Goal: Task Accomplishment & Management: Use online tool/utility

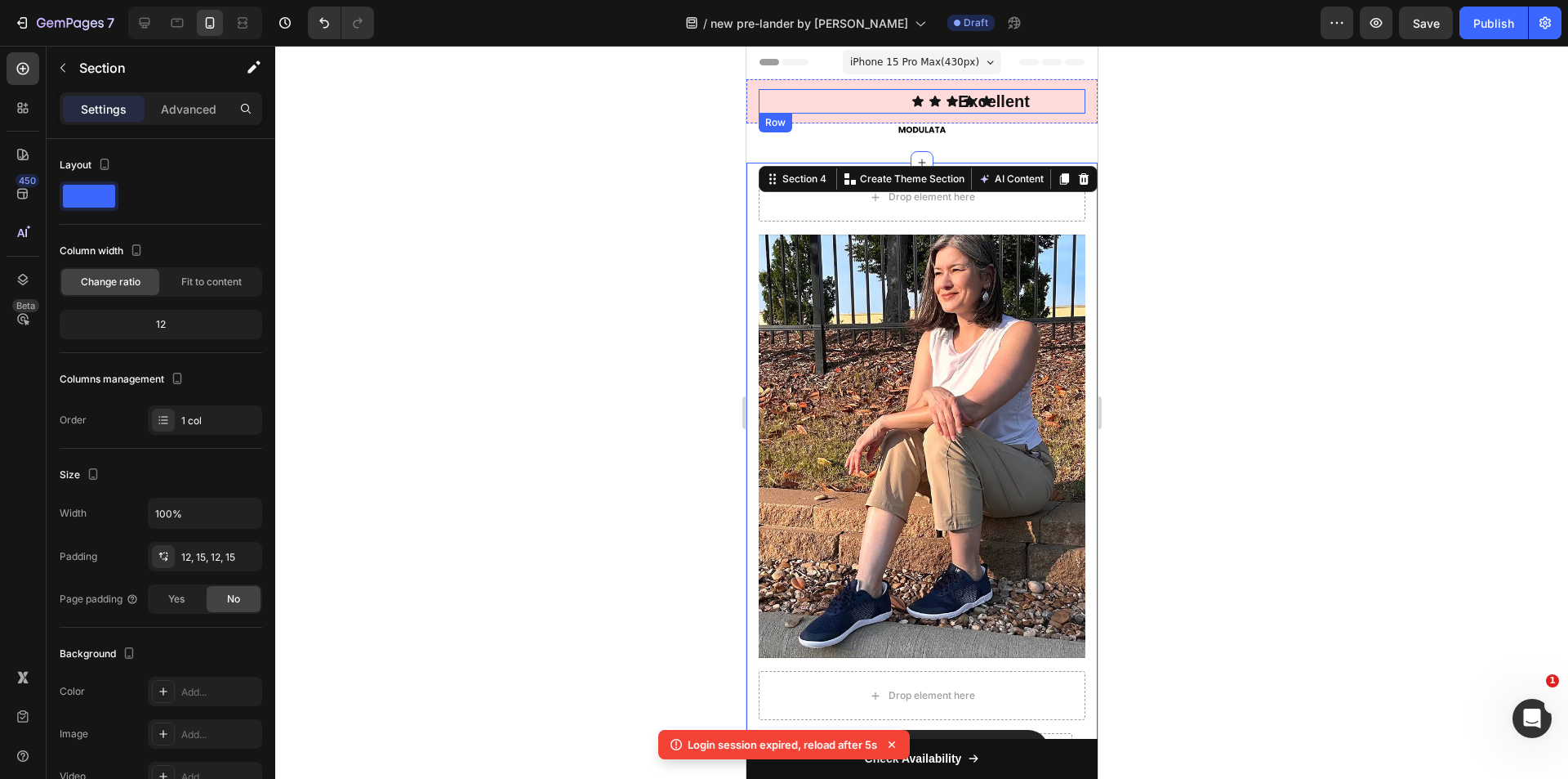
click at [876, 99] on div "Excellent Text block" at bounding box center [873, 101] width 75 height 25
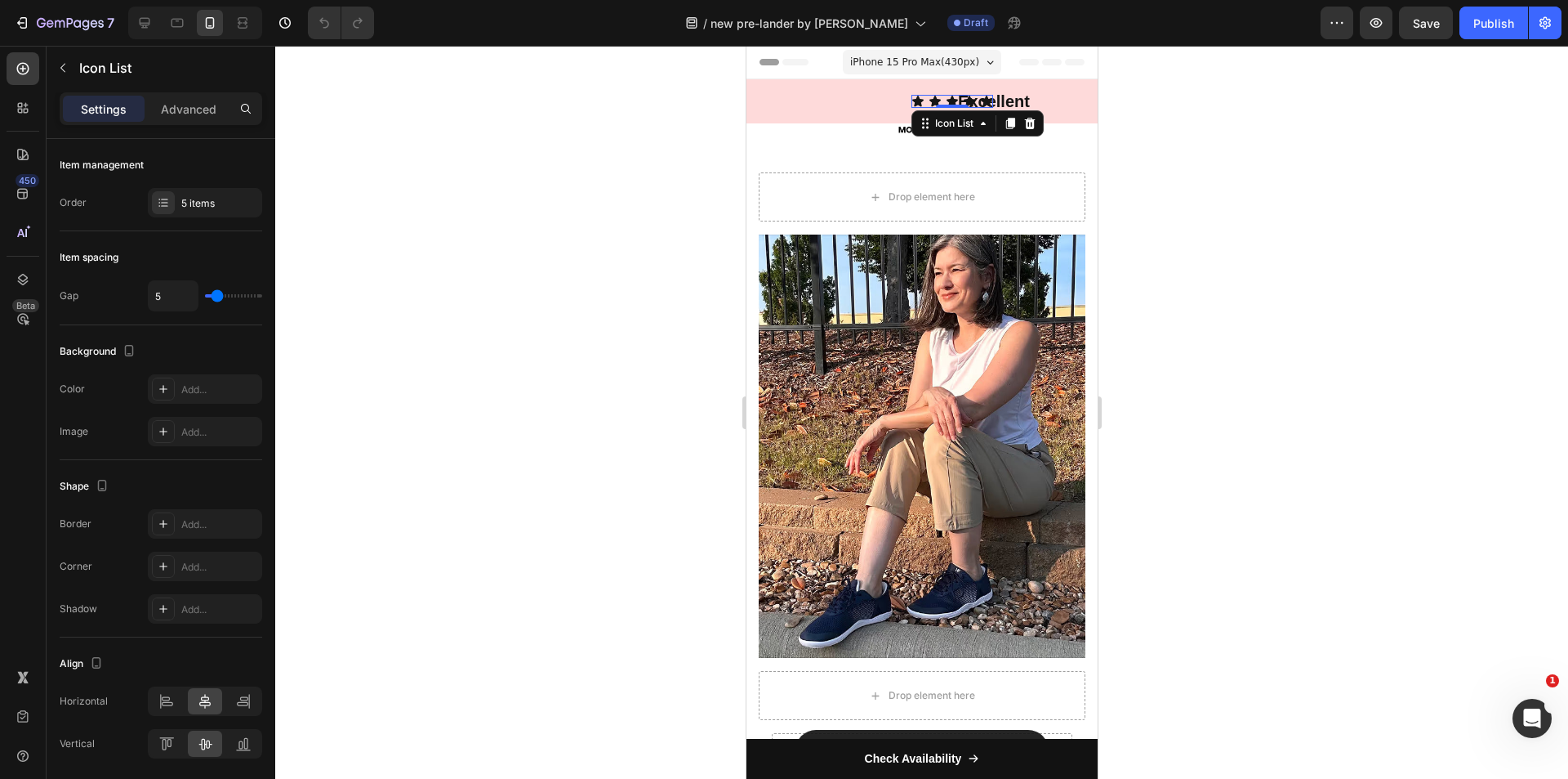
click at [960, 98] on div "Icon Icon Icon Icon Icon" at bounding box center [951, 100] width 82 height 13
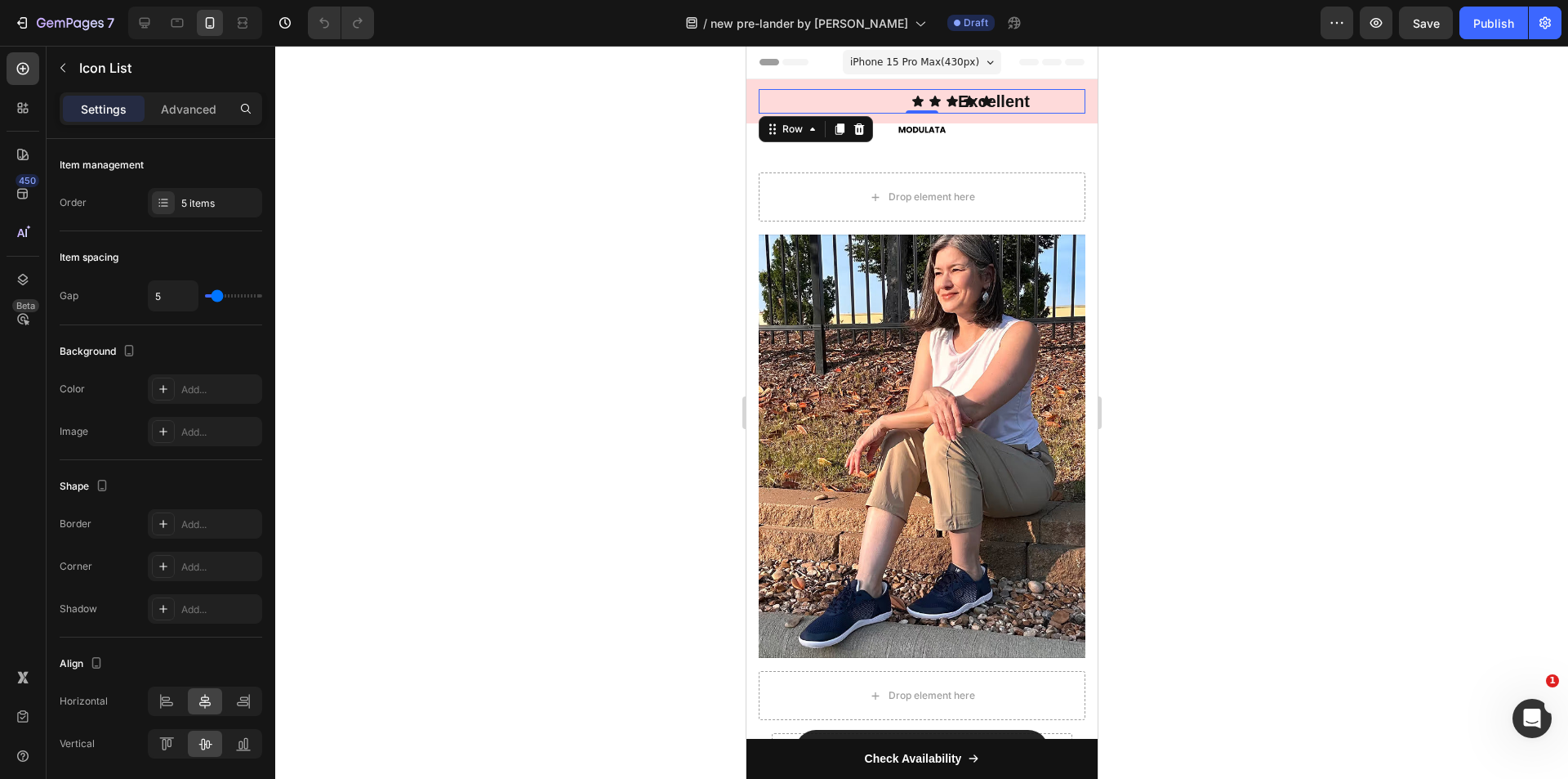
click at [1044, 99] on div "Excellent Text block Icon Icon Icon Icon Icon Icon List +19,579 reviews Text bl…" at bounding box center [921, 101] width 326 height 25
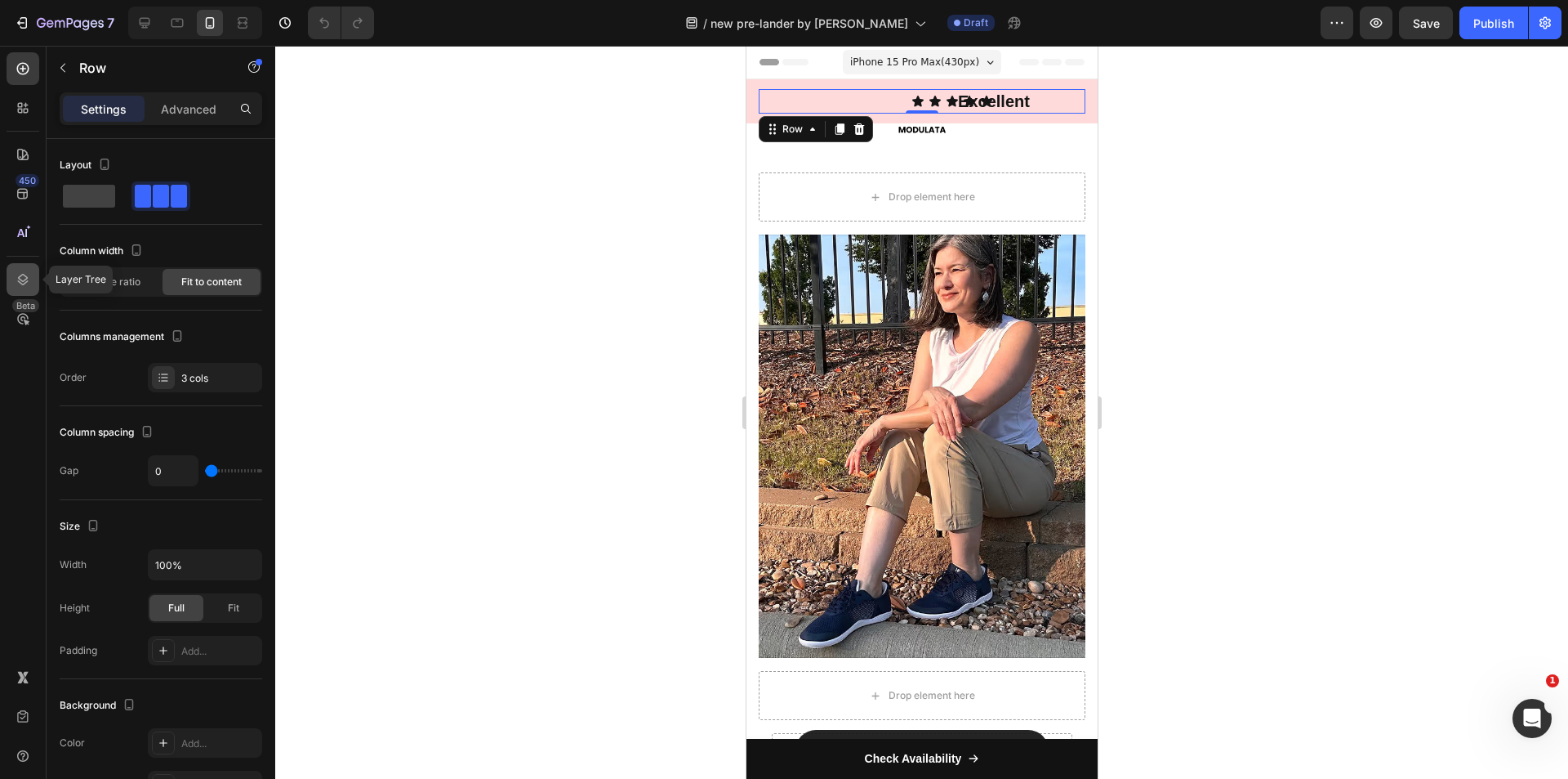
click at [24, 281] on icon at bounding box center [23, 279] width 11 height 12
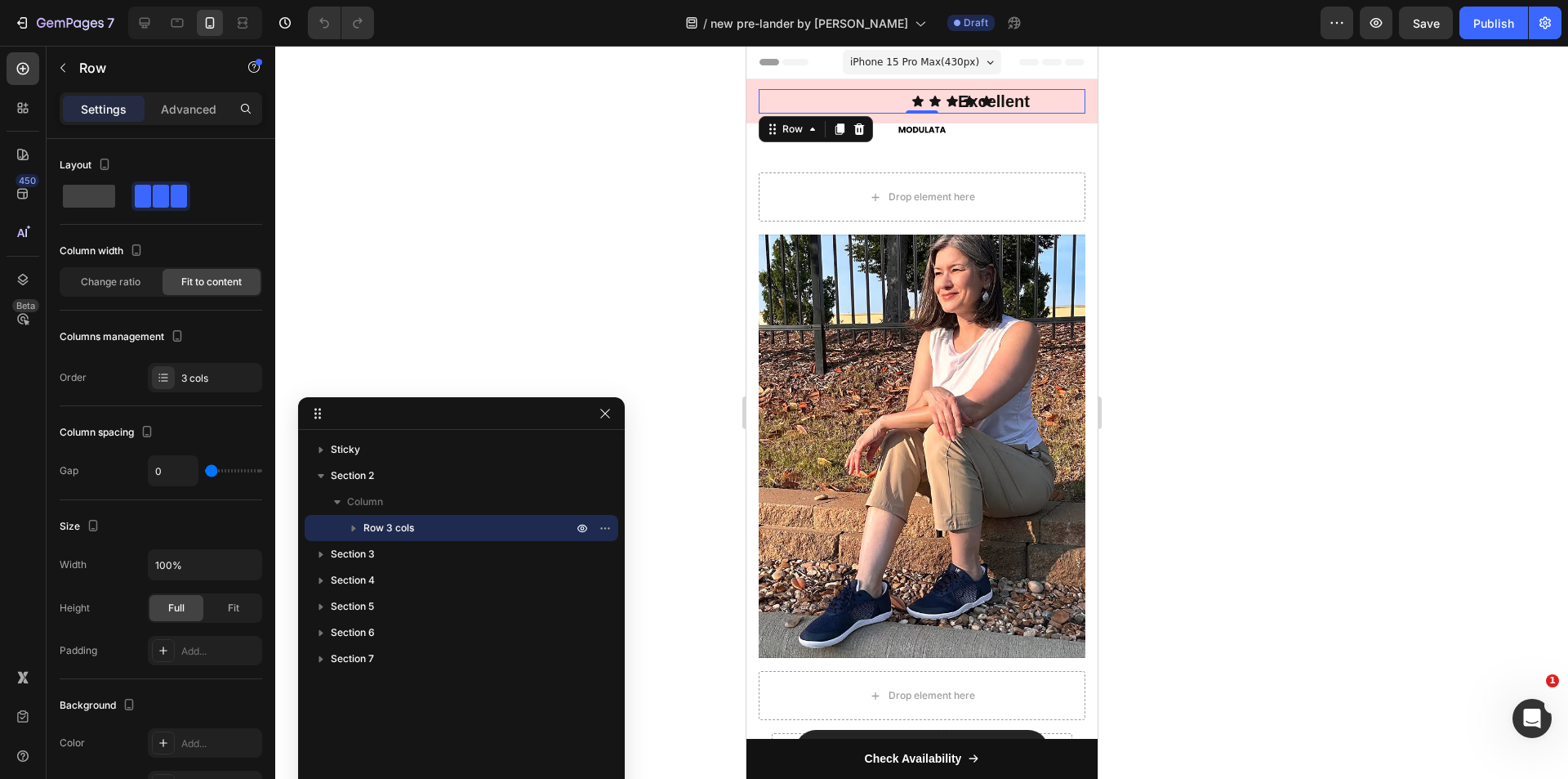
click at [359, 528] on icon "button" at bounding box center [353, 527] width 17 height 17
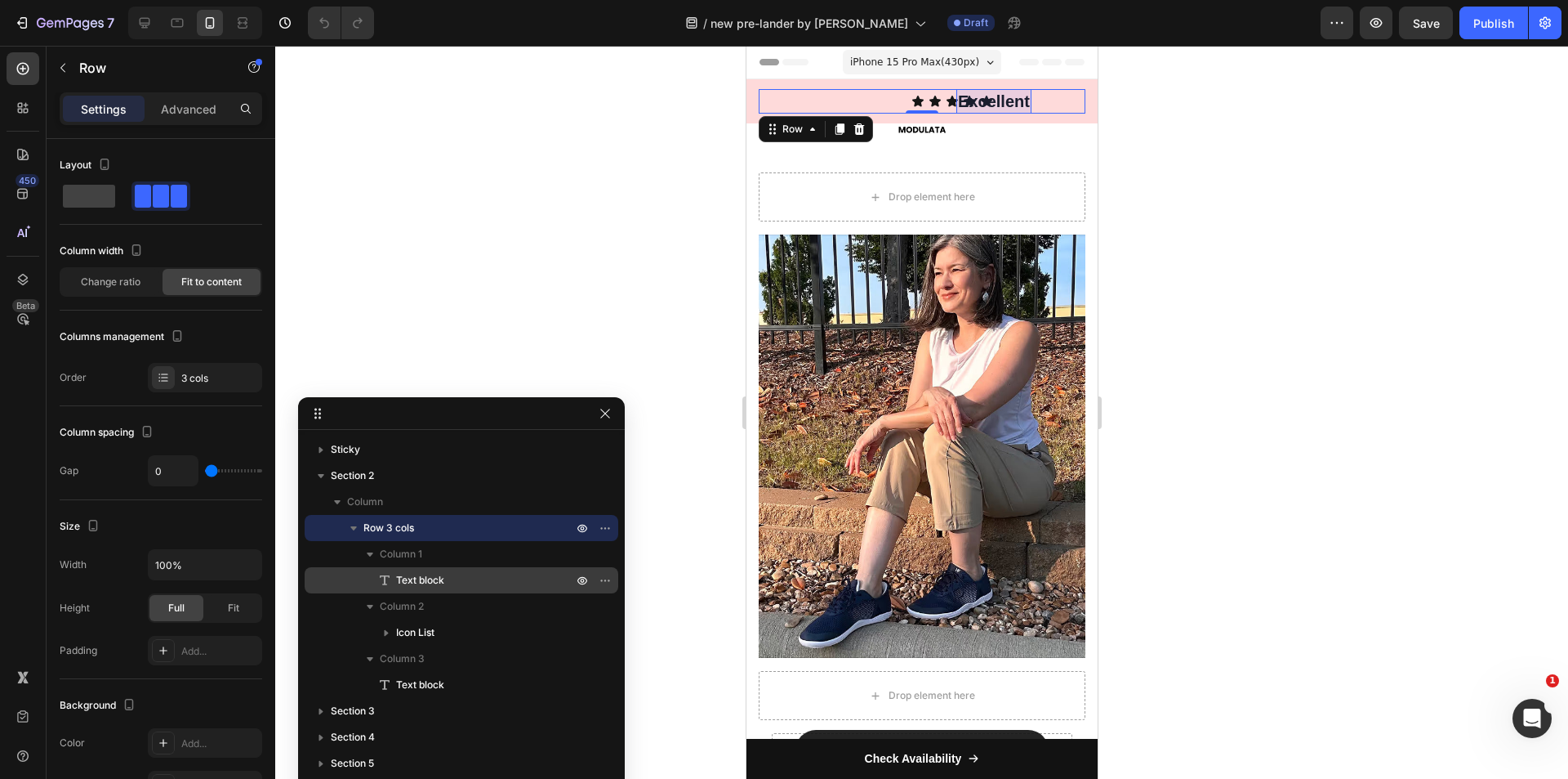
click at [423, 568] on div "Text block" at bounding box center [462, 580] width 301 height 27
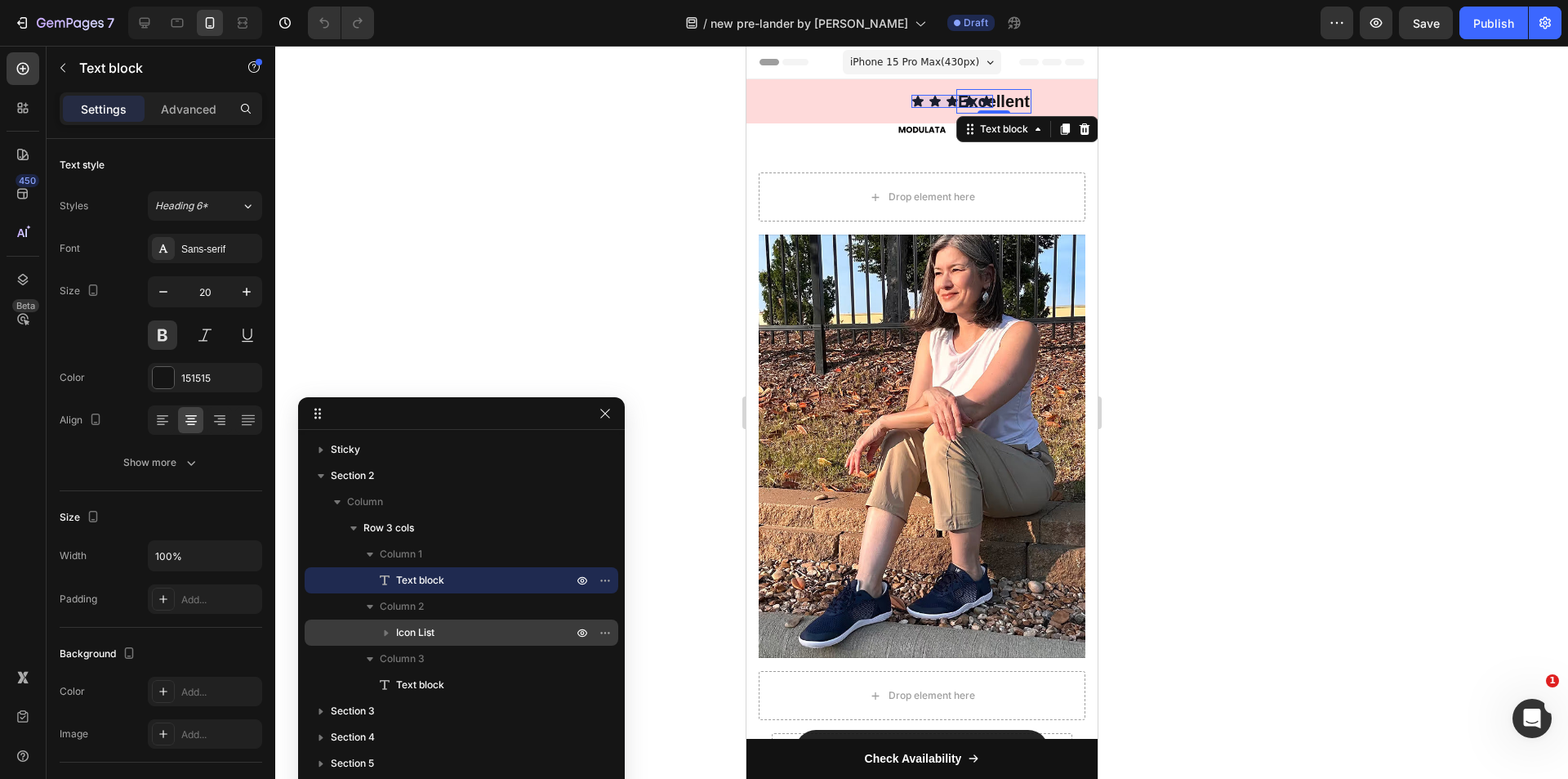
click at [436, 629] on p "Icon List" at bounding box center [486, 632] width 180 height 17
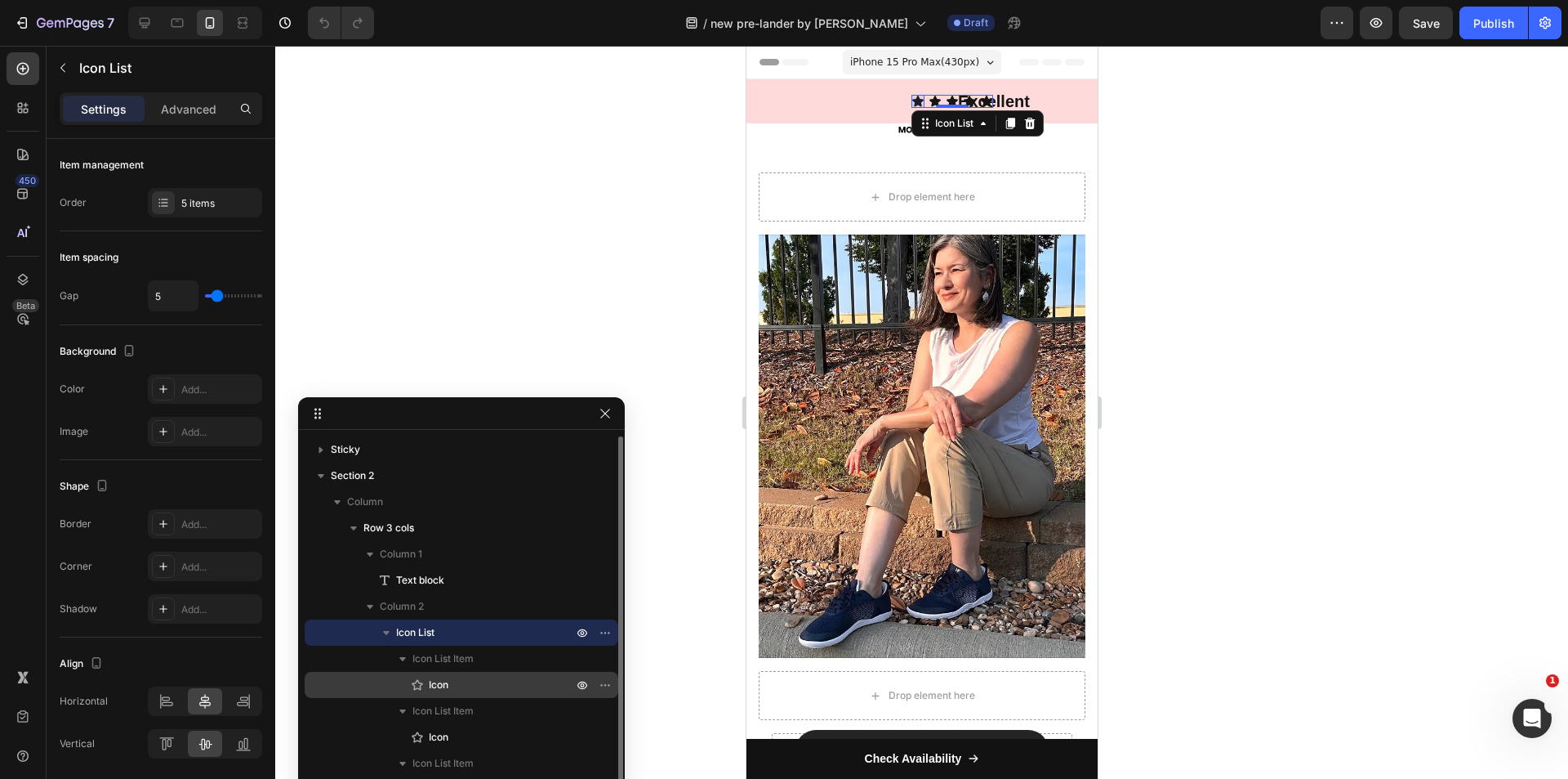
click at [435, 679] on span "Icon" at bounding box center [438, 685] width 20 height 17
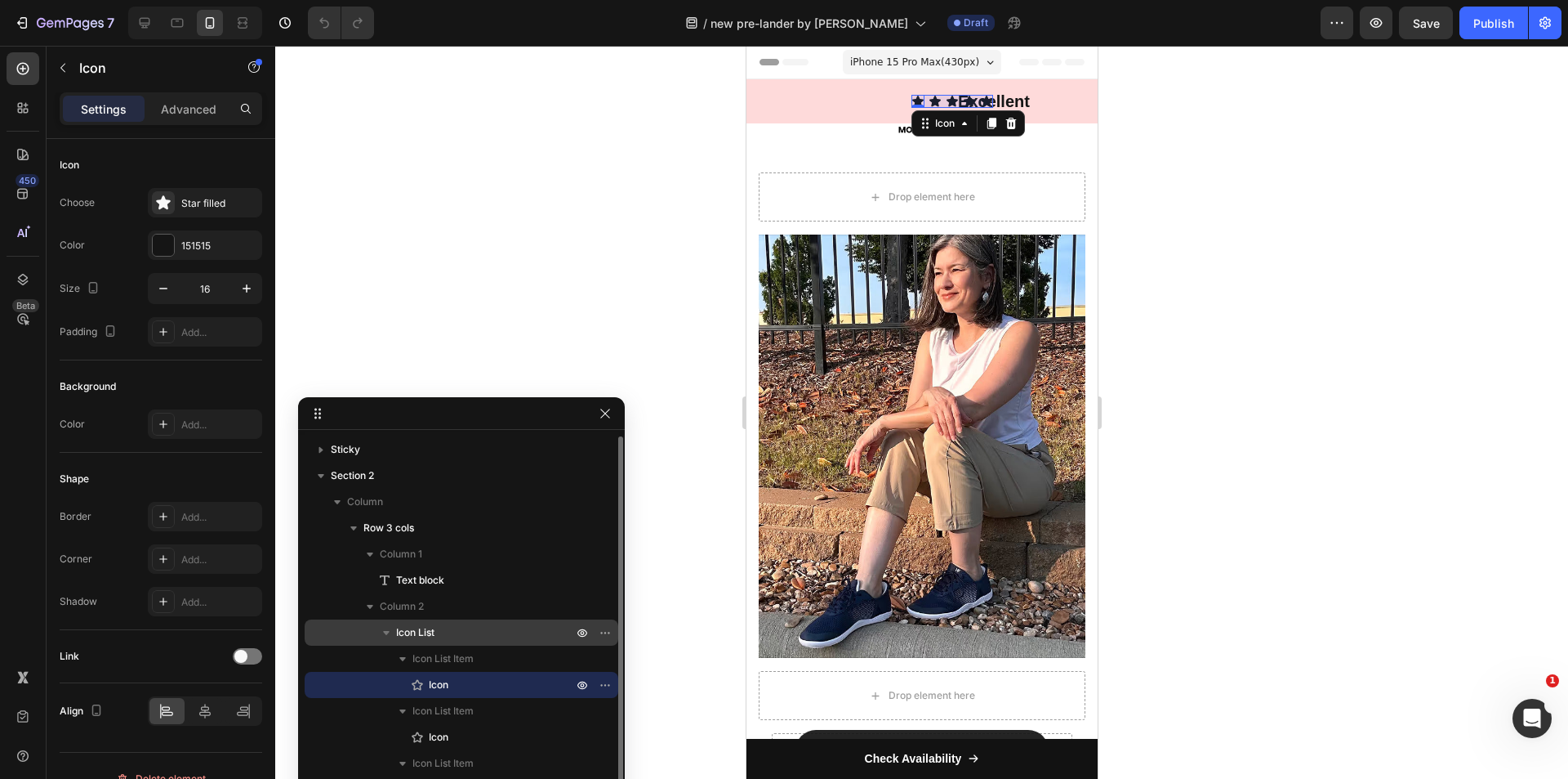
click at [391, 633] on icon "button" at bounding box center [386, 632] width 17 height 17
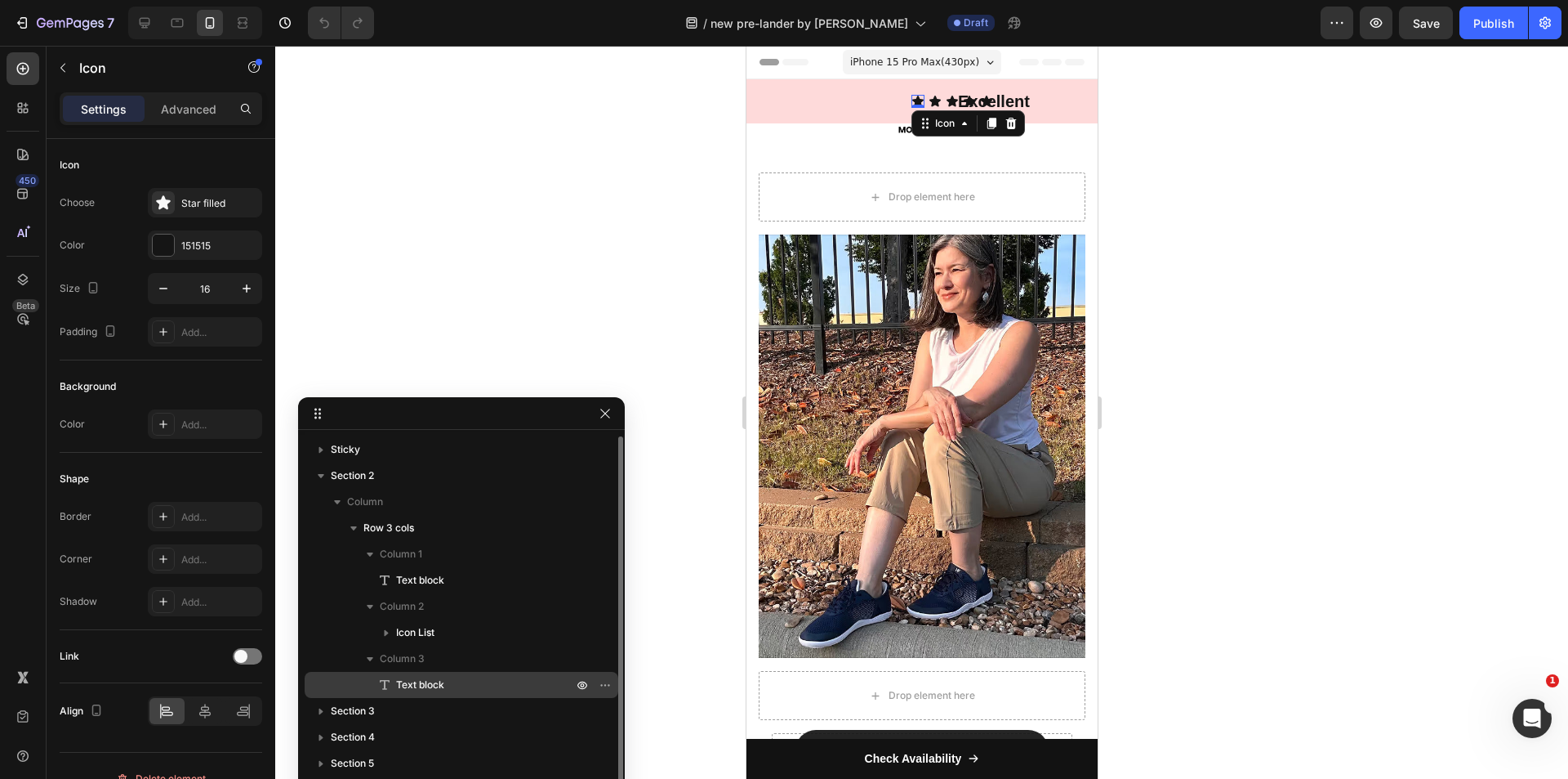
click at [410, 674] on div "Text block" at bounding box center [462, 685] width 301 height 27
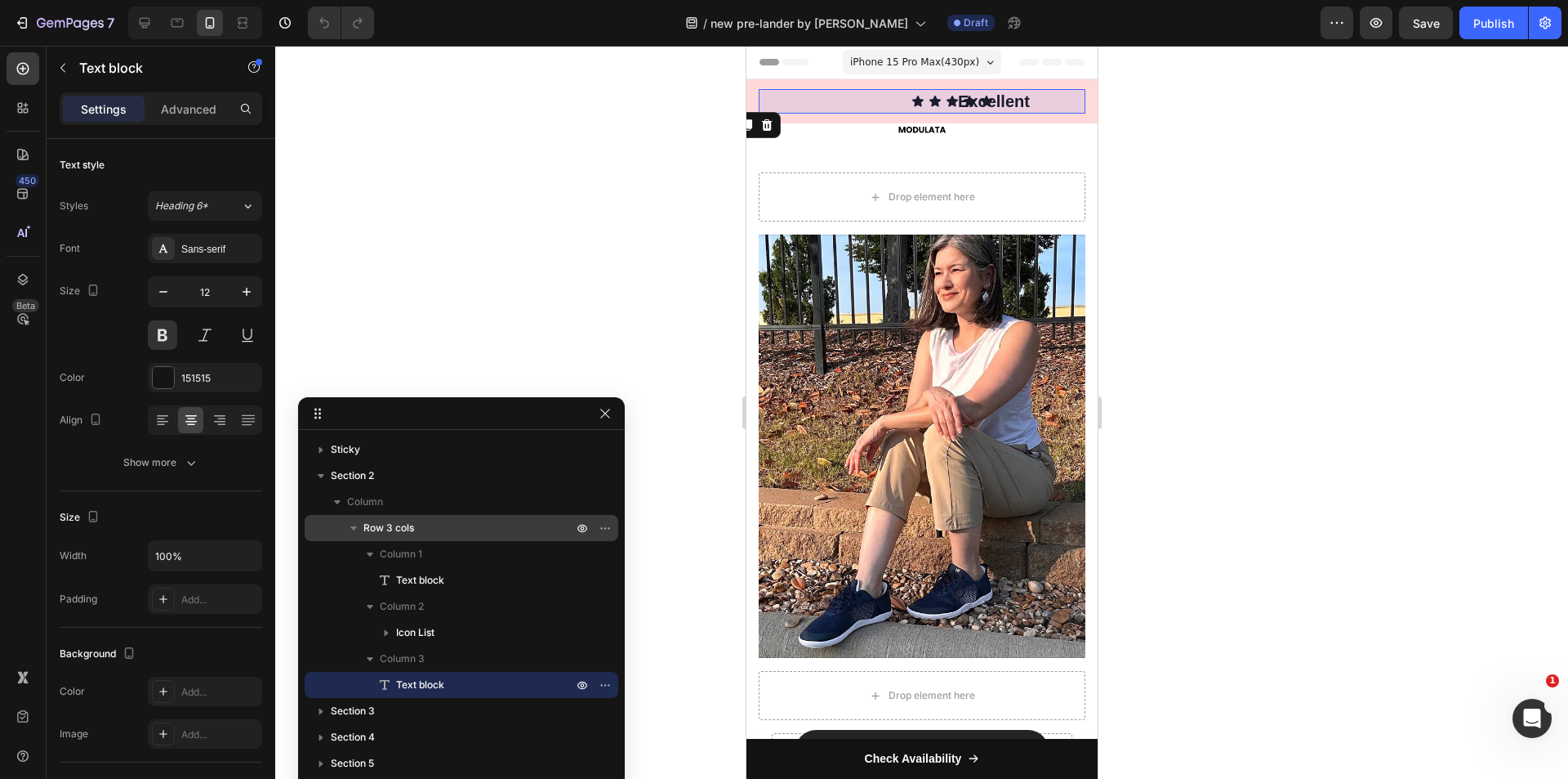
click at [393, 524] on span "Row 3 cols" at bounding box center [389, 527] width 51 height 17
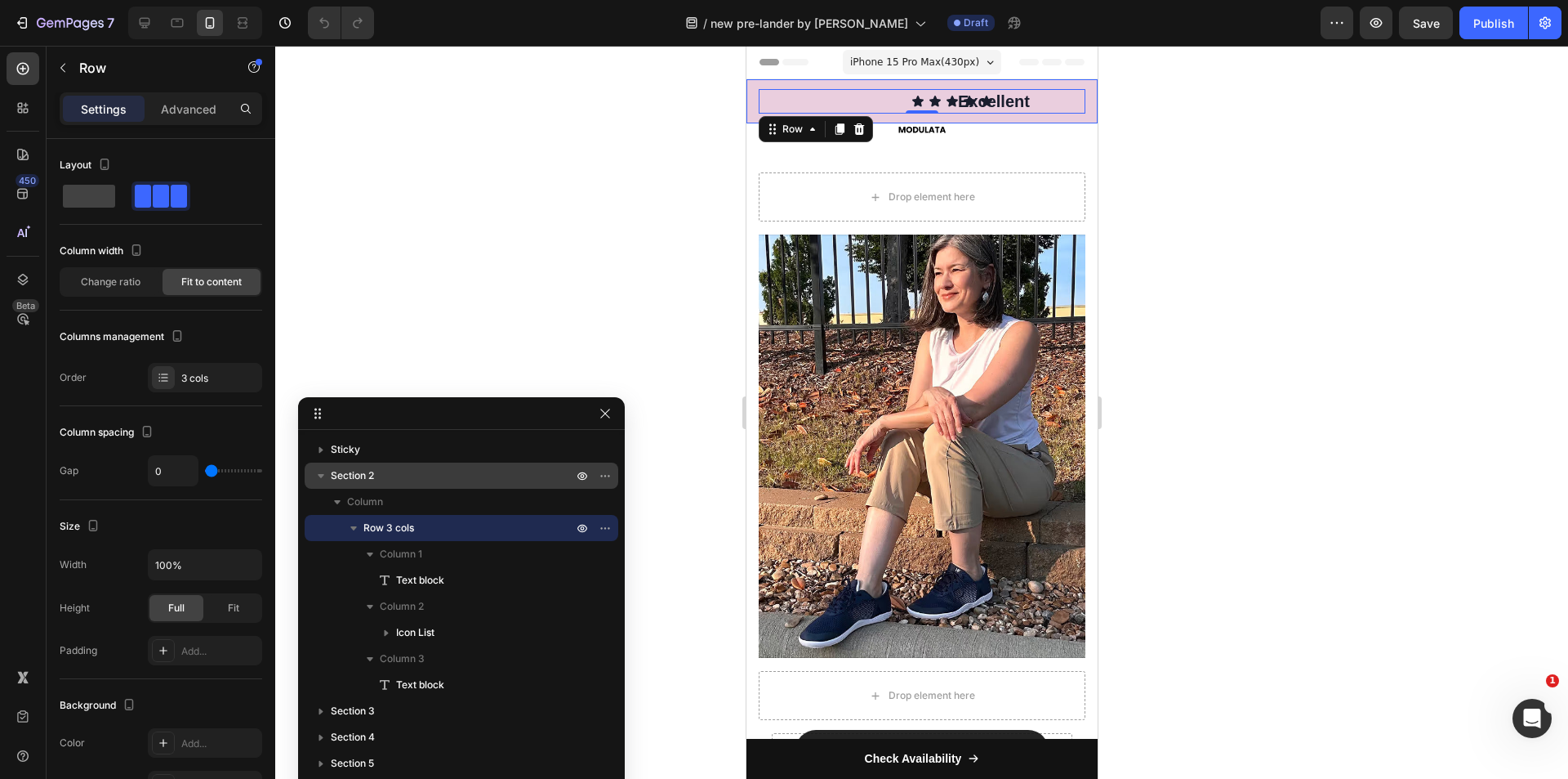
click at [375, 485] on div "Section 2" at bounding box center [462, 475] width 301 height 27
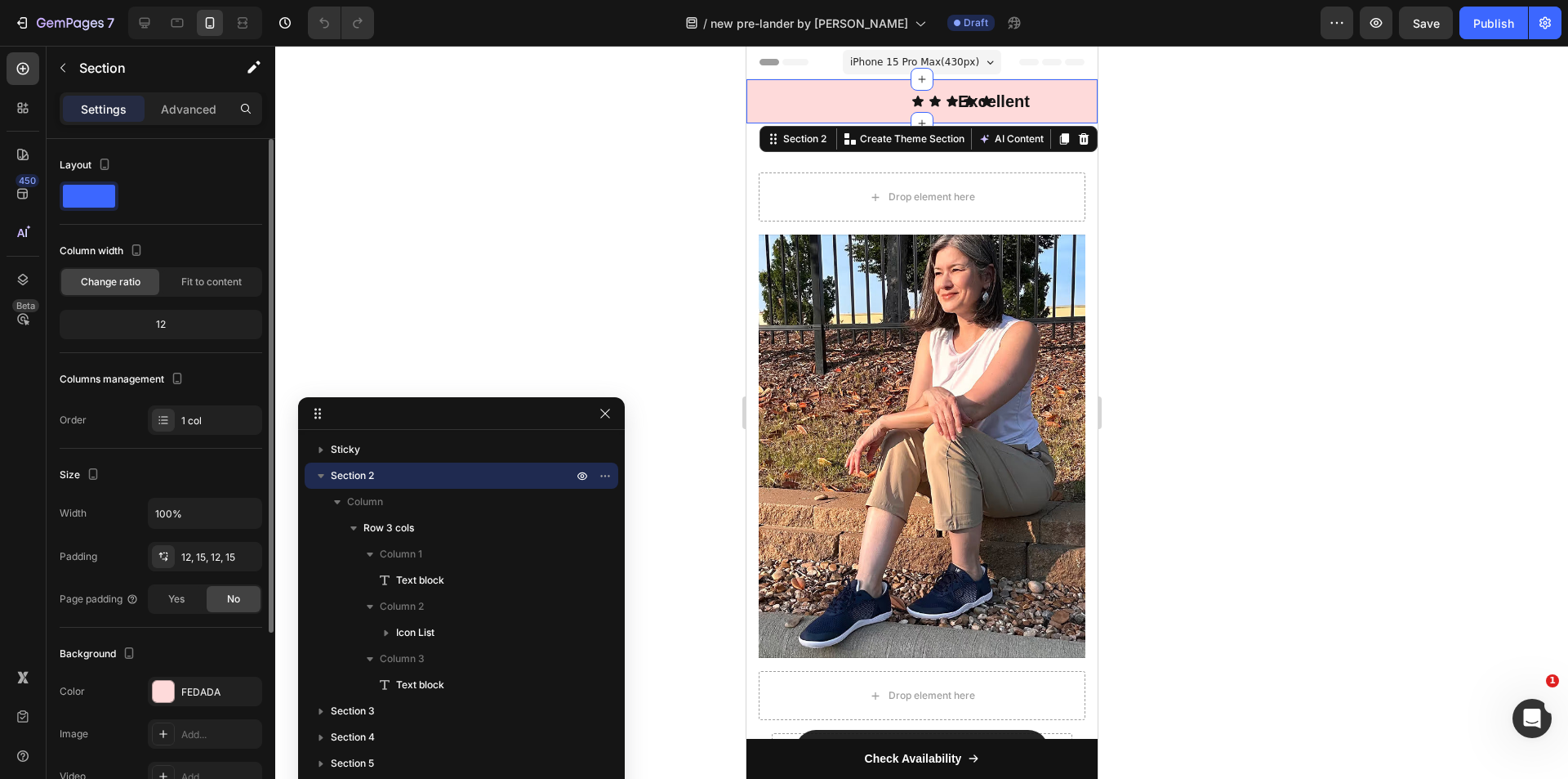
click at [177, 326] on div "12" at bounding box center [160, 324] width 196 height 23
click at [158, 324] on div "12" at bounding box center [160, 324] width 196 height 23
click at [181, 514] on input "100%" at bounding box center [204, 513] width 113 height 30
type input "110%"
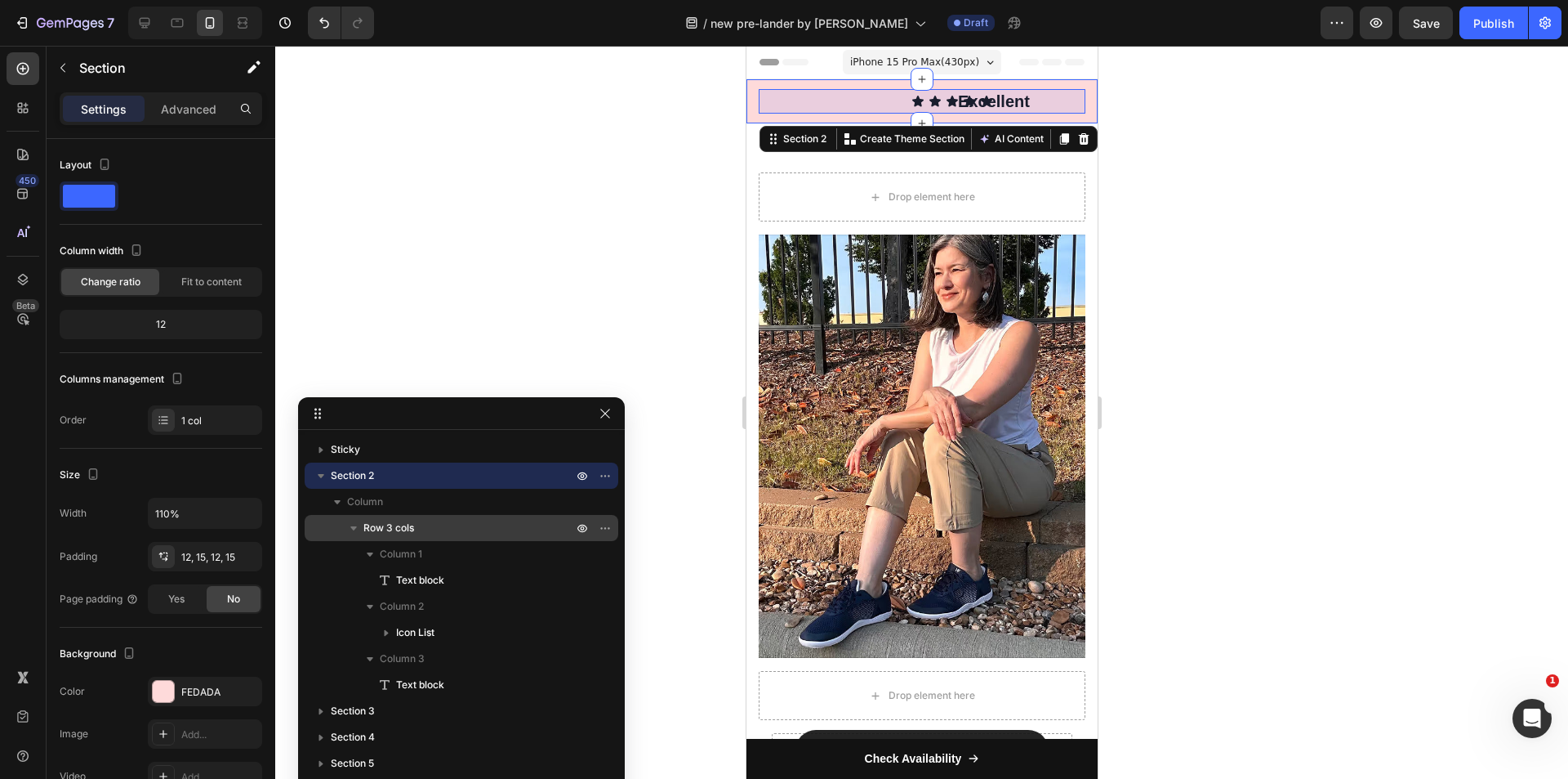
click at [413, 533] on span "Row 3 cols" at bounding box center [389, 527] width 51 height 17
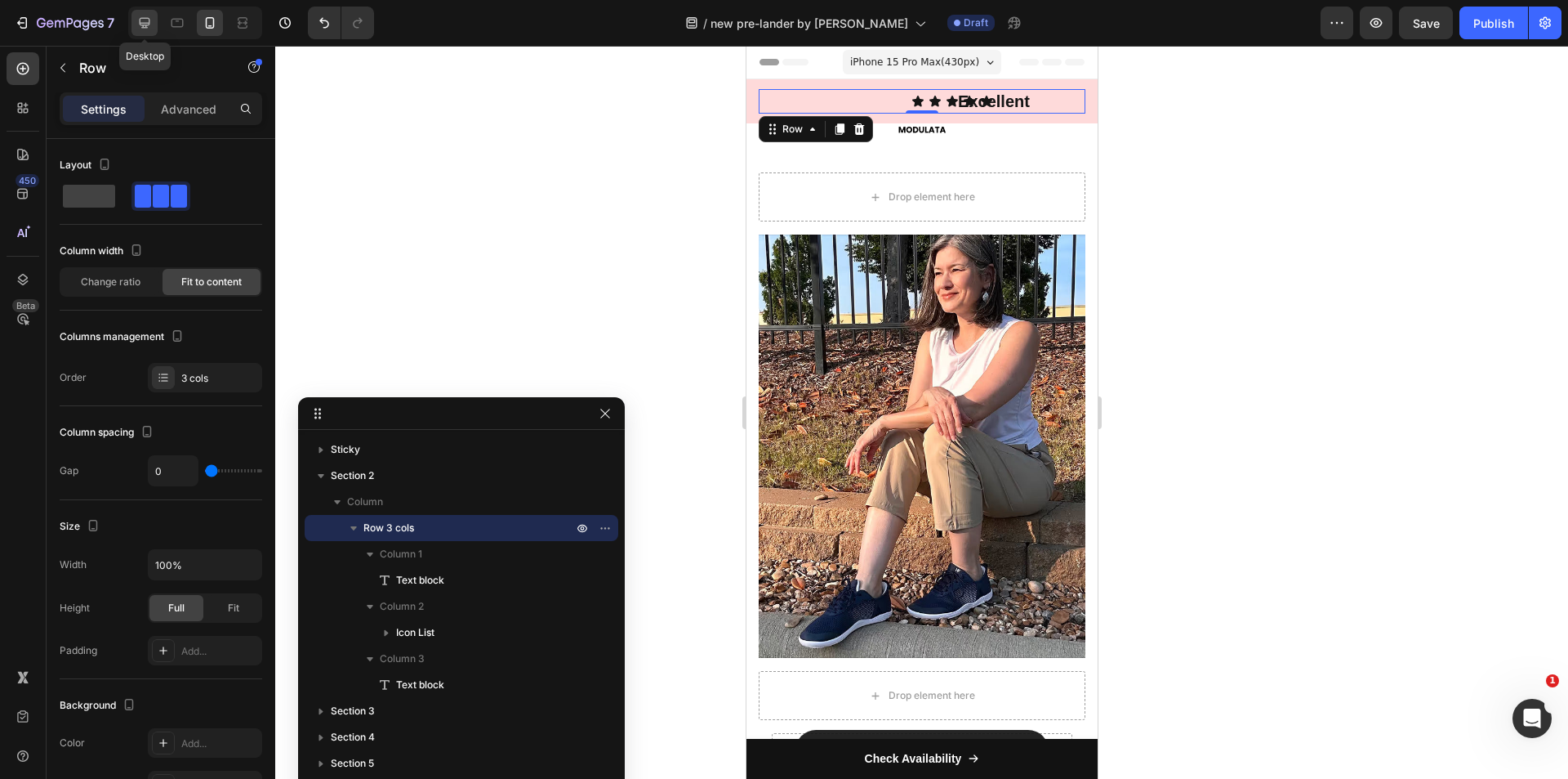
click at [143, 23] on icon at bounding box center [145, 23] width 11 height 11
type input "13"
type input "1200"
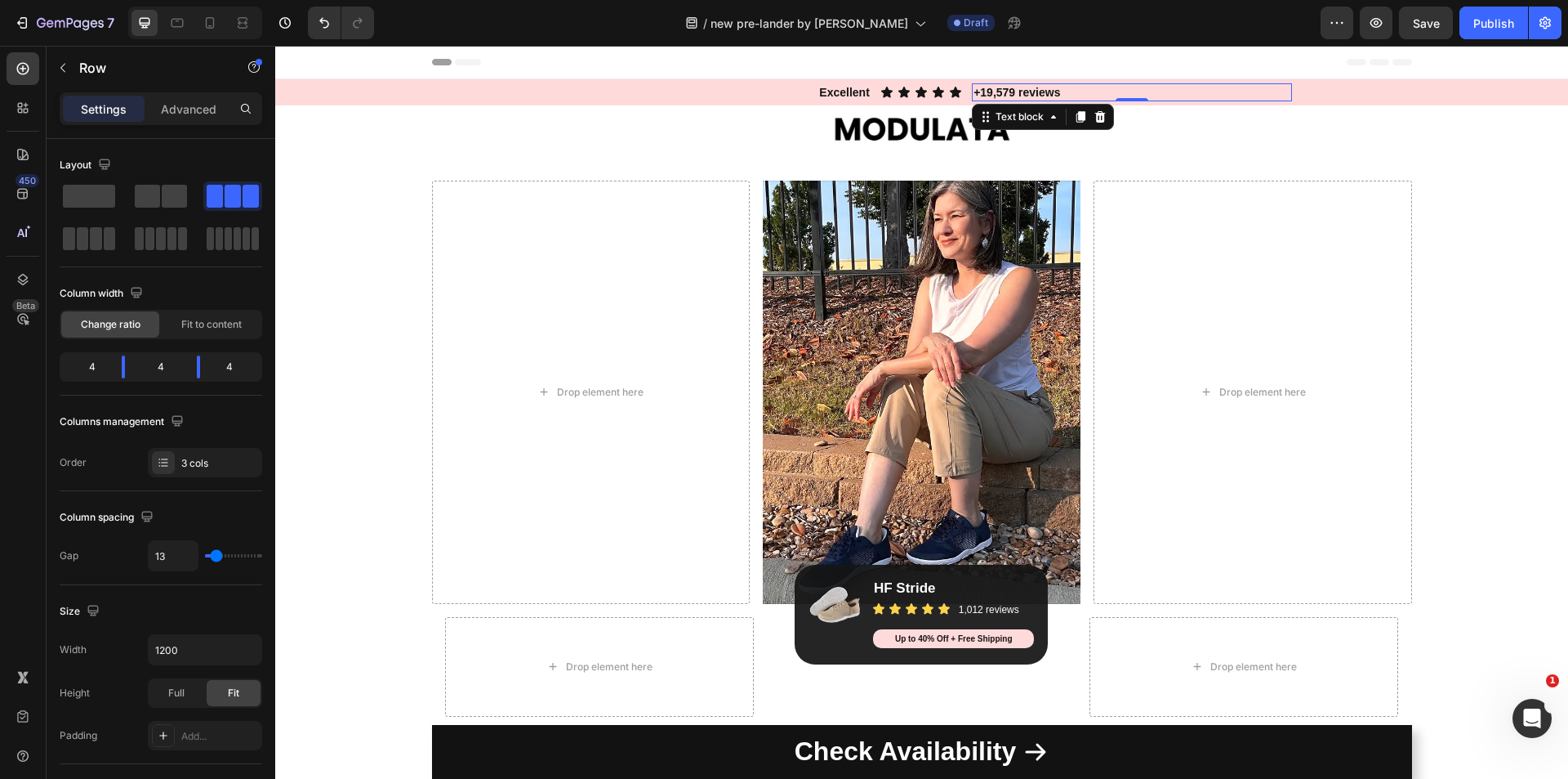
click at [1038, 90] on p "+19,579 reviews" at bounding box center [1131, 91] width 316 height 15
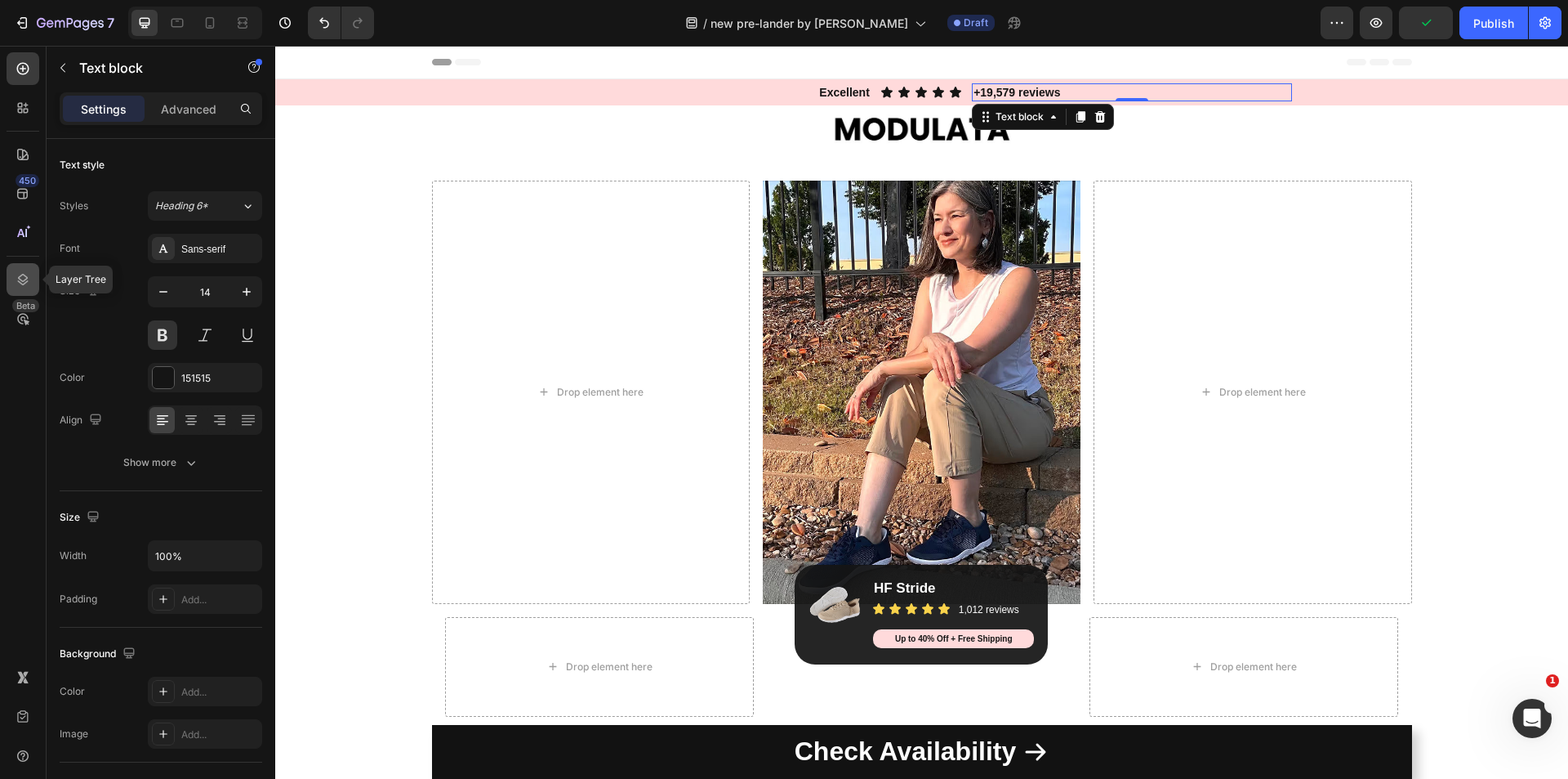
click at [22, 275] on icon at bounding box center [23, 279] width 11 height 12
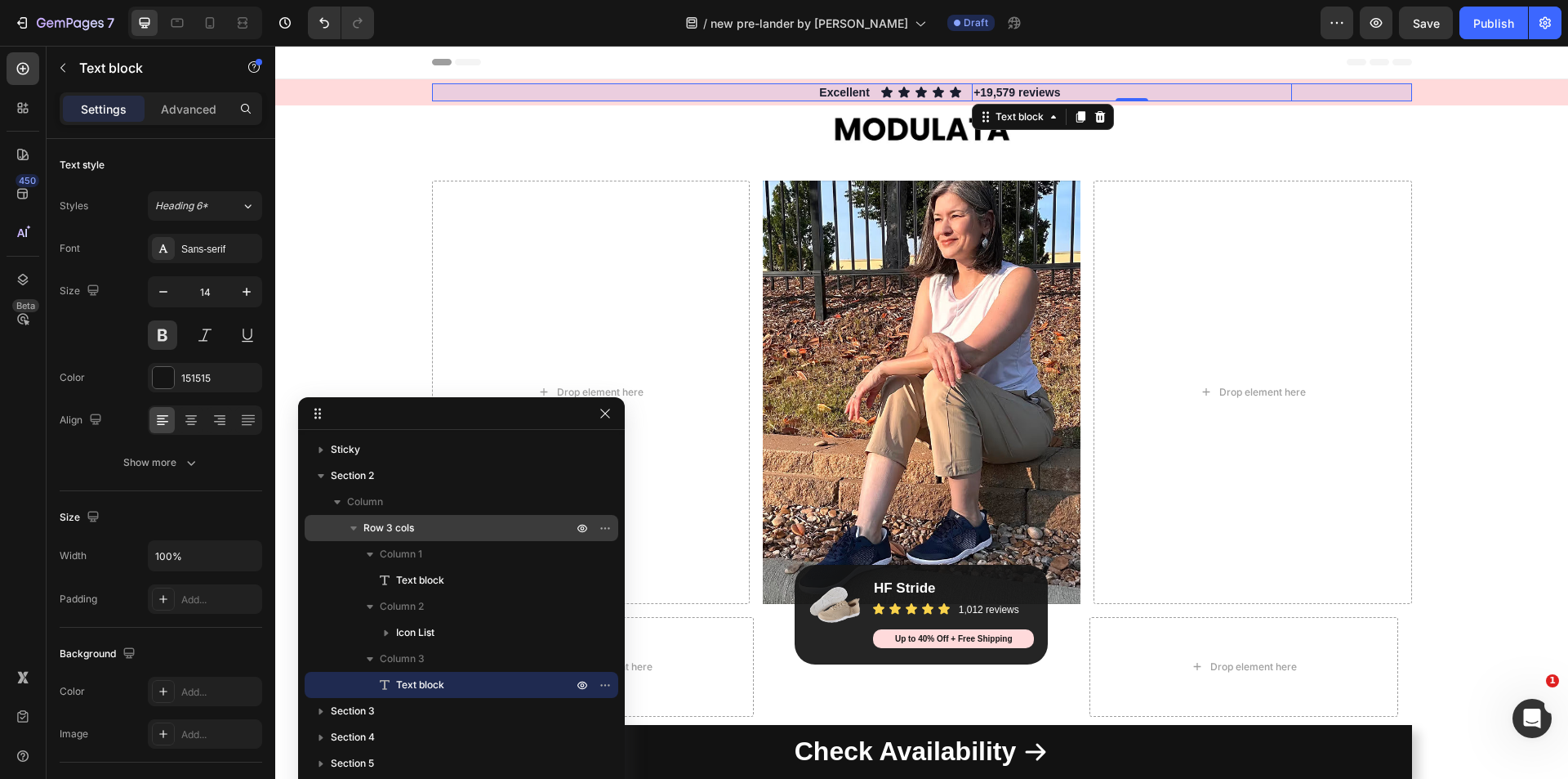
click at [393, 516] on div "Row 3 cols" at bounding box center [462, 527] width 301 height 27
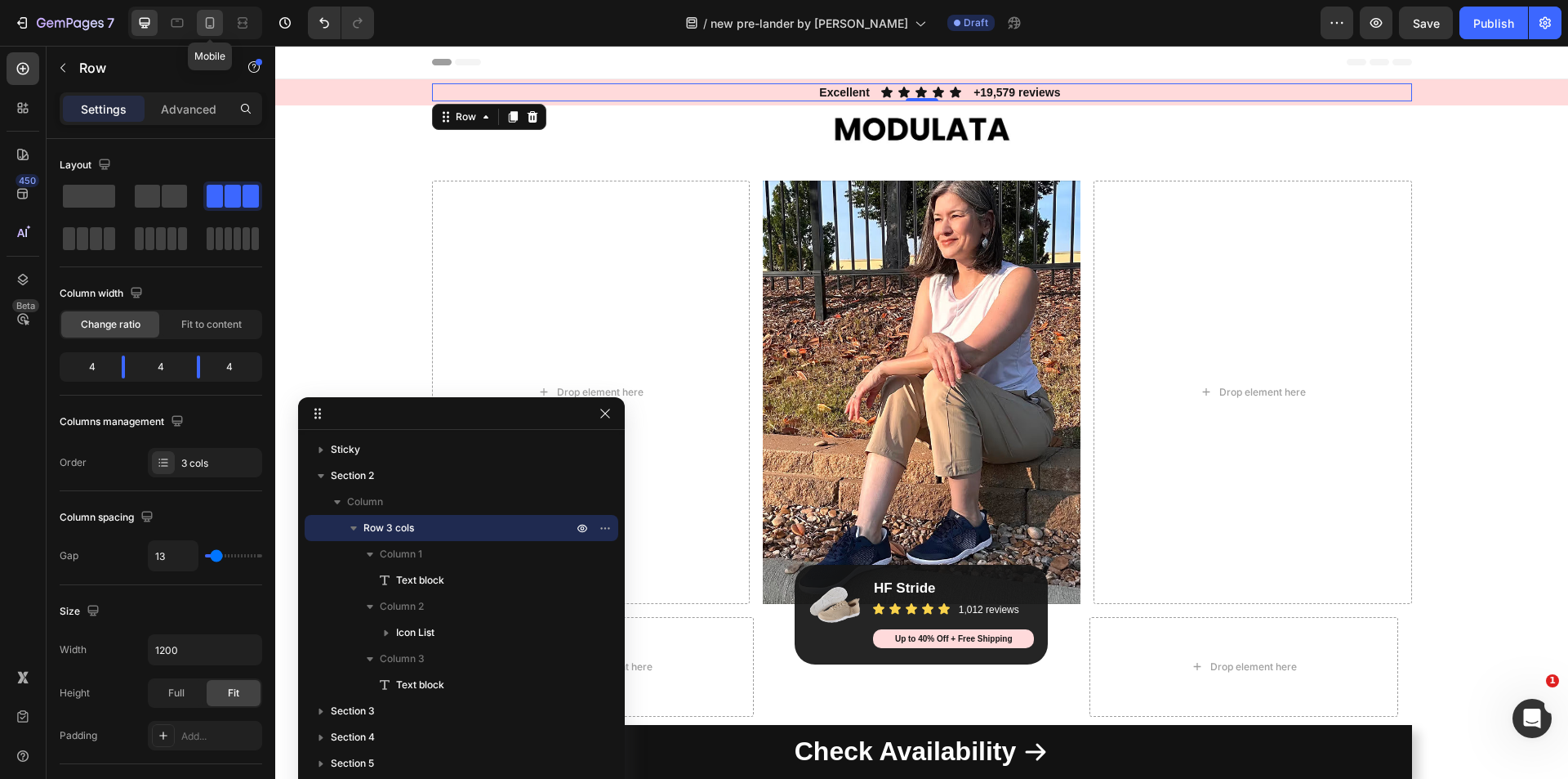
click at [207, 24] on icon at bounding box center [209, 23] width 17 height 17
type input "0"
type input "100%"
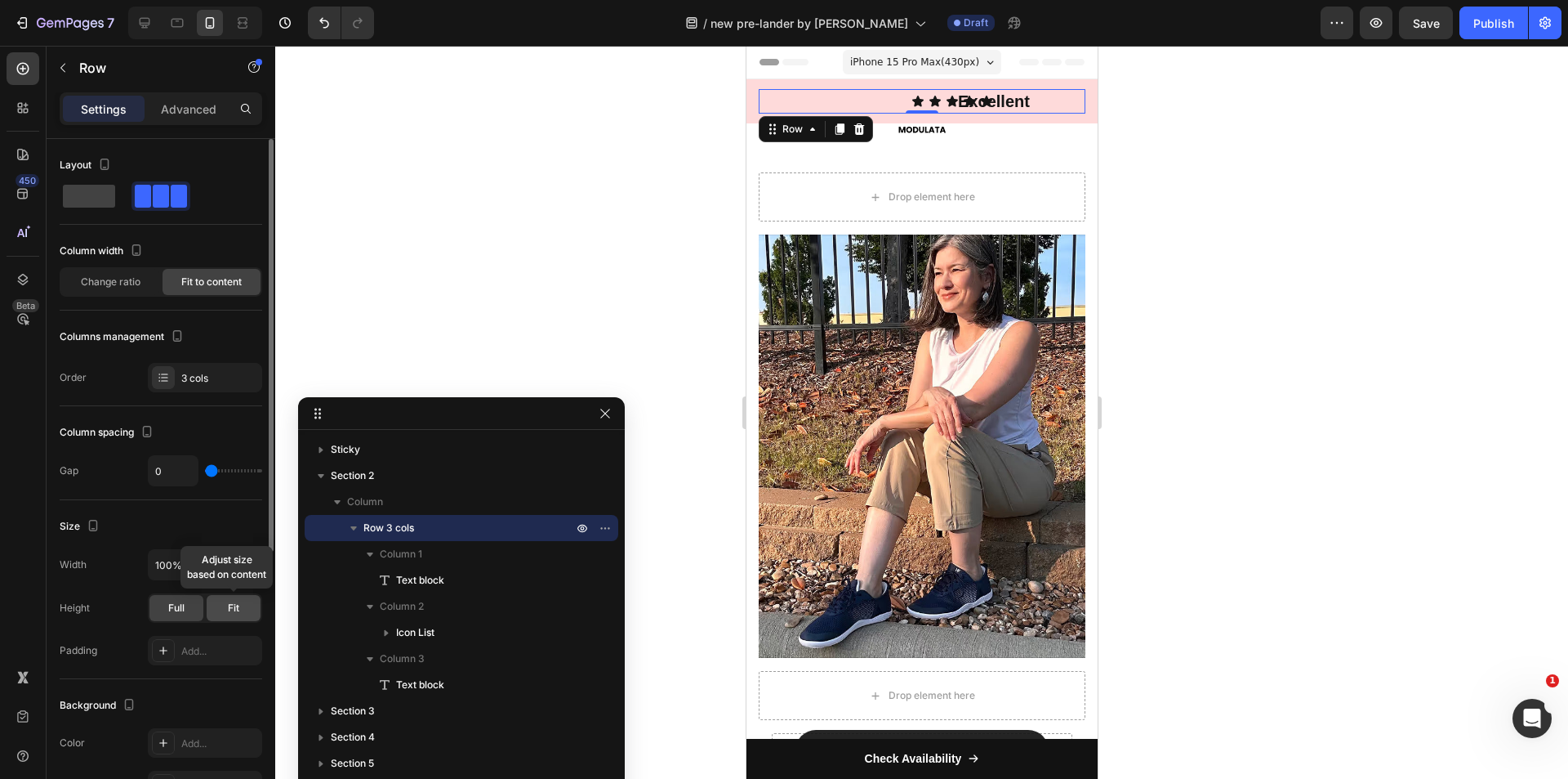
click at [224, 602] on div "Fit" at bounding box center [233, 608] width 54 height 27
click at [172, 603] on span "Full" at bounding box center [176, 608] width 17 height 15
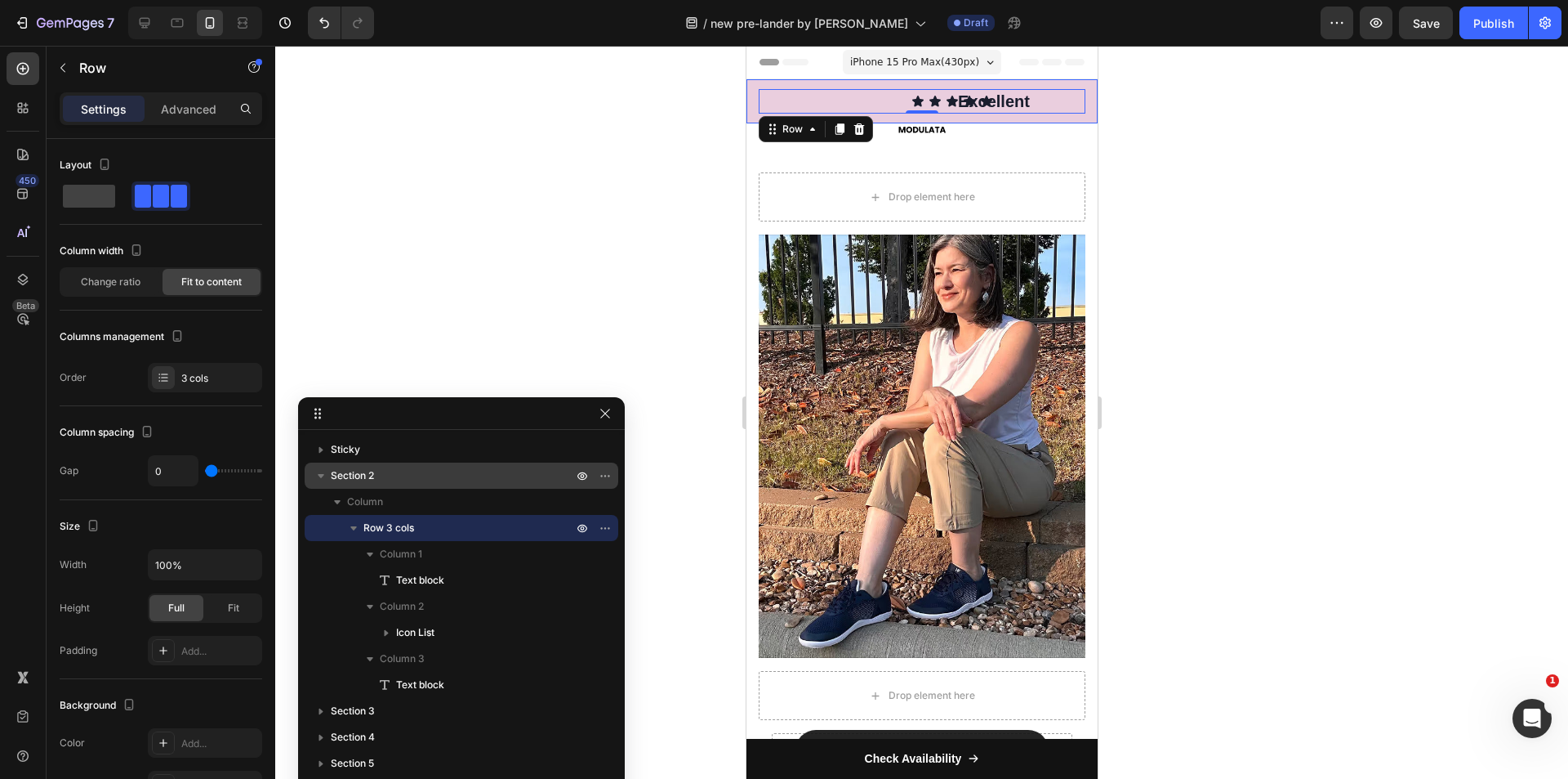
click at [346, 478] on span "Section 2" at bounding box center [352, 475] width 43 height 17
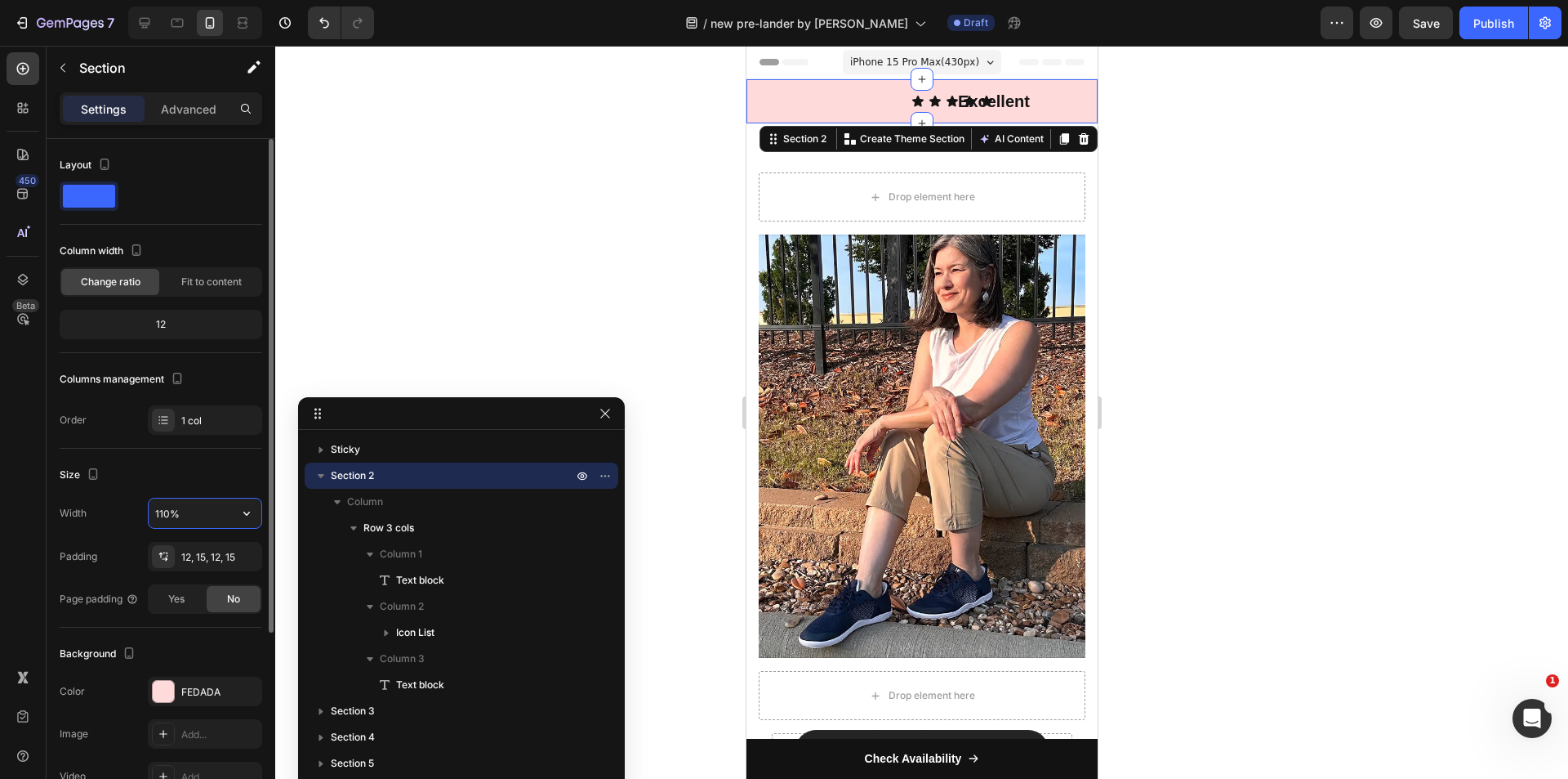
click at [181, 503] on input "110%" at bounding box center [204, 513] width 113 height 30
type input "100%"
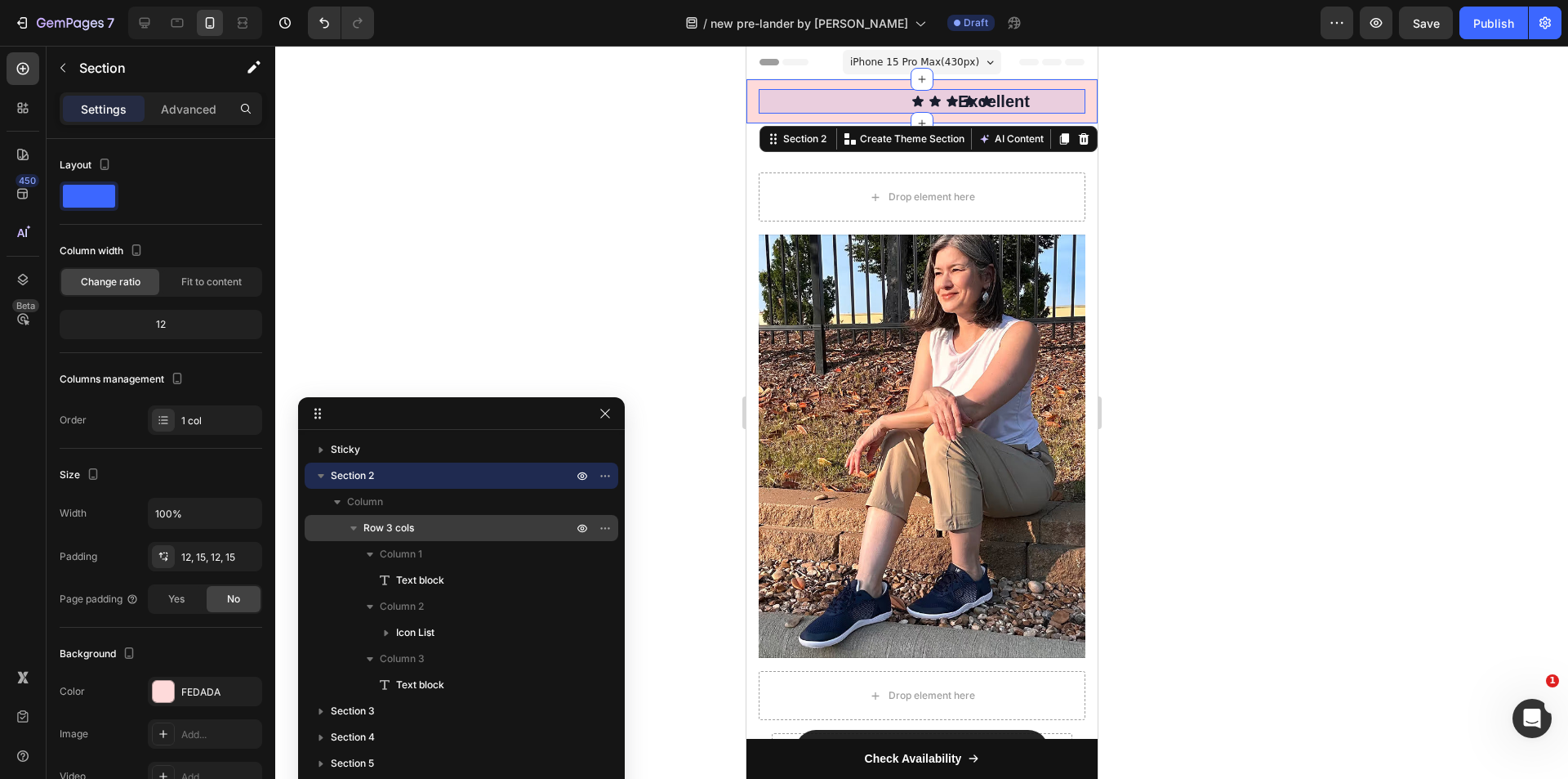
click at [370, 518] on div "Row 3 cols" at bounding box center [462, 527] width 301 height 27
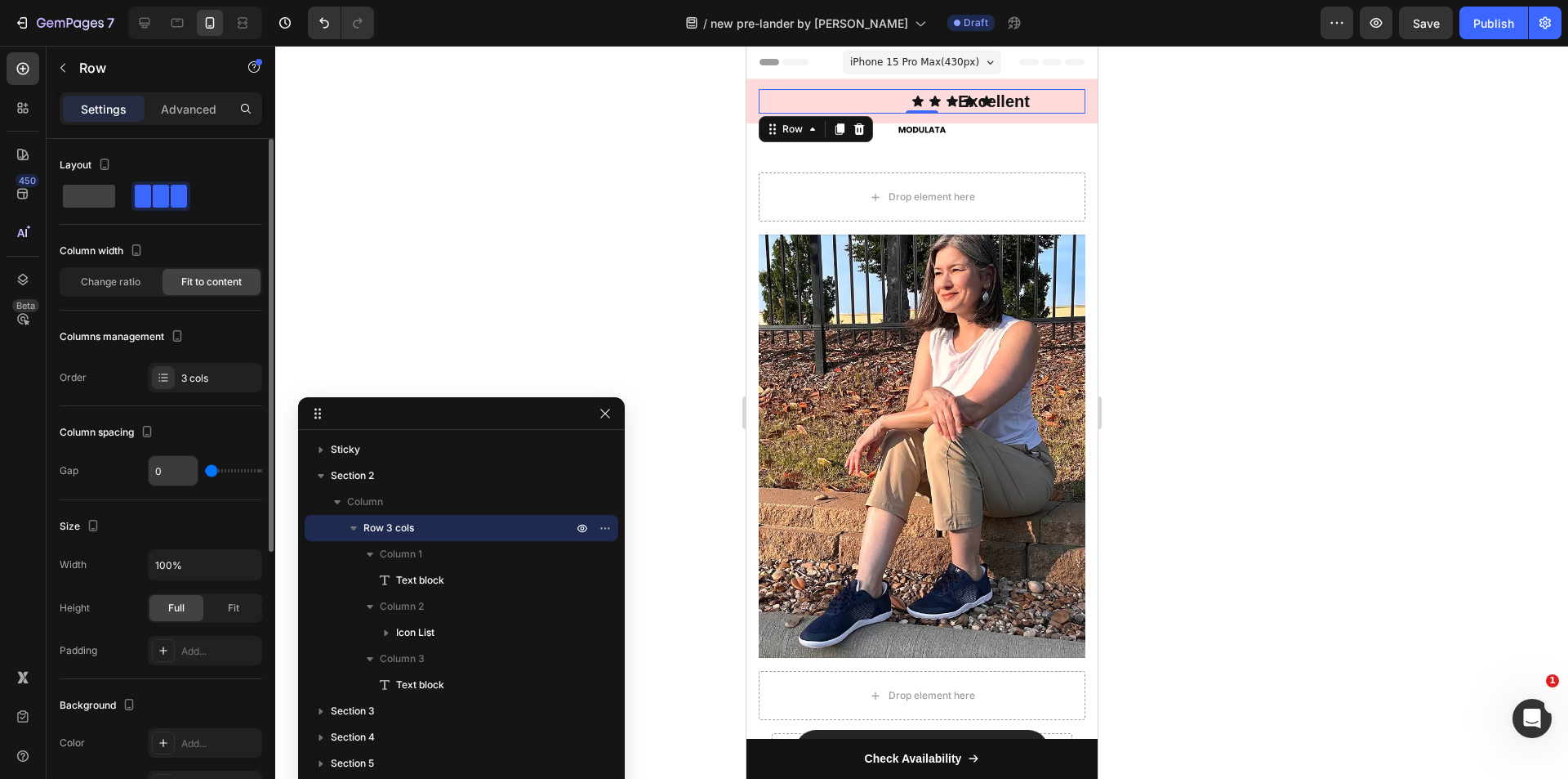
click at [176, 464] on input "0" at bounding box center [173, 471] width 49 height 30
type input "1"
type input "2"
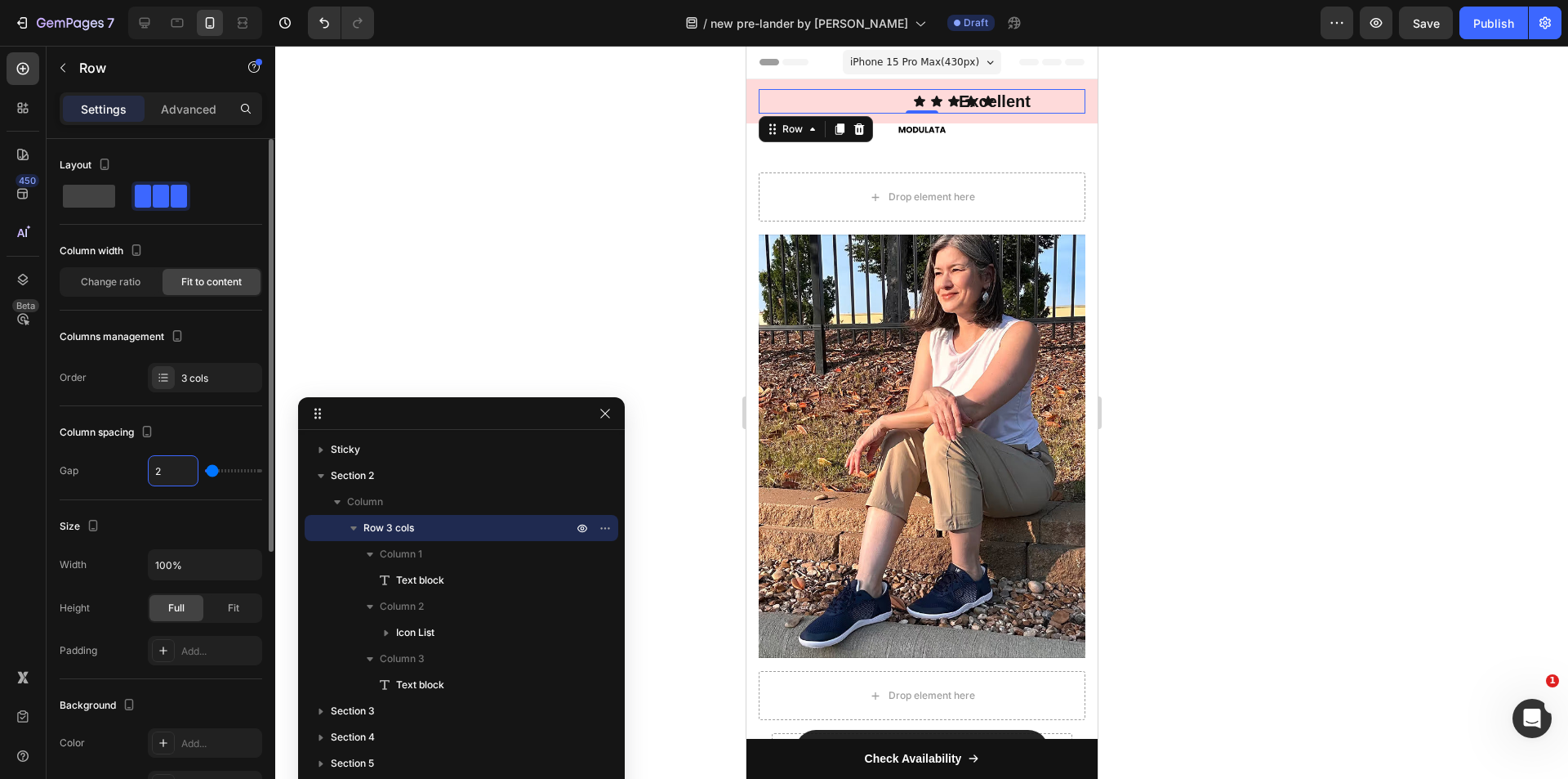
type input "3"
type input "4"
type input "5"
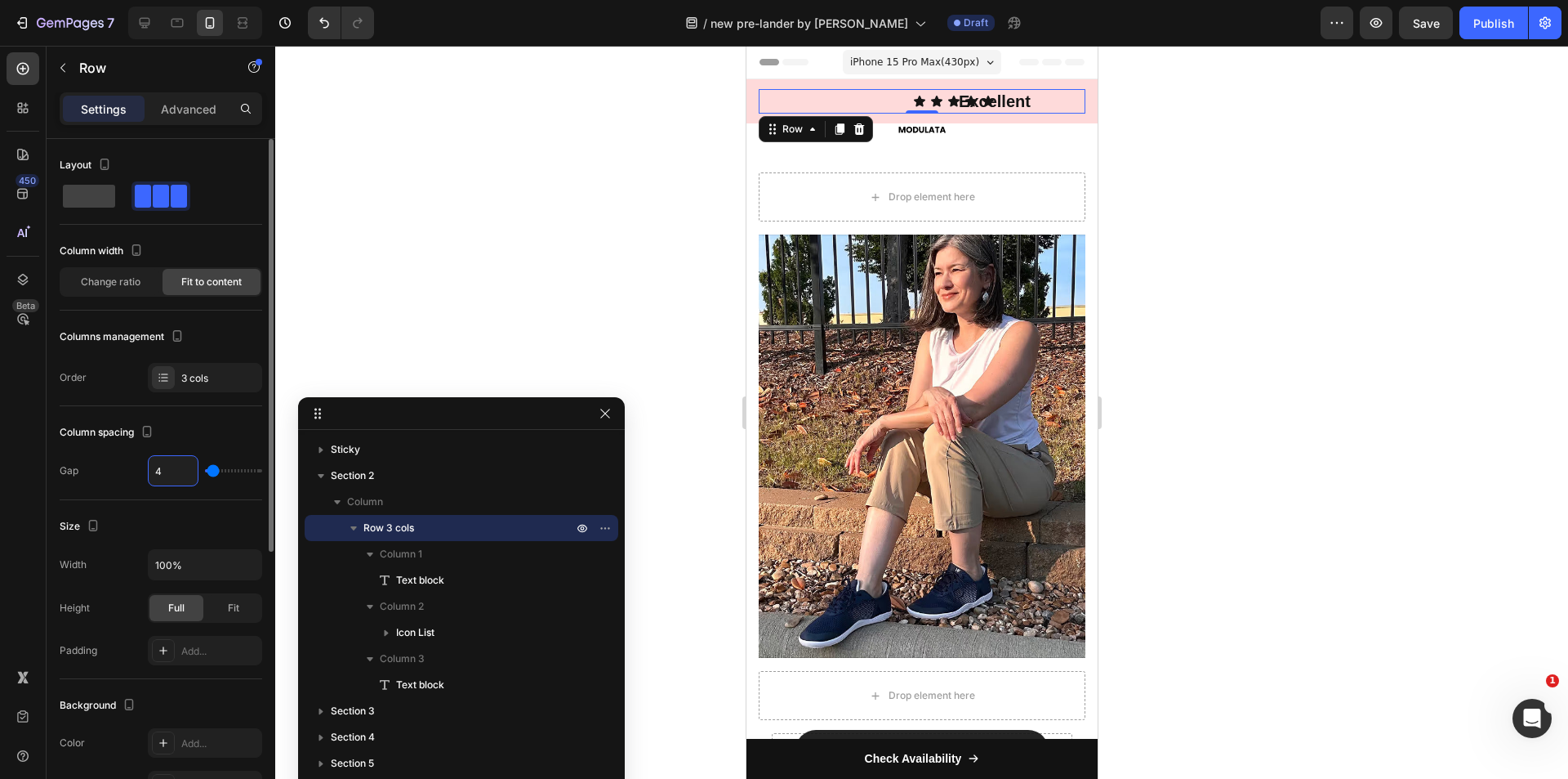
type input "5"
type input "6"
type input "7"
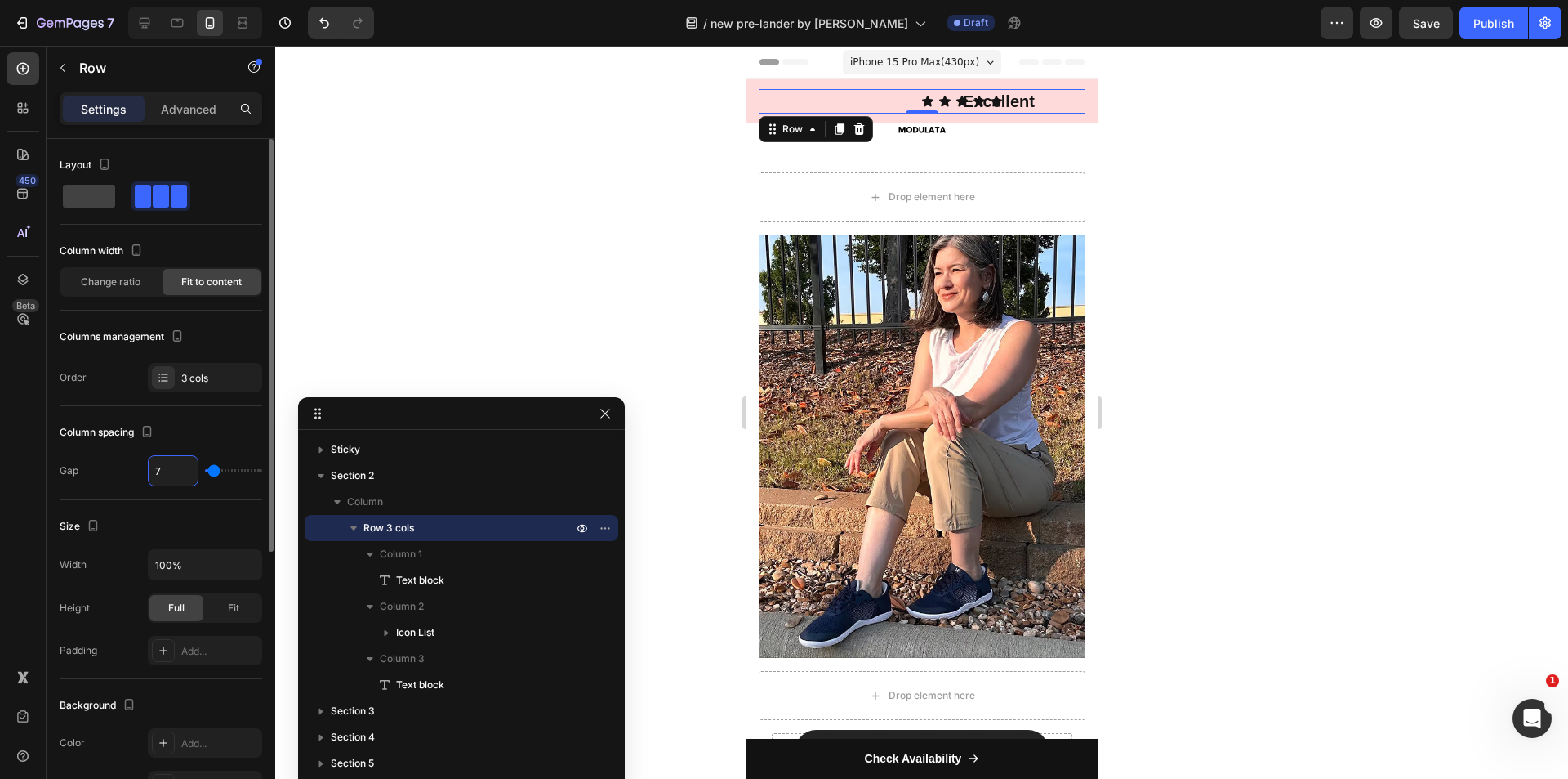
type input "8"
type input "9"
type input "10"
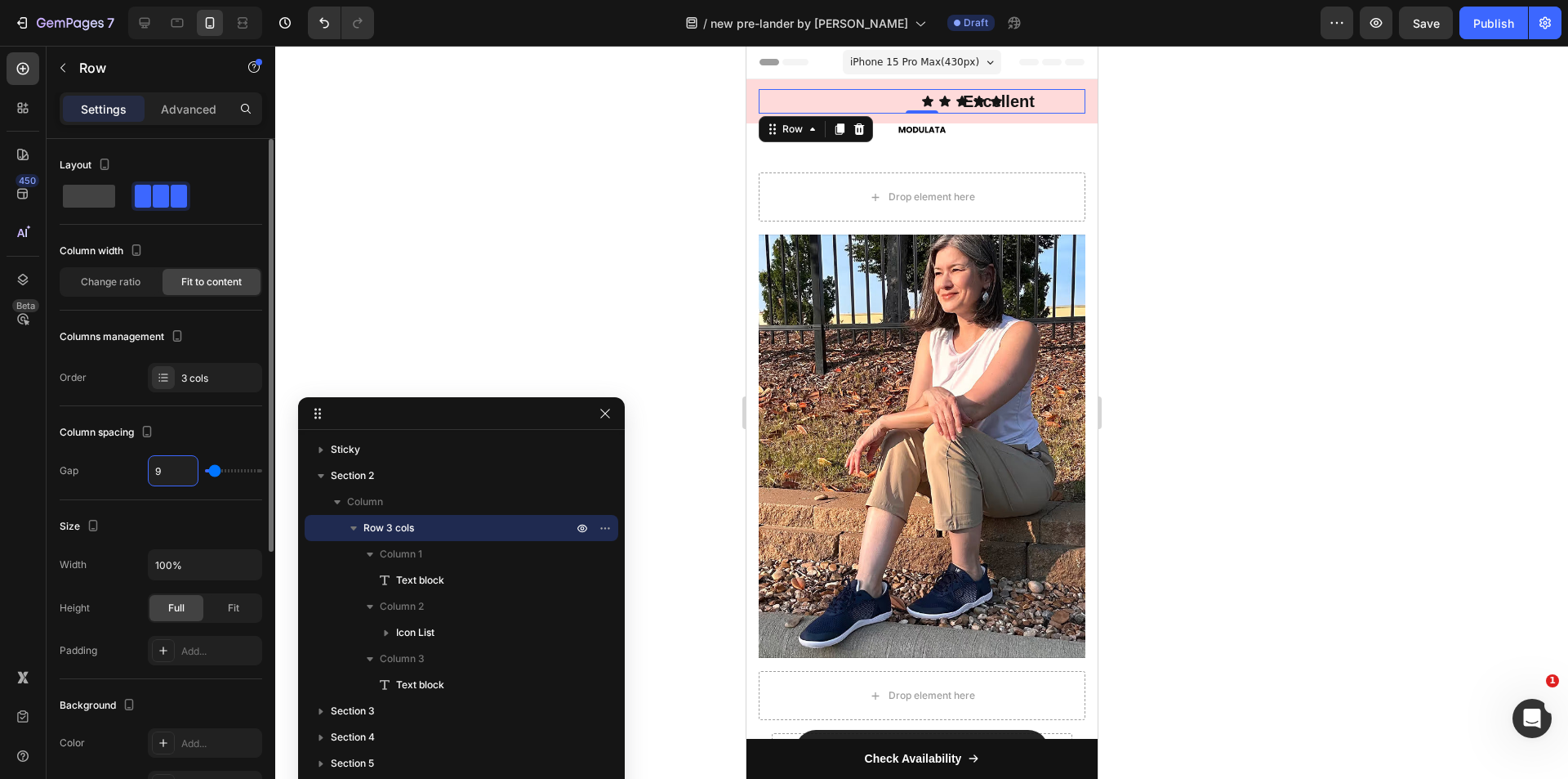
type input "10"
type input "11"
type input "12"
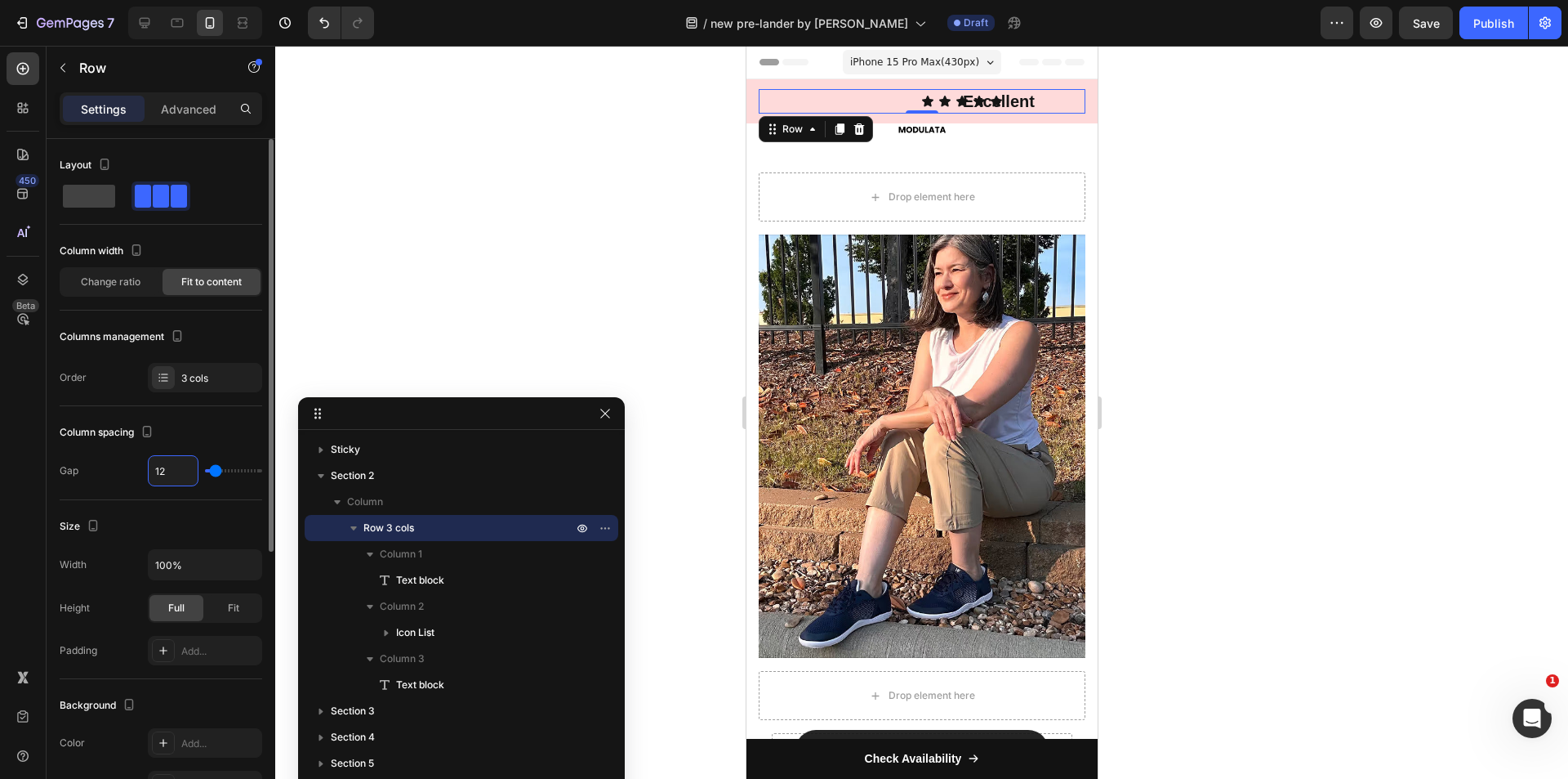
type input "13"
type input "14"
type input "15"
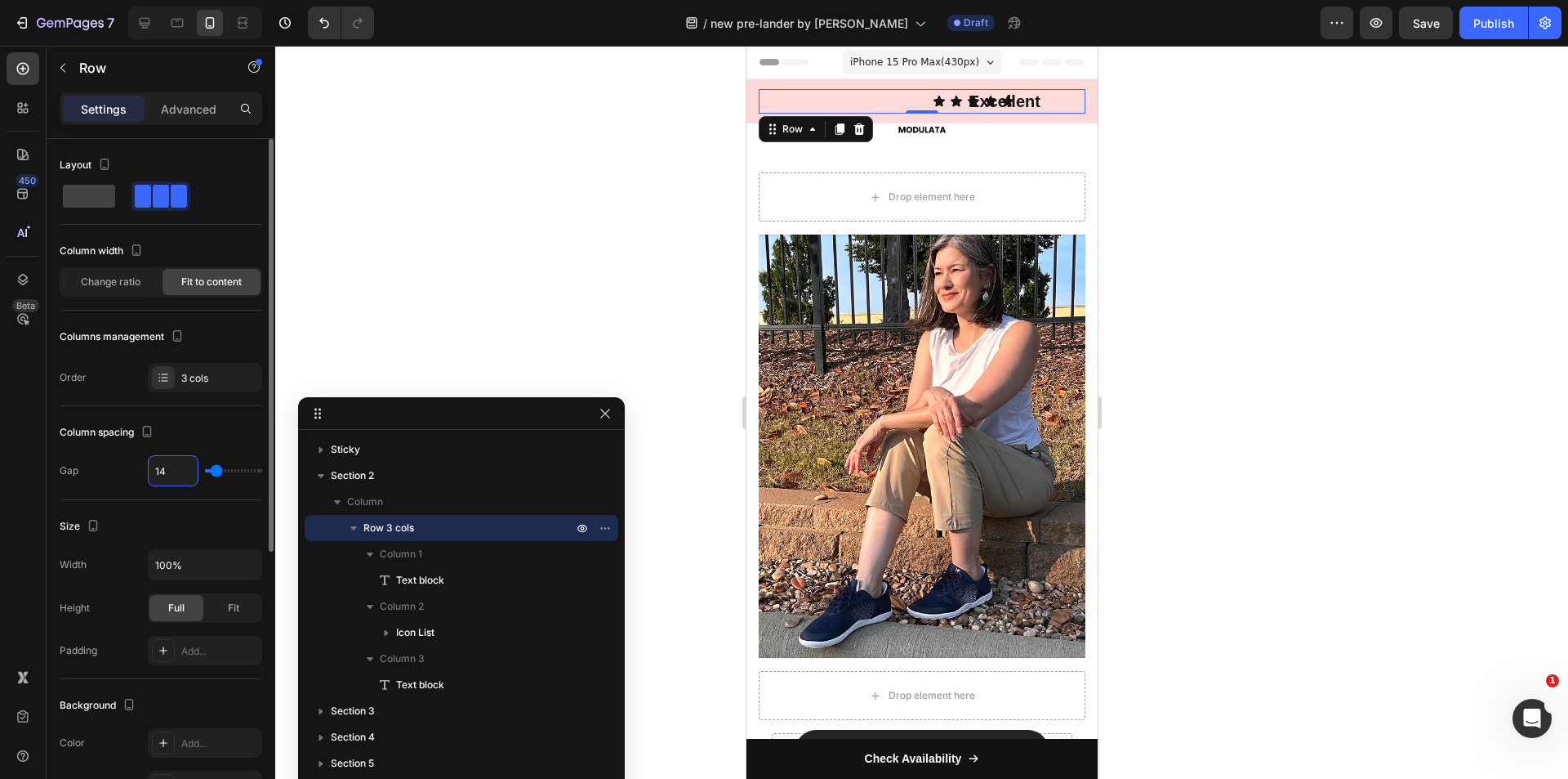
type input "15"
type input "16"
type input "17"
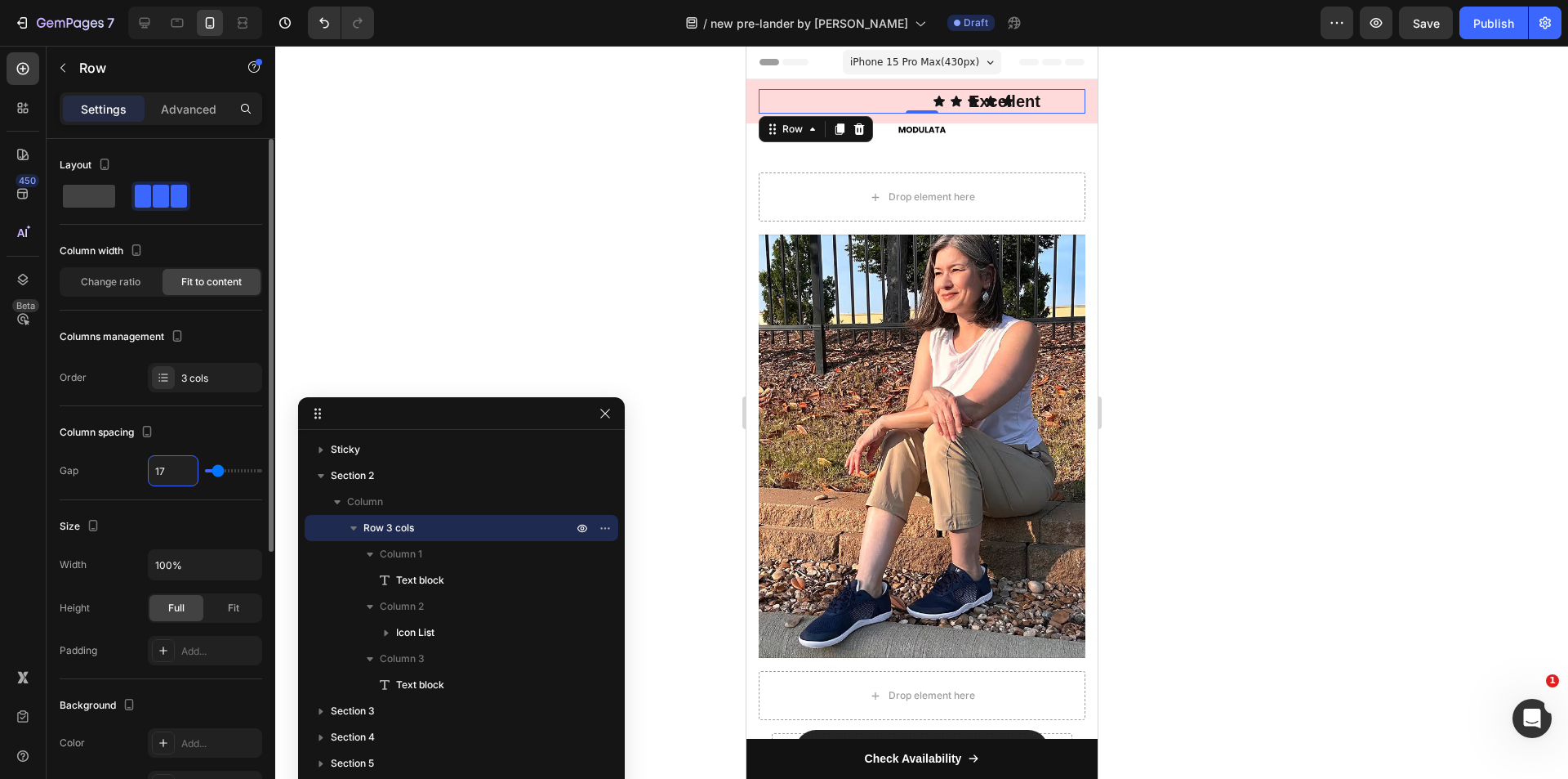
type input "18"
type input "19"
type input "20"
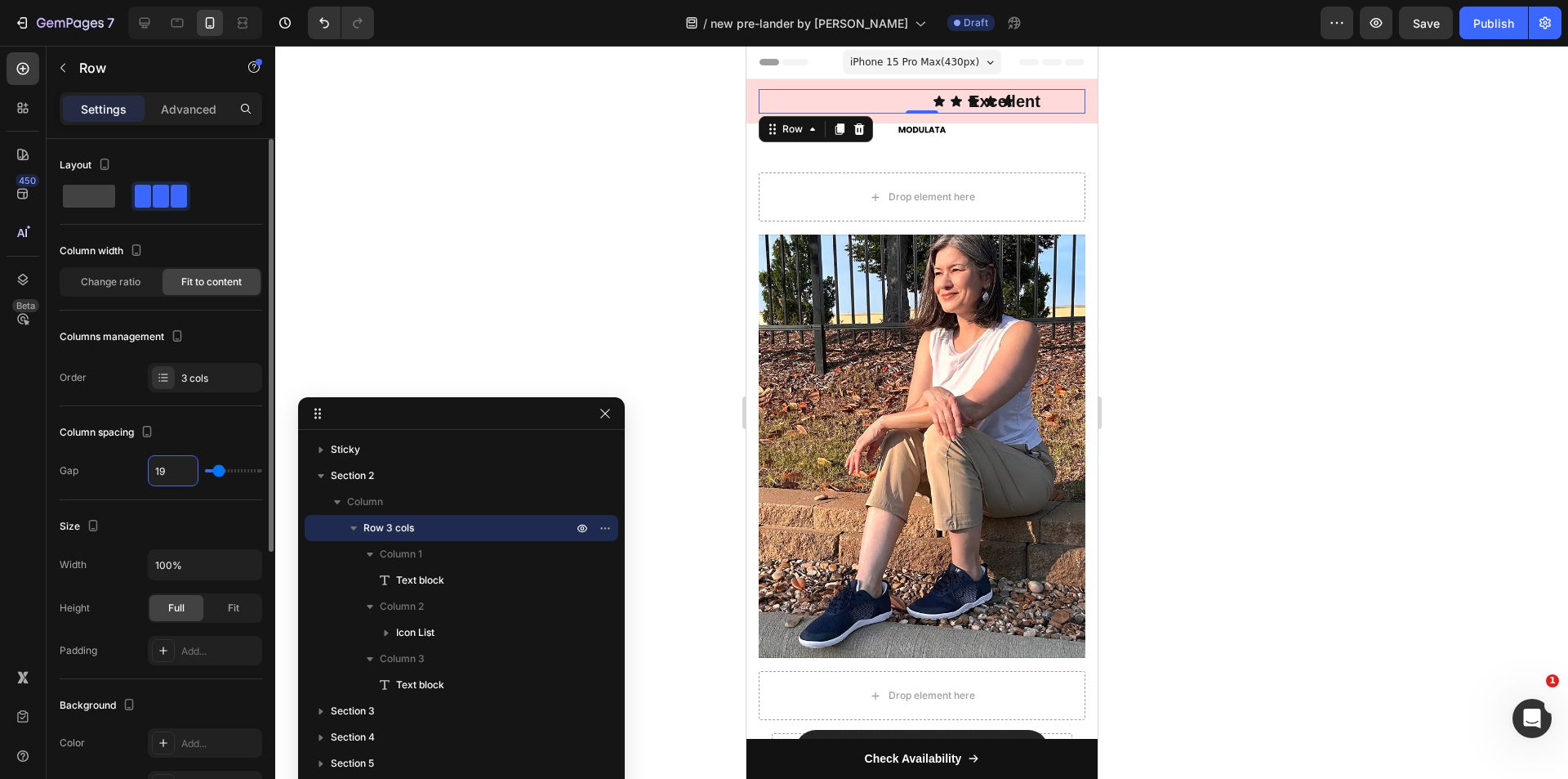
type input "20"
type input "21"
type input "22"
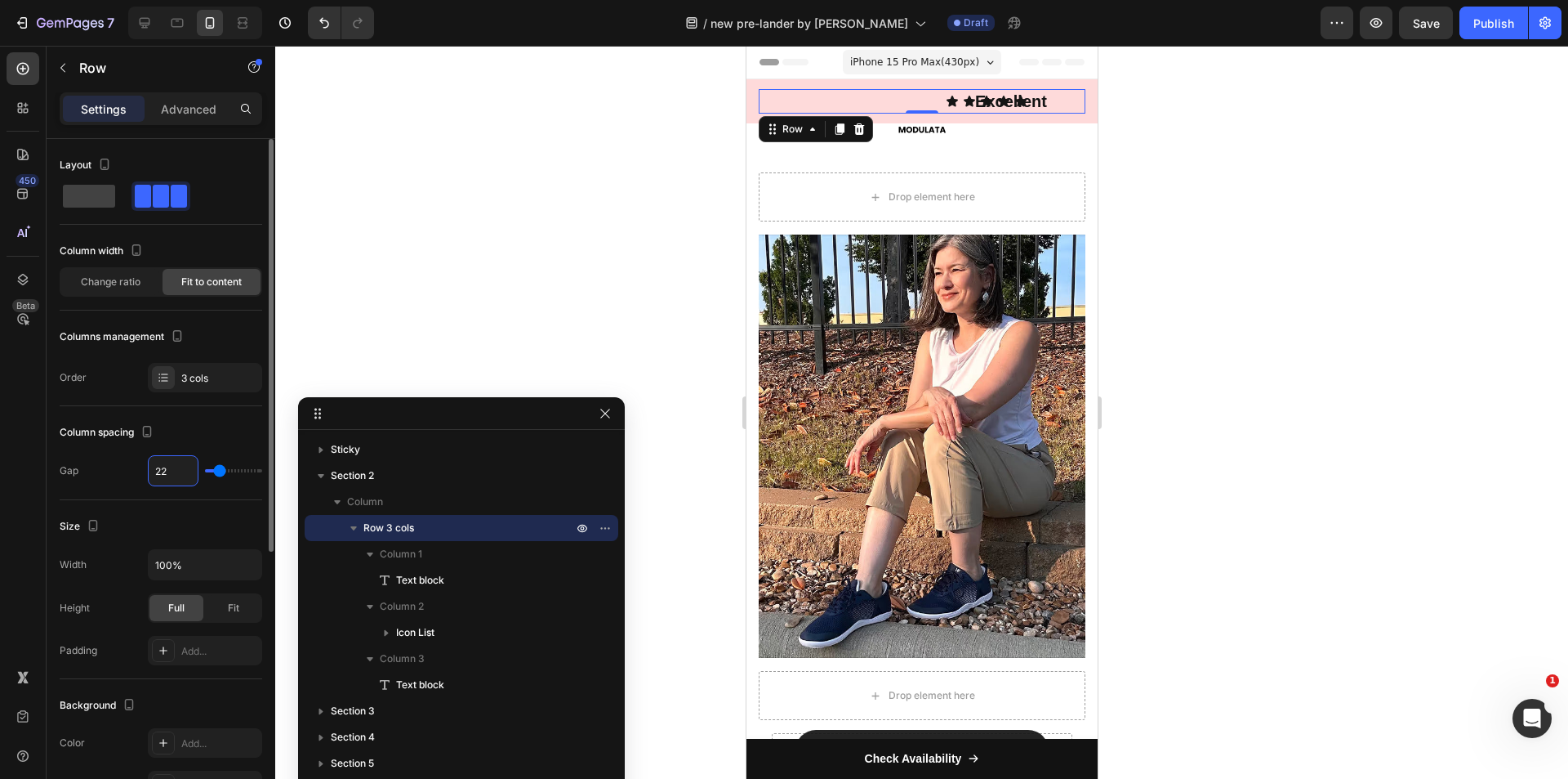
type input "23"
type input "24"
type input "25"
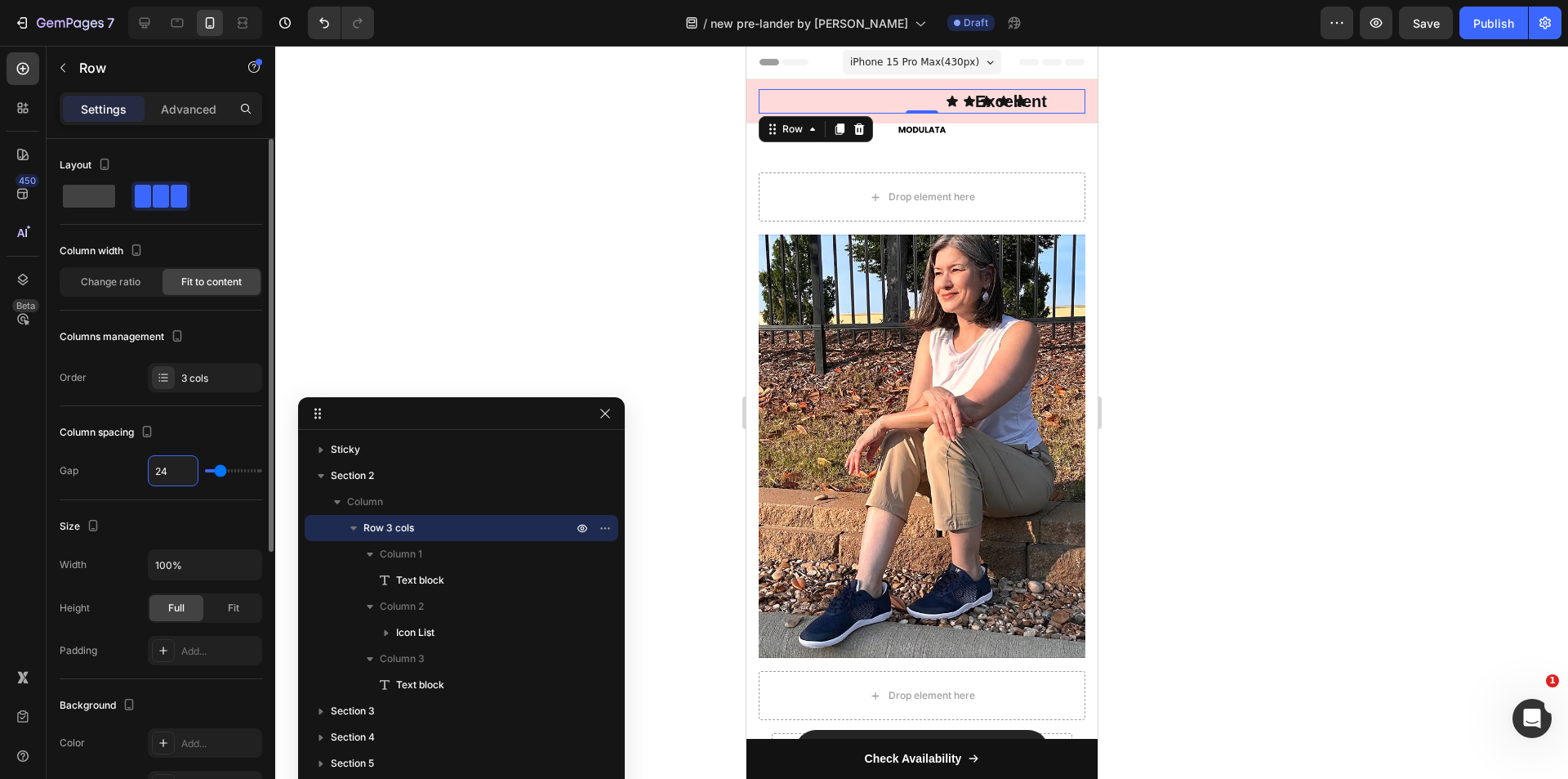
type input "25"
type input "26"
type input "27"
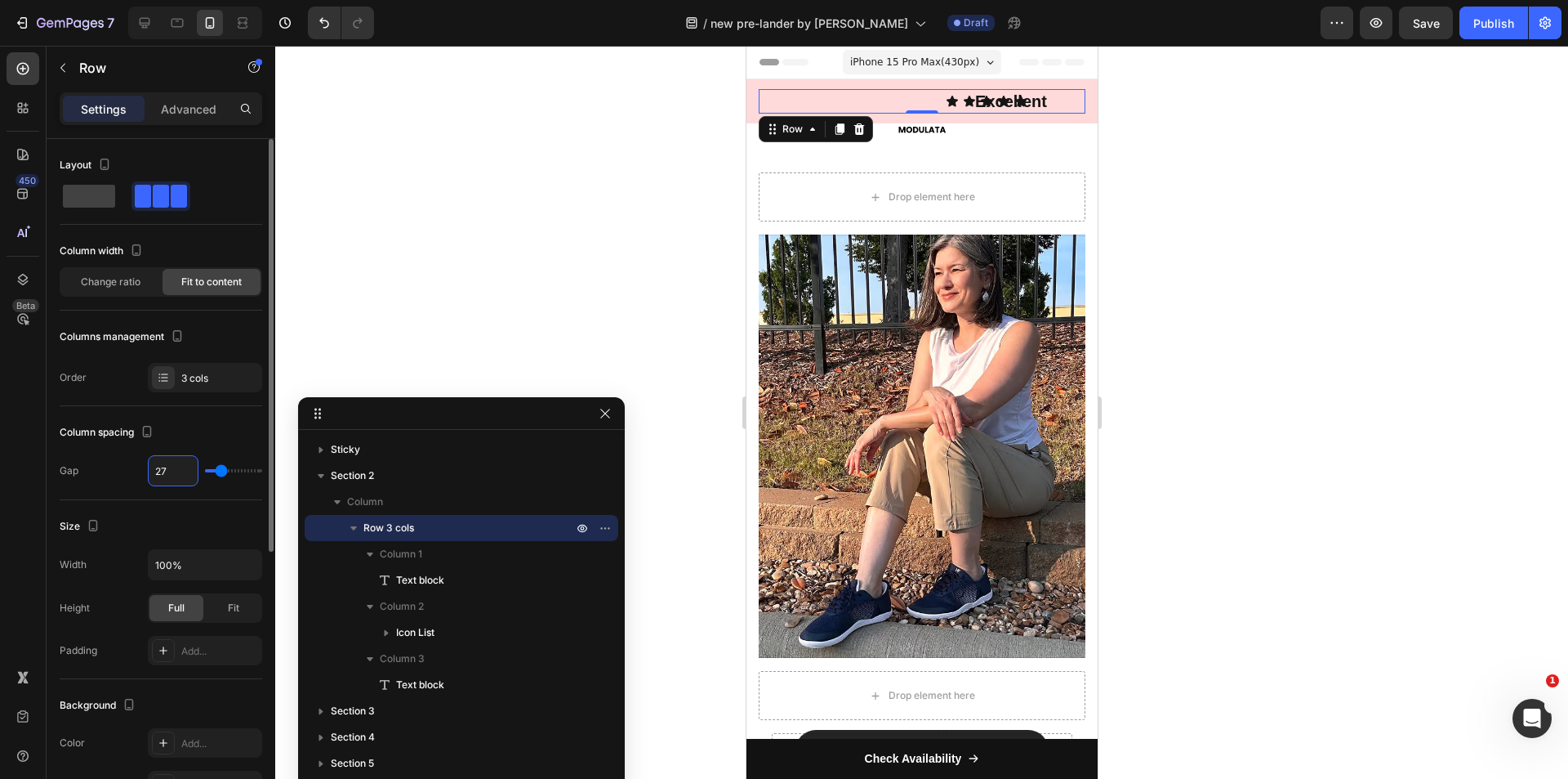
type input "28"
type input "29"
click at [108, 189] on span at bounding box center [88, 196] width 52 height 23
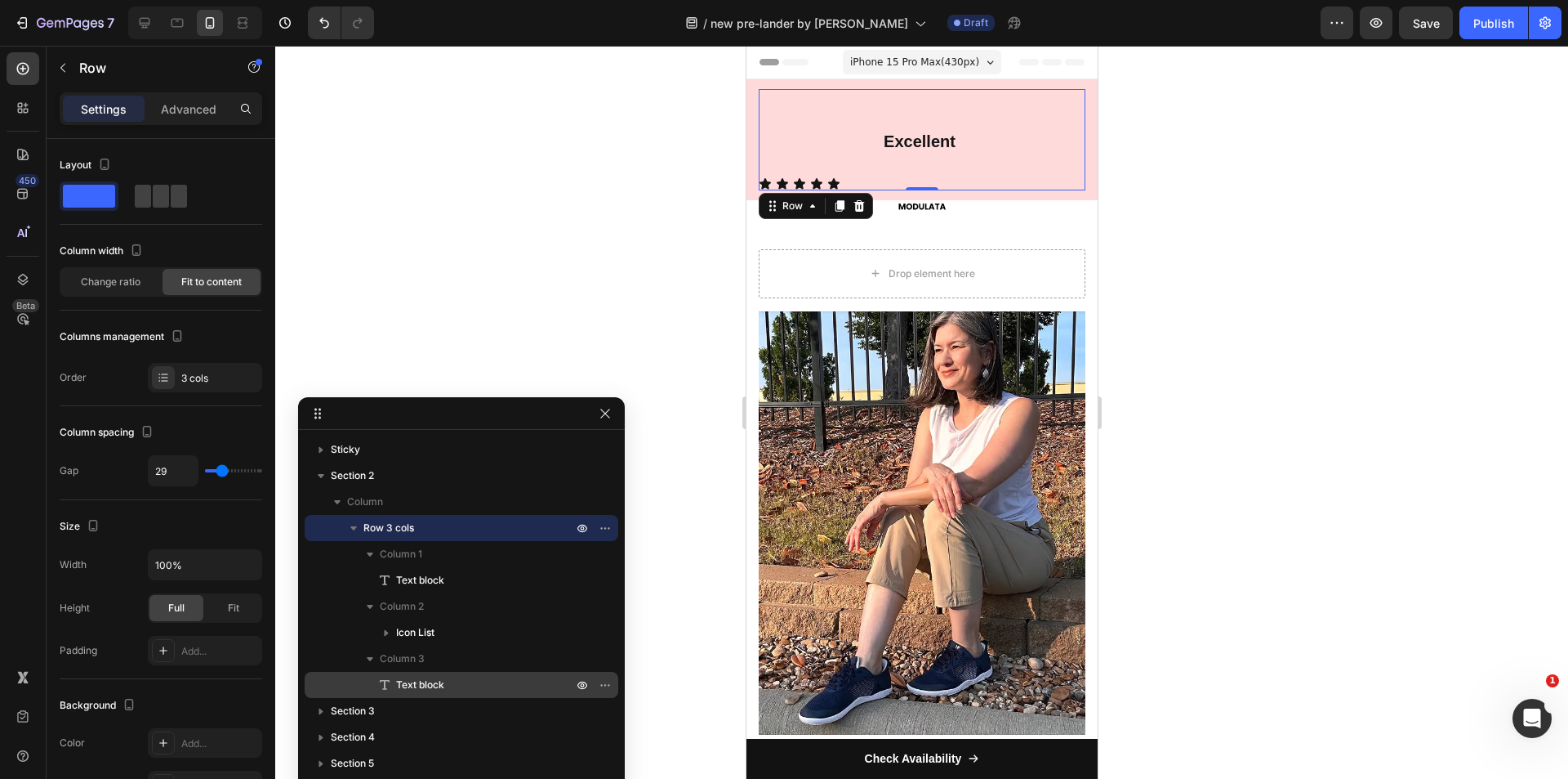
click at [417, 676] on div "Text block" at bounding box center [462, 685] width 301 height 27
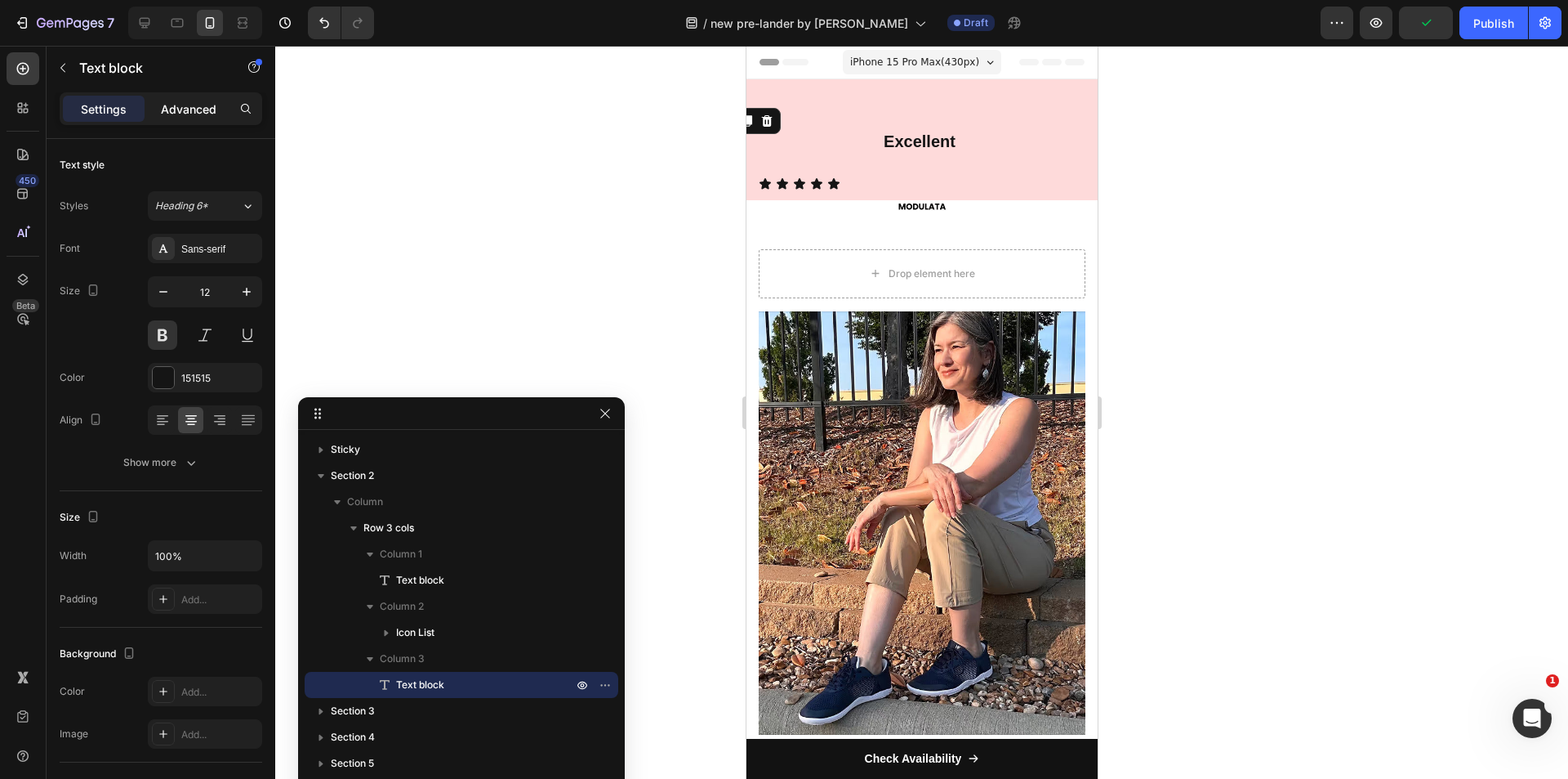
click at [191, 104] on p "Advanced" at bounding box center [189, 108] width 55 height 17
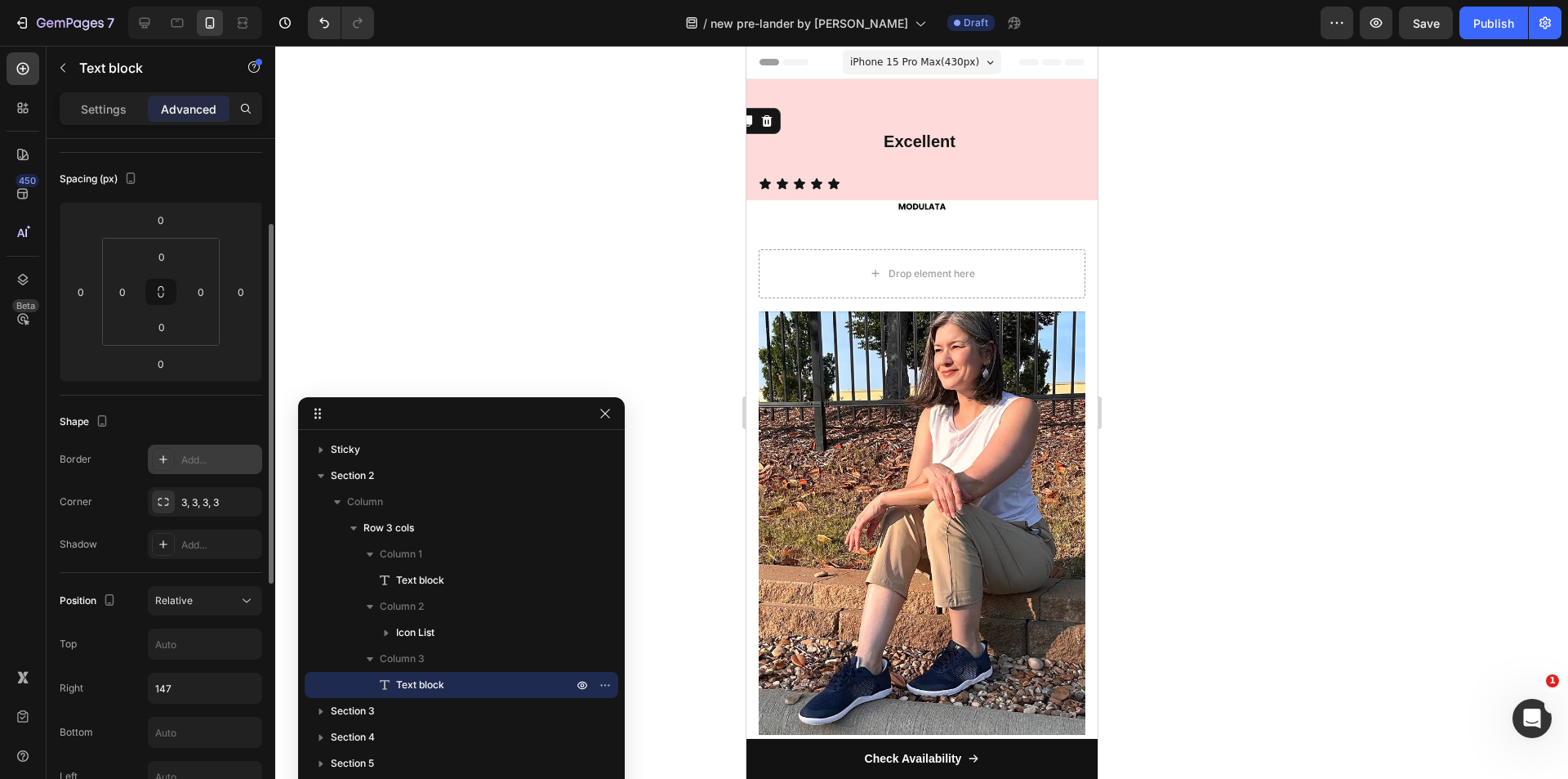
scroll to position [245, 0]
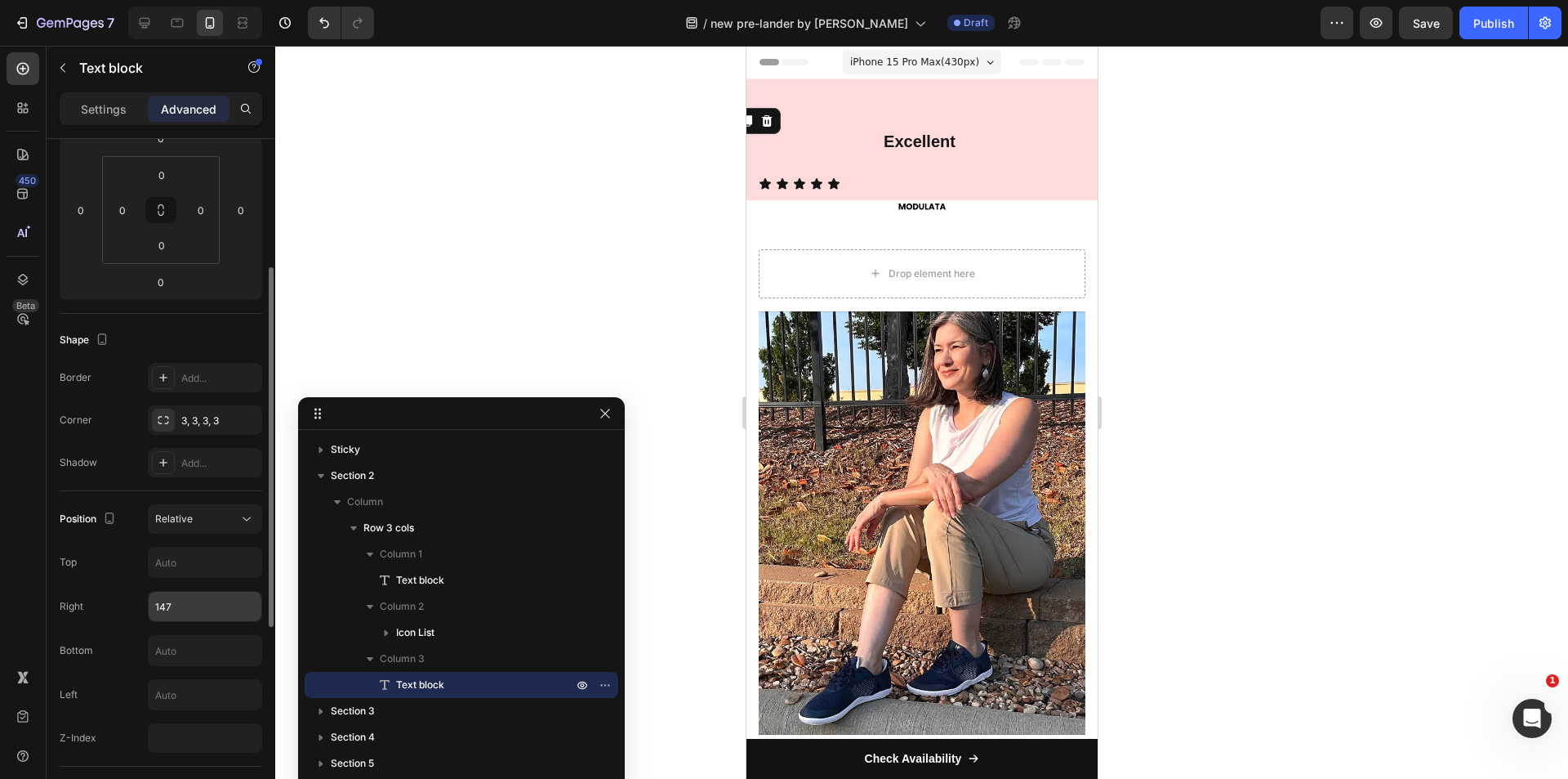
click at [176, 605] on input "147" at bounding box center [204, 606] width 113 height 30
click at [133, 602] on div "Right 147" at bounding box center [161, 607] width 203 height 31
click at [179, 605] on input "147" at bounding box center [204, 606] width 113 height 30
type input "-65"
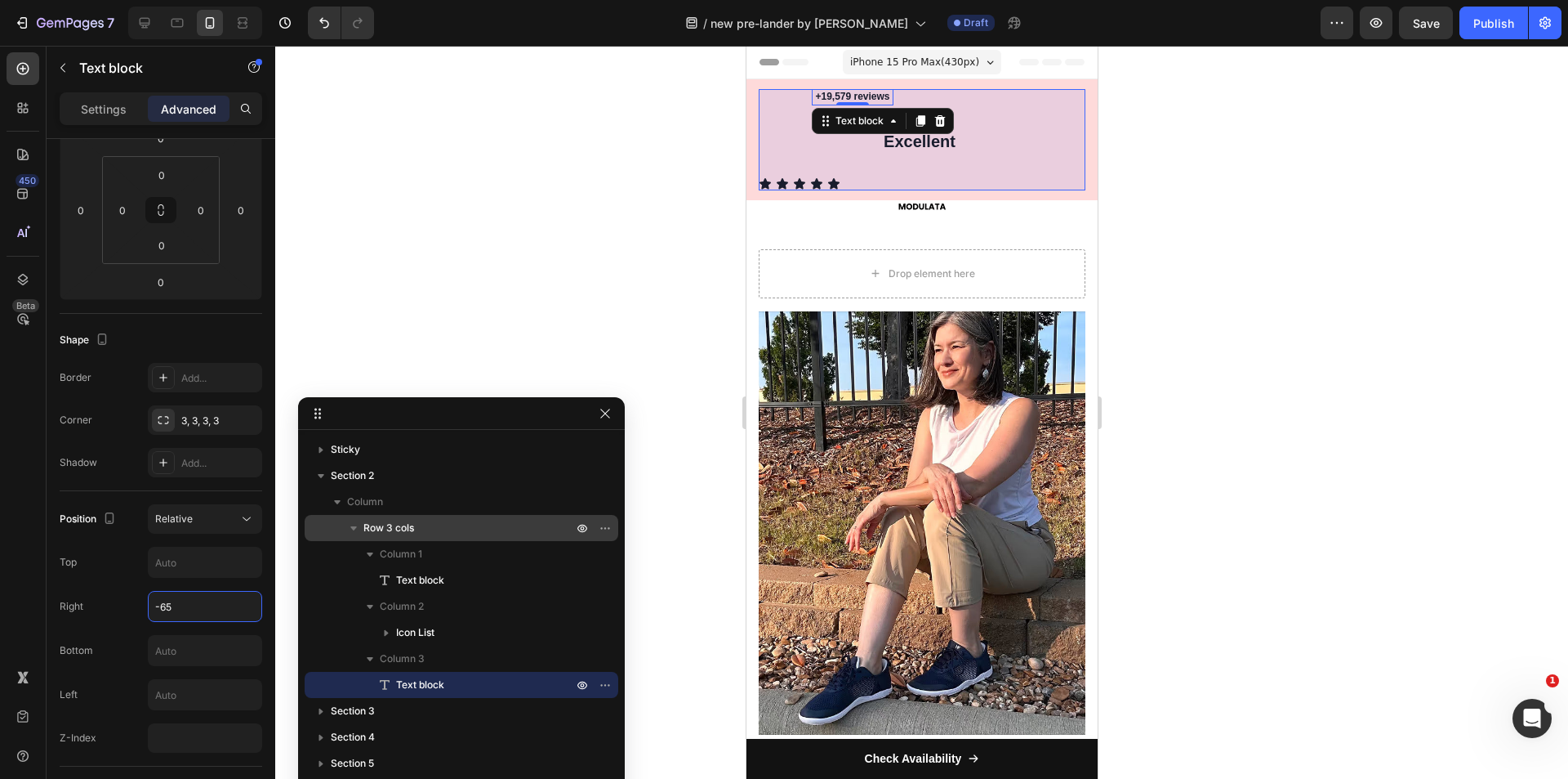
click at [386, 526] on span "Row 3 cols" at bounding box center [389, 527] width 51 height 17
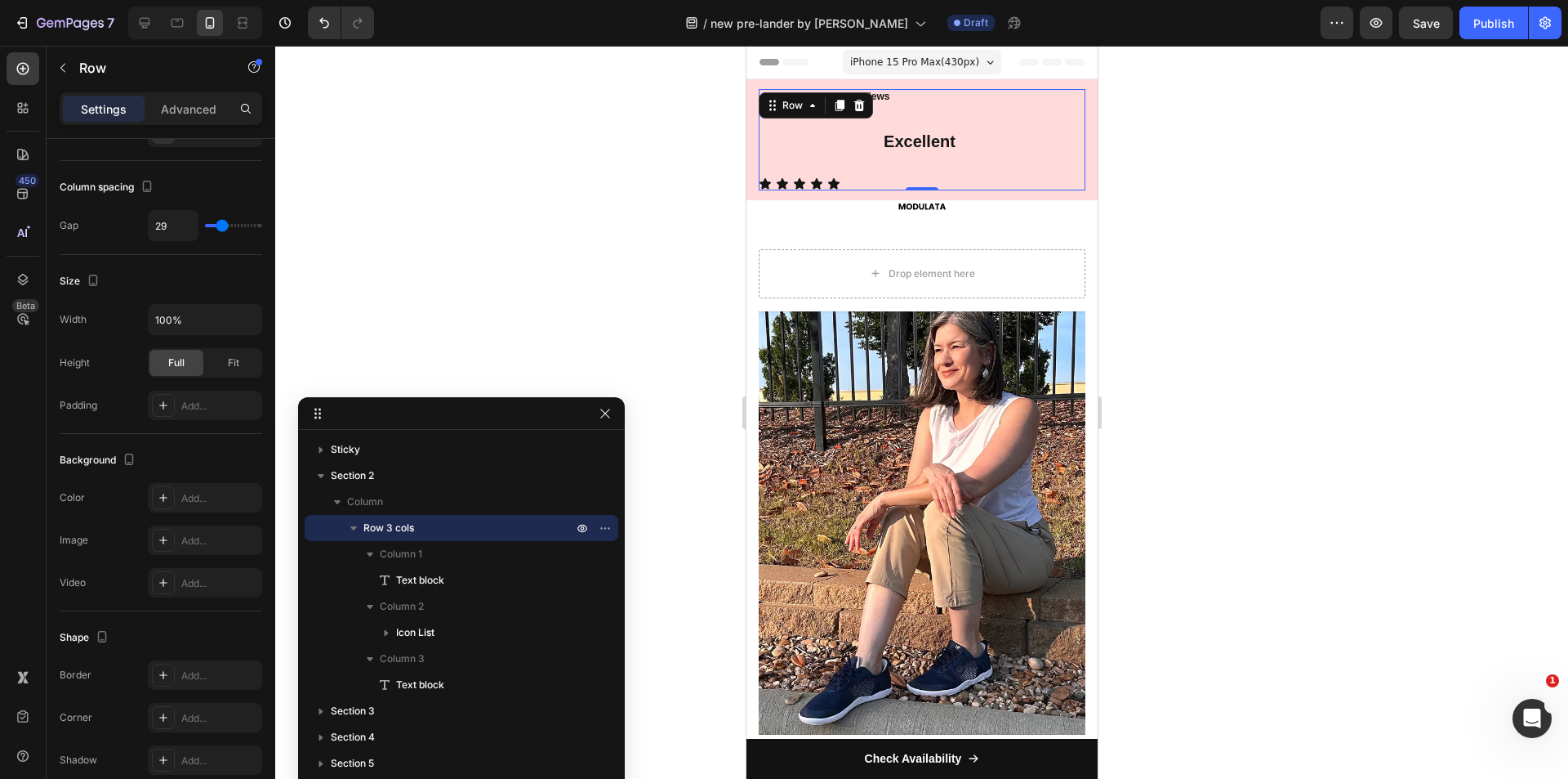
scroll to position [0, 0]
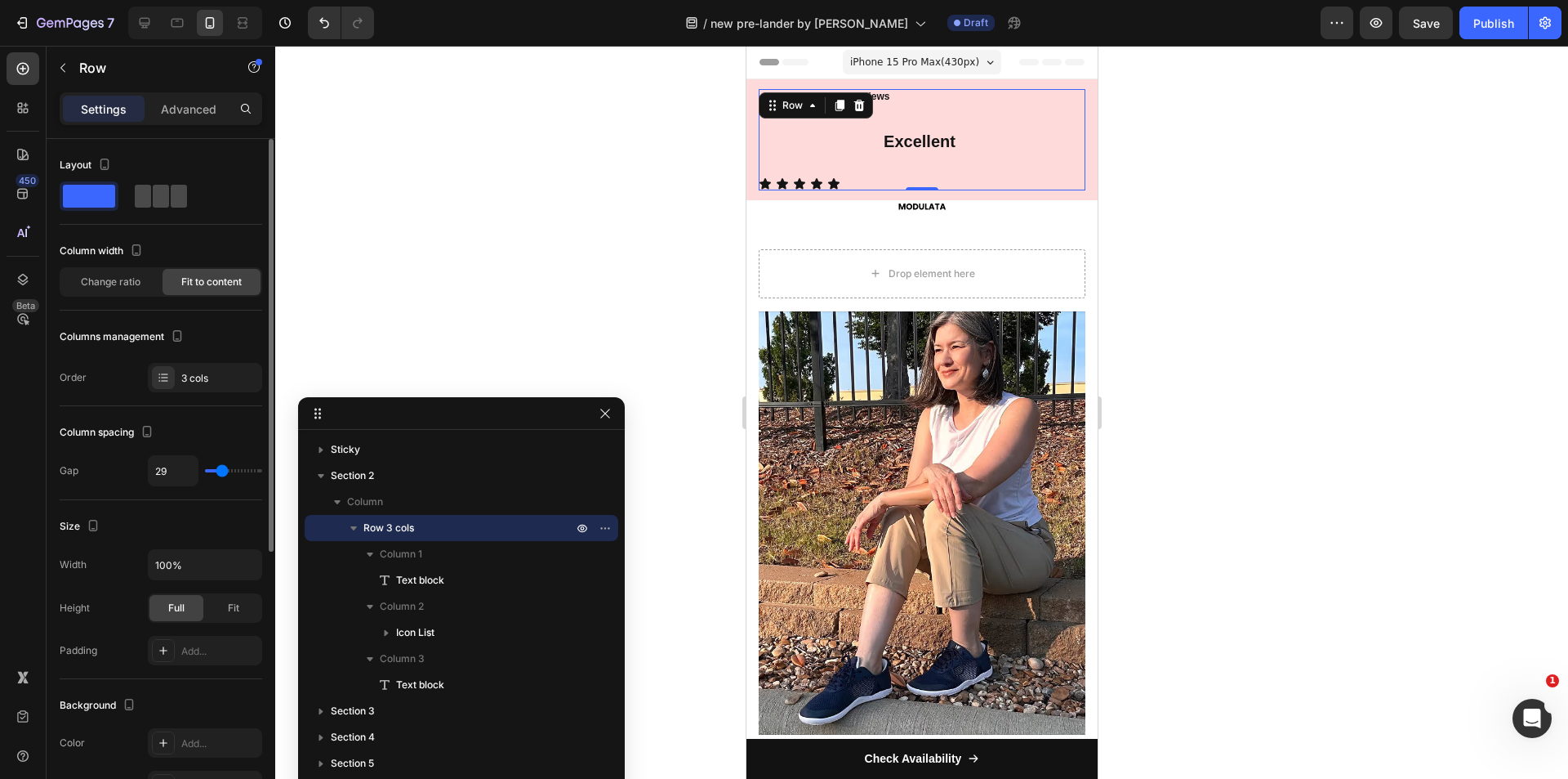
click at [171, 196] on span at bounding box center [179, 196] width 17 height 23
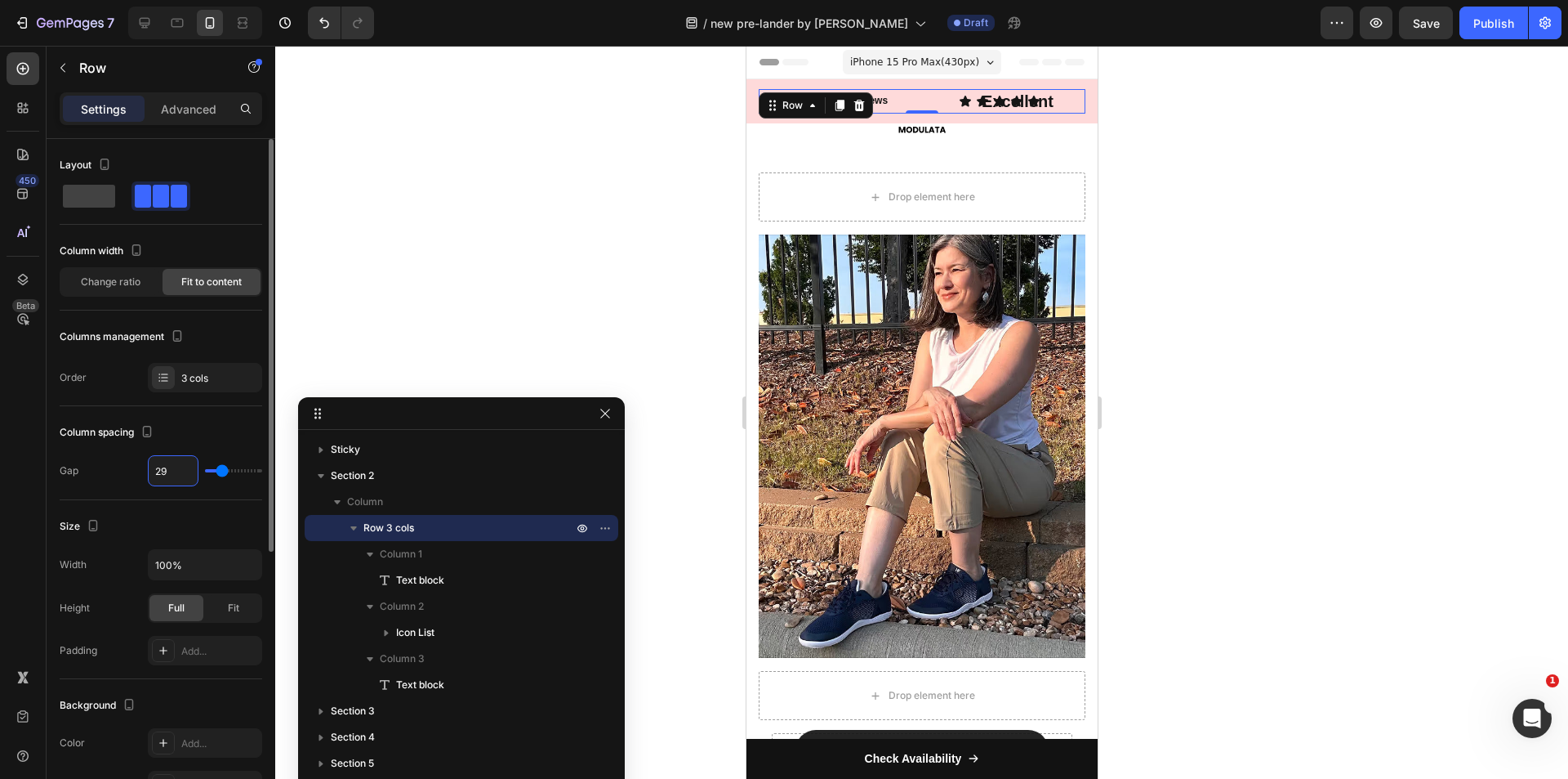
click at [163, 472] on input "29" at bounding box center [173, 471] width 49 height 30
type input "0"
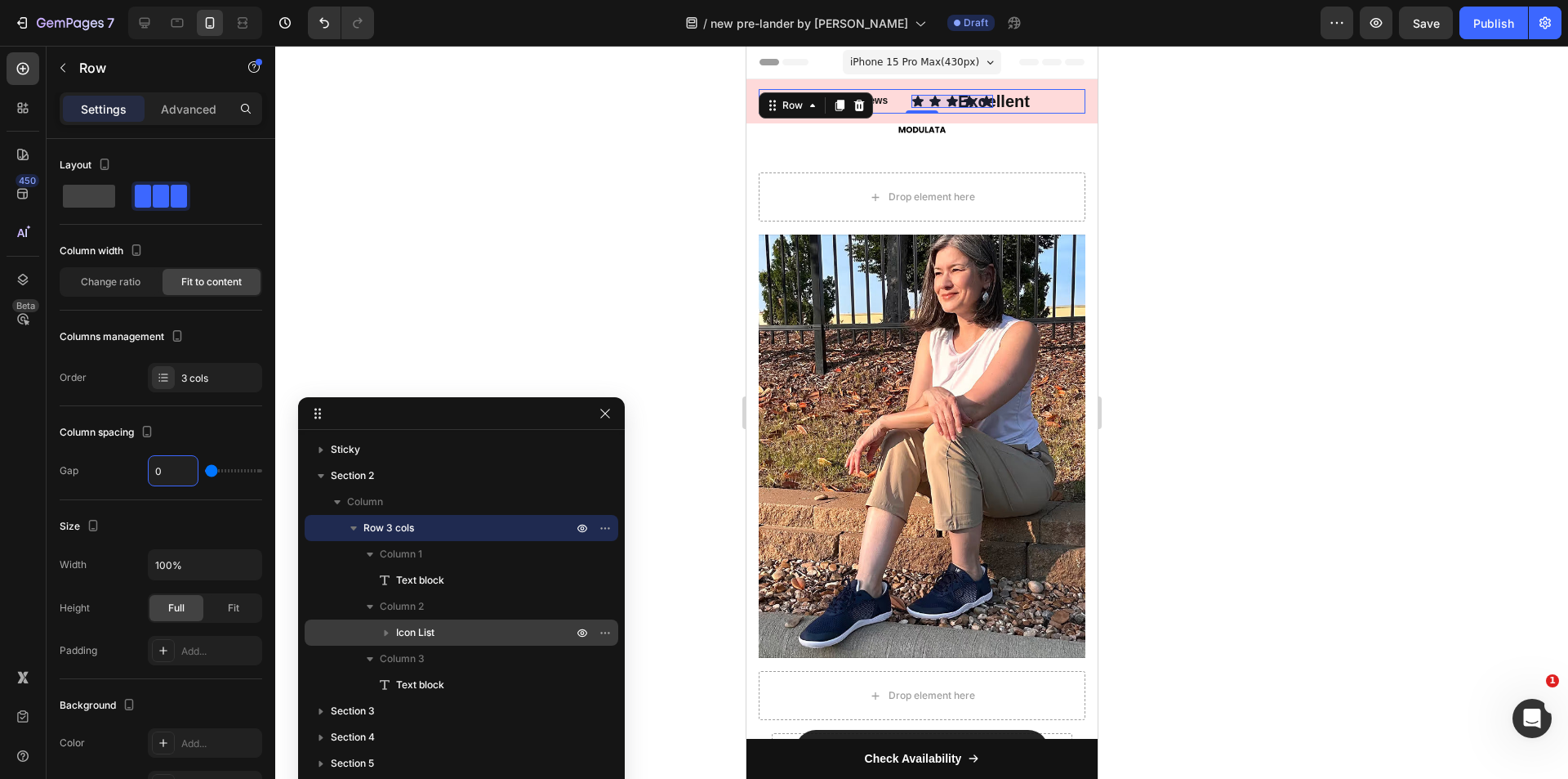
type input "0"
click at [430, 631] on span "Icon List" at bounding box center [415, 632] width 38 height 17
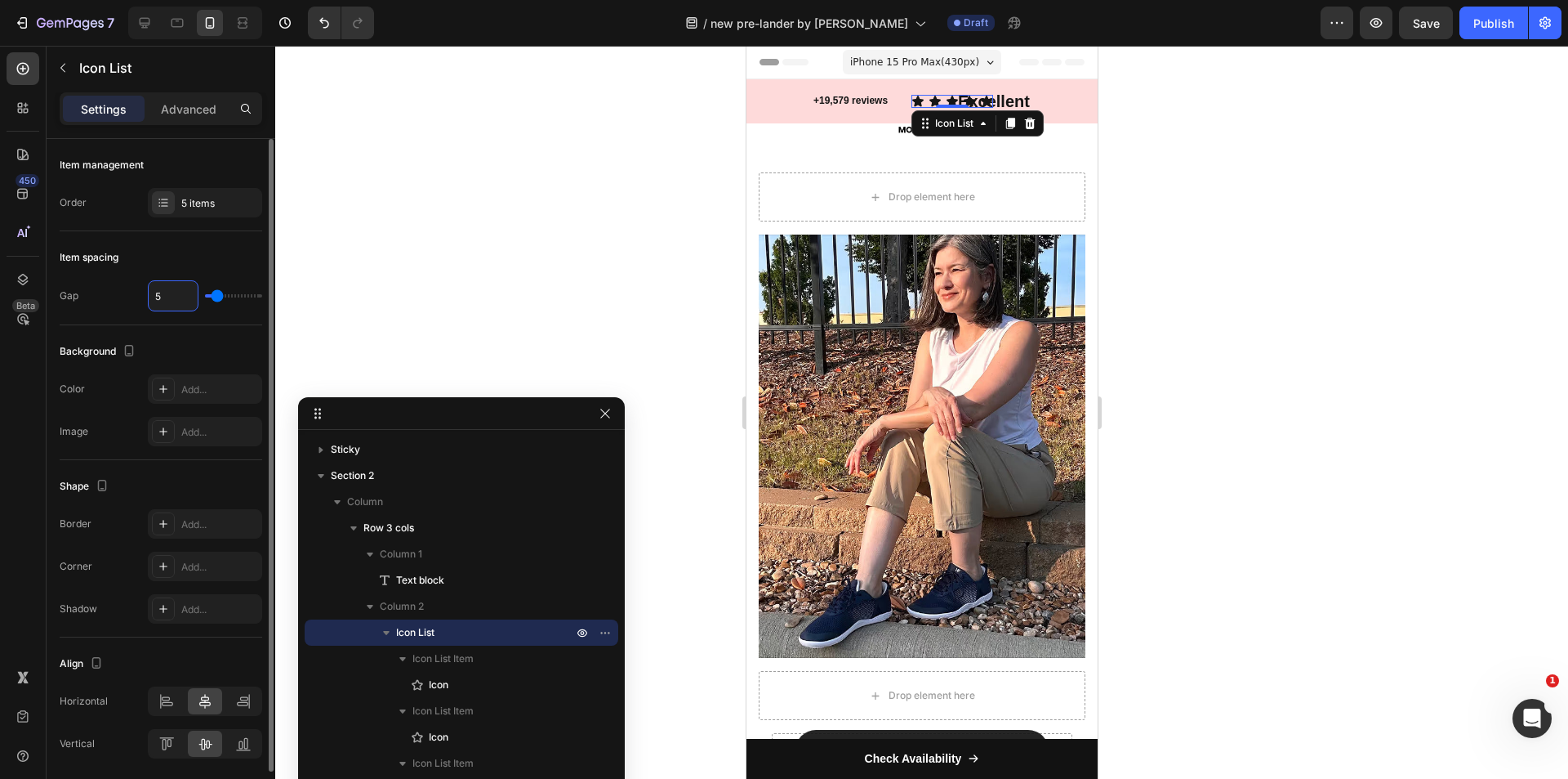
click at [156, 292] on input "5" at bounding box center [173, 296] width 49 height 30
type input "4"
type input "3"
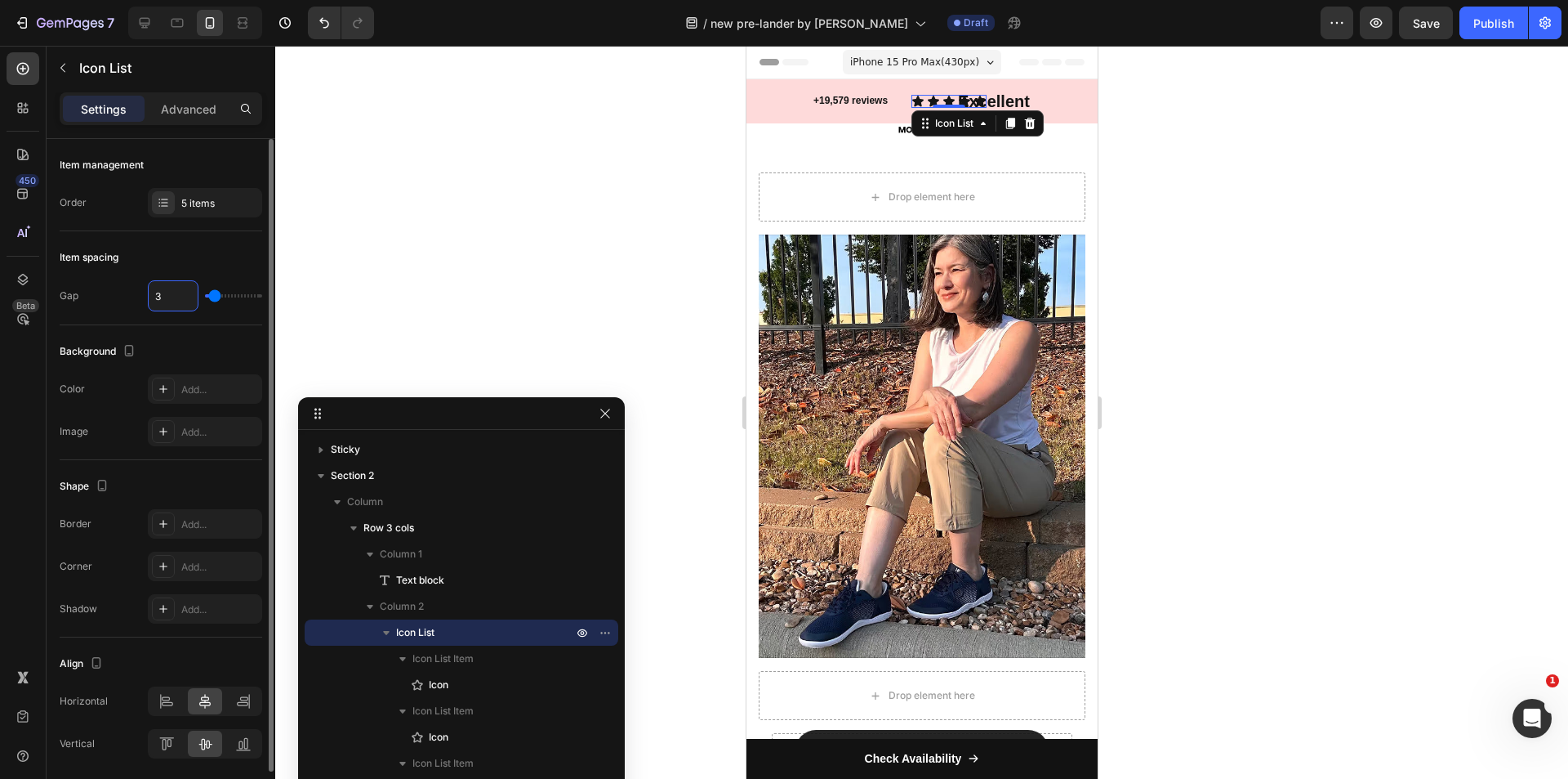
type input "2"
type input "1"
type input "0"
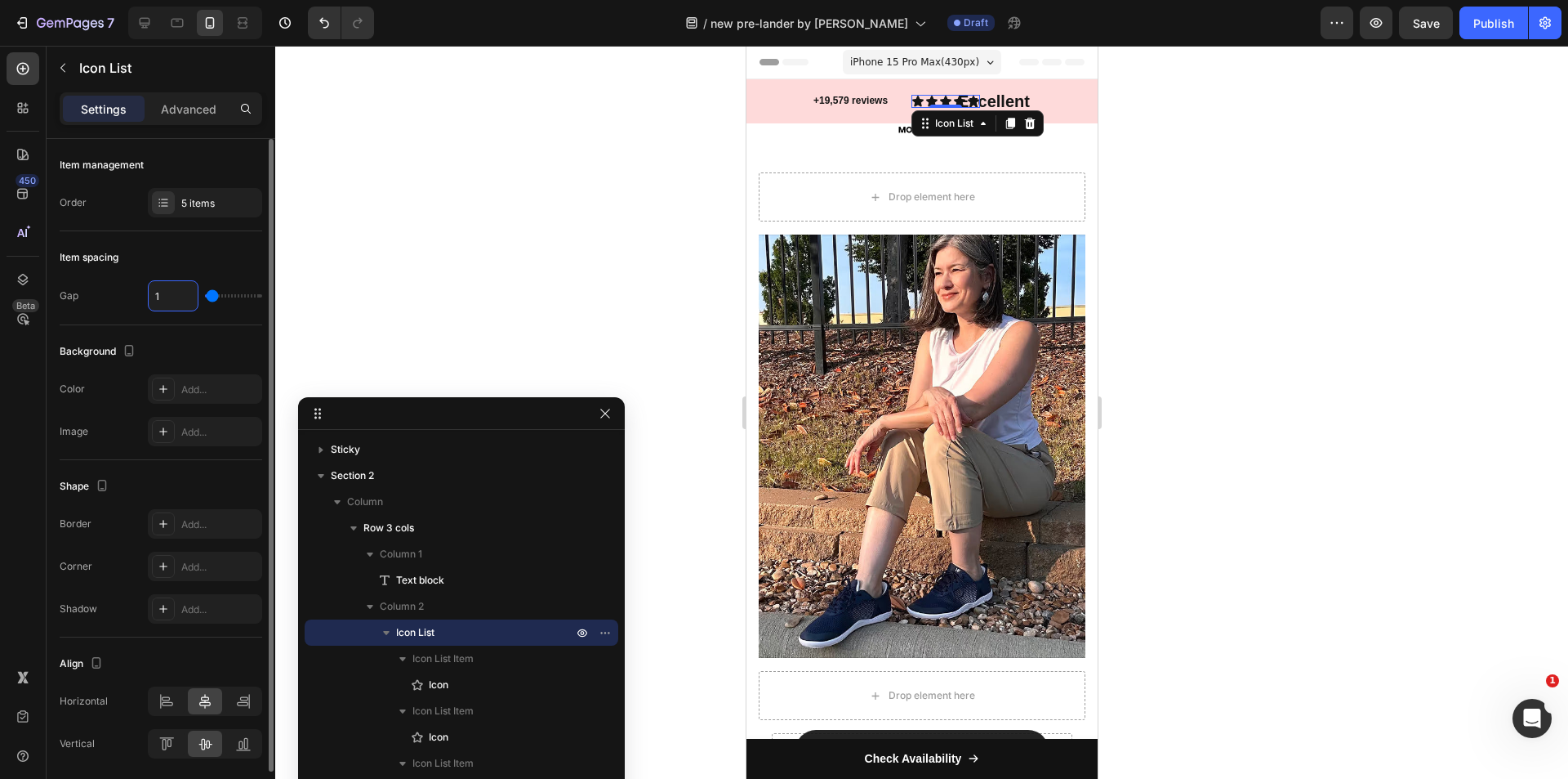
type input "0"
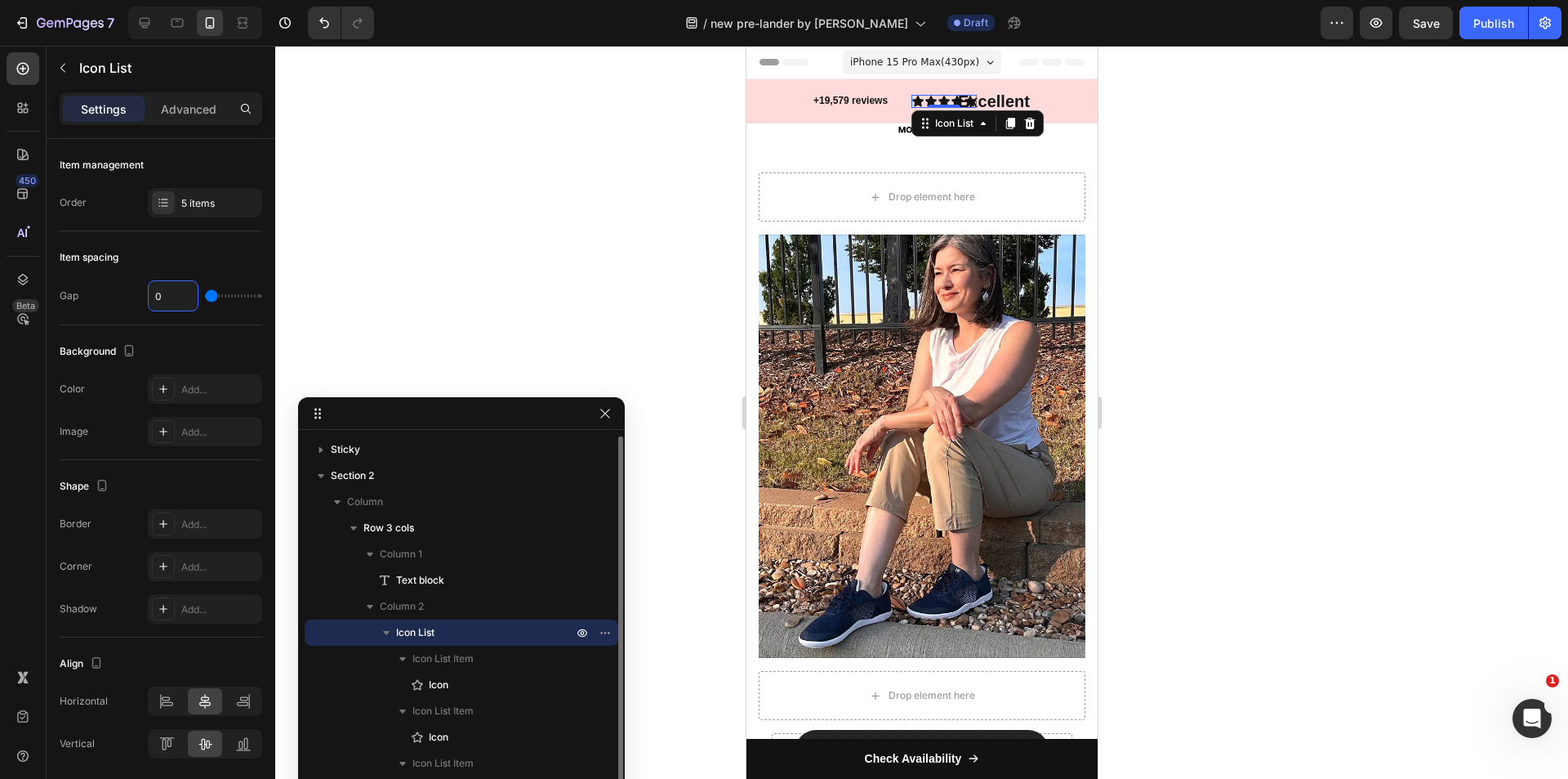
click at [388, 634] on icon "button" at bounding box center [386, 632] width 17 height 17
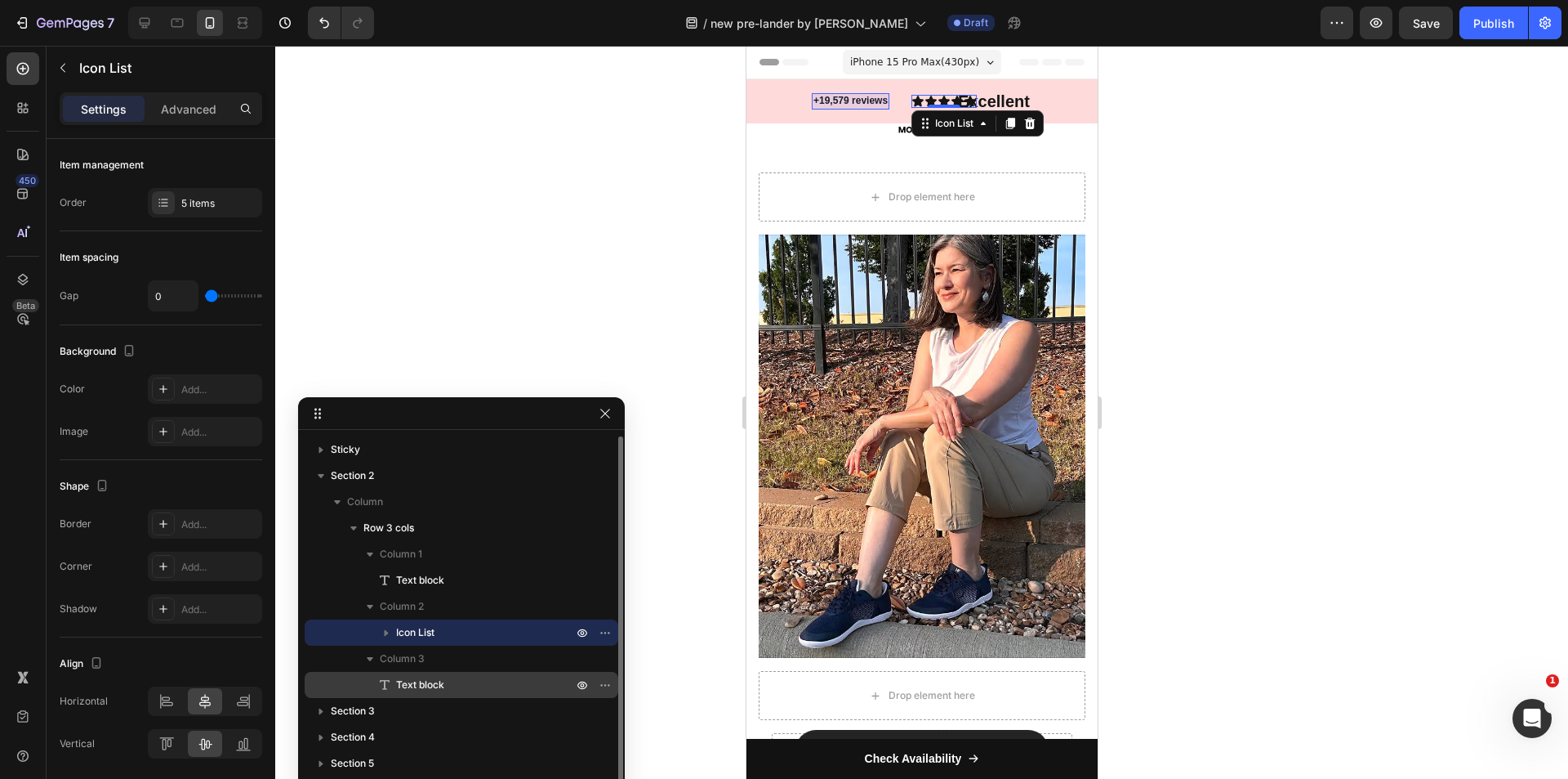
click at [401, 679] on span "Text block" at bounding box center [420, 685] width 48 height 17
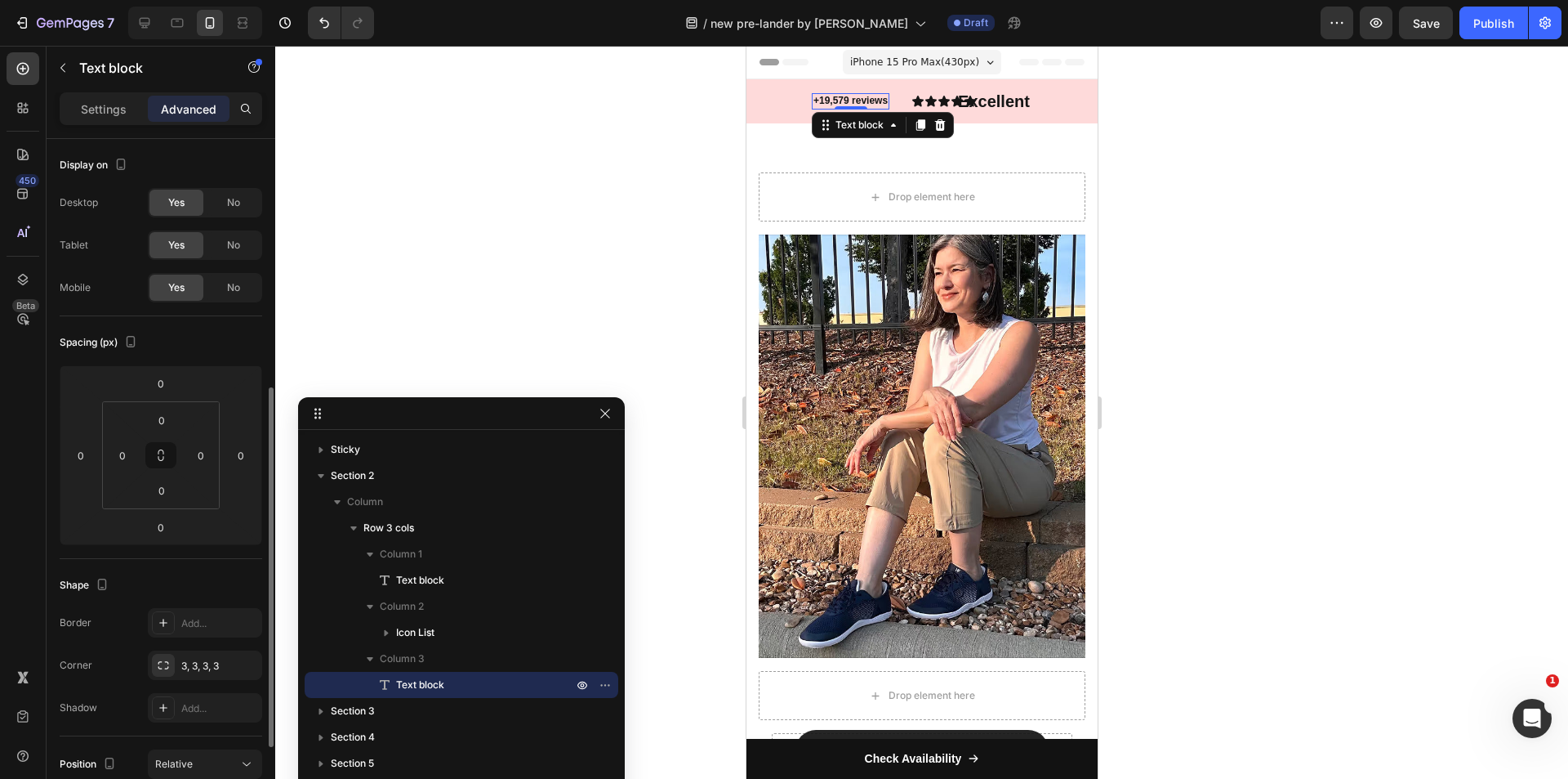
scroll to position [245, 0]
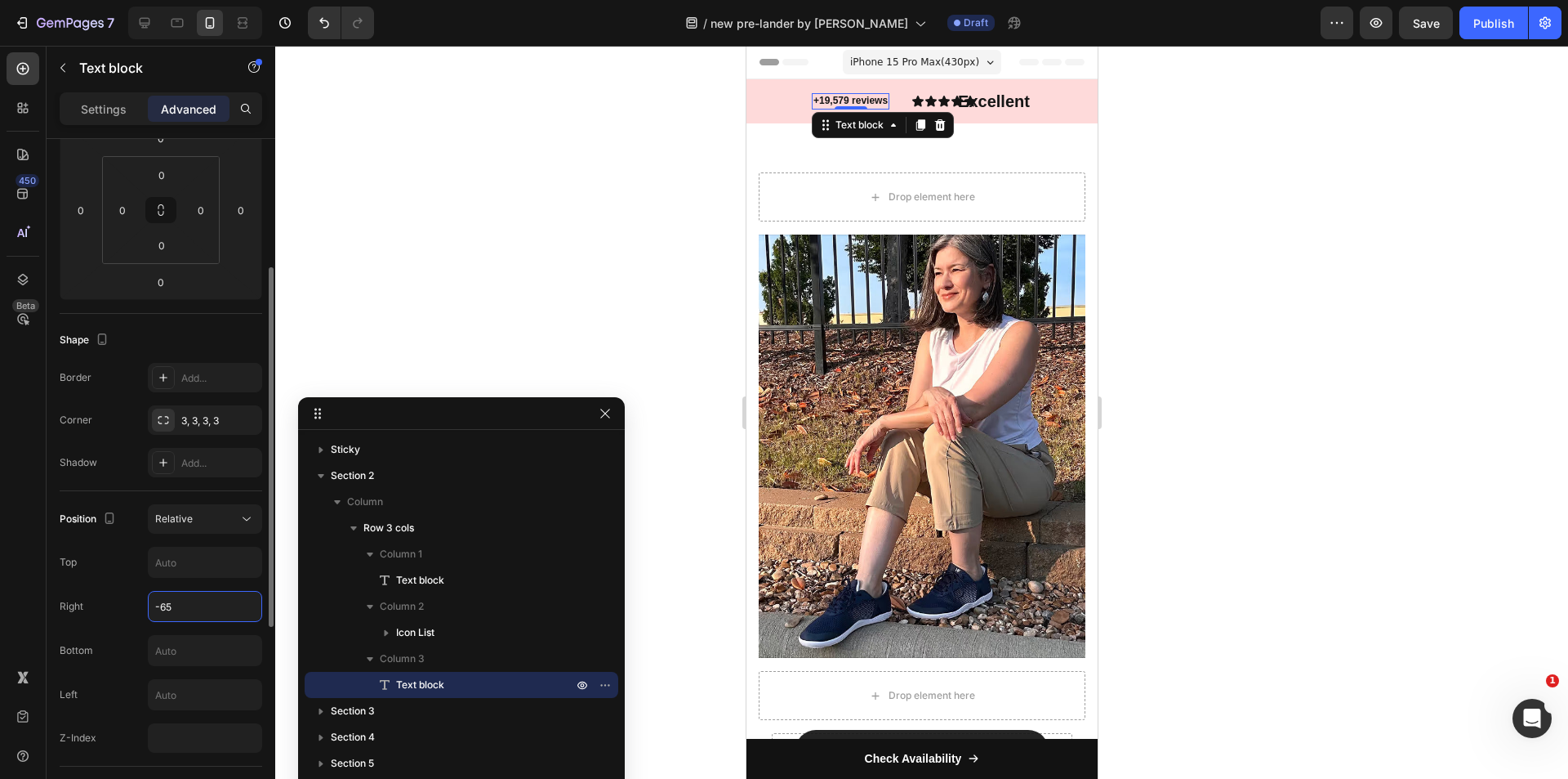
click at [181, 599] on input "-65" at bounding box center [204, 606] width 113 height 30
type input "-11"
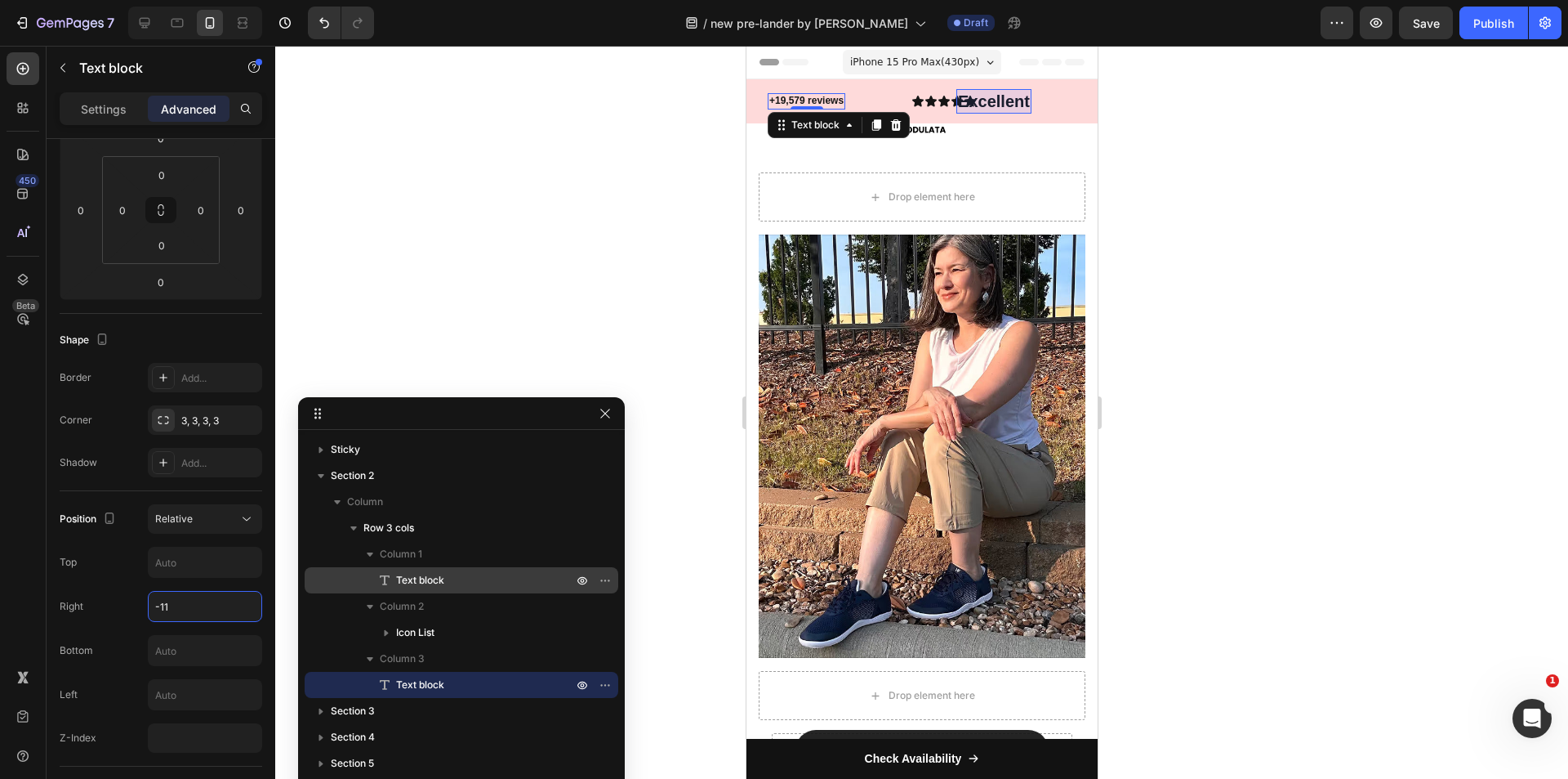
click at [409, 571] on div "Text block" at bounding box center [462, 580] width 301 height 27
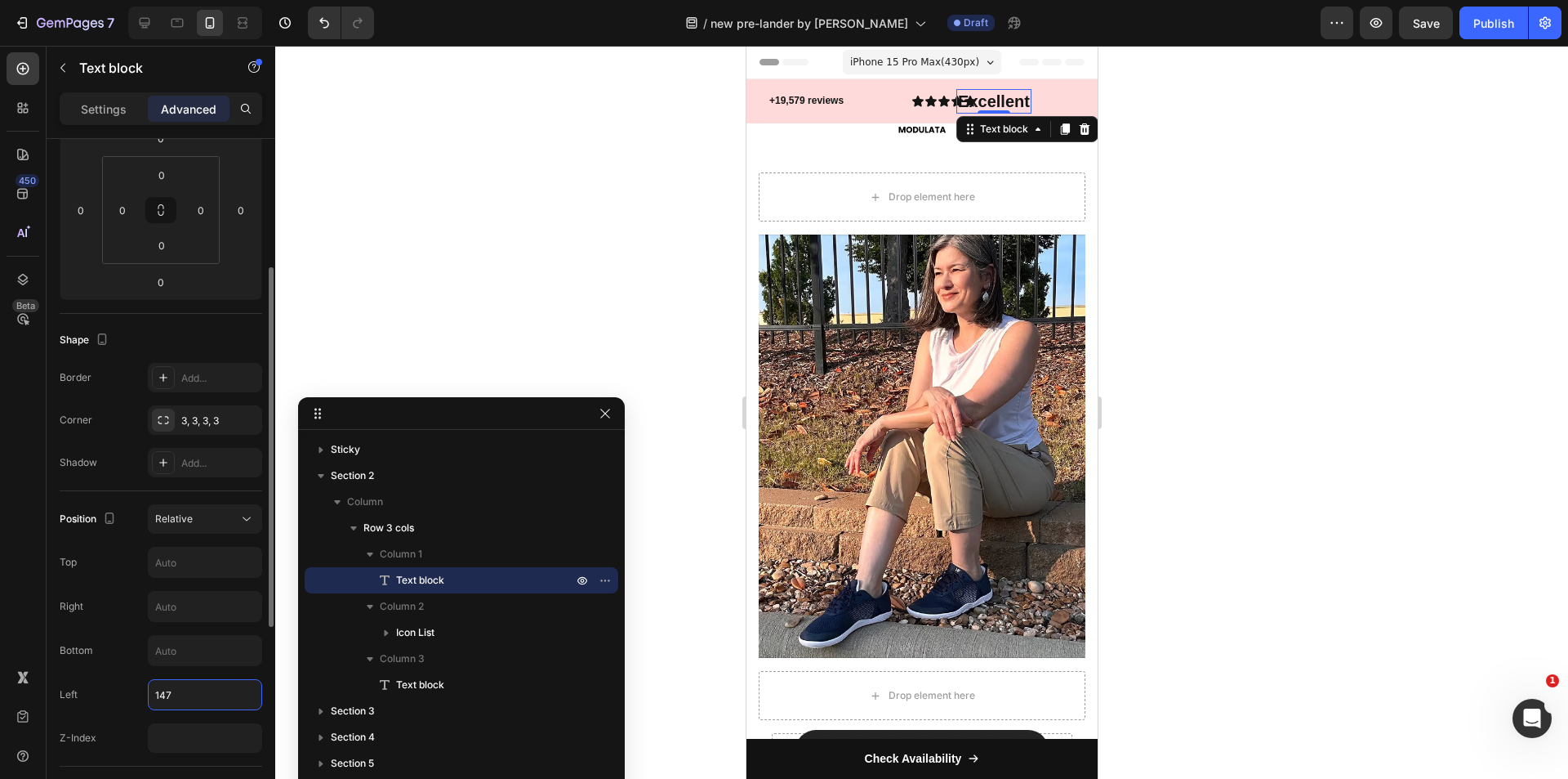
click at [163, 697] on input "147" at bounding box center [204, 694] width 113 height 30
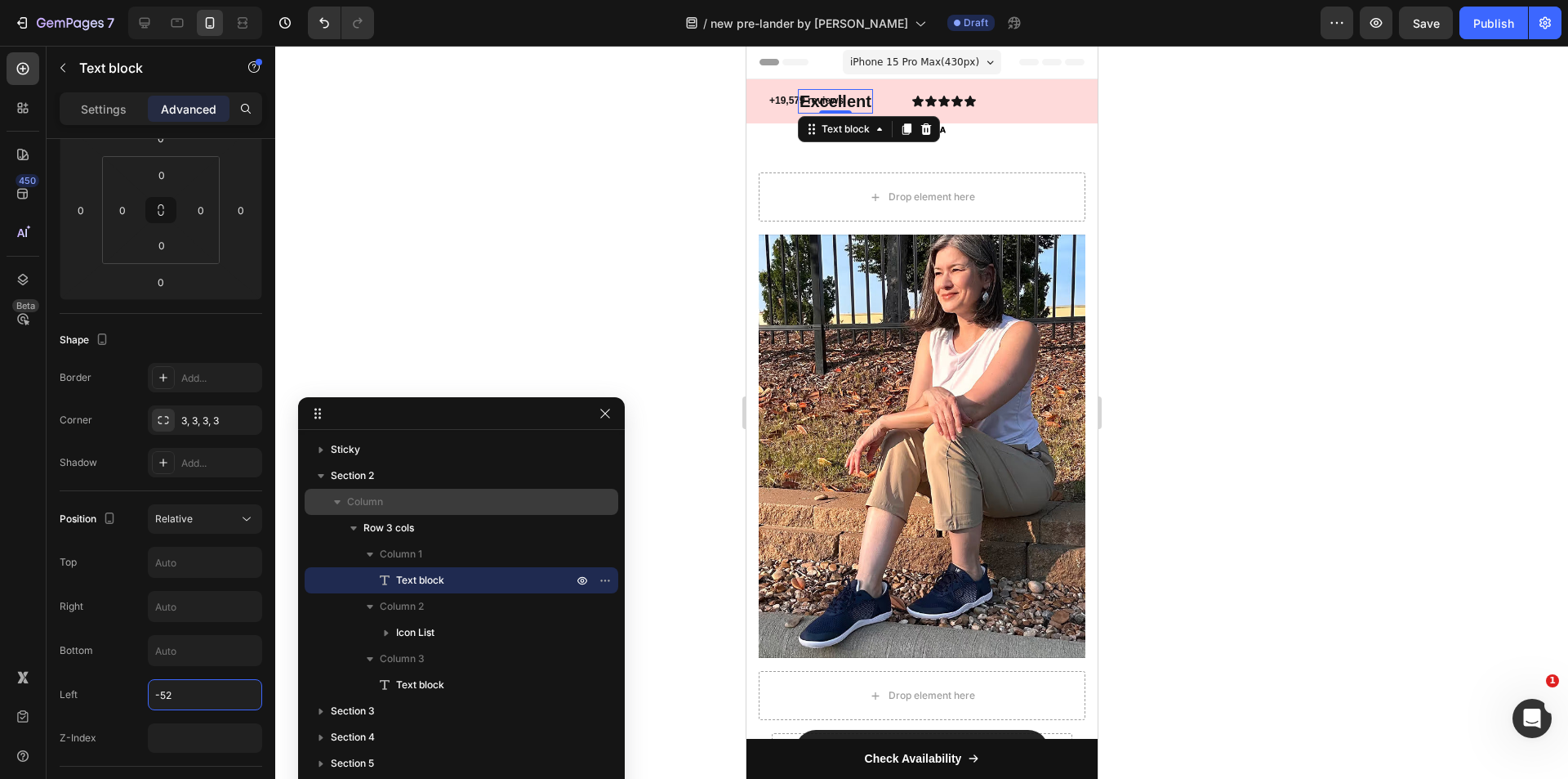
type input "-53"
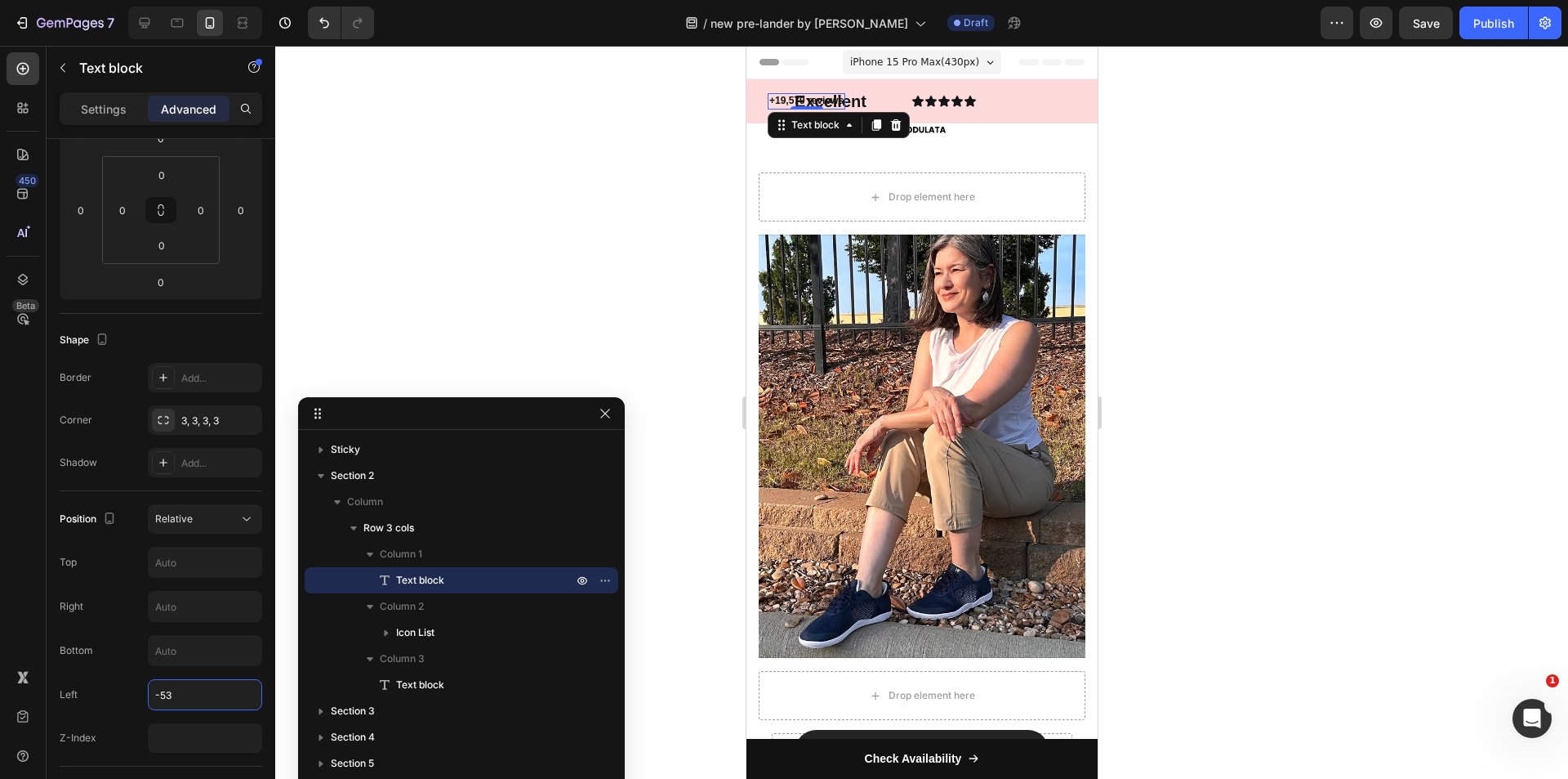
click at [775, 102] on p "+19,579 reviews" at bounding box center [806, 100] width 75 height 13
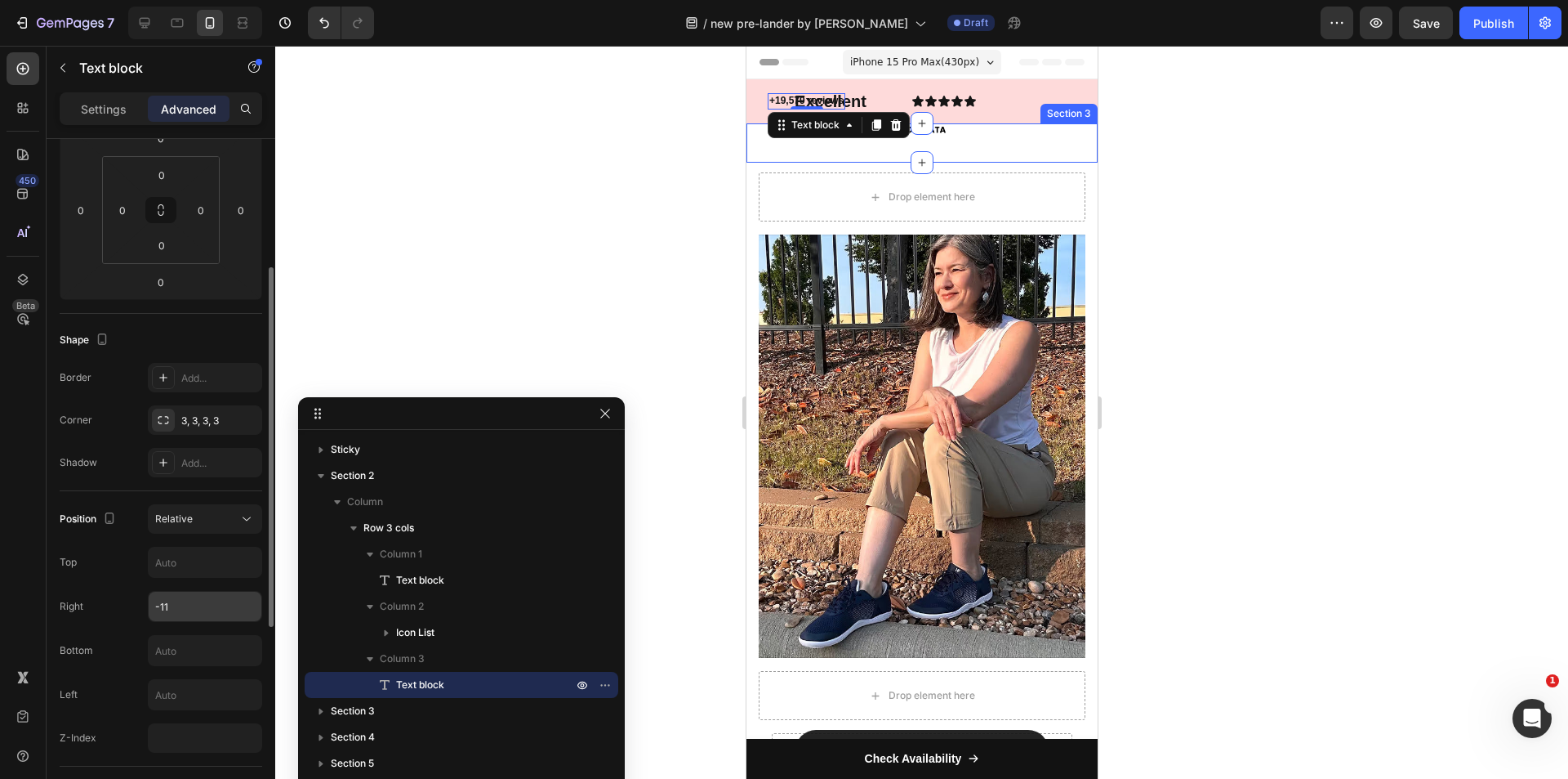
click at [211, 609] on input "-11" at bounding box center [204, 606] width 113 height 30
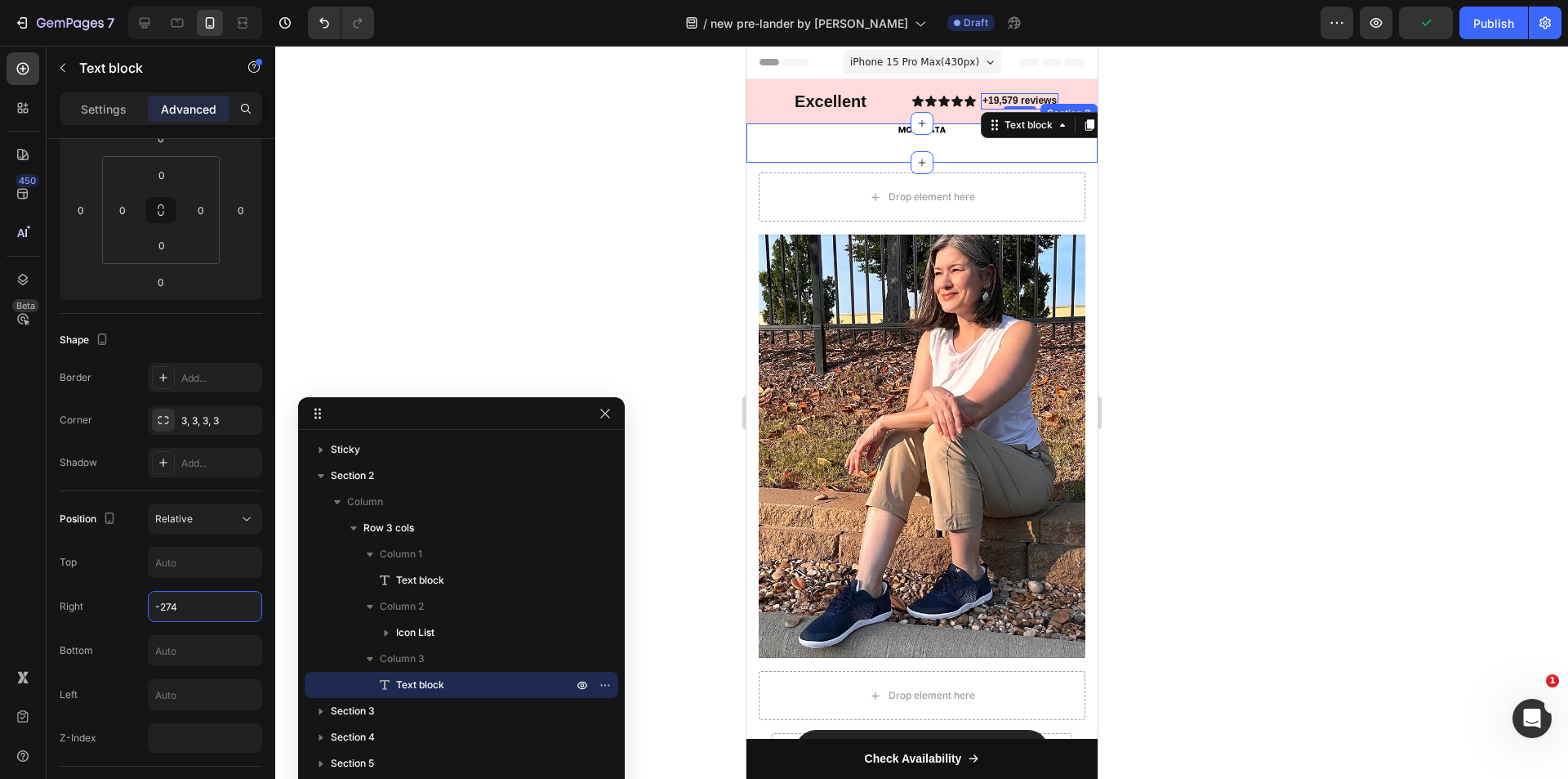
type input "-275"
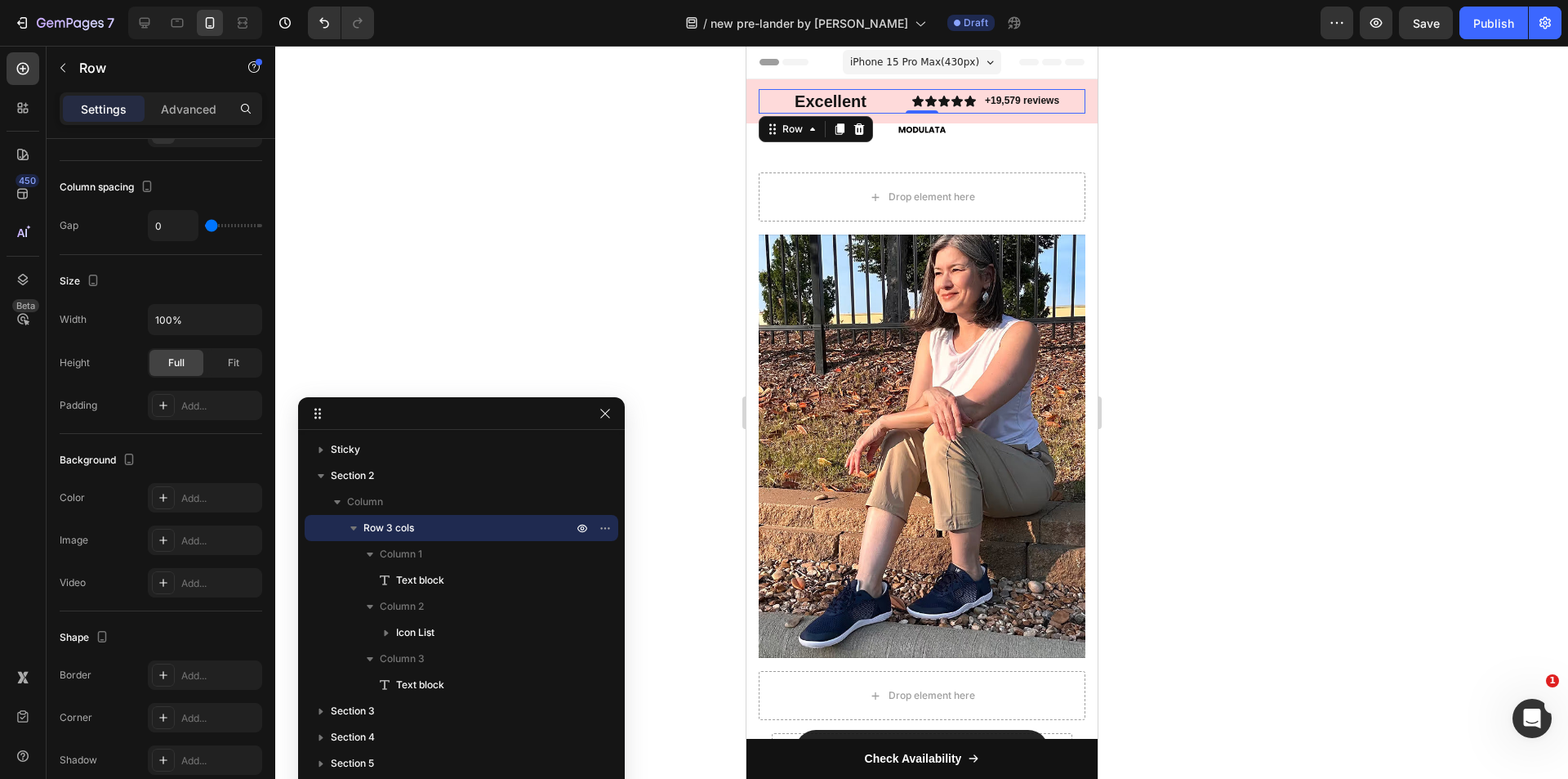
click at [887, 98] on div "Excellent Text block" at bounding box center [873, 101] width 75 height 25
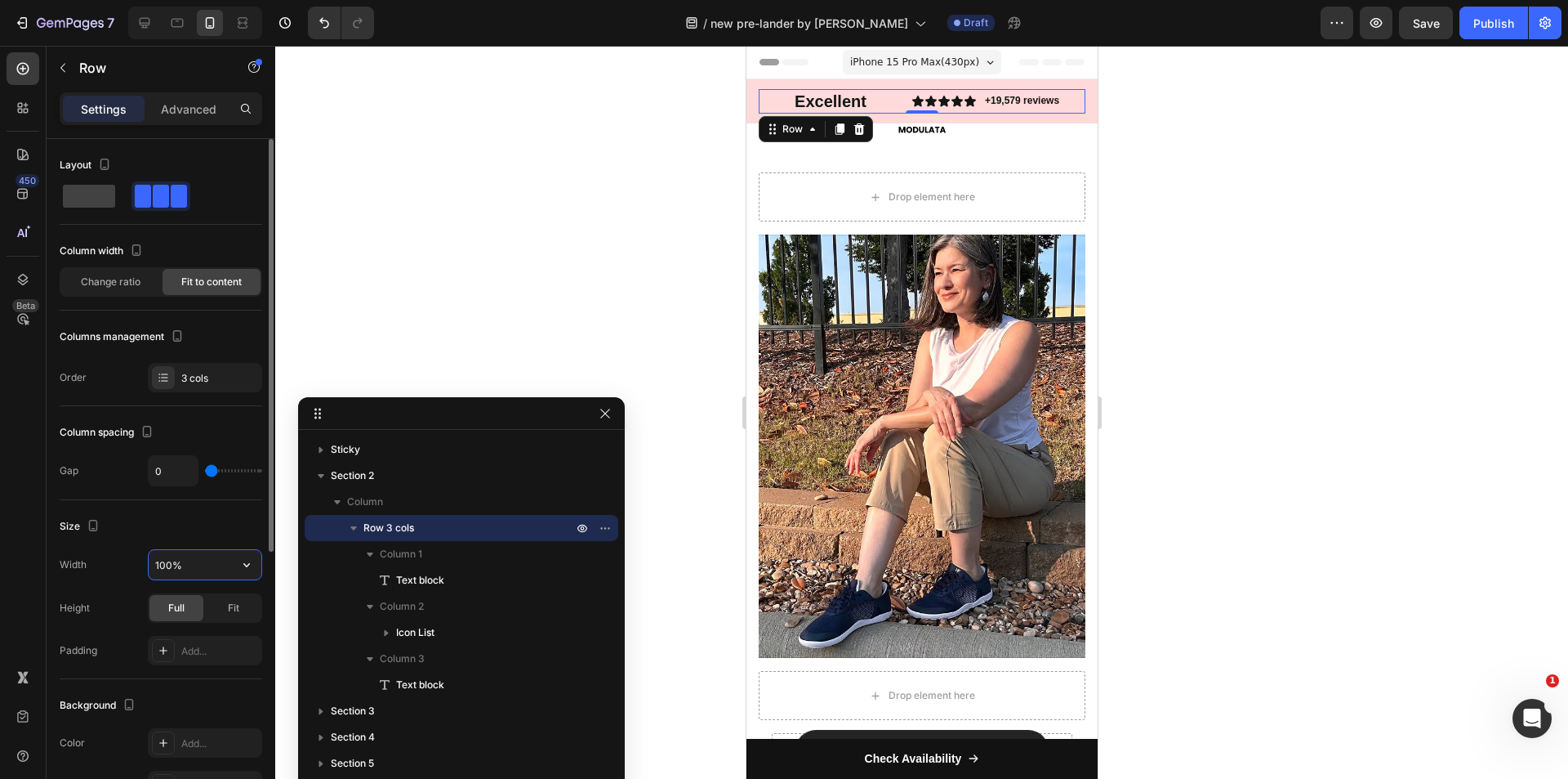
click at [186, 569] on input "100%" at bounding box center [204, 565] width 113 height 30
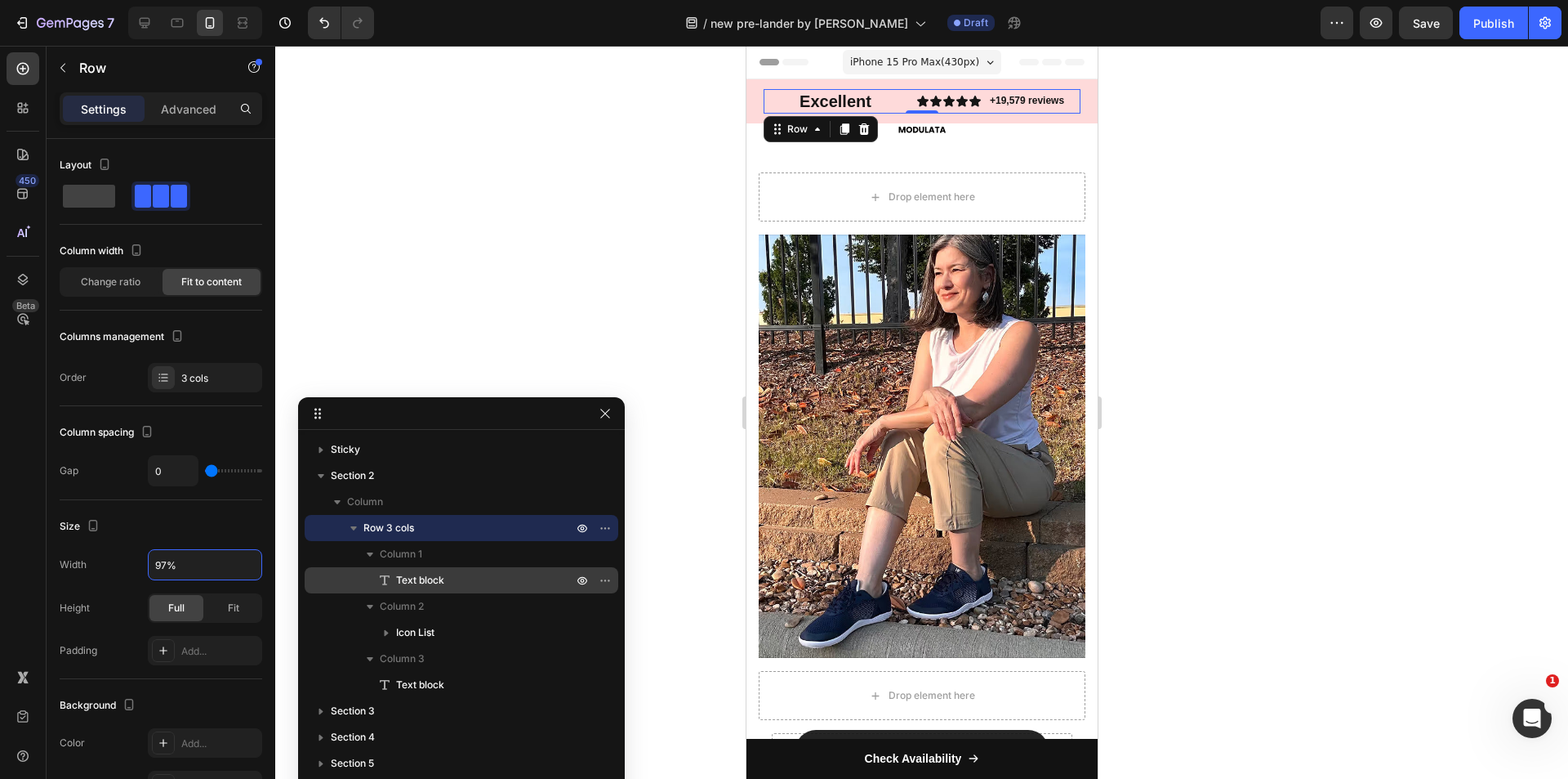
type input "98%"
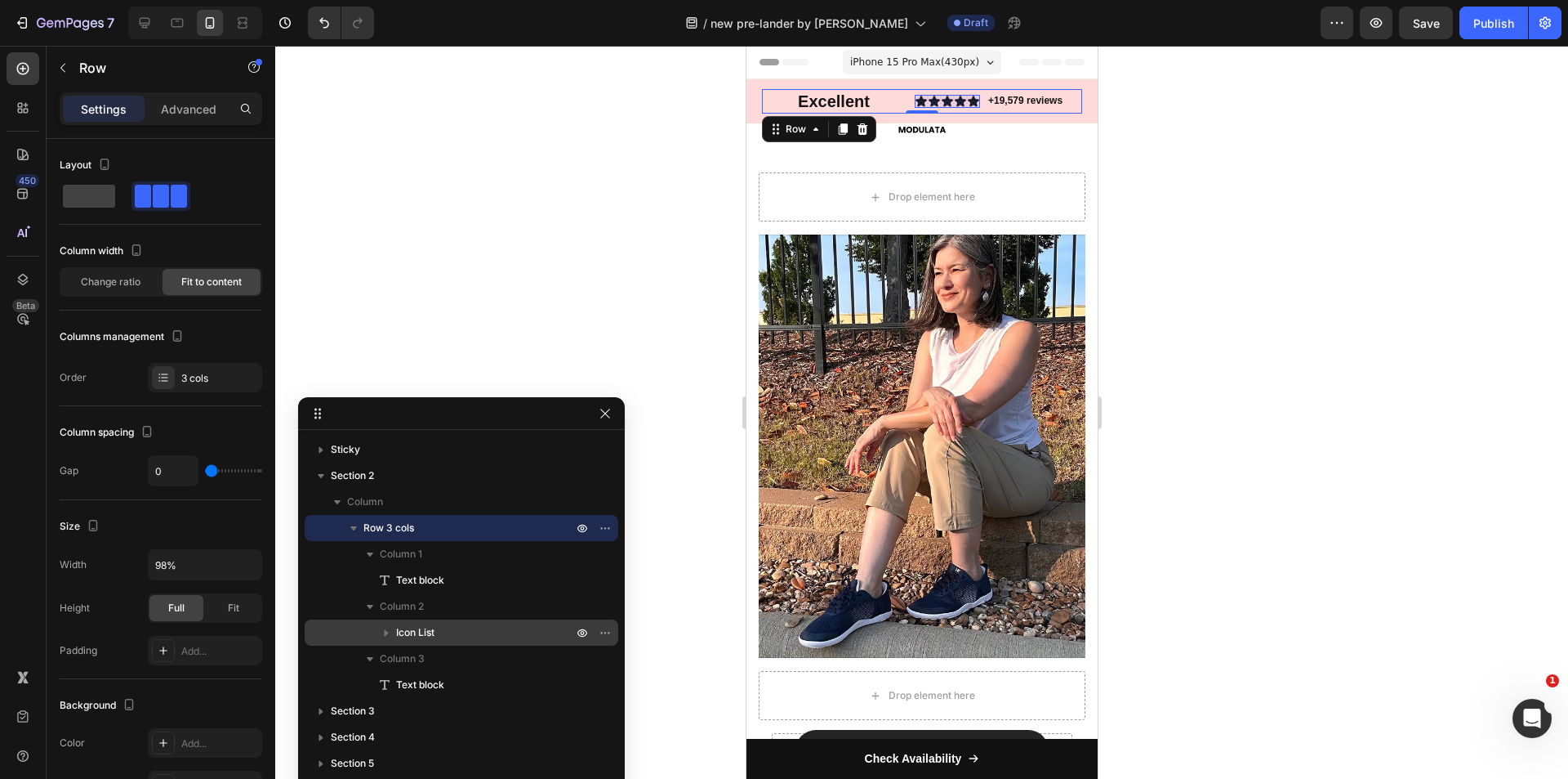
click at [406, 620] on div "Icon List" at bounding box center [462, 632] width 301 height 27
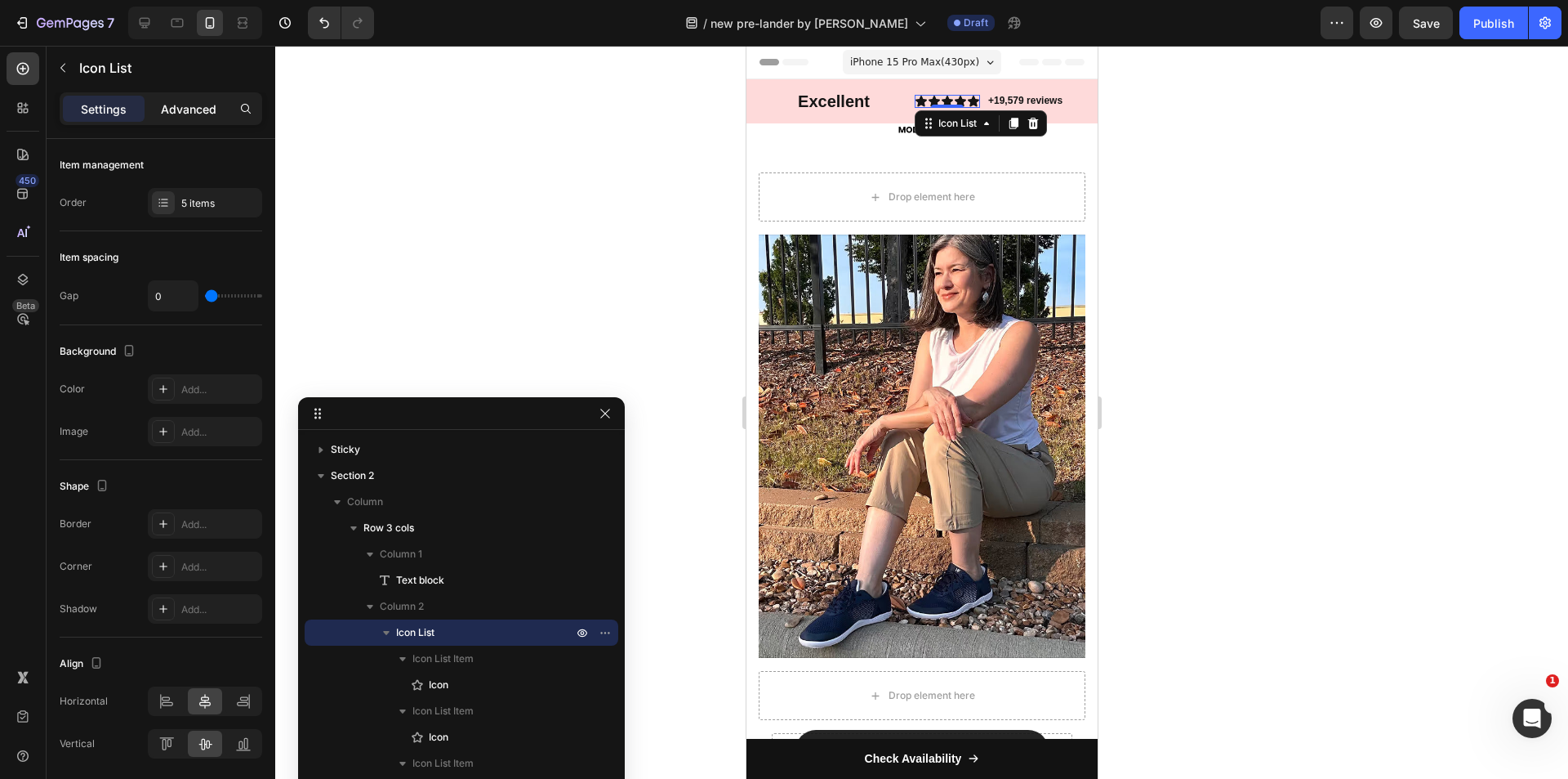
click at [202, 106] on p "Advanced" at bounding box center [189, 108] width 55 height 17
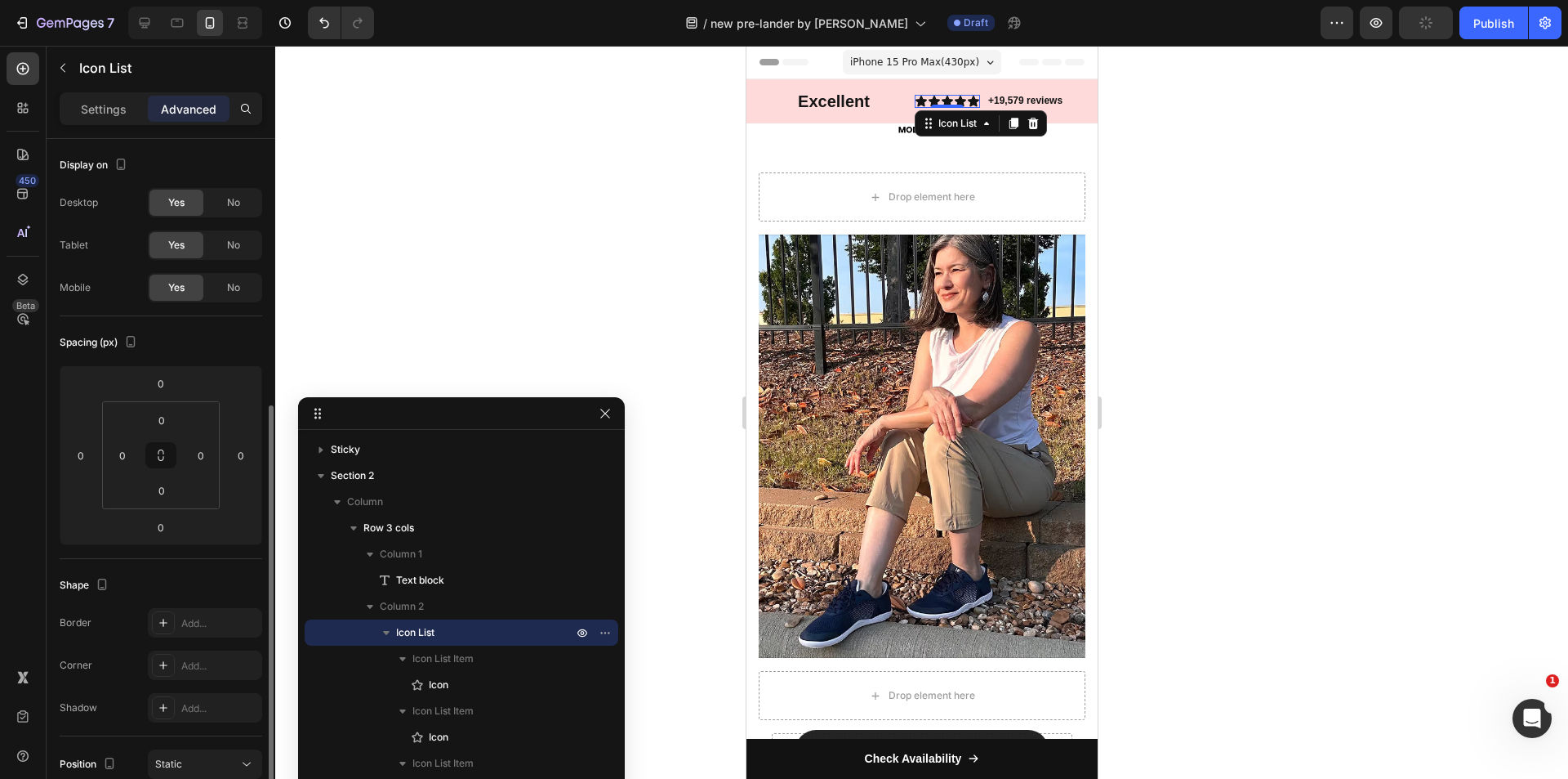
scroll to position [245, 0]
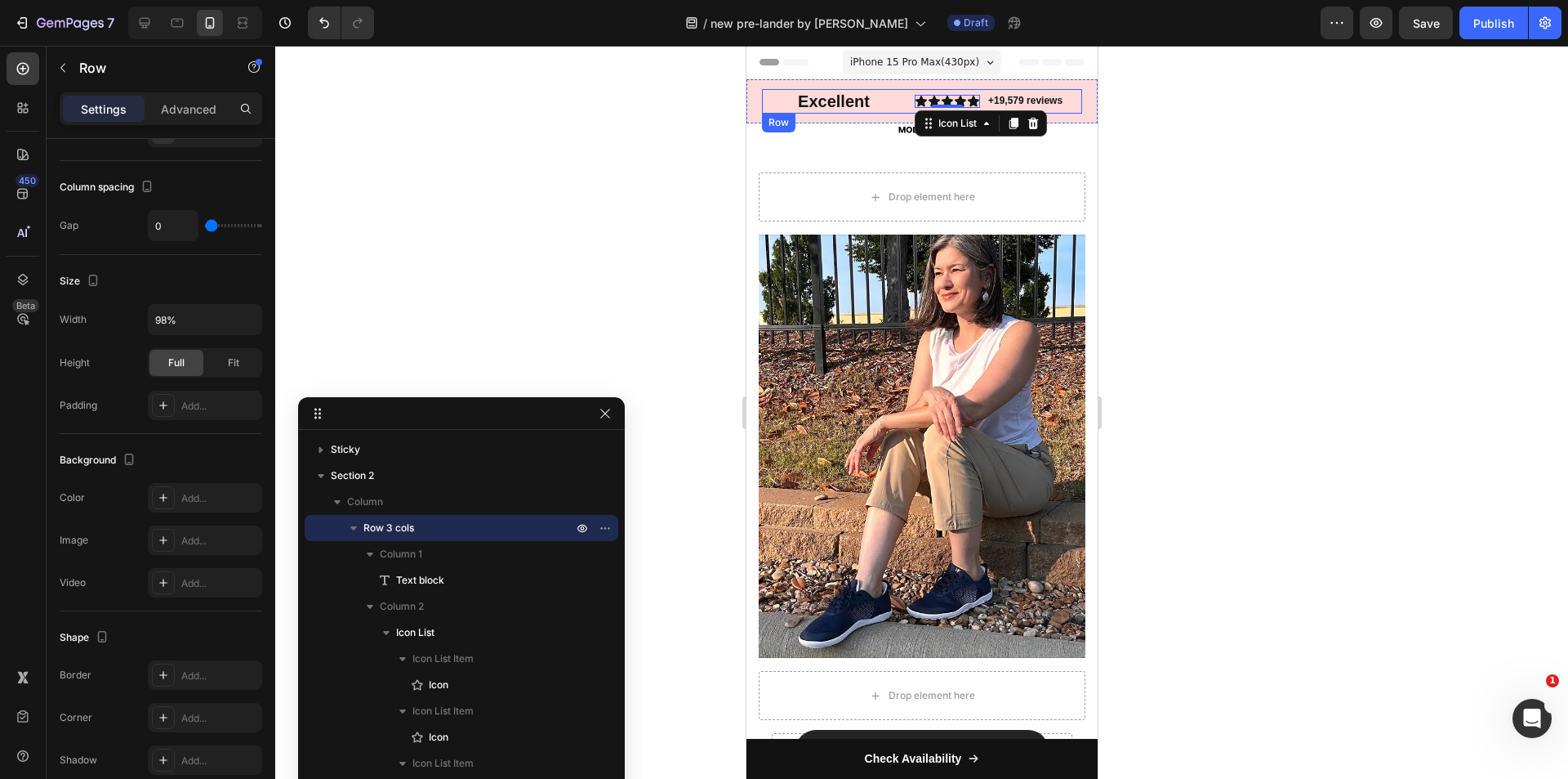
click at [882, 99] on div "Excellent Text block" at bounding box center [876, 101] width 75 height 25
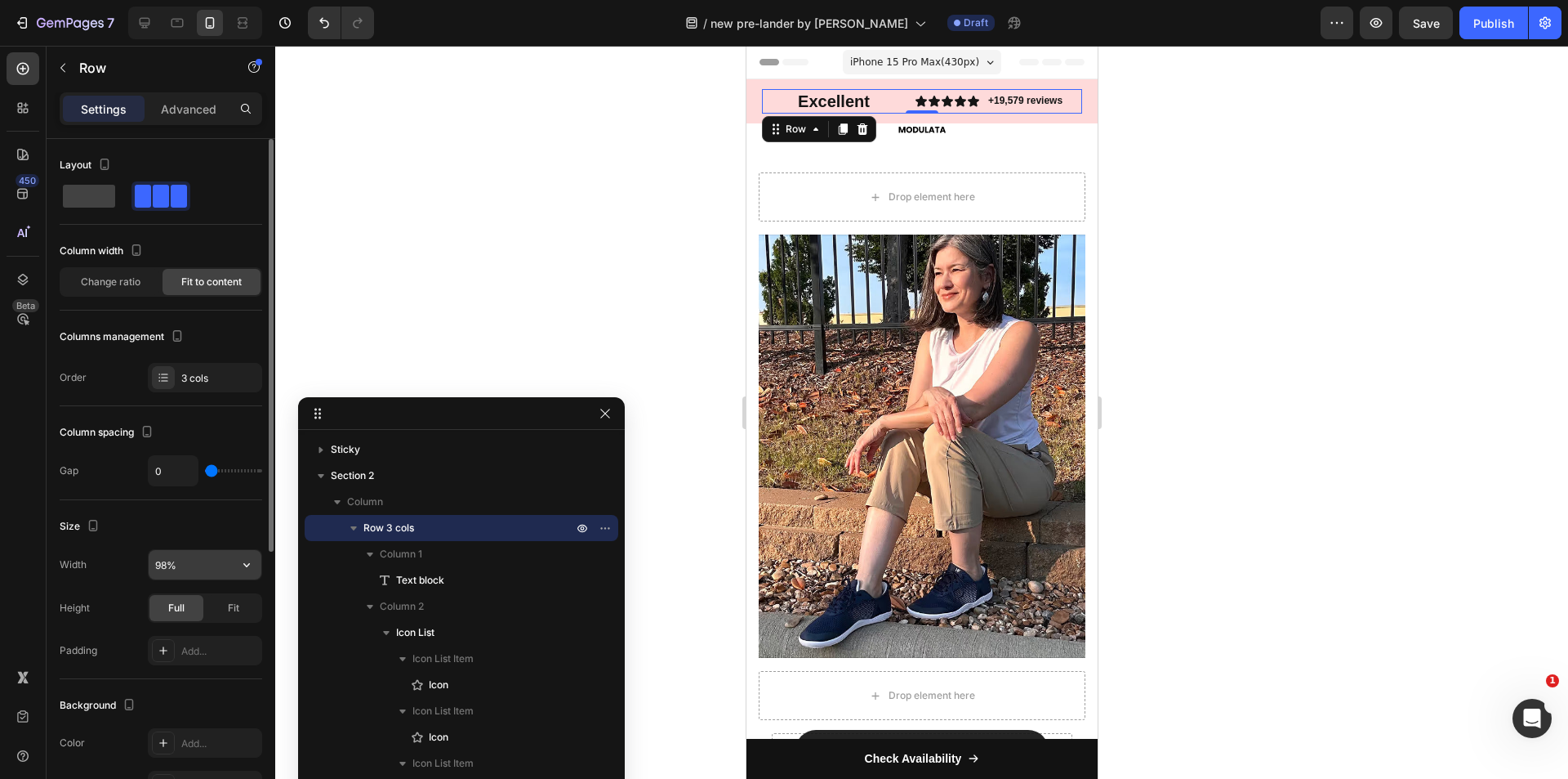
click at [175, 564] on input "98%" at bounding box center [204, 565] width 113 height 30
type input "101%"
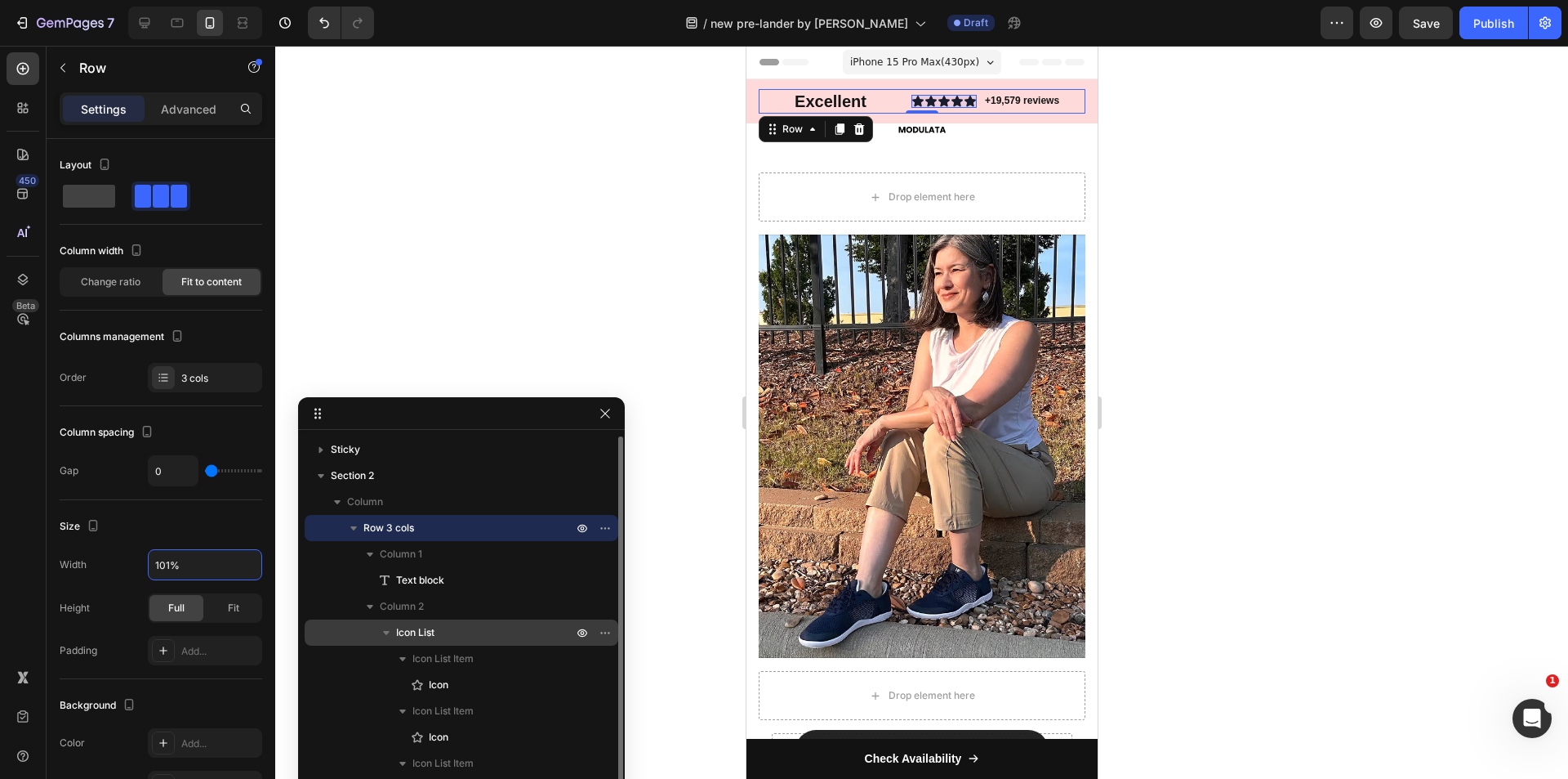
click at [436, 627] on p "Icon List" at bounding box center [486, 632] width 180 height 17
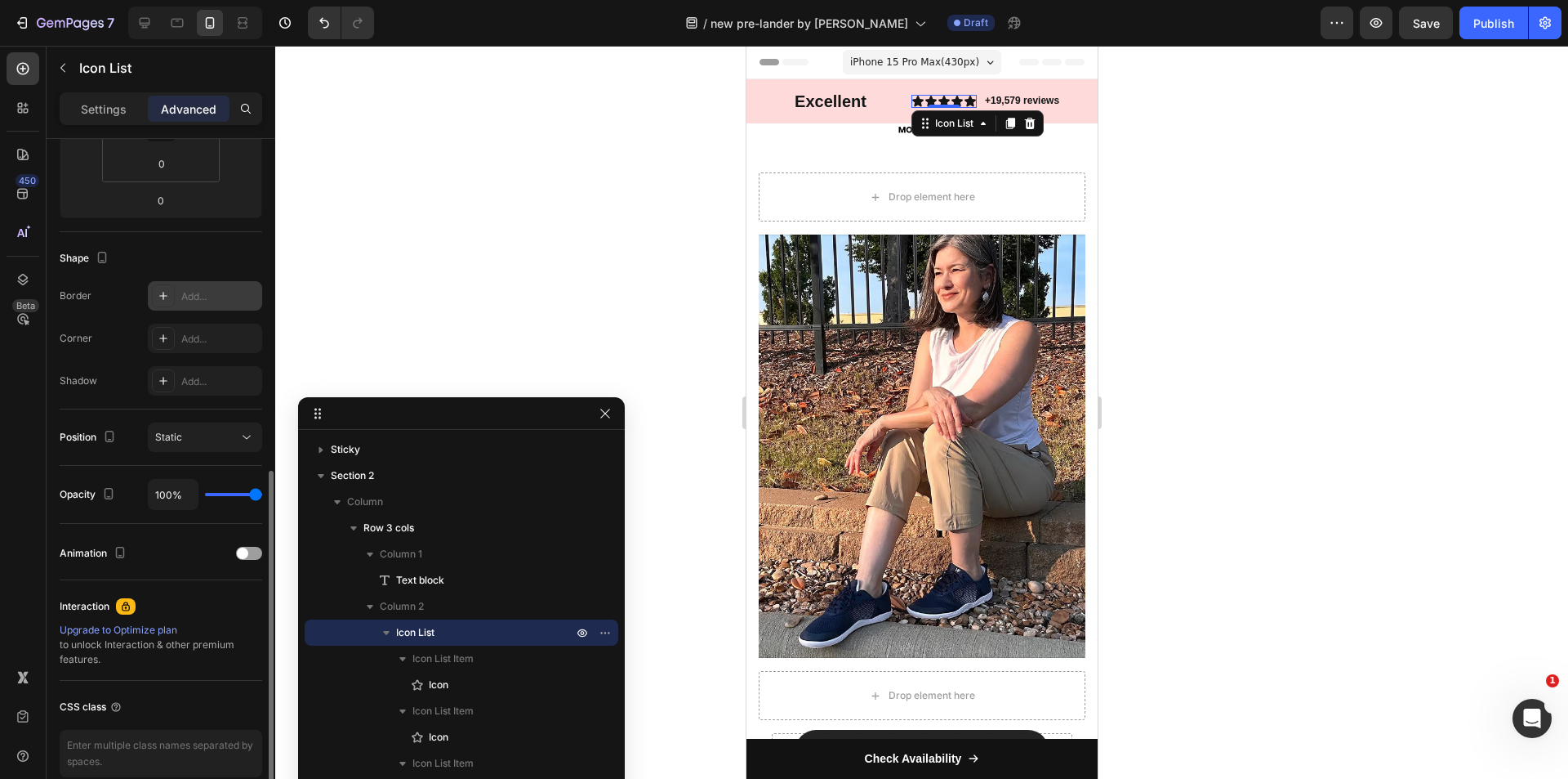
scroll to position [403, 0]
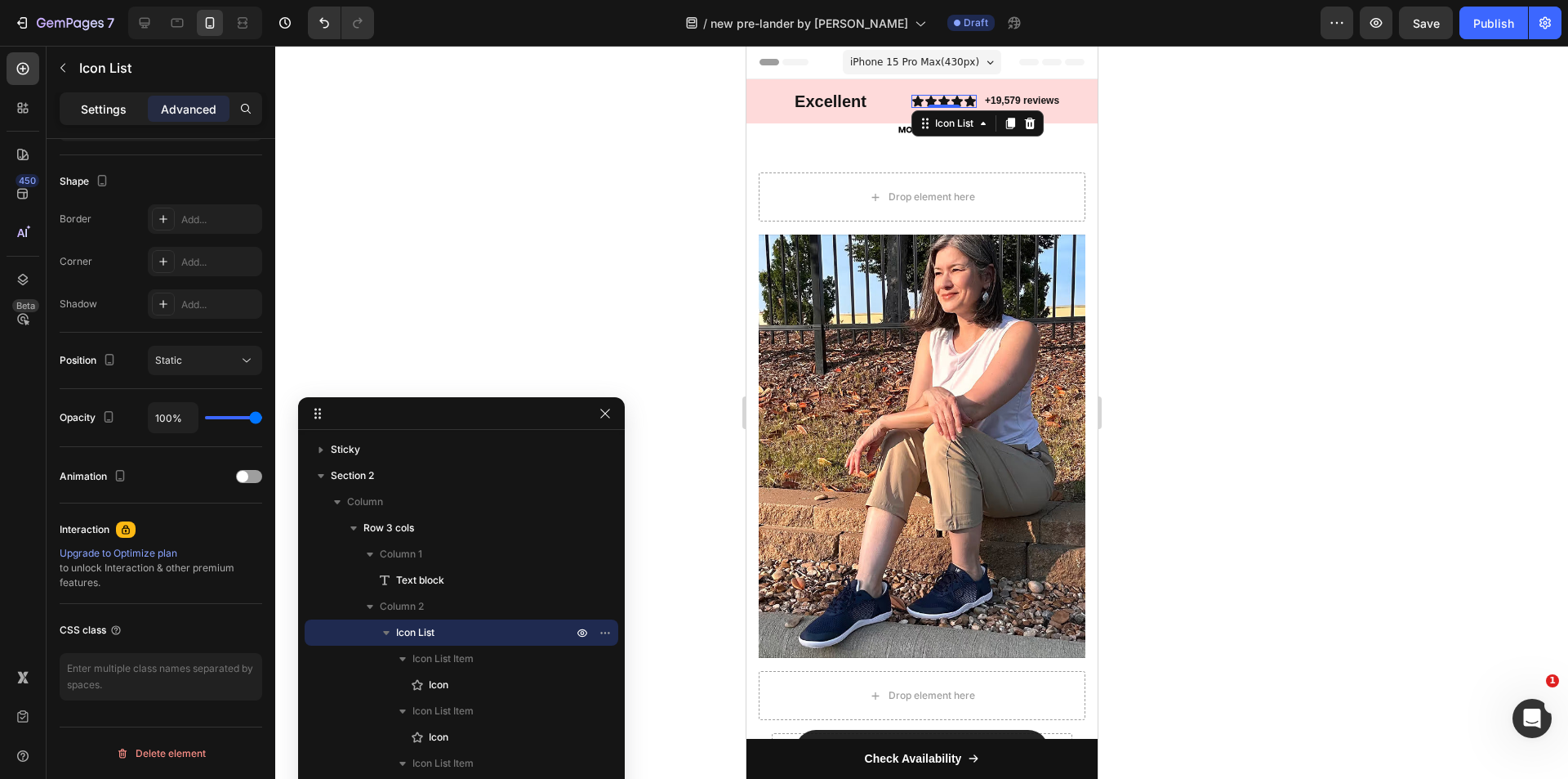
click at [116, 101] on p "Settings" at bounding box center [103, 108] width 46 height 17
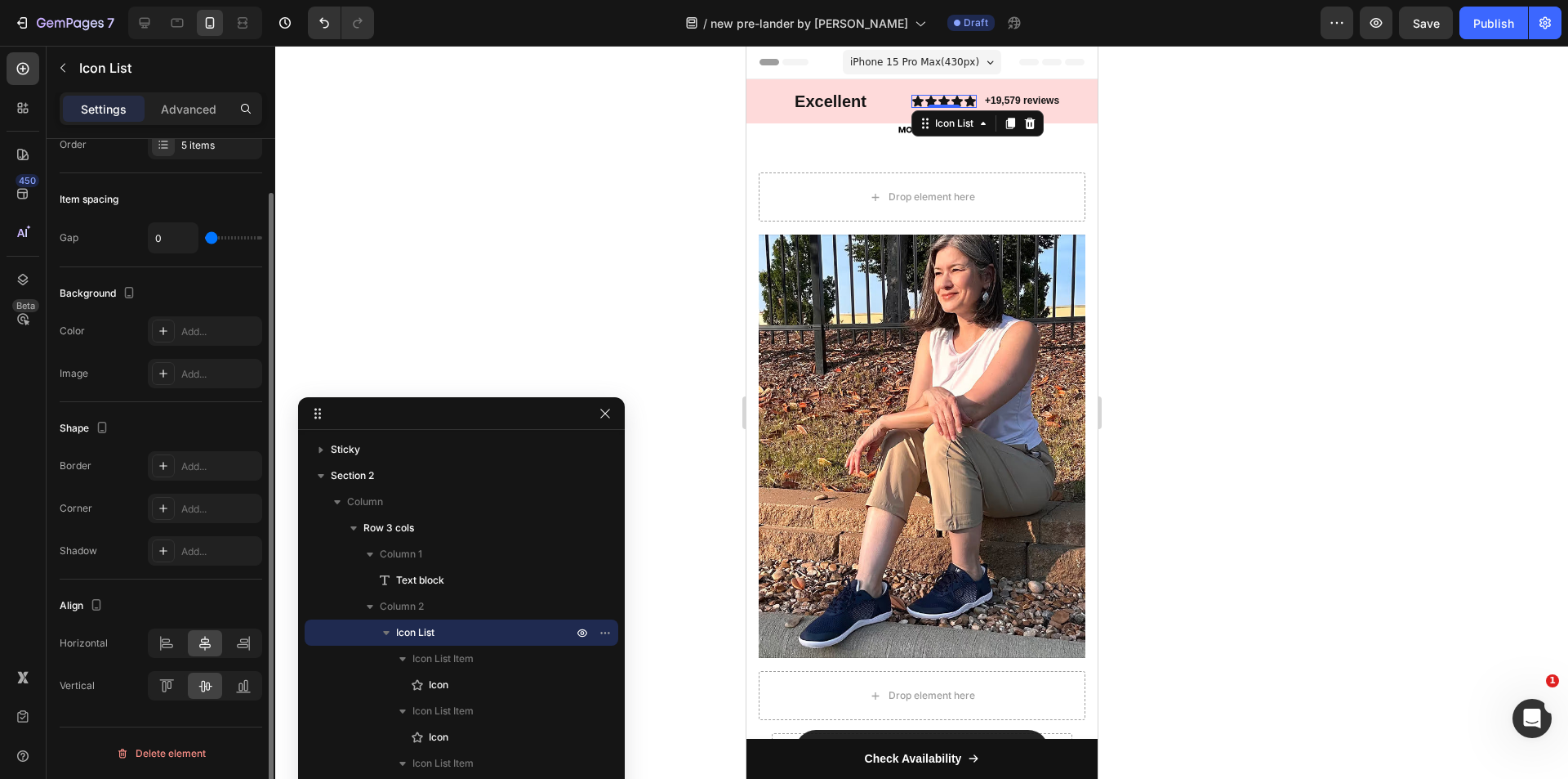
scroll to position [58, 0]
click at [179, 632] on div at bounding box center [167, 642] width 35 height 27
click at [169, 683] on icon at bounding box center [166, 686] width 17 height 17
click at [199, 688] on icon at bounding box center [204, 686] width 17 height 17
click at [198, 642] on icon at bounding box center [204, 642] width 17 height 17
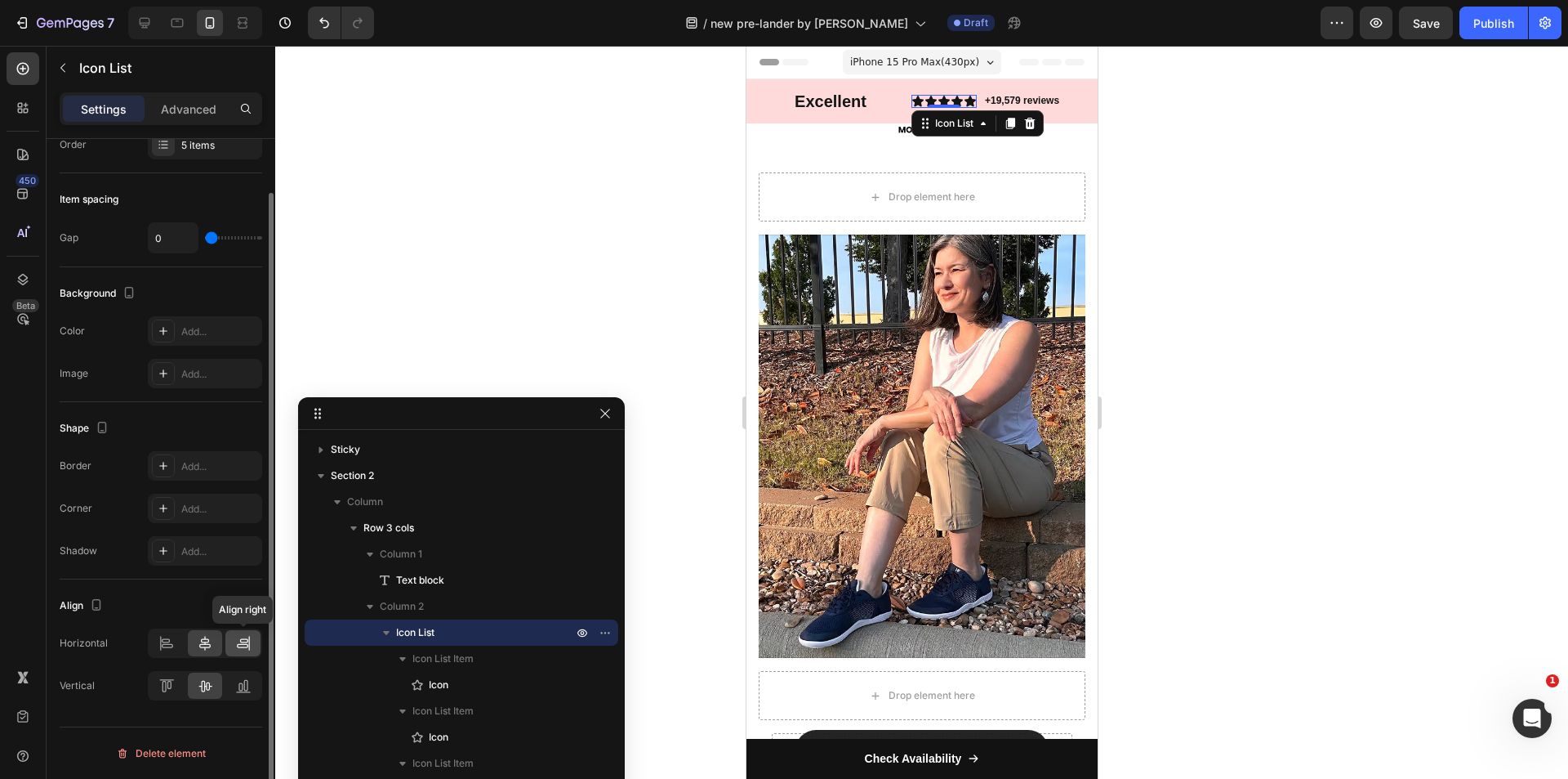
click at [232, 641] on div at bounding box center [243, 642] width 35 height 27
click at [201, 641] on icon at bounding box center [204, 642] width 17 height 17
click at [166, 639] on icon at bounding box center [165, 640] width 8 height 4
click at [191, 641] on div at bounding box center [205, 642] width 35 height 27
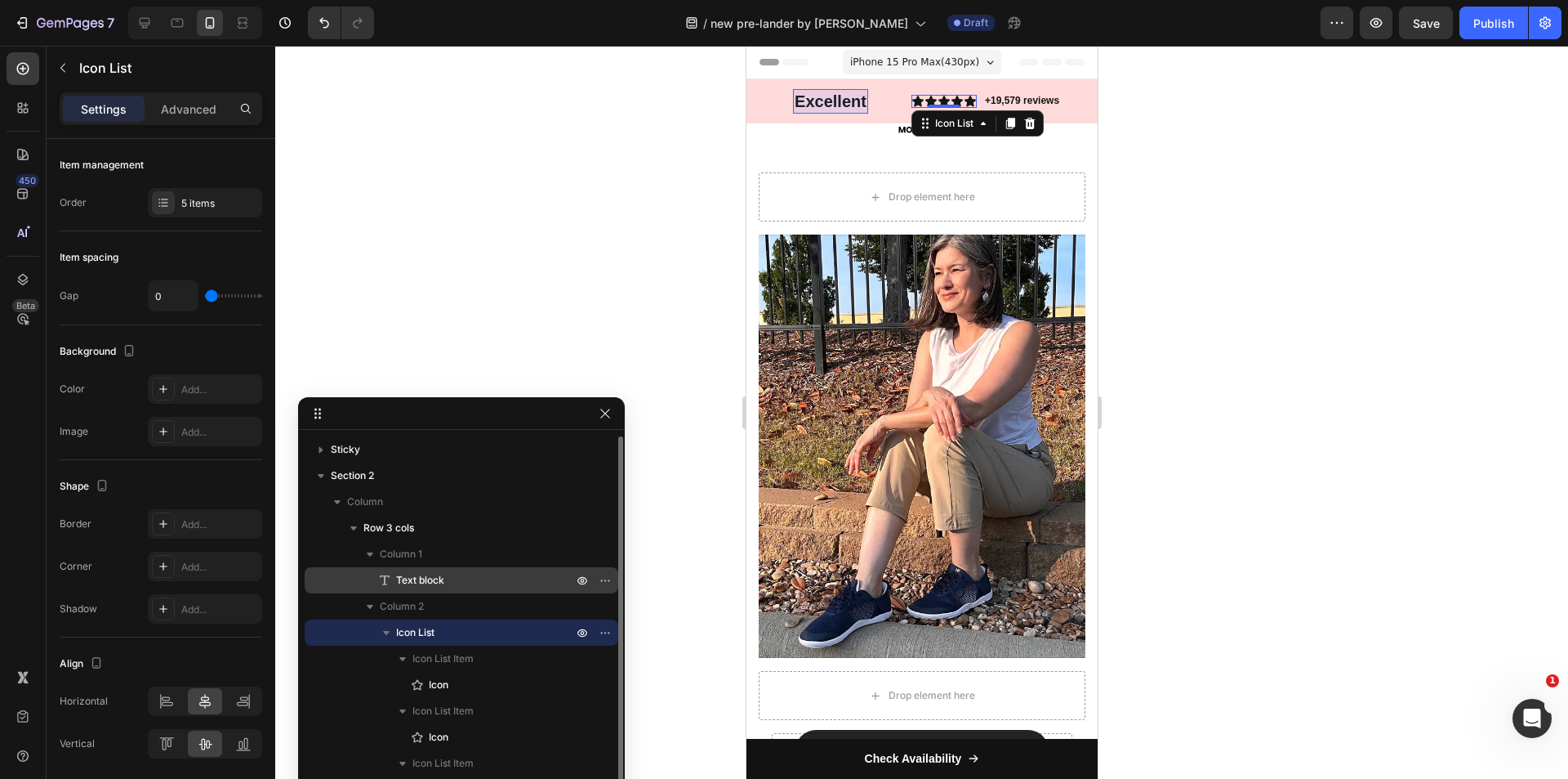
click at [436, 576] on span "Text block" at bounding box center [420, 580] width 48 height 17
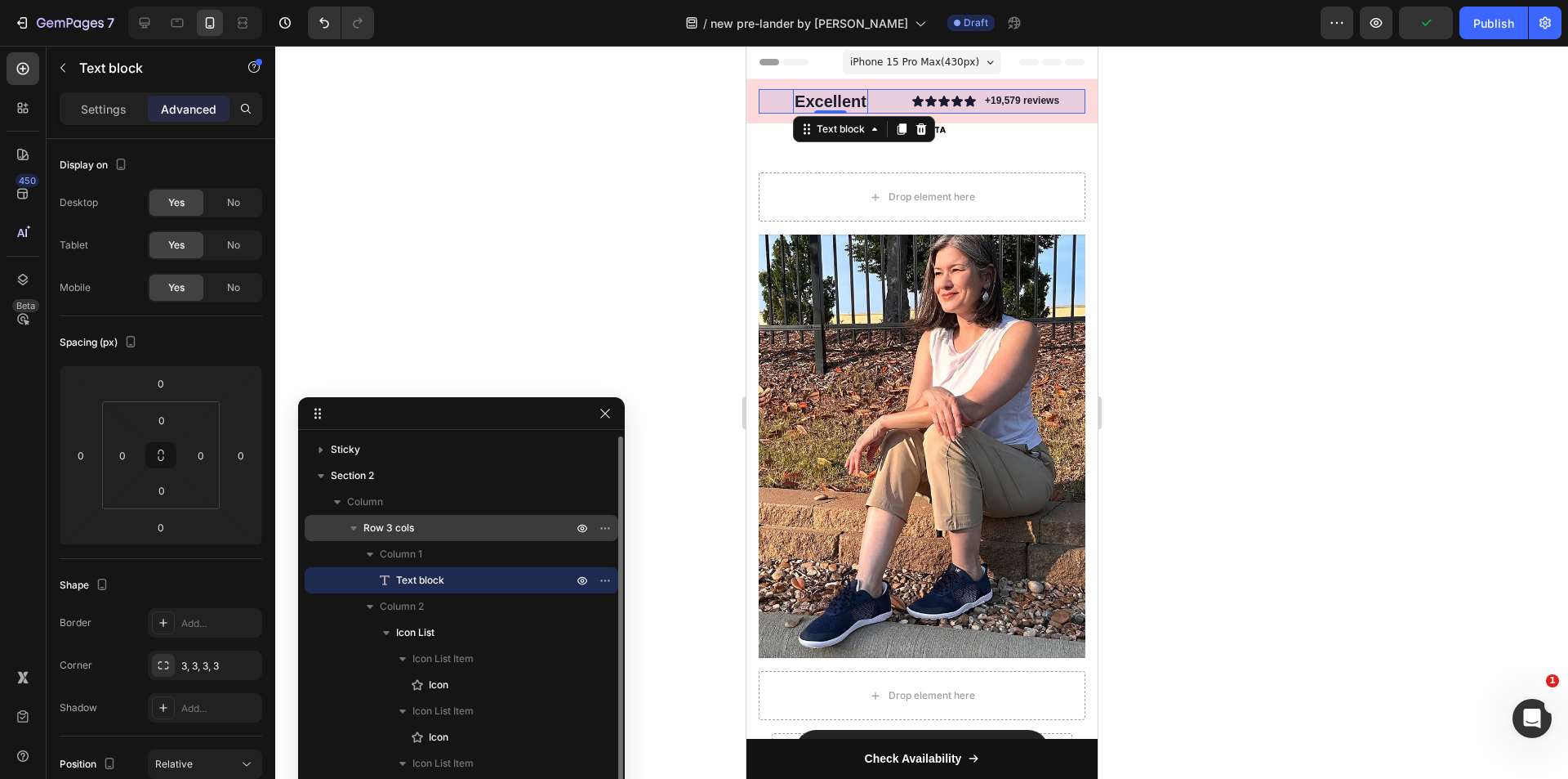
click at [413, 534] on span "Row 3 cols" at bounding box center [389, 527] width 51 height 17
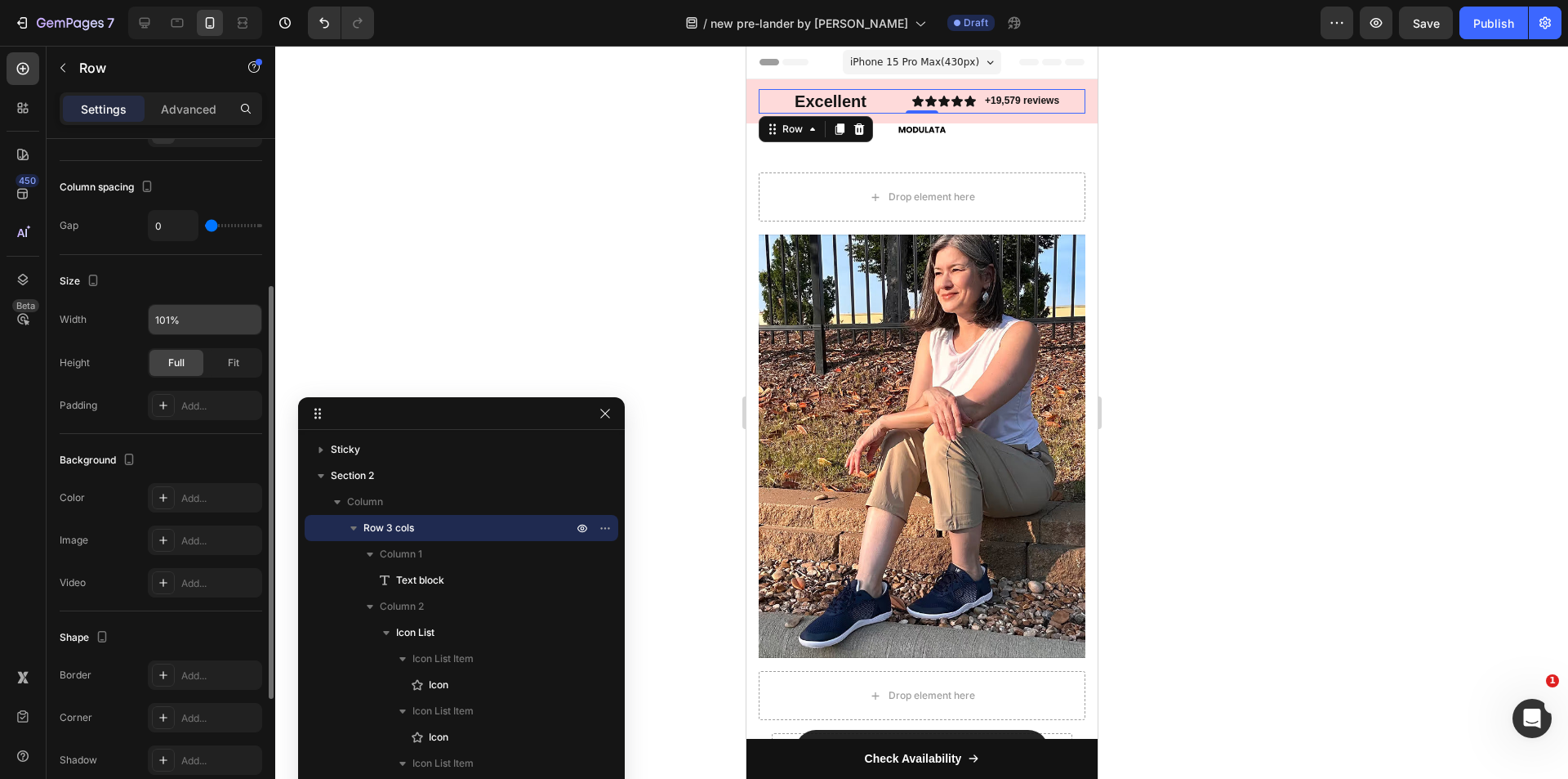
scroll to position [454, 0]
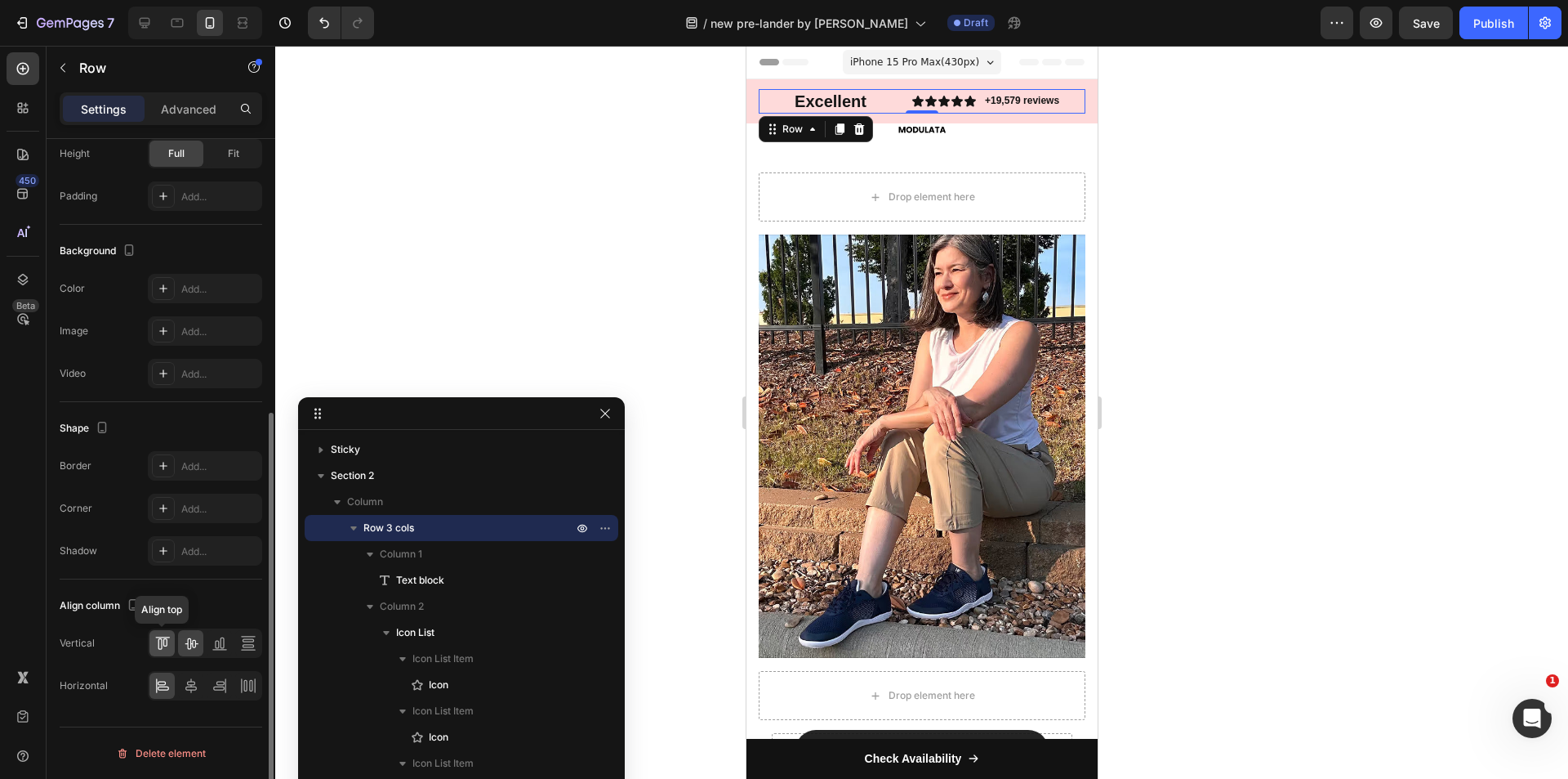
click at [157, 641] on icon at bounding box center [162, 642] width 17 height 17
click at [194, 641] on icon at bounding box center [191, 642] width 17 height 17
click at [196, 680] on icon at bounding box center [191, 686] width 17 height 17
click at [217, 683] on icon at bounding box center [219, 686] width 17 height 17
click at [163, 681] on icon at bounding box center [162, 686] width 17 height 17
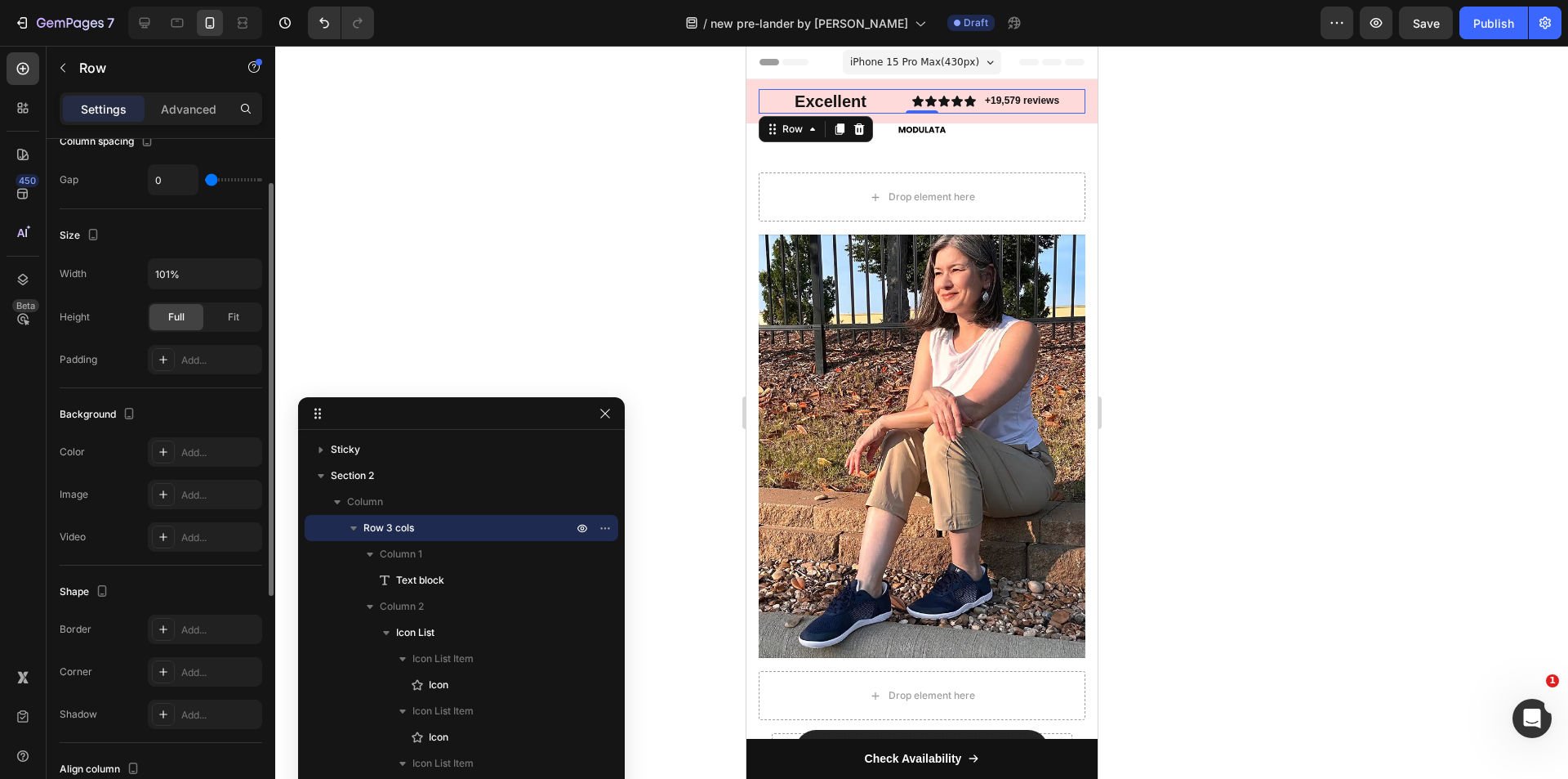
scroll to position [210, 0]
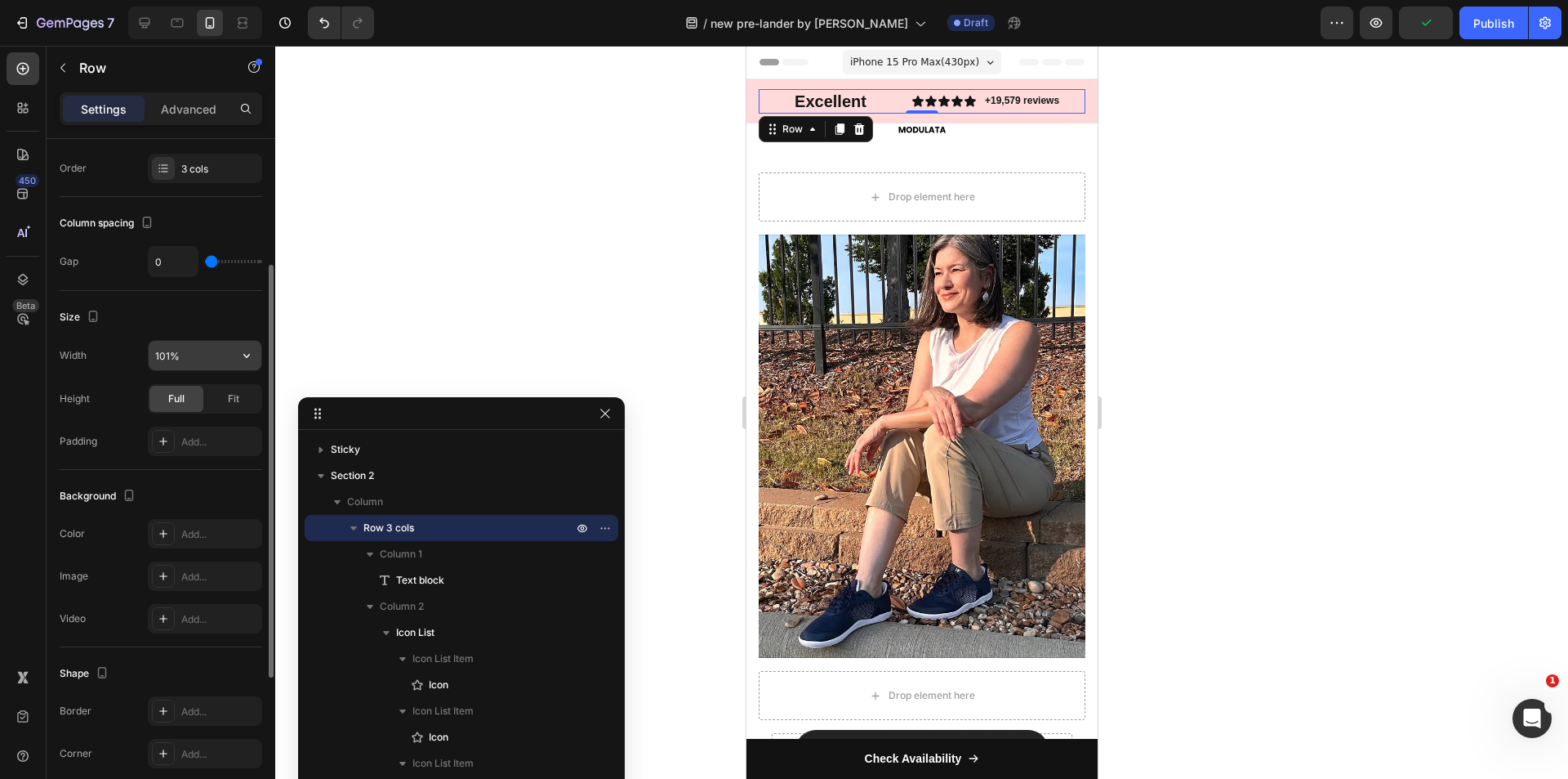
click at [201, 357] on input "101%" at bounding box center [204, 355] width 113 height 30
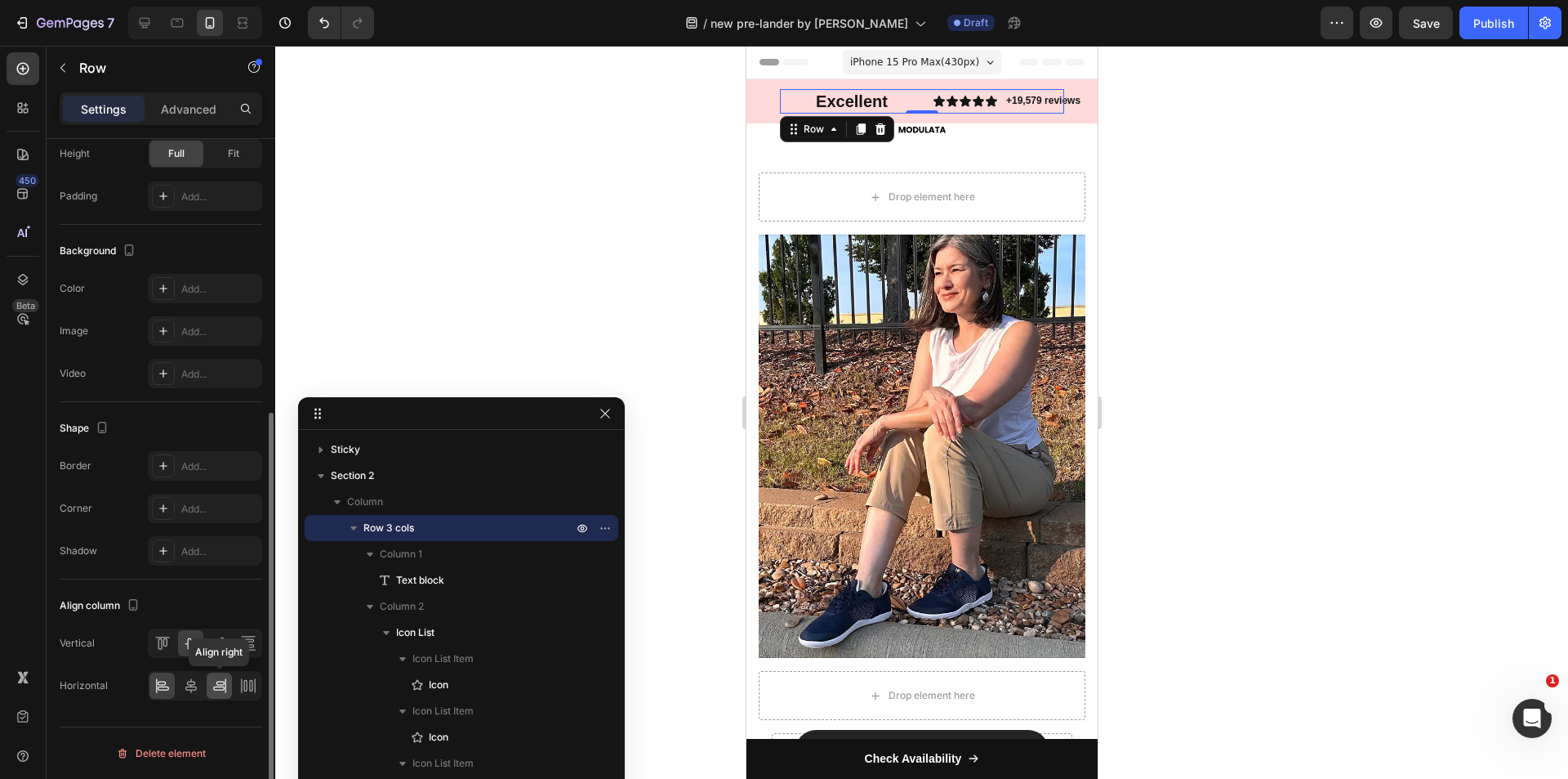
click at [214, 683] on icon at bounding box center [219, 686] width 17 height 17
click at [163, 688] on icon at bounding box center [162, 686] width 17 height 17
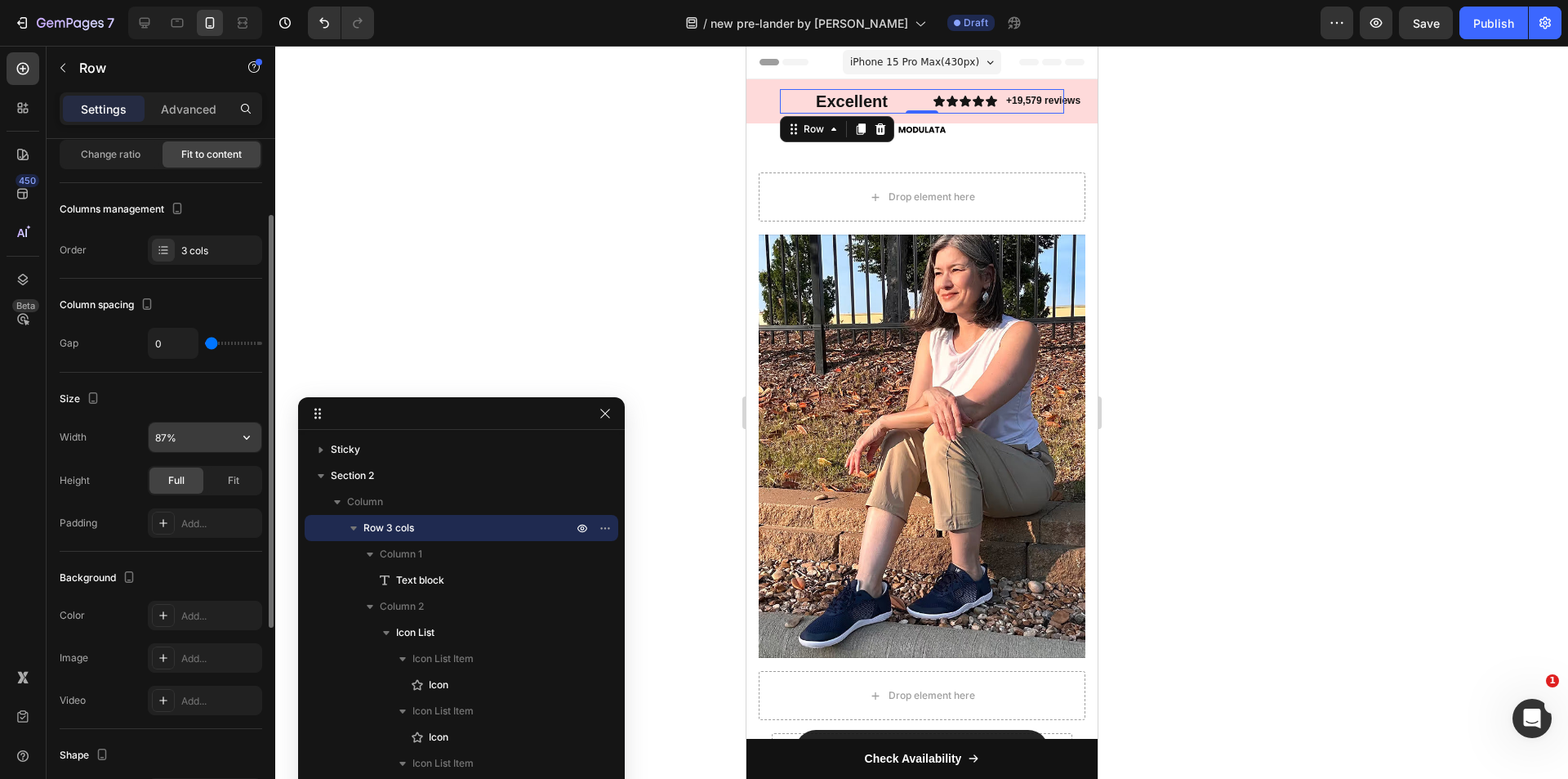
click at [168, 440] on input "87%" at bounding box center [204, 437] width 113 height 30
type input "100%"
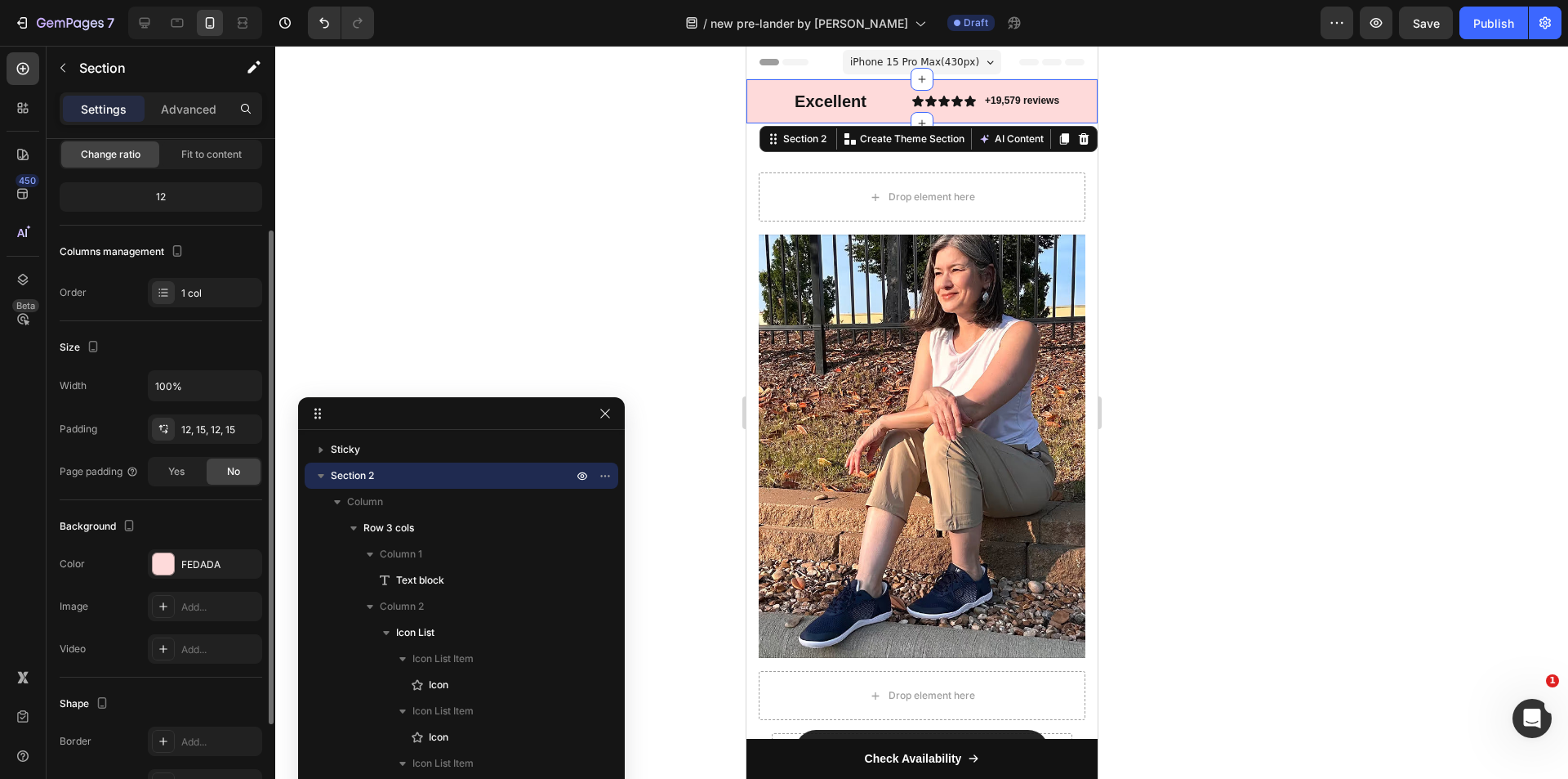
click at [751, 90] on div "Excellent Text block Icon Icon Icon Icon Icon Icon List +19,579 reviews Text bl…" at bounding box center [920, 101] width 351 height 44
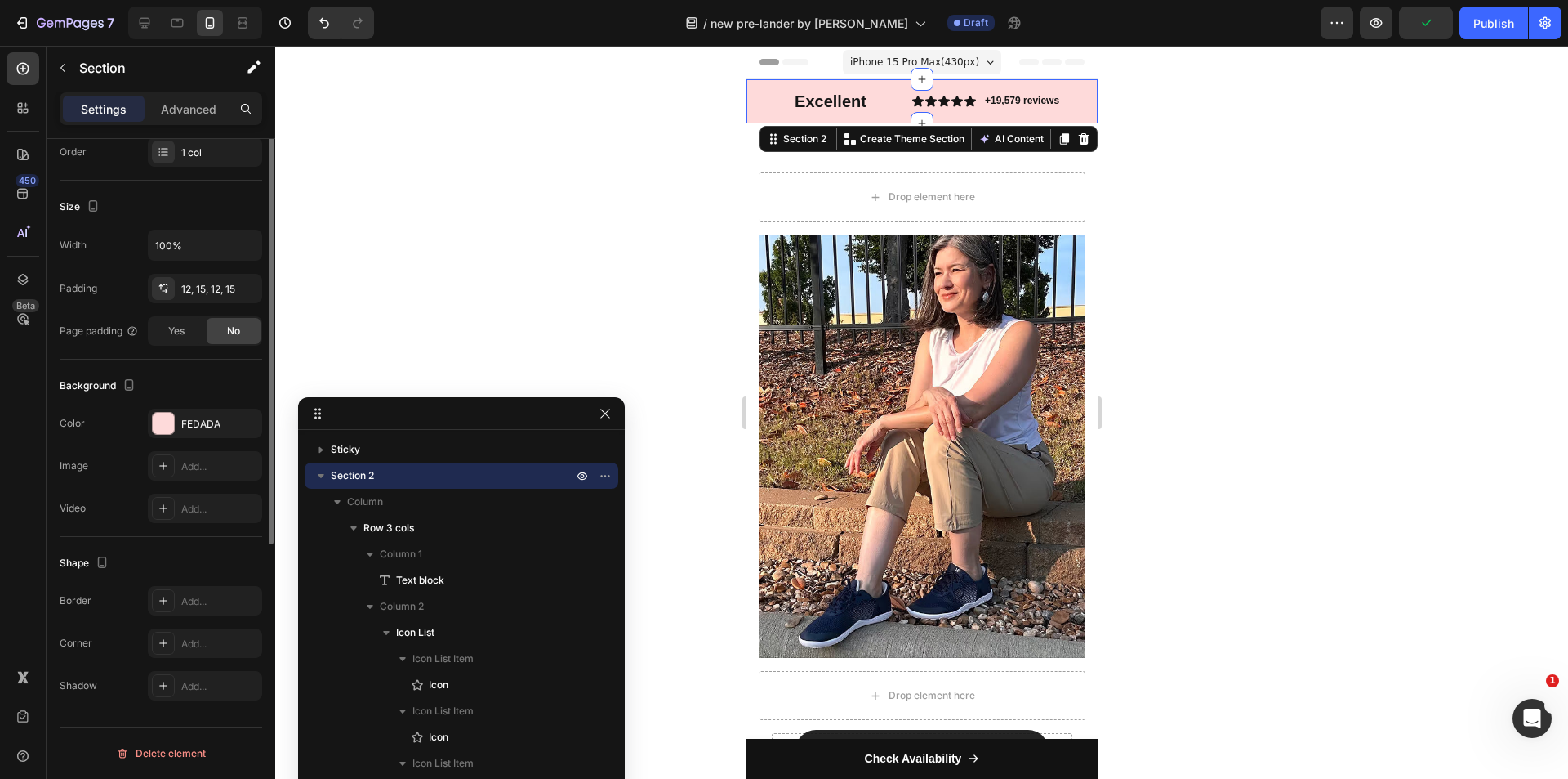
scroll to position [0, 0]
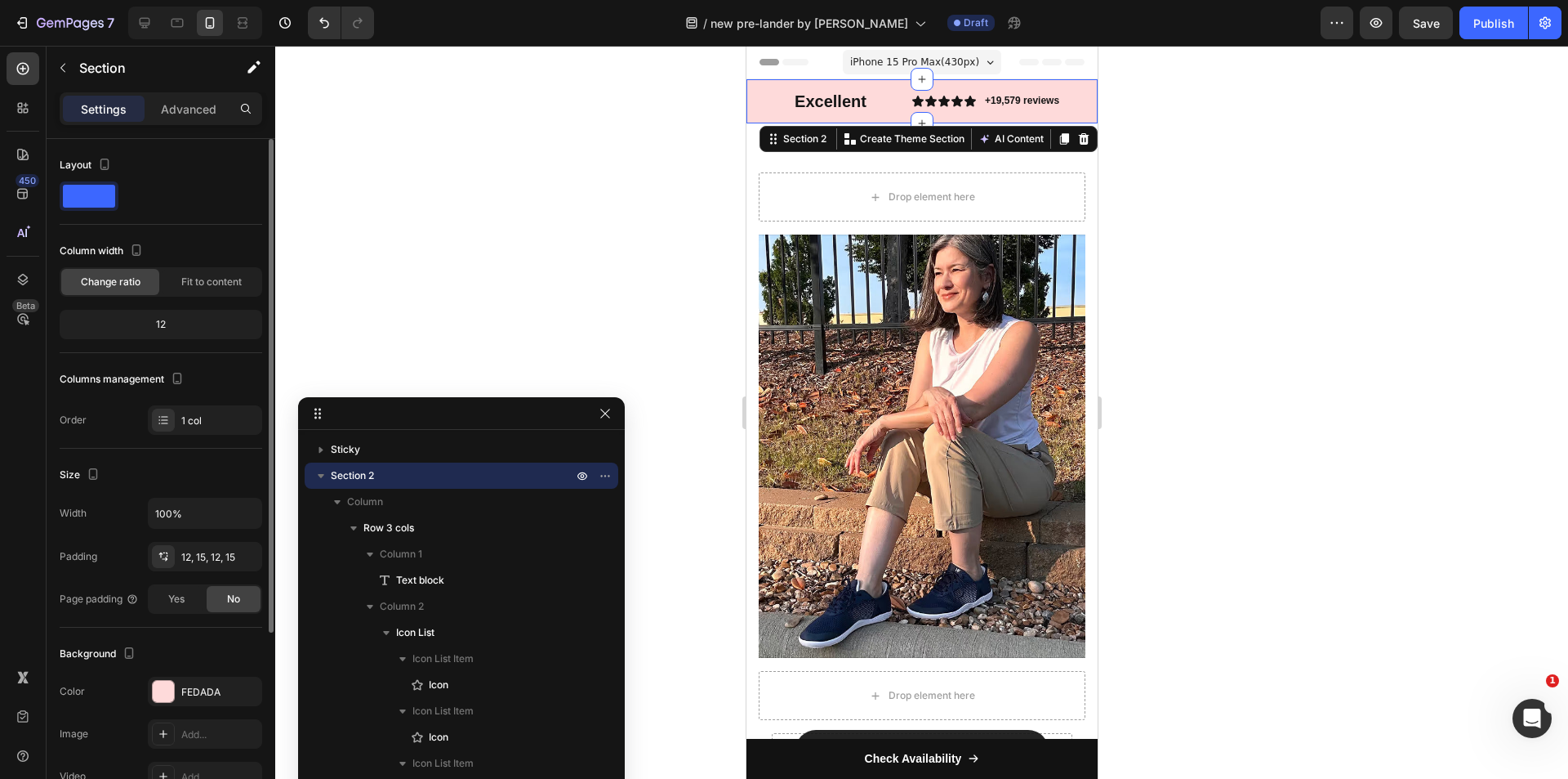
click at [173, 321] on div "12" at bounding box center [160, 324] width 196 height 23
click at [158, 321] on div "12" at bounding box center [160, 324] width 196 height 23
click at [192, 514] on input "100%" at bounding box center [204, 513] width 113 height 30
type input "100%"
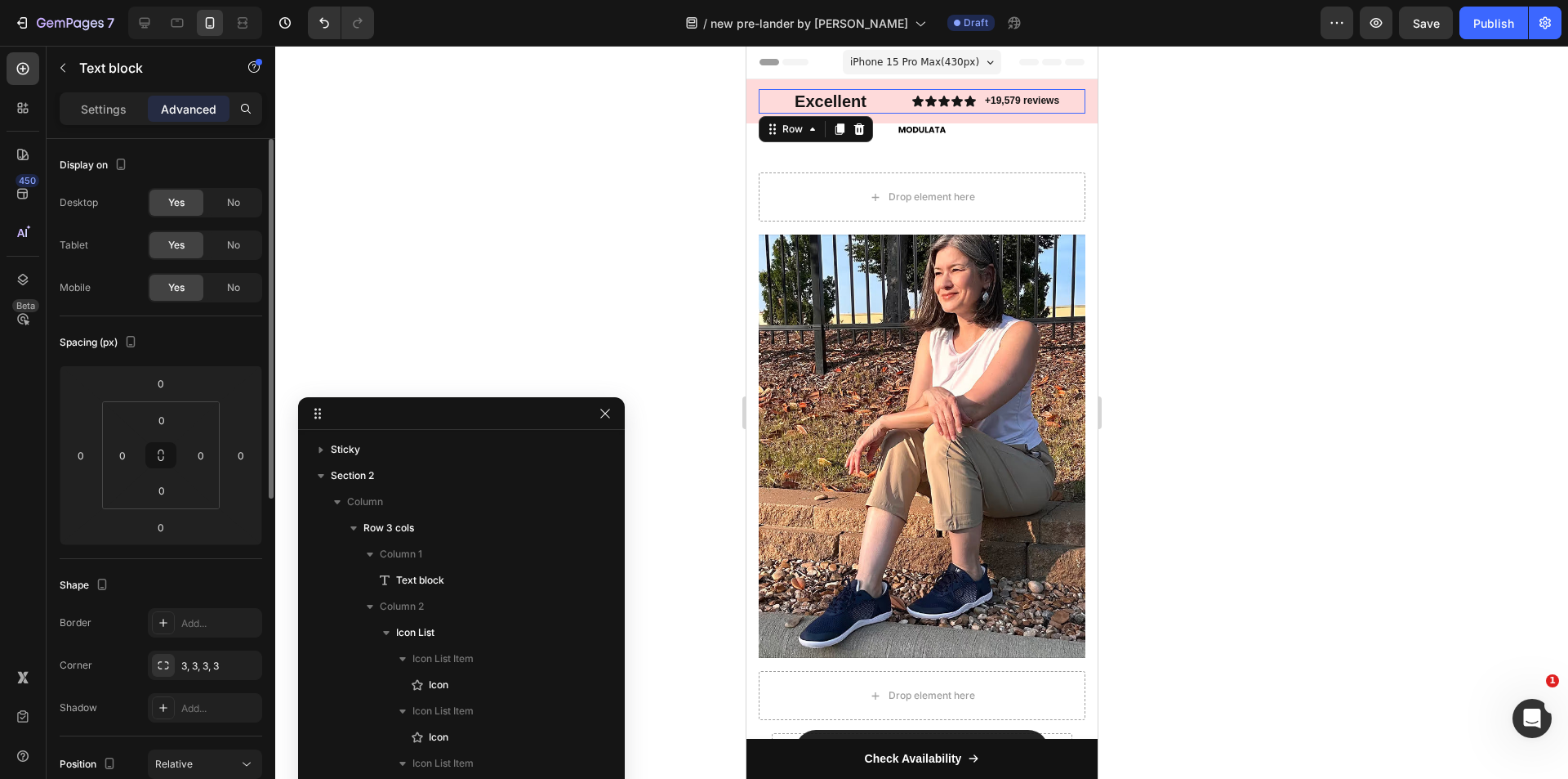
click at [899, 100] on div "Excellent Text block" at bounding box center [873, 101] width 75 height 25
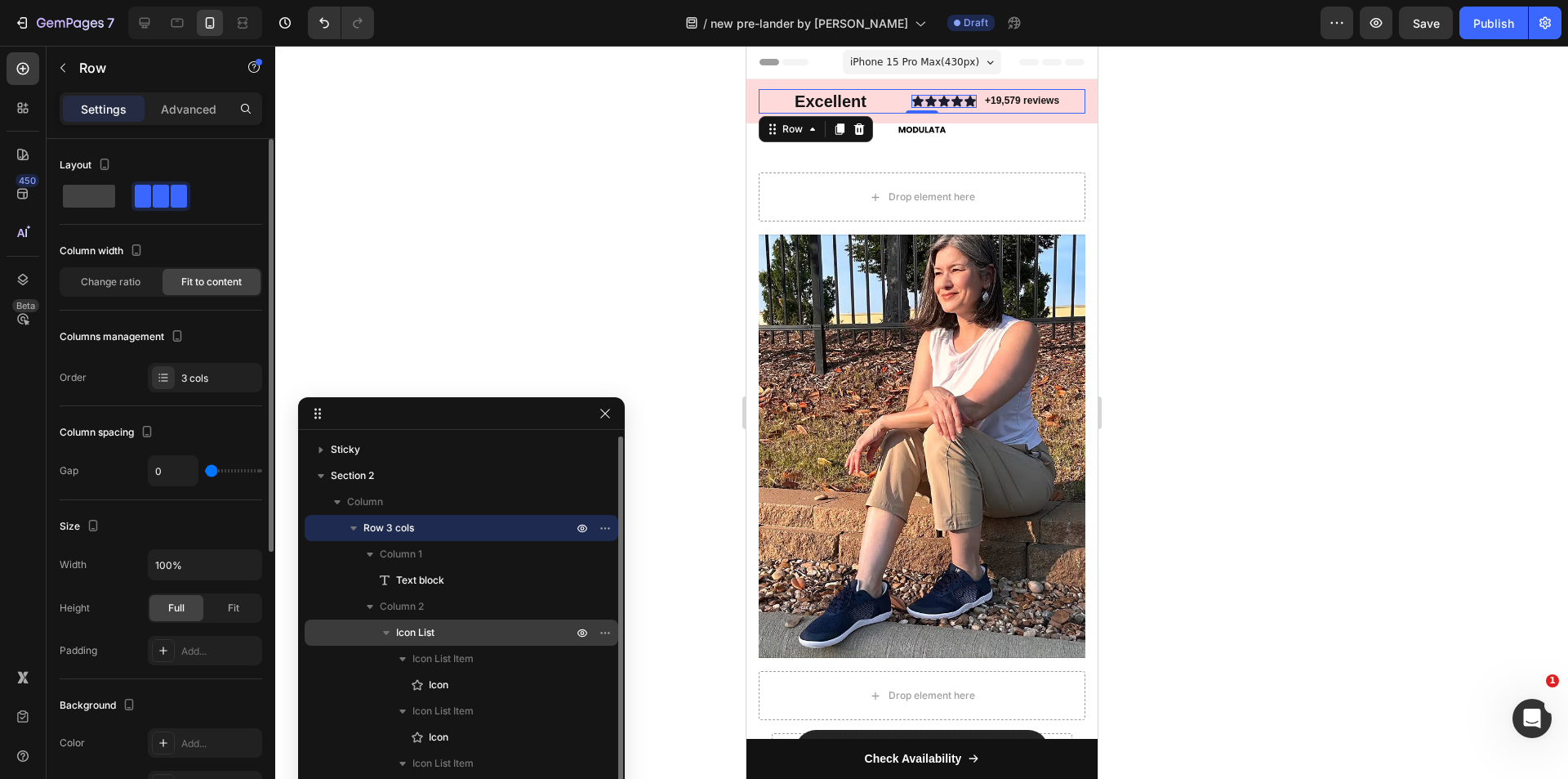
click at [452, 626] on p "Icon List" at bounding box center [486, 632] width 180 height 17
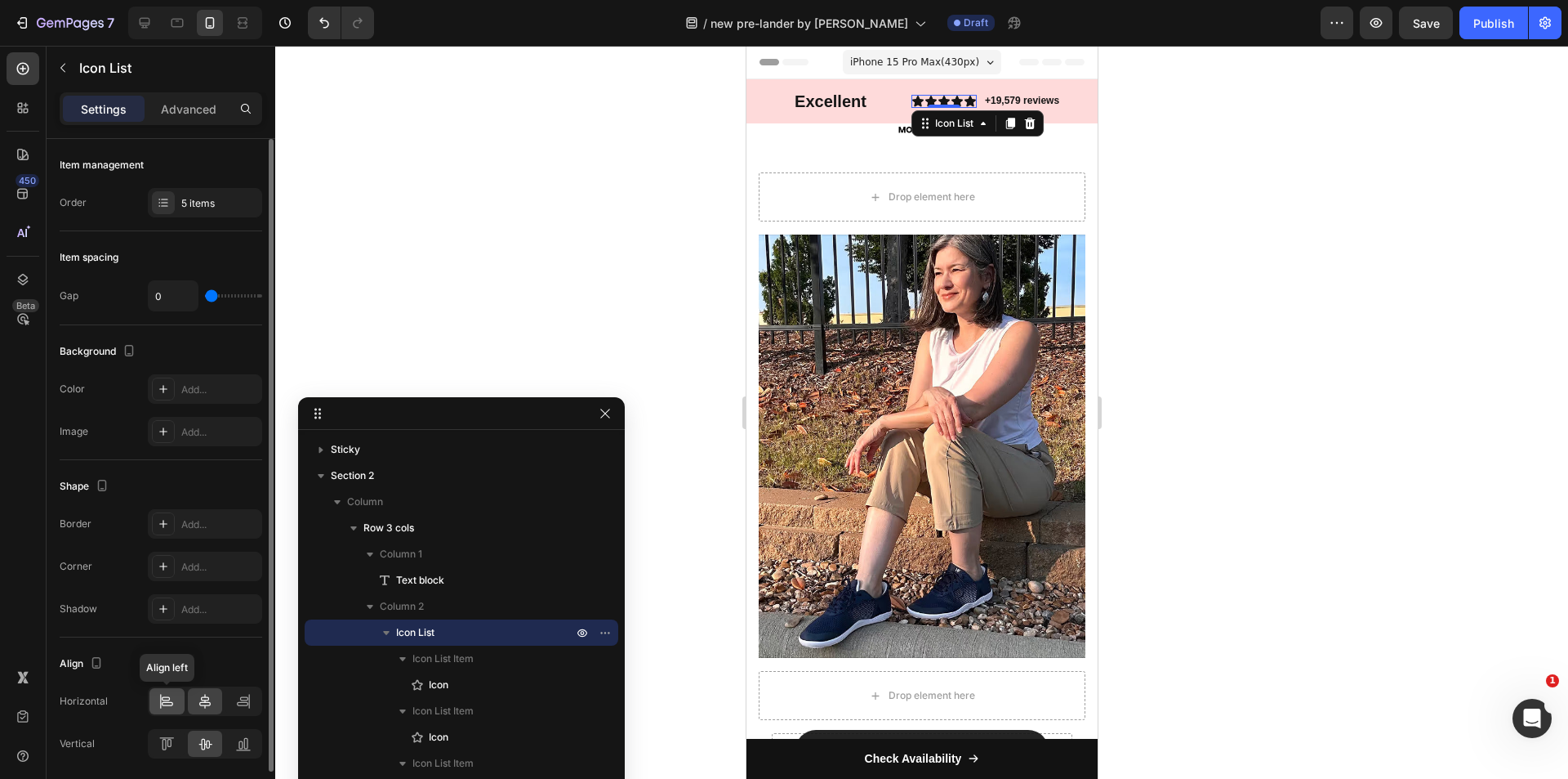
click at [166, 697] on icon at bounding box center [166, 700] width 17 height 17
click at [199, 107] on p "Advanced" at bounding box center [189, 108] width 55 height 17
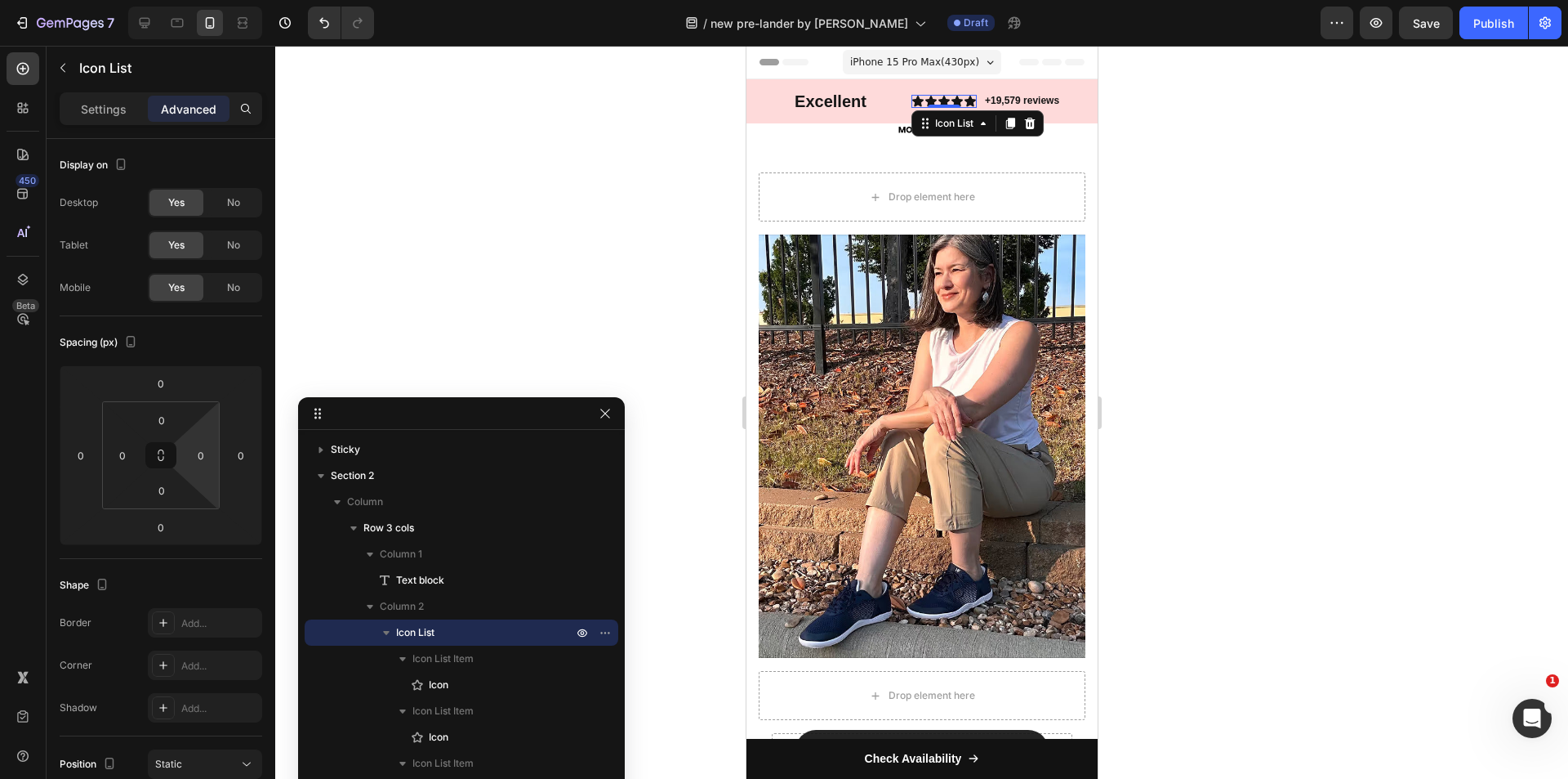
click at [197, 0] on html "7 Version history / new pre-lander by sharif Draft Preview Save Publish 450 Bet…" at bounding box center [784, 0] width 1568 height 0
type input "1"
type input "0"
click at [232, 452] on input "0" at bounding box center [241, 454] width 25 height 25
type input "2"
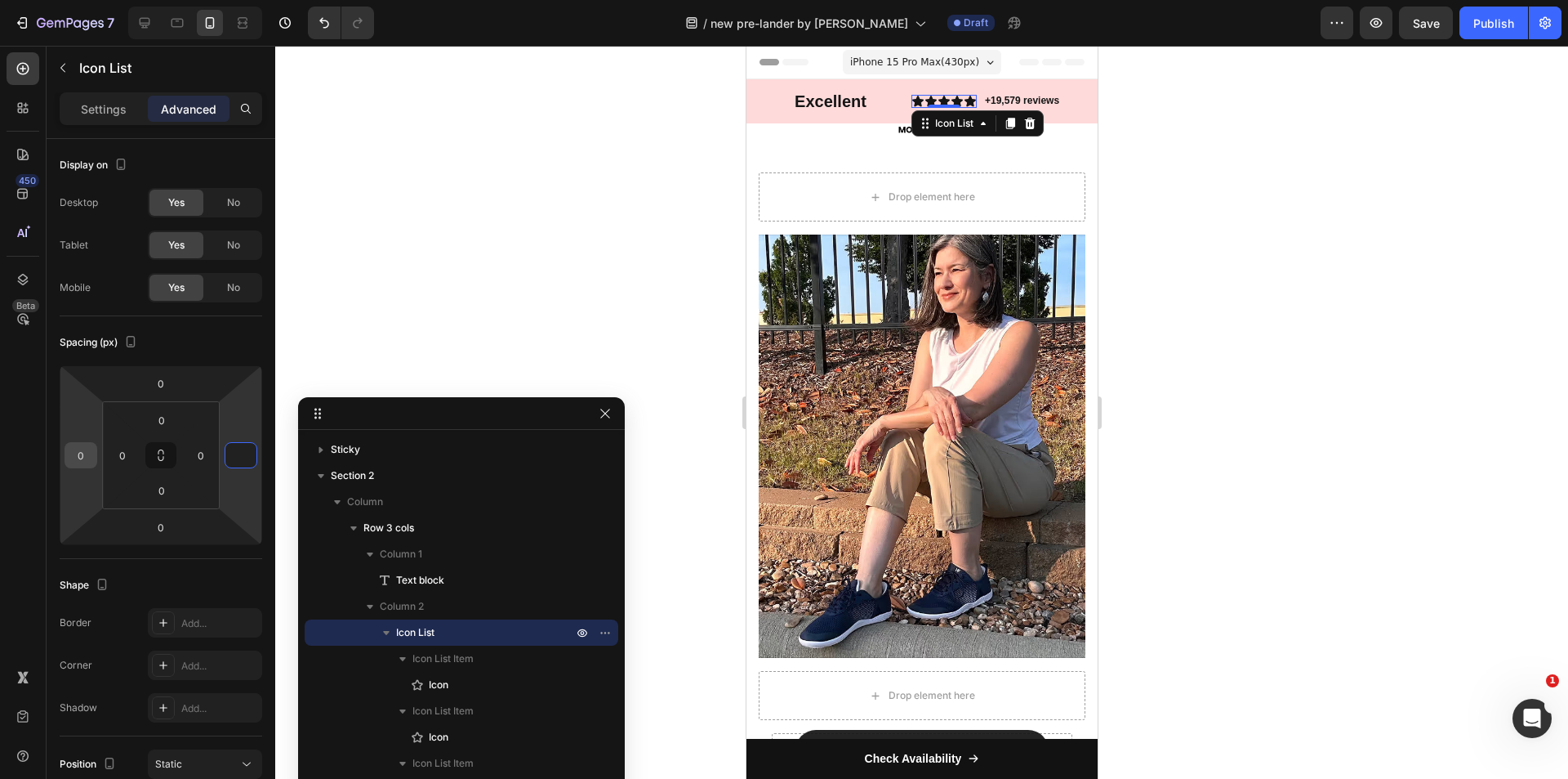
type input "0"
click at [85, 449] on input "0" at bounding box center [81, 454] width 25 height 25
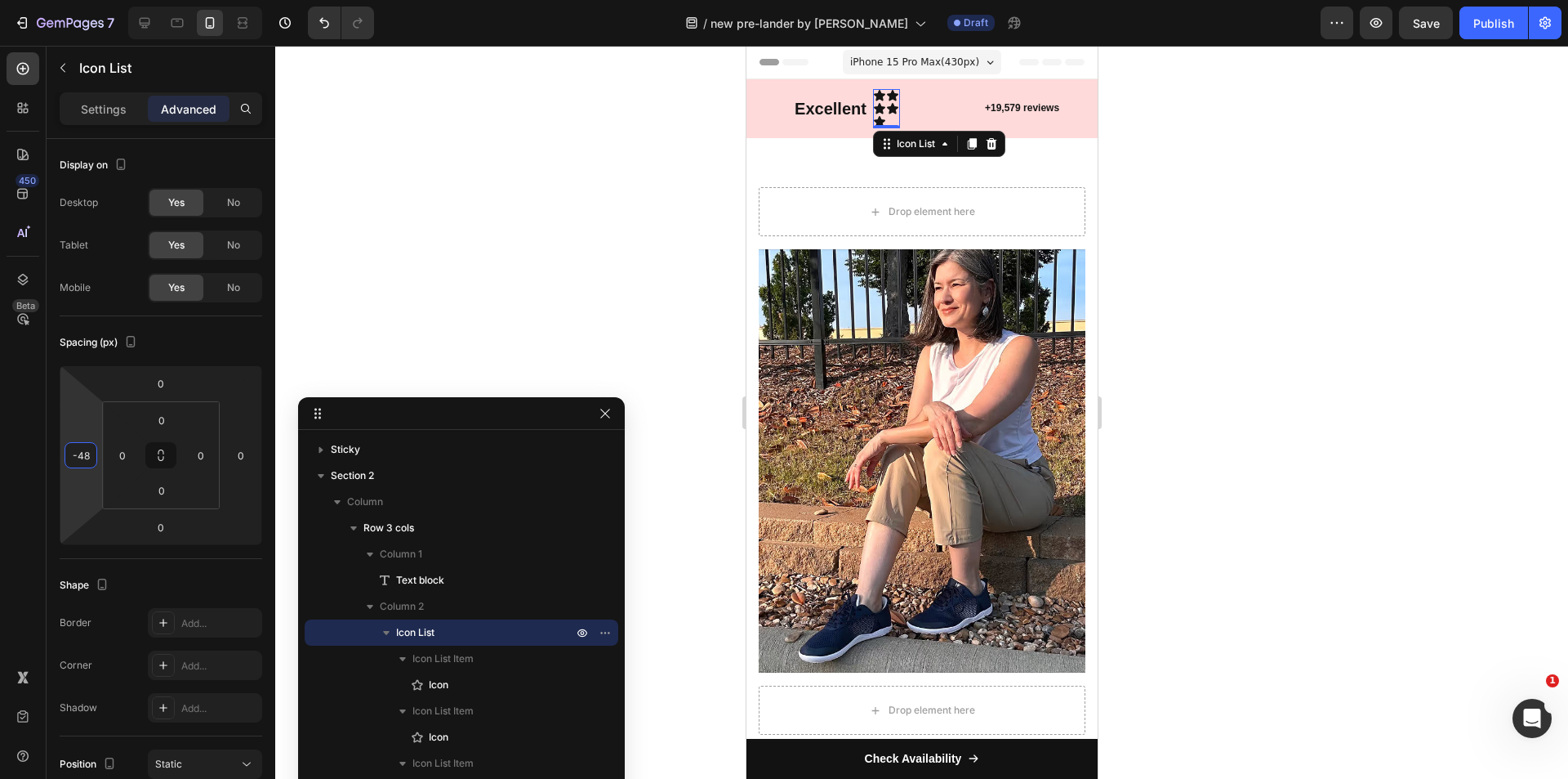
type input "-49"
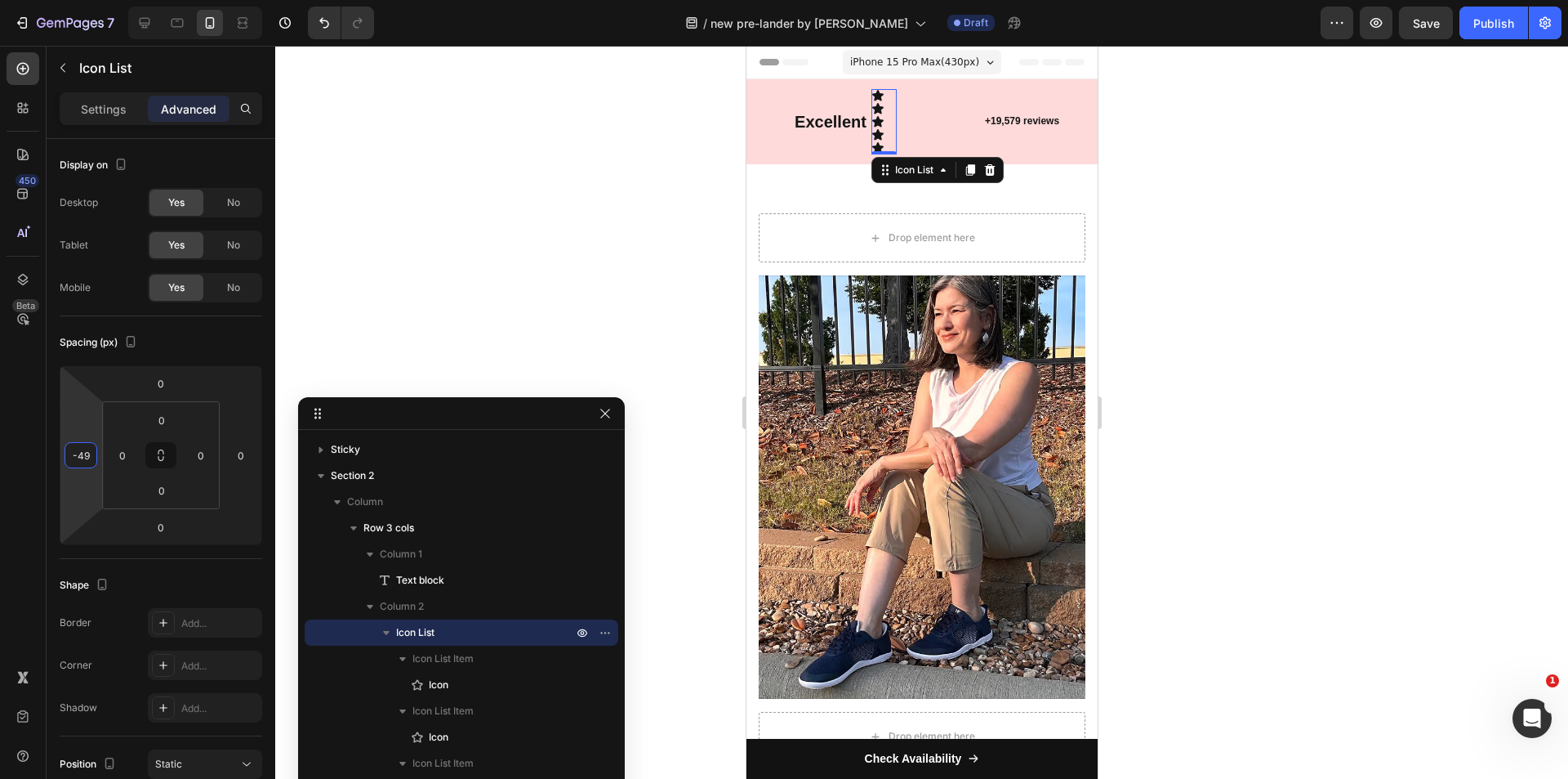
click at [85, 449] on input "-49" at bounding box center [81, 454] width 25 height 25
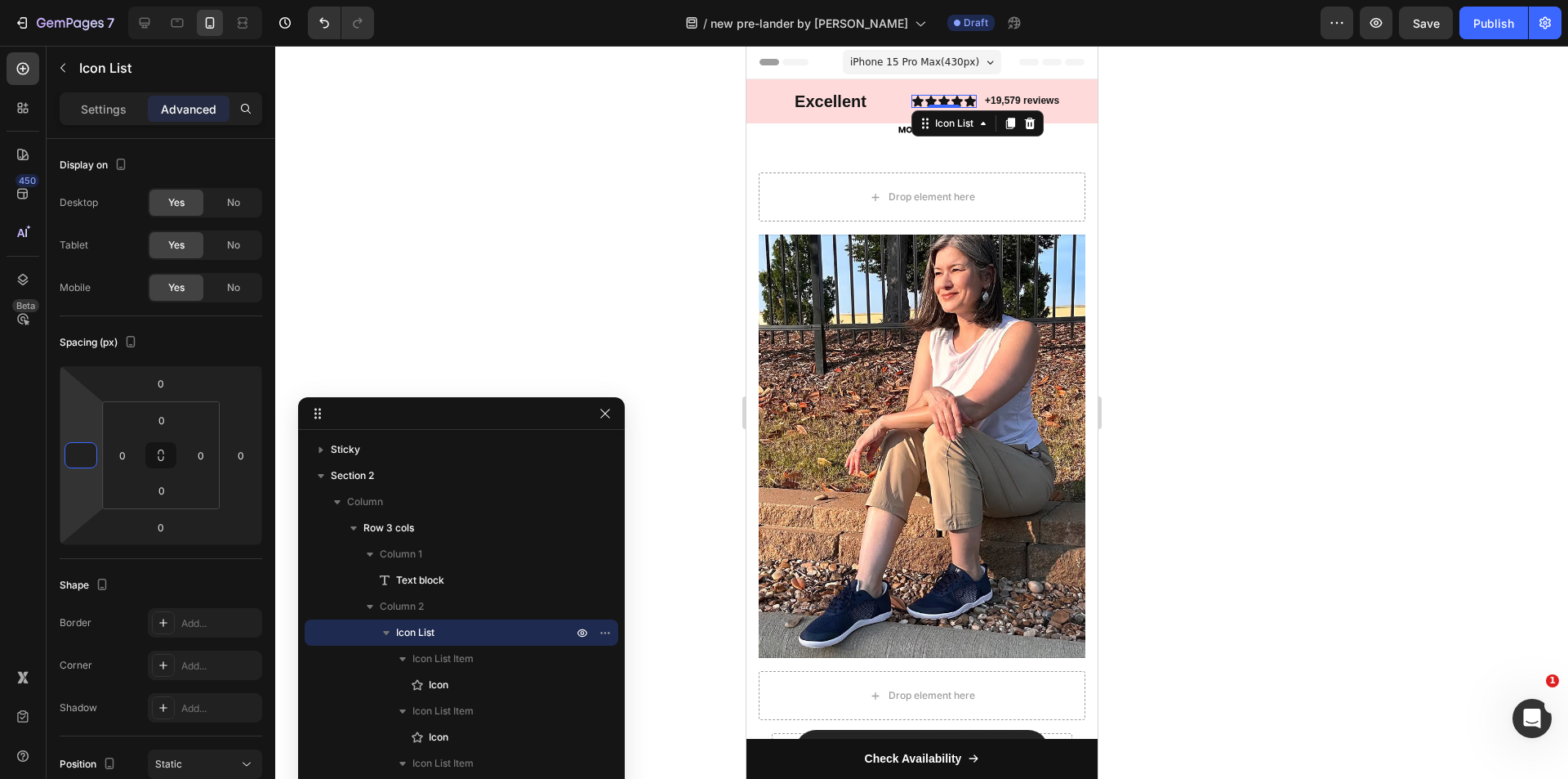
click at [80, 461] on input "number" at bounding box center [81, 454] width 25 height 25
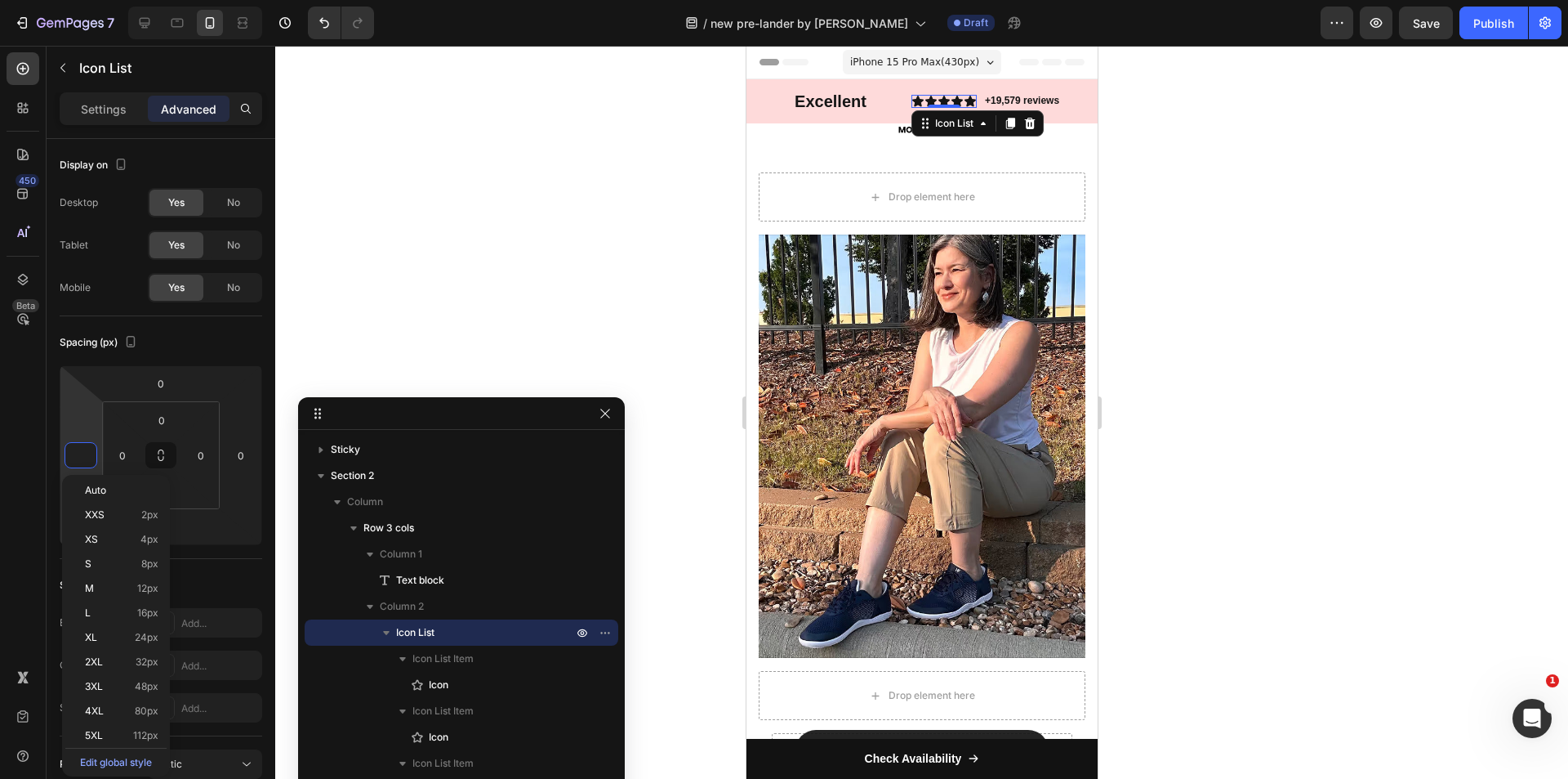
type input "0"
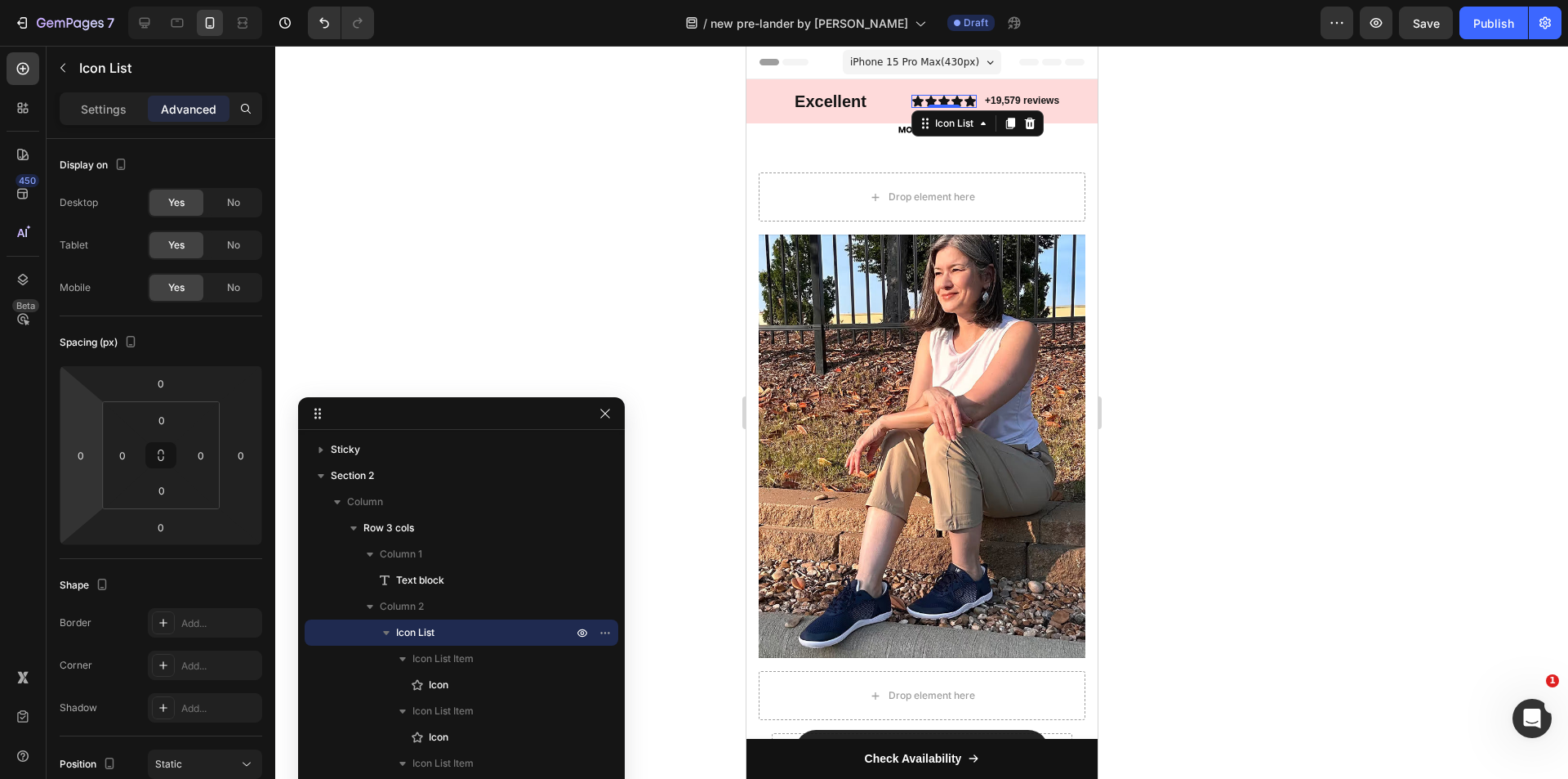
click at [209, 118] on div "Advanced" at bounding box center [188, 108] width 82 height 27
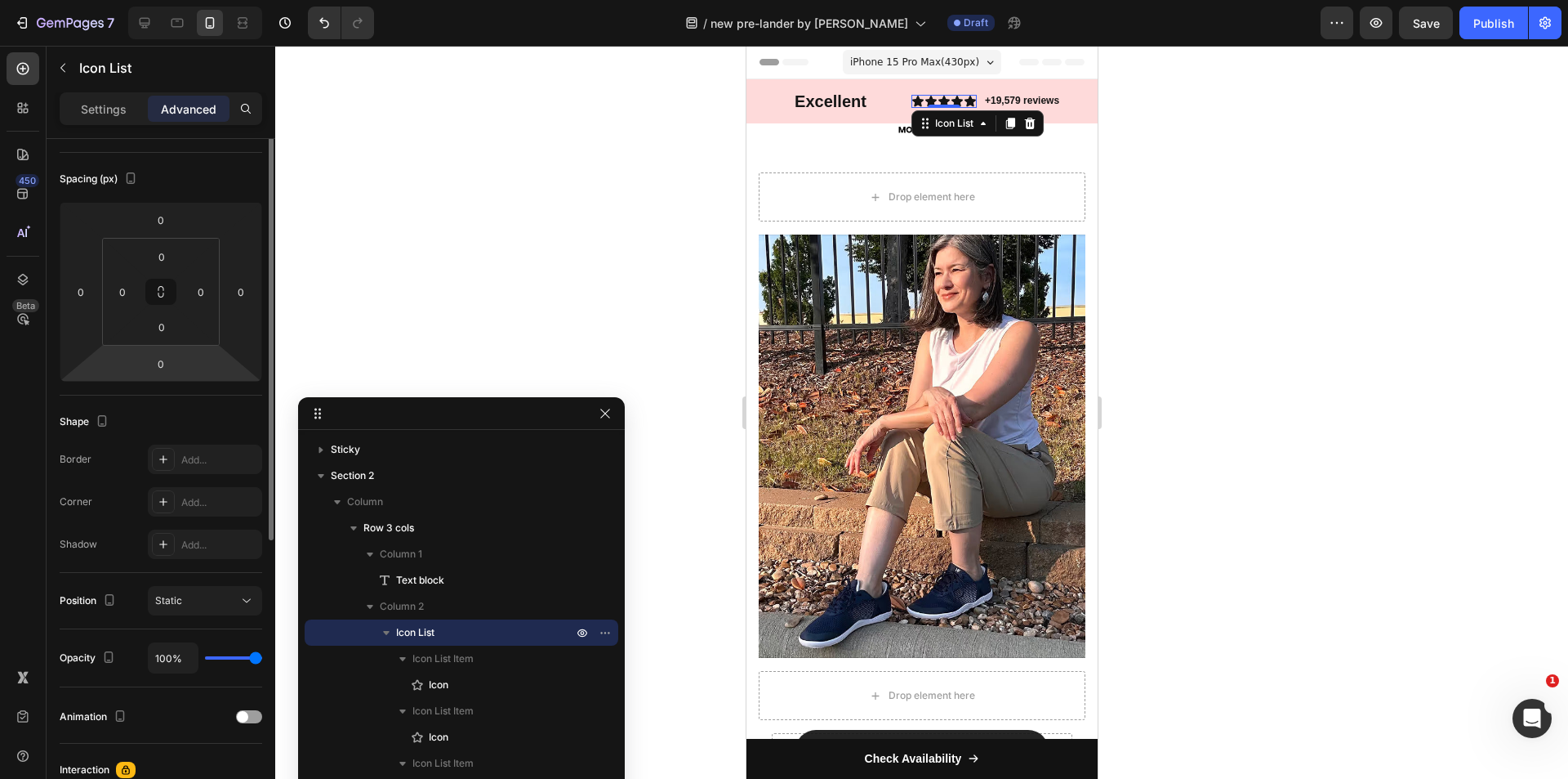
scroll to position [327, 0]
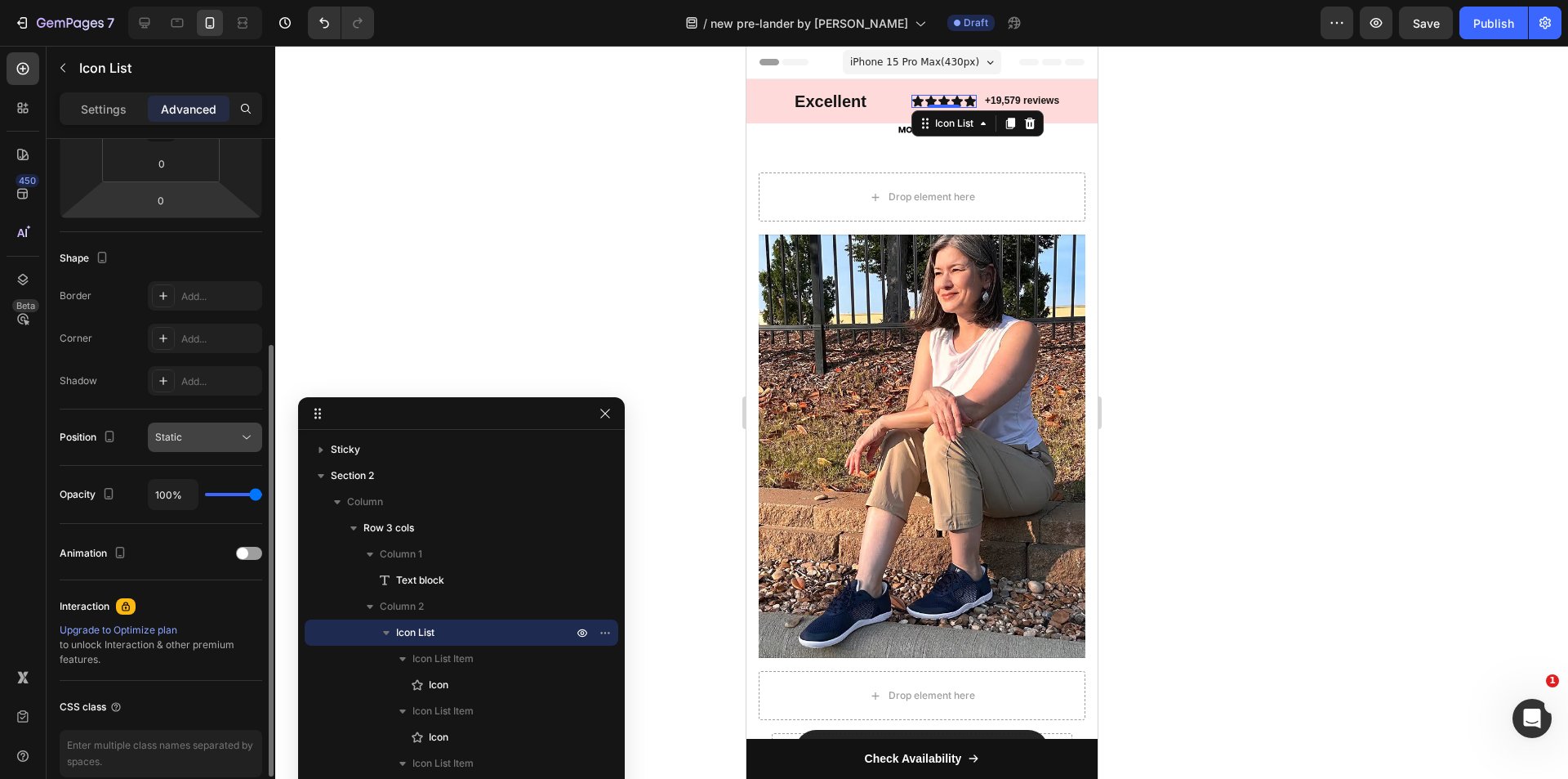
click at [188, 432] on div "Static" at bounding box center [197, 437] width 84 height 15
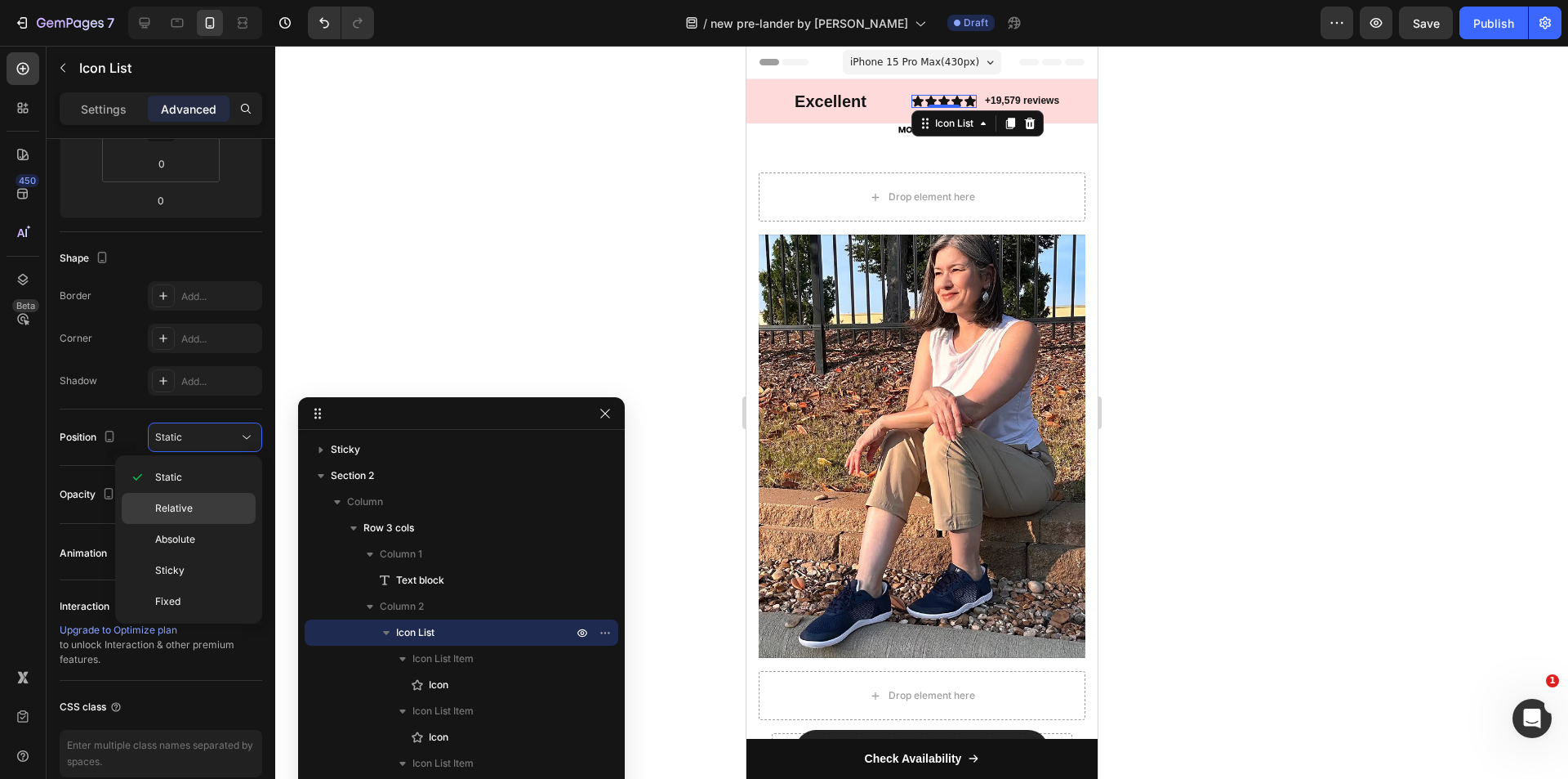
click at [184, 504] on span "Relative" at bounding box center [174, 508] width 37 height 15
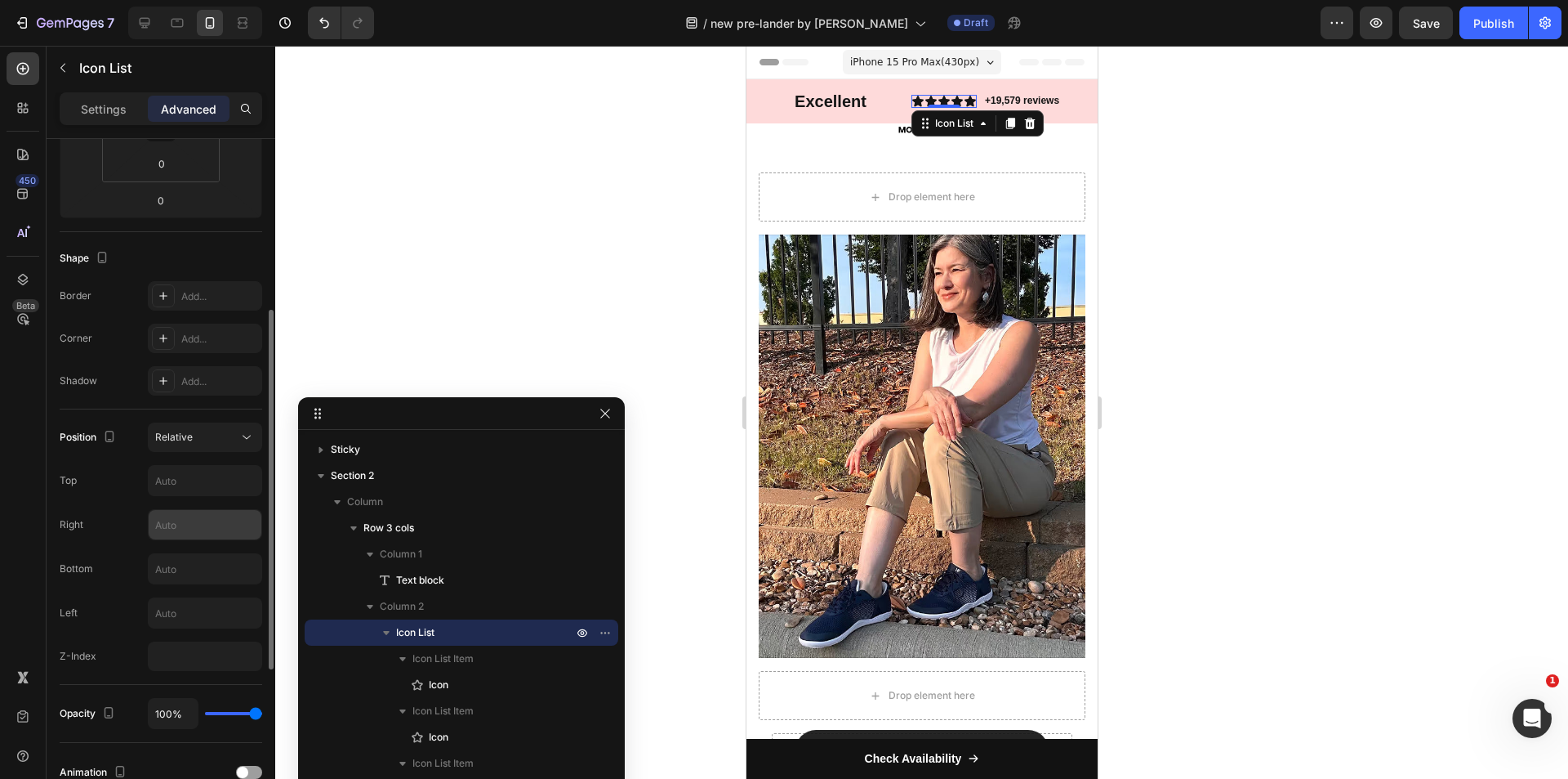
click at [182, 528] on input "text" at bounding box center [204, 524] width 113 height 30
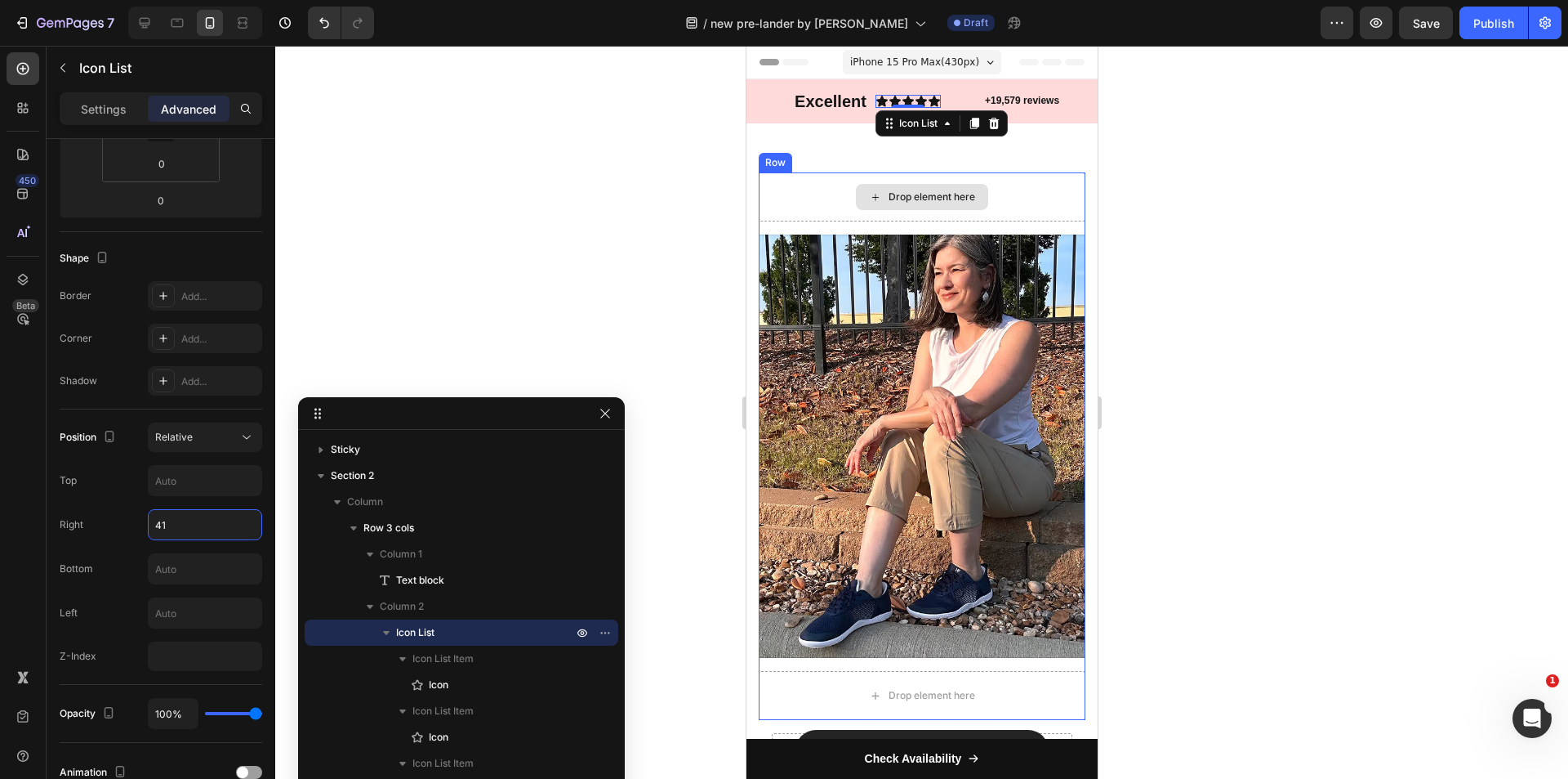
type input "40"
click at [159, 25] on div at bounding box center [195, 23] width 134 height 32
click at [149, 19] on icon at bounding box center [145, 23] width 11 height 11
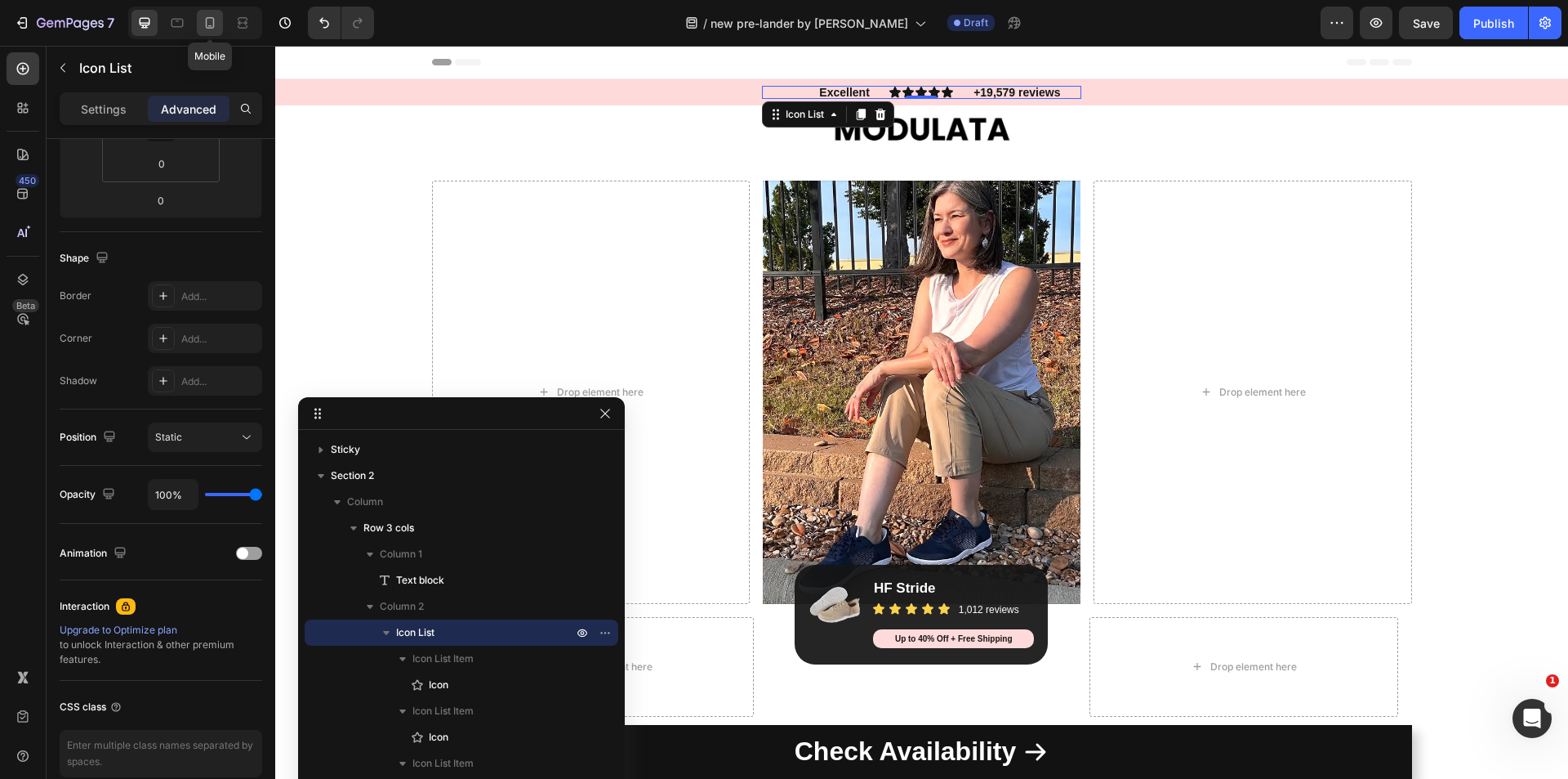
click at [217, 23] on icon at bounding box center [209, 23] width 17 height 17
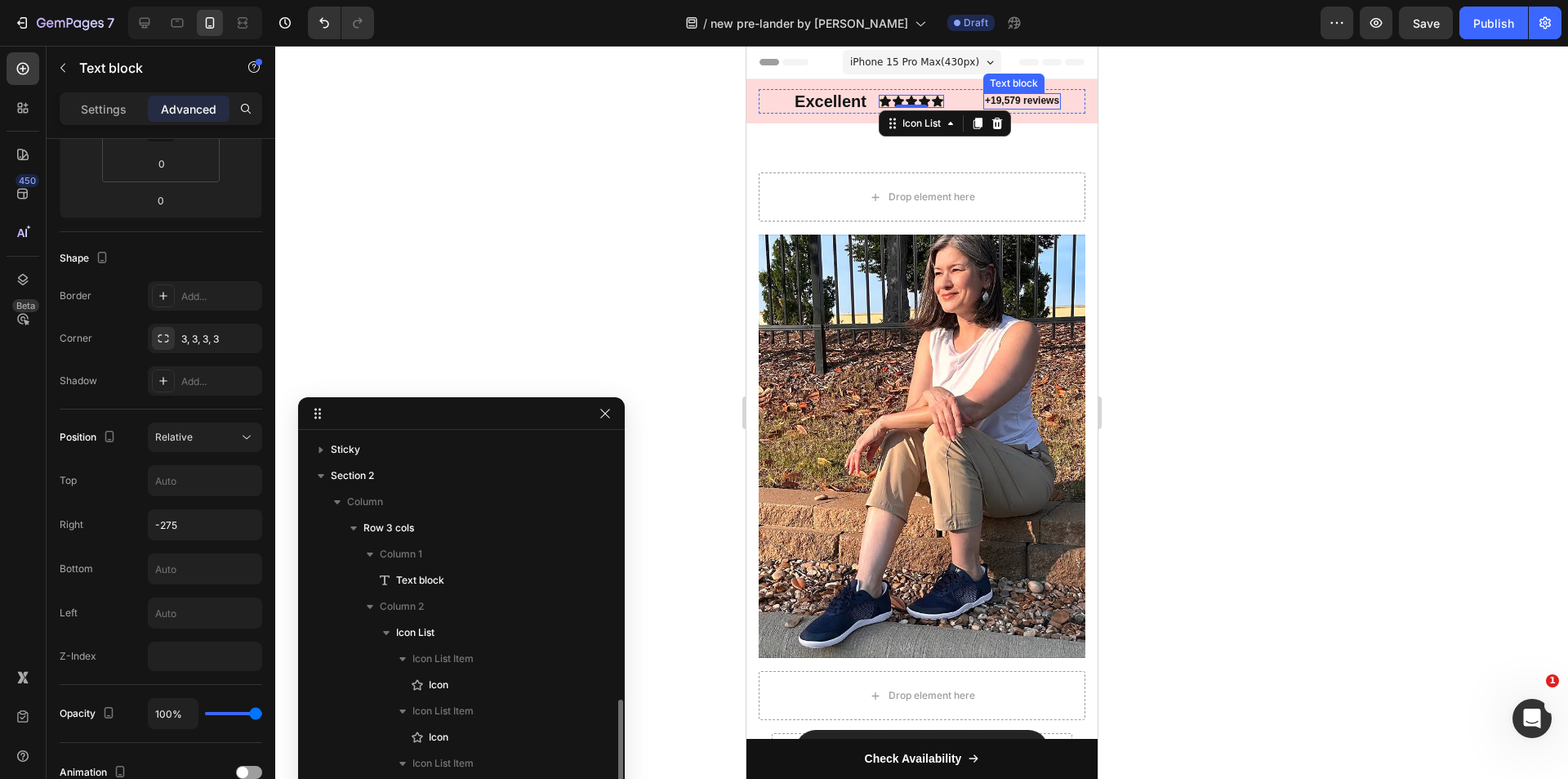
scroll to position [148, 0]
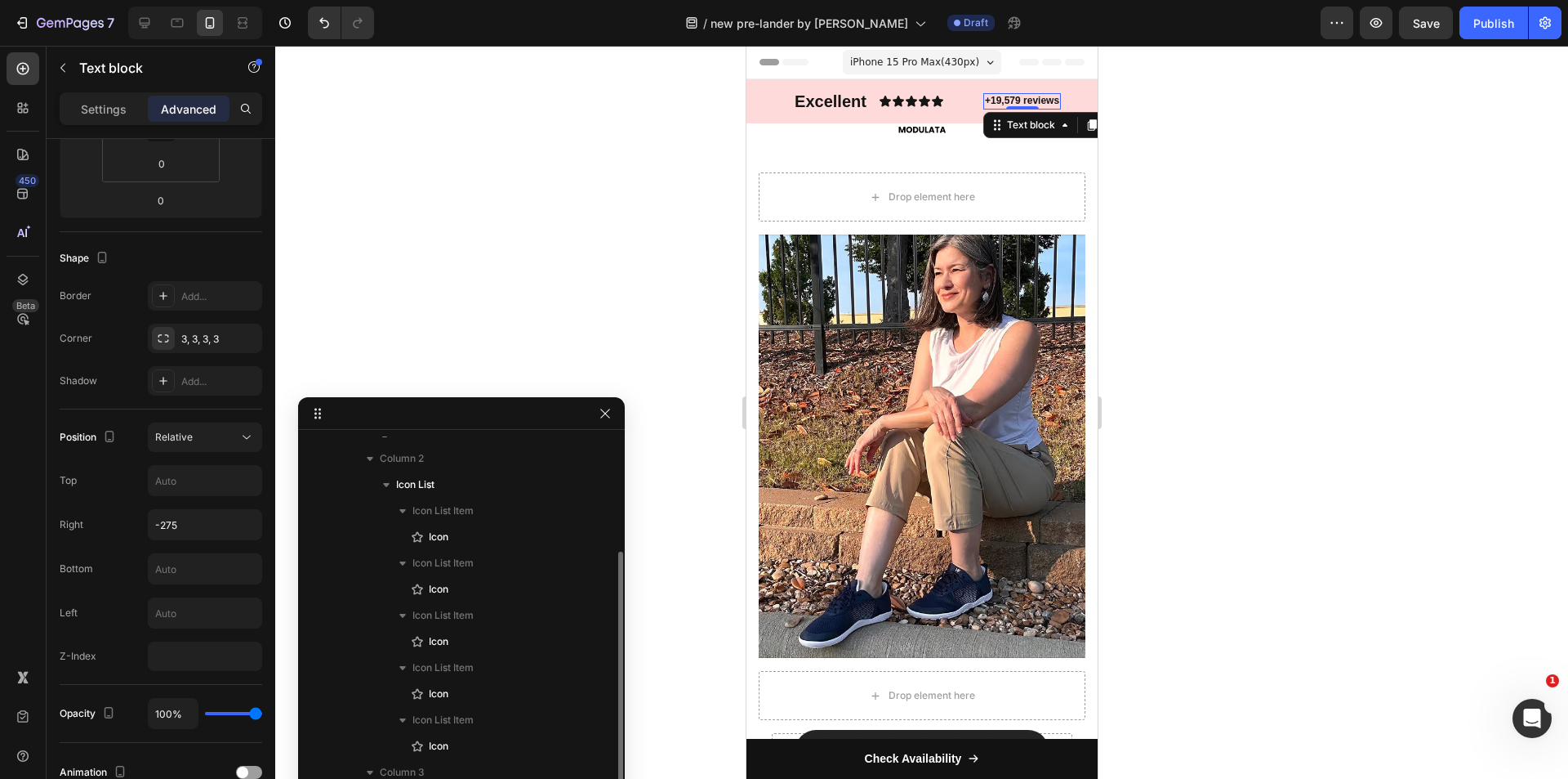
click at [987, 97] on p "+19,579 reviews" at bounding box center [1021, 100] width 75 height 13
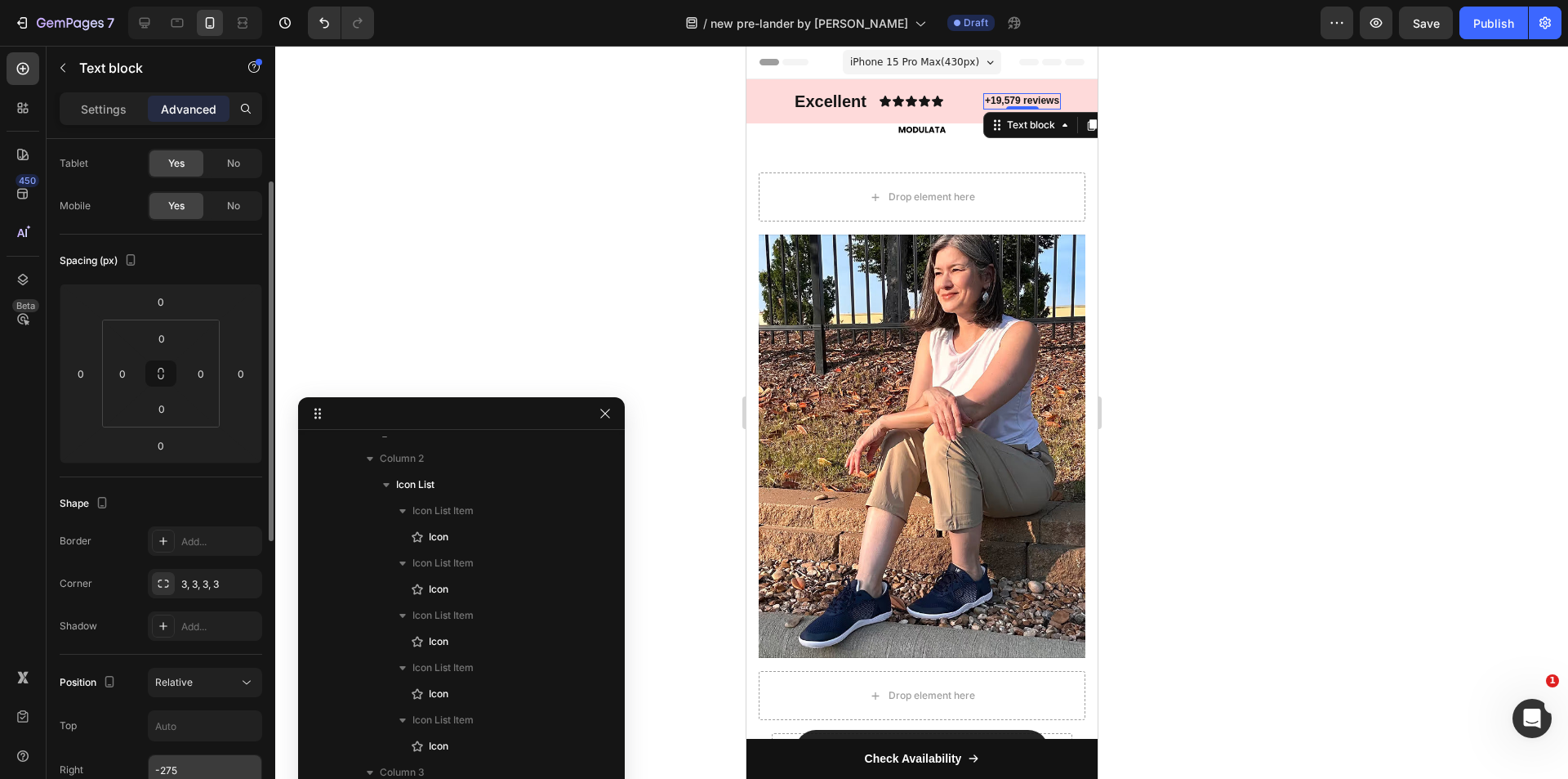
scroll to position [163, 0]
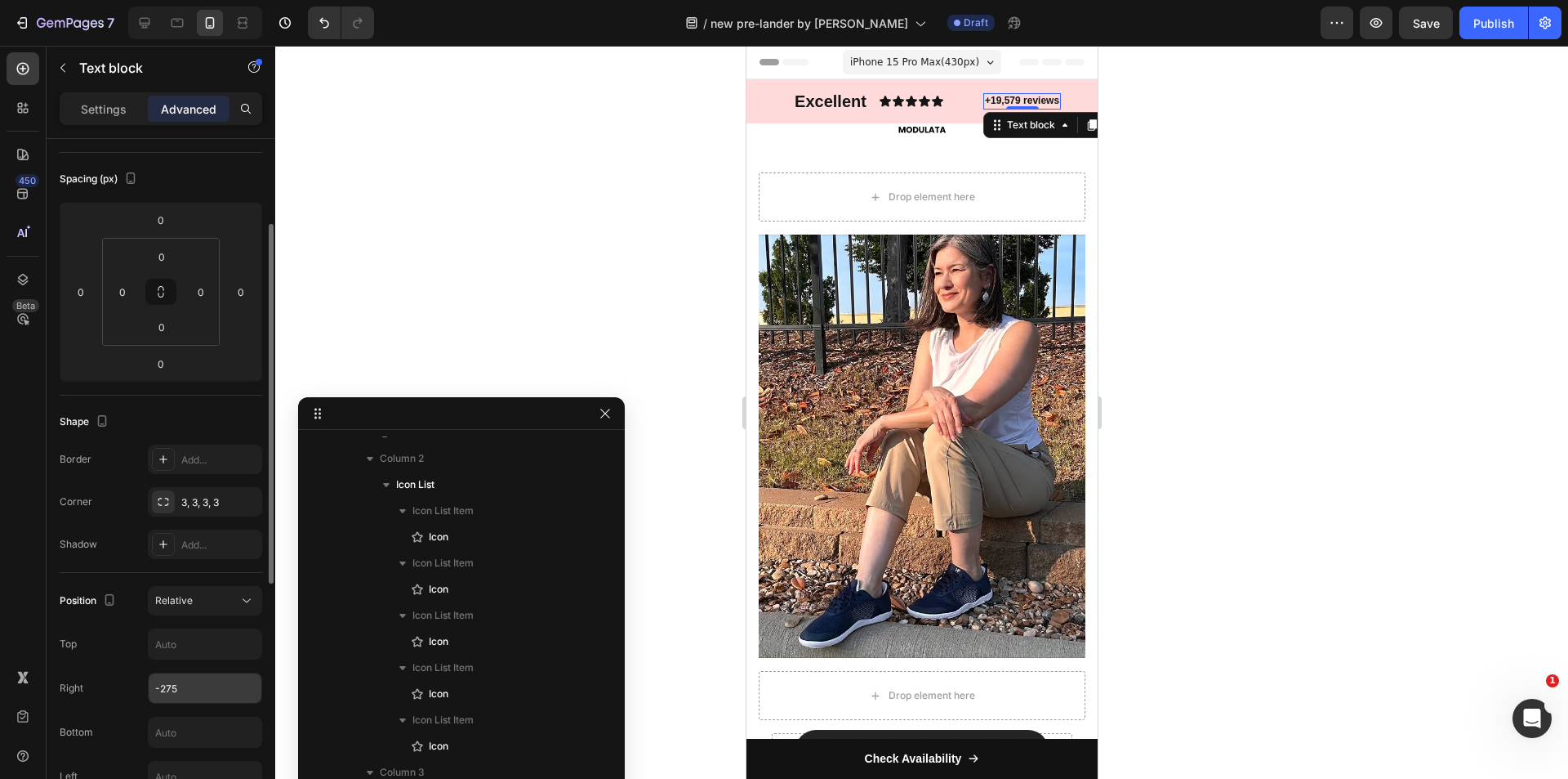
click at [202, 679] on input "-275" at bounding box center [204, 689] width 113 height 30
type input "-235"
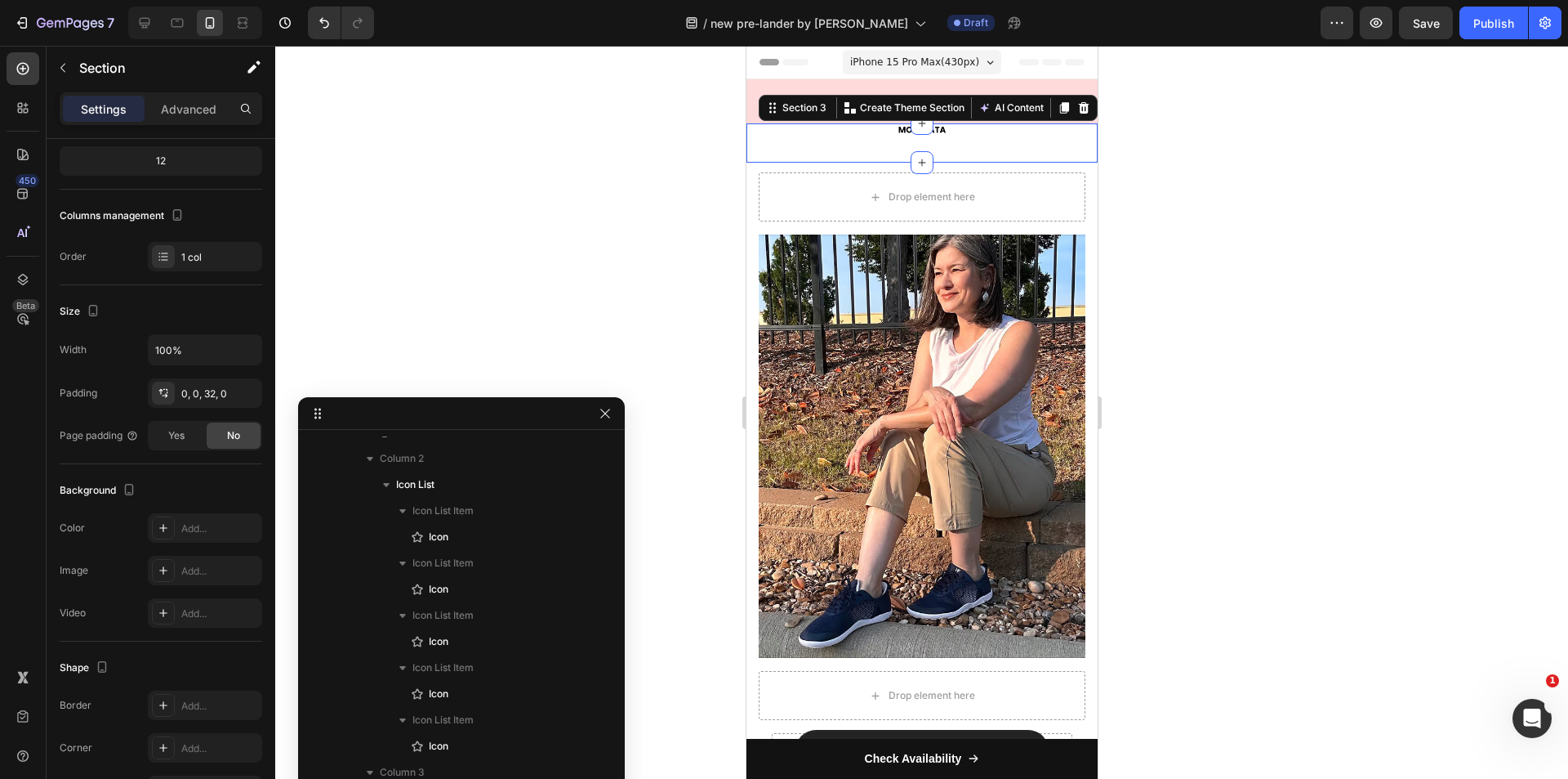
click at [908, 138] on div "Image Section 3 Create Theme Section AI Content Write with GemAI What would you…" at bounding box center [920, 143] width 351 height 39
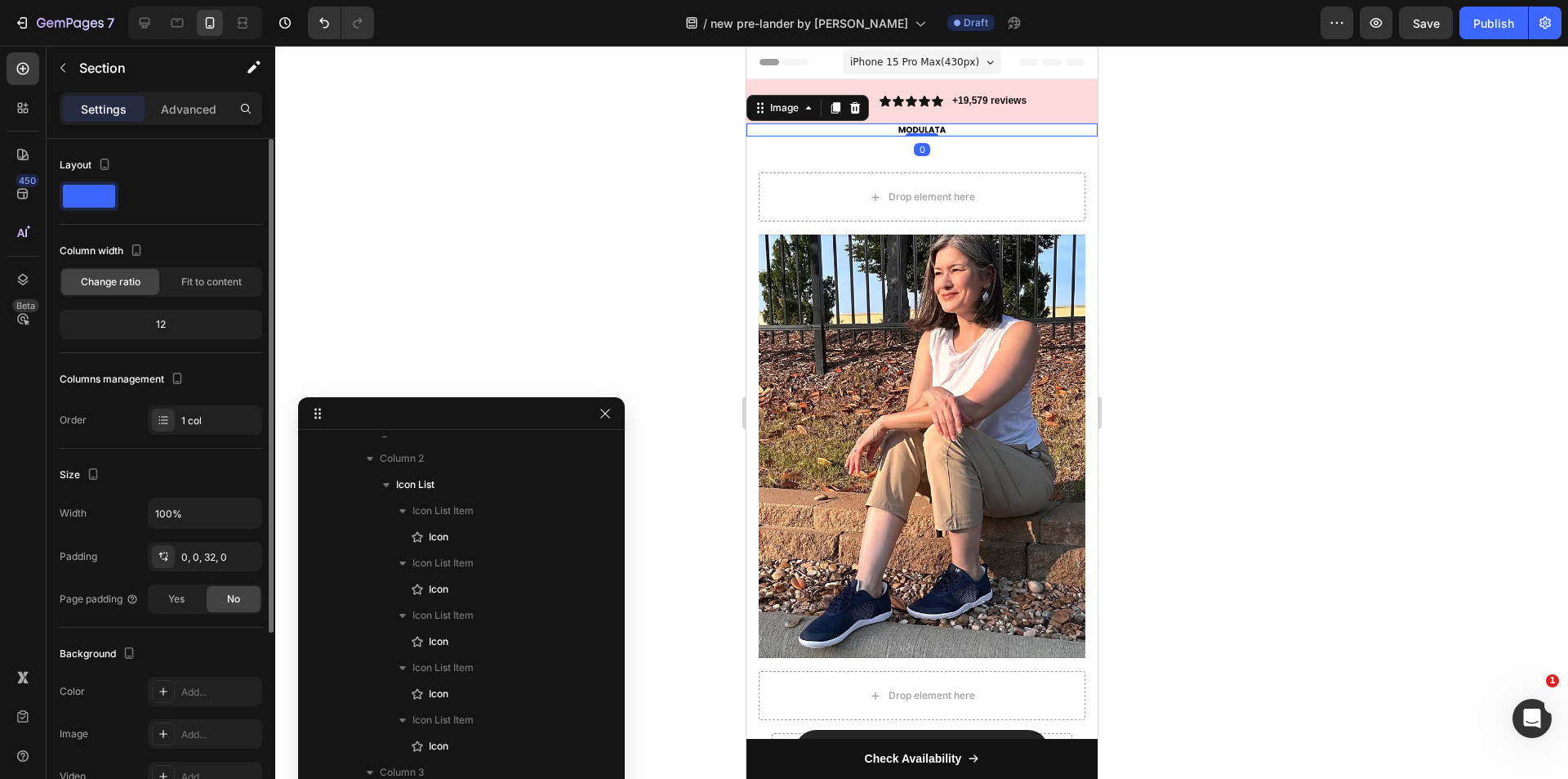
click at [903, 133] on div "Image 0" at bounding box center [920, 129] width 351 height 13
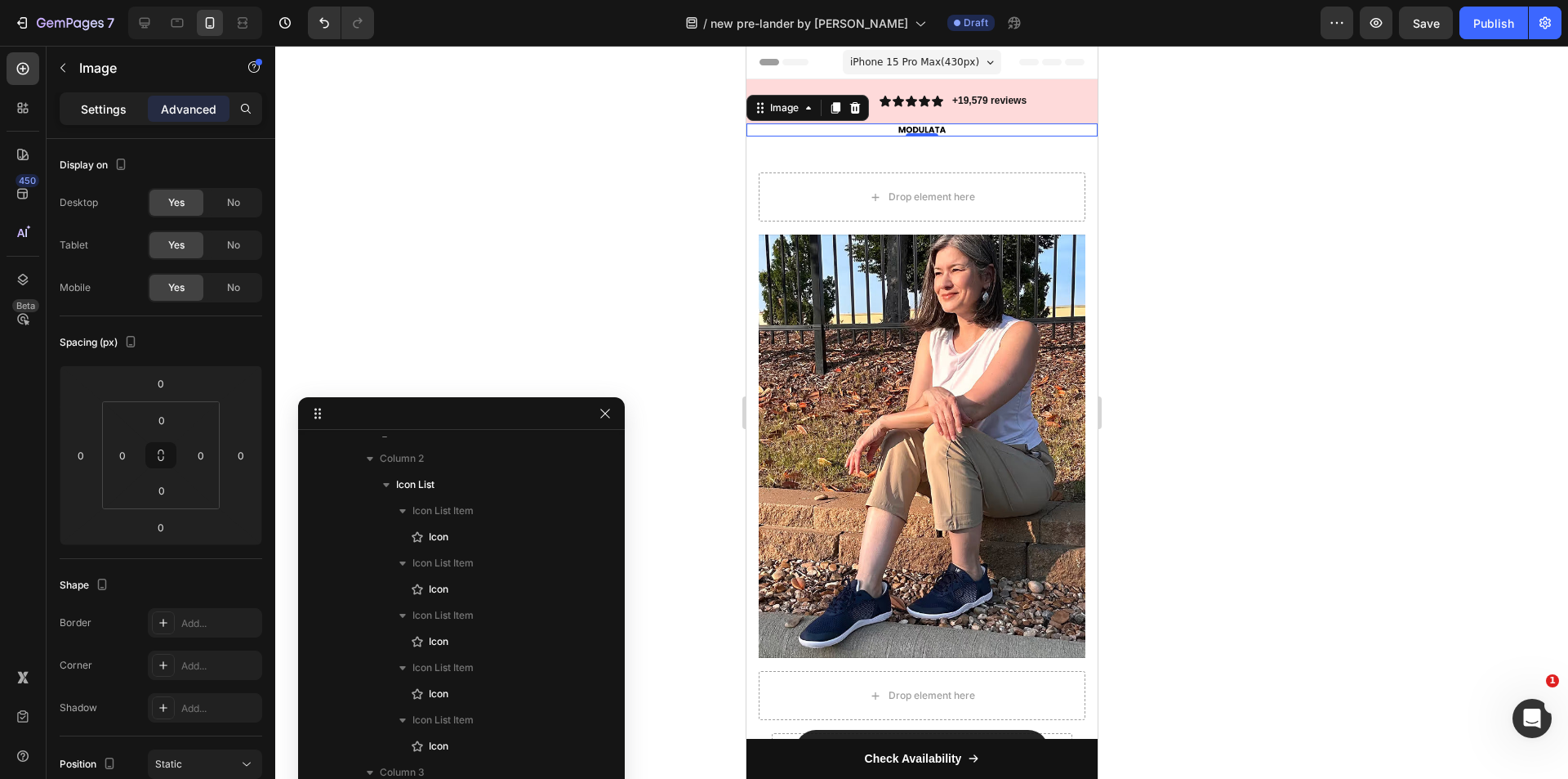
click at [106, 110] on p "Settings" at bounding box center [103, 108] width 46 height 17
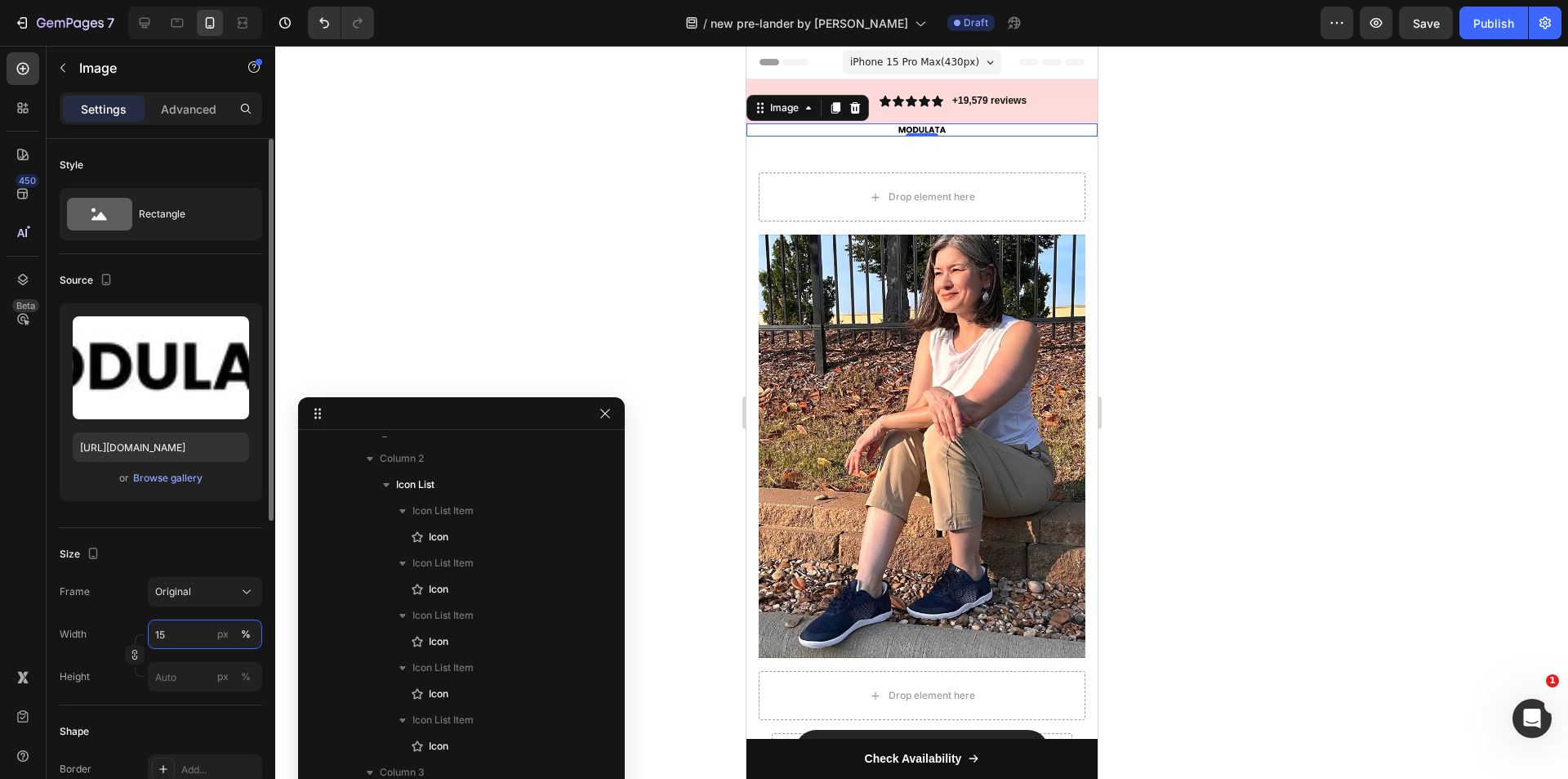
click at [181, 621] on input "15" at bounding box center [204, 634] width 114 height 30
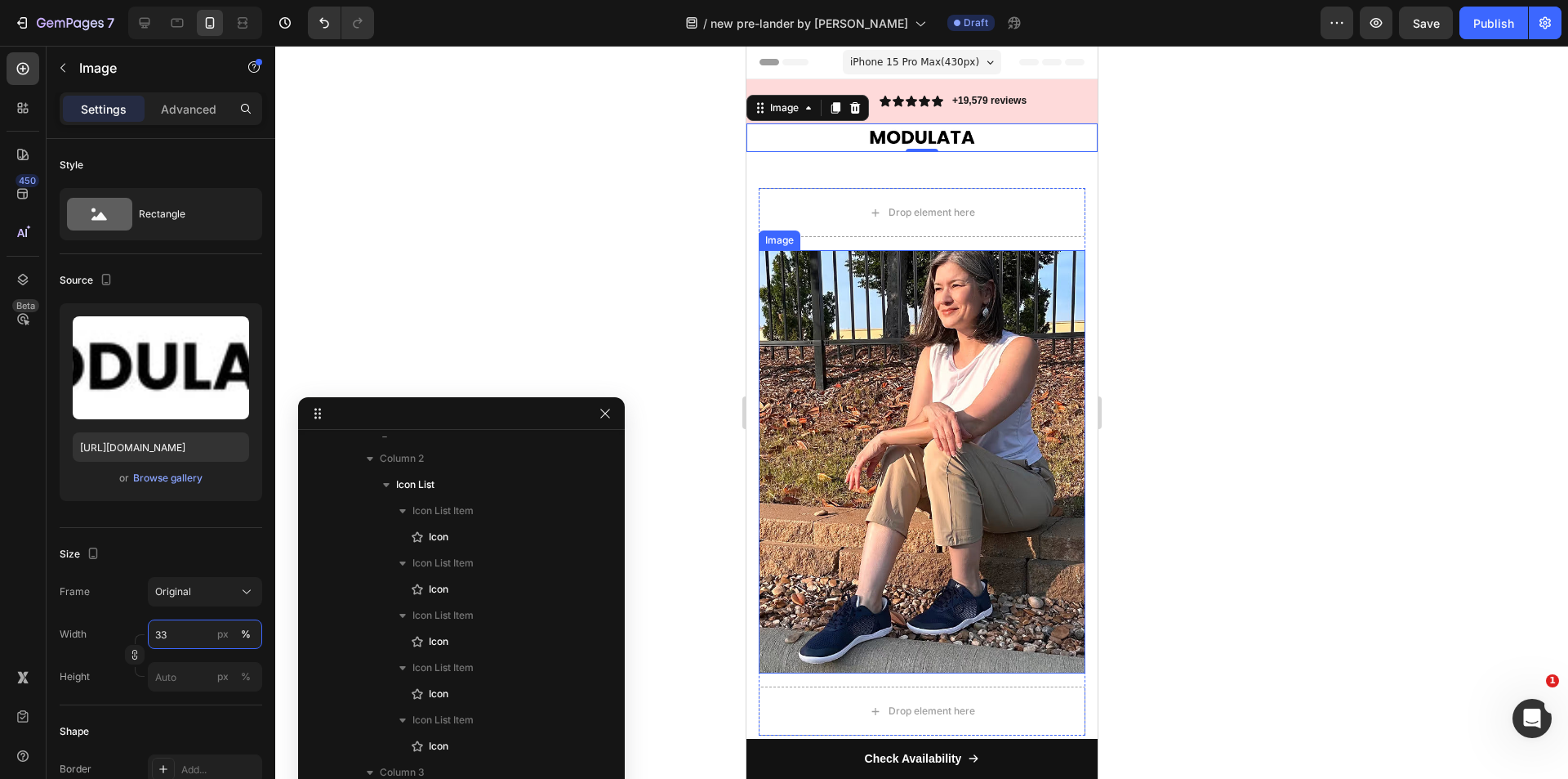
type input "34"
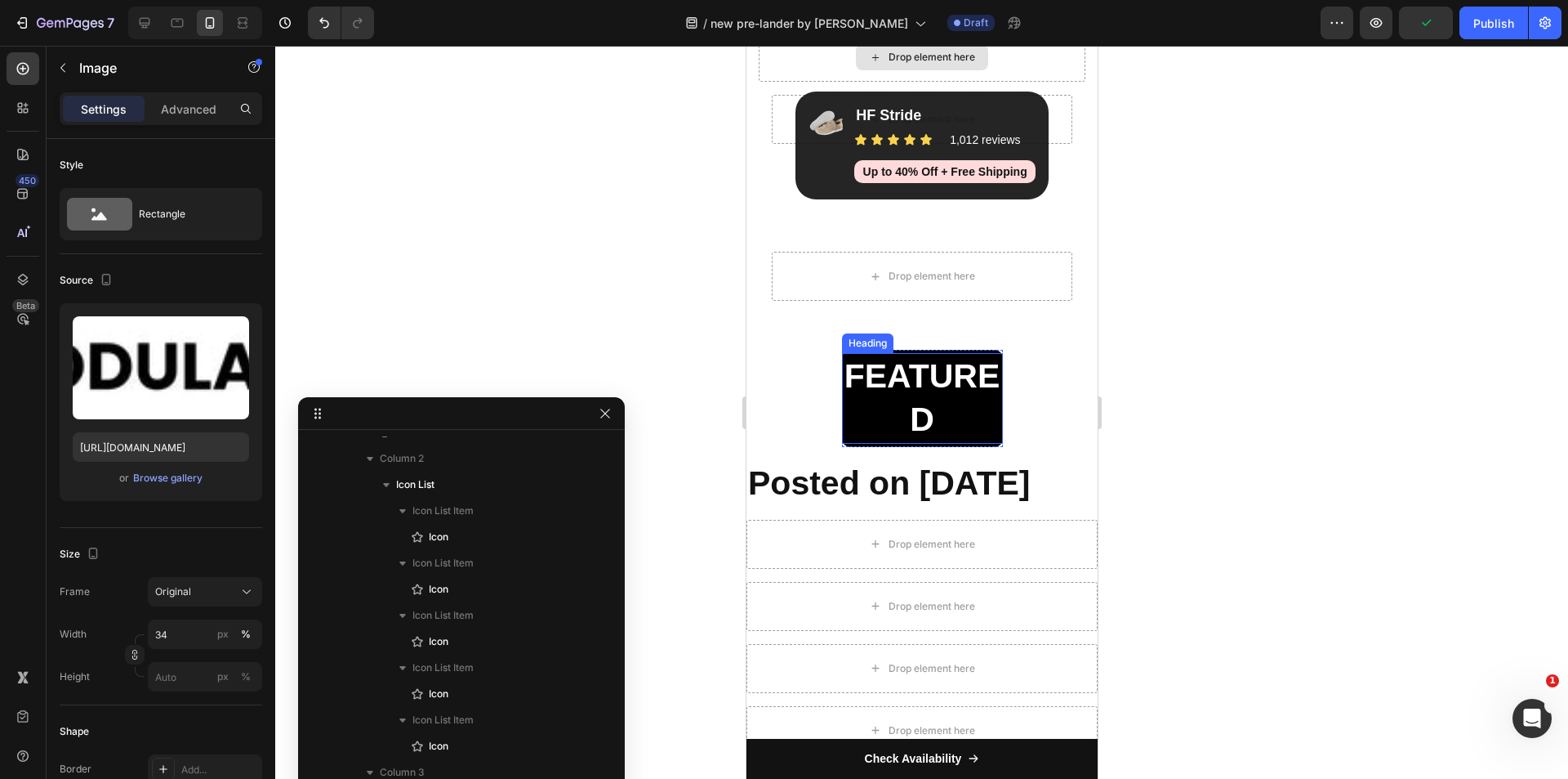
scroll to position [701, 0]
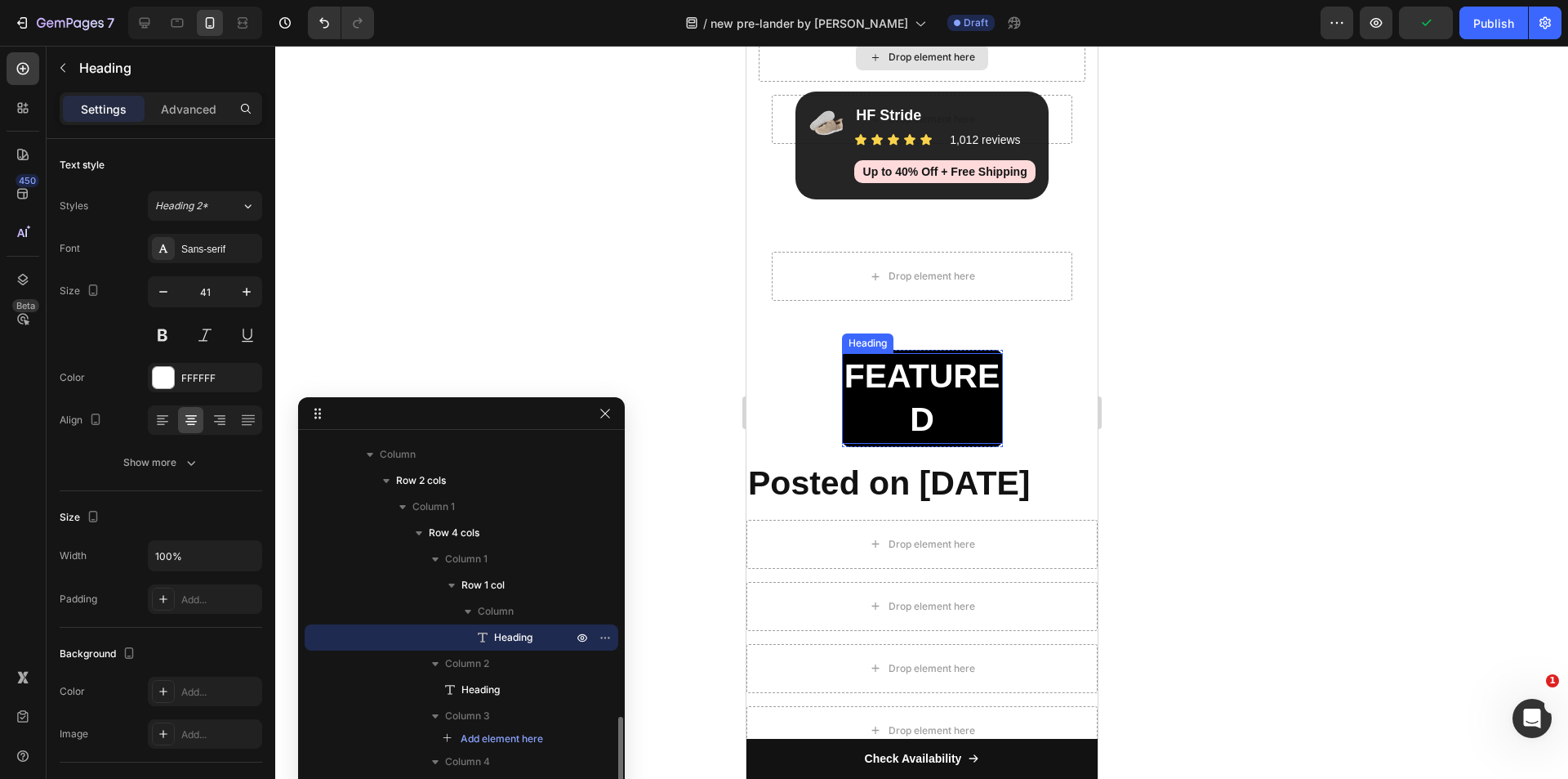
click at [878, 396] on h2 "FEATURED" at bounding box center [922, 398] width 161 height 90
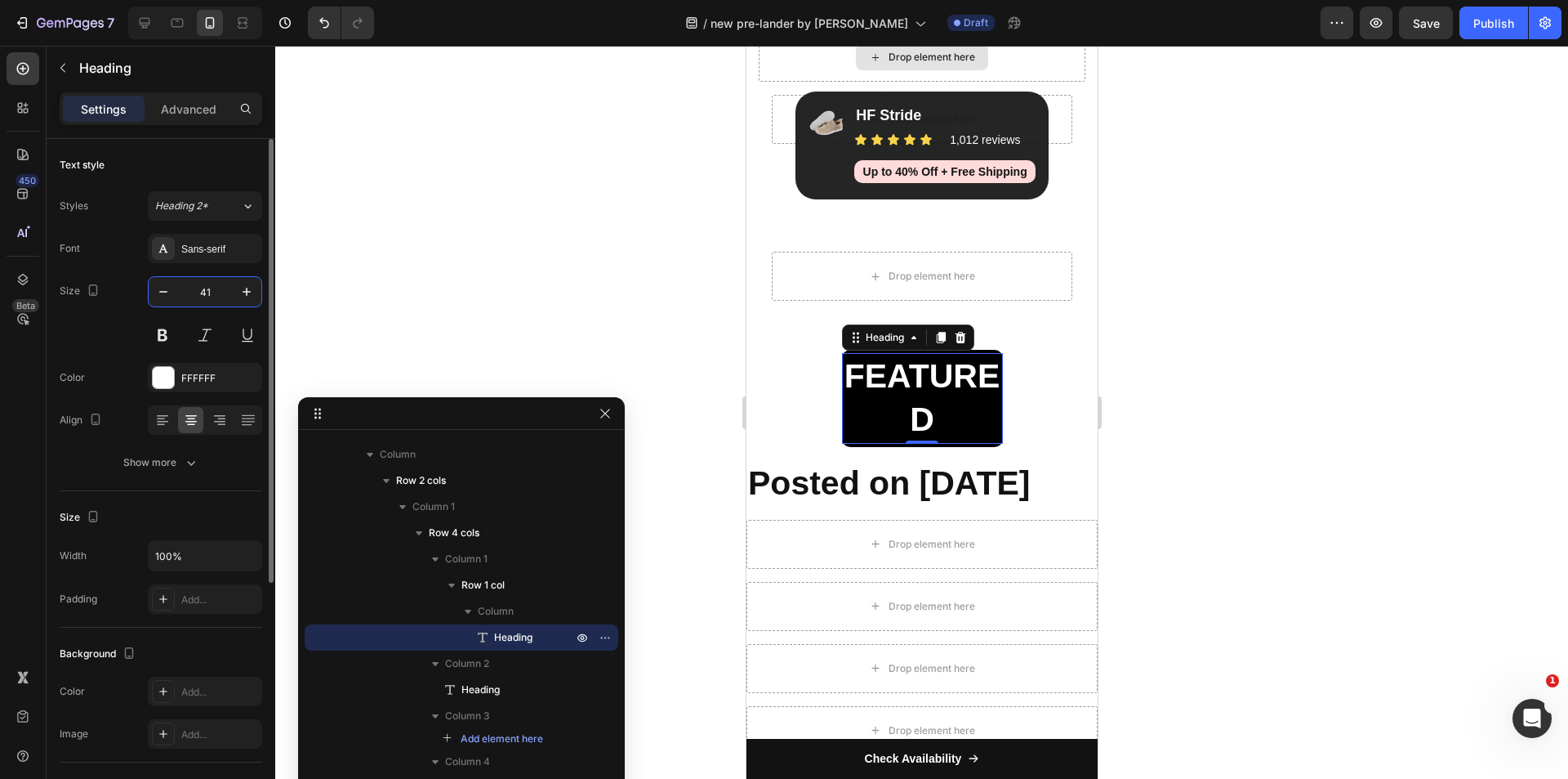
click at [214, 288] on input "41" at bounding box center [204, 292] width 54 height 30
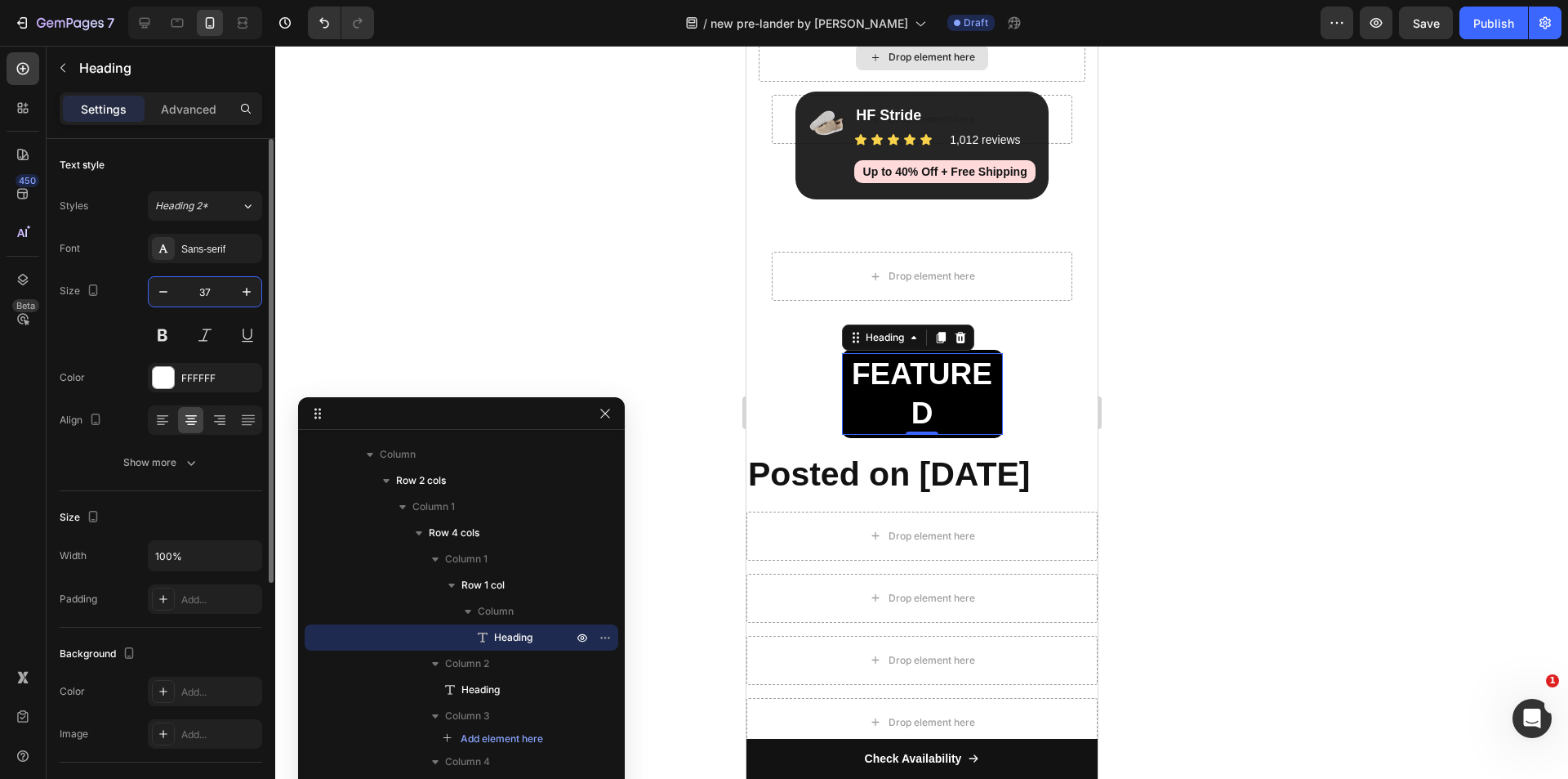
drag, startPoint x: 214, startPoint y: 293, endPoint x: 178, endPoint y: 293, distance: 36.0
click at [178, 293] on input "37" at bounding box center [204, 292] width 54 height 30
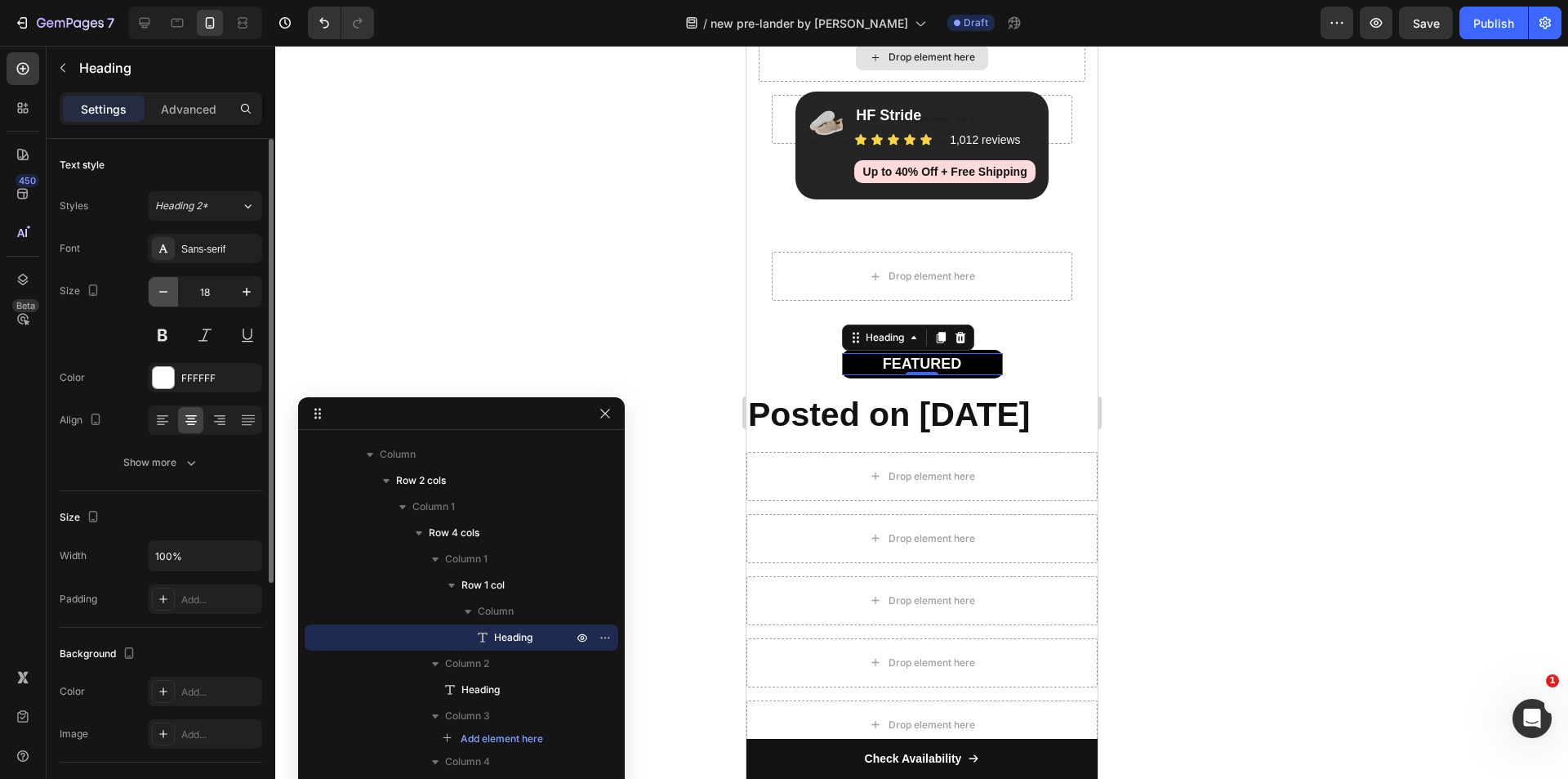
click at [168, 292] on icon "button" at bounding box center [163, 291] width 17 height 17
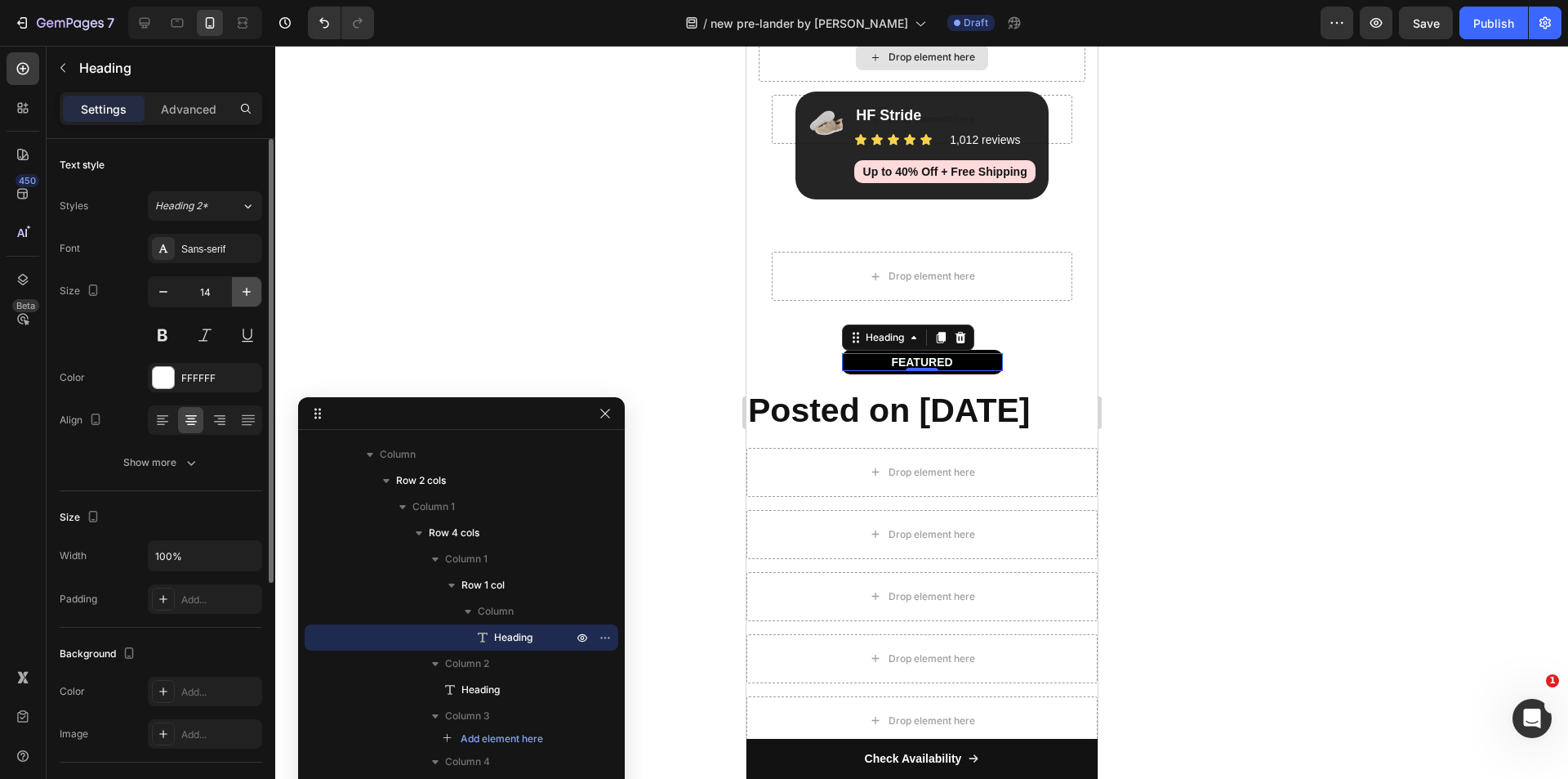
type input "13"
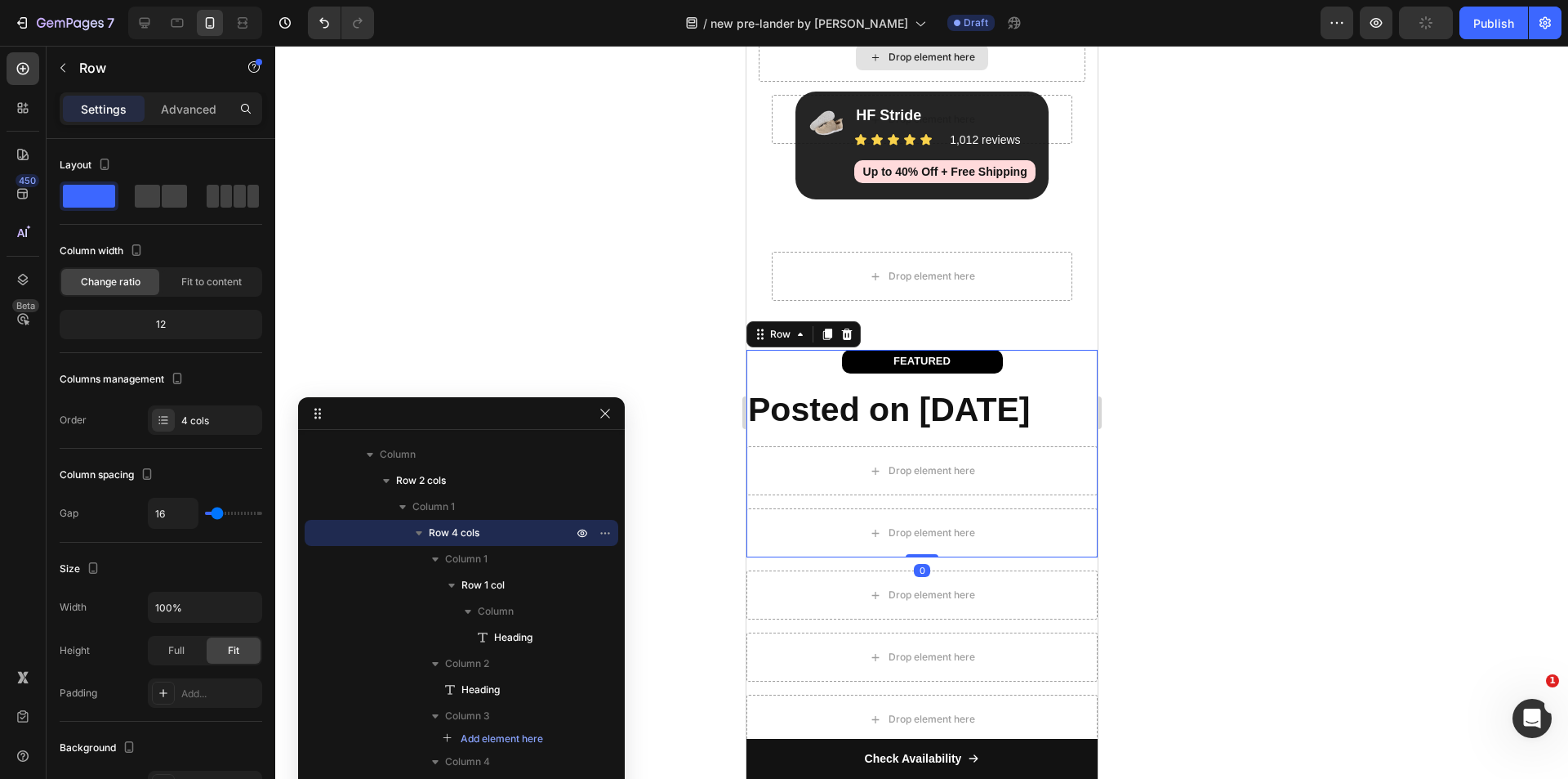
click at [1025, 357] on div "FEATURED Heading Row" at bounding box center [920, 362] width 351 height 24
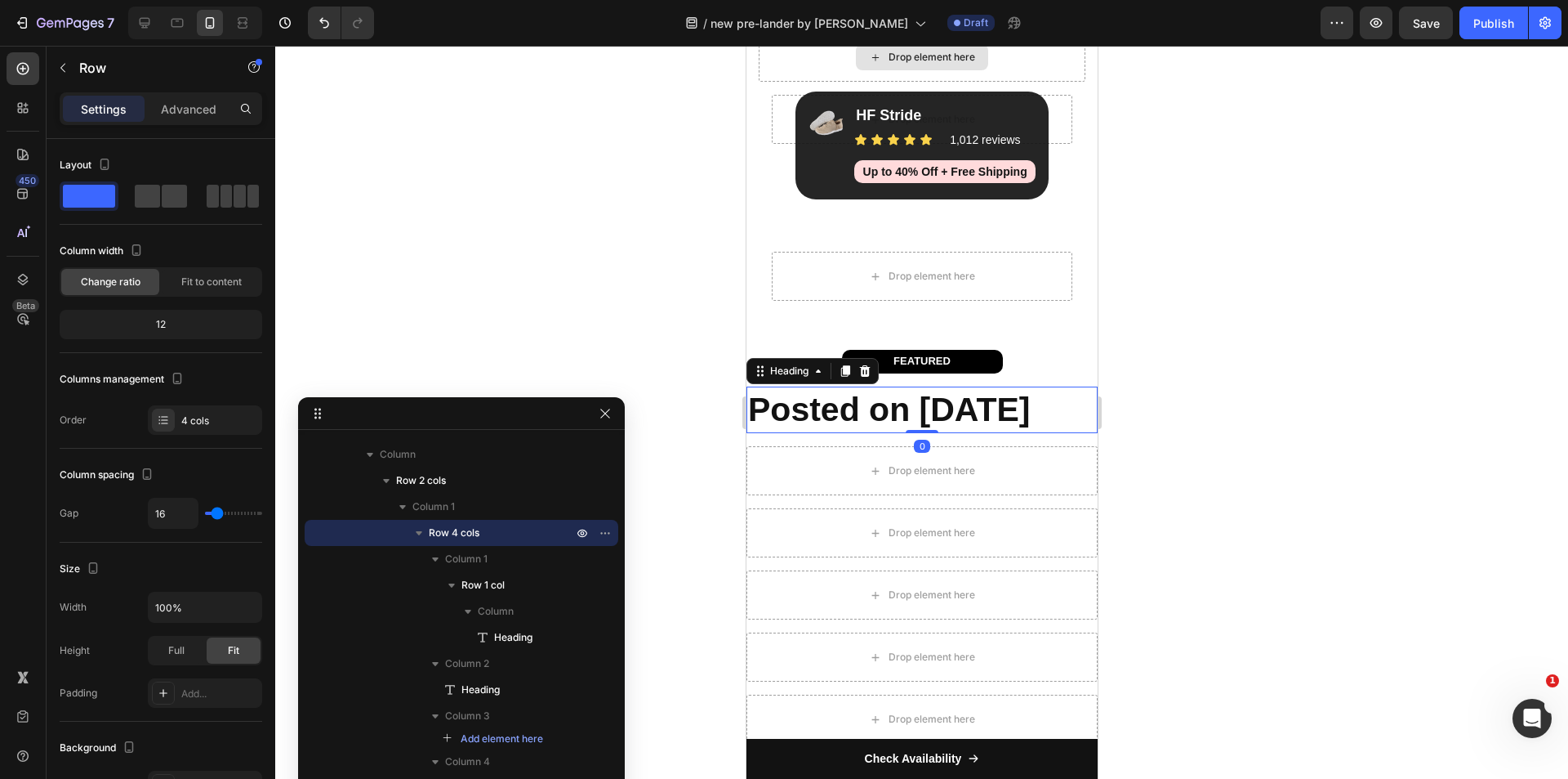
click at [1069, 392] on h2 "Posted on July 25, 2025" at bounding box center [920, 409] width 351 height 46
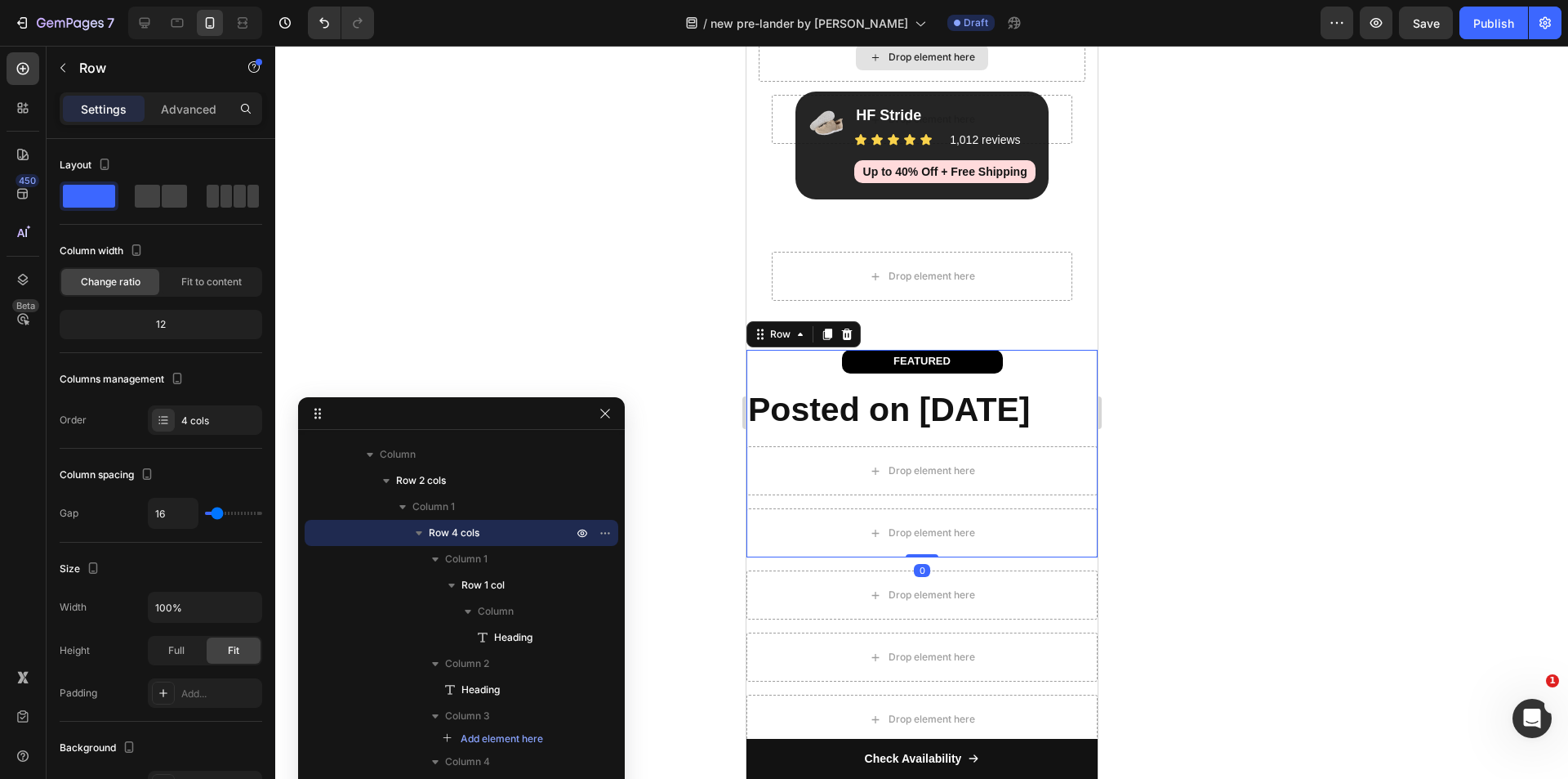
click at [1053, 376] on div "FEATURED Heading Row Posted on July 25, 2025 Heading Drop element here Drop ele…" at bounding box center [920, 453] width 351 height 208
click at [233, 198] on div at bounding box center [232, 196] width 52 height 23
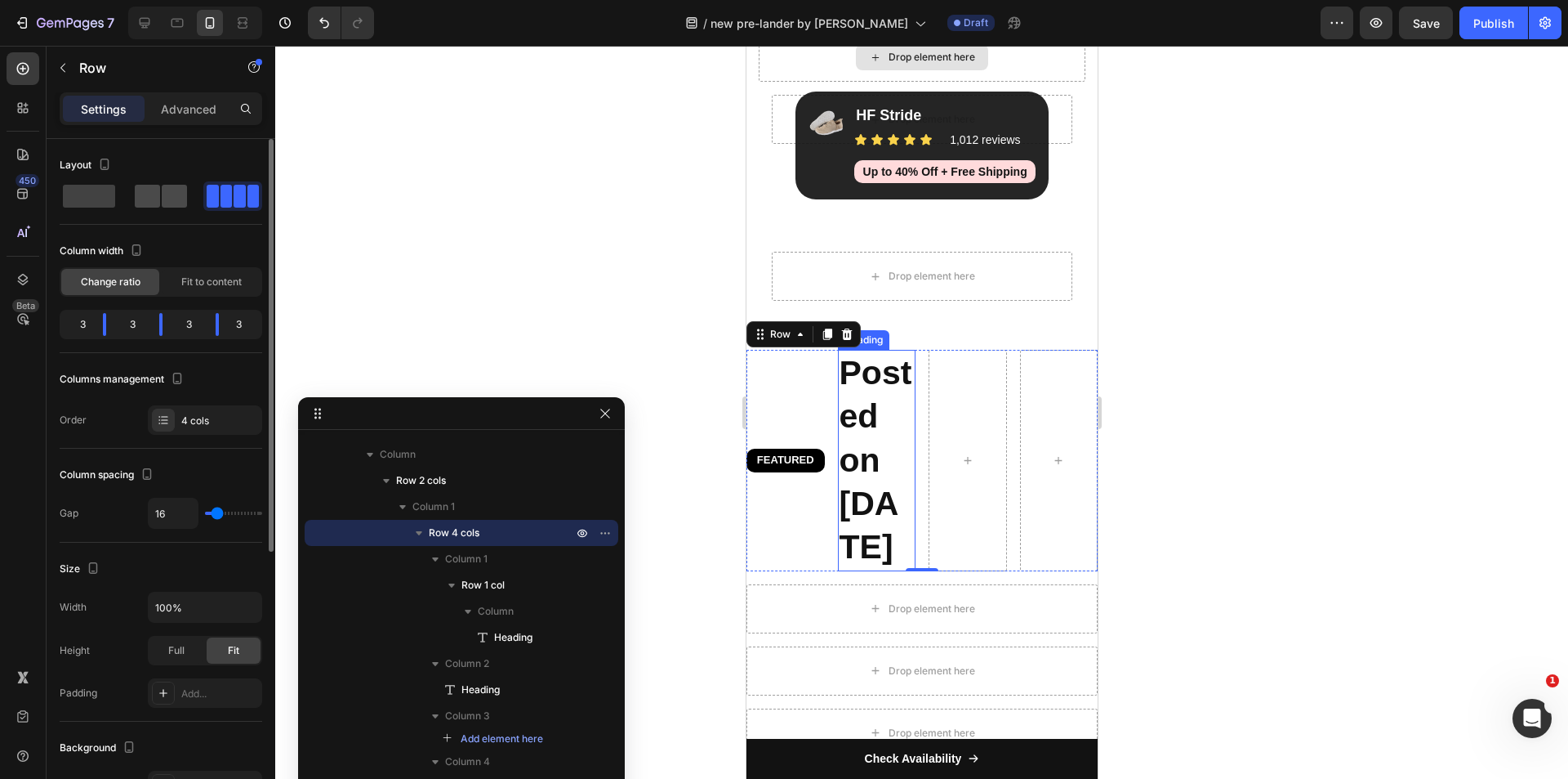
click at [166, 202] on span at bounding box center [174, 196] width 26 height 23
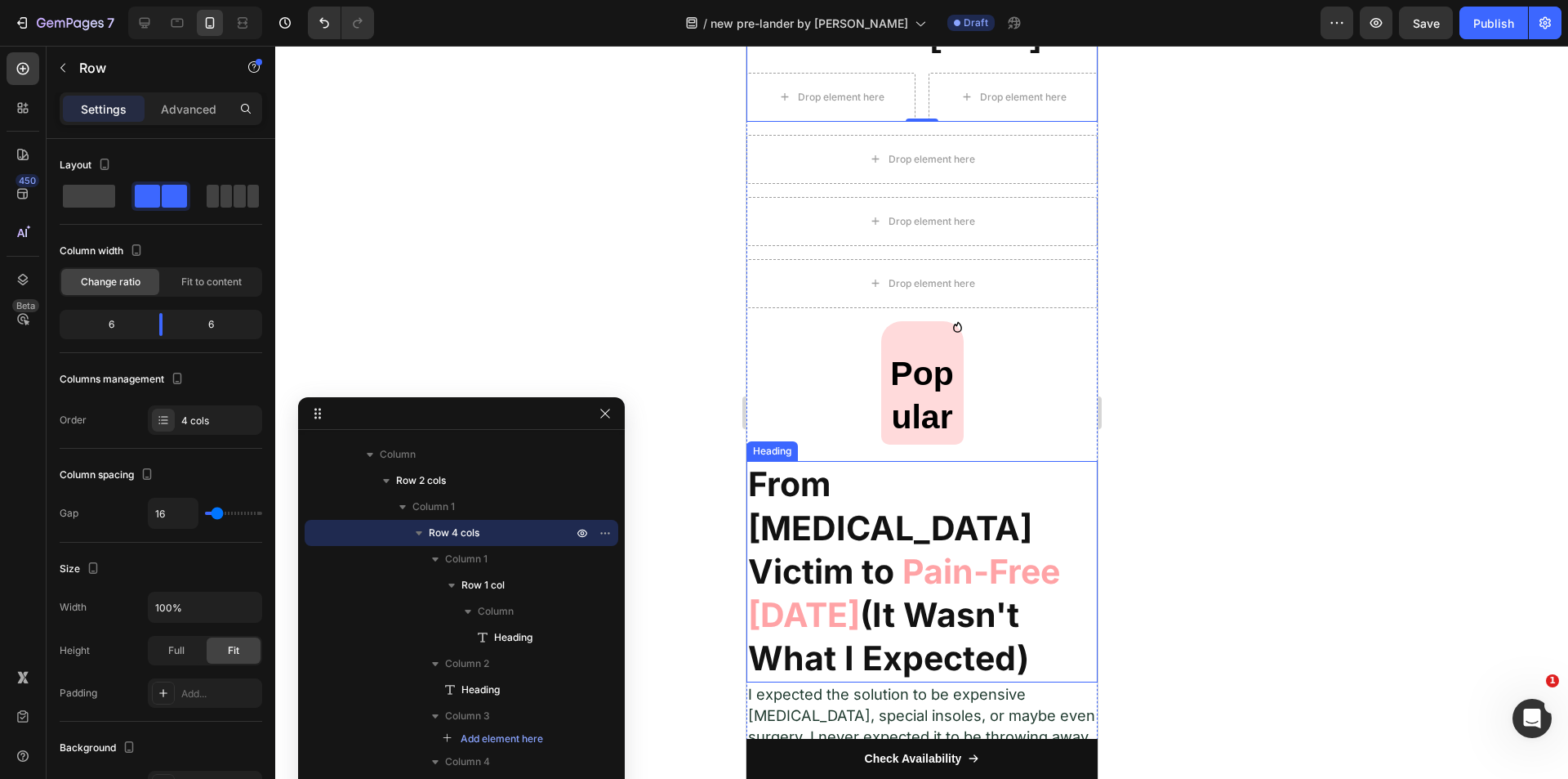
scroll to position [1062, 0]
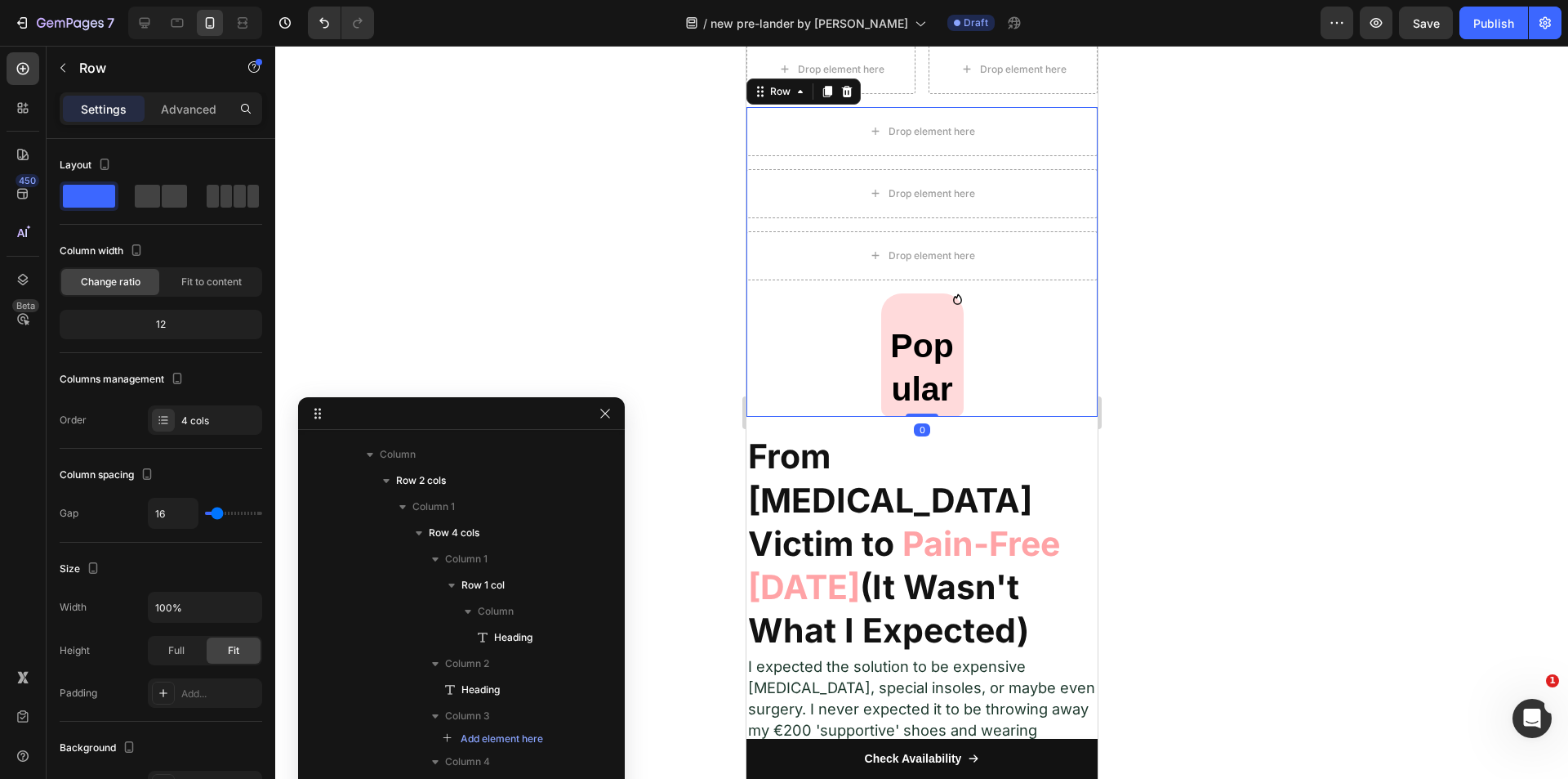
click at [837, 410] on div "Icon Popular Heading Row Row" at bounding box center [920, 355] width 351 height 124
click at [248, 201] on span at bounding box center [254, 196] width 12 height 23
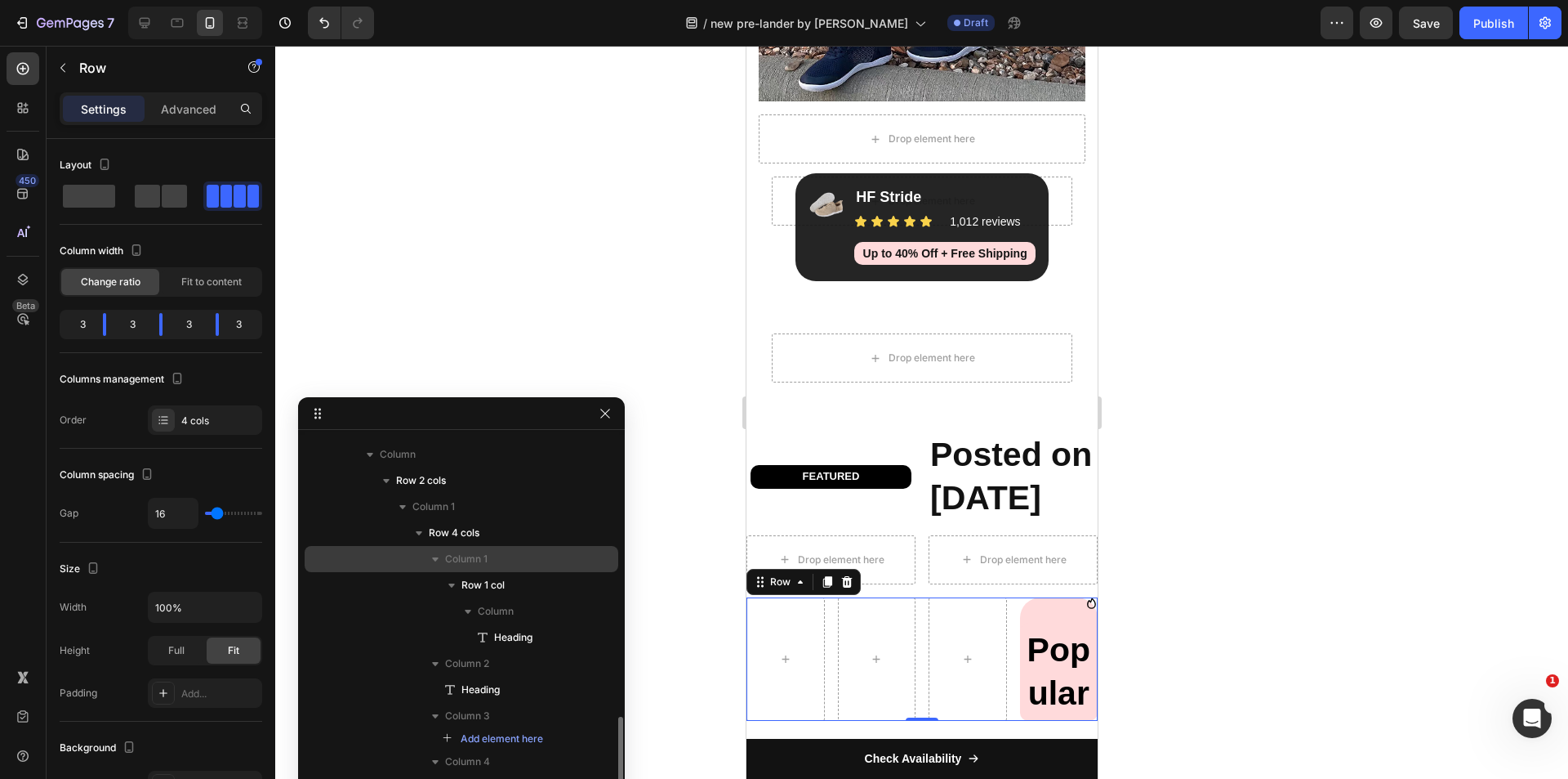
scroll to position [762, 0]
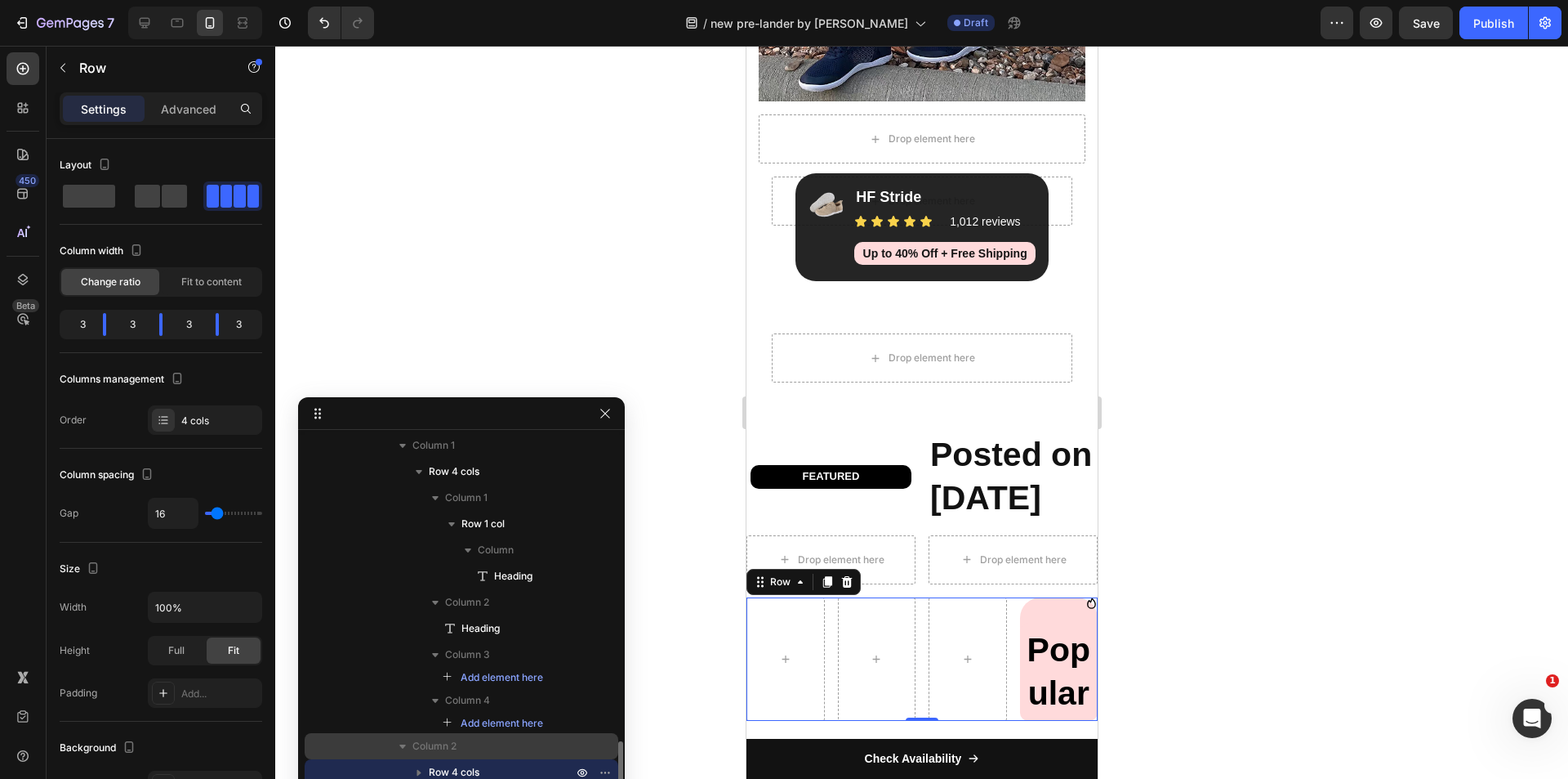
click at [448, 738] on span "Column 2" at bounding box center [435, 746] width 44 height 17
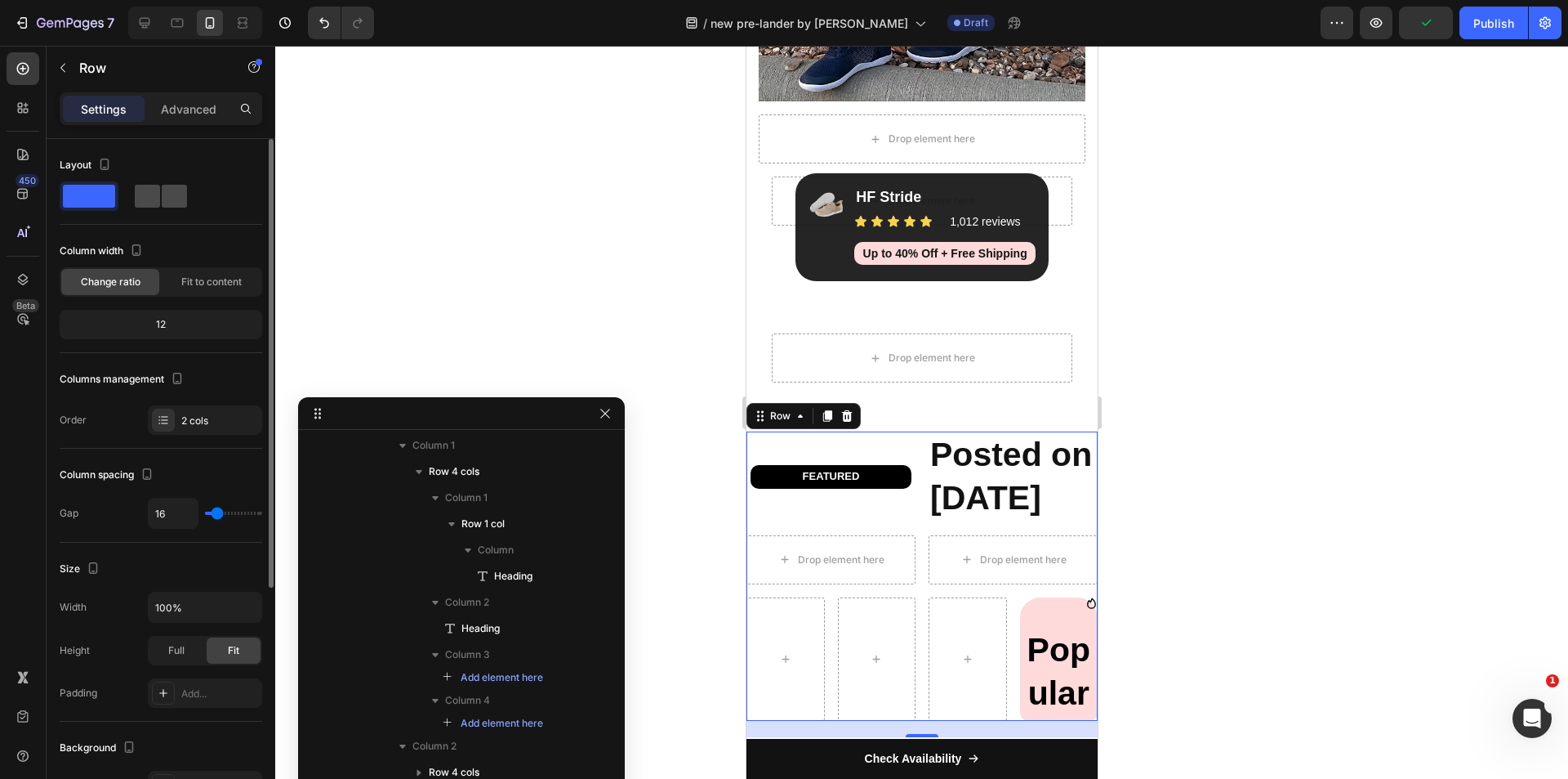
click at [162, 200] on span at bounding box center [174, 196] width 26 height 23
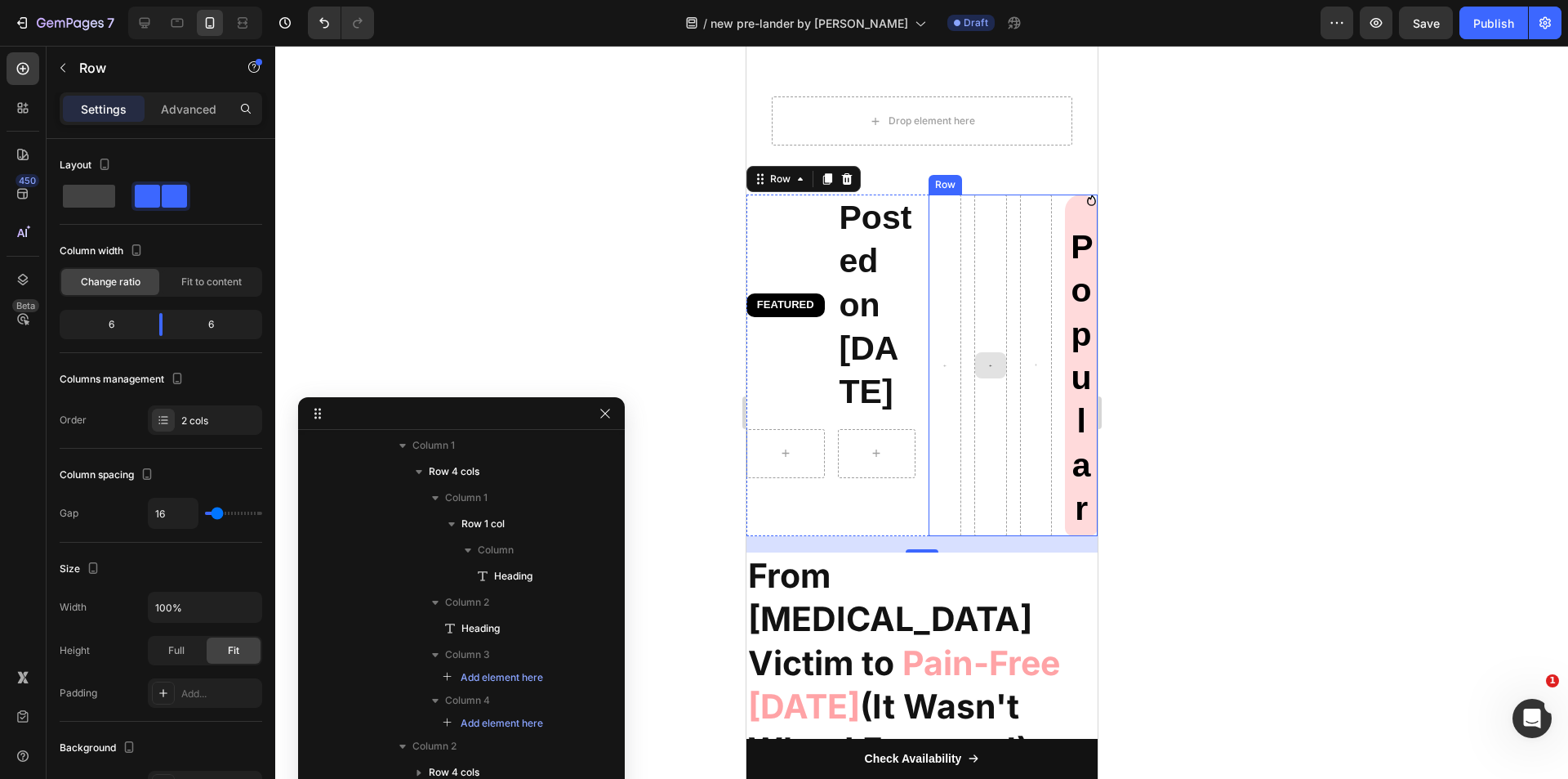
scroll to position [817, 0]
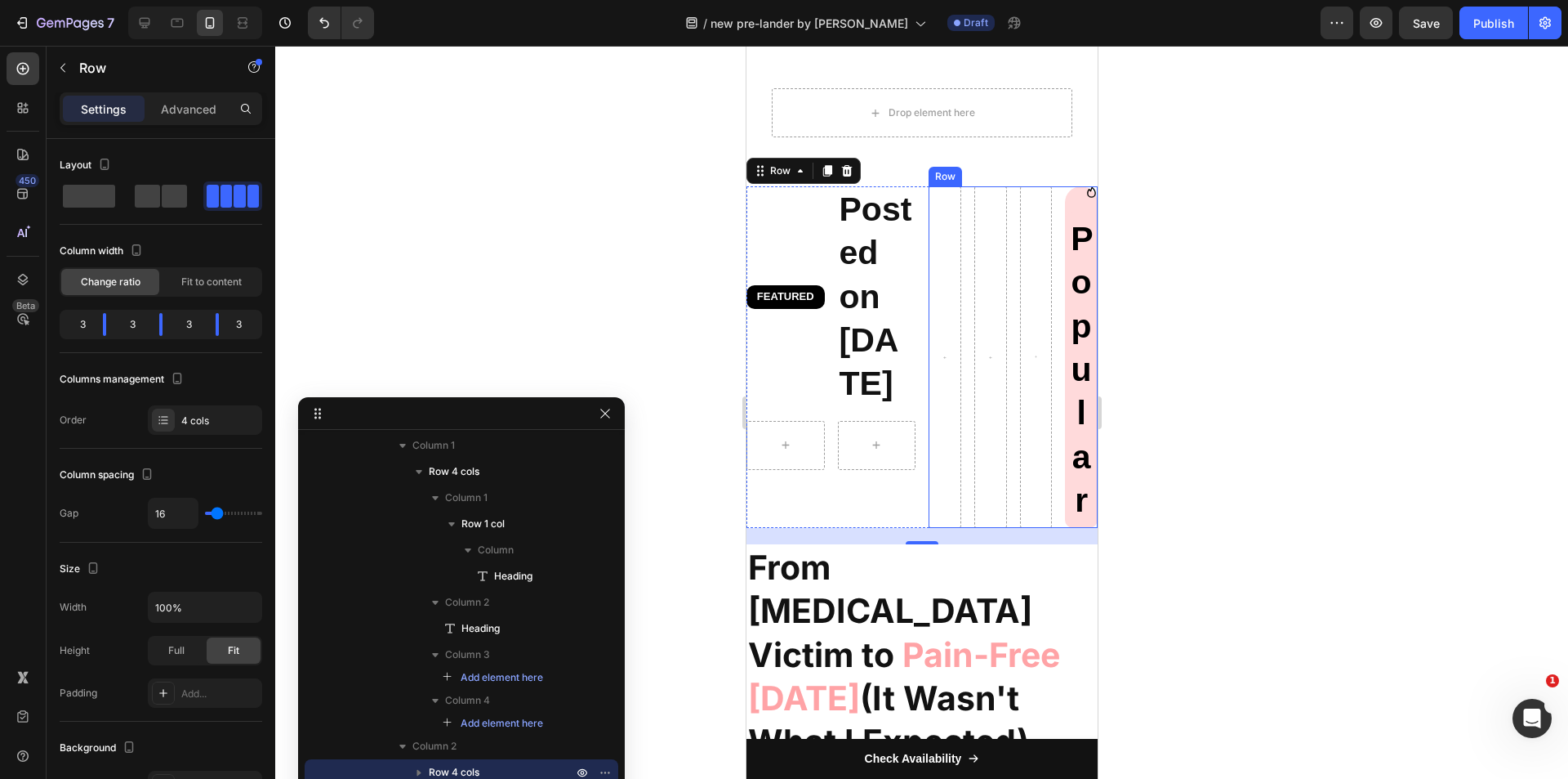
click at [960, 277] on div "Icon Popular Heading Row Row Row" at bounding box center [1013, 356] width 169 height 341
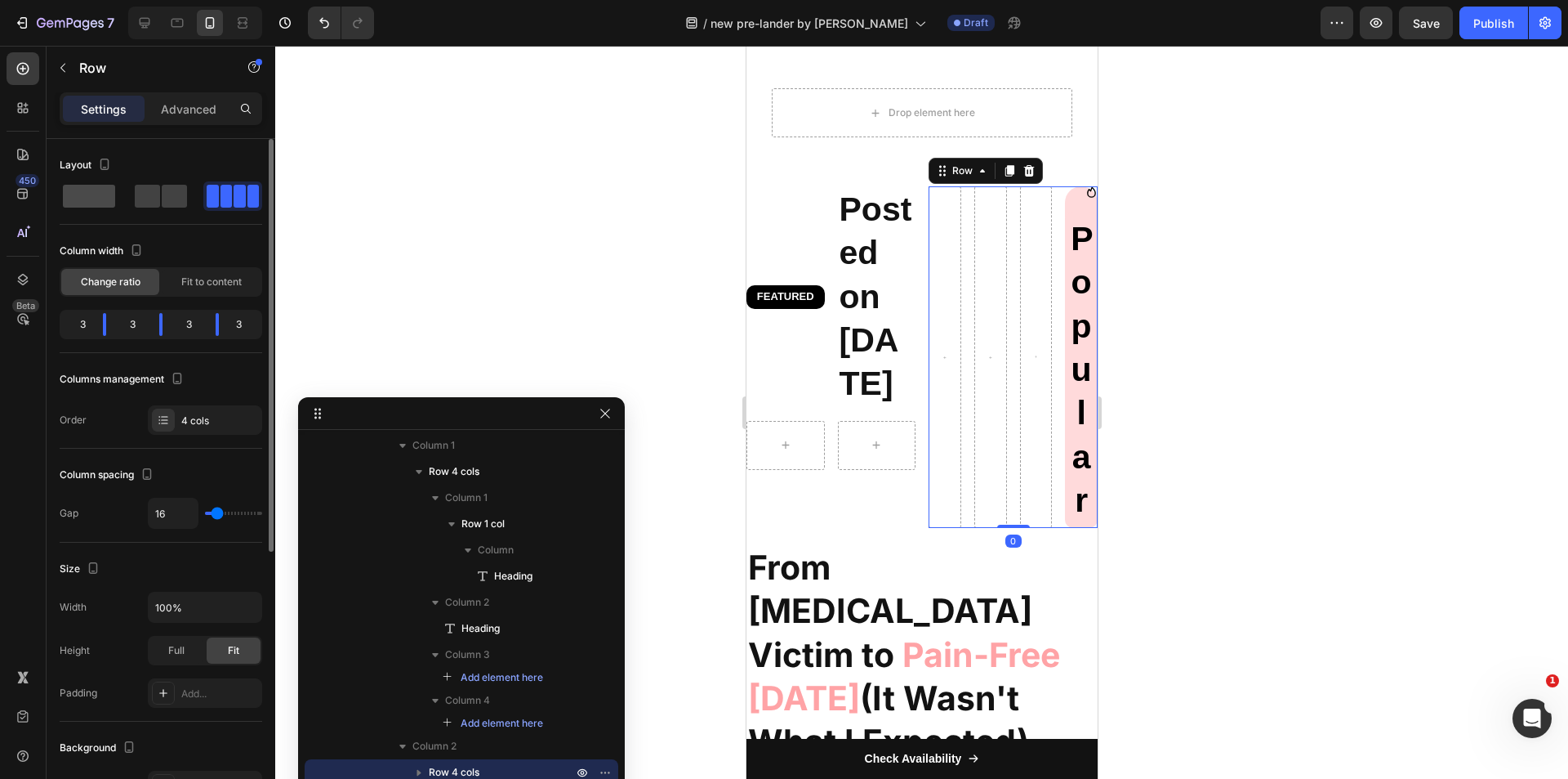
click at [161, 203] on span at bounding box center [174, 196] width 26 height 23
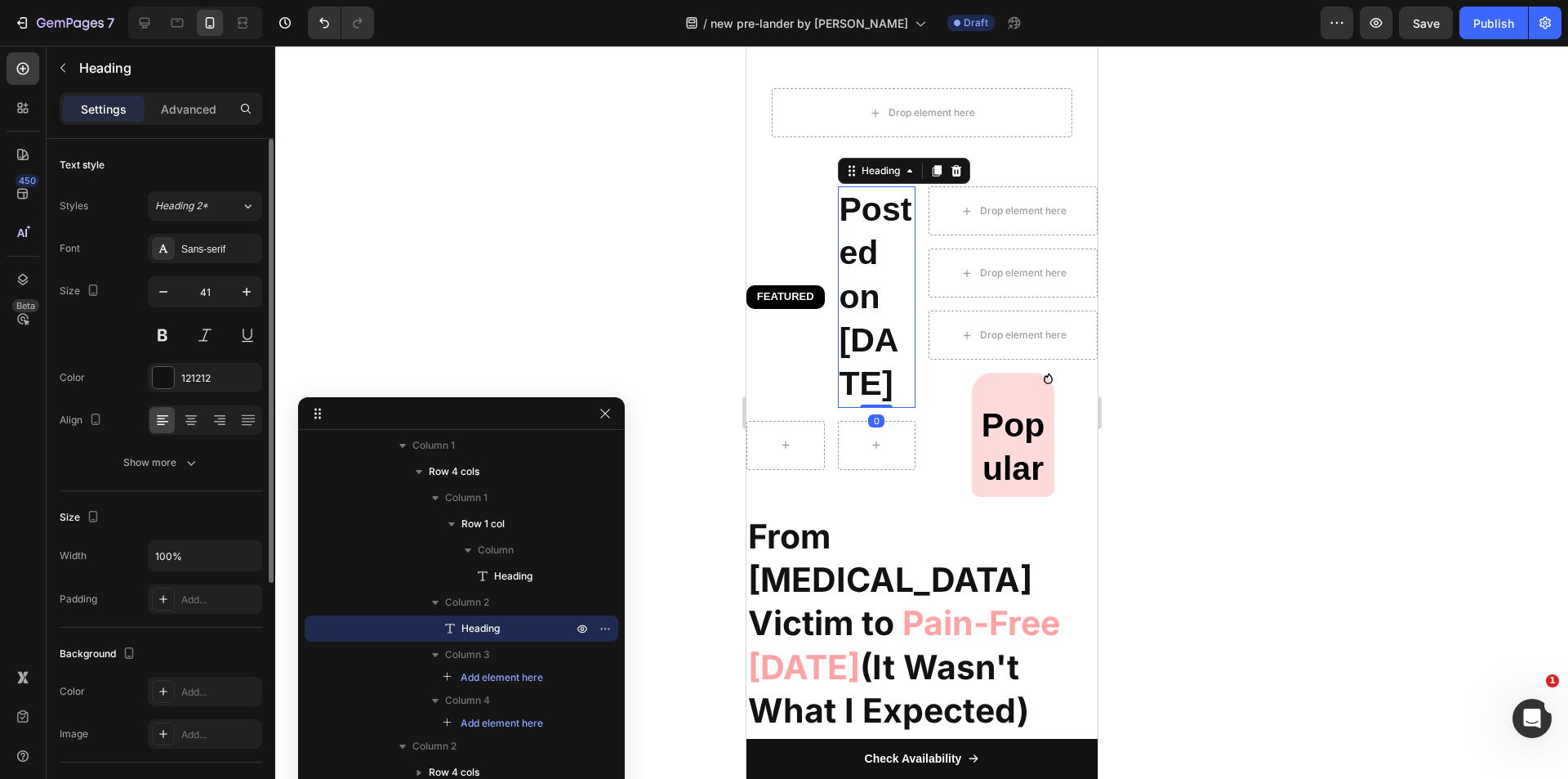
click at [874, 315] on h2 "Posted on July 25, 2025" at bounding box center [876, 296] width 79 height 220
click at [205, 292] on input "41" at bounding box center [204, 292] width 54 height 30
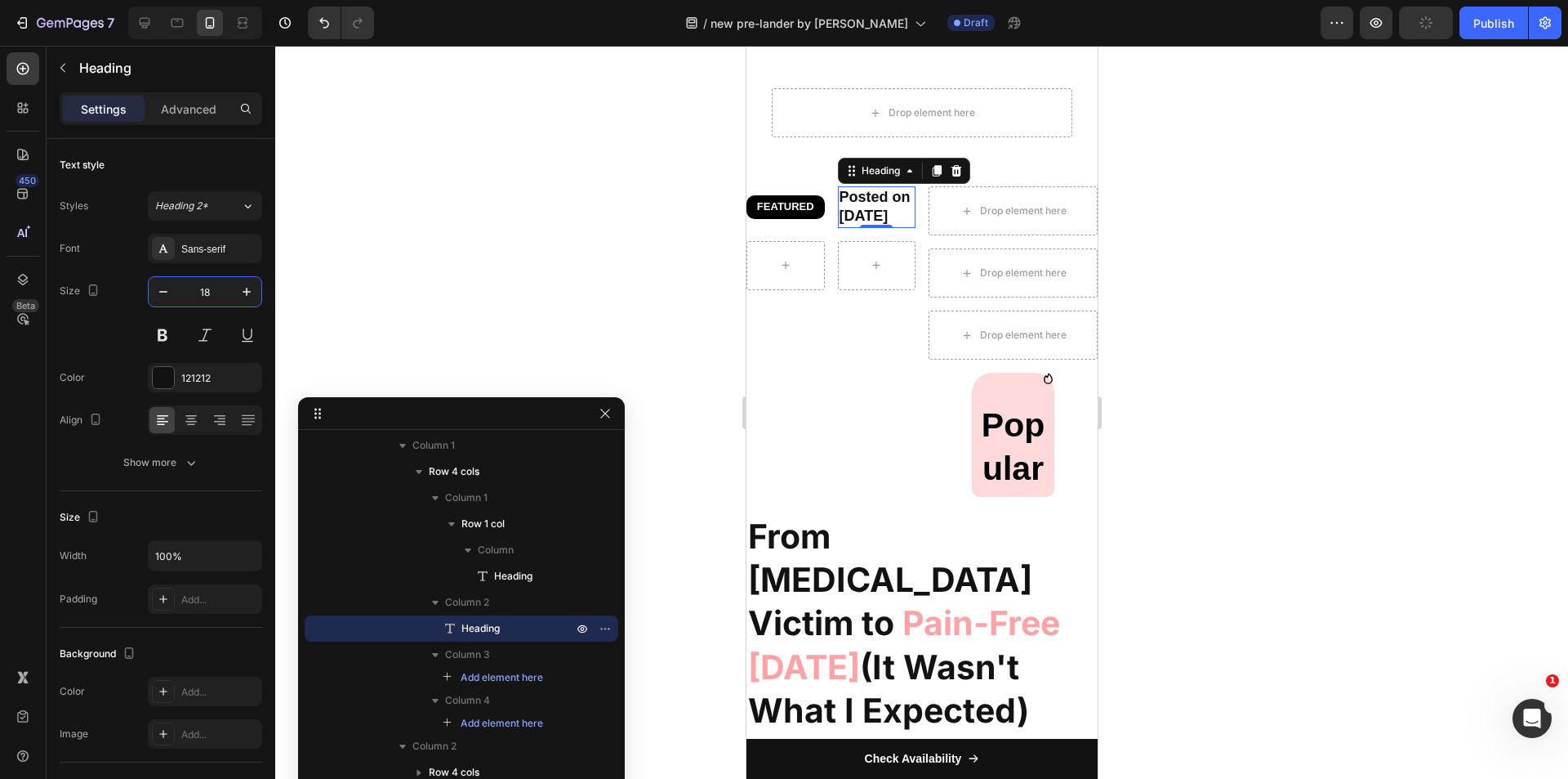
type input "18"
click at [779, 211] on h2 "FEATURED" at bounding box center [784, 207] width 79 height 17
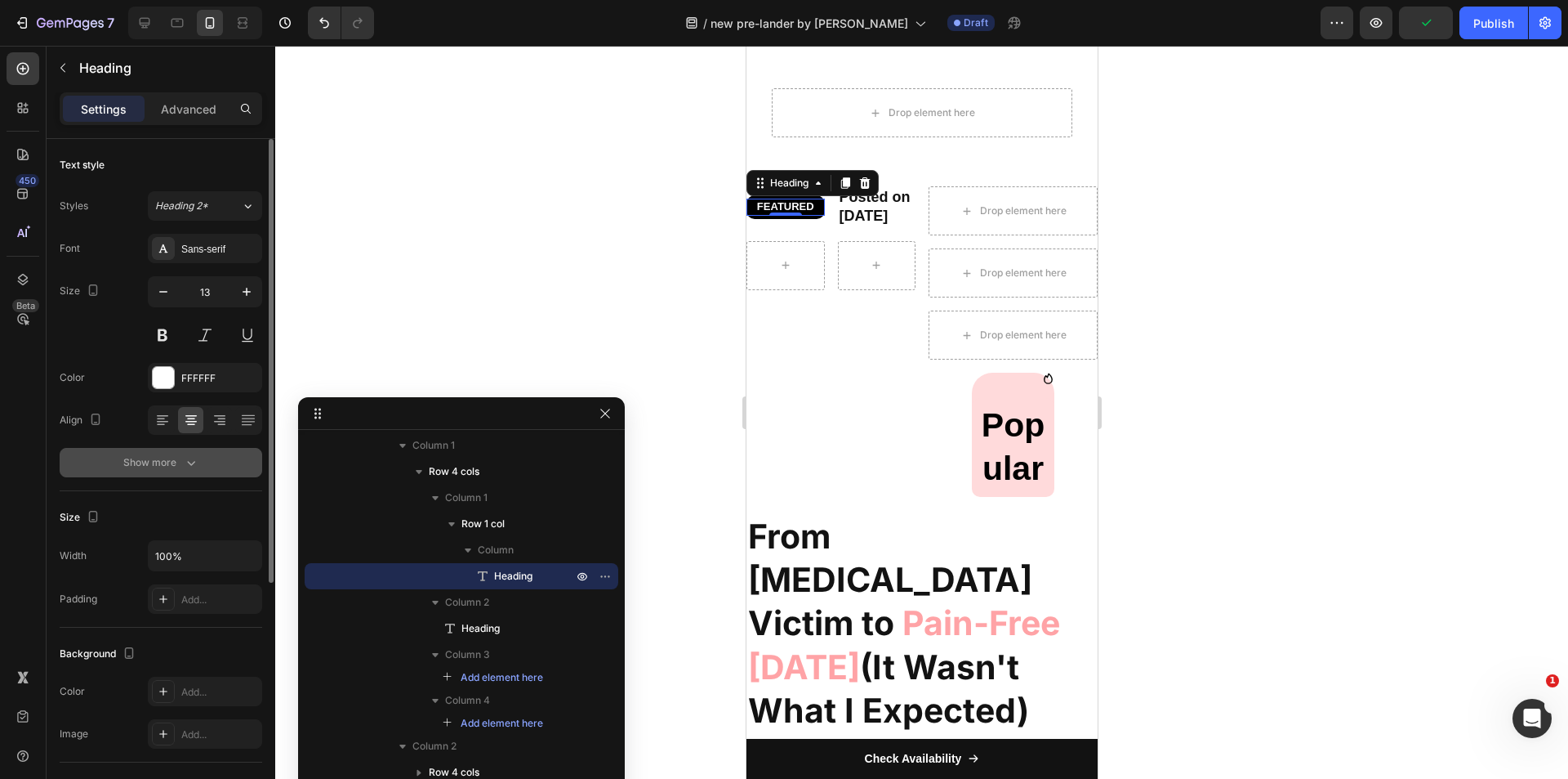
click at [191, 466] on icon "button" at bounding box center [191, 462] width 17 height 17
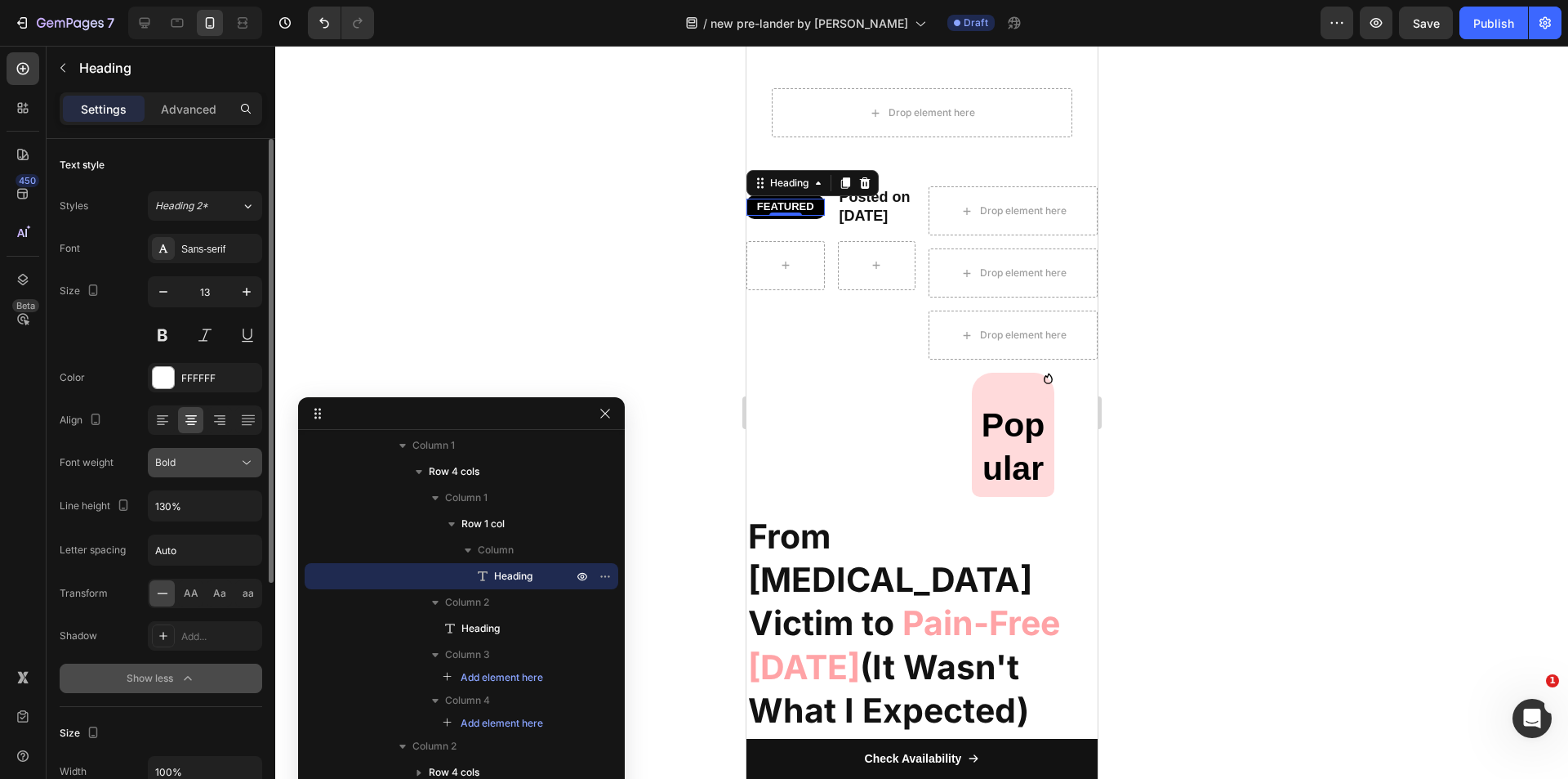
click at [220, 451] on button "Bold" at bounding box center [204, 462] width 114 height 30
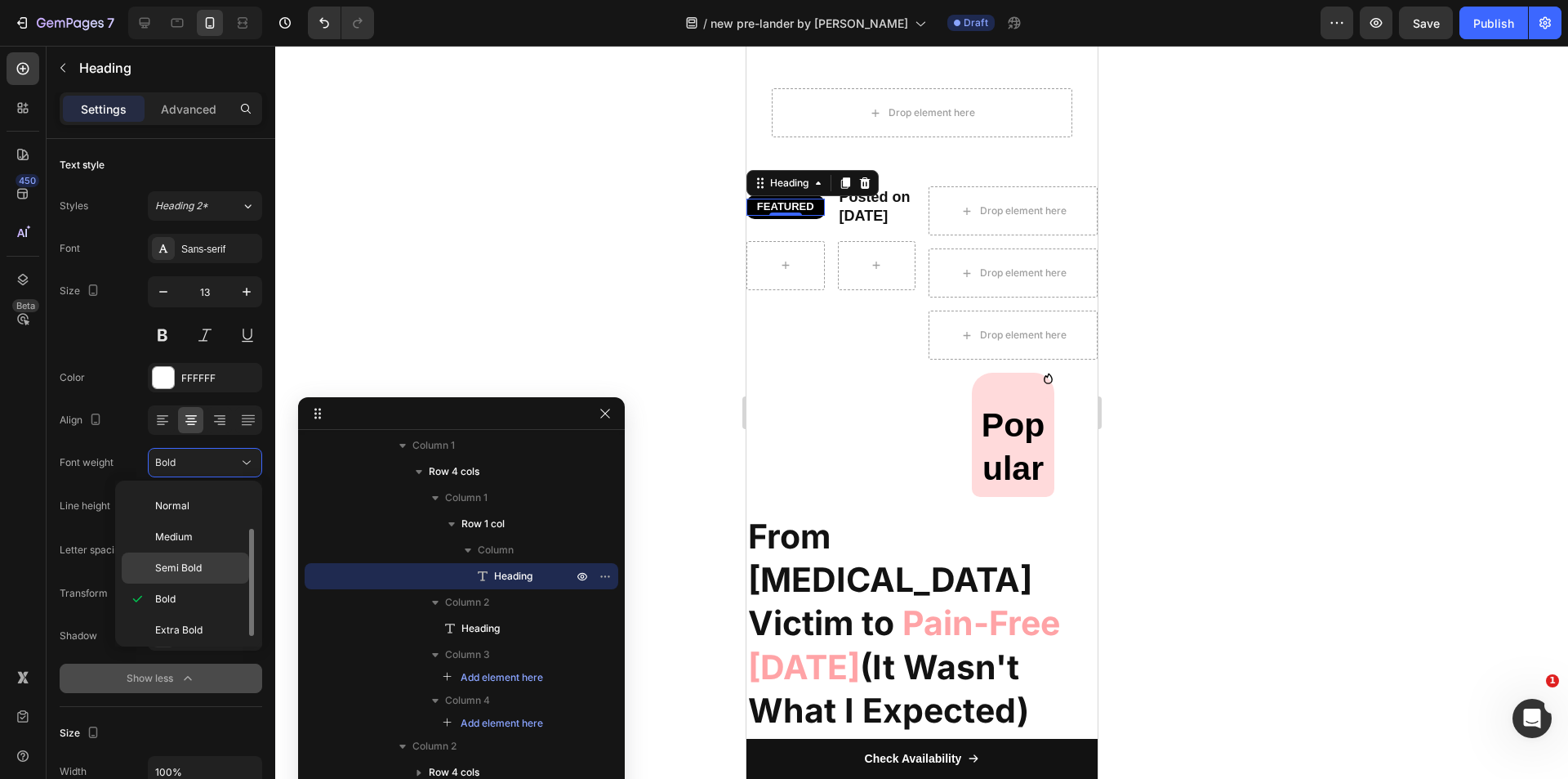
click at [193, 558] on div "Semi Bold" at bounding box center [186, 569] width 128 height 31
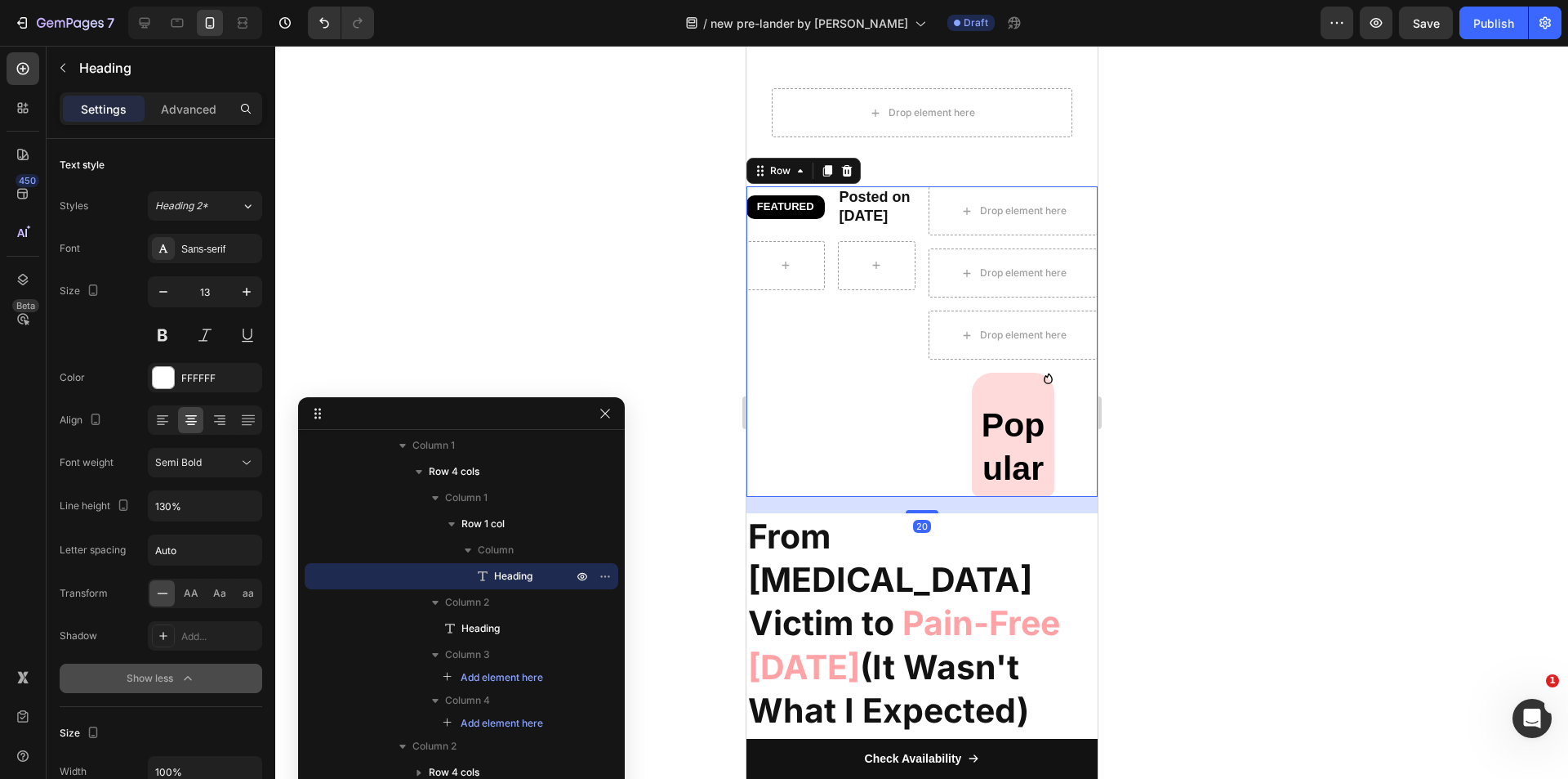
click at [859, 330] on div "FEATURED Heading Row Posted on July 25, 2025 Heading Row" at bounding box center [830, 341] width 169 height 311
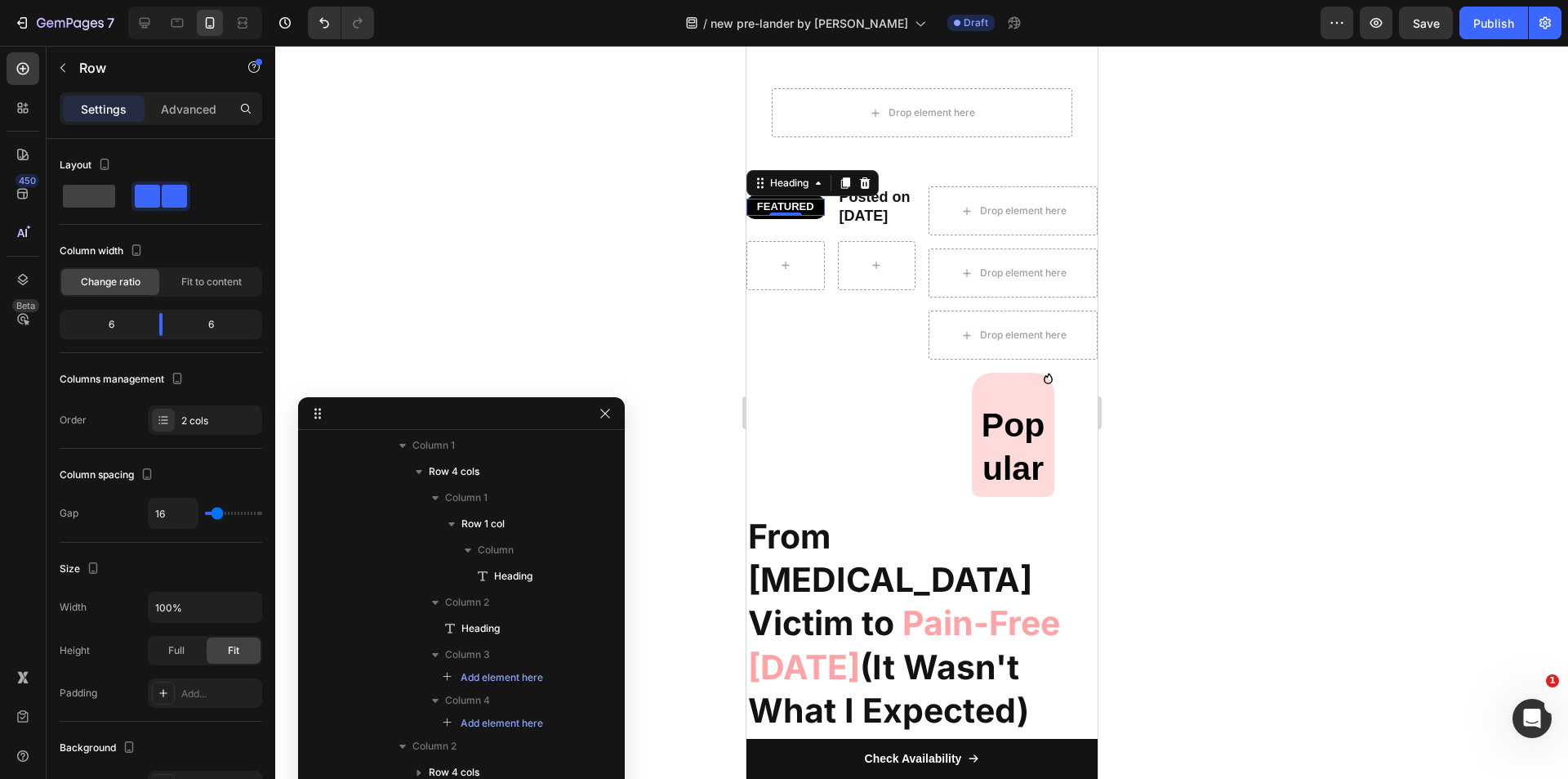
click at [784, 215] on h2 "FEATURED" at bounding box center [784, 207] width 79 height 17
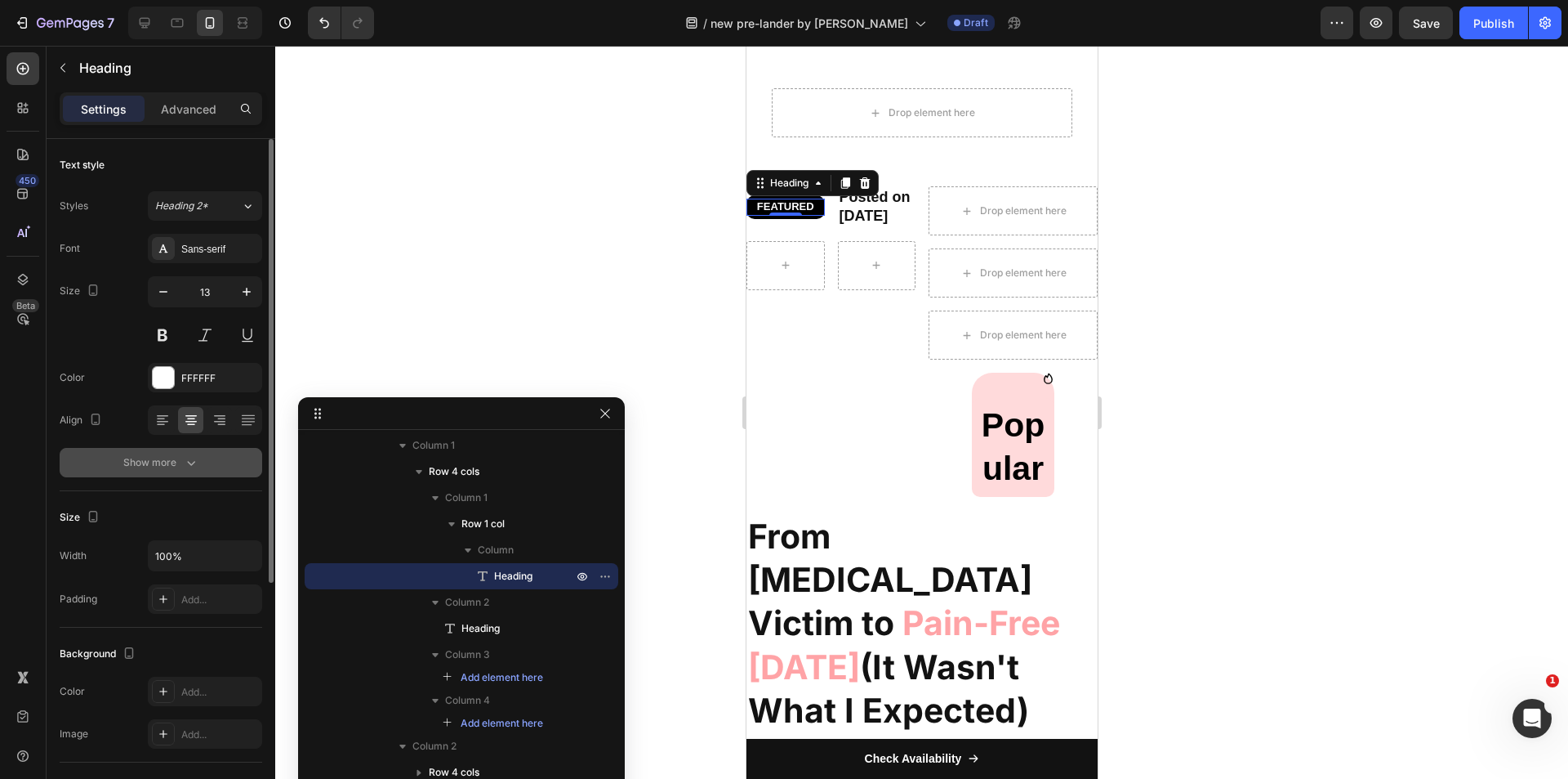
click at [175, 463] on div "Show more" at bounding box center [160, 462] width 76 height 17
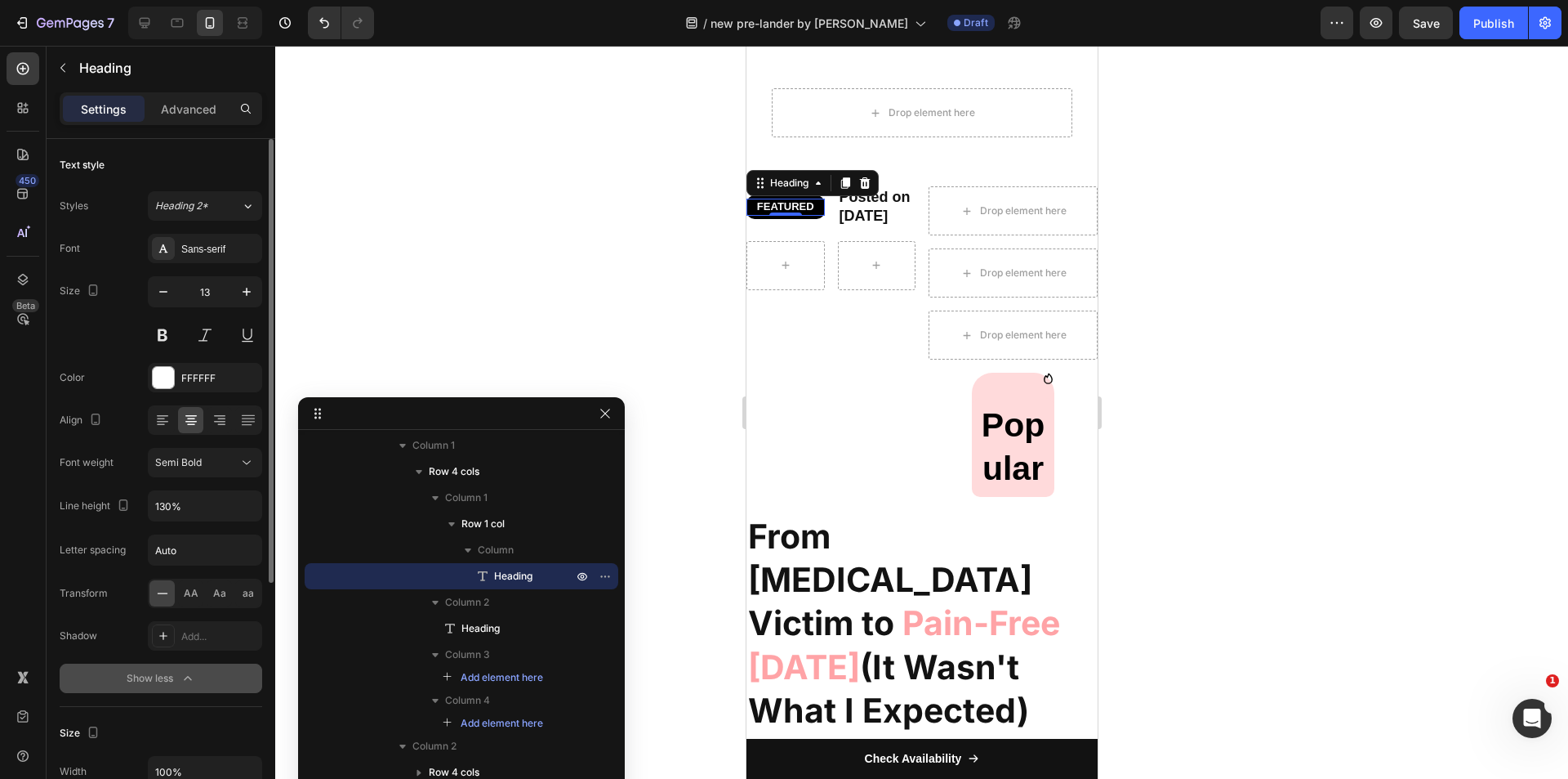
click at [175, 463] on span "Semi Bold" at bounding box center [178, 462] width 46 height 12
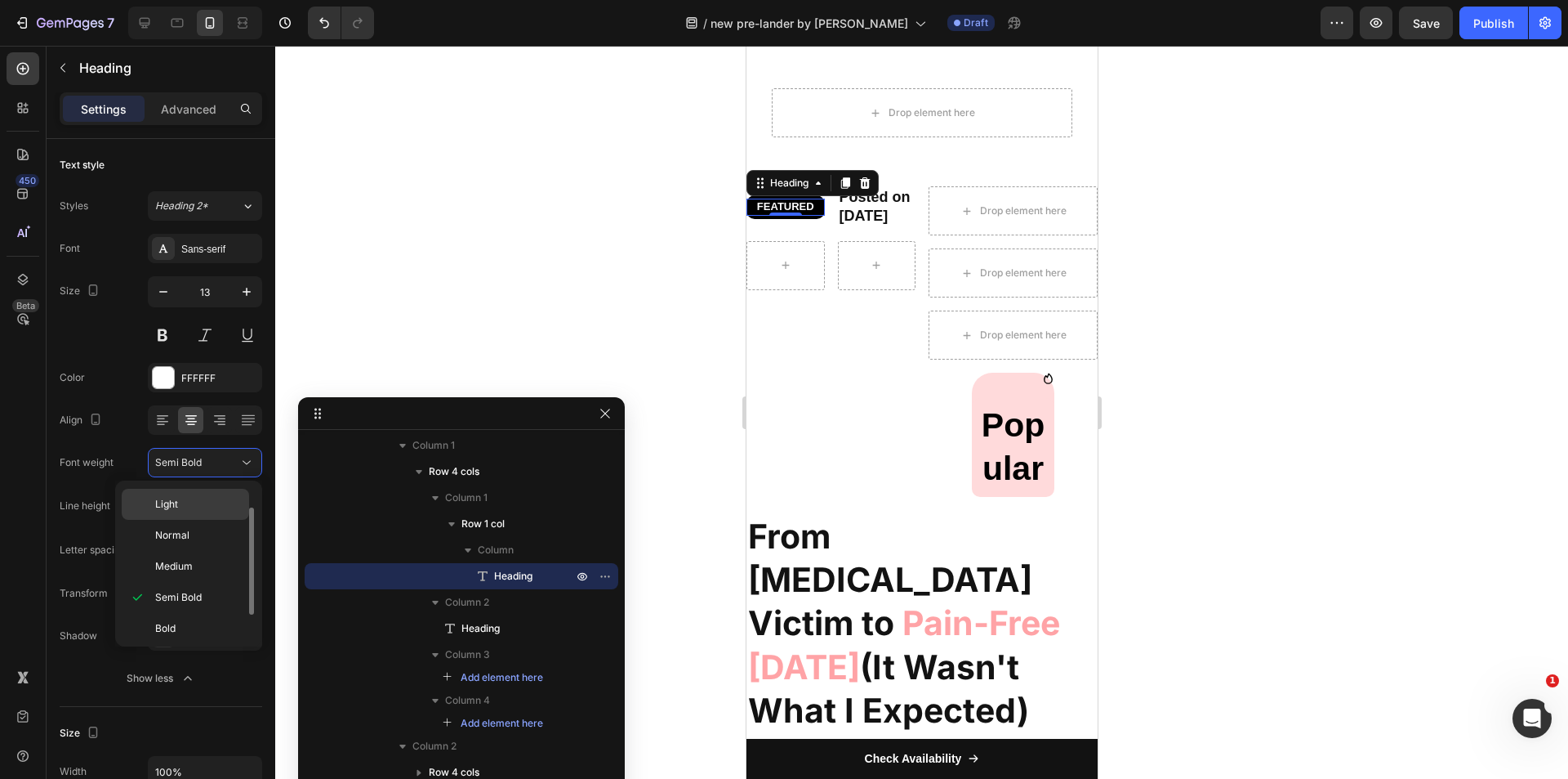
click at [176, 497] on span "Light" at bounding box center [166, 504] width 23 height 15
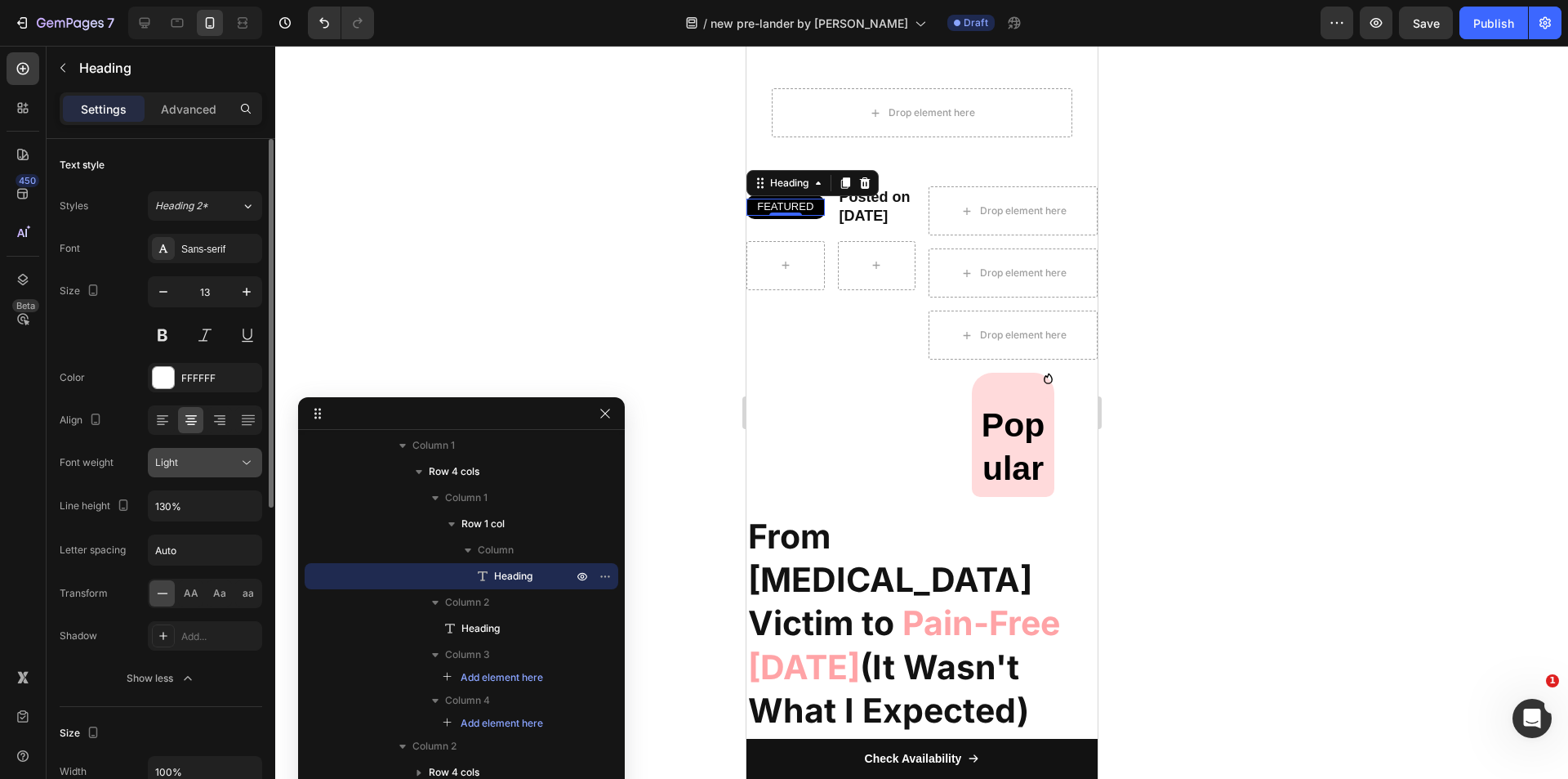
click at [186, 461] on div "Light" at bounding box center [197, 462] width 84 height 15
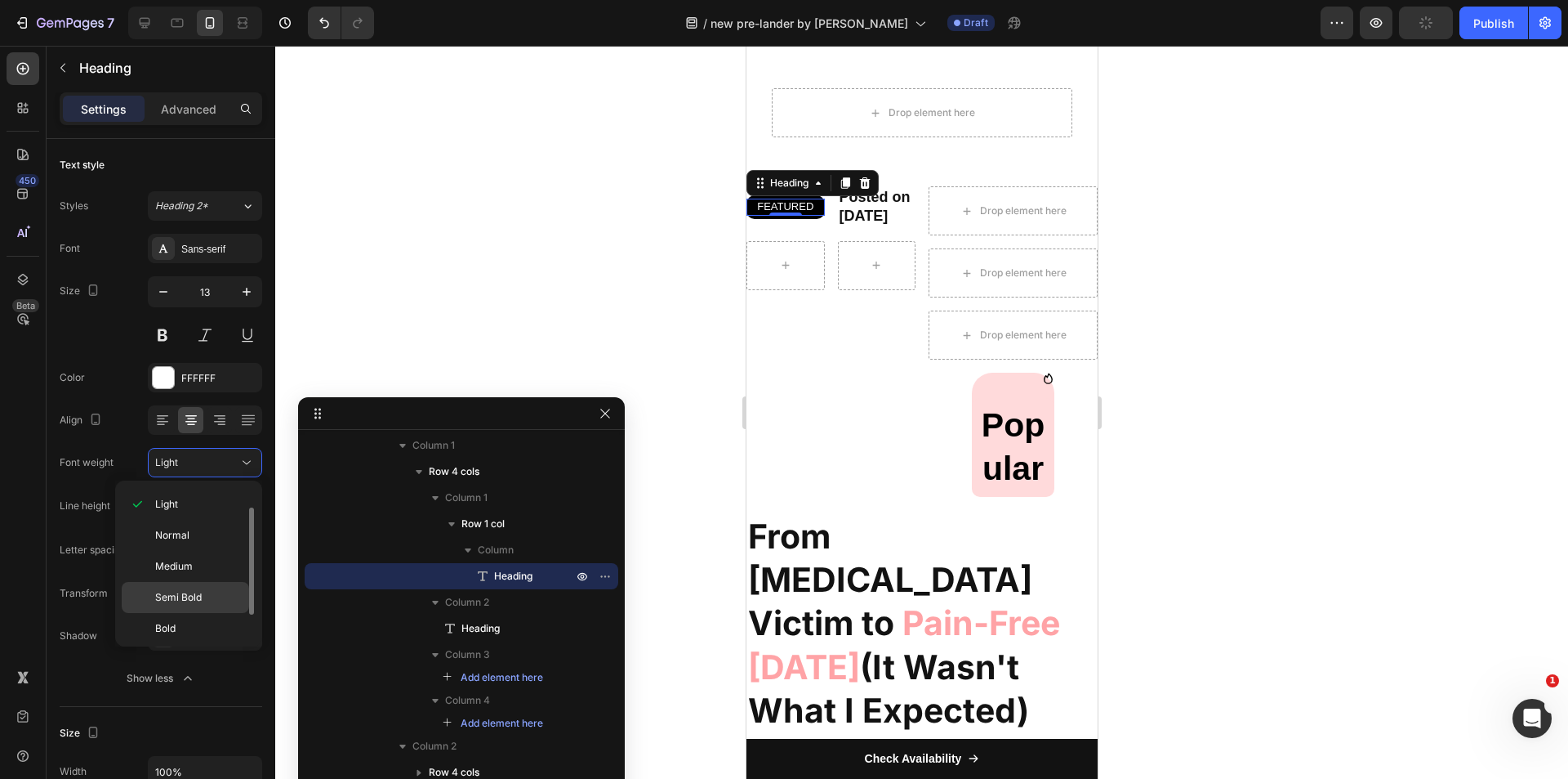
click at [184, 613] on div "Semi Bold" at bounding box center [186, 629] width 128 height 31
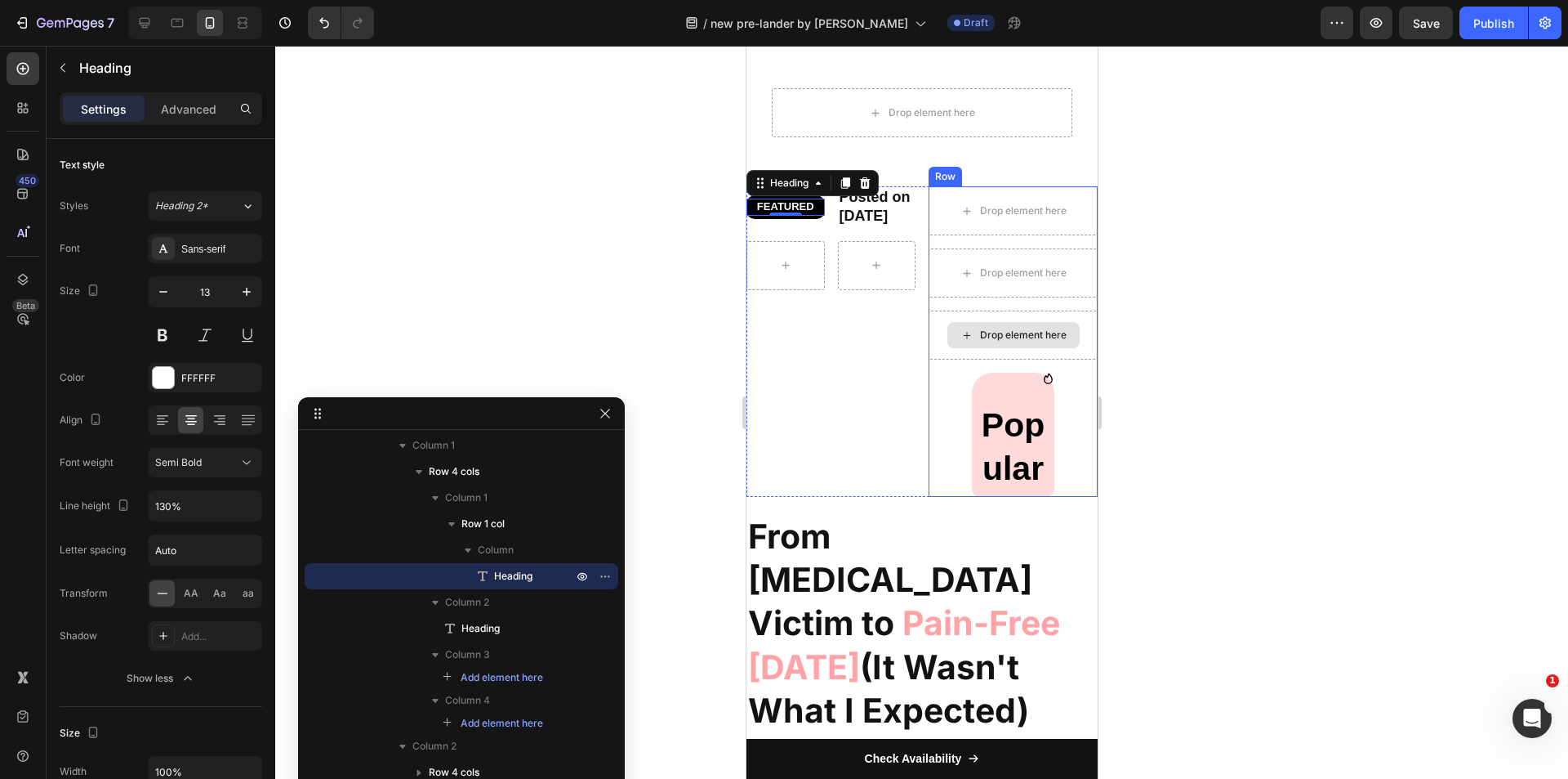
click at [1001, 341] on div "Drop element here" at bounding box center [1022, 334] width 87 height 13
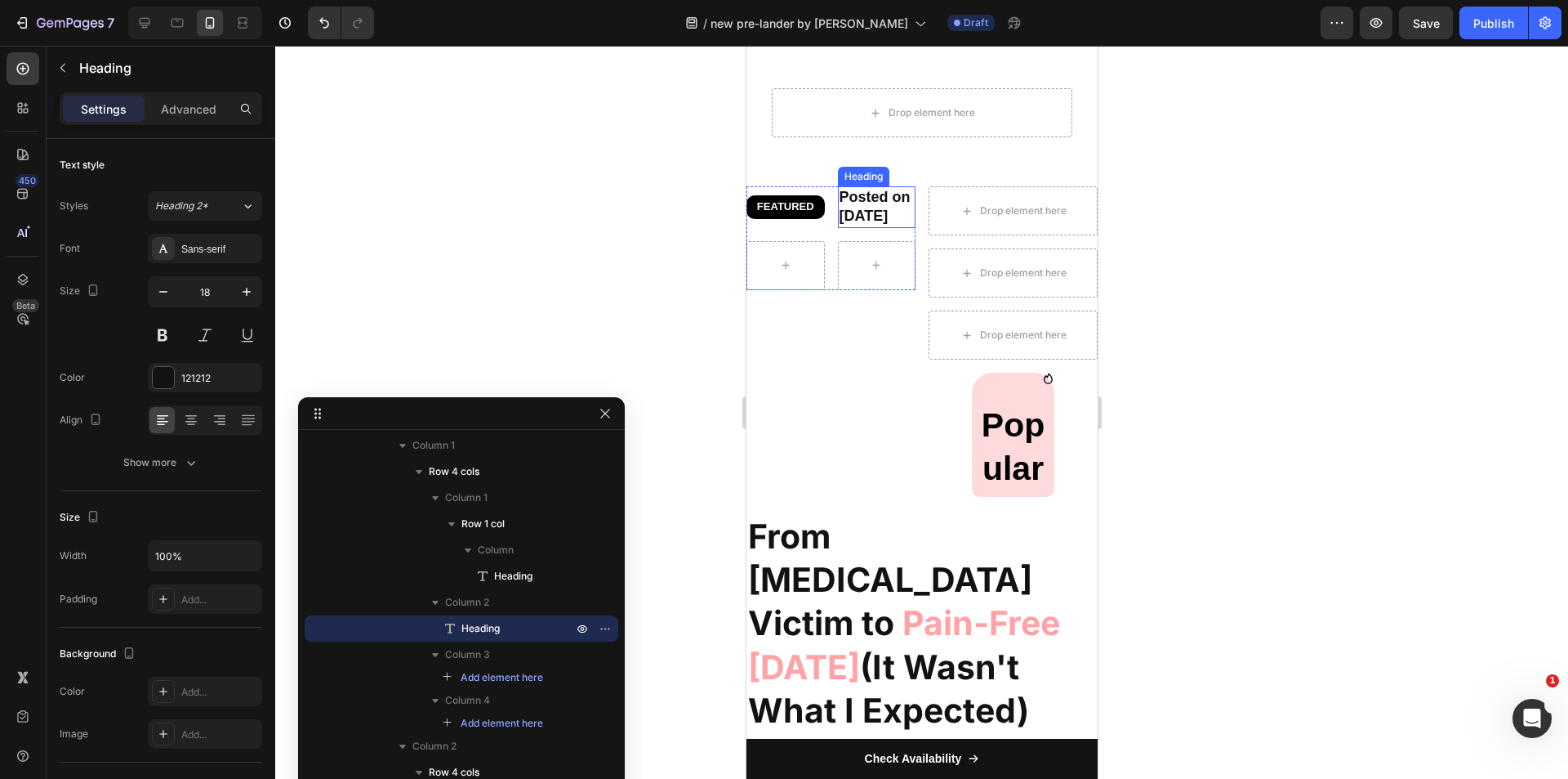
click at [880, 206] on h2 "Posted on July 25, 2025" at bounding box center [876, 207] width 79 height 41
click at [169, 285] on icon "button" at bounding box center [163, 291] width 17 height 17
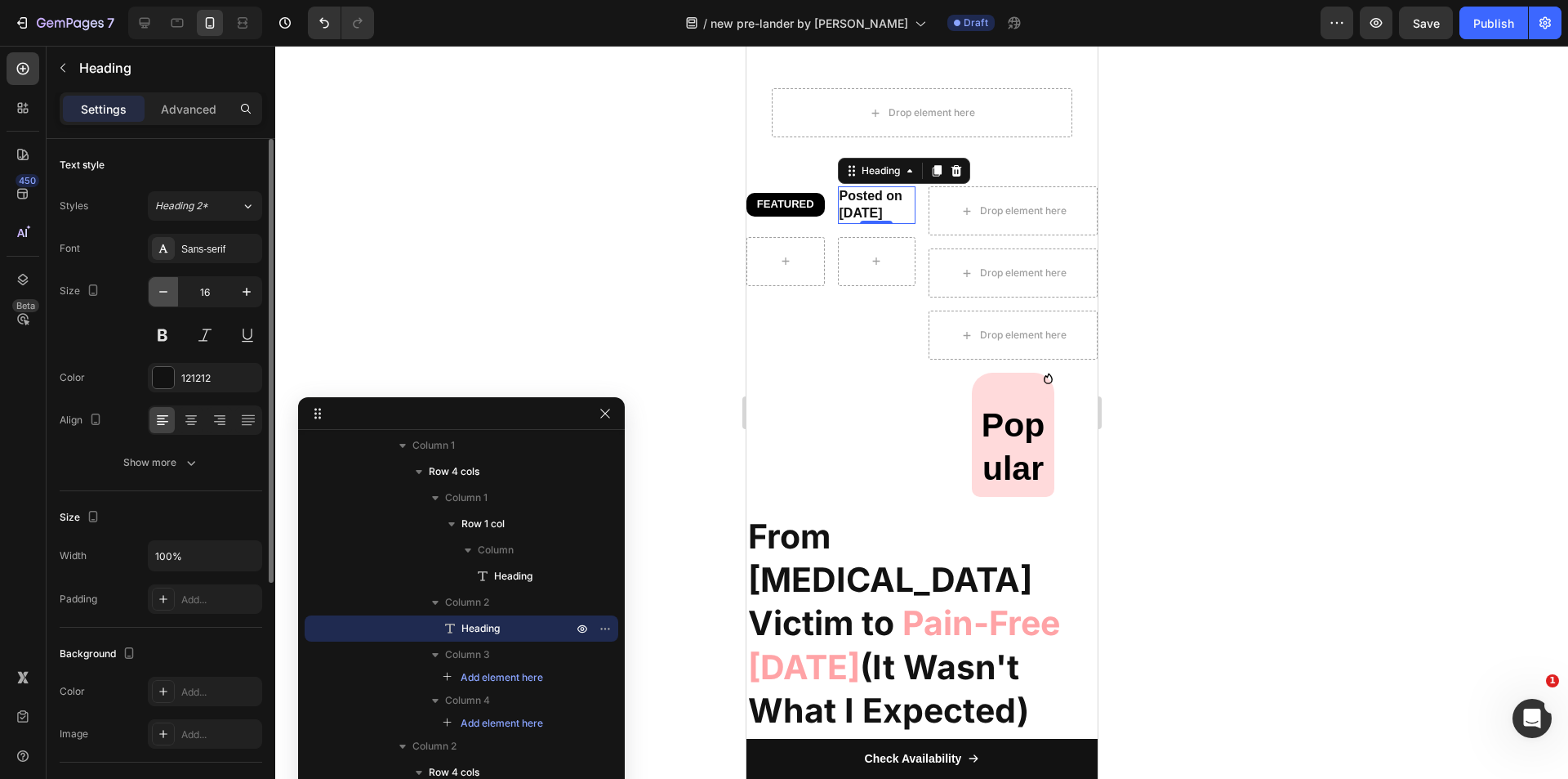
click at [169, 285] on icon "button" at bounding box center [163, 291] width 17 height 17
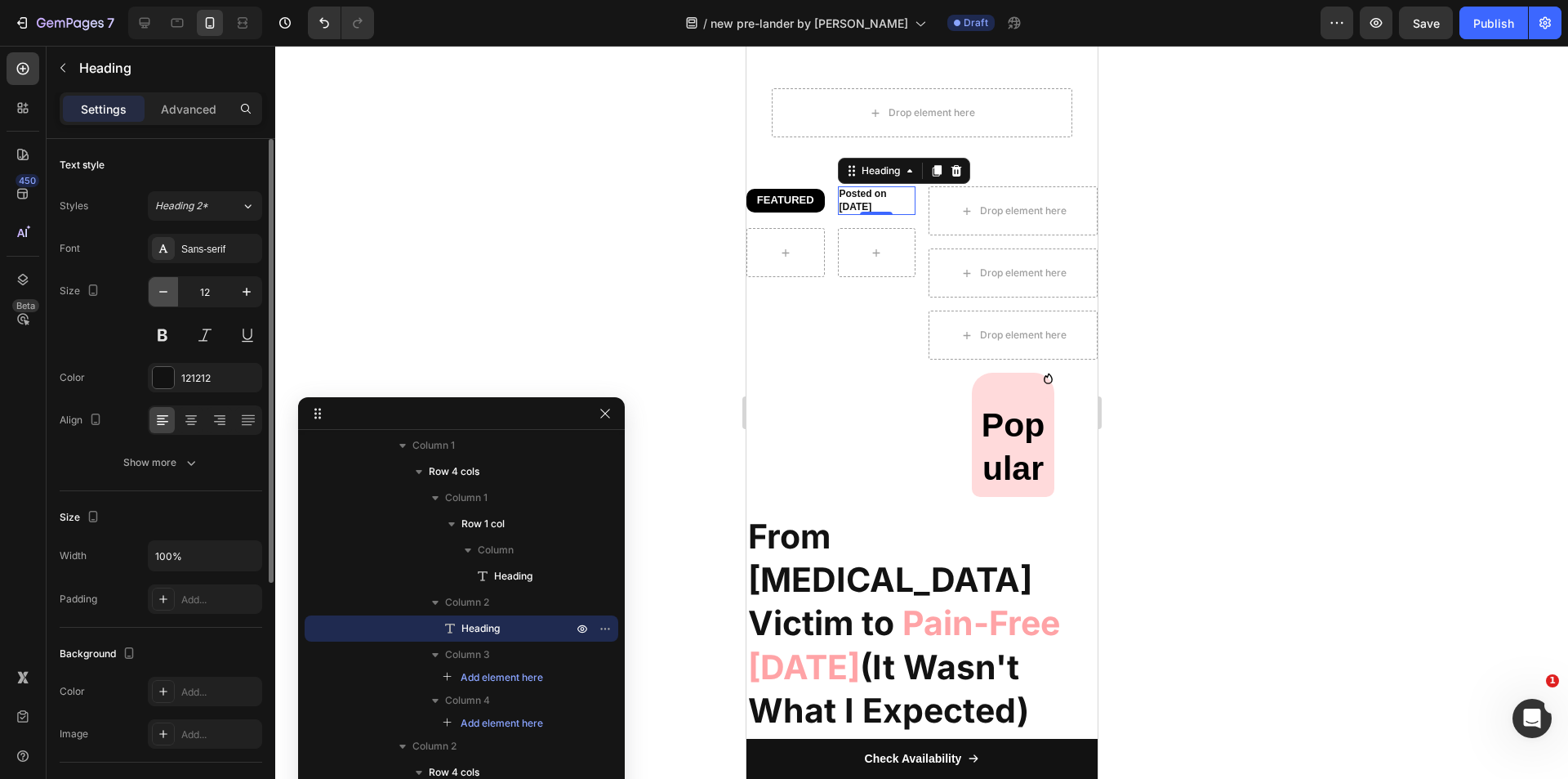
type input "11"
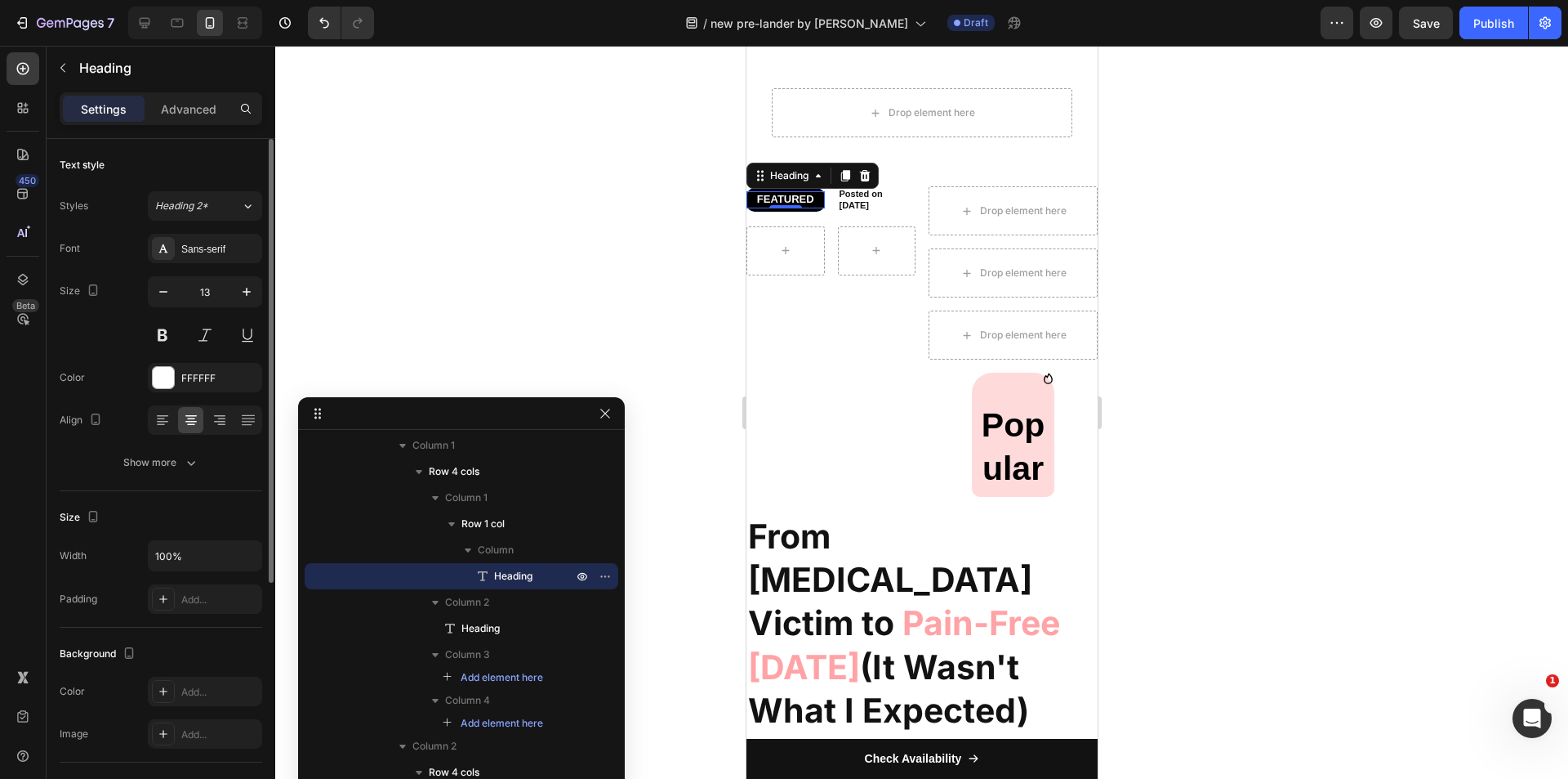
click at [782, 192] on h2 "FEATURED" at bounding box center [784, 199] width 79 height 17
click at [161, 291] on icon "button" at bounding box center [163, 291] width 17 height 17
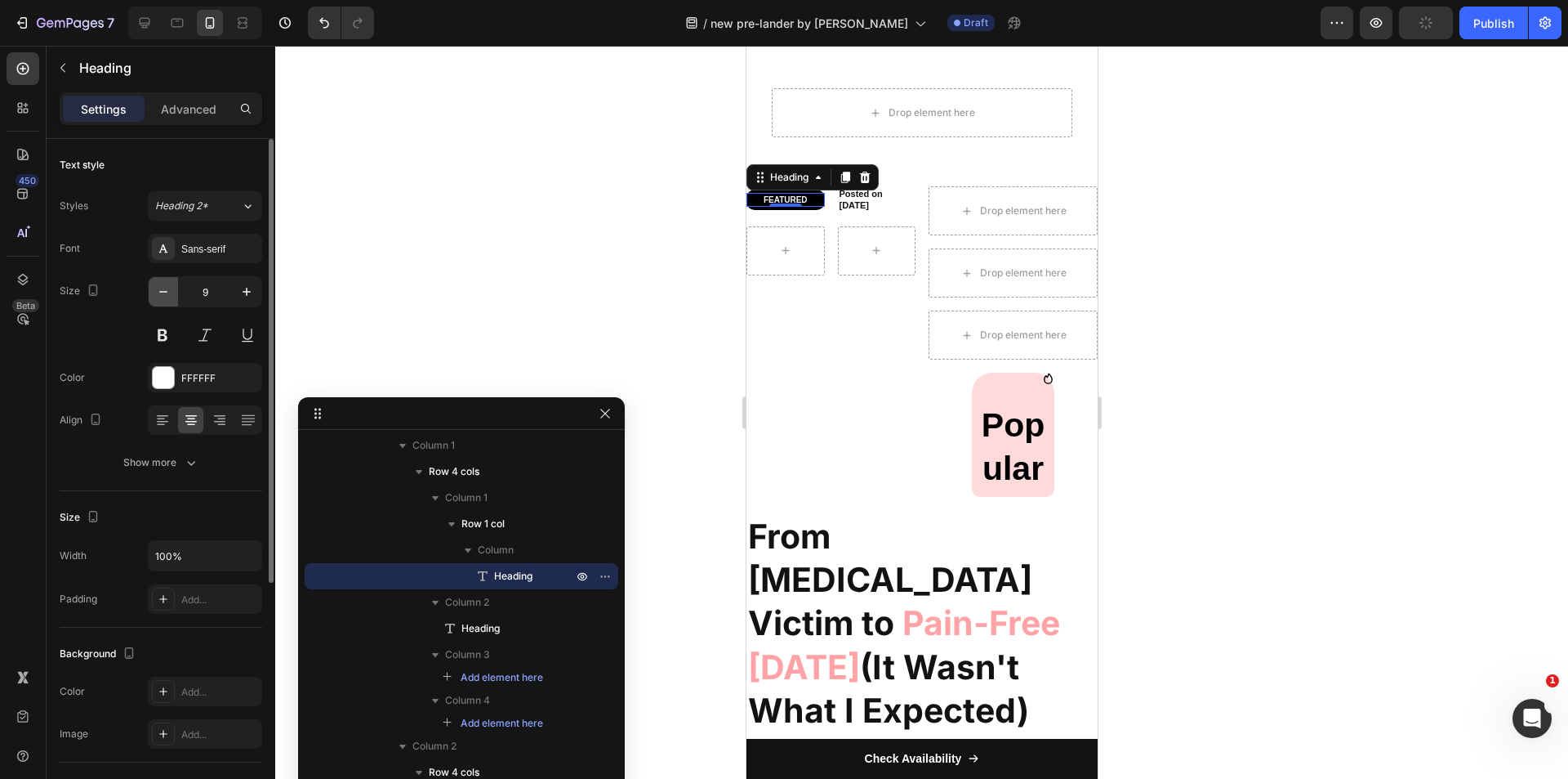
click at [161, 291] on icon "button" at bounding box center [163, 291] width 17 height 17
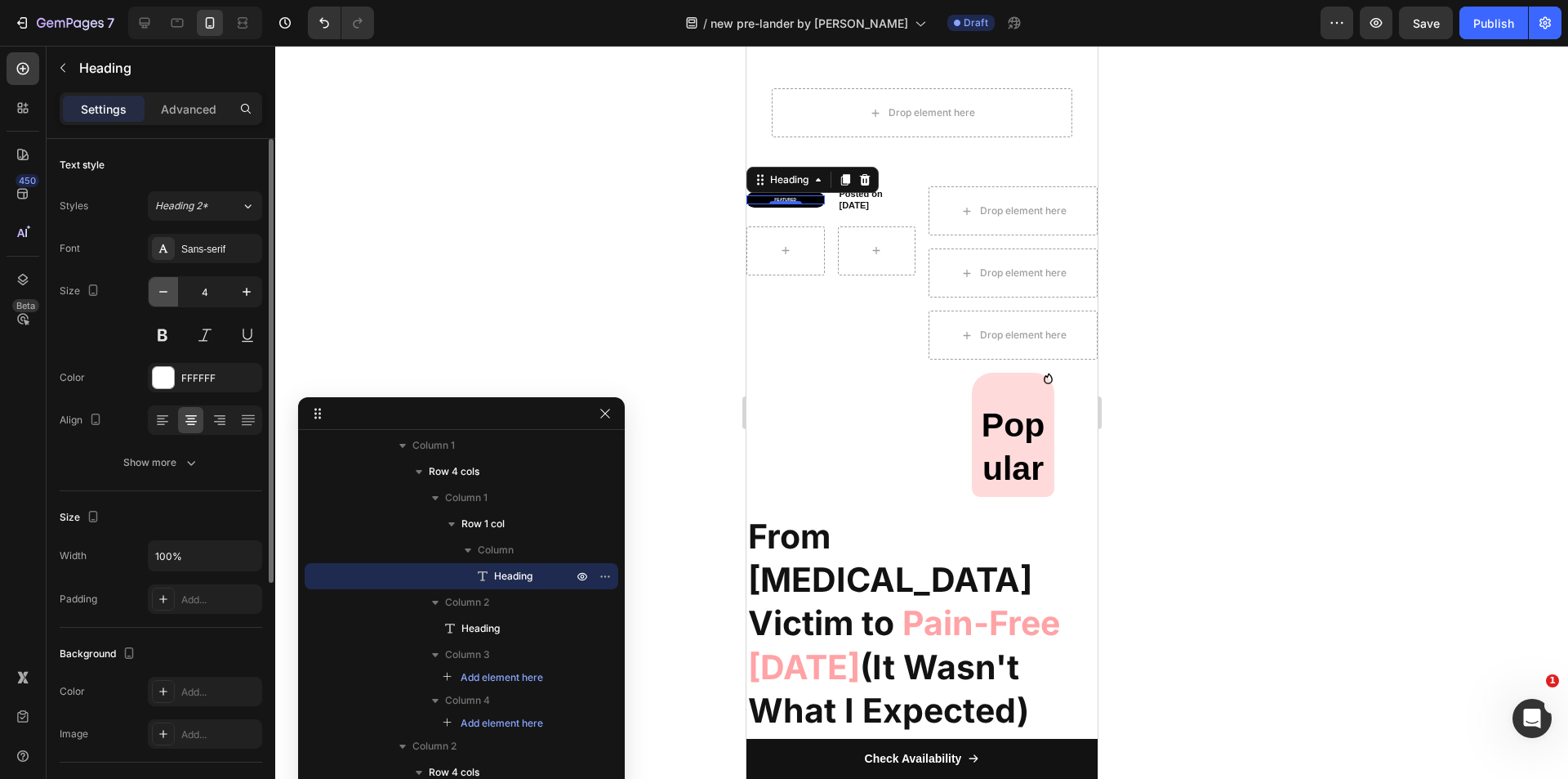
click at [161, 291] on icon "button" at bounding box center [163, 291] width 17 height 17
click at [249, 288] on icon "button" at bounding box center [247, 291] width 17 height 17
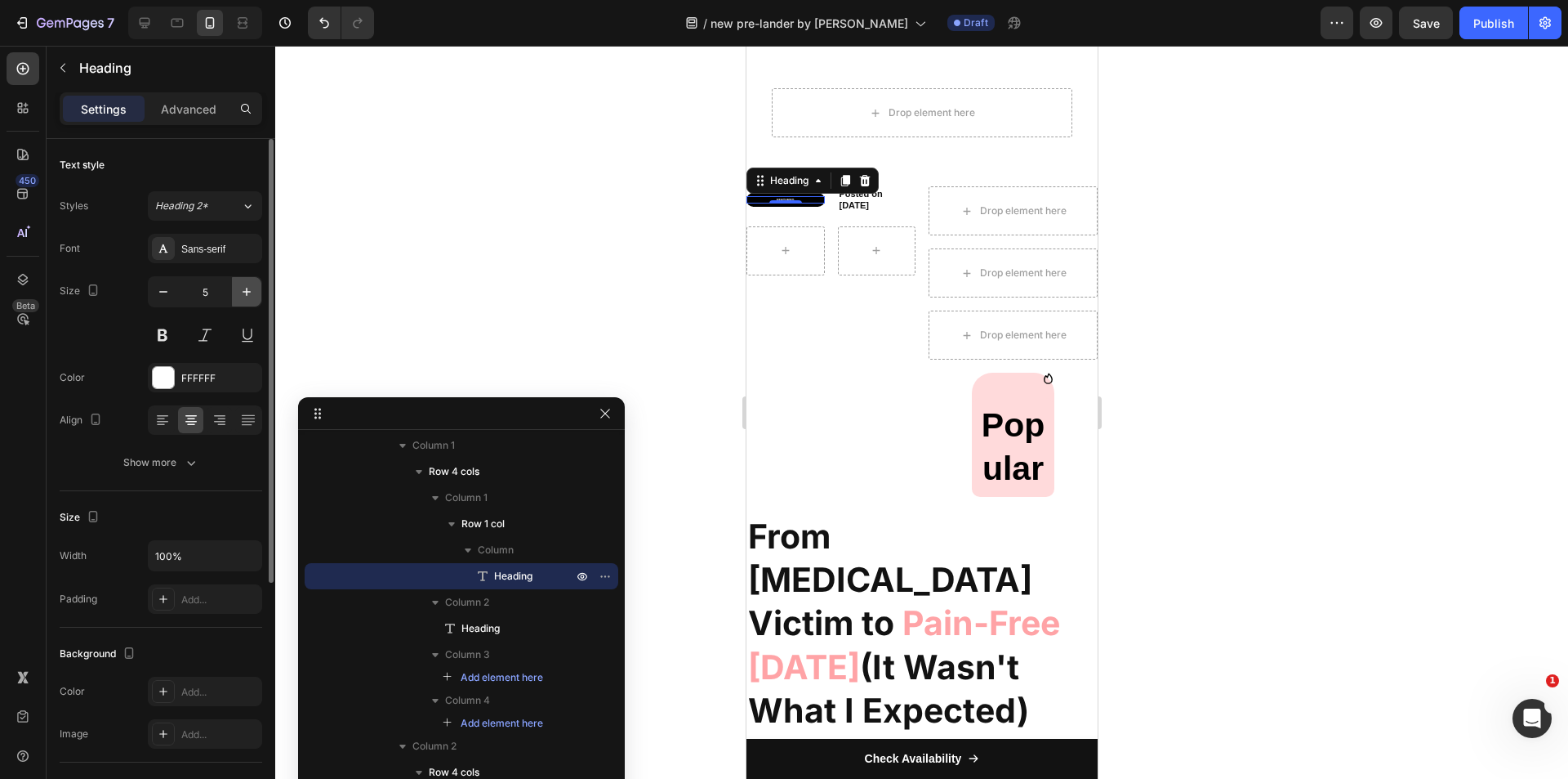
click at [249, 288] on icon "button" at bounding box center [247, 291] width 17 height 17
click at [249, 287] on icon "button" at bounding box center [247, 291] width 17 height 17
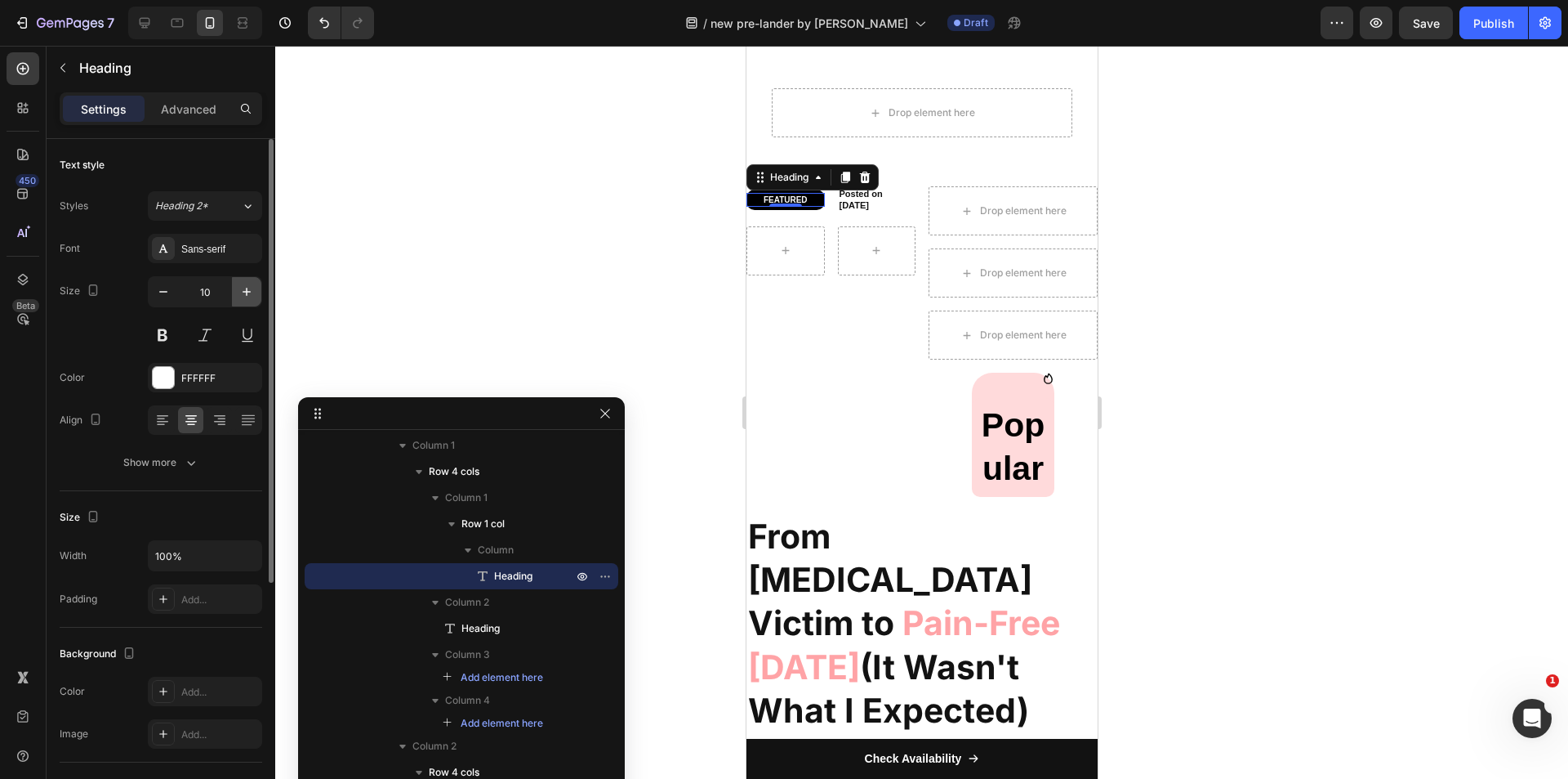
click at [249, 287] on icon "button" at bounding box center [247, 291] width 17 height 17
type input "12"
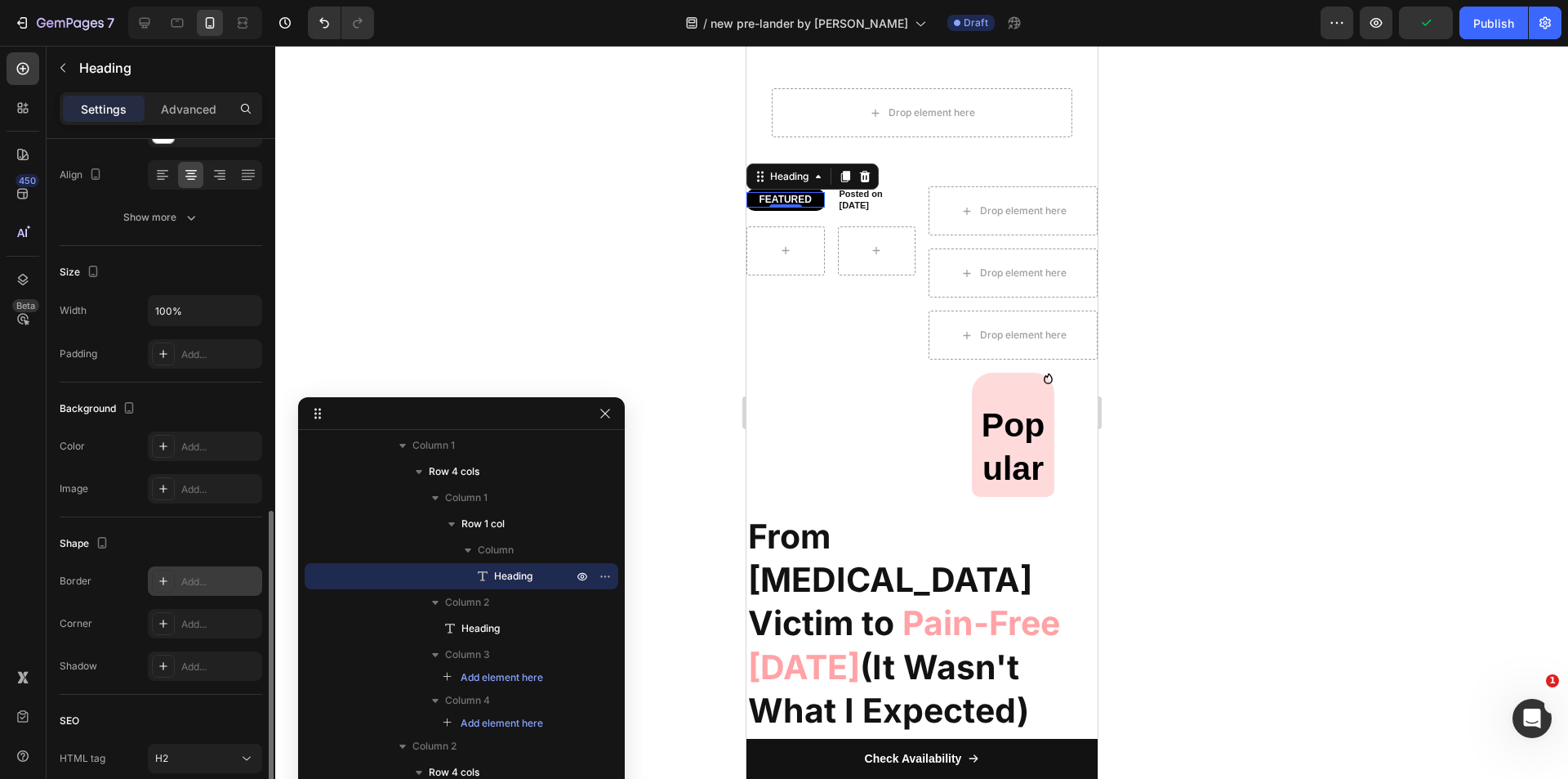
scroll to position [374, 0]
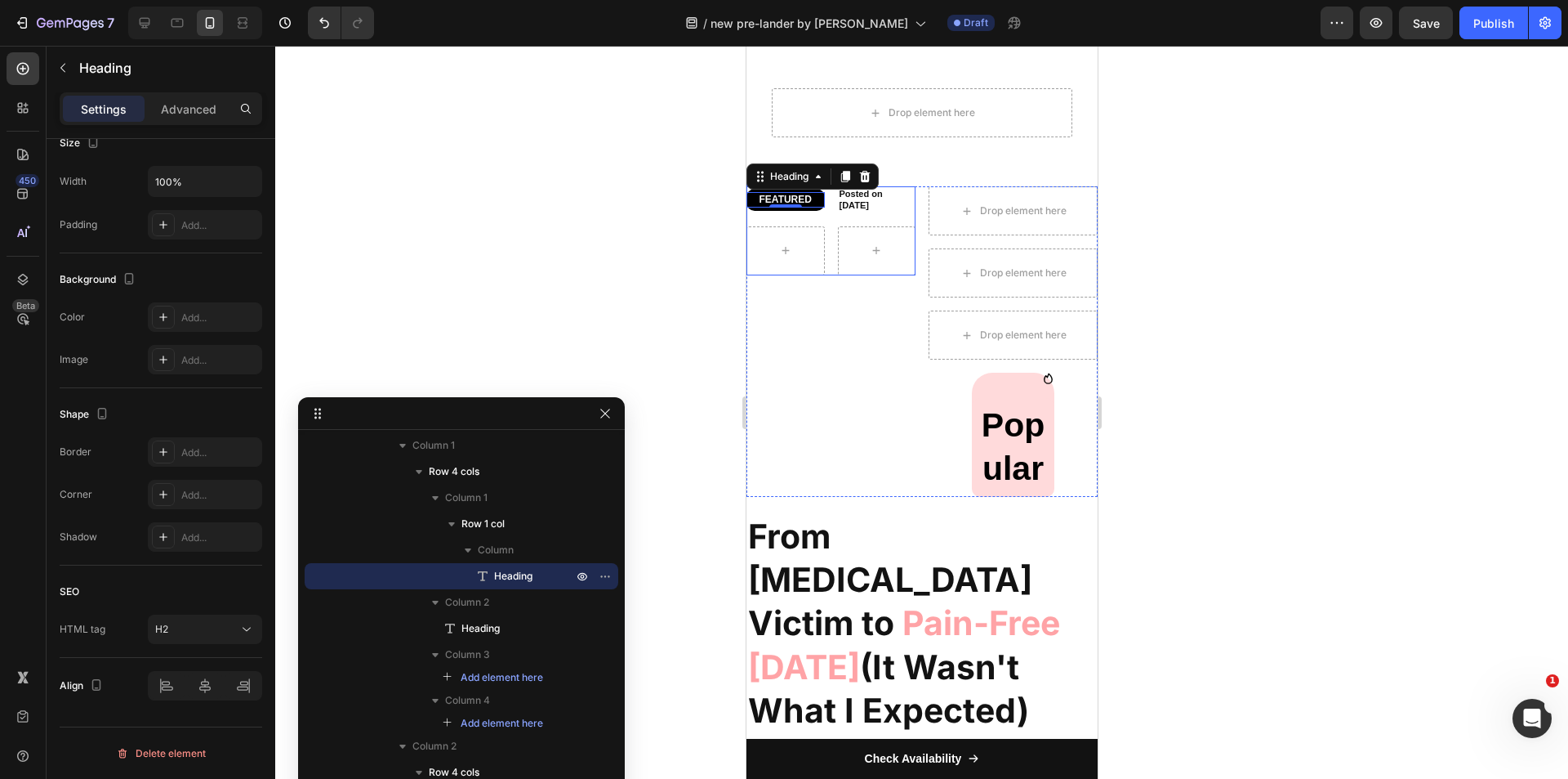
click at [809, 220] on div "FEATURED Heading 0 Row Posted on July 25, 2025 Heading Row" at bounding box center [830, 230] width 169 height 90
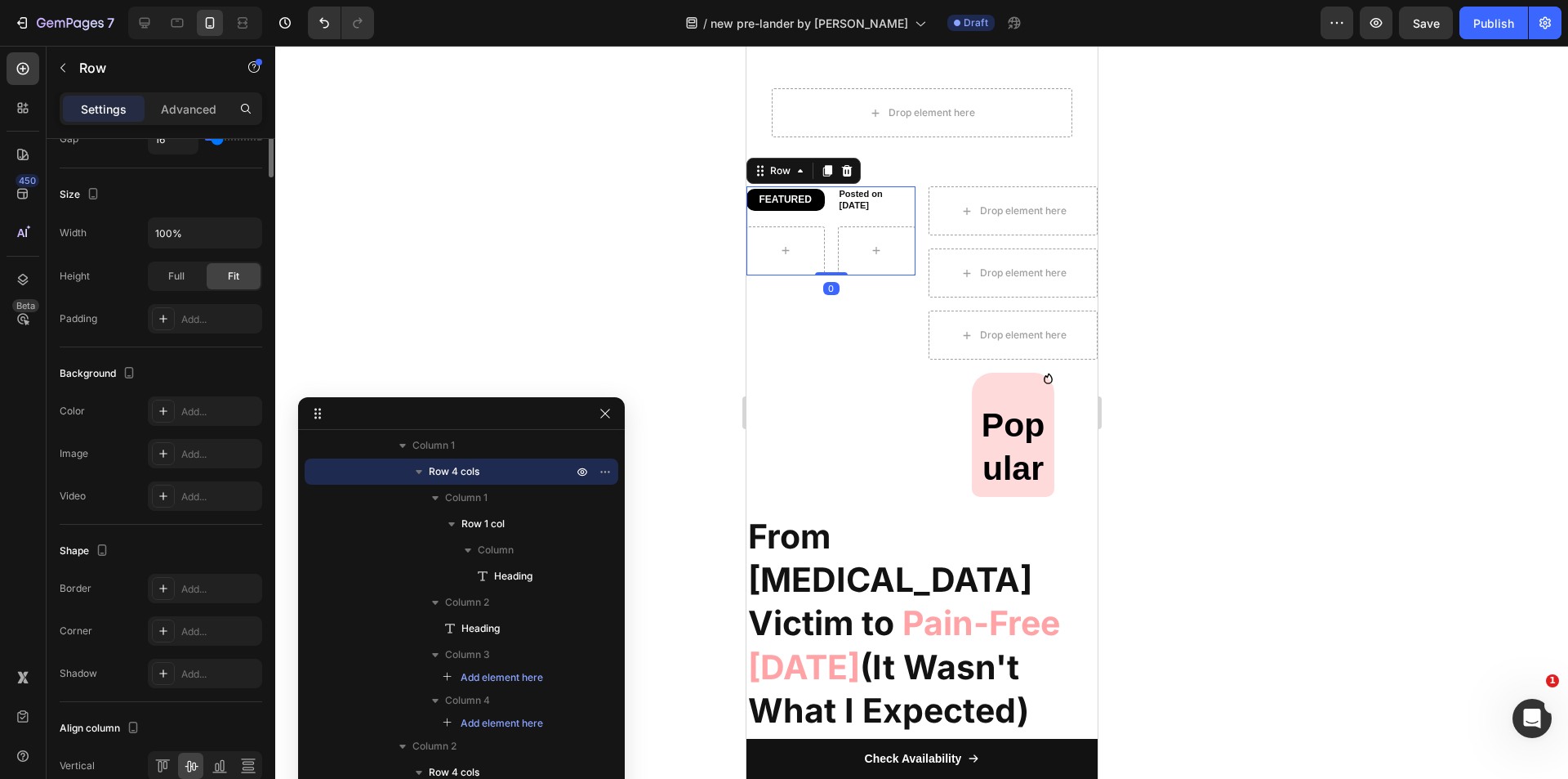
scroll to position [0, 0]
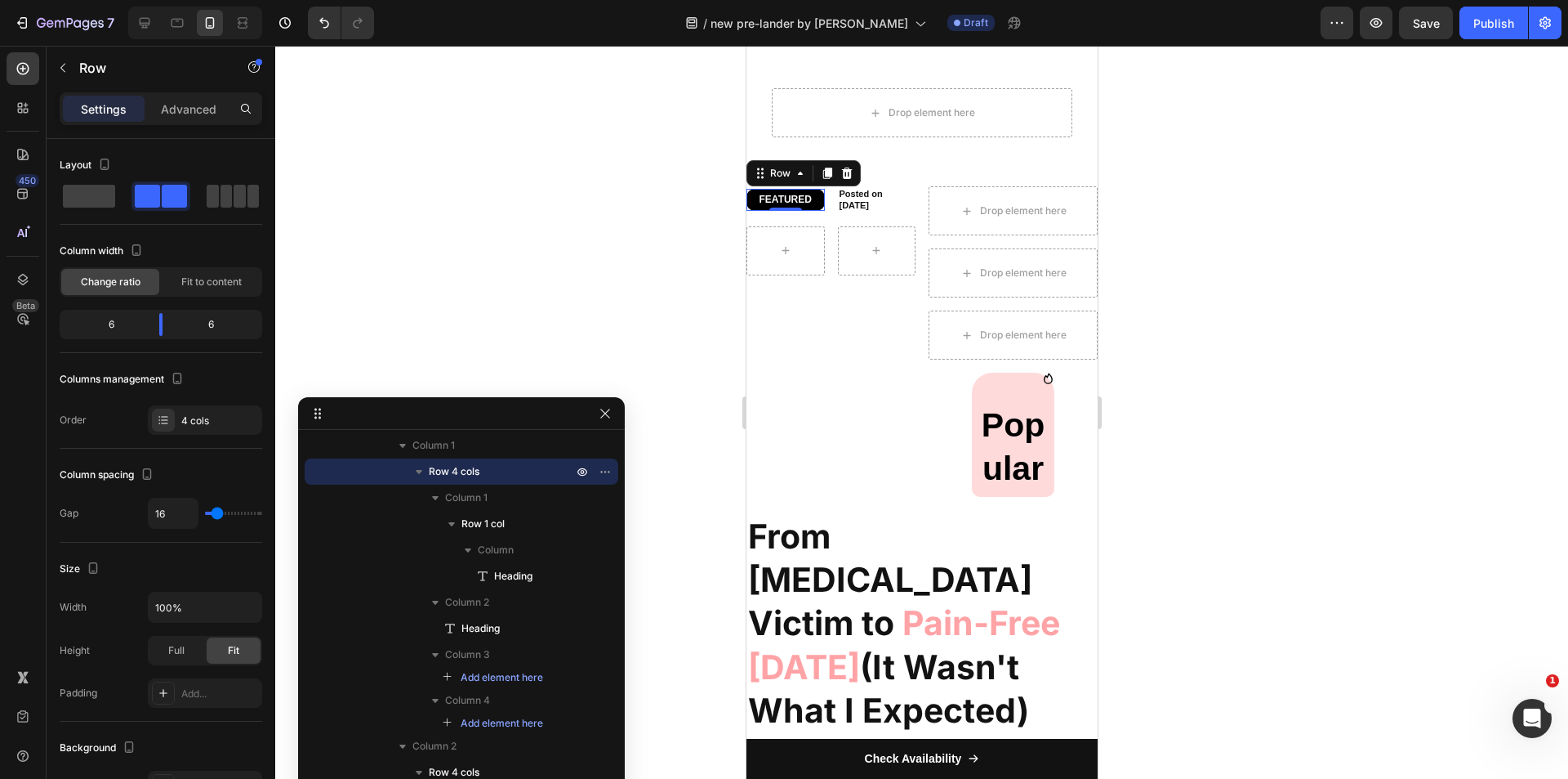
click at [767, 209] on div "FEATURED Heading Row 0" at bounding box center [784, 200] width 79 height 23
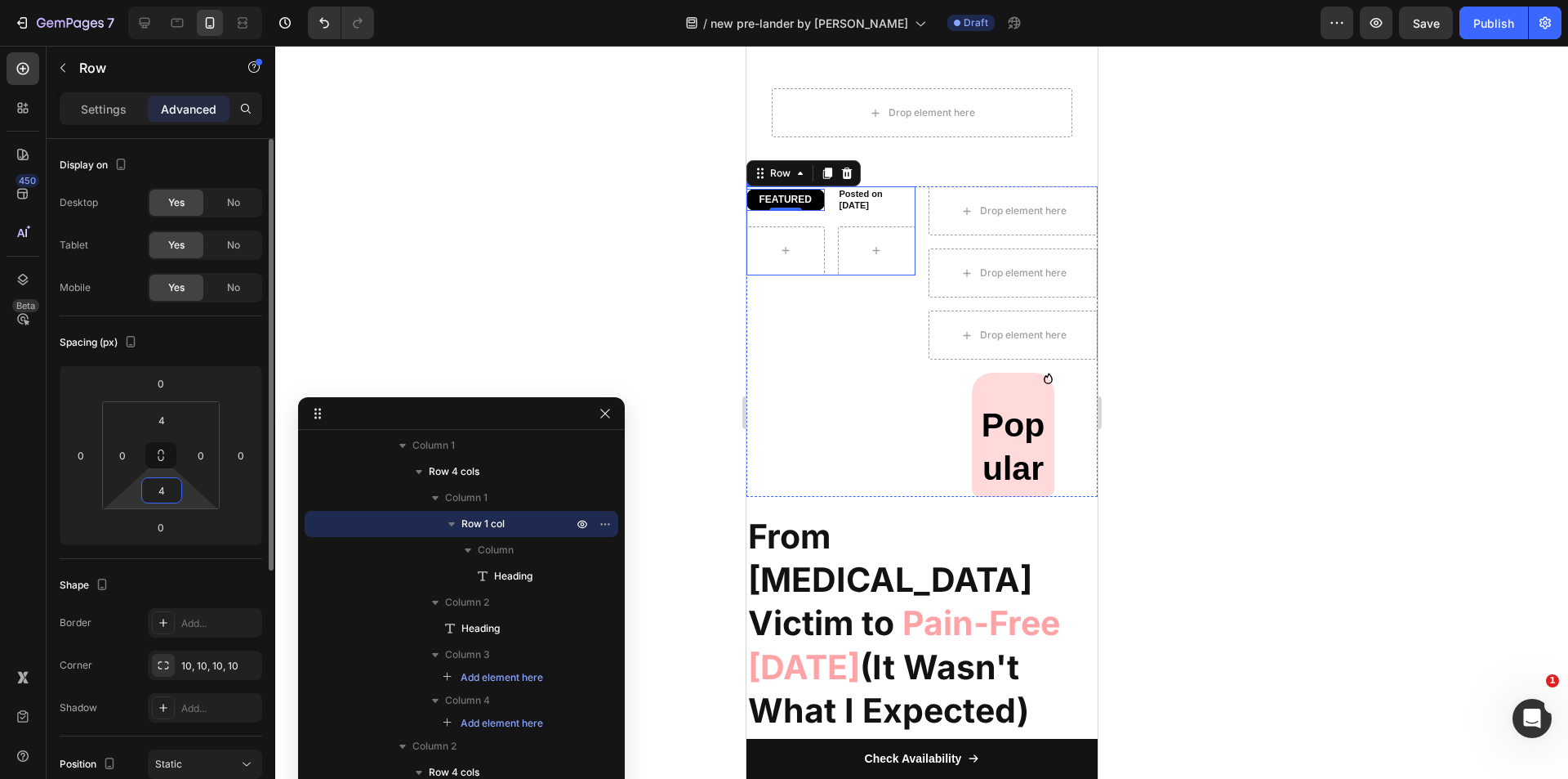
click at [156, 497] on input "4" at bounding box center [161, 490] width 32 height 25
type input "2"
click at [171, 420] on input "4" at bounding box center [161, 420] width 32 height 25
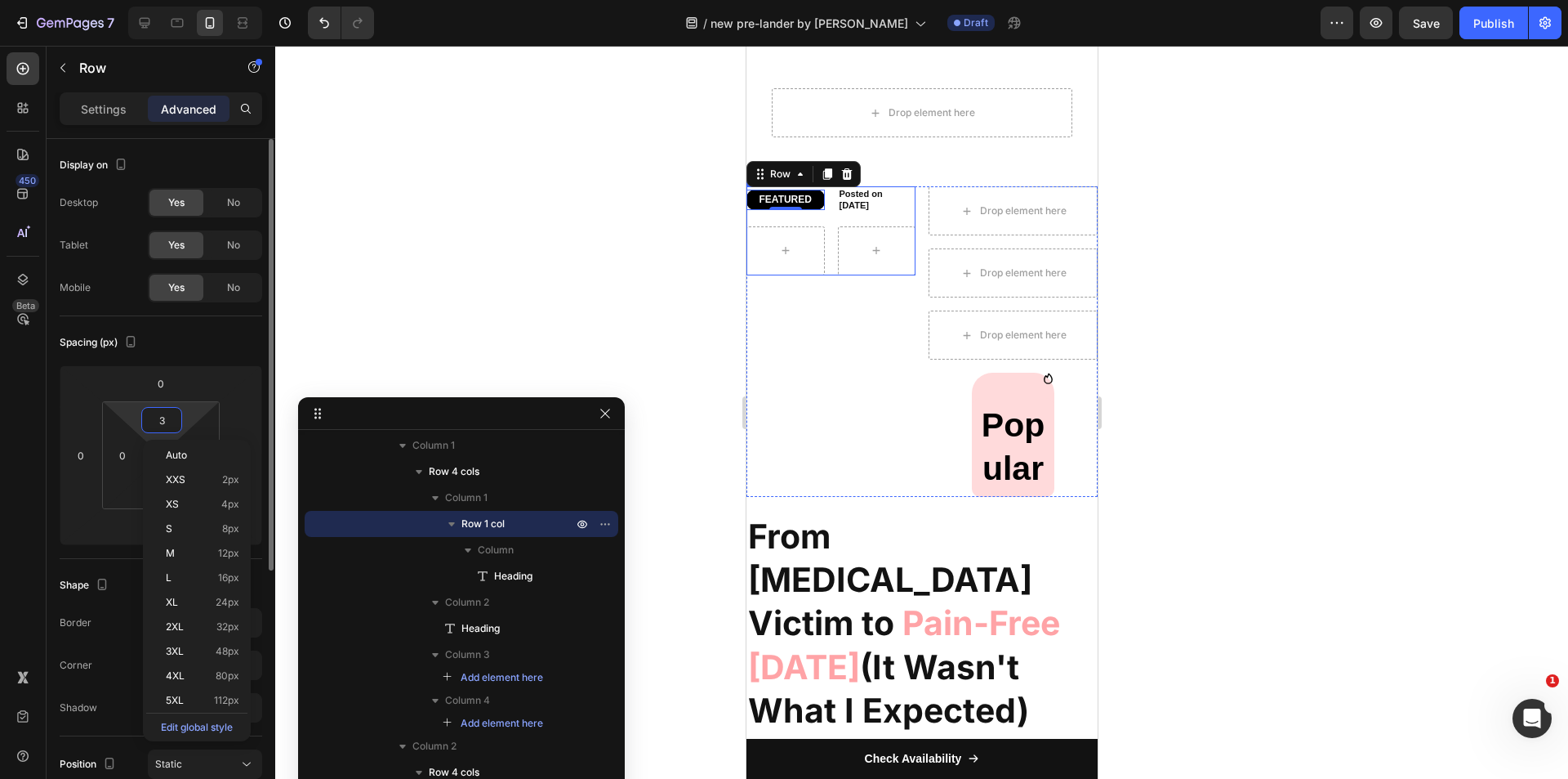
type input "2"
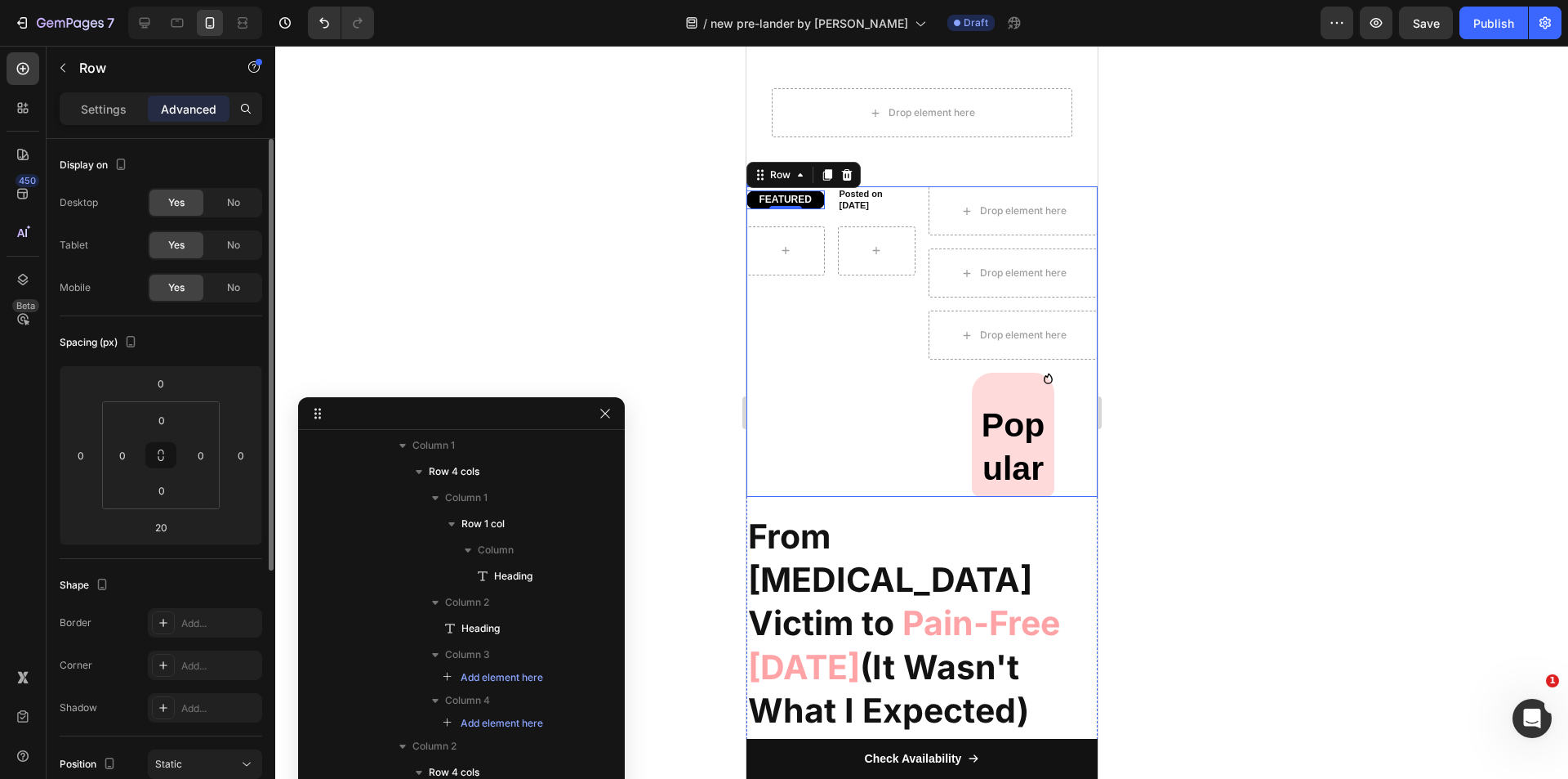
click at [918, 205] on div "FEATURED Heading Row 0 Posted on July 25, 2025 Heading Row Drop element here Dr…" at bounding box center [920, 341] width 351 height 311
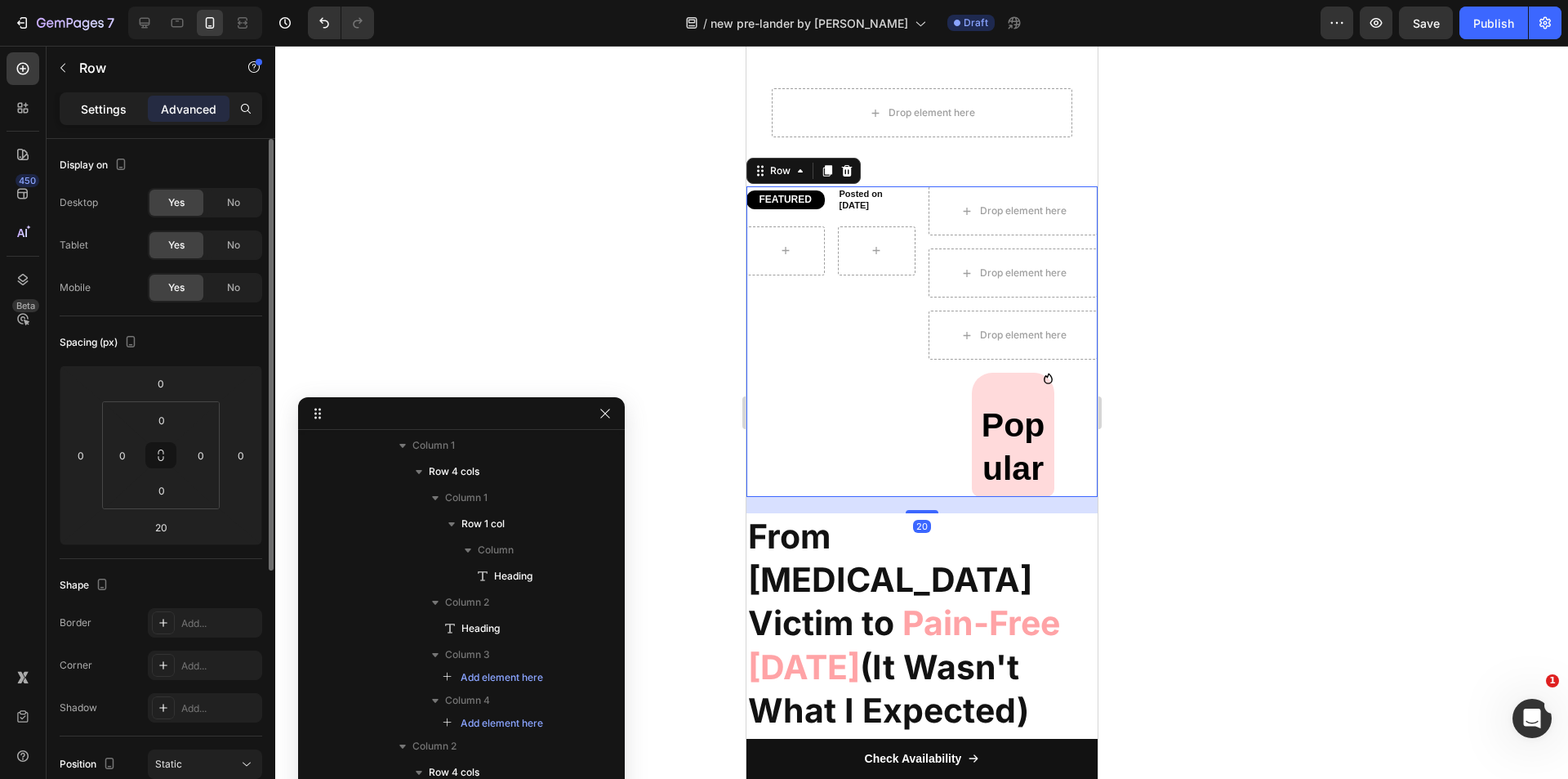
click at [94, 99] on div "Settings" at bounding box center [103, 108] width 82 height 27
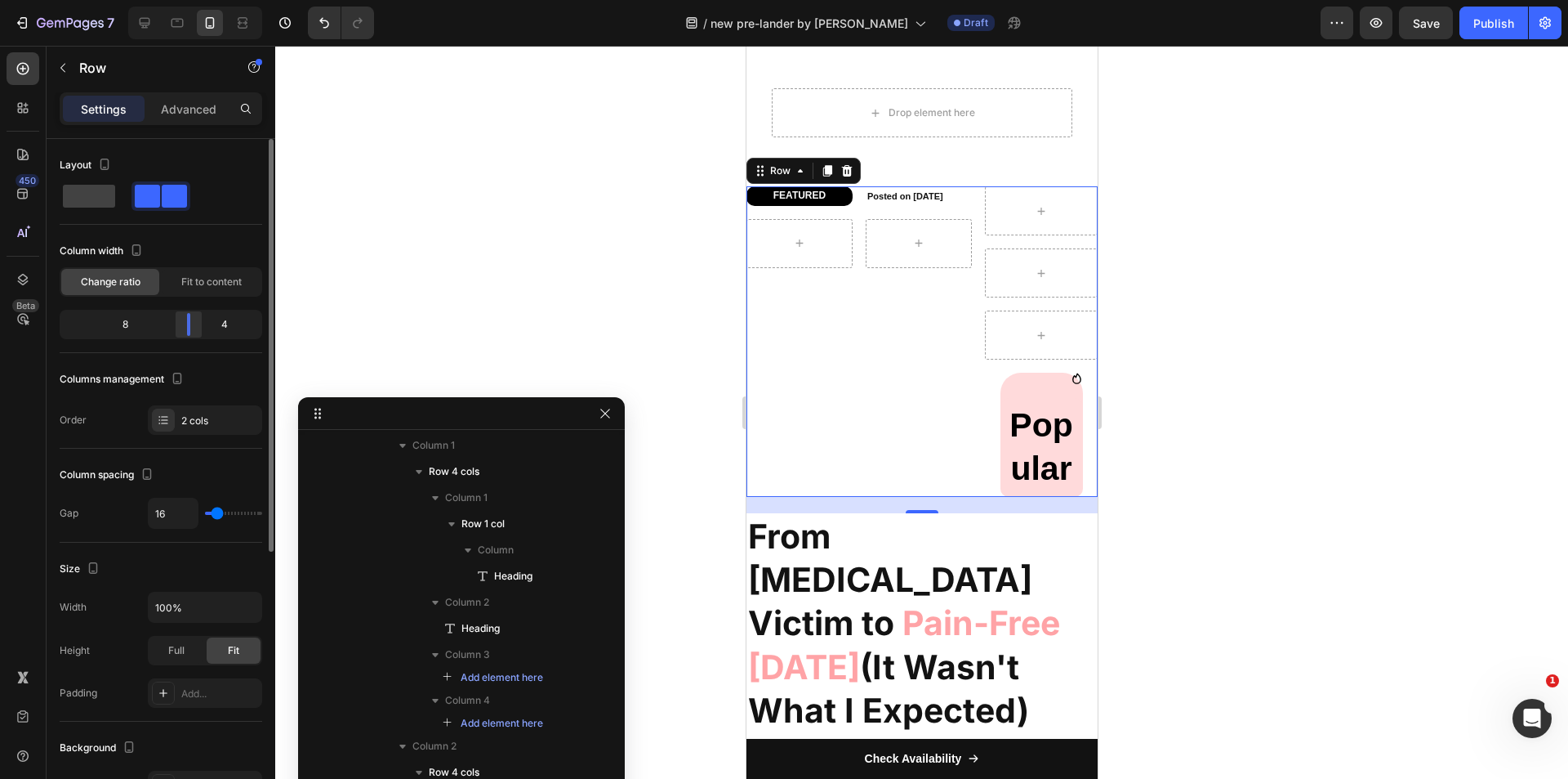
drag, startPoint x: 166, startPoint y: 327, endPoint x: 196, endPoint y: 323, distance: 30.3
click at [196, 323] on div at bounding box center [189, 324] width 29 height 23
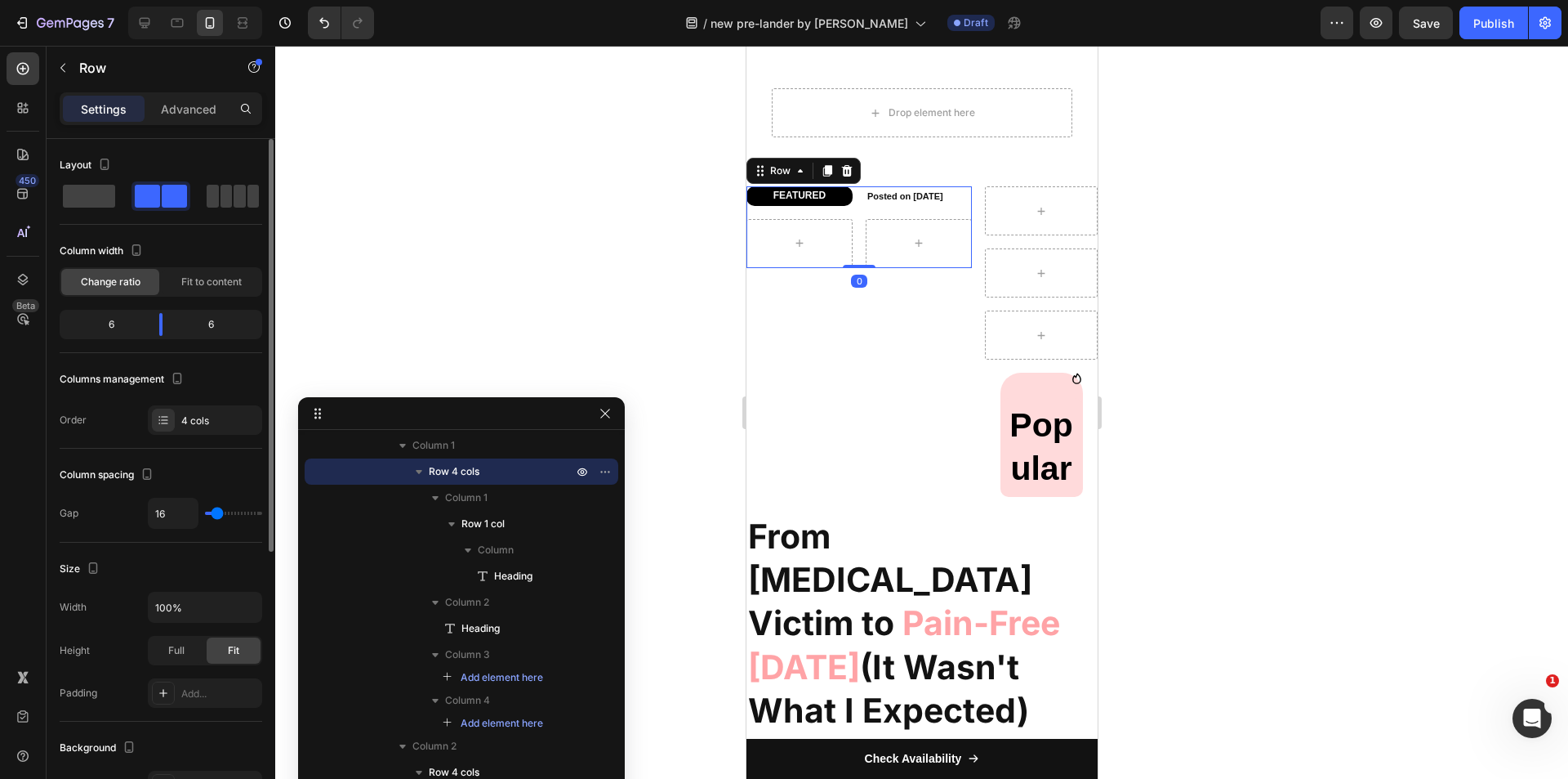
click at [849, 209] on div "FEATURED Heading Row Posted on July 25, 2025 Heading Row 0" at bounding box center [857, 226] width 225 height 82
drag, startPoint x: 159, startPoint y: 323, endPoint x: 147, endPoint y: 325, distance: 12.2
click at [147, 325] on div at bounding box center [146, 324] width 3 height 23
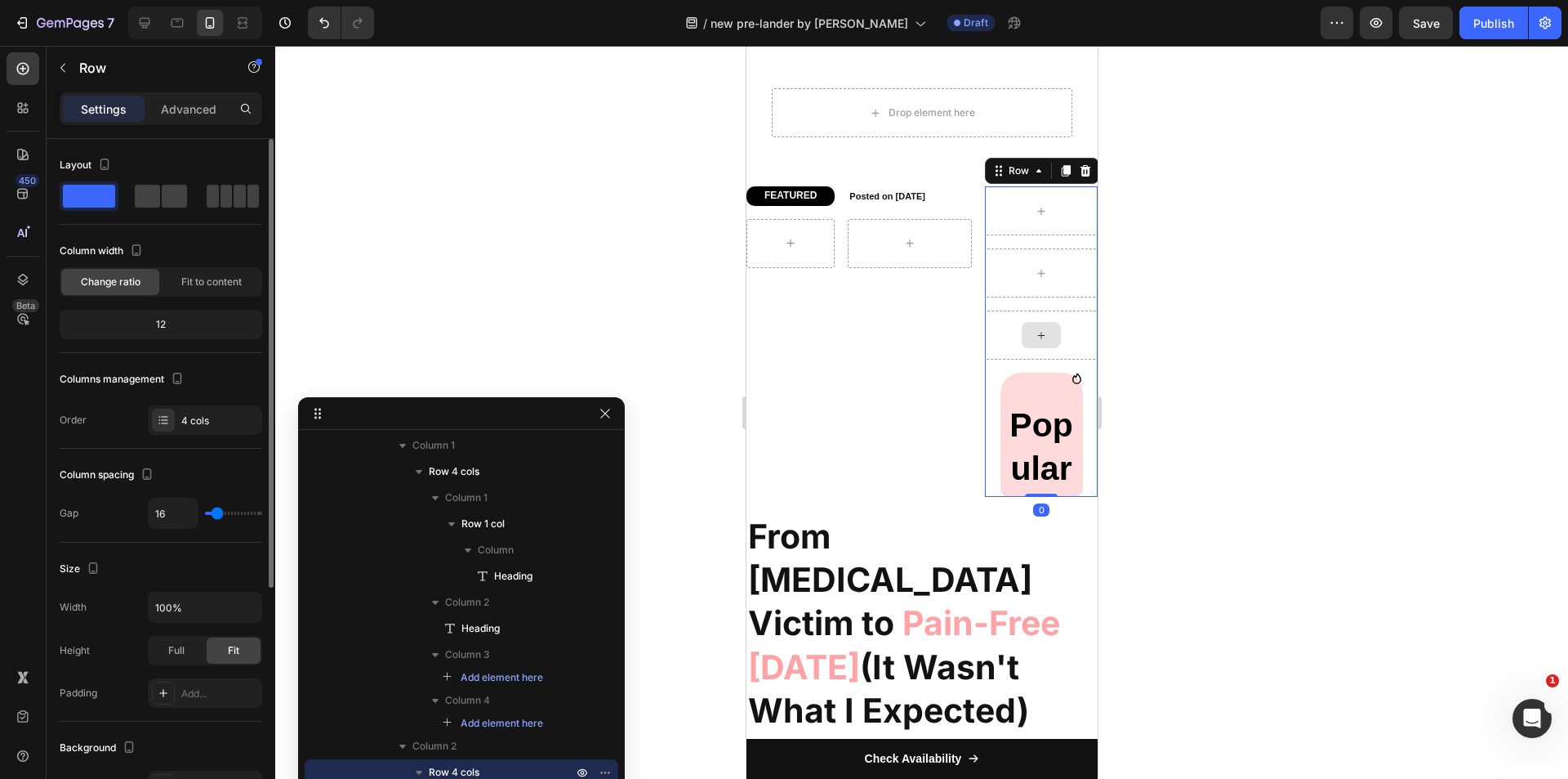
click at [993, 356] on div at bounding box center [1040, 335] width 113 height 49
click at [1050, 390] on div "Icon Popular Heading Row Row" at bounding box center [1041, 435] width 83 height 124
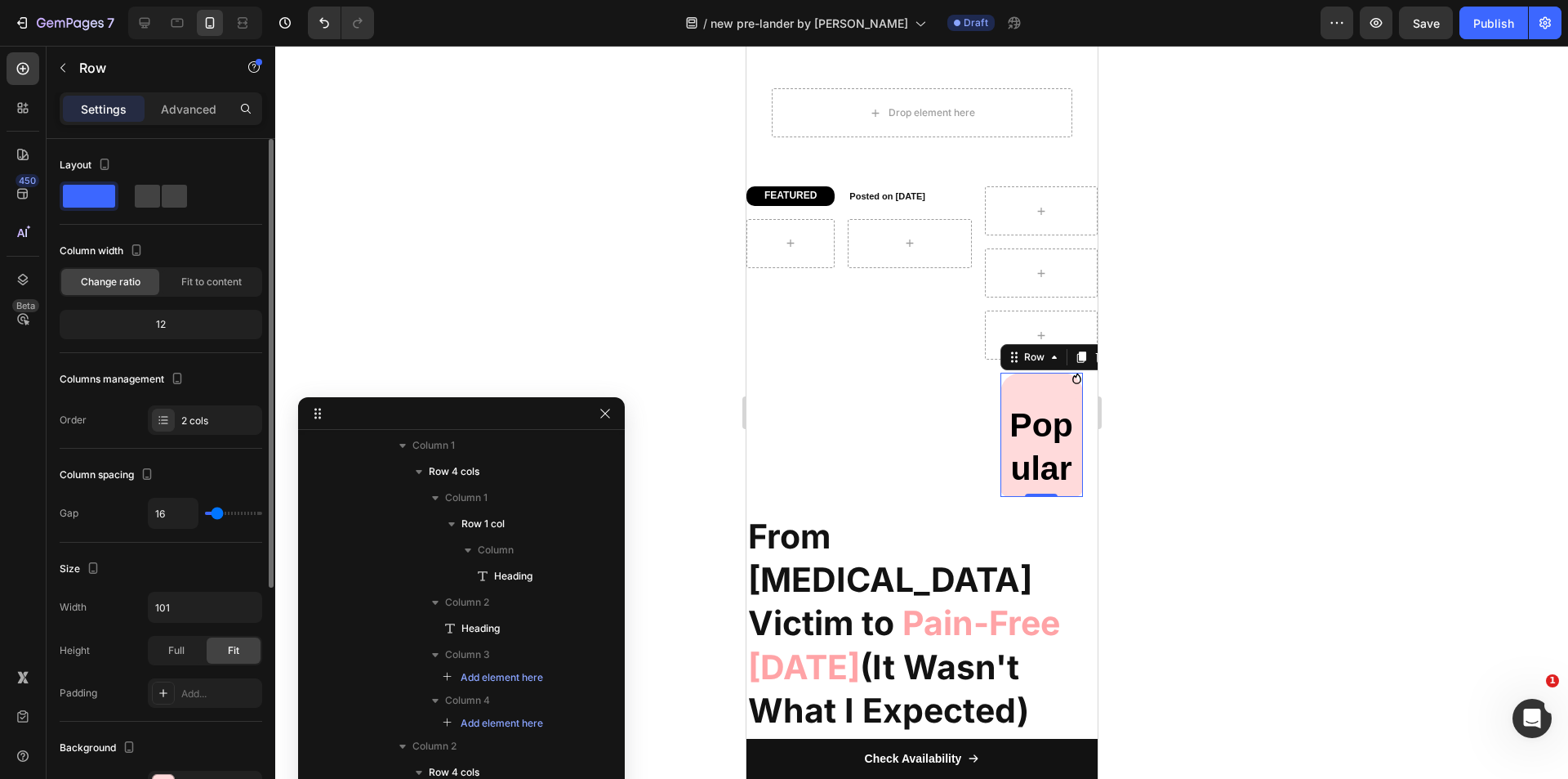
click at [118, 115] on p "Settings" at bounding box center [103, 108] width 46 height 17
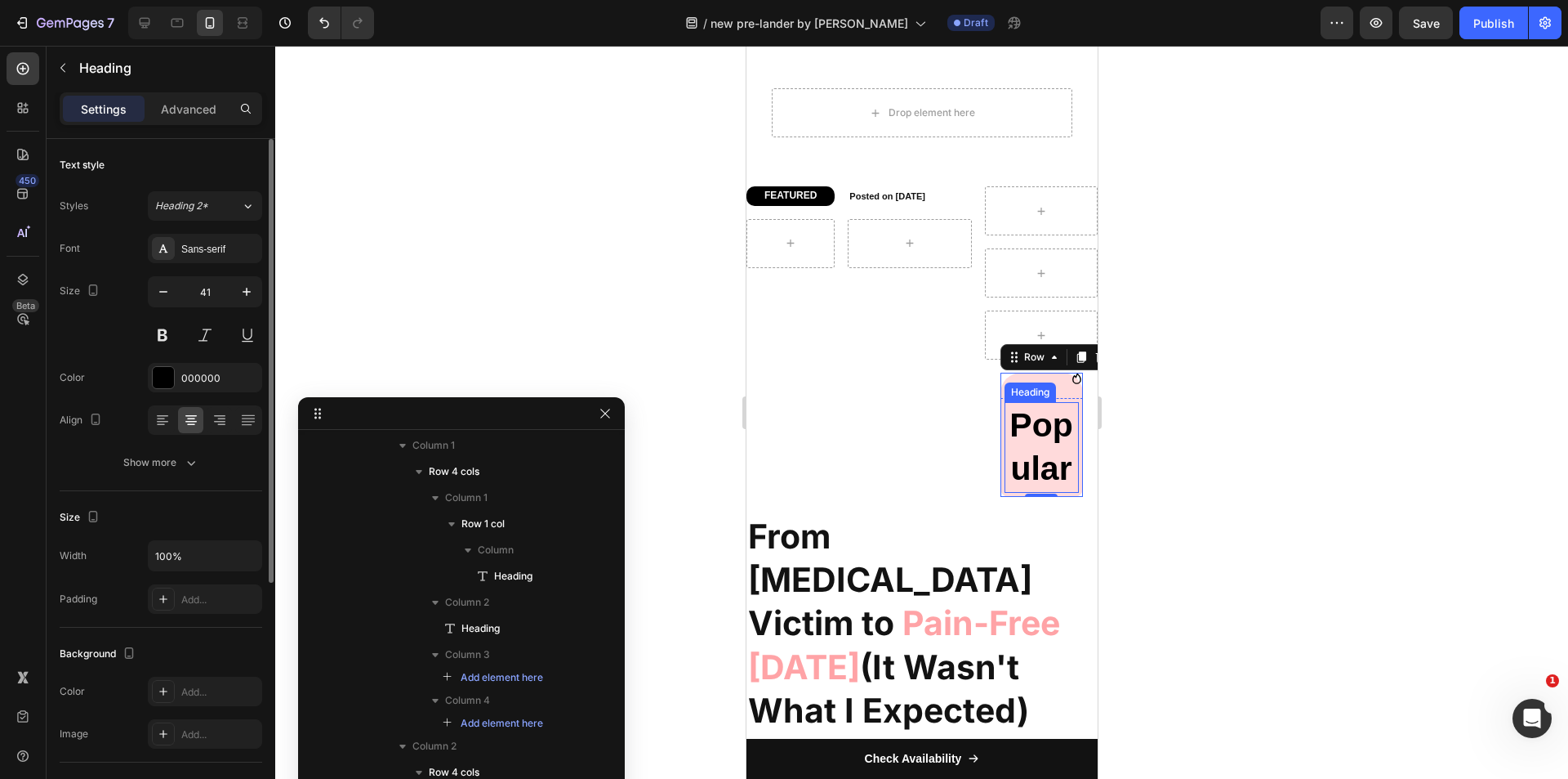
click at [1047, 418] on h2 "Popular" at bounding box center [1041, 448] width 75 height 90
click at [200, 292] on input "41" at bounding box center [204, 292] width 54 height 30
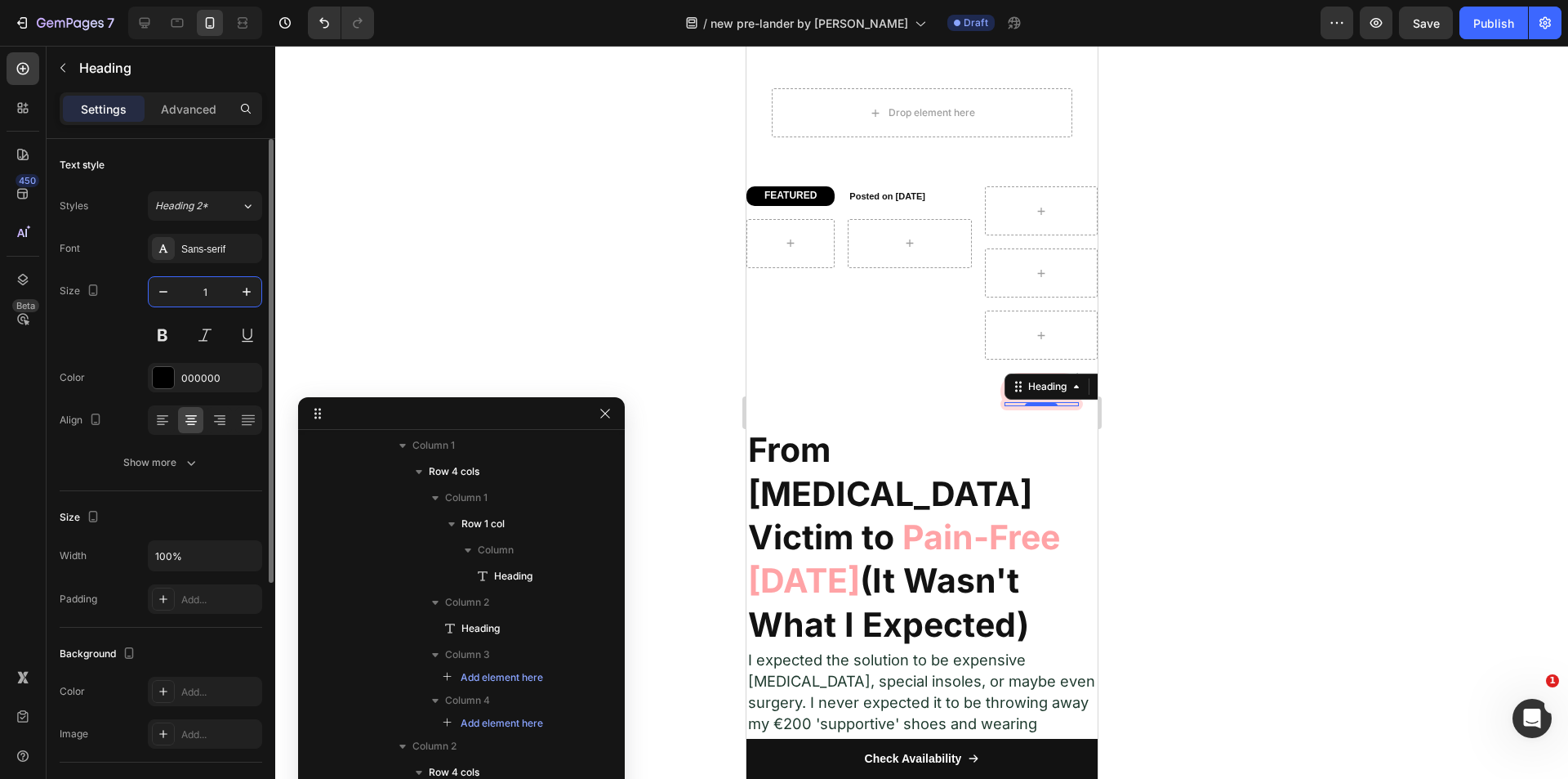
type input "12"
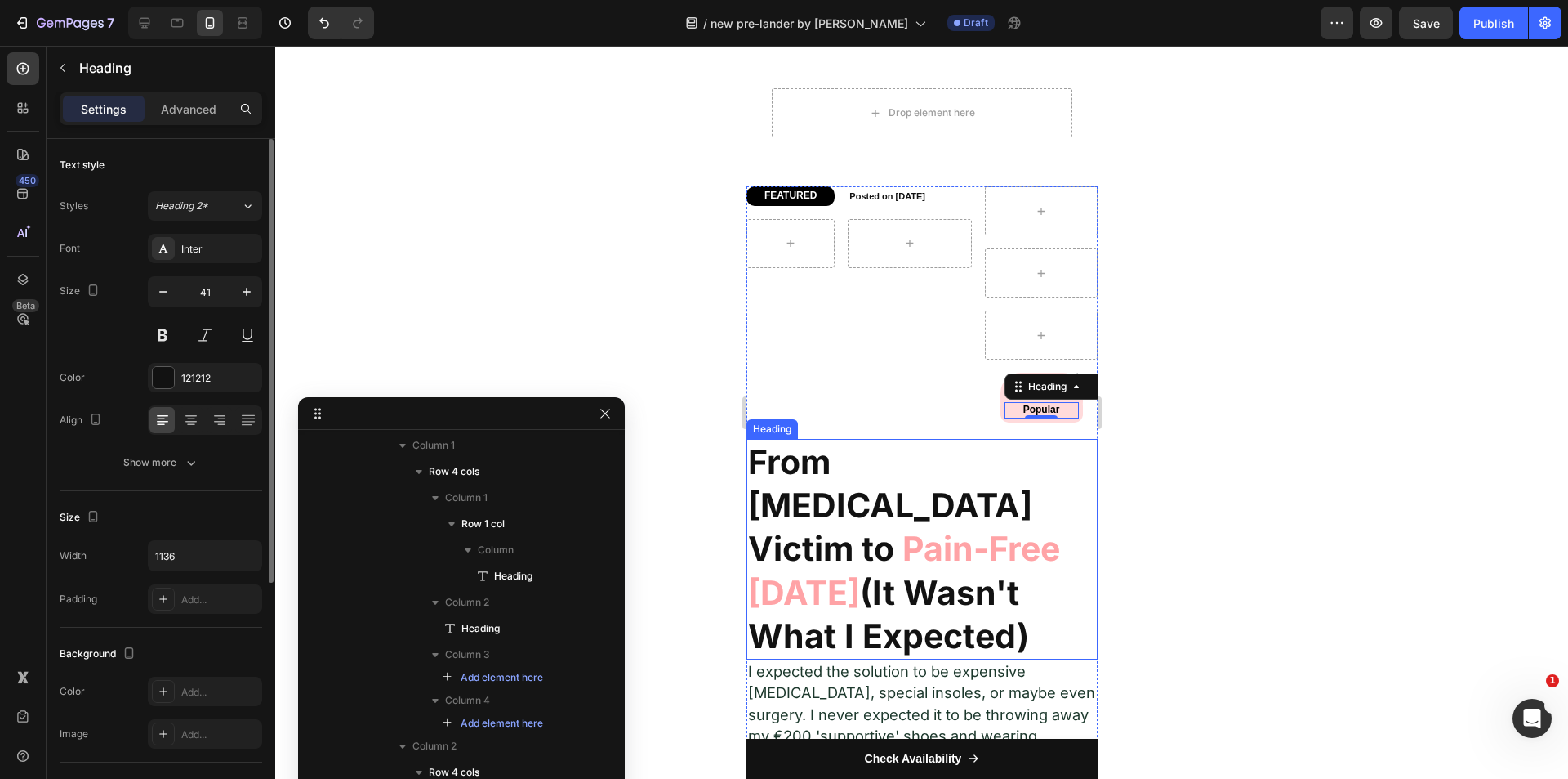
click at [1033, 461] on h2 "From Foot Pain Victim to Pain-Free in 30 Days (It Wasn't What I Expected)" at bounding box center [920, 549] width 351 height 220
click at [1024, 390] on div "Heading" at bounding box center [1047, 386] width 45 height 15
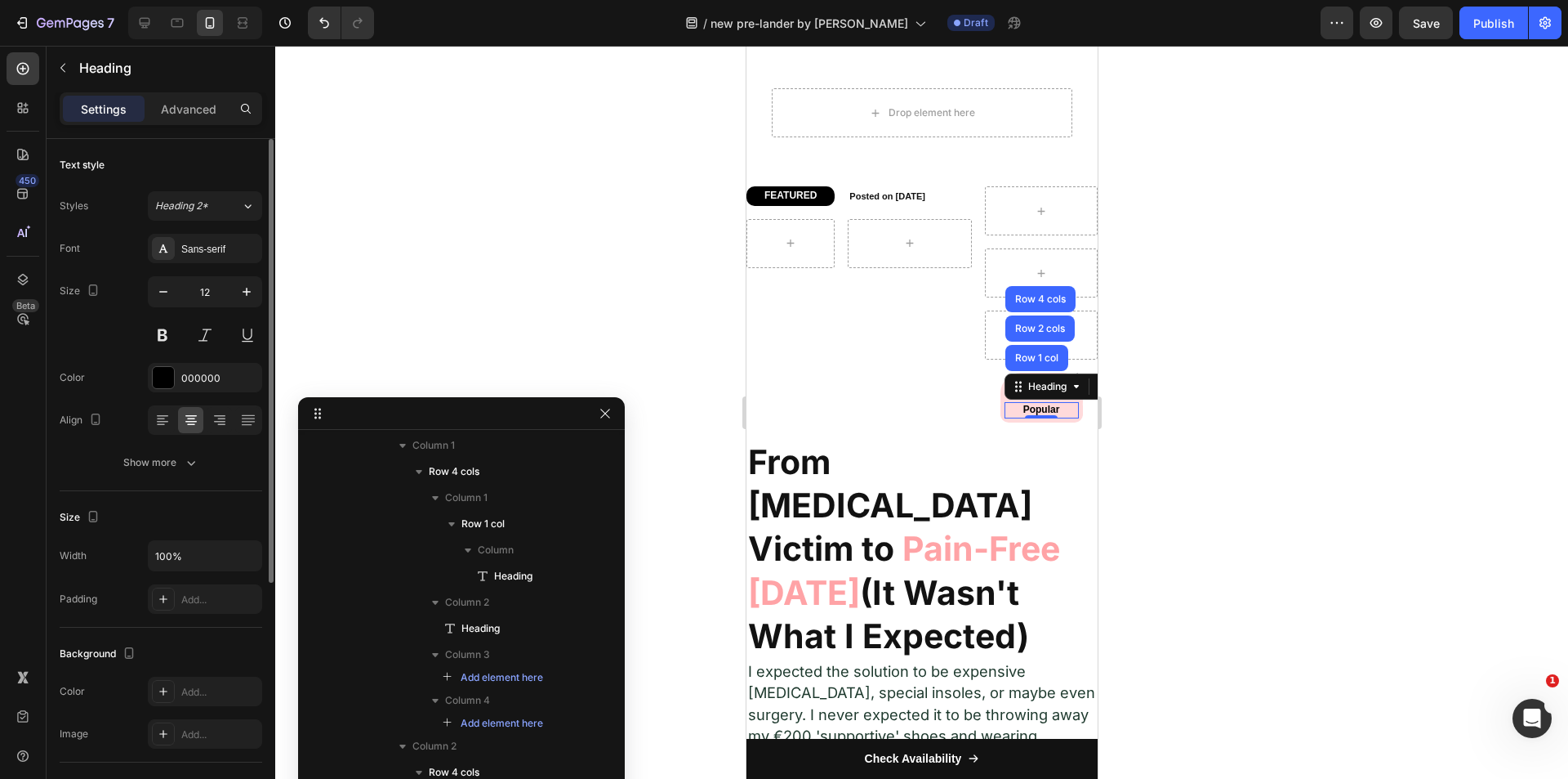
click at [1129, 414] on div at bounding box center [921, 412] width 1293 height 733
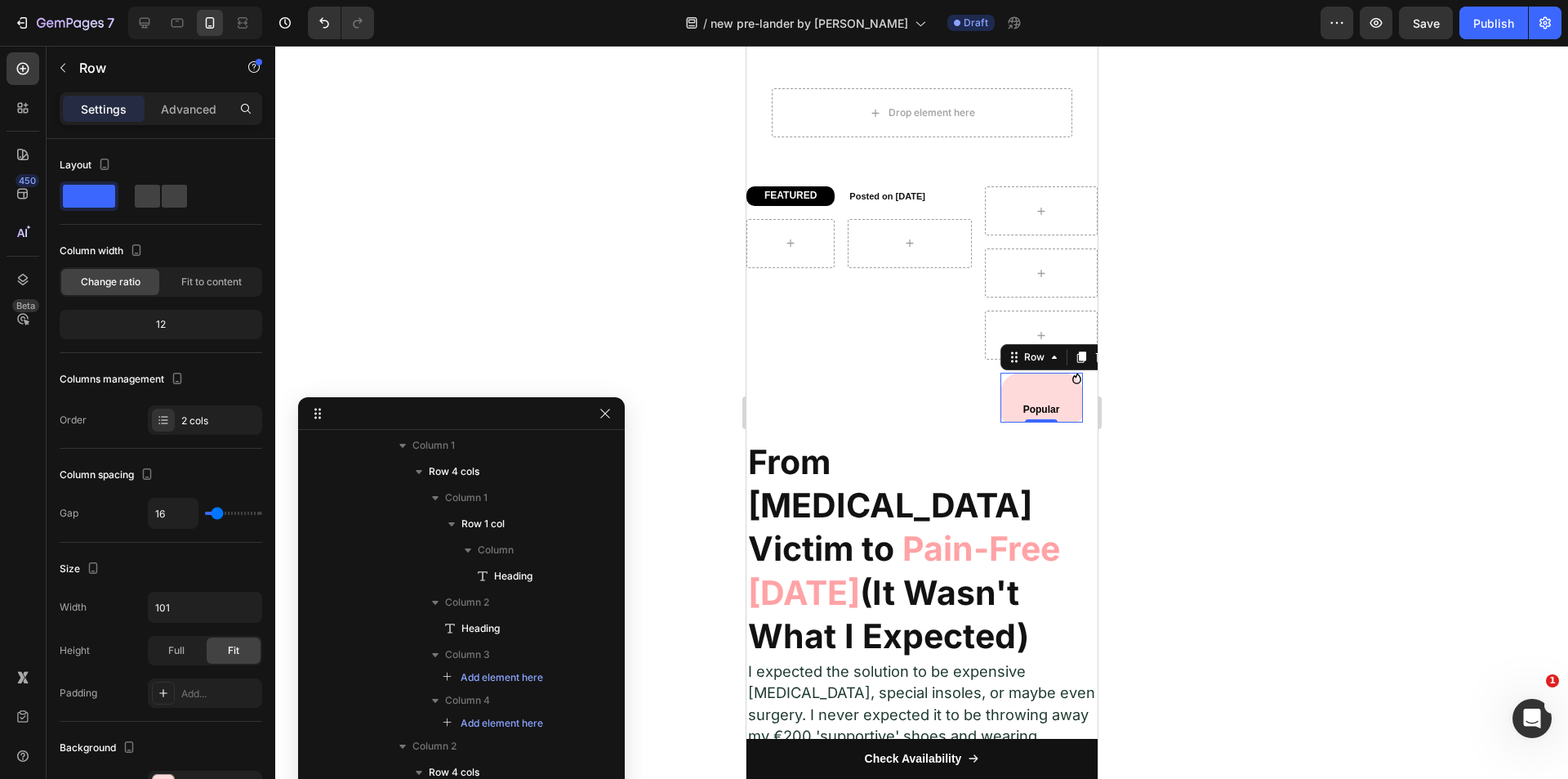
click at [1030, 390] on div "Icon Popular Heading Row Row 0" at bounding box center [1041, 397] width 83 height 50
click at [168, 518] on input "16" at bounding box center [173, 513] width 49 height 30
type input "15"
type input "14"
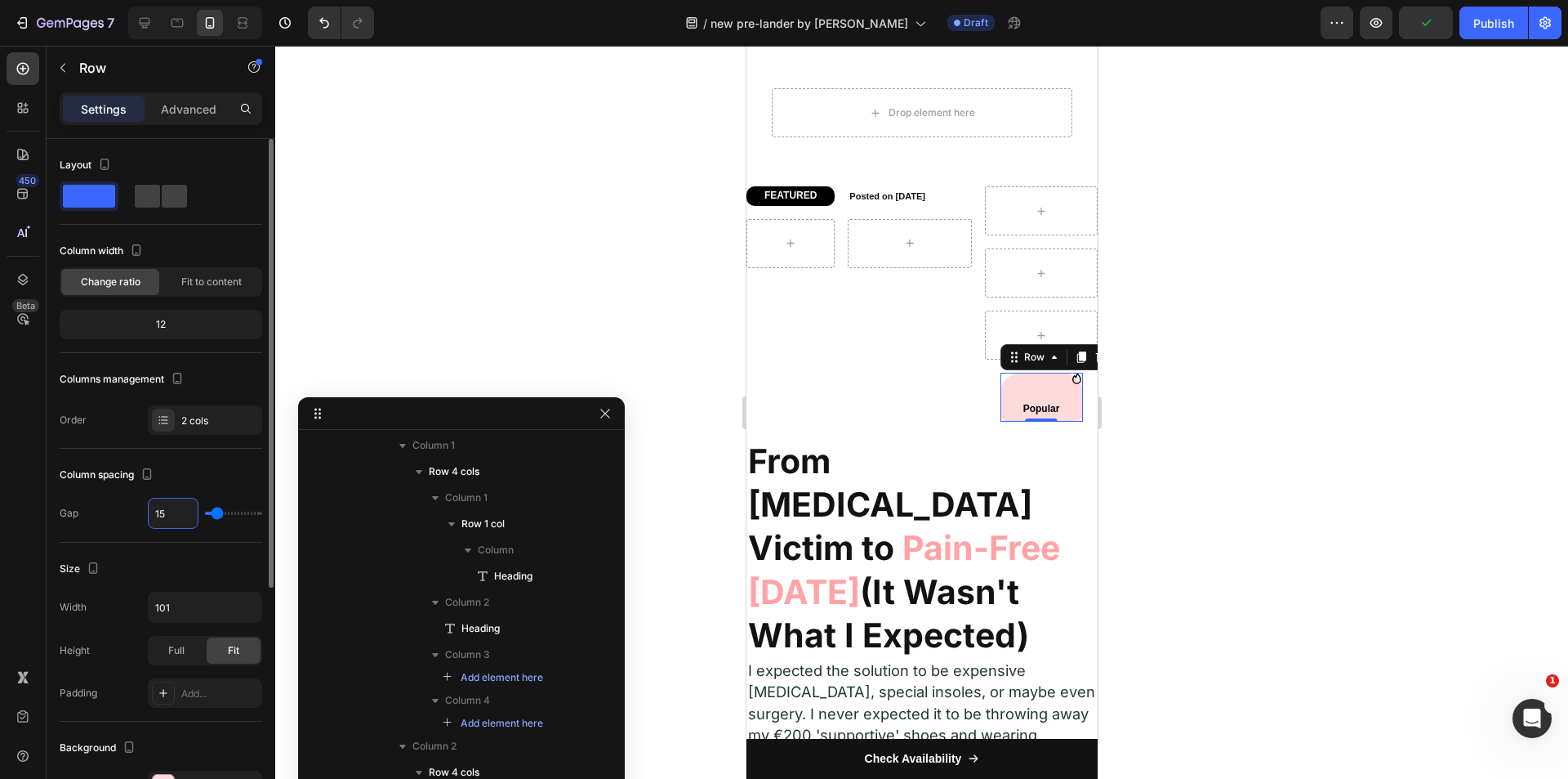
type input "14"
type input "13"
type input "12"
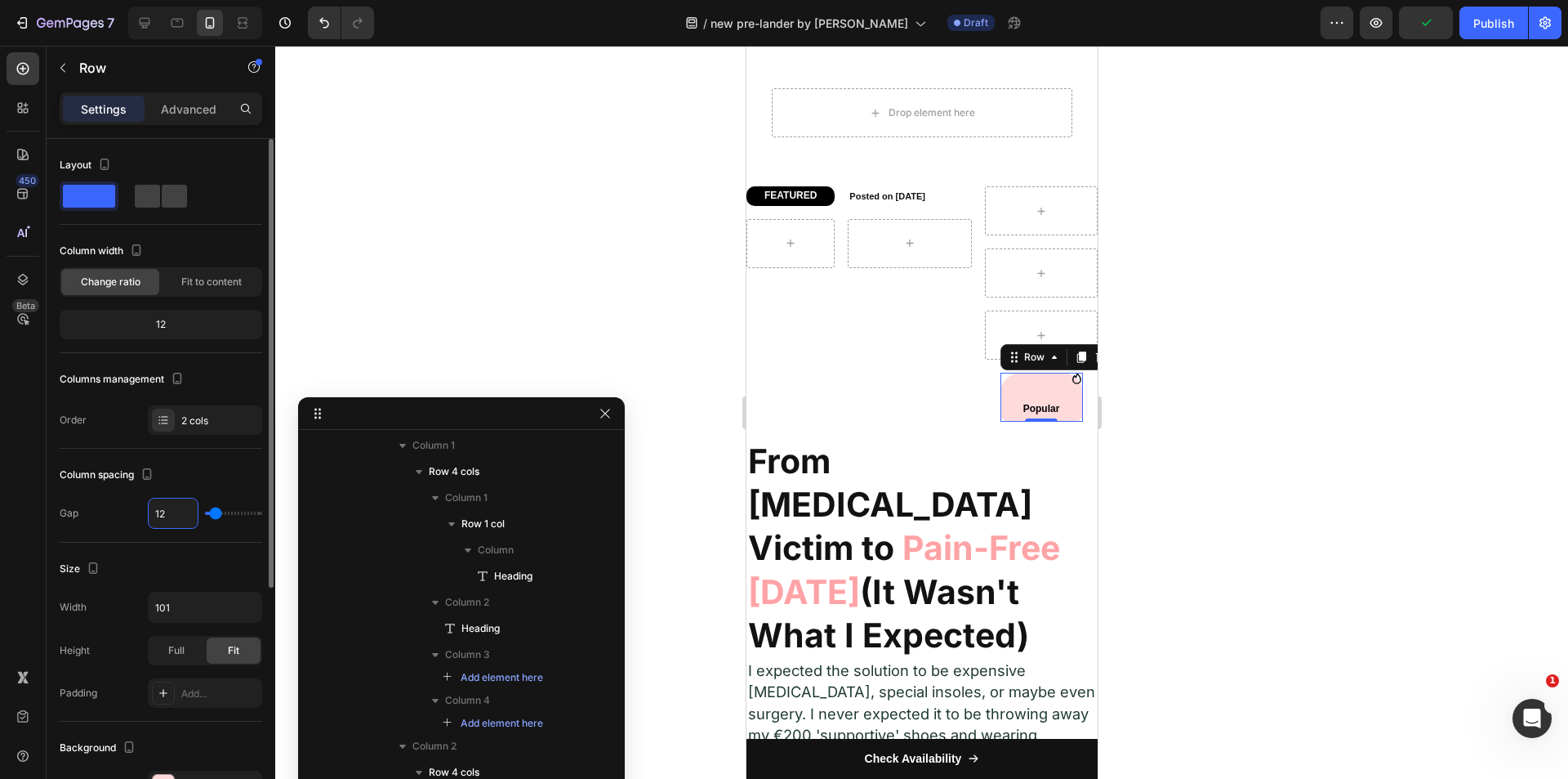
type input "11"
type input "10"
type input "9"
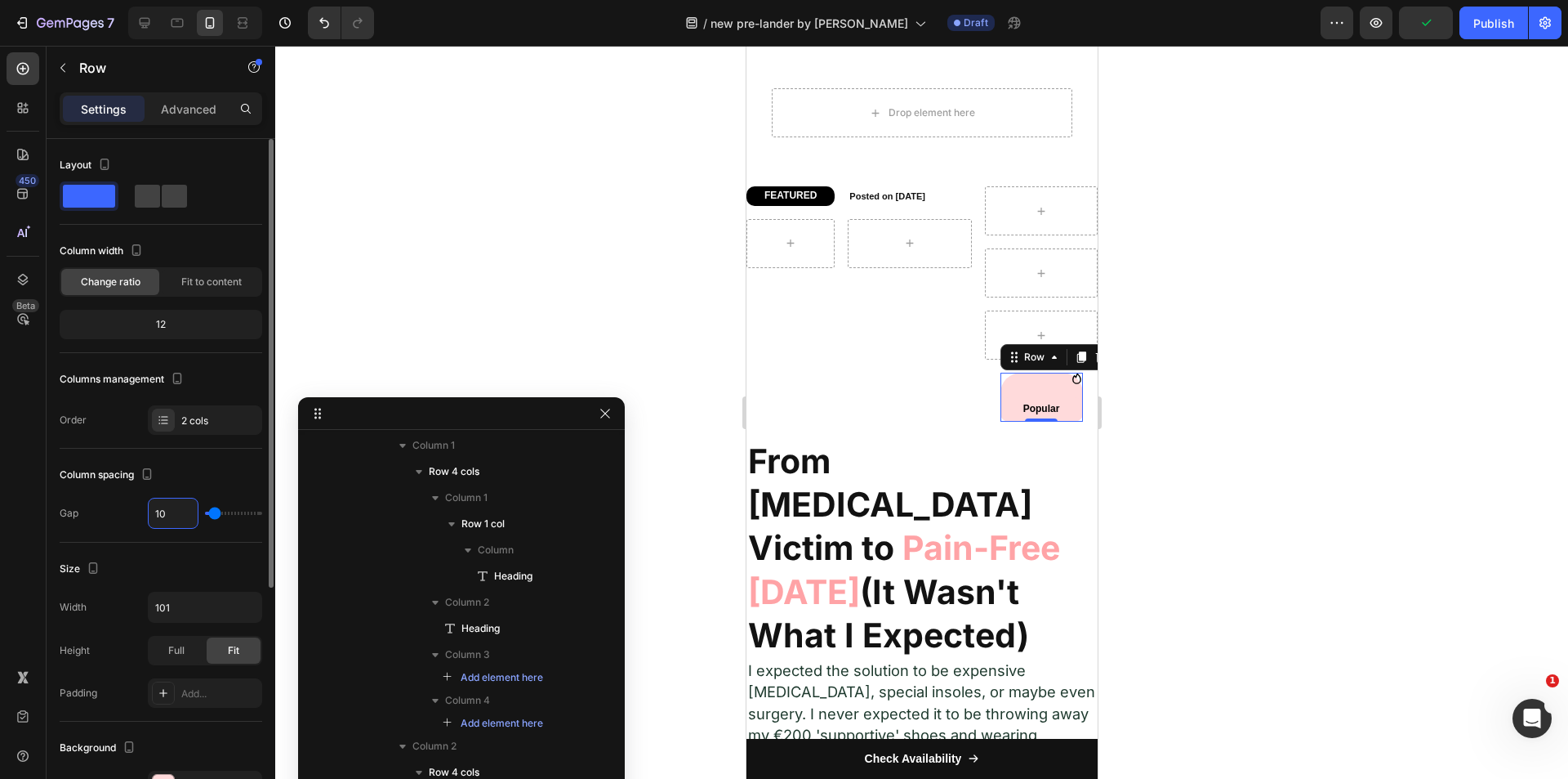
type input "9"
type input "8"
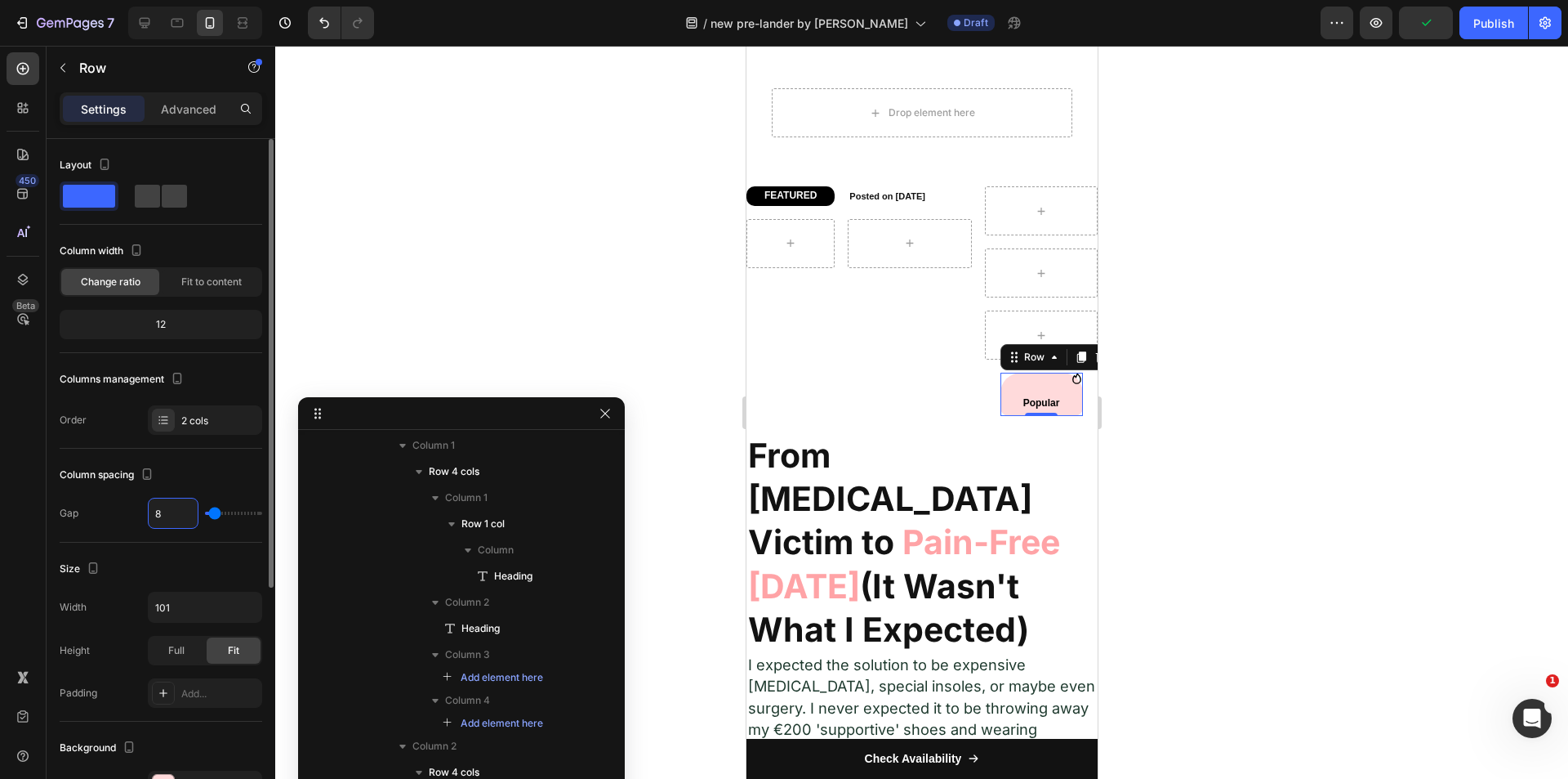
type input "7"
type input "6"
type input "5"
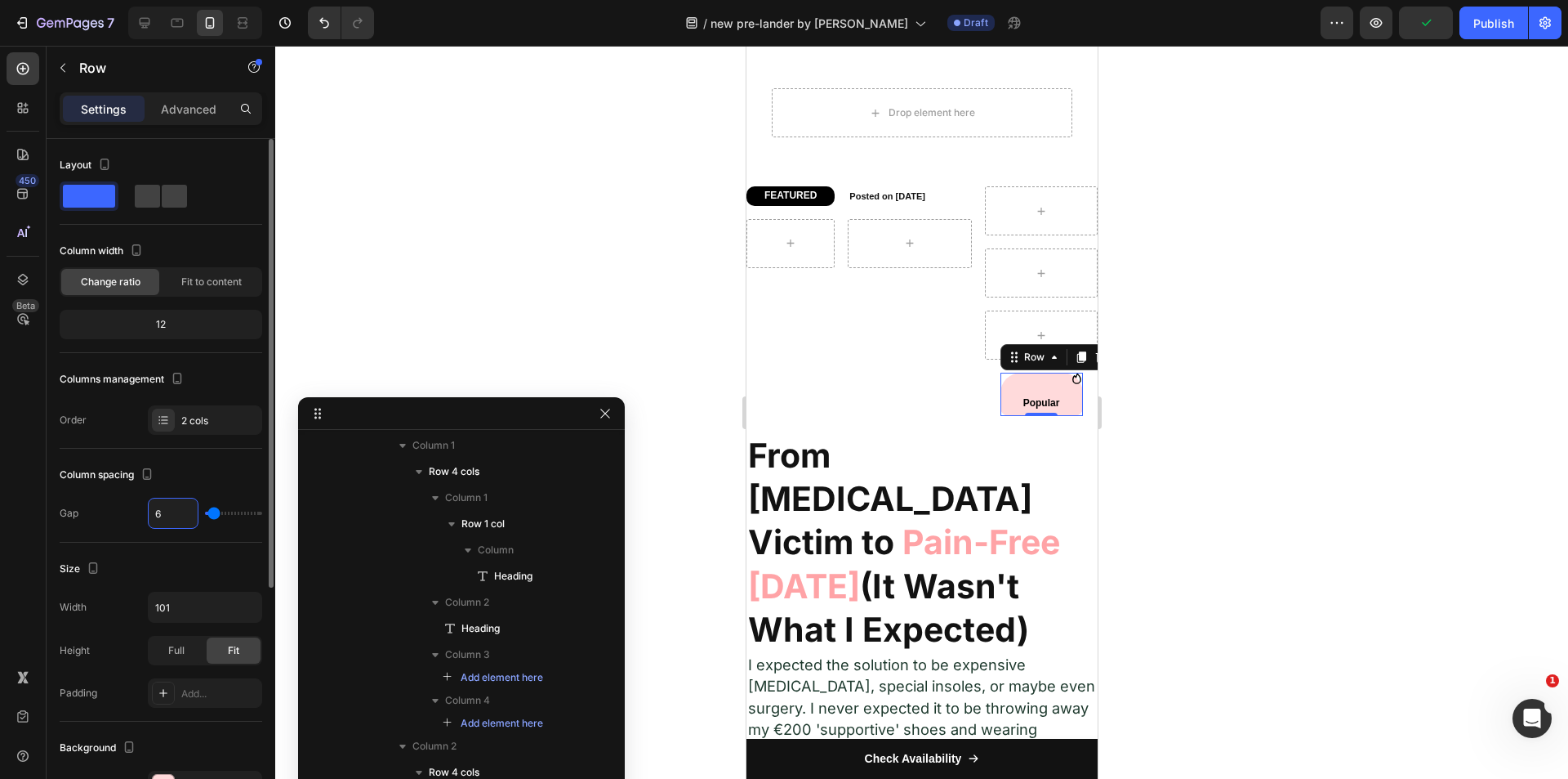
type input "5"
type input "4"
type input "3"
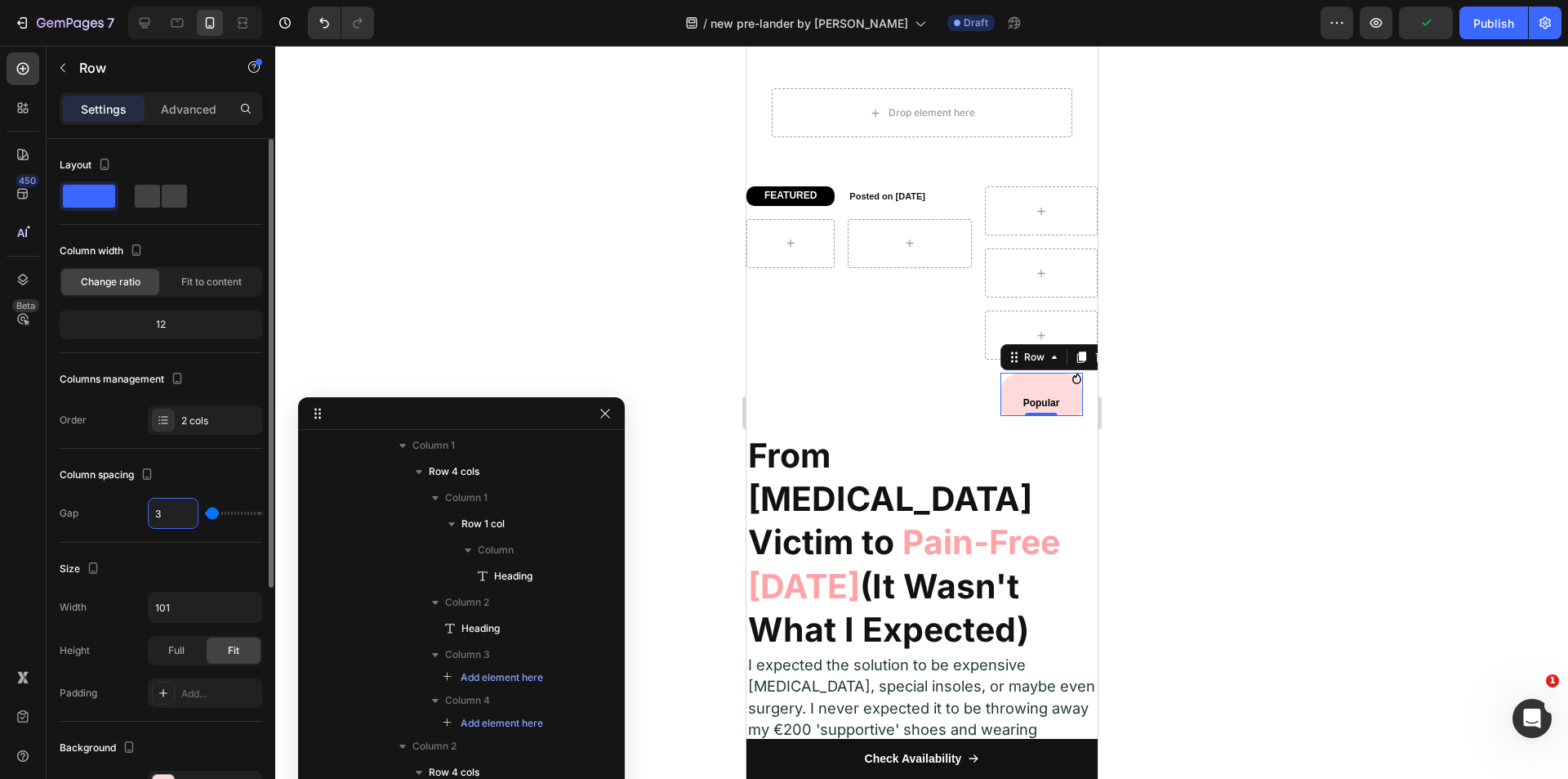
type input "2"
type input "1"
type input "0"
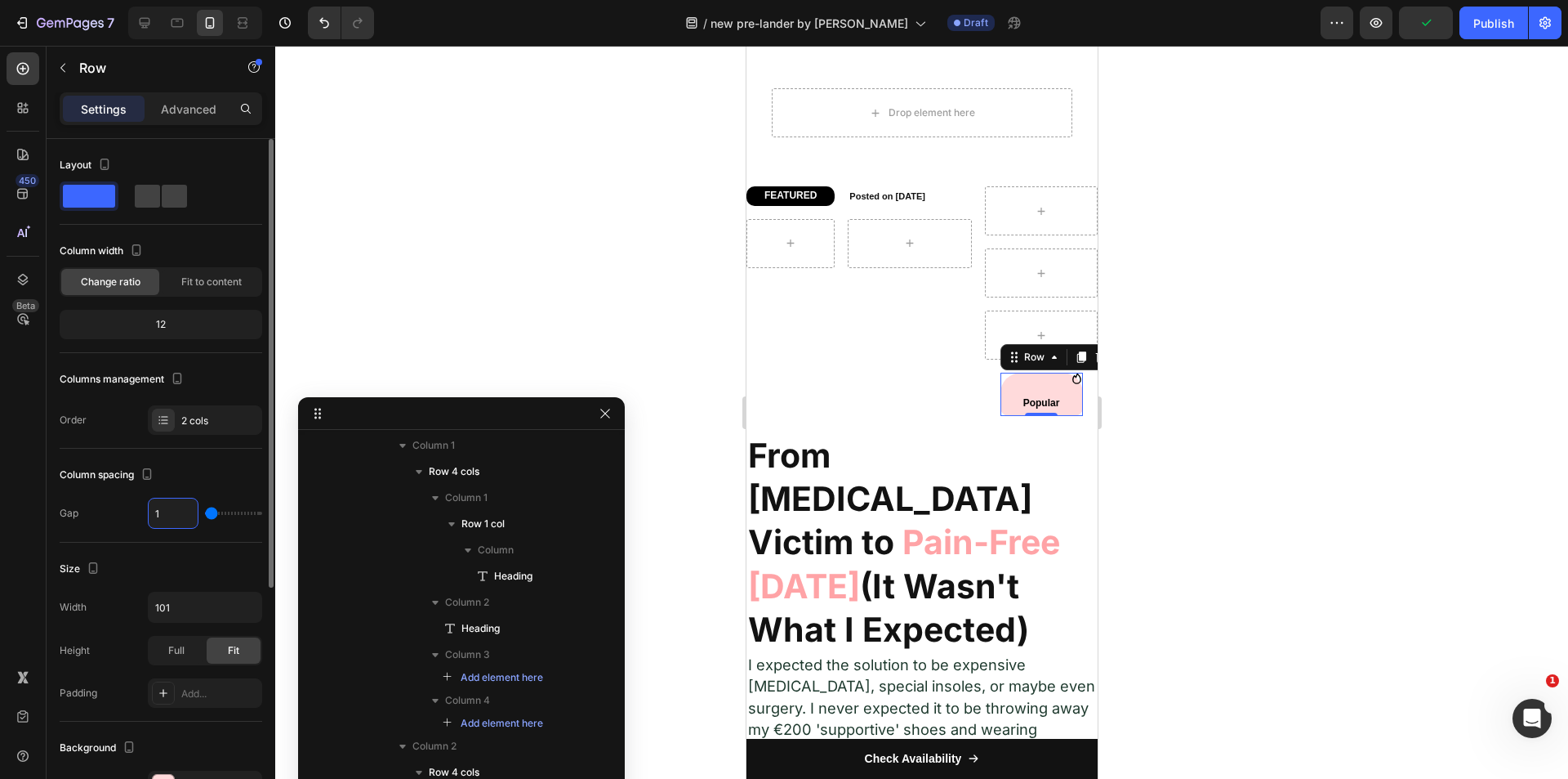
type input "0"
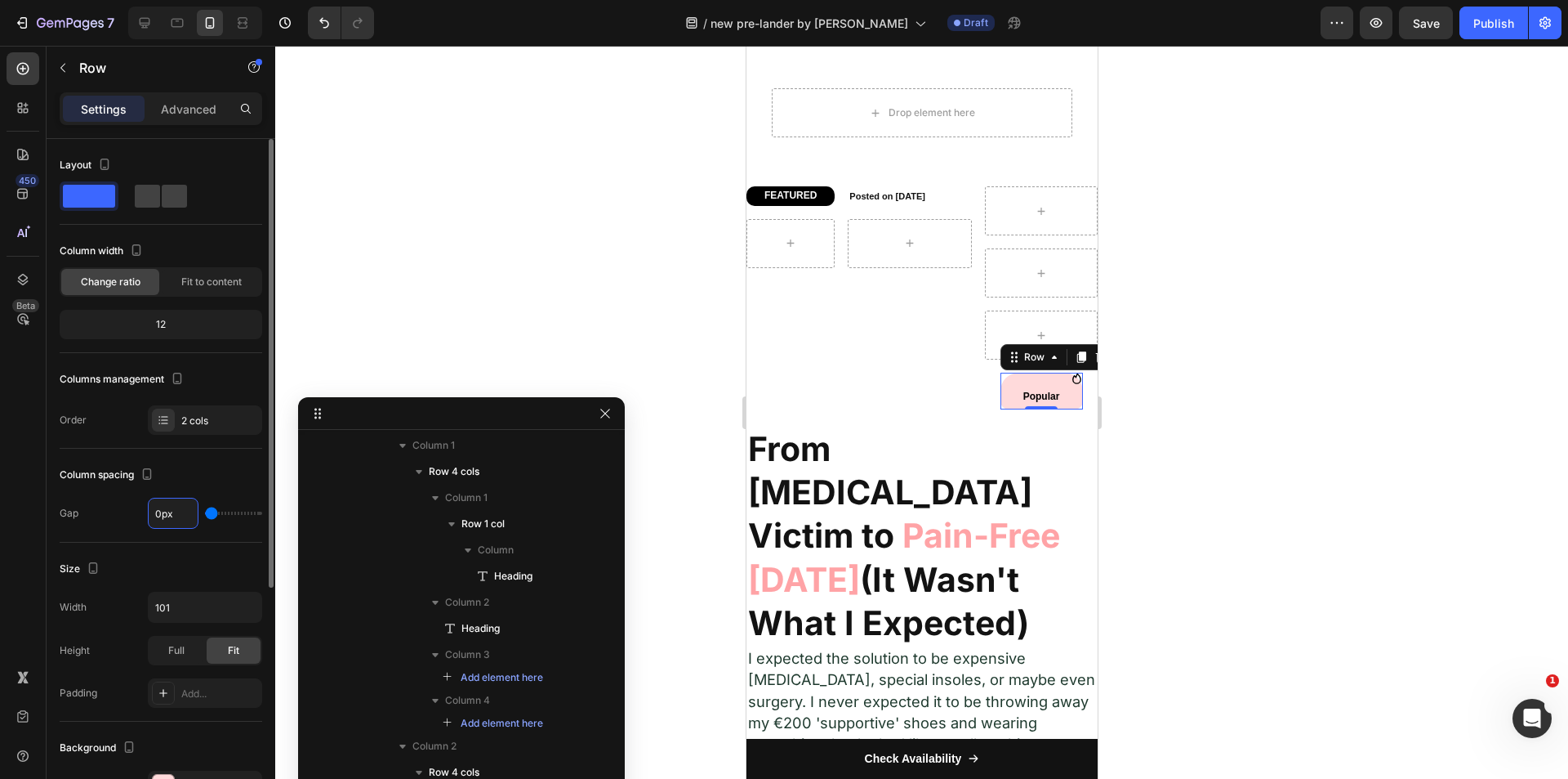
scroll to position [163, 0]
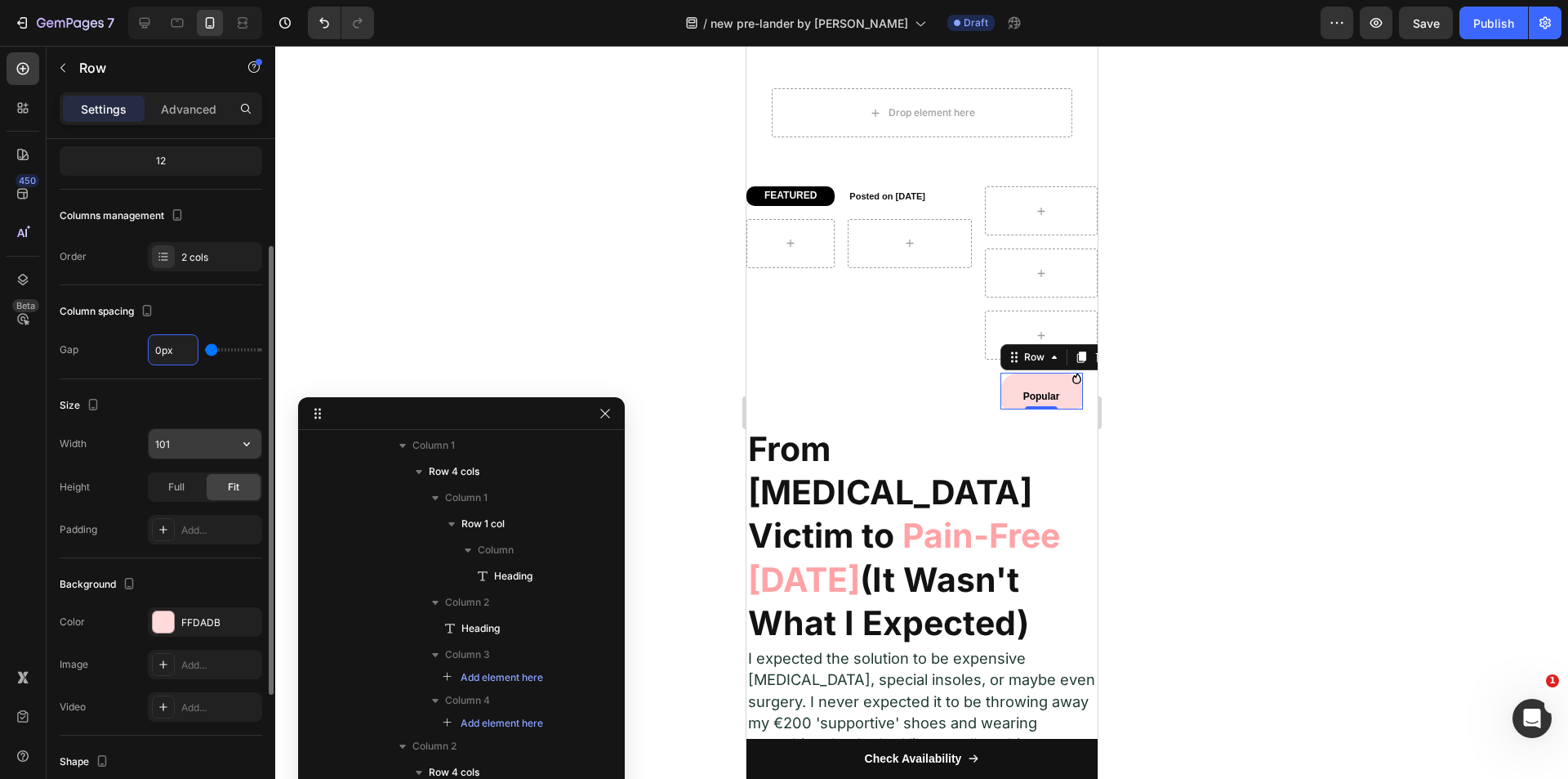
click at [171, 450] on input "101" at bounding box center [204, 444] width 113 height 30
type input "0"
type input "82"
click at [182, 110] on p "Advanced" at bounding box center [189, 108] width 55 height 17
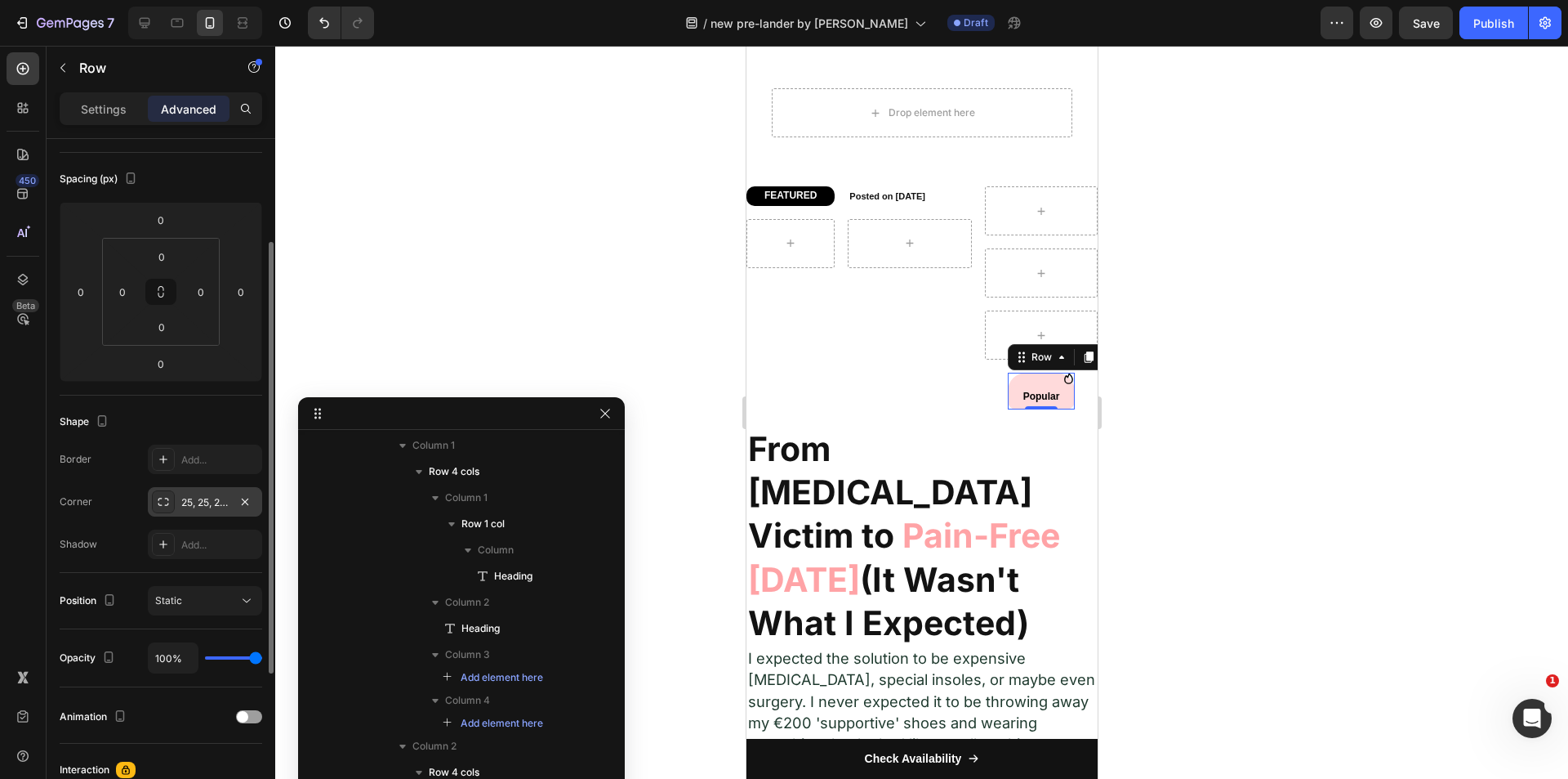
click at [231, 507] on div "25, 25, 25, 25" at bounding box center [204, 502] width 114 height 30
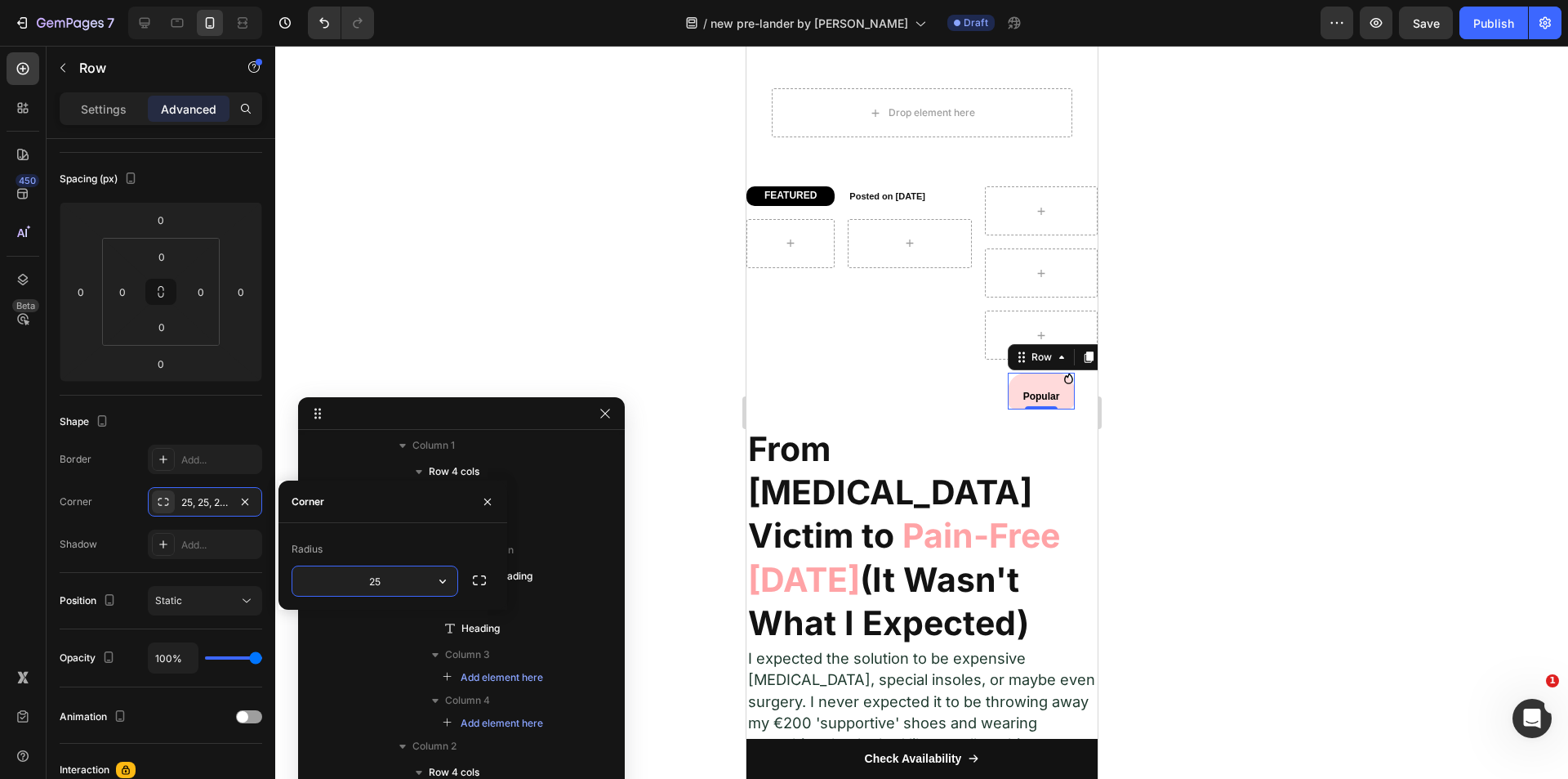
click at [370, 579] on input "25" at bounding box center [375, 581] width 165 height 30
click at [436, 580] on icon "button" at bounding box center [442, 580] width 17 height 17
click at [378, 576] on input "25" at bounding box center [375, 581] width 165 height 30
click at [478, 576] on icon "button" at bounding box center [479, 580] width 17 height 17
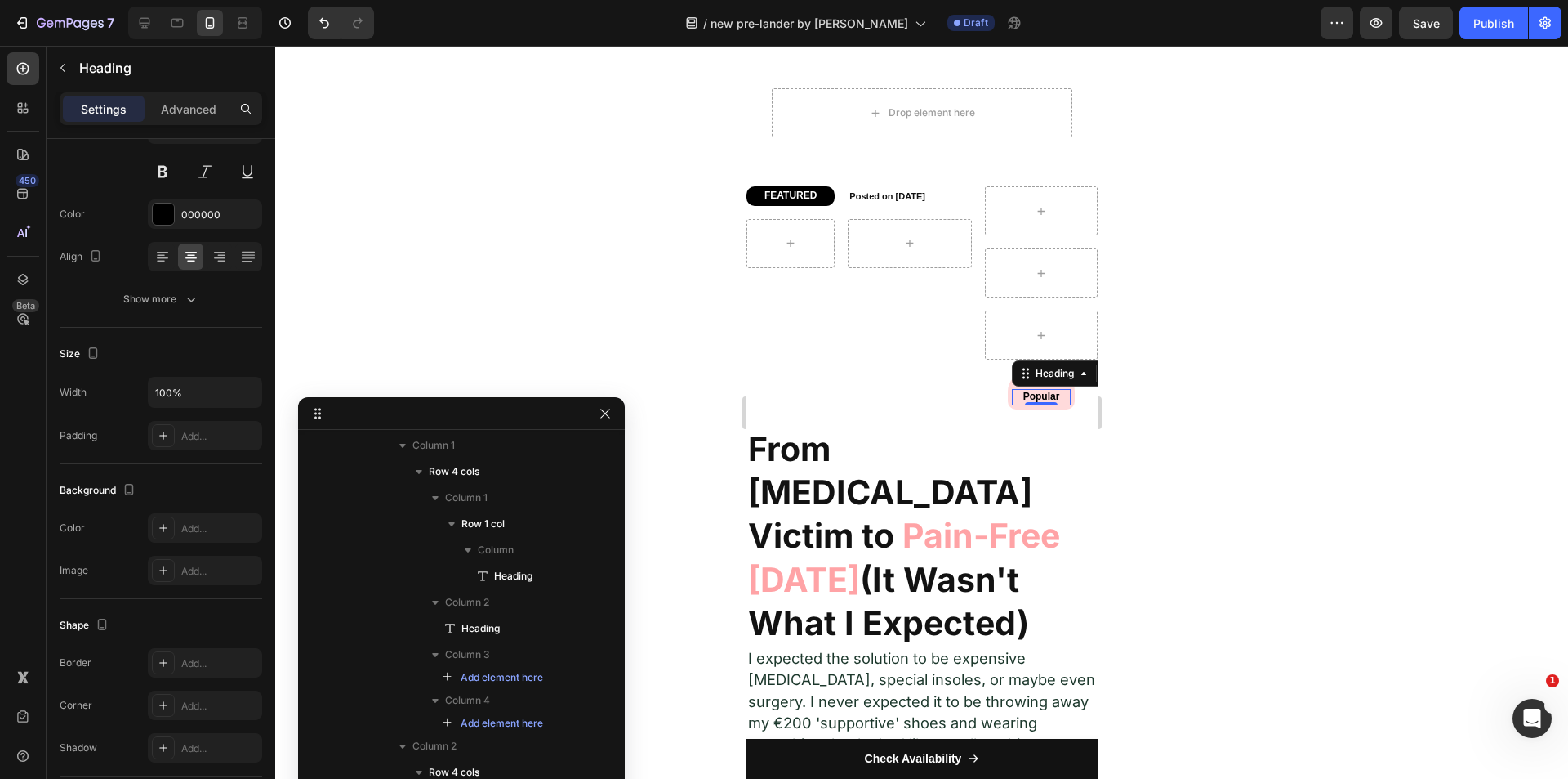
click at [1011, 396] on h2 "Popular" at bounding box center [1040, 396] width 59 height 17
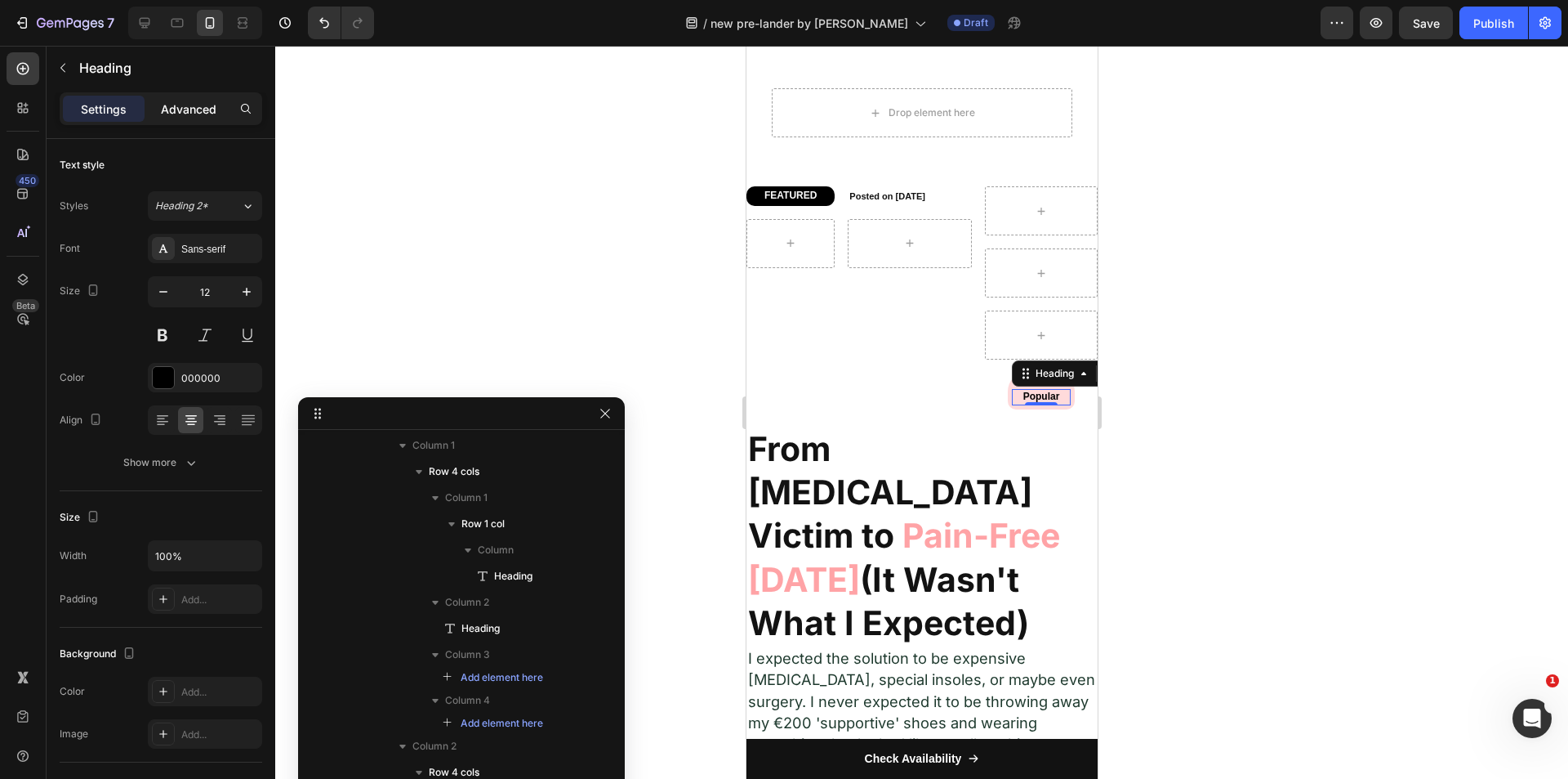
click at [185, 106] on p "Advanced" at bounding box center [189, 108] width 55 height 17
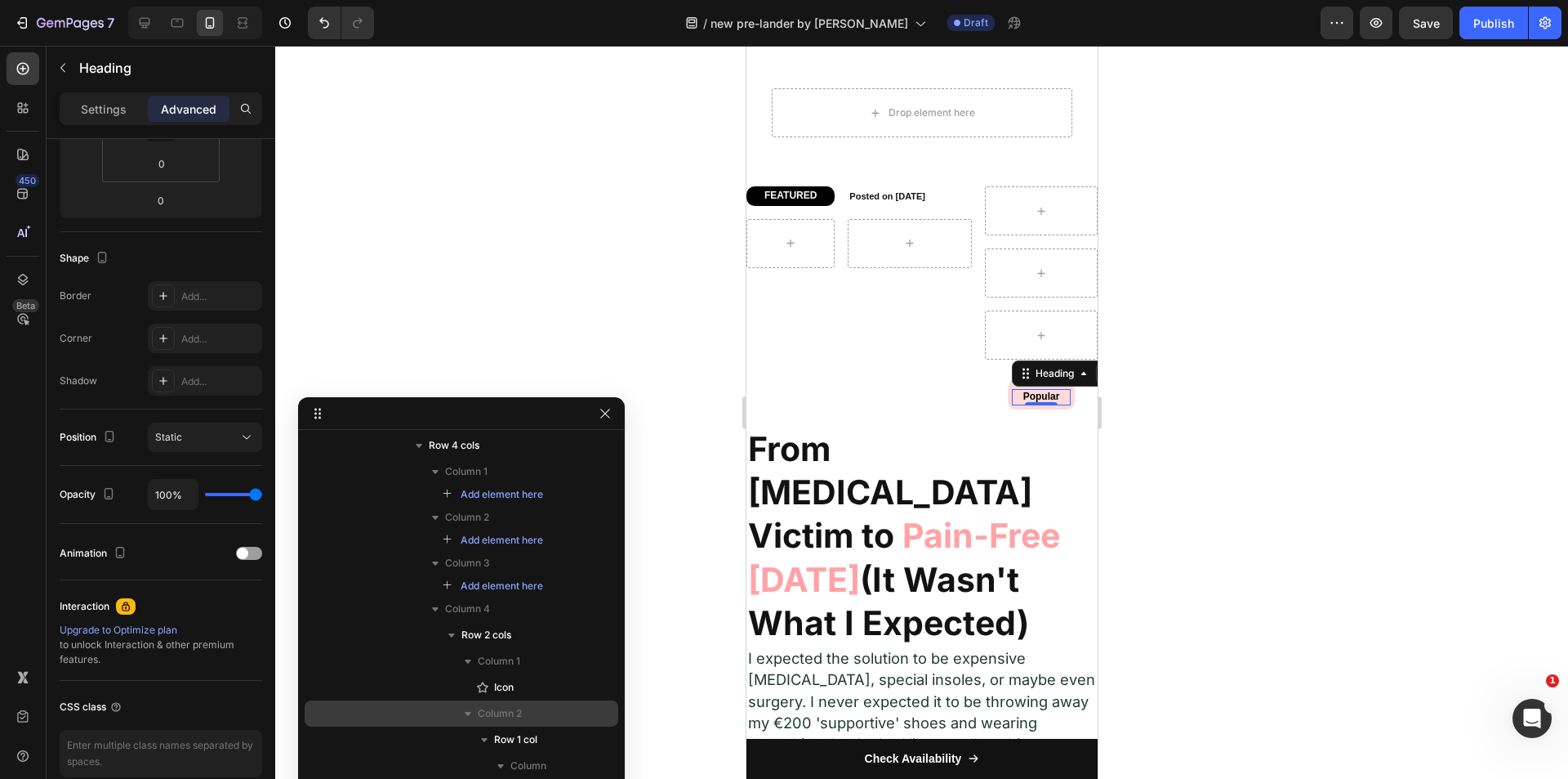
scroll to position [1253, 0]
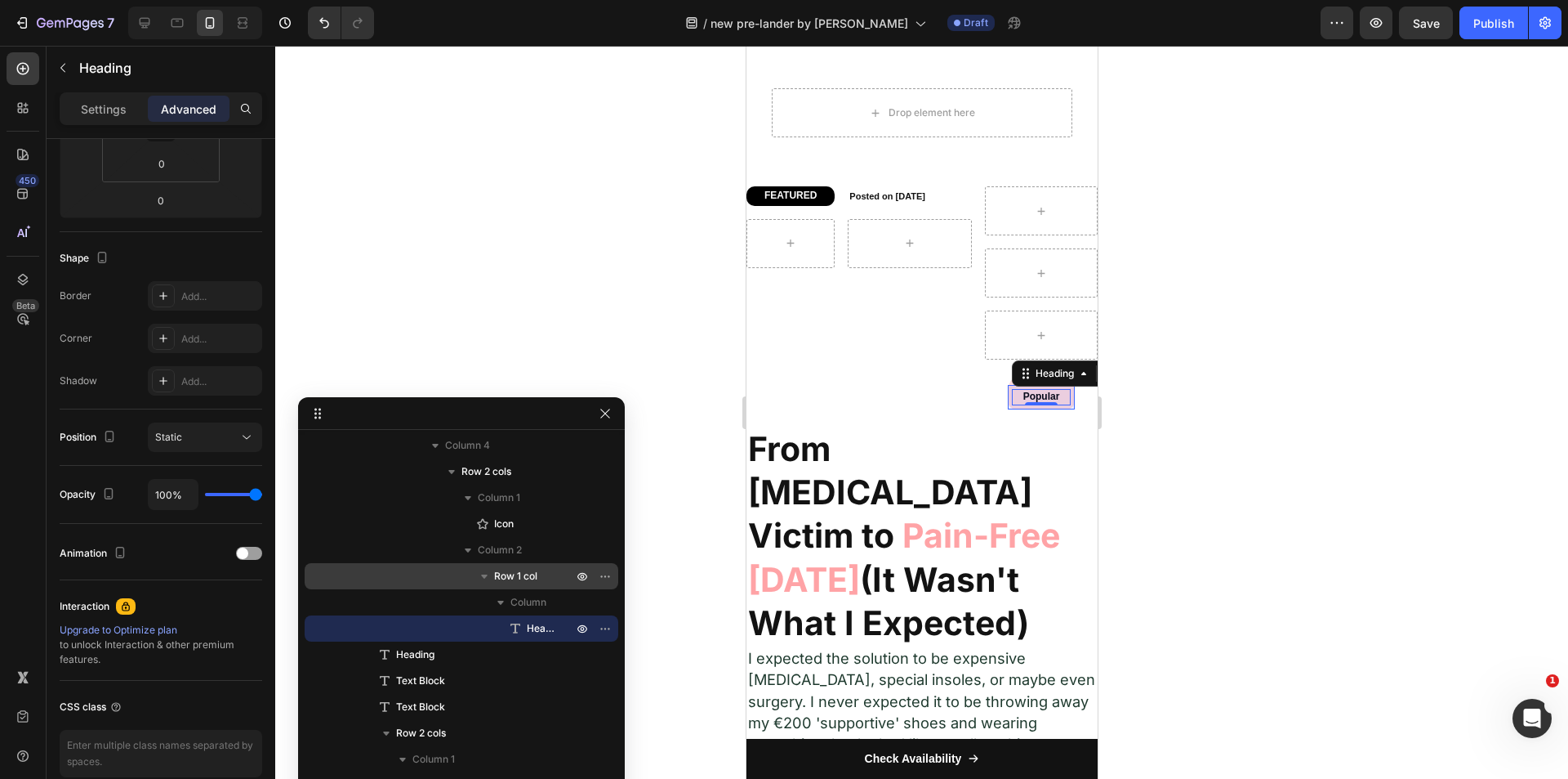
click at [526, 577] on span "Row 1 col" at bounding box center [516, 575] width 43 height 17
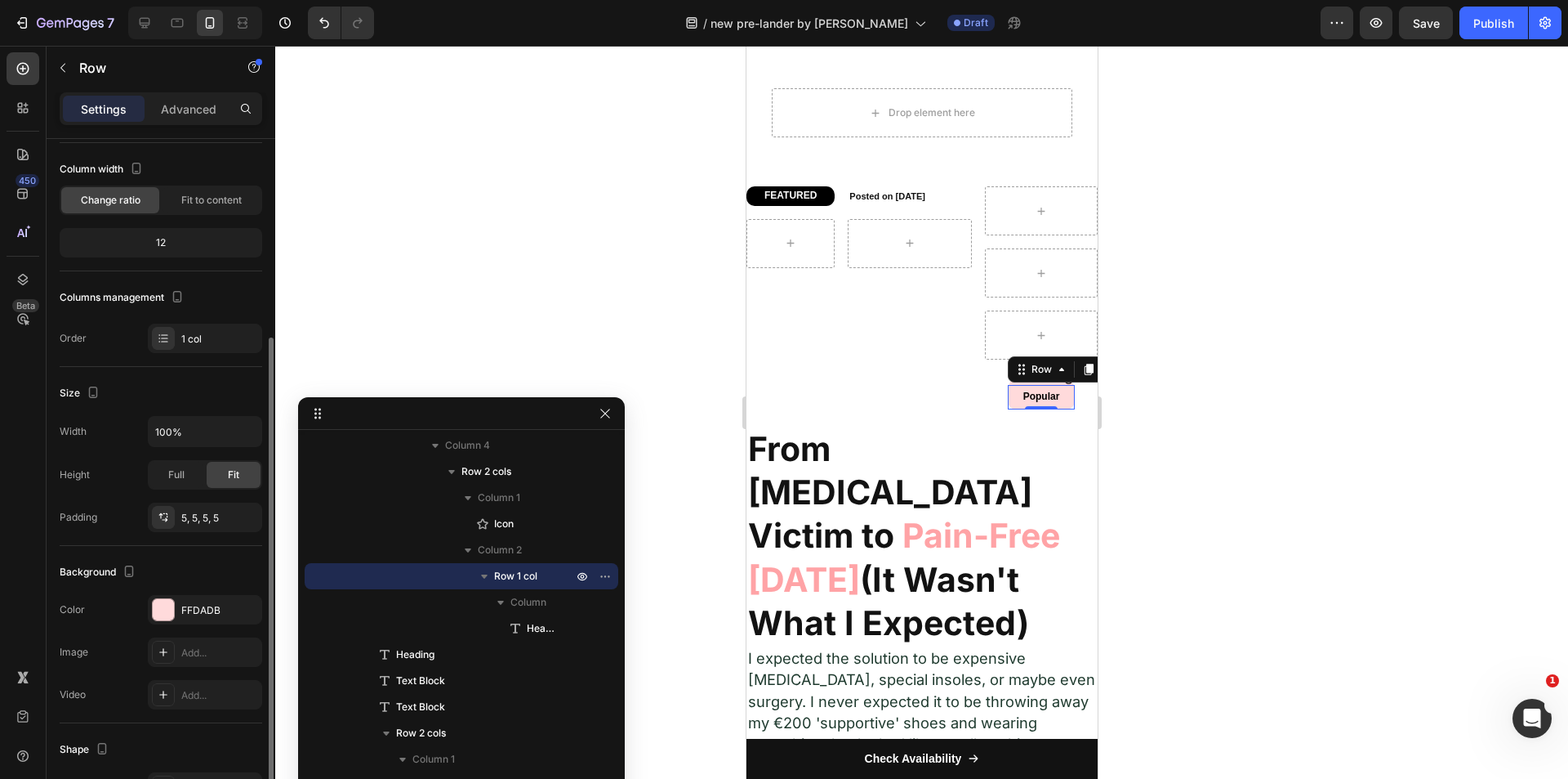
scroll to position [163, 0]
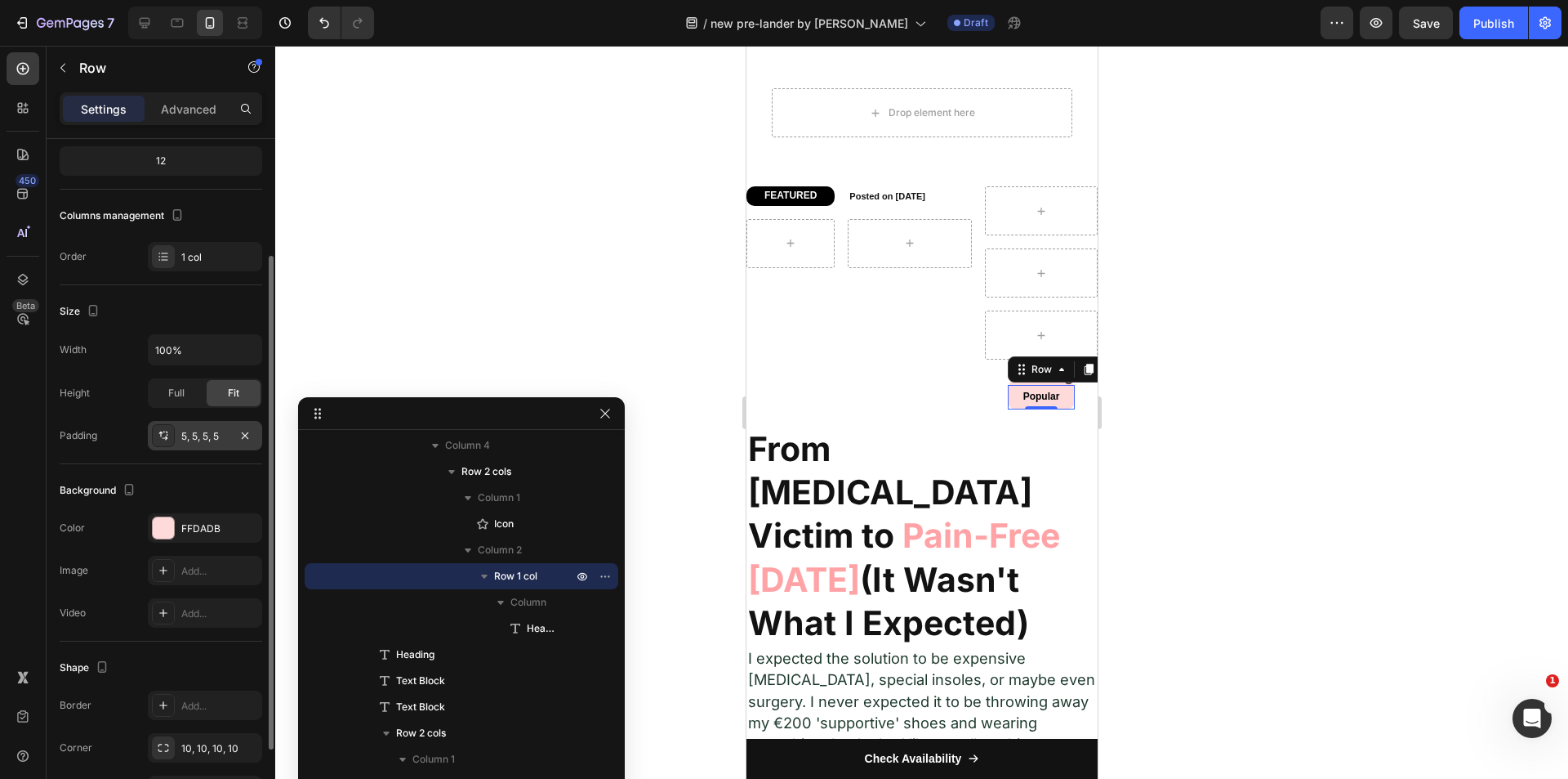
click at [203, 445] on div "5, 5, 5, 5" at bounding box center [204, 436] width 114 height 30
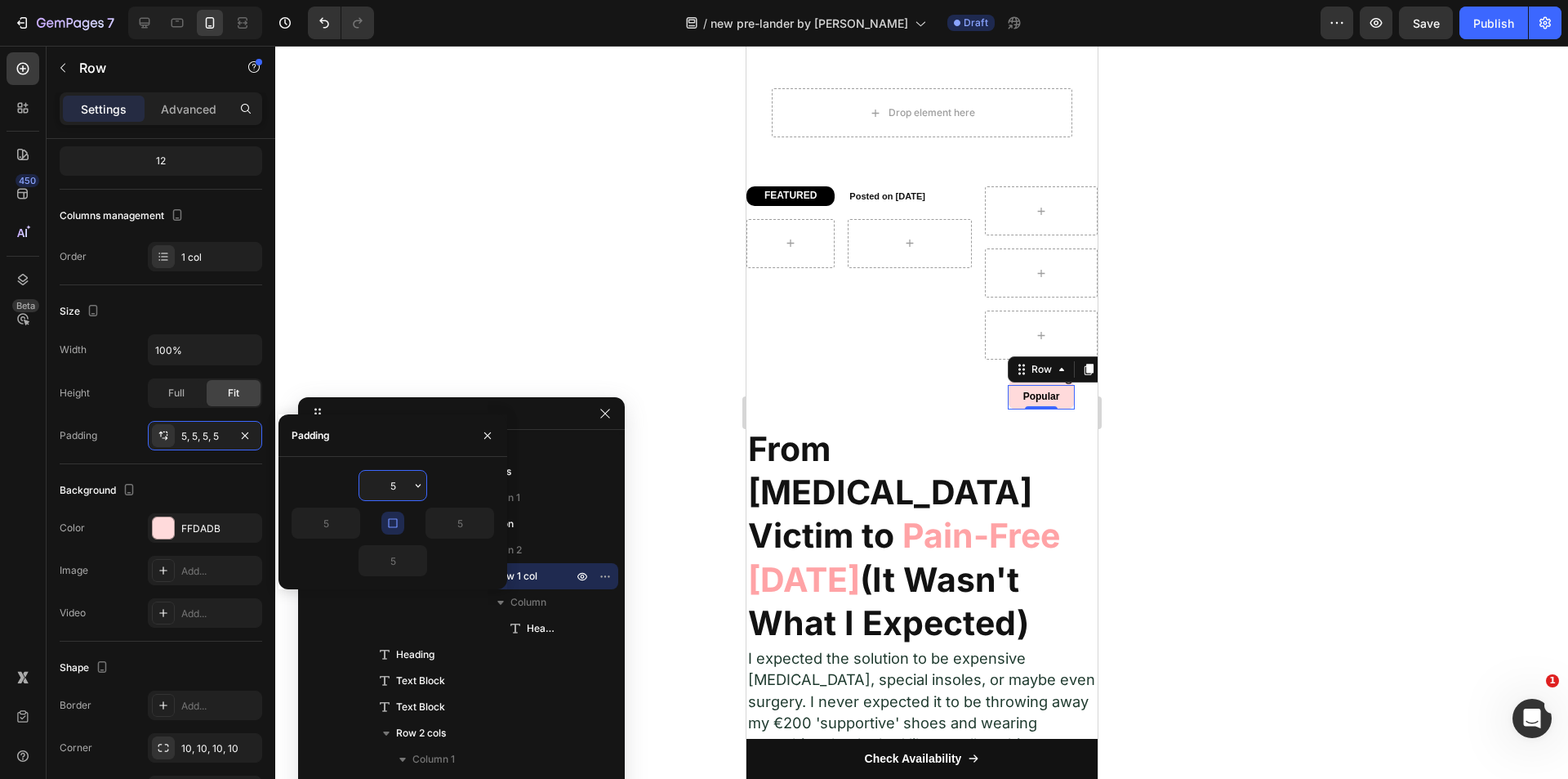
click at [398, 474] on input "5" at bounding box center [393, 485] width 67 height 30
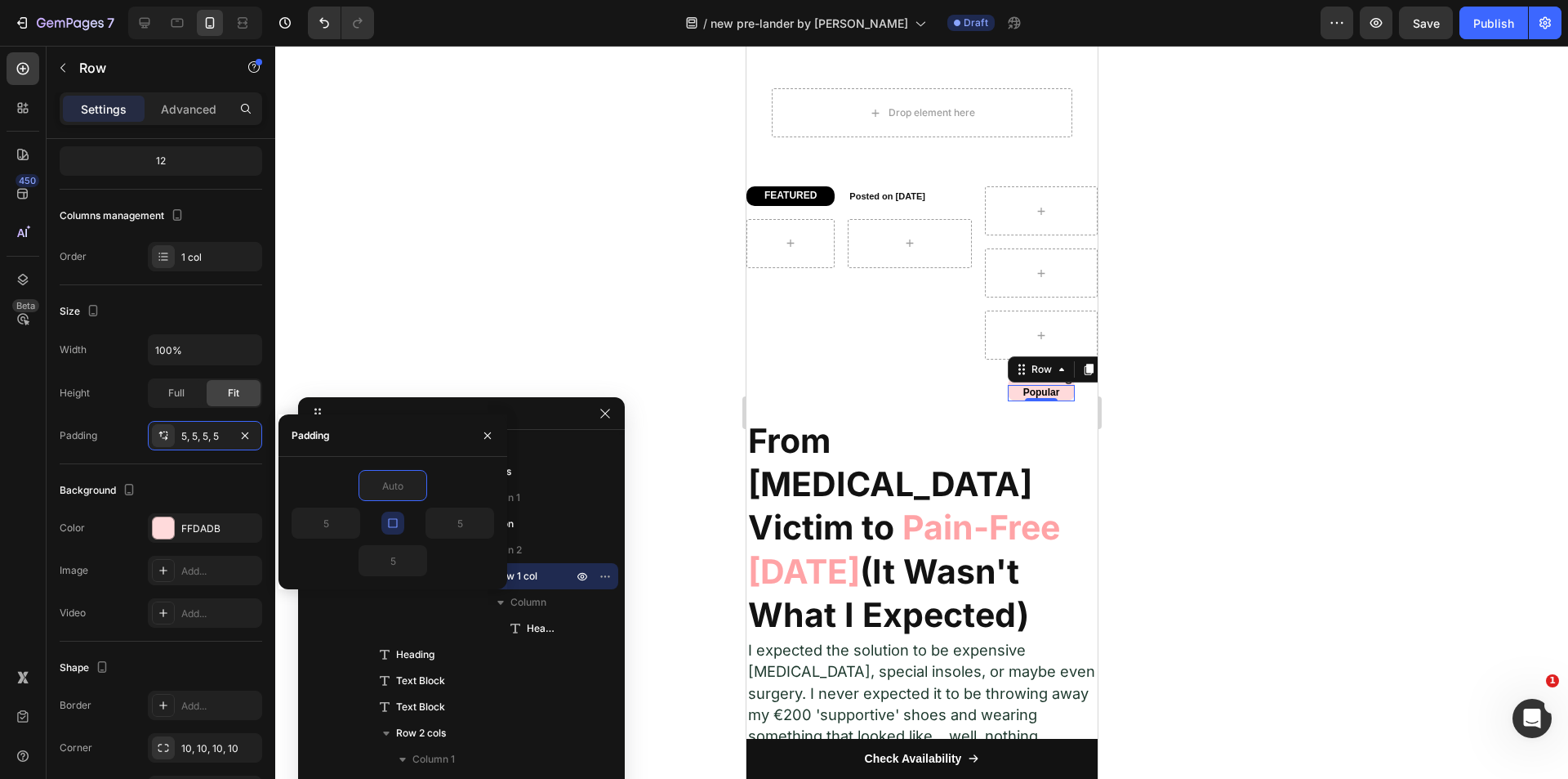
type input "0"
click at [395, 518] on icon "button" at bounding box center [392, 522] width 13 height 13
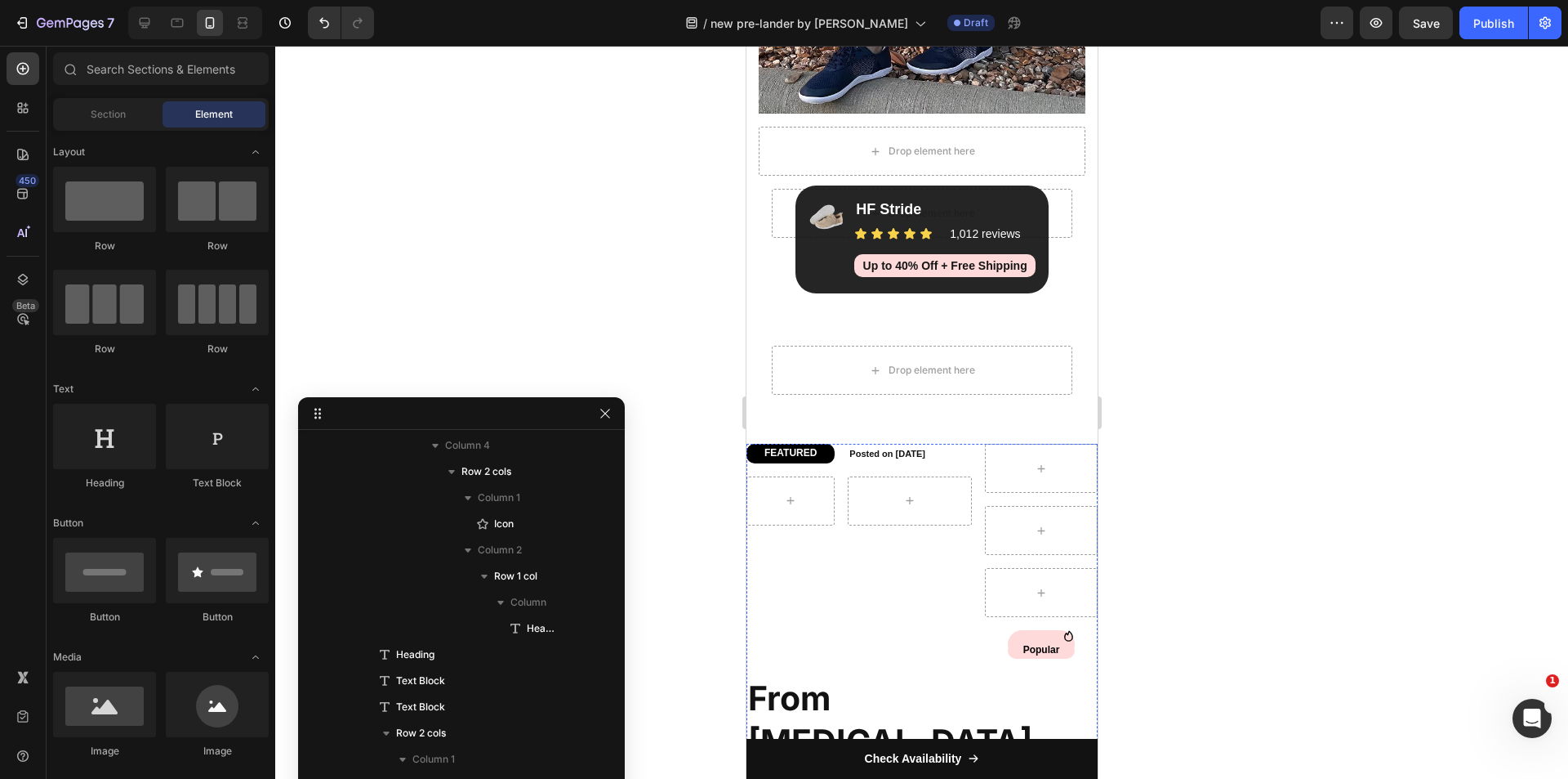
scroll to position [559, 0]
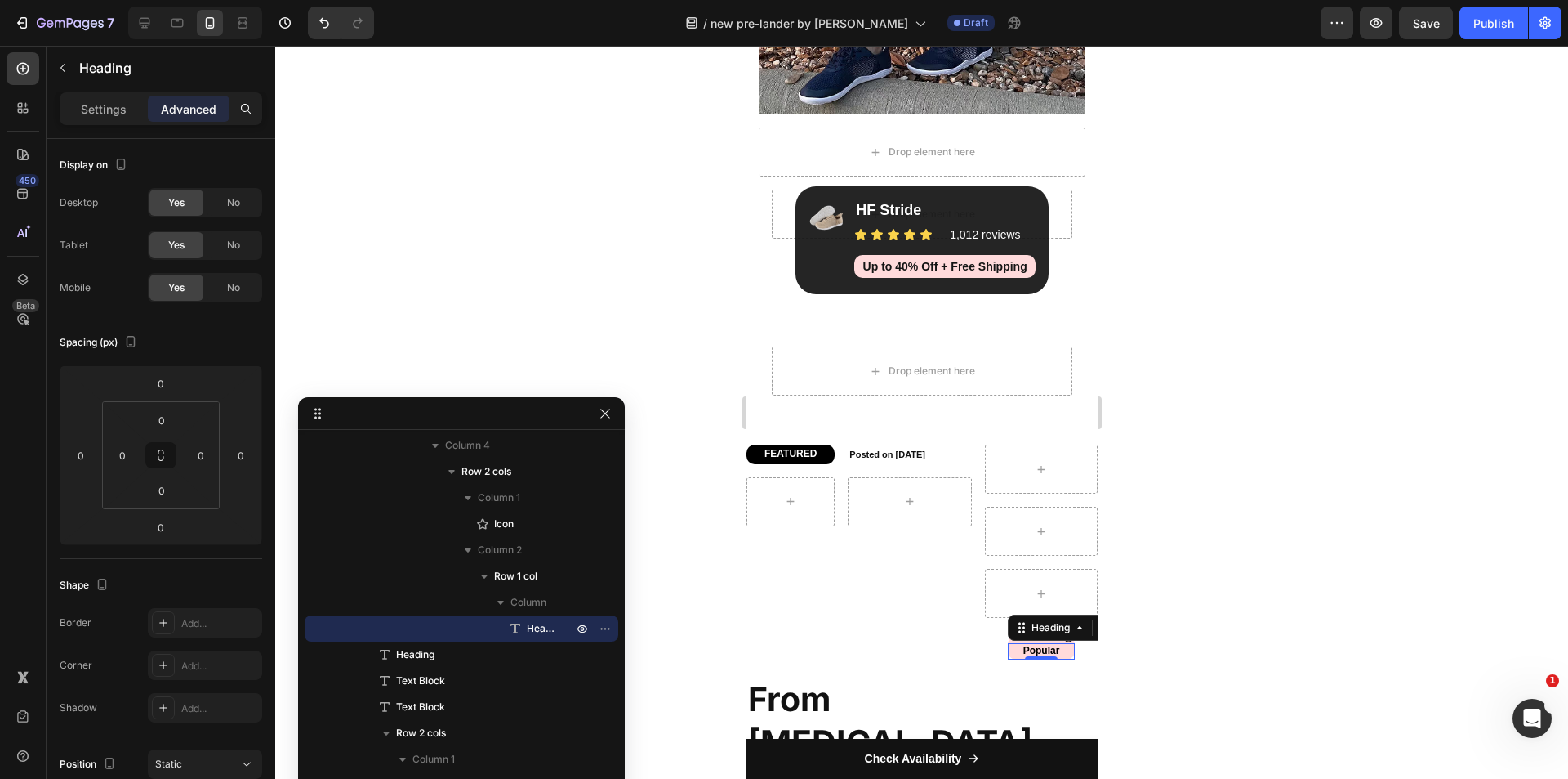
click at [1053, 649] on h2 "Popular" at bounding box center [1040, 651] width 67 height 17
click at [506, 584] on div "Row 1 col" at bounding box center [462, 575] width 301 height 27
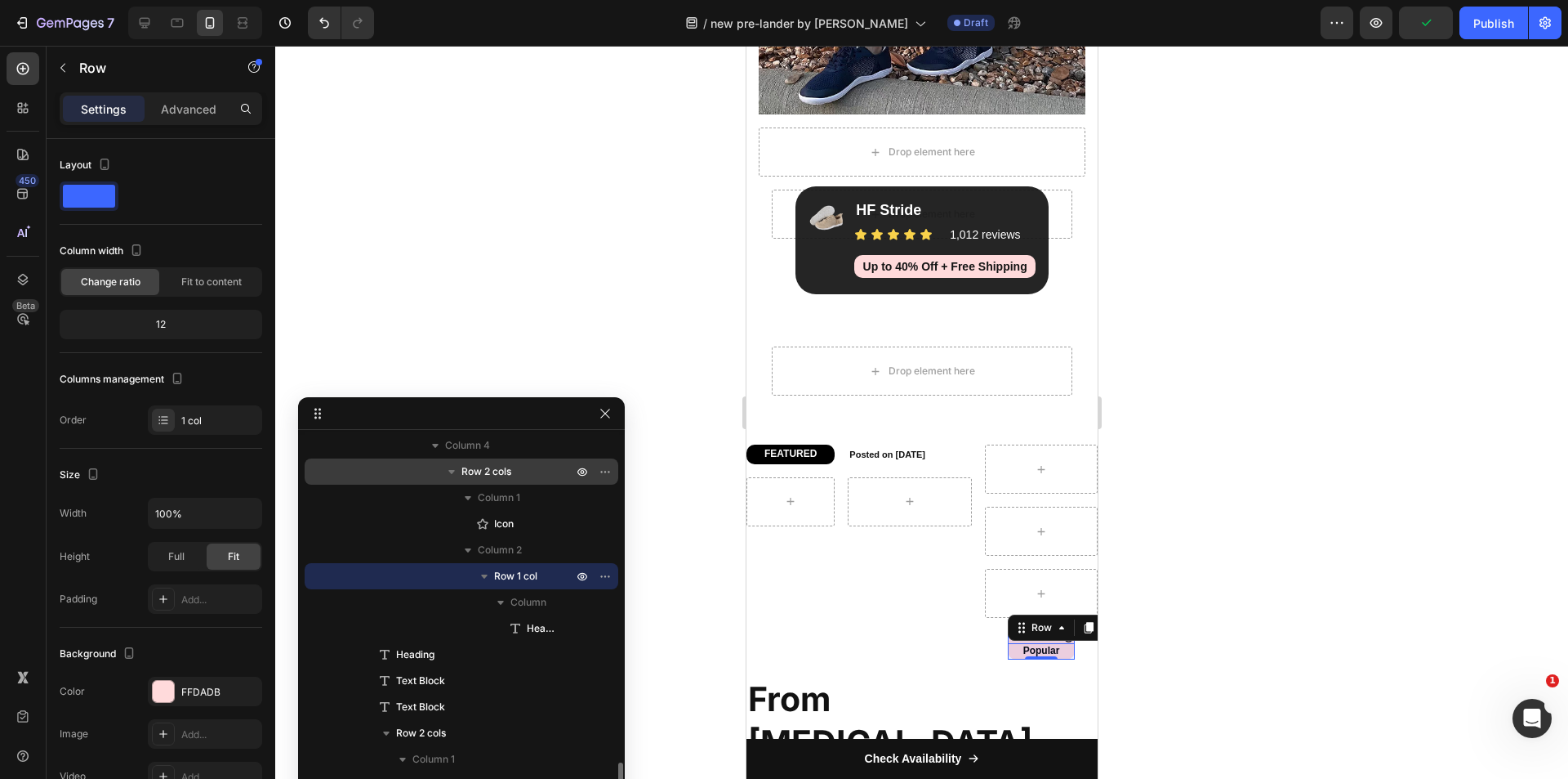
click at [490, 476] on span "Row 2 cols" at bounding box center [486, 471] width 50 height 17
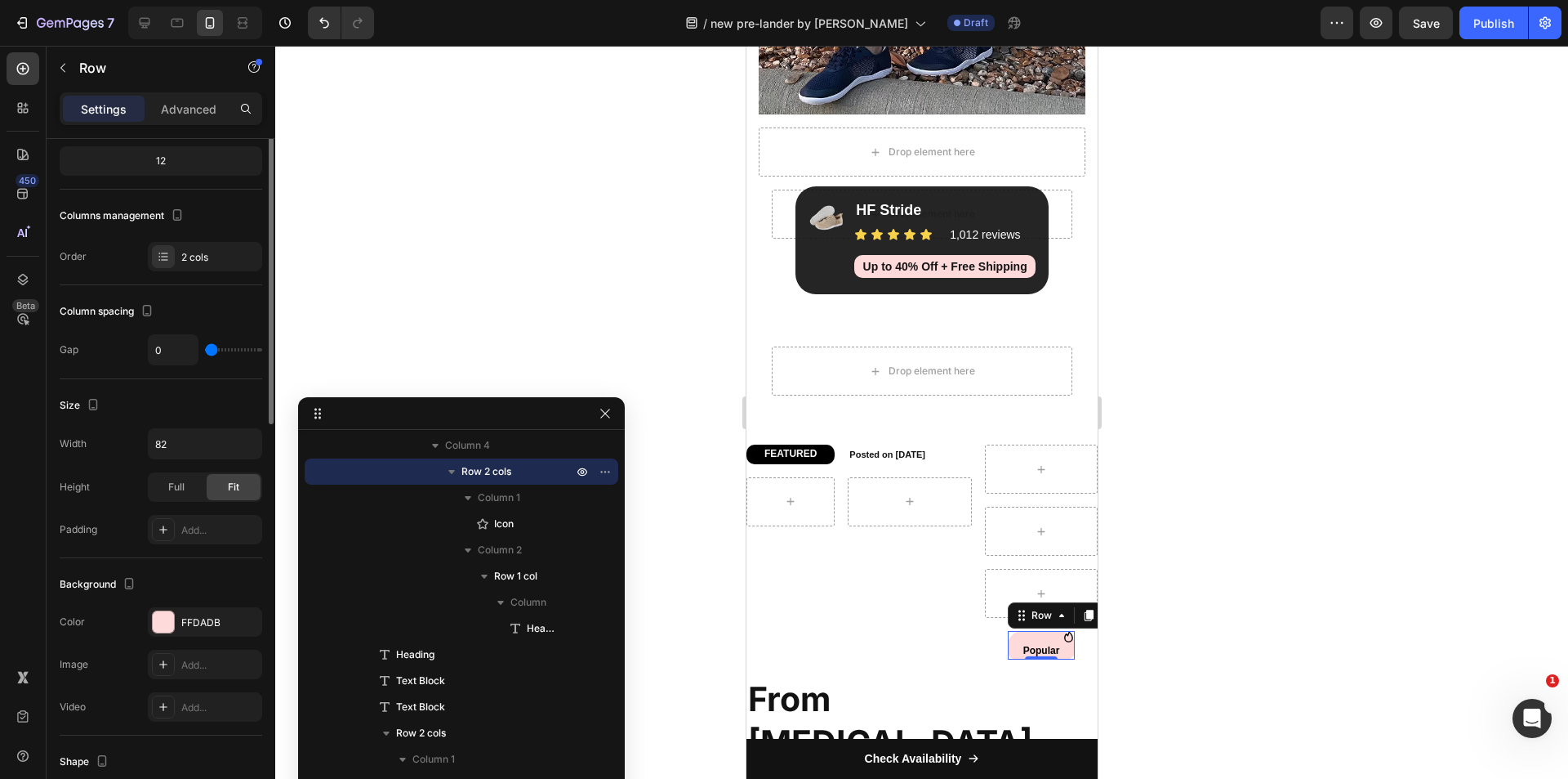
scroll to position [0, 0]
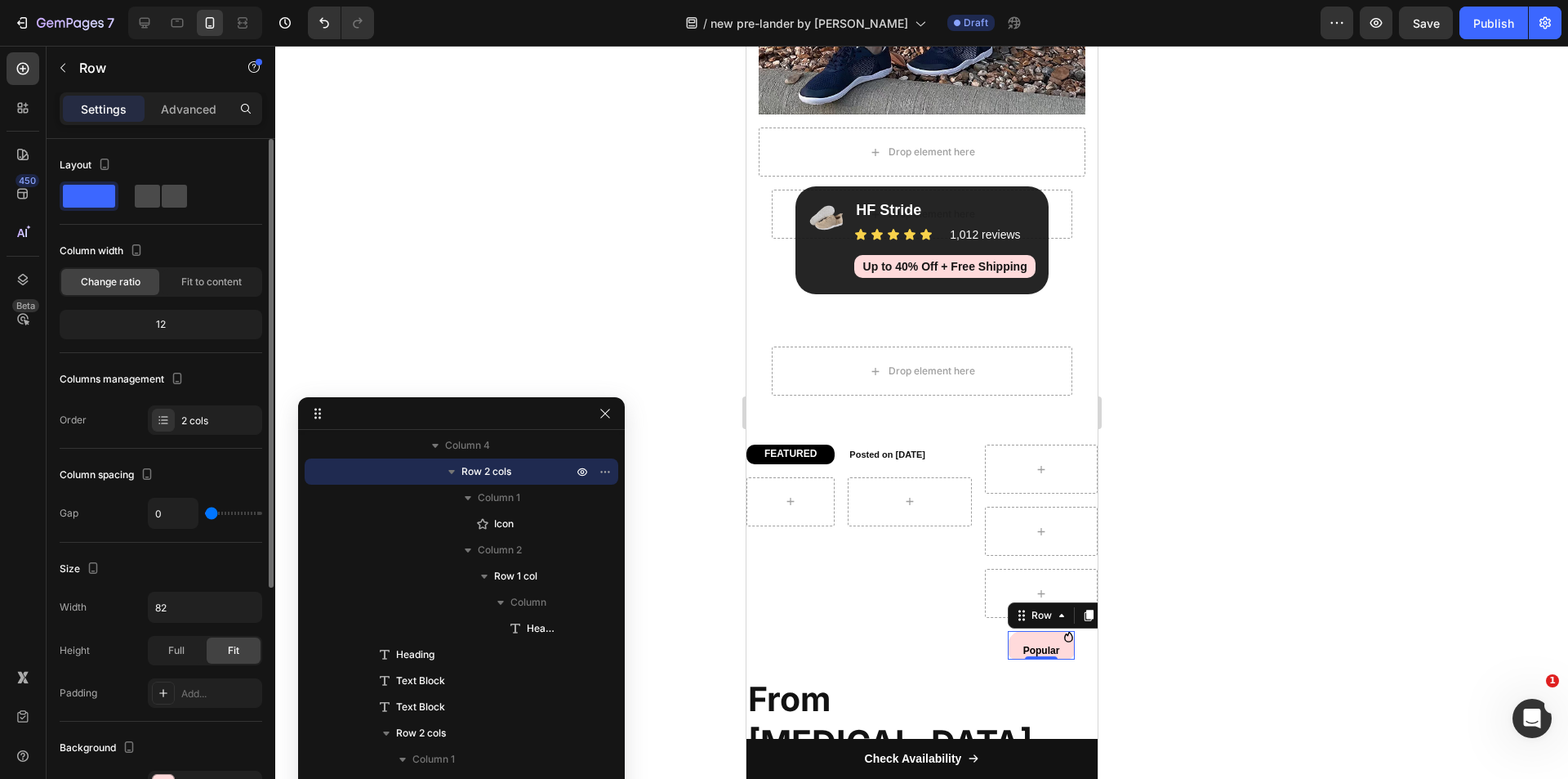
click at [150, 209] on div at bounding box center [161, 196] width 59 height 30
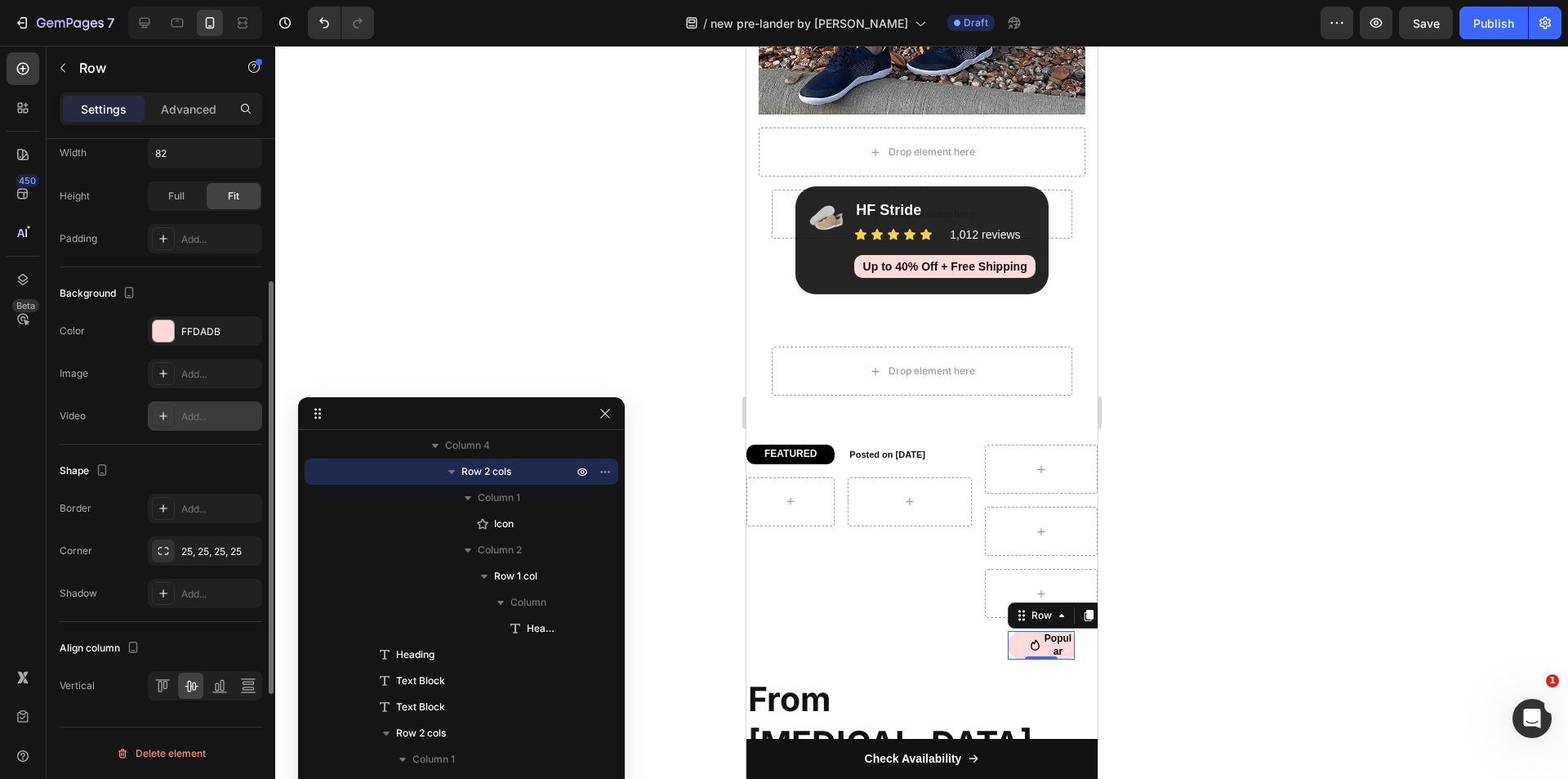
scroll to position [373, 0]
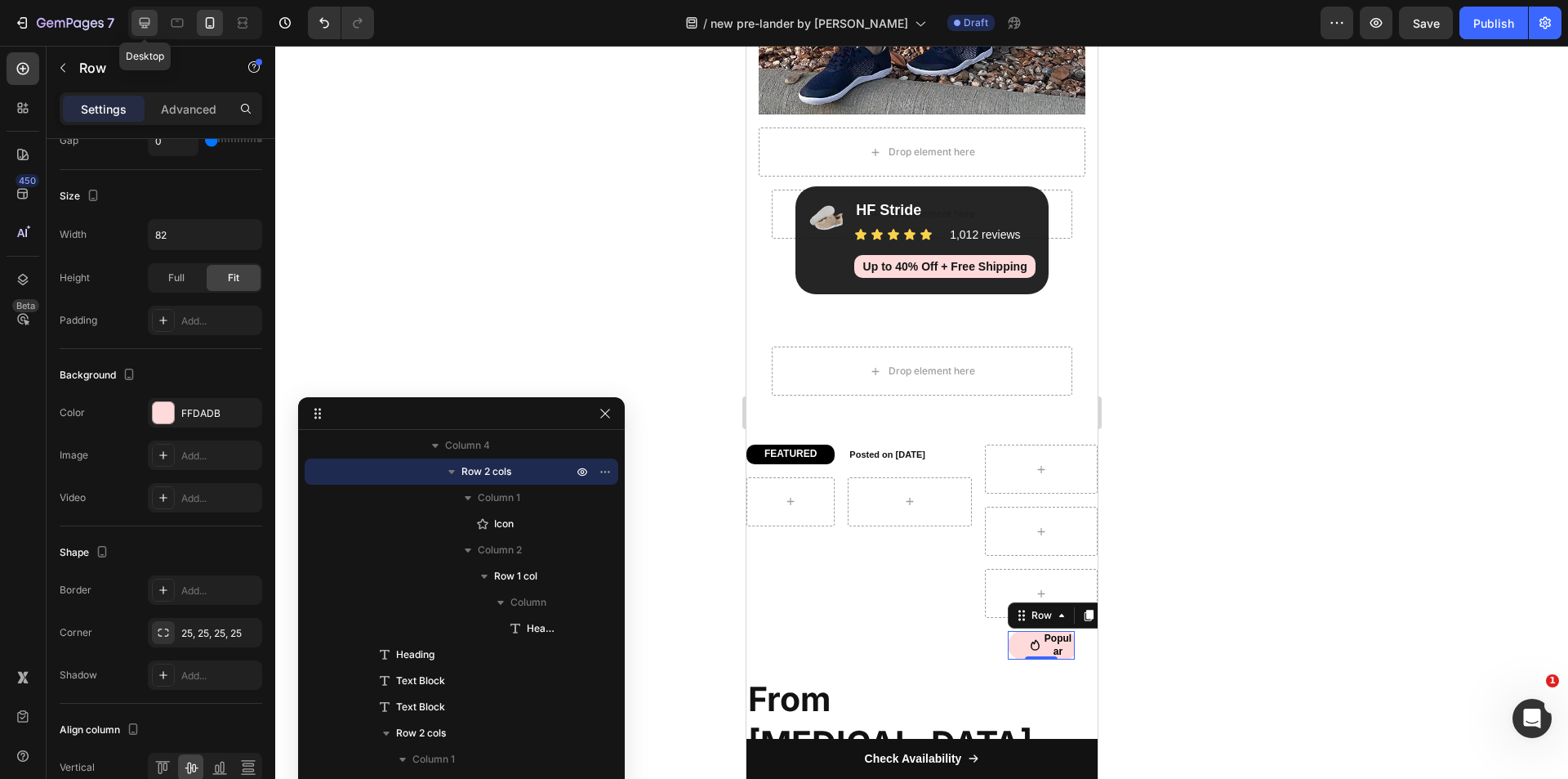
click at [145, 25] on icon at bounding box center [145, 23] width 11 height 11
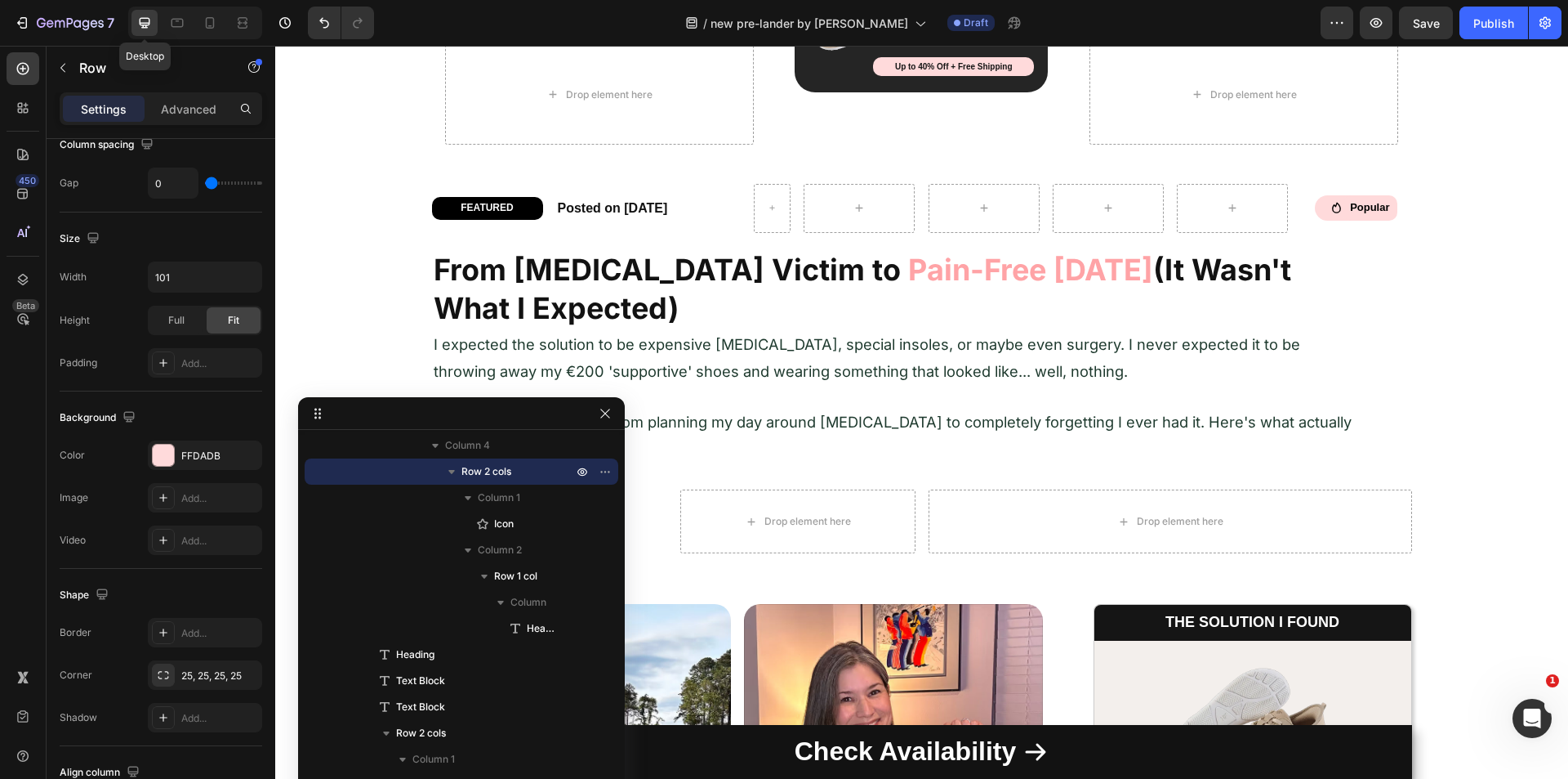
scroll to position [652, 0]
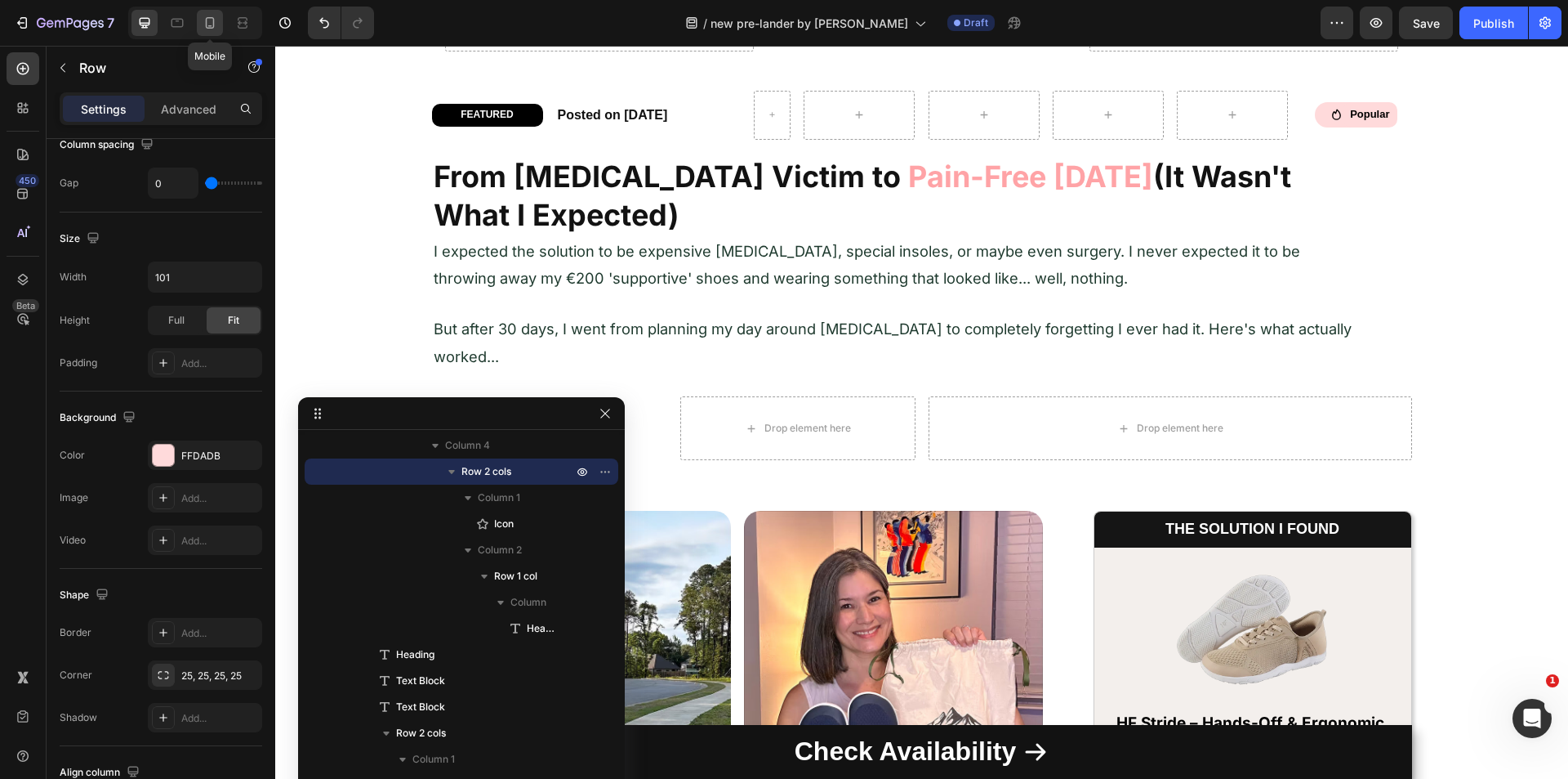
click at [207, 22] on icon at bounding box center [209, 23] width 17 height 17
type input "82"
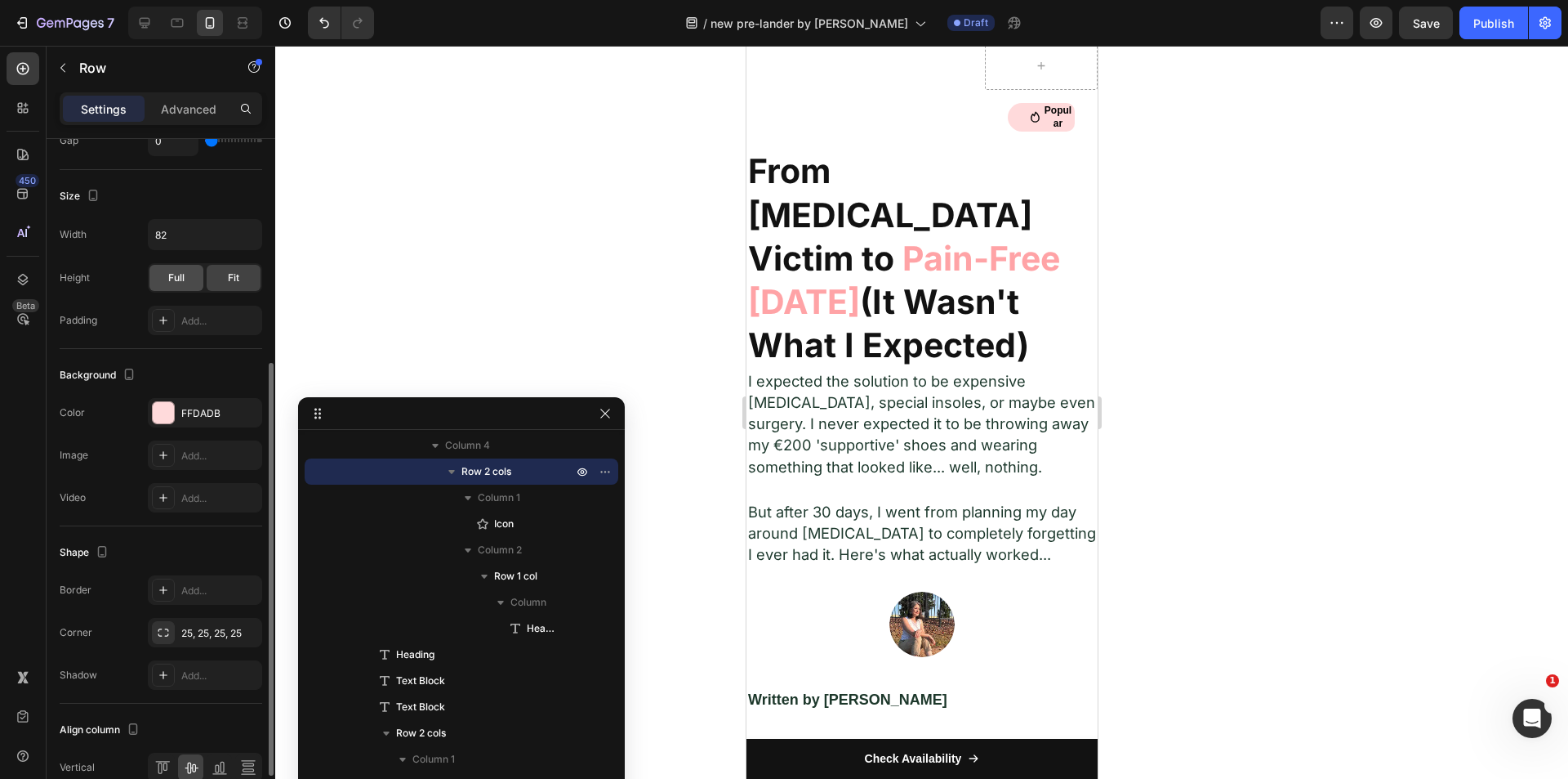
scroll to position [46, 0]
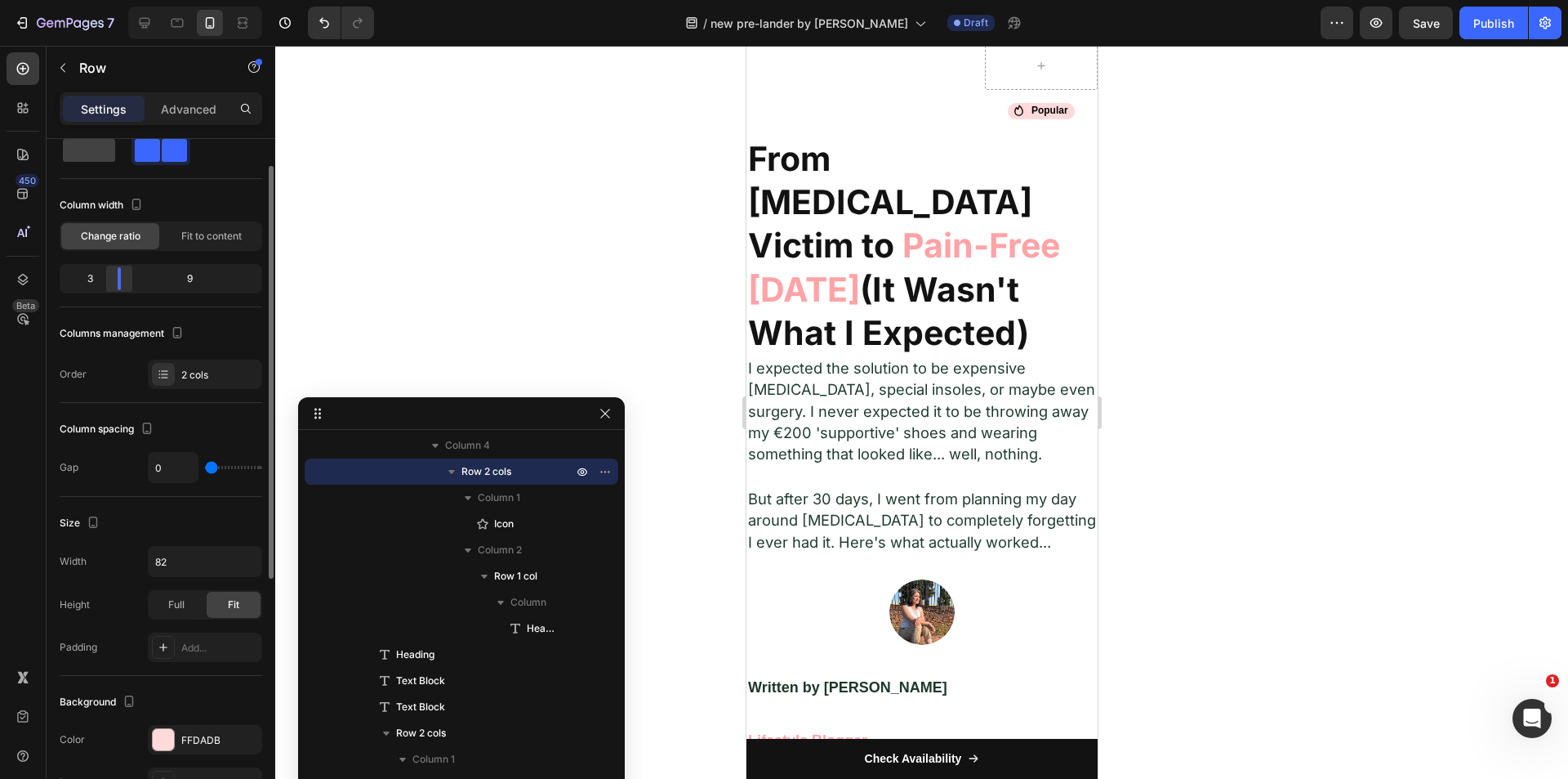
drag, startPoint x: 158, startPoint y: 276, endPoint x: 118, endPoint y: 277, distance: 40.0
click at [118, 277] on div at bounding box center [119, 278] width 29 height 23
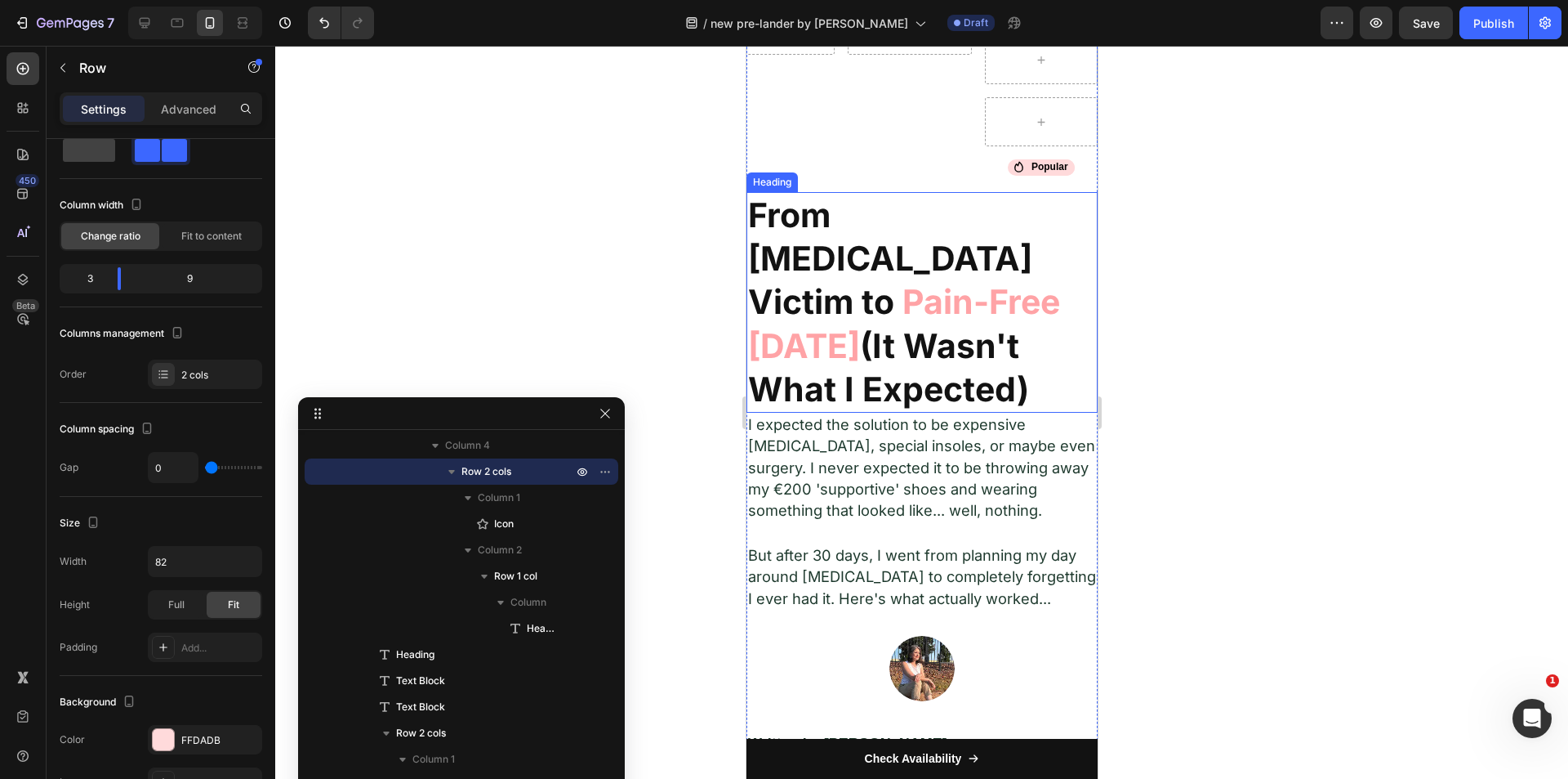
scroll to position [760, 0]
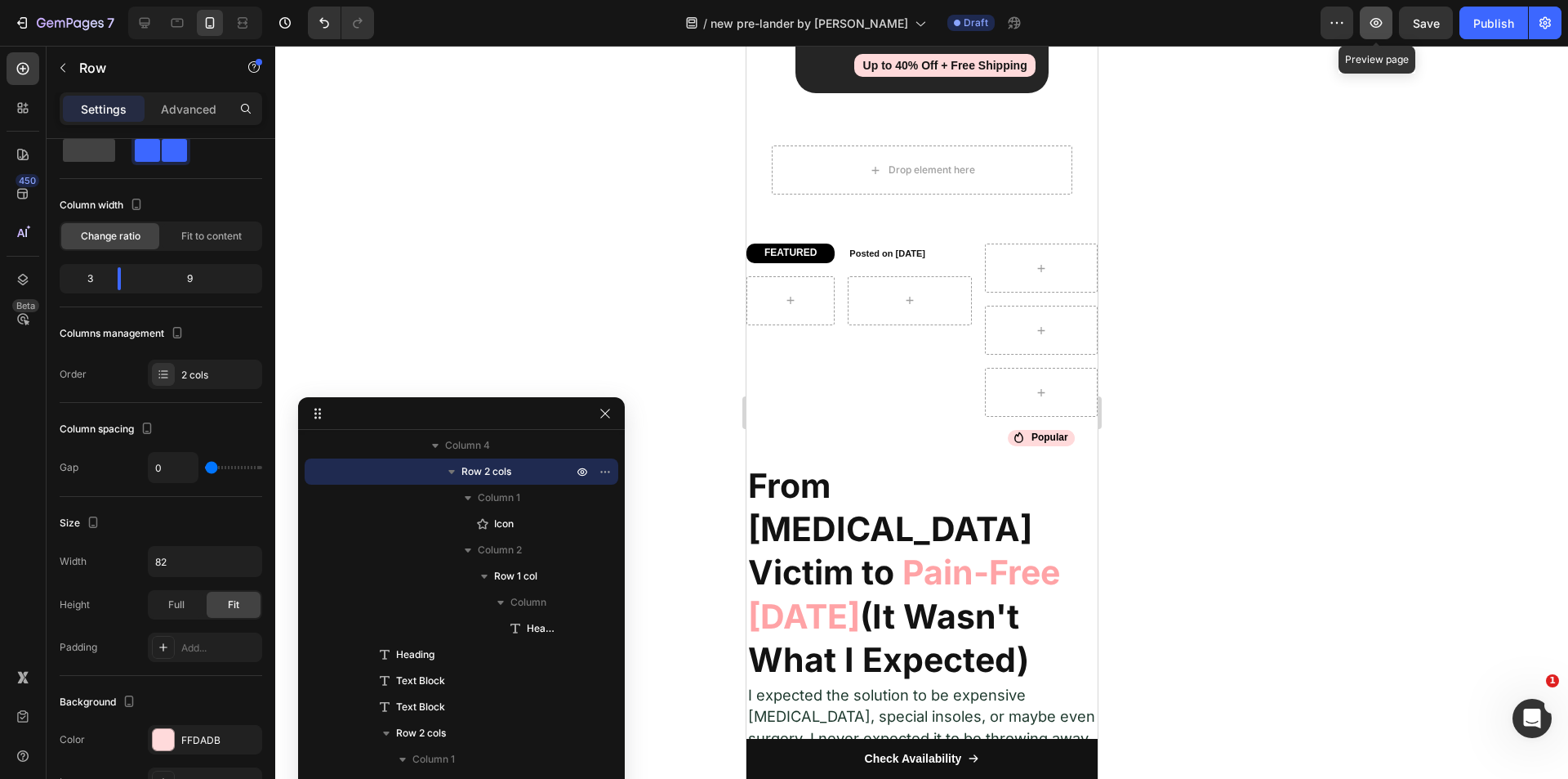
click at [1366, 29] on button "button" at bounding box center [1375, 23] width 32 height 32
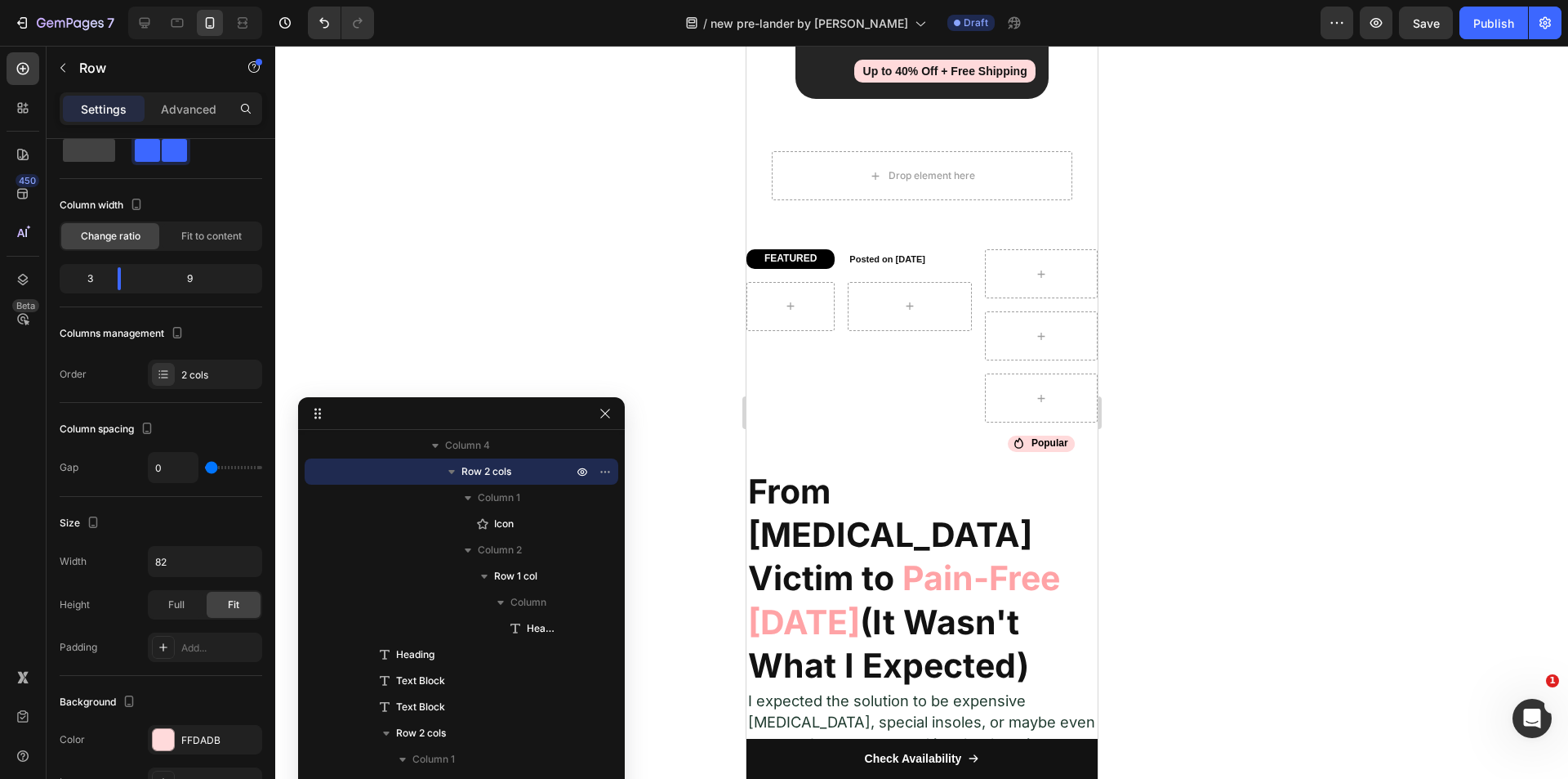
scroll to position [842, 0]
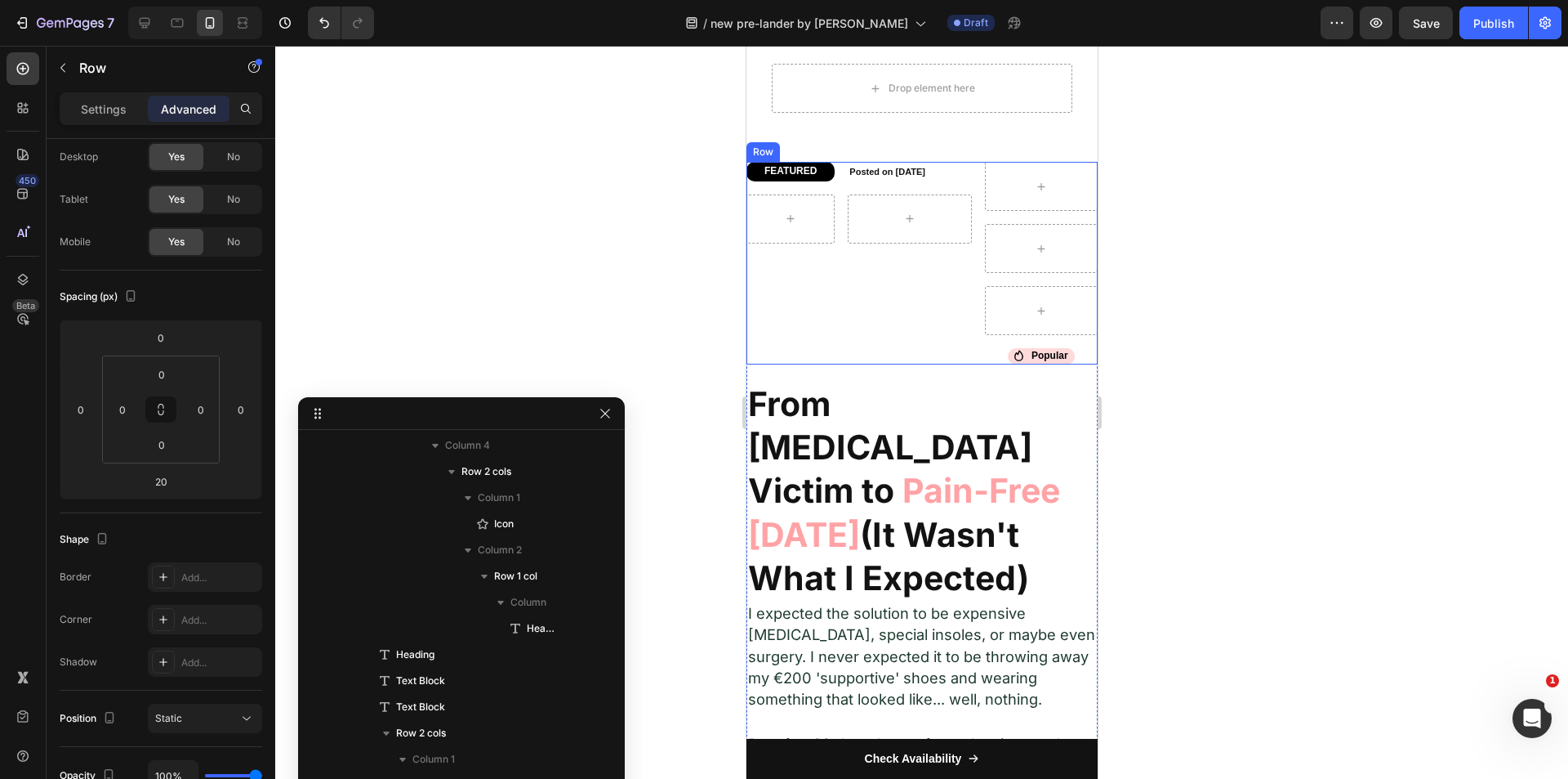
click at [900, 307] on div "FEATURED Heading Row Posted on July 25, 2025 Heading Row" at bounding box center [857, 263] width 225 height 203
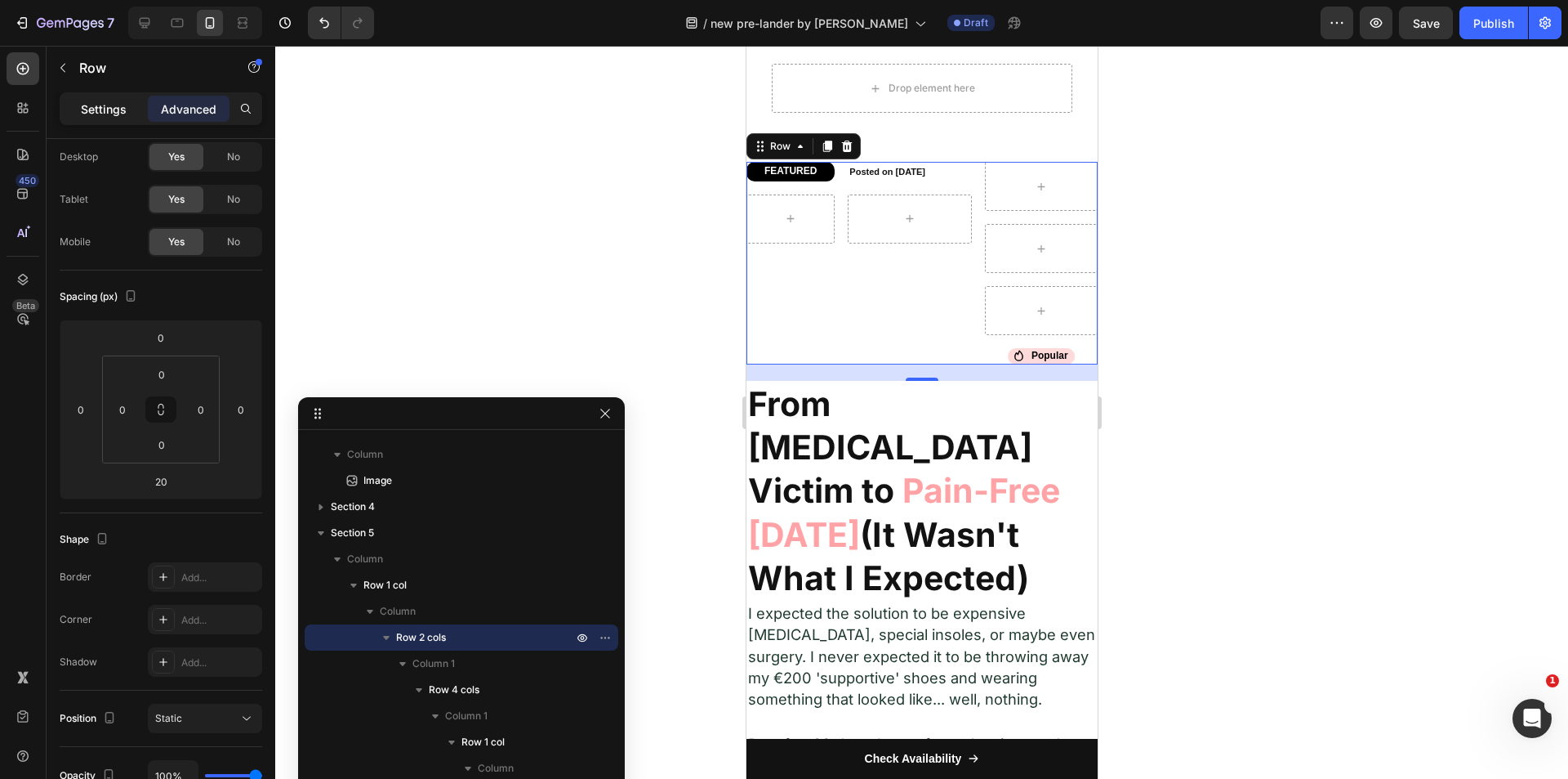
click at [107, 107] on p "Settings" at bounding box center [103, 108] width 46 height 17
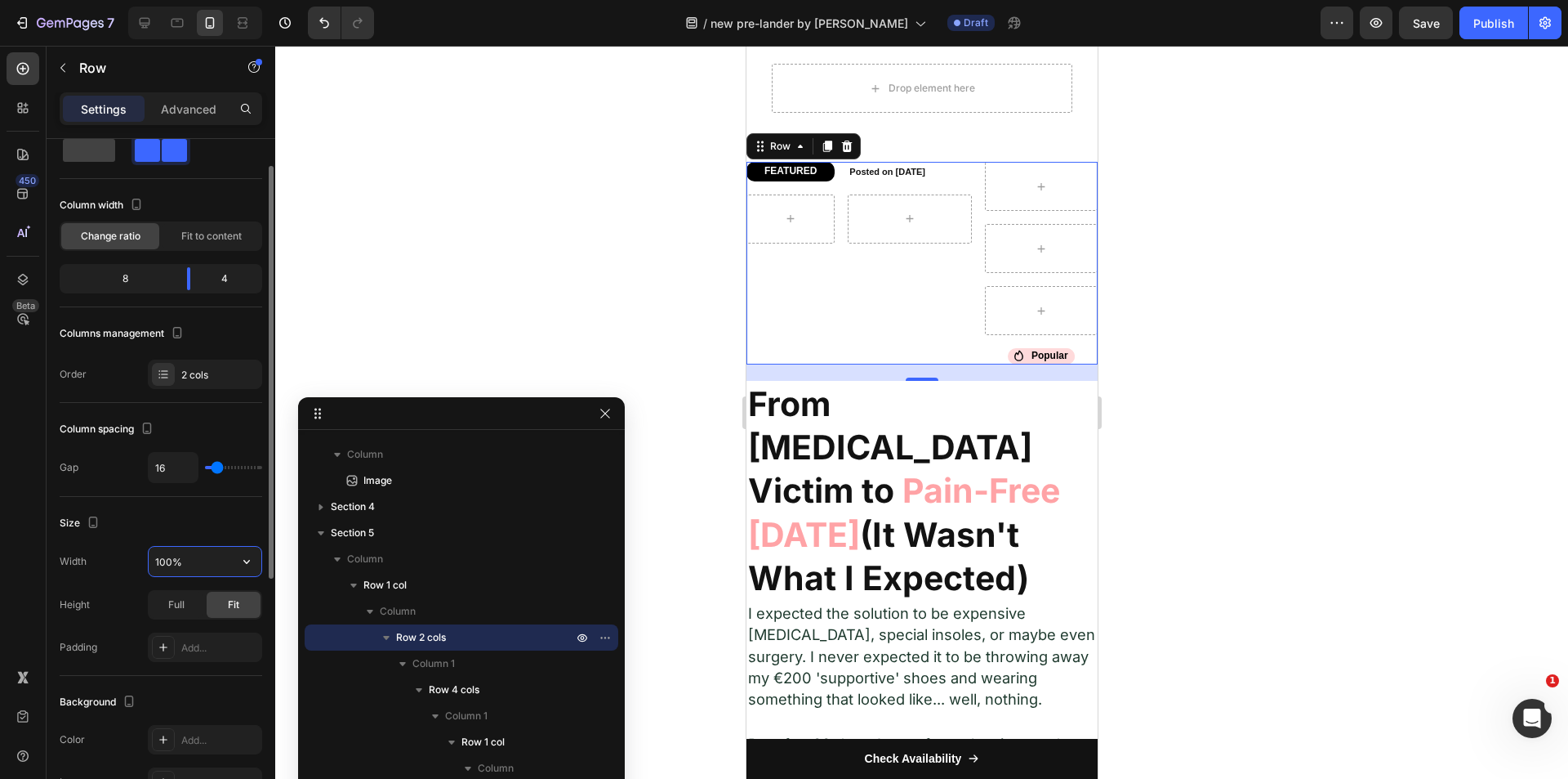
click at [199, 548] on input "100%" at bounding box center [204, 562] width 113 height 30
type input "90%"
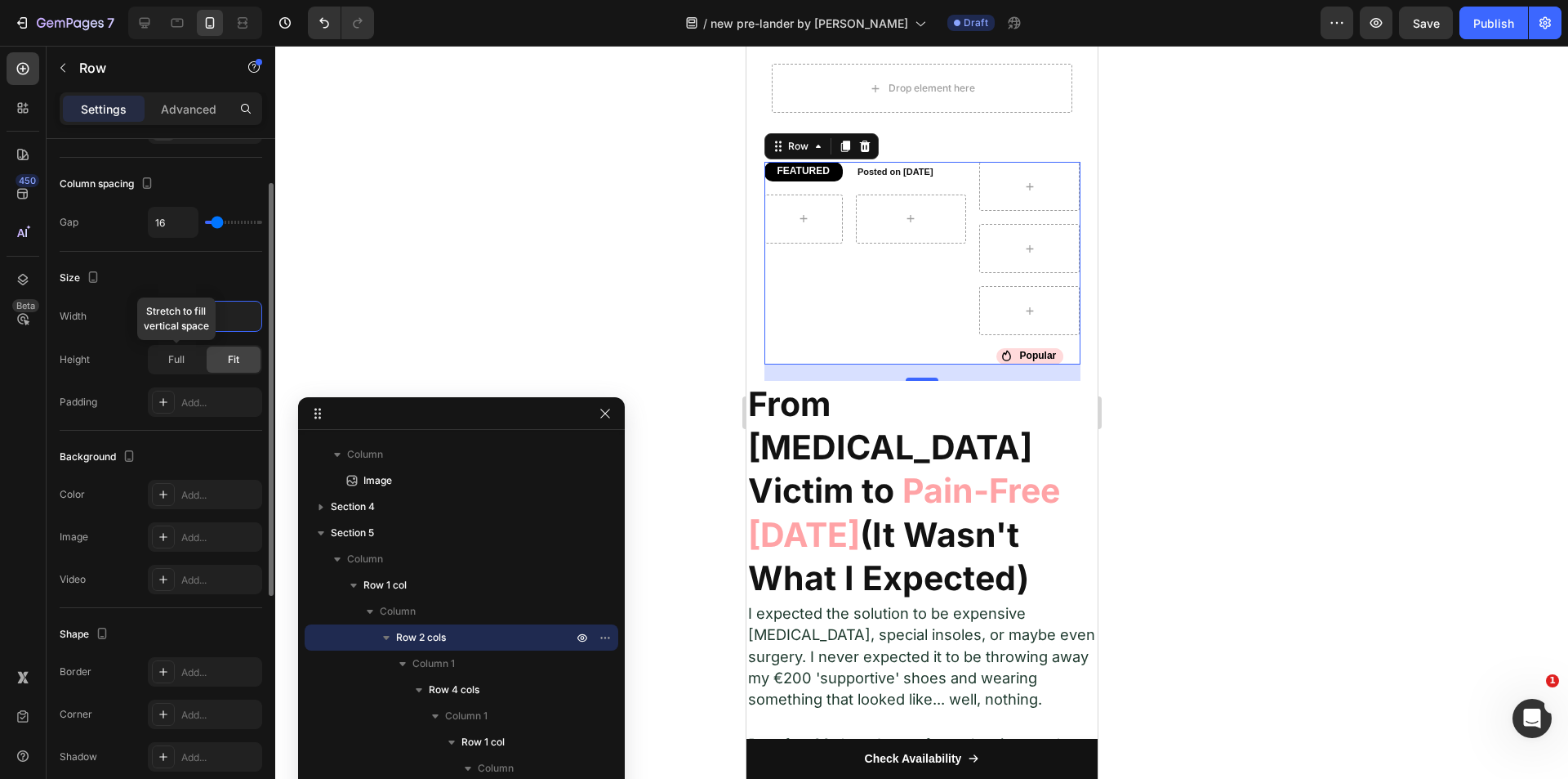
scroll to position [454, 0]
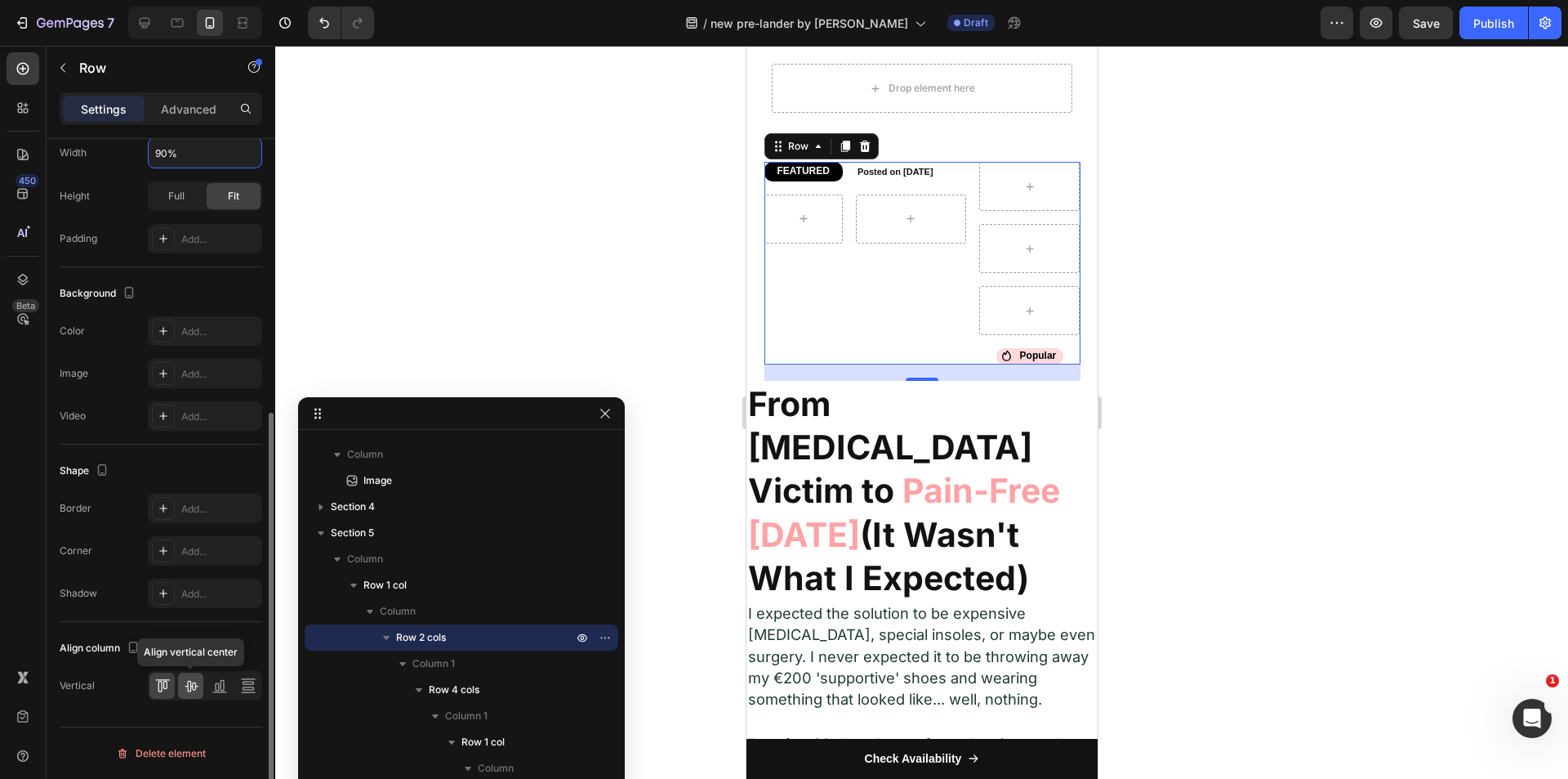
click at [192, 677] on div at bounding box center [191, 686] width 26 height 27
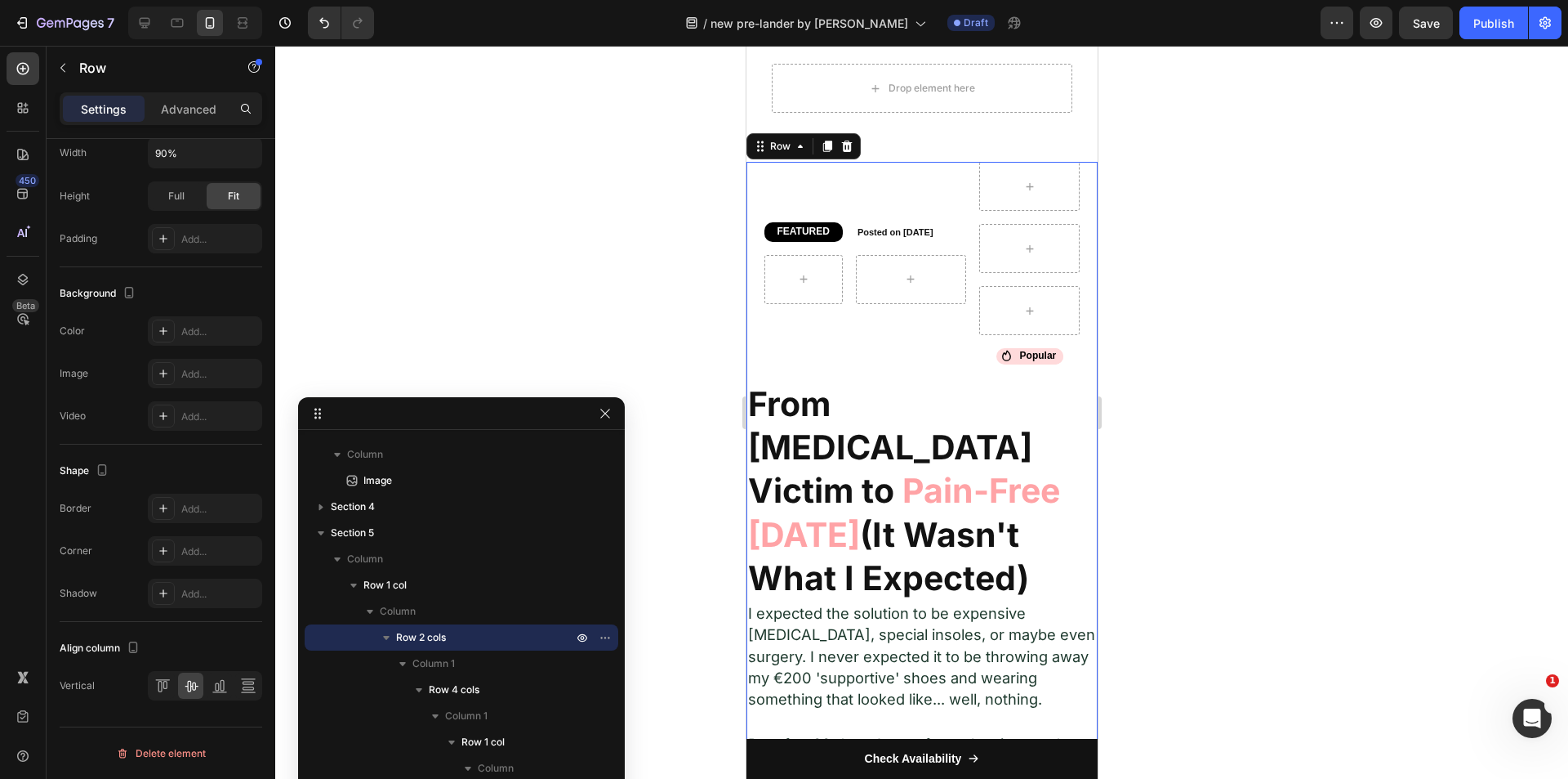
scroll to position [268, 0]
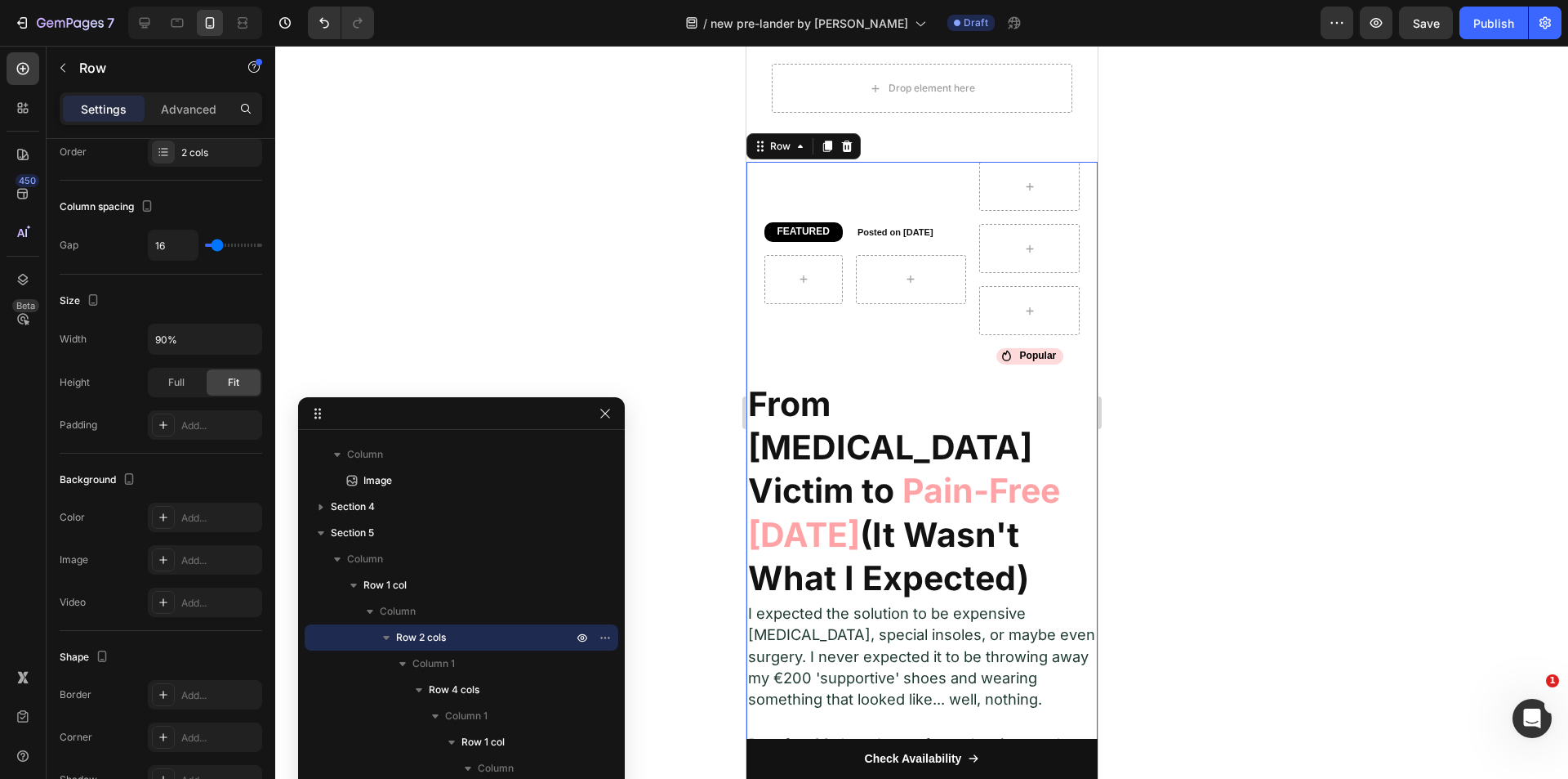
click at [1077, 194] on div "FEATURED Heading Row Posted on July 25, 2025 Heading Row Icon Popular Heading R…" at bounding box center [920, 647] width 351 height 972
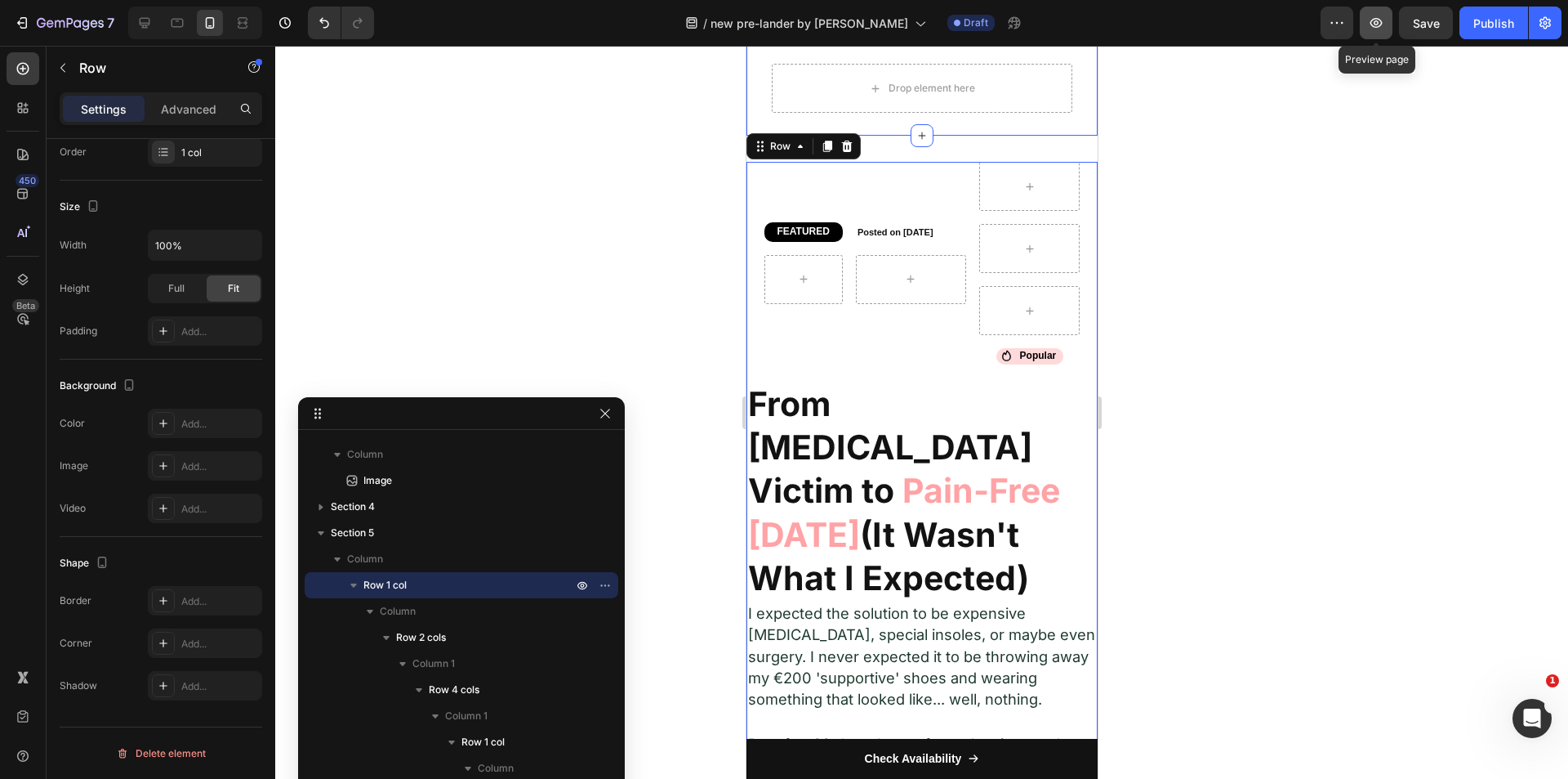
click at [1375, 16] on icon "button" at bounding box center [1375, 23] width 17 height 17
click at [820, 436] on strong "From Foot Pain Victim to" at bounding box center [889, 448] width 284 height 128
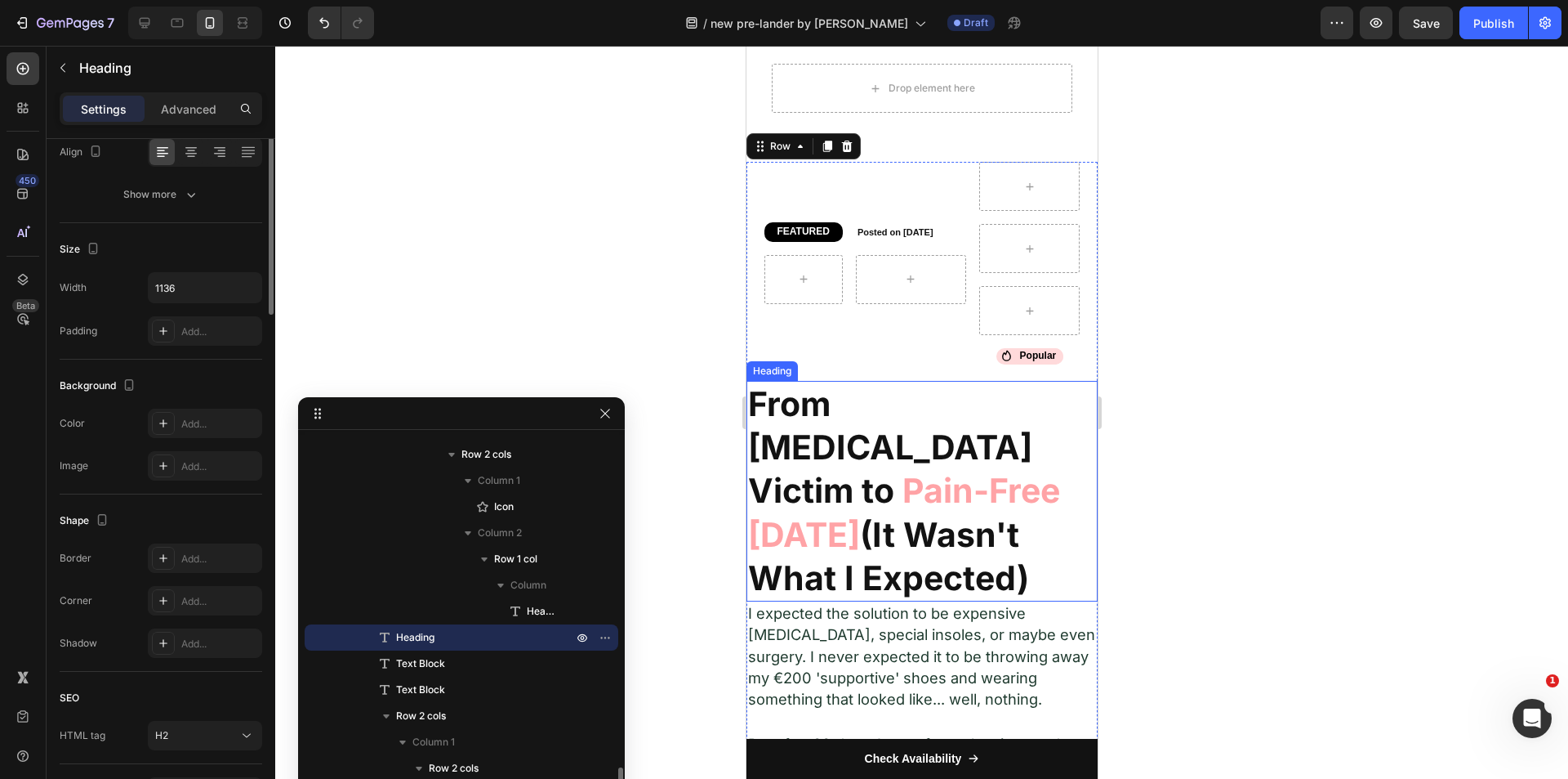
scroll to position [0, 0]
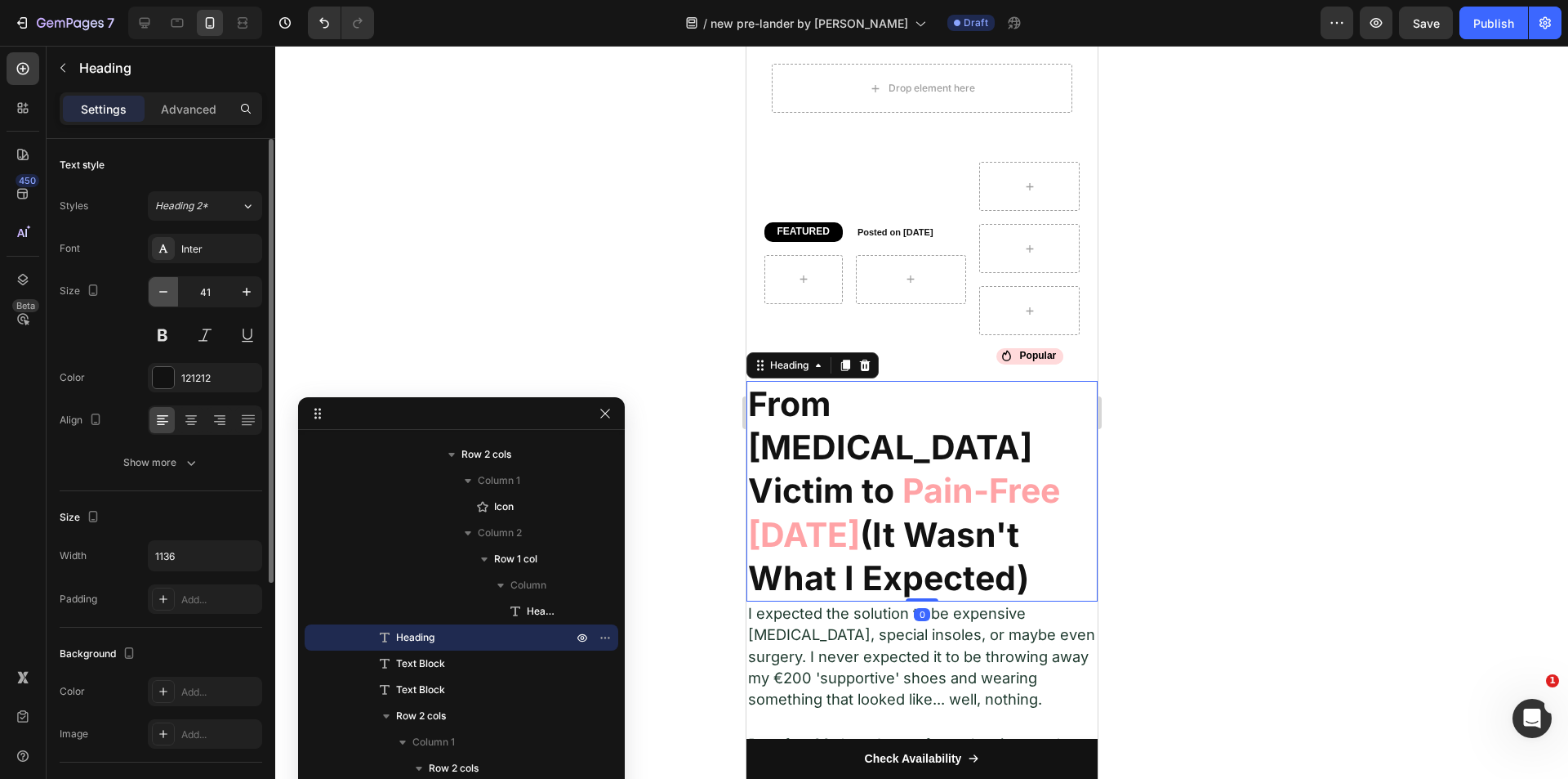
click at [171, 285] on button "button" at bounding box center [163, 292] width 29 height 30
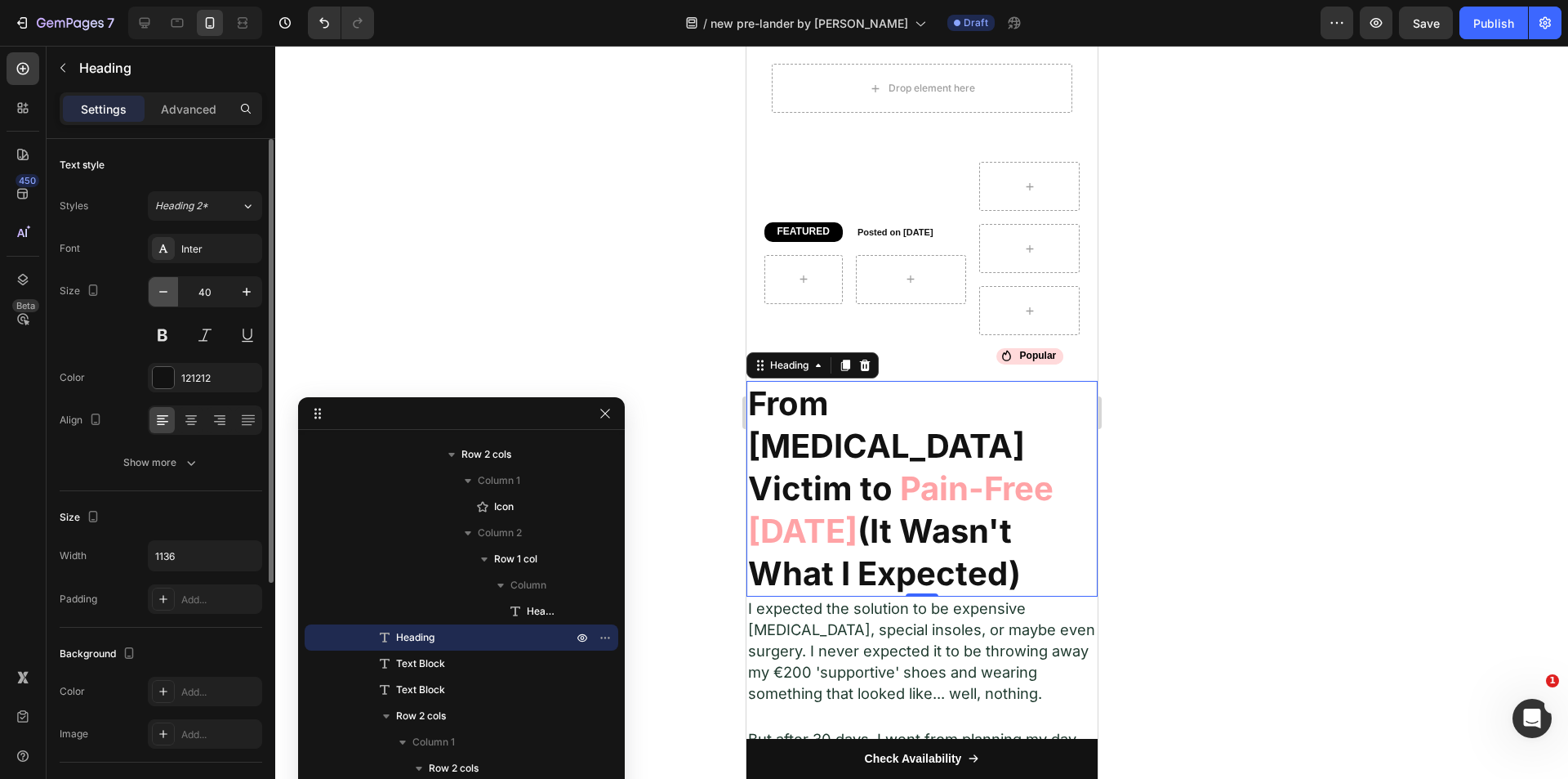
click at [171, 285] on button "button" at bounding box center [163, 292] width 29 height 30
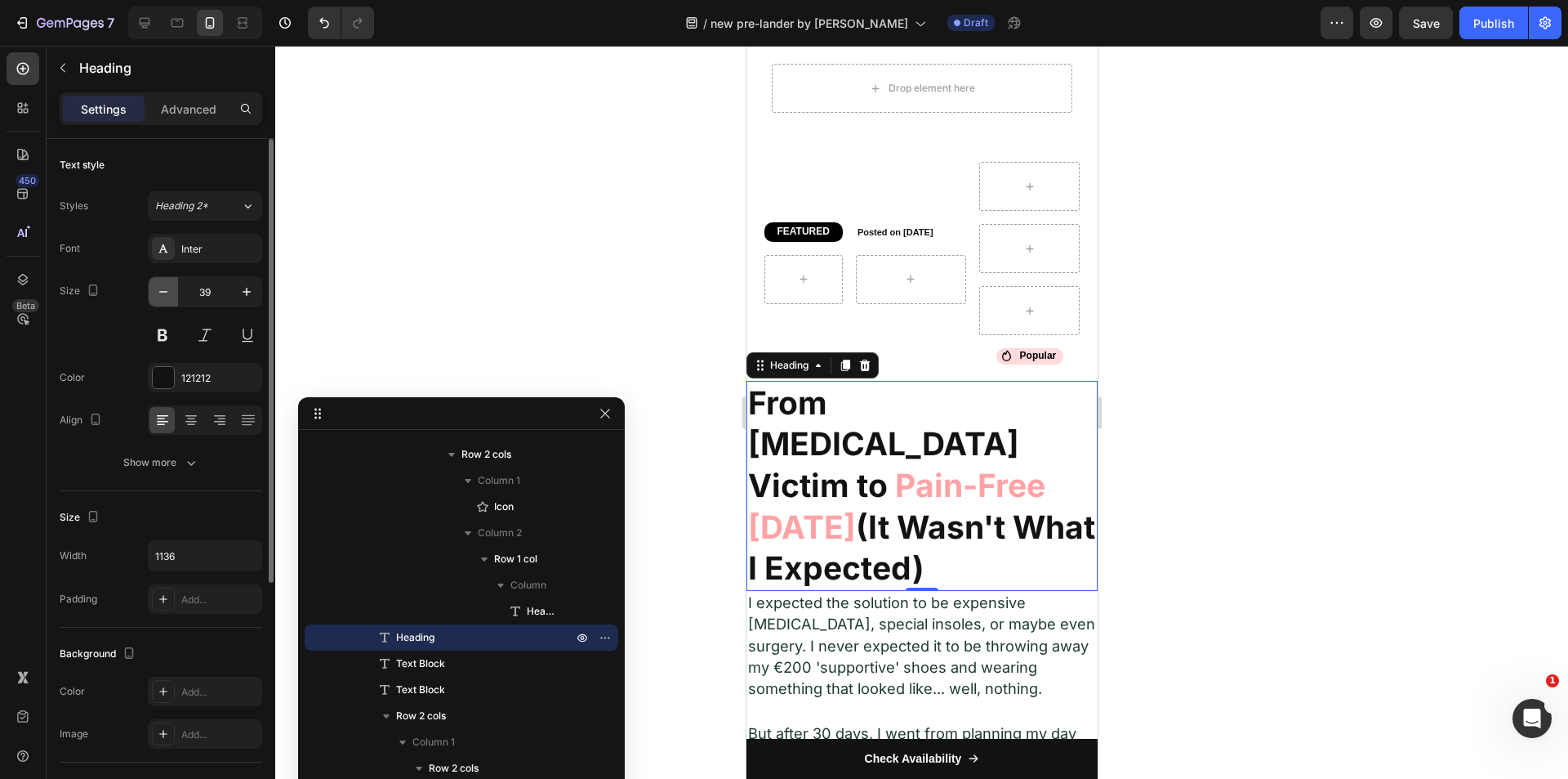
click at [171, 285] on button "button" at bounding box center [163, 292] width 29 height 30
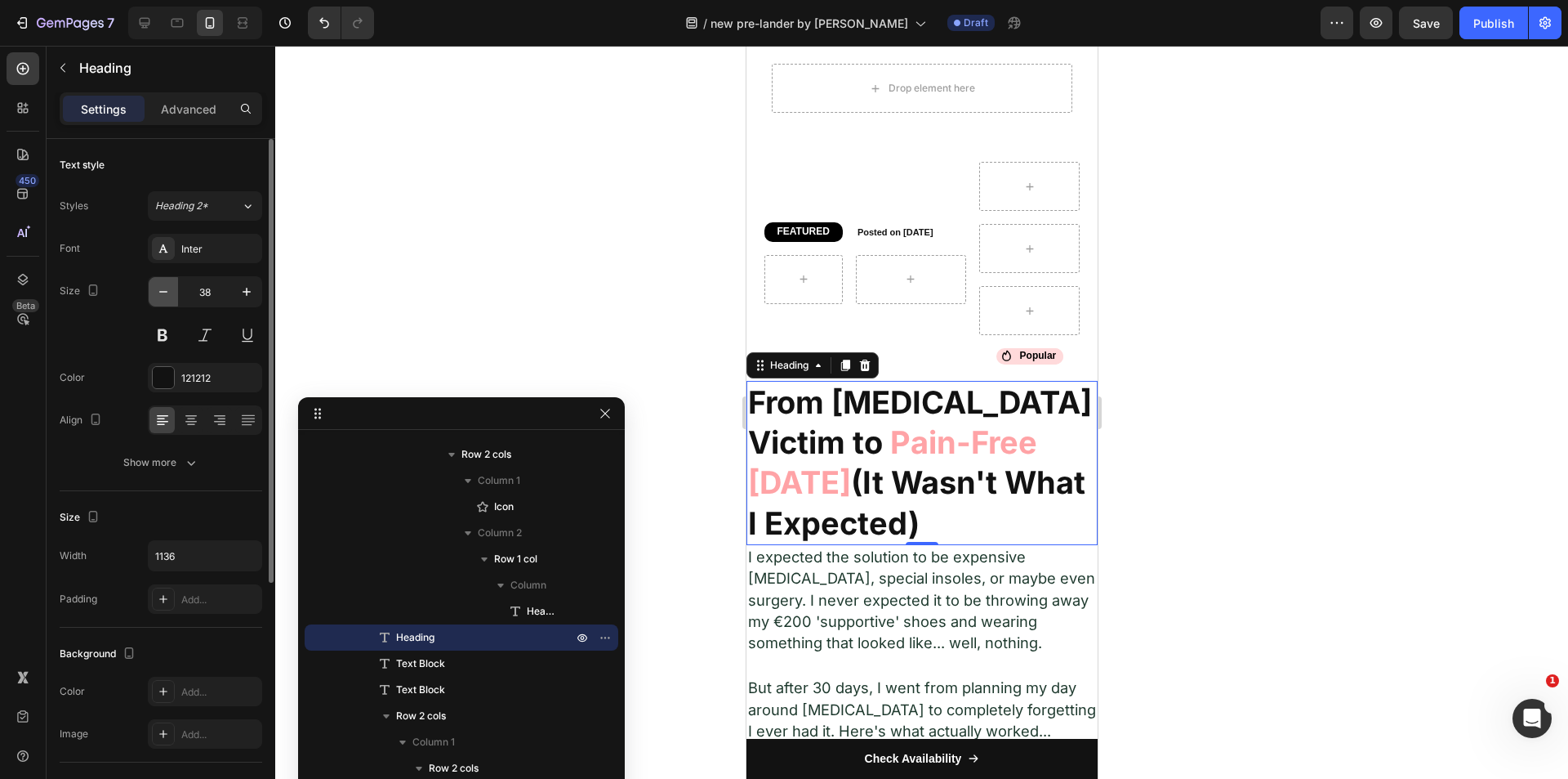
click at [171, 285] on button "button" at bounding box center [163, 292] width 29 height 30
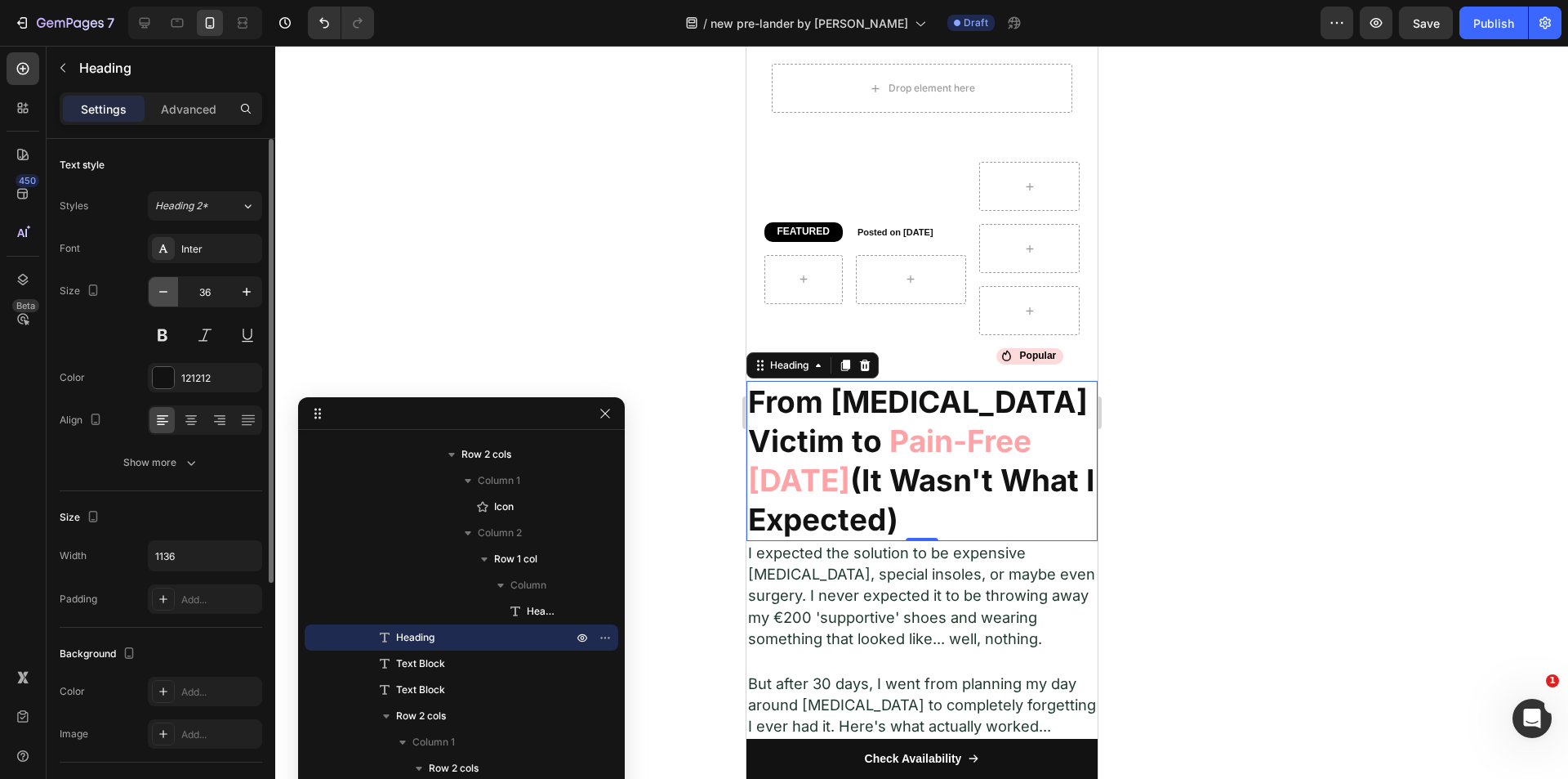
click at [171, 285] on button "button" at bounding box center [163, 292] width 29 height 30
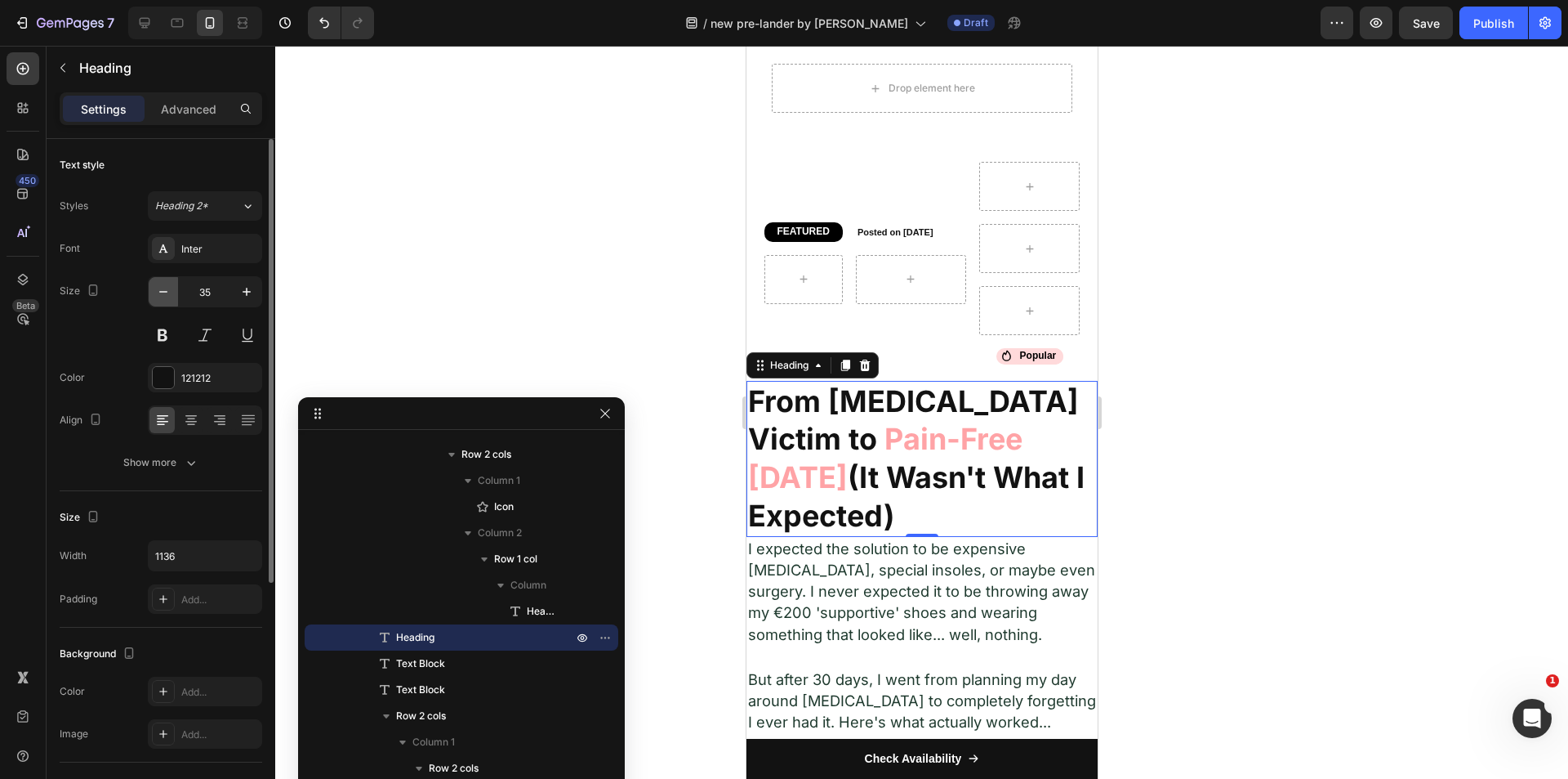
click at [171, 285] on button "button" at bounding box center [163, 292] width 29 height 30
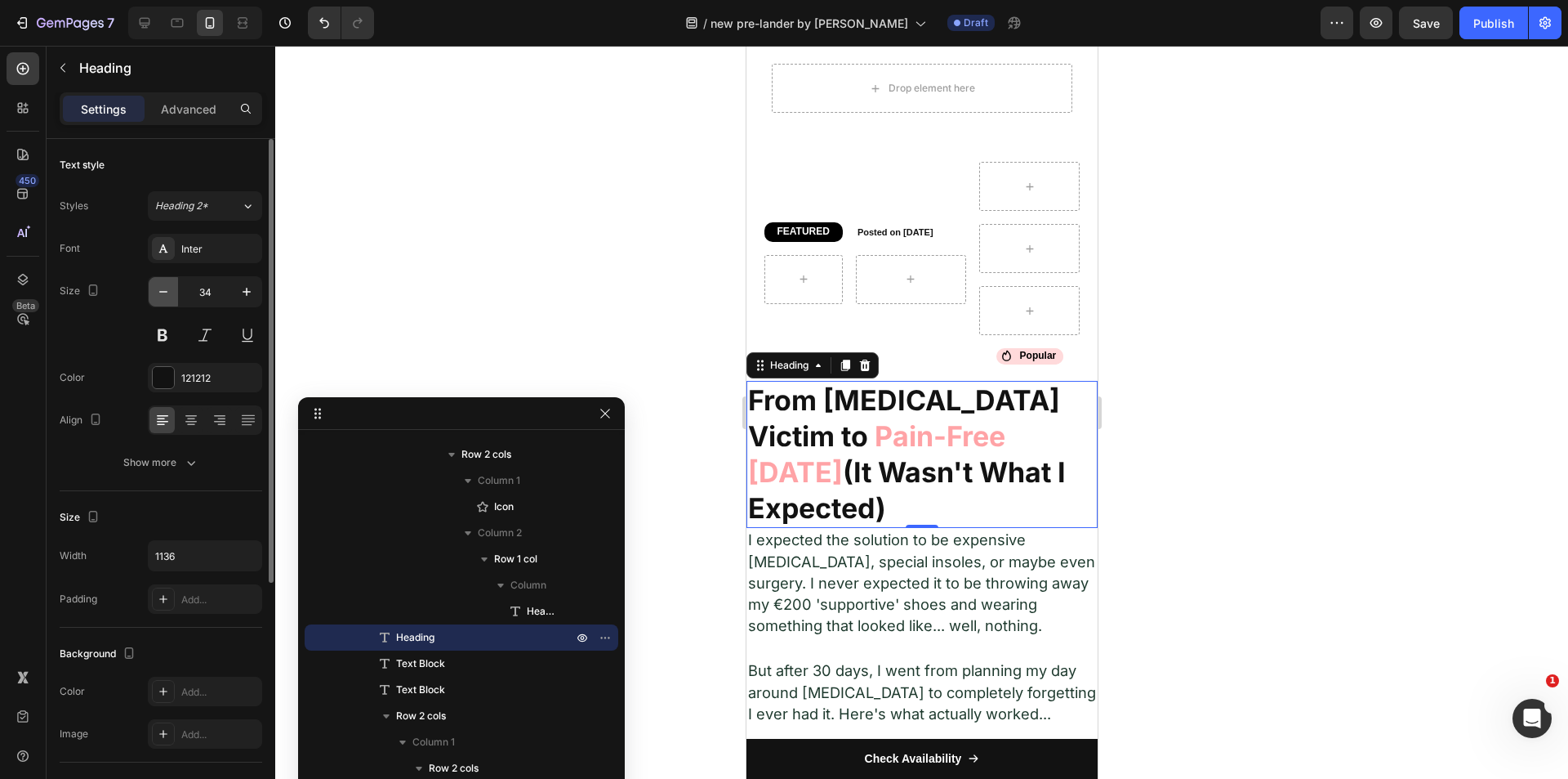
click at [171, 285] on button "button" at bounding box center [163, 292] width 29 height 30
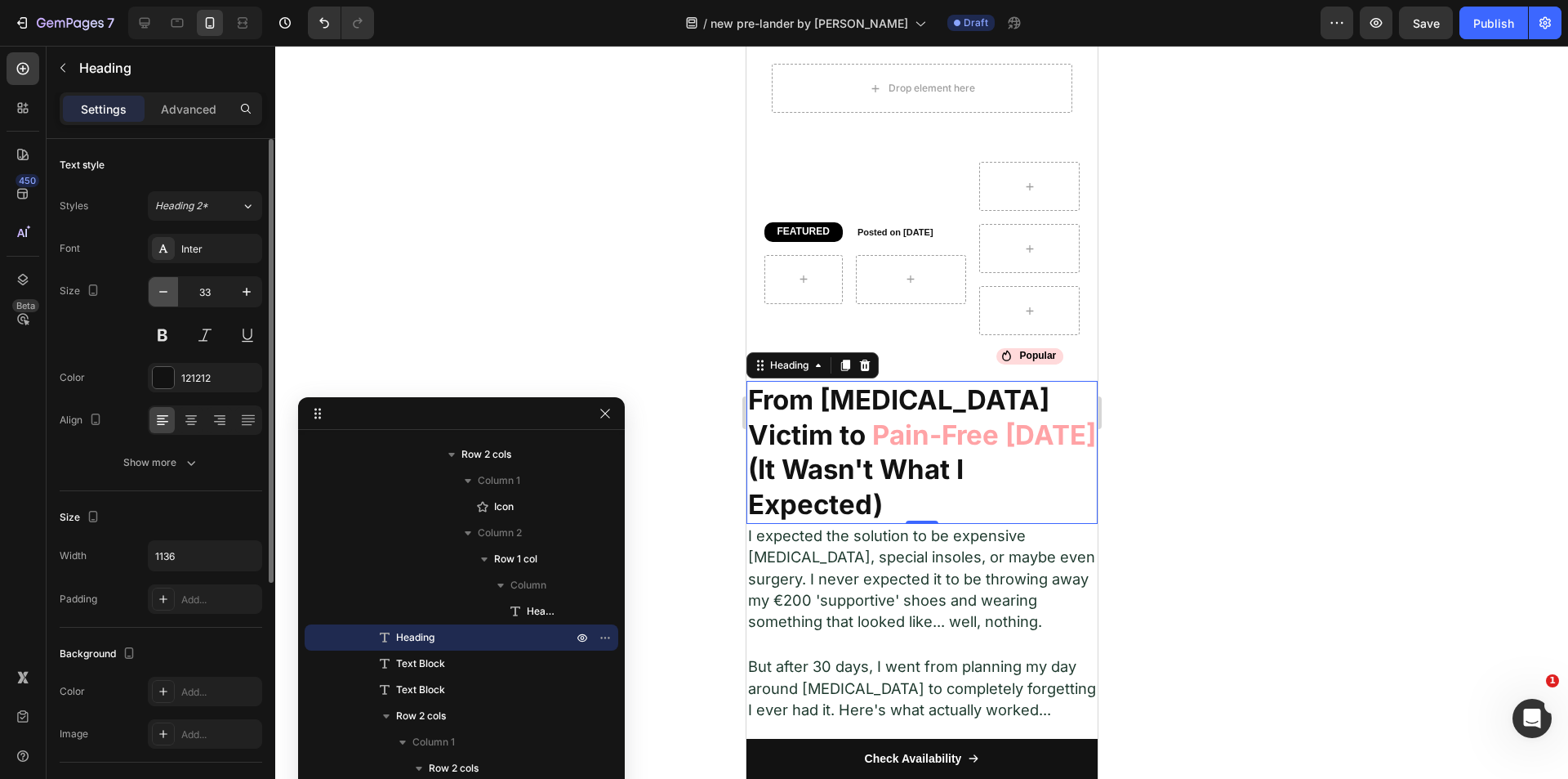
click at [171, 285] on button "button" at bounding box center [163, 292] width 29 height 30
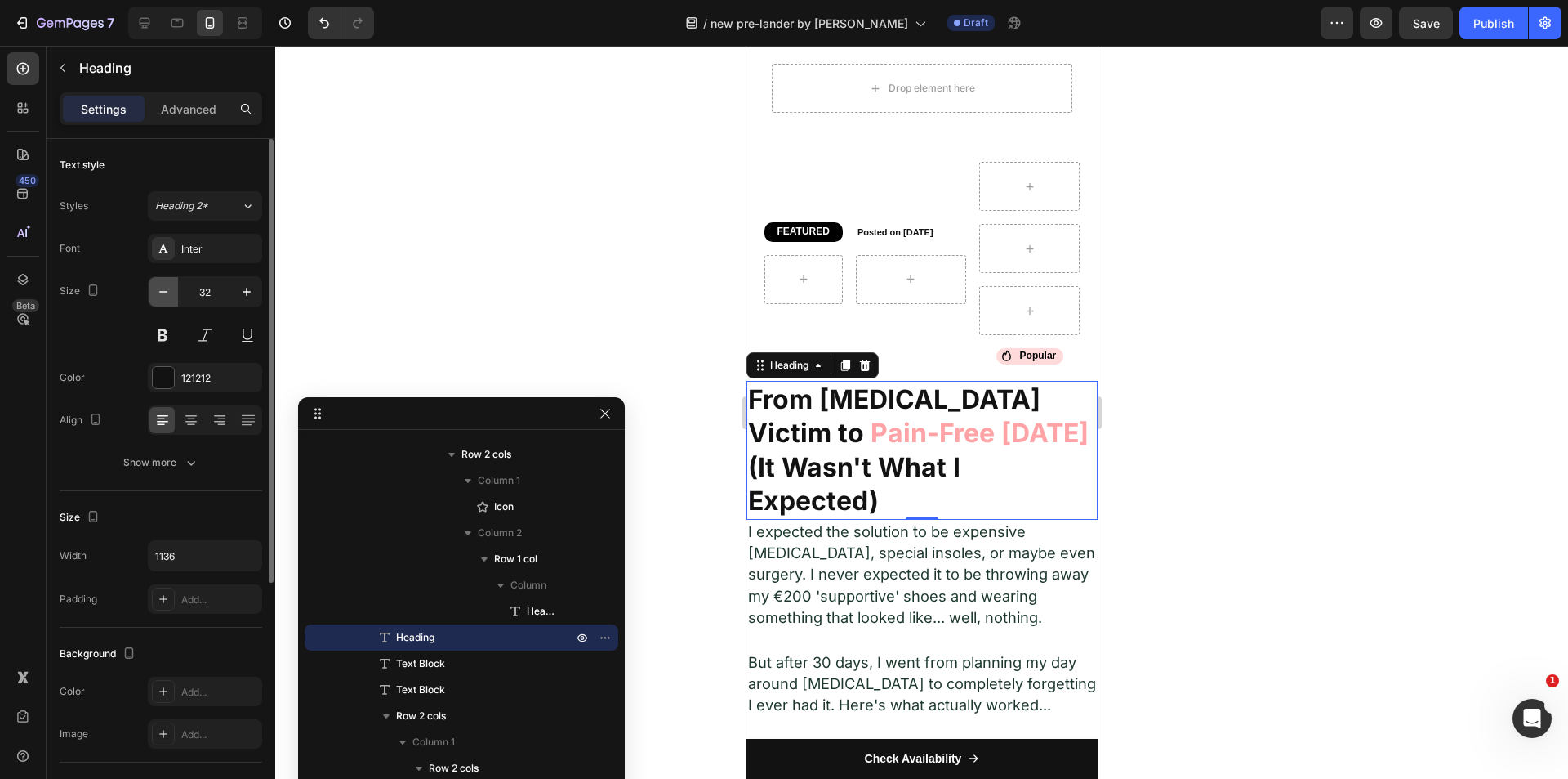
click at [171, 285] on button "button" at bounding box center [163, 292] width 29 height 30
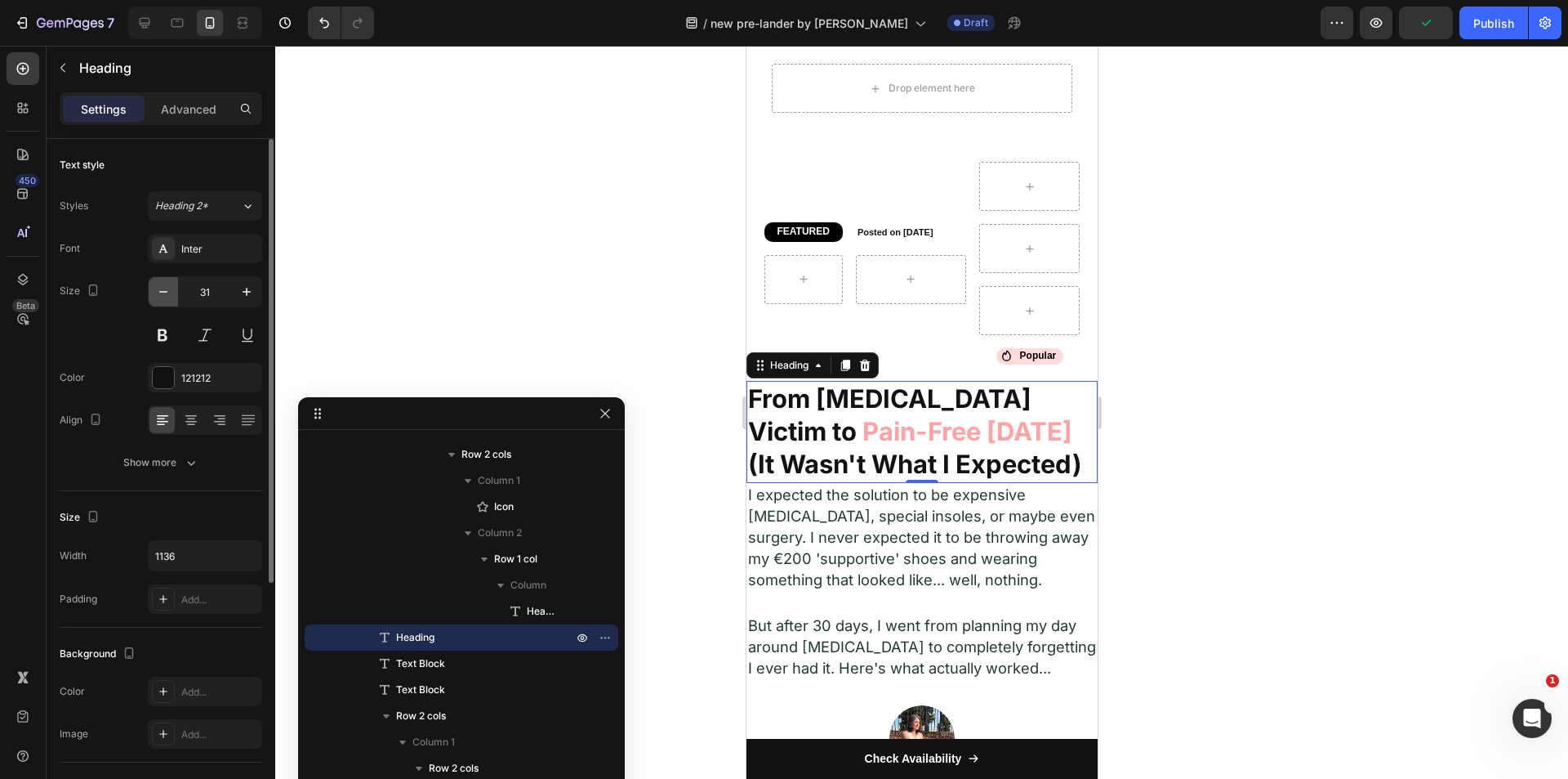
click at [164, 291] on icon "button" at bounding box center [163, 291] width 17 height 17
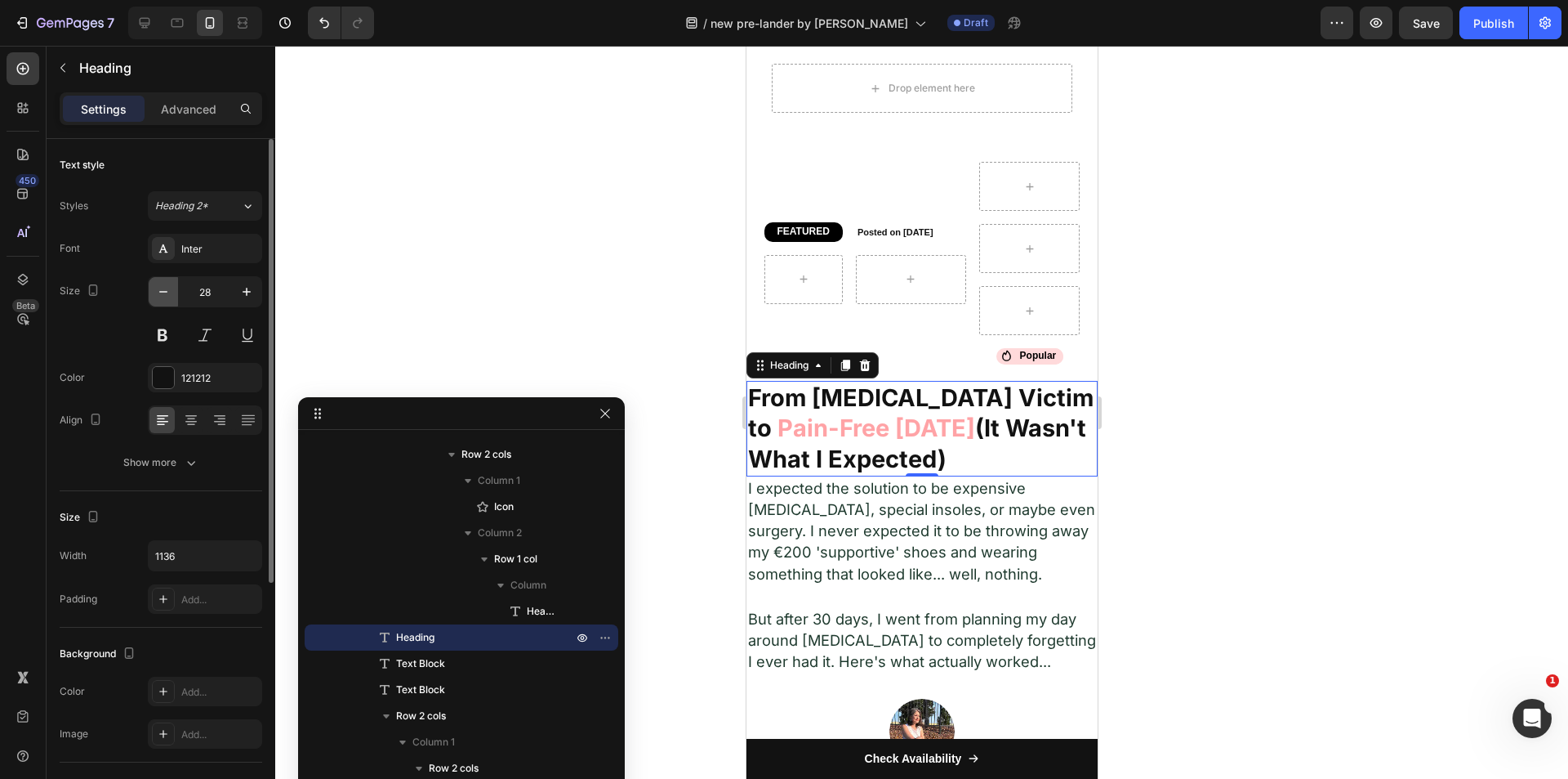
click at [164, 291] on icon "button" at bounding box center [163, 291] width 17 height 17
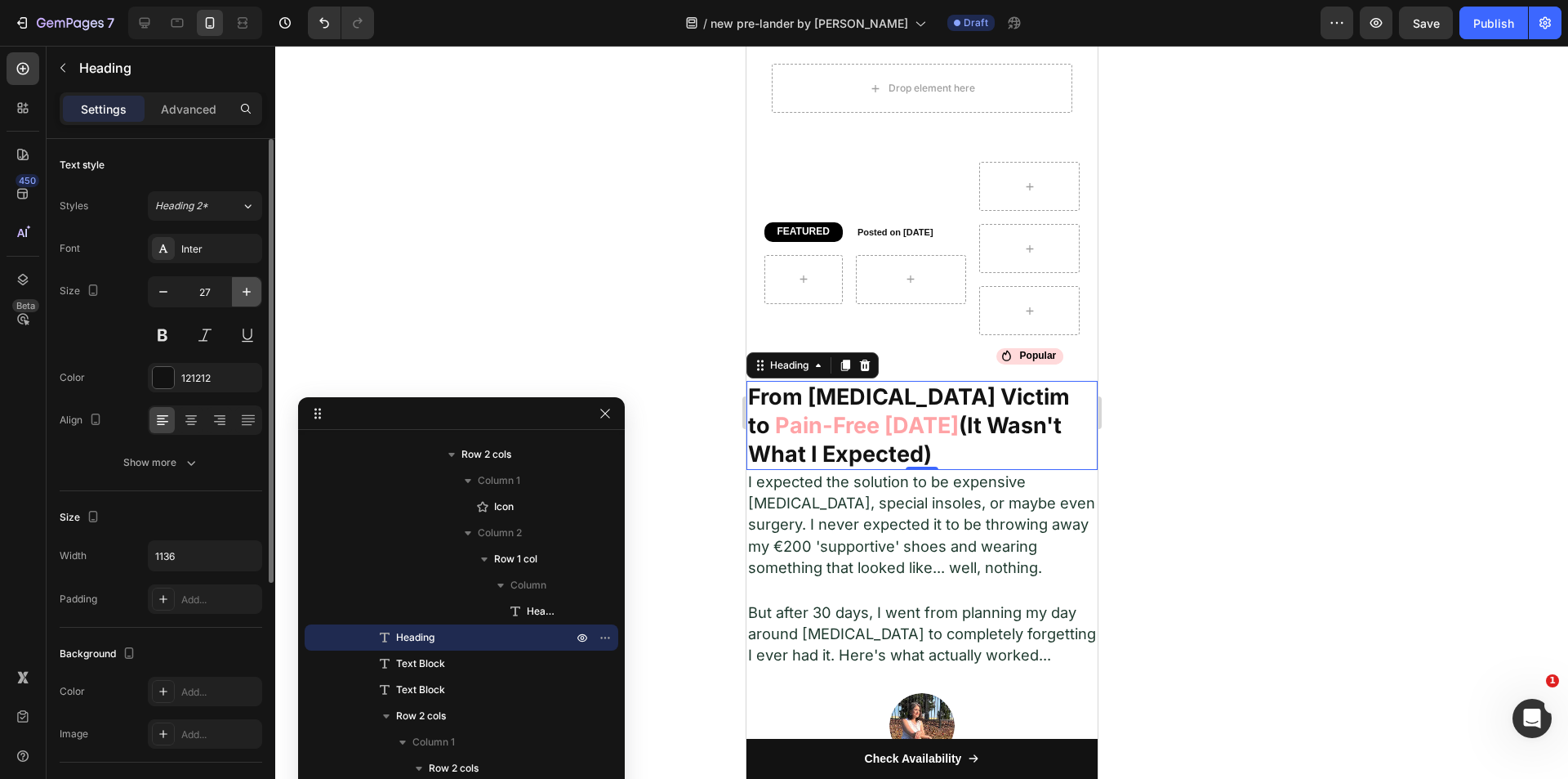
click at [252, 294] on icon "button" at bounding box center [247, 291] width 17 height 17
type input "28"
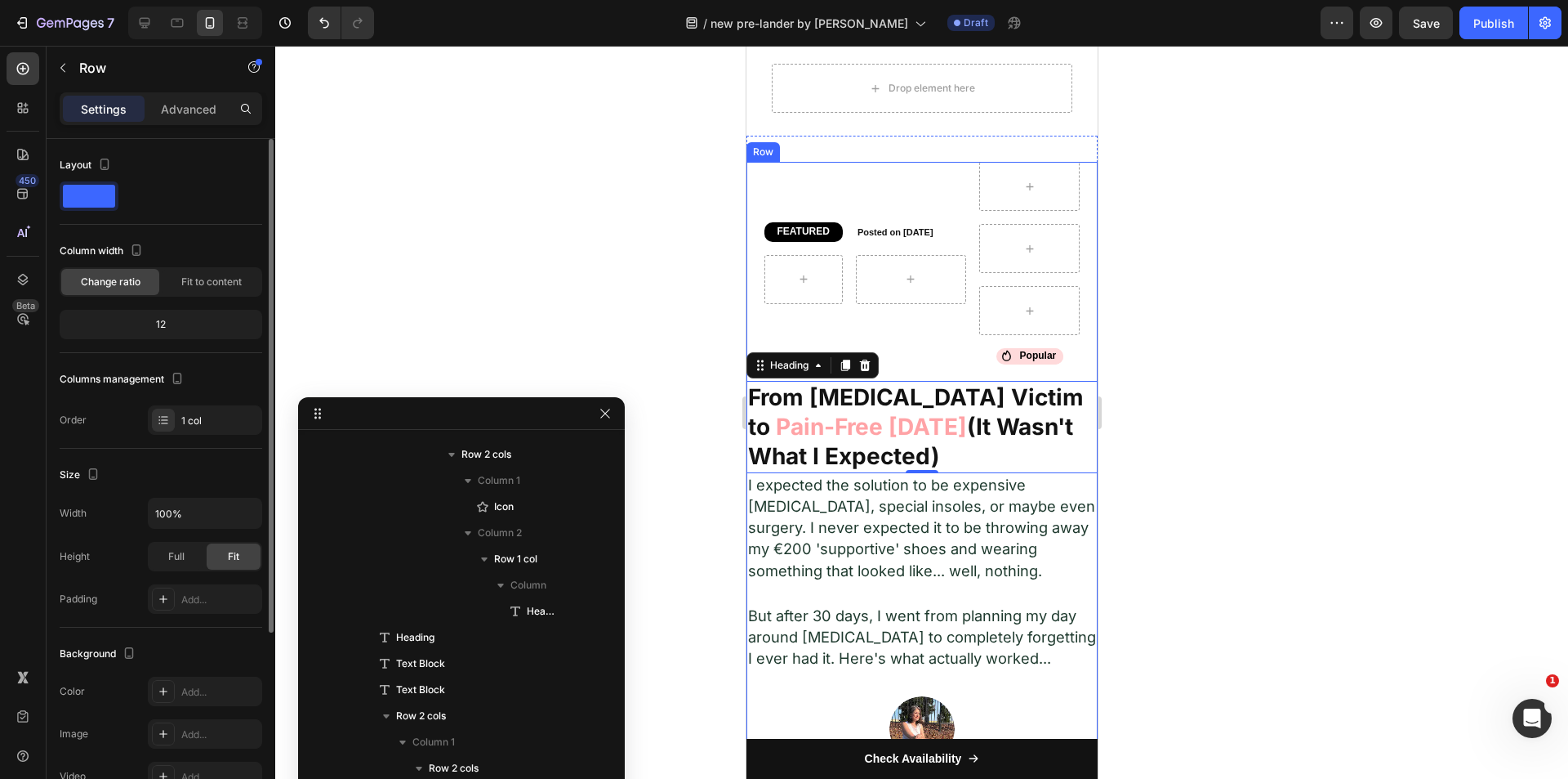
scroll to position [492, 0]
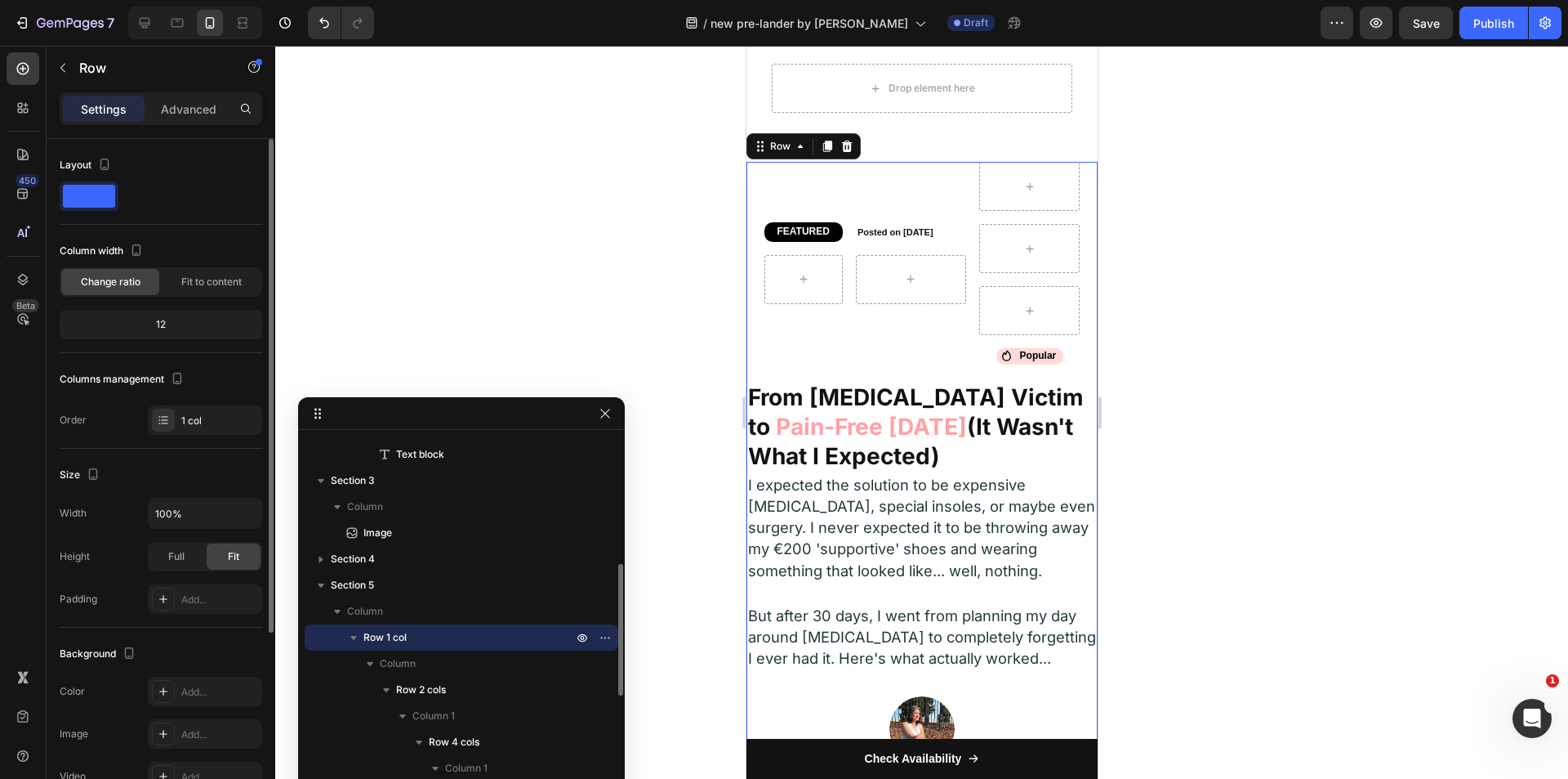
click at [1081, 355] on div "FEATURED Heading Row Posted on July 25, 2025 Heading Row Icon Popular Heading R…" at bounding box center [920, 582] width 351 height 843
click at [180, 111] on p "Advanced" at bounding box center [189, 108] width 55 height 17
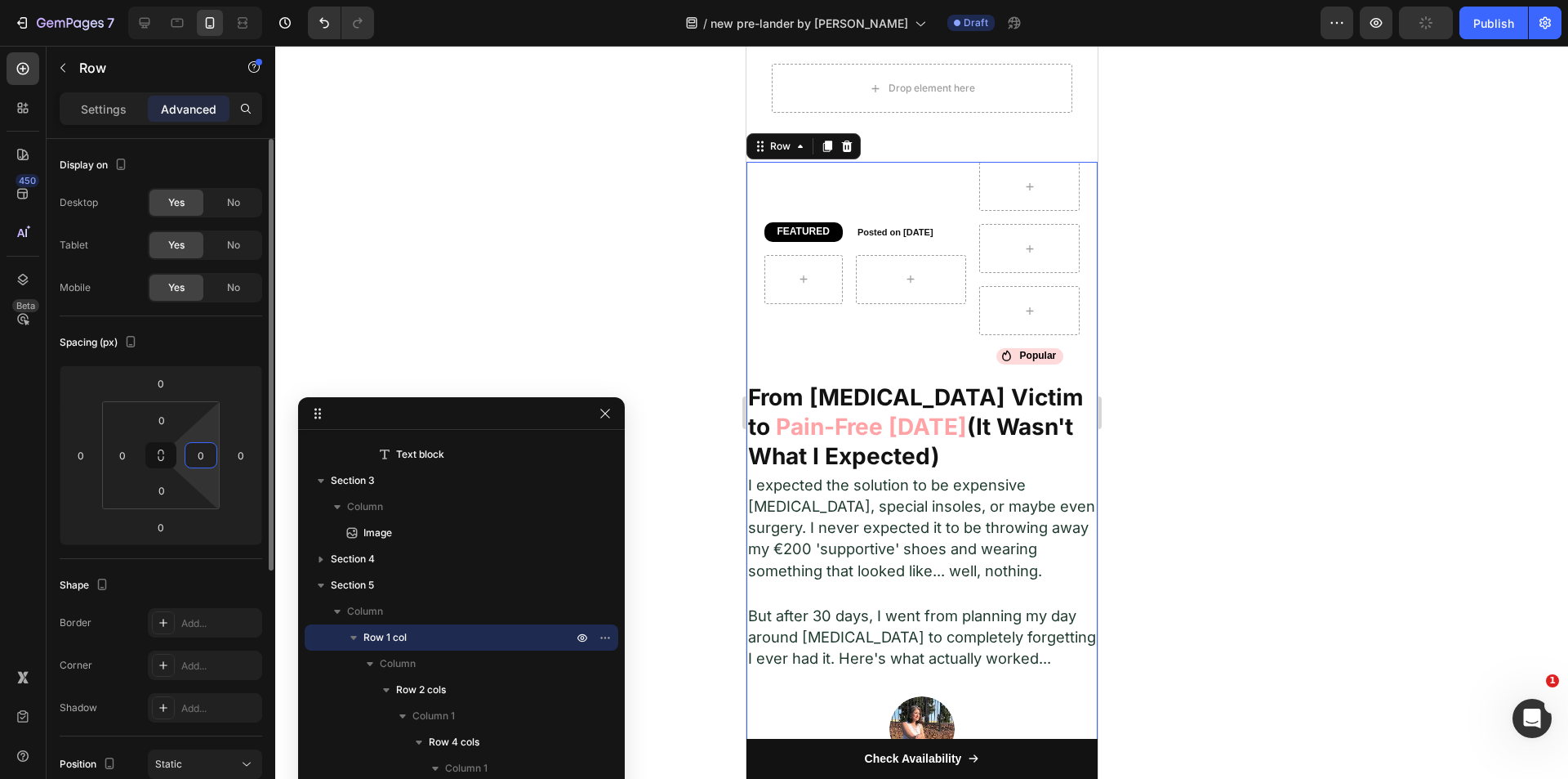
click at [205, 461] on input "0" at bounding box center [201, 454] width 25 height 25
type input "10"
click at [135, 449] on div "0" at bounding box center [122, 454] width 32 height 27
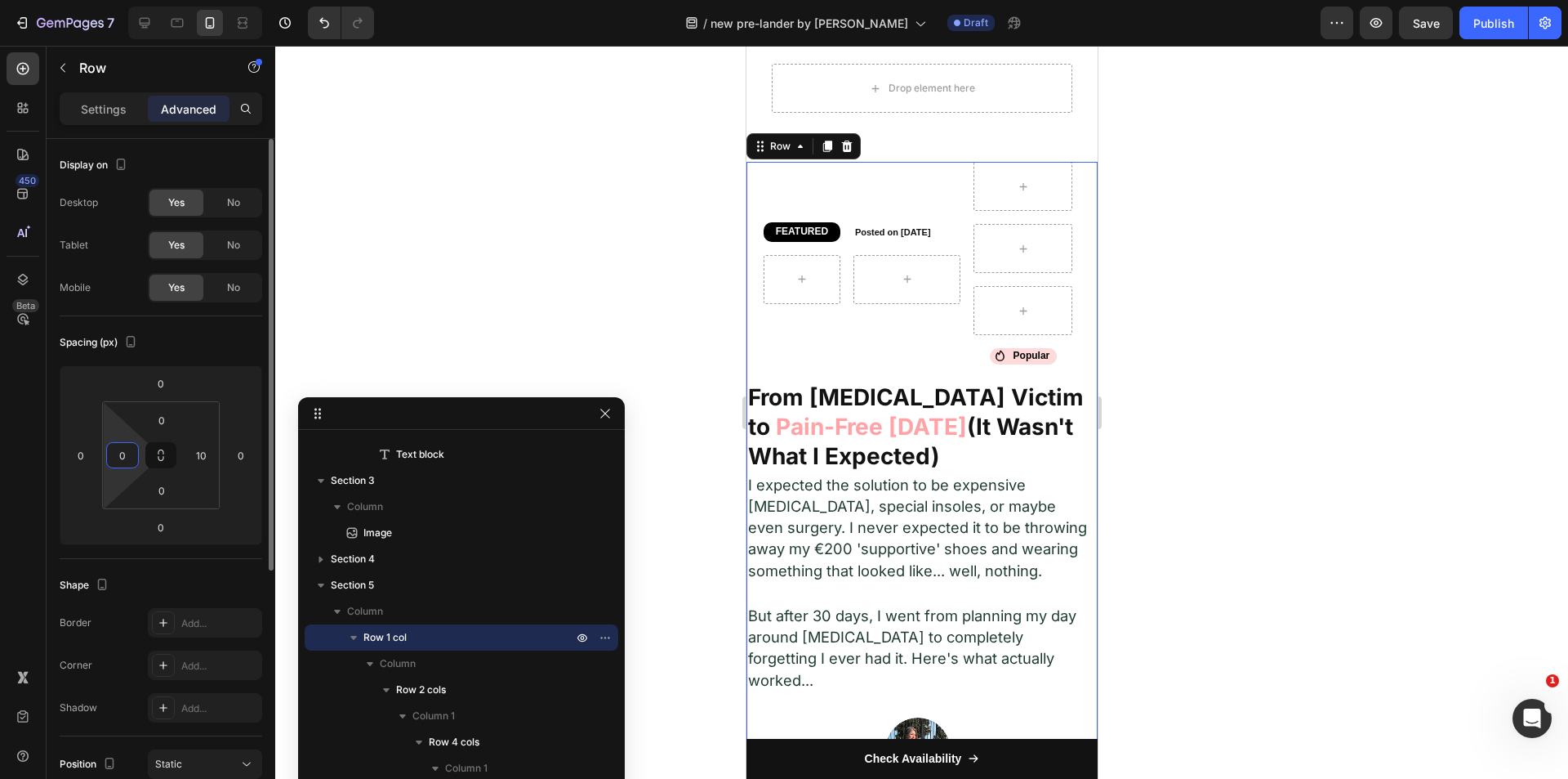
click at [127, 447] on input "0" at bounding box center [122, 454] width 25 height 25
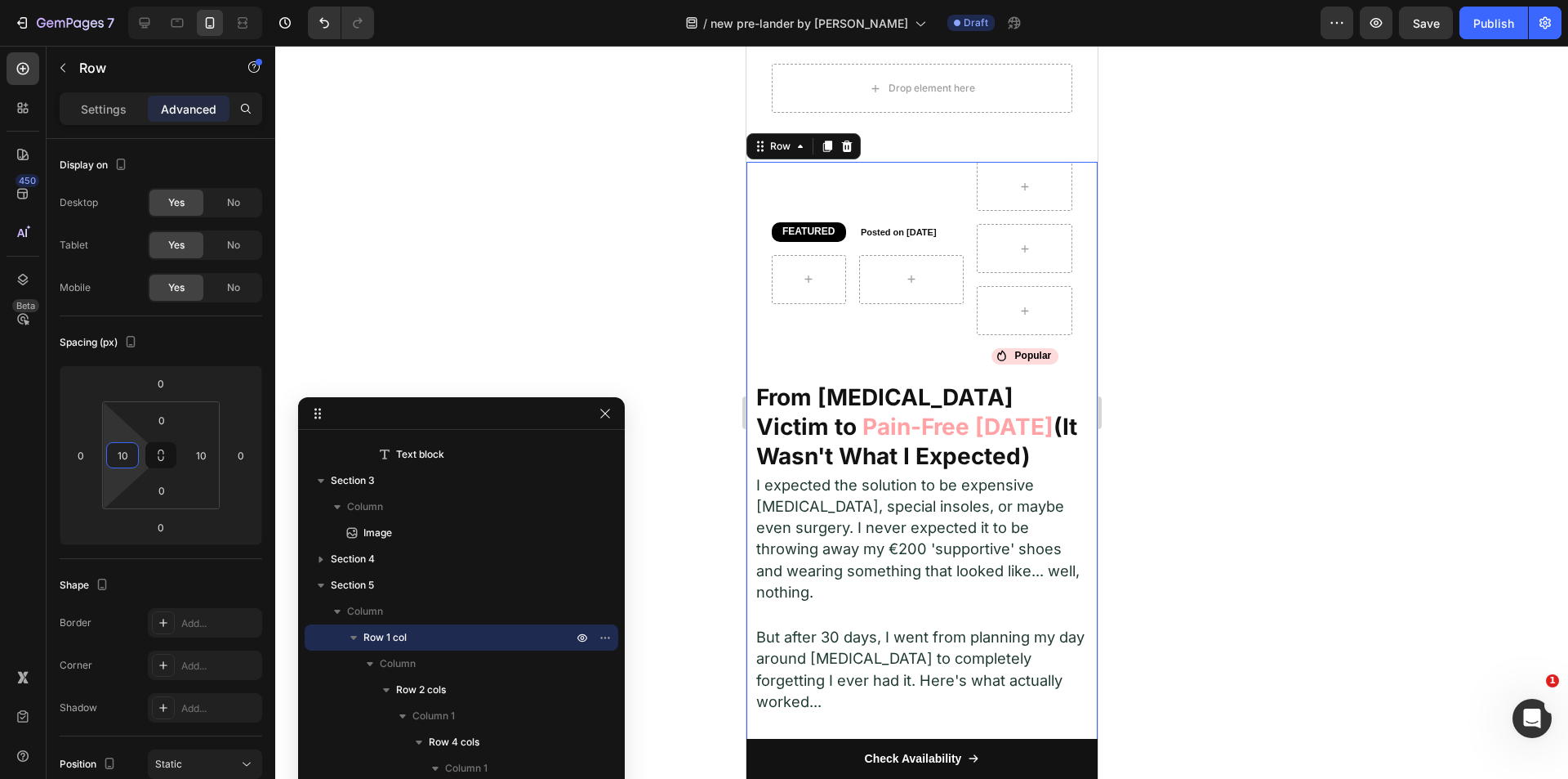
type input "10"
click at [937, 515] on p "I expected the solution to be expensive orthotics, special insoles, or maybe ev…" at bounding box center [920, 539] width 331 height 128
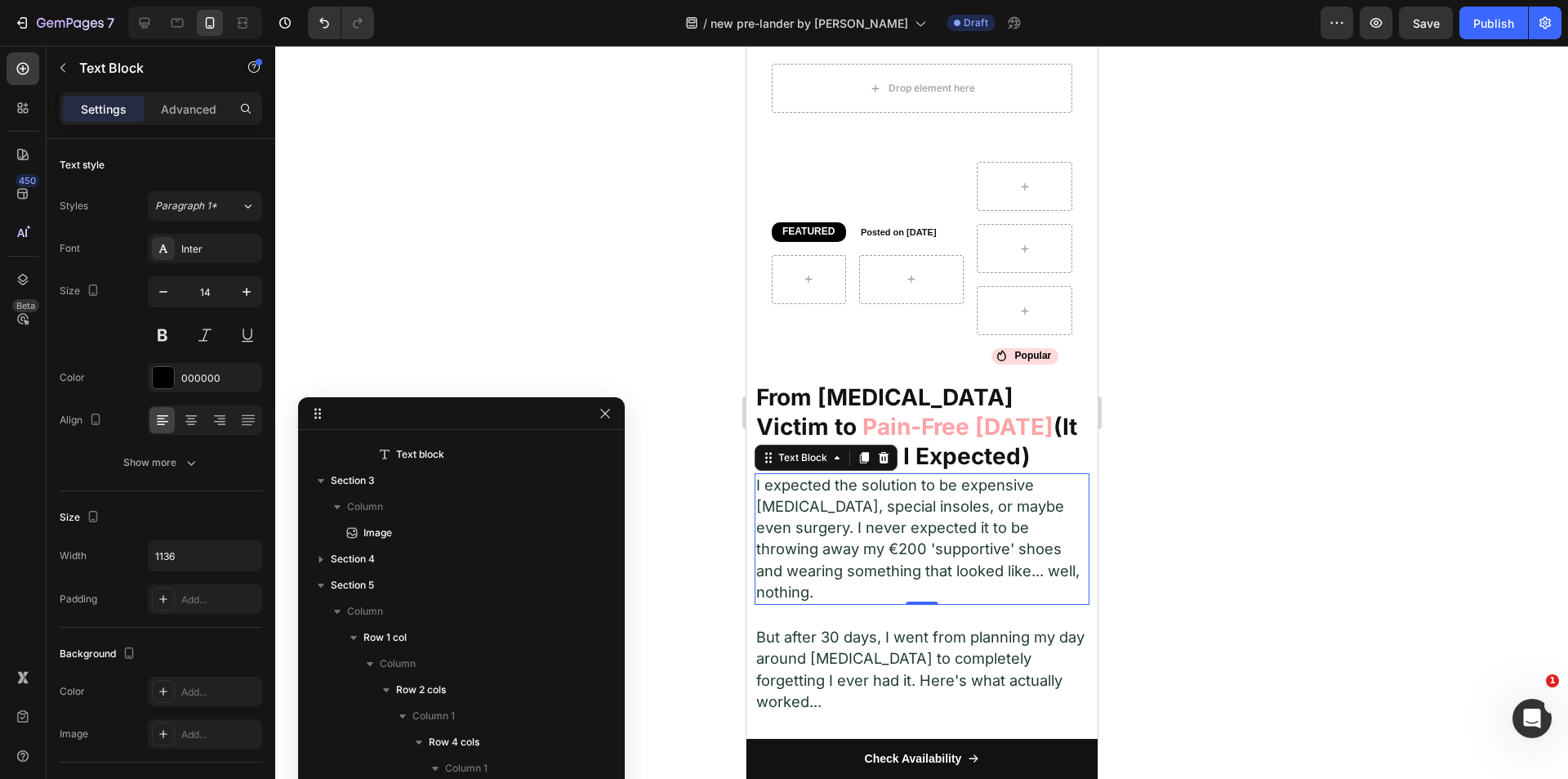
scroll to position [1296, 0]
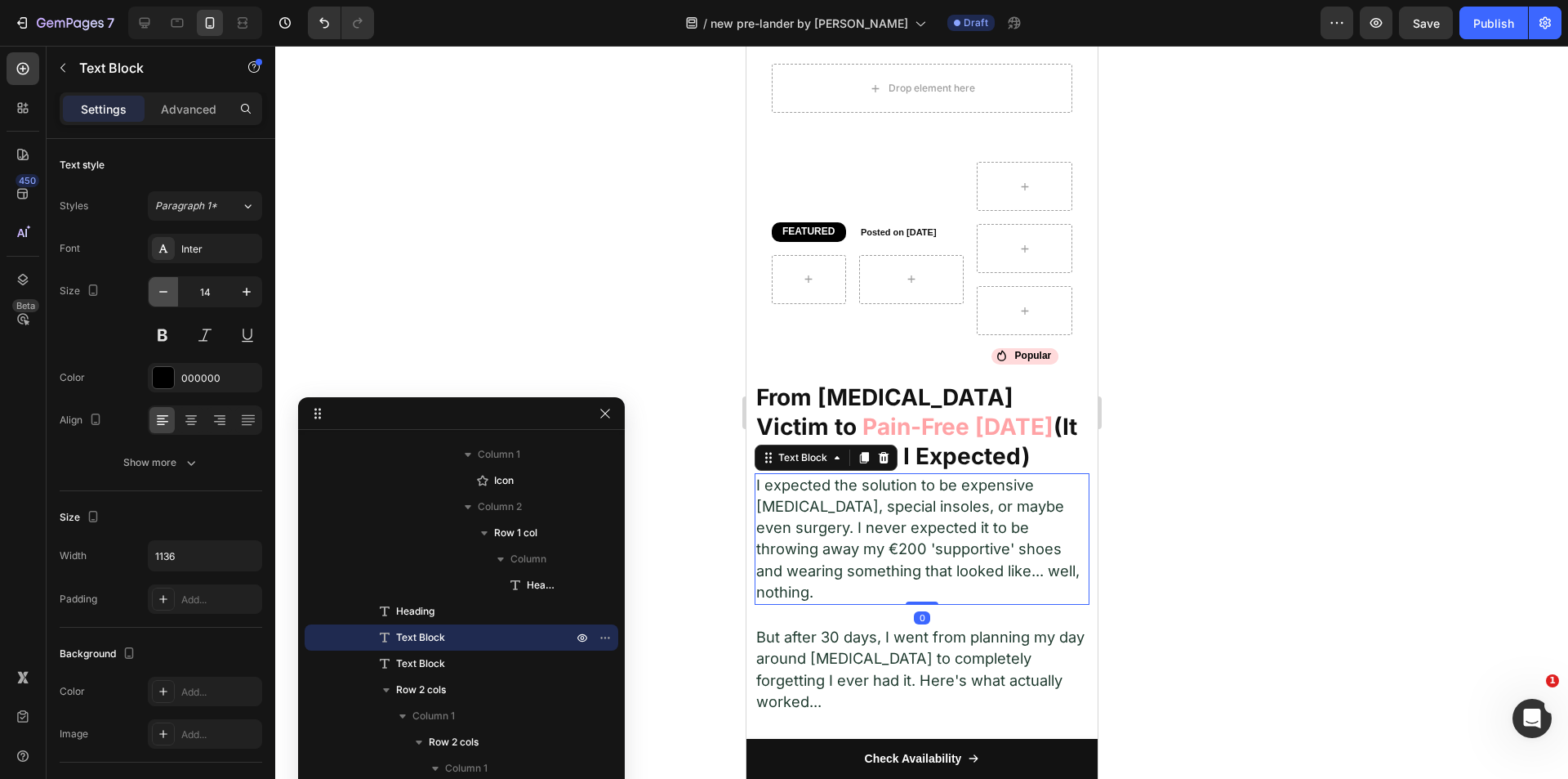
click at [167, 297] on icon "button" at bounding box center [163, 291] width 17 height 17
type input "12"
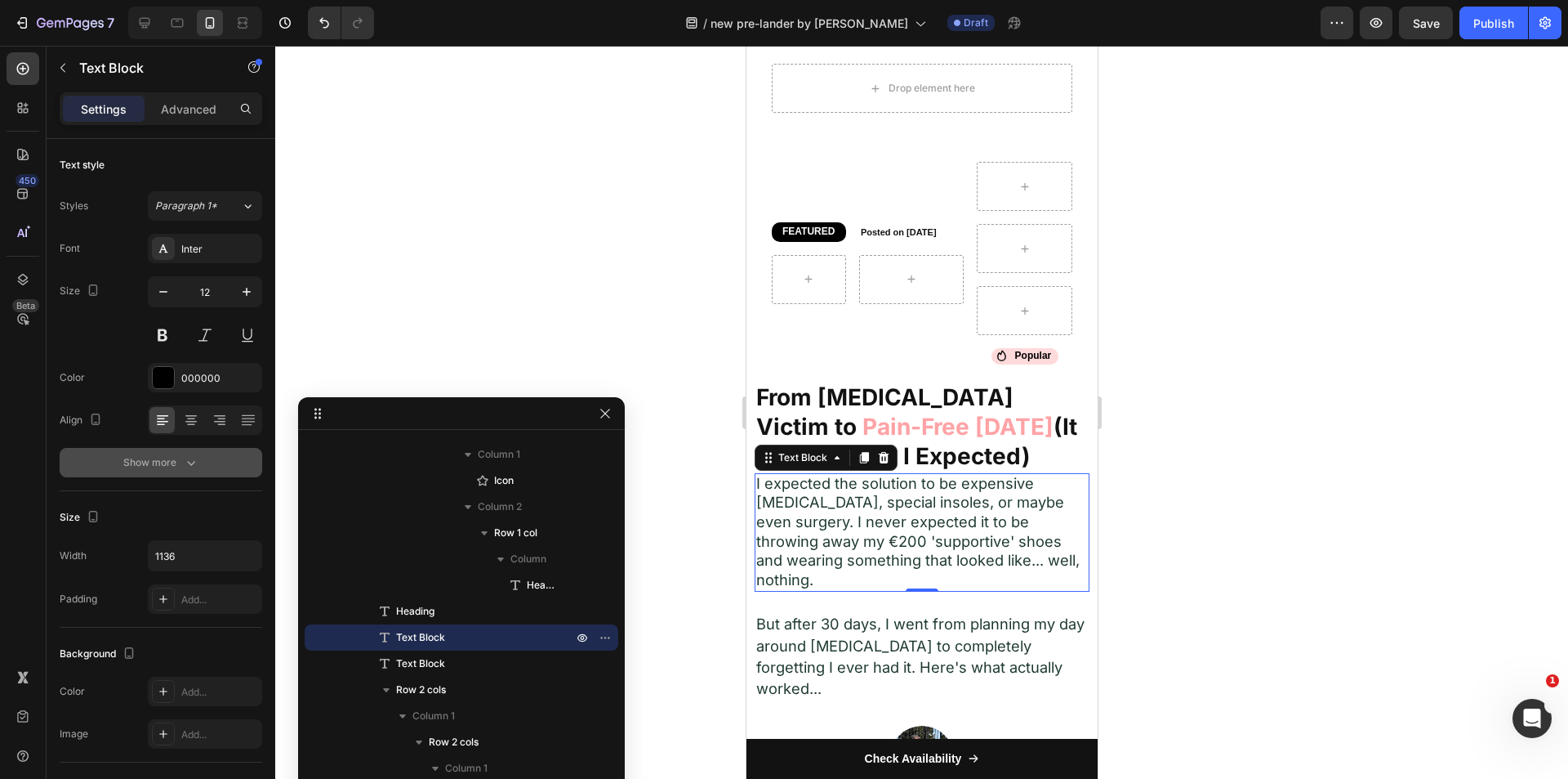
click at [190, 449] on button "Show more" at bounding box center [161, 462] width 203 height 30
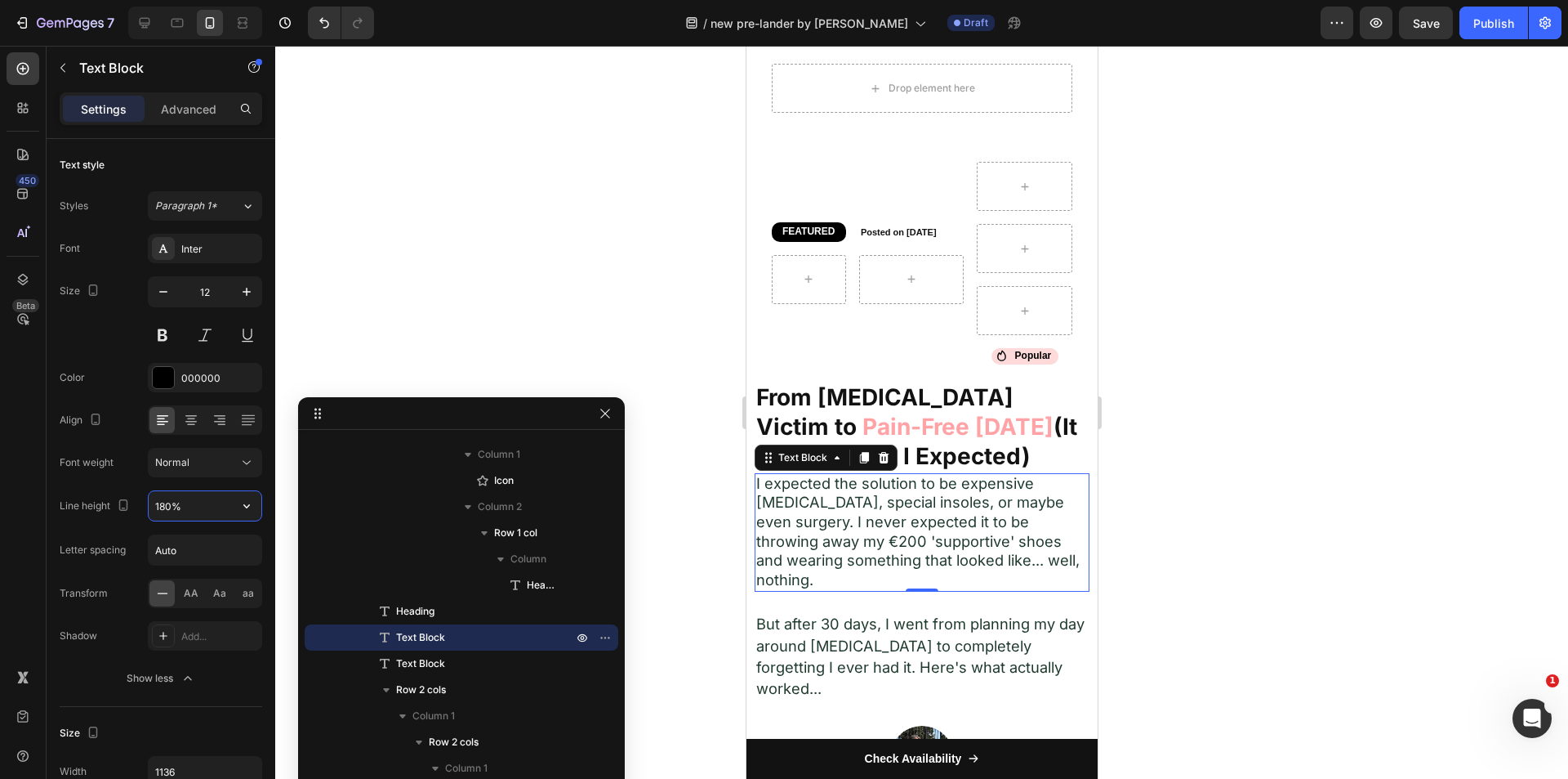
click at [191, 495] on input "180%" at bounding box center [204, 506] width 113 height 30
type input "181%"
click at [857, 649] on span "But after 30 days, I went from planning my day around foot pain to completely f…" at bounding box center [919, 657] width 328 height 83
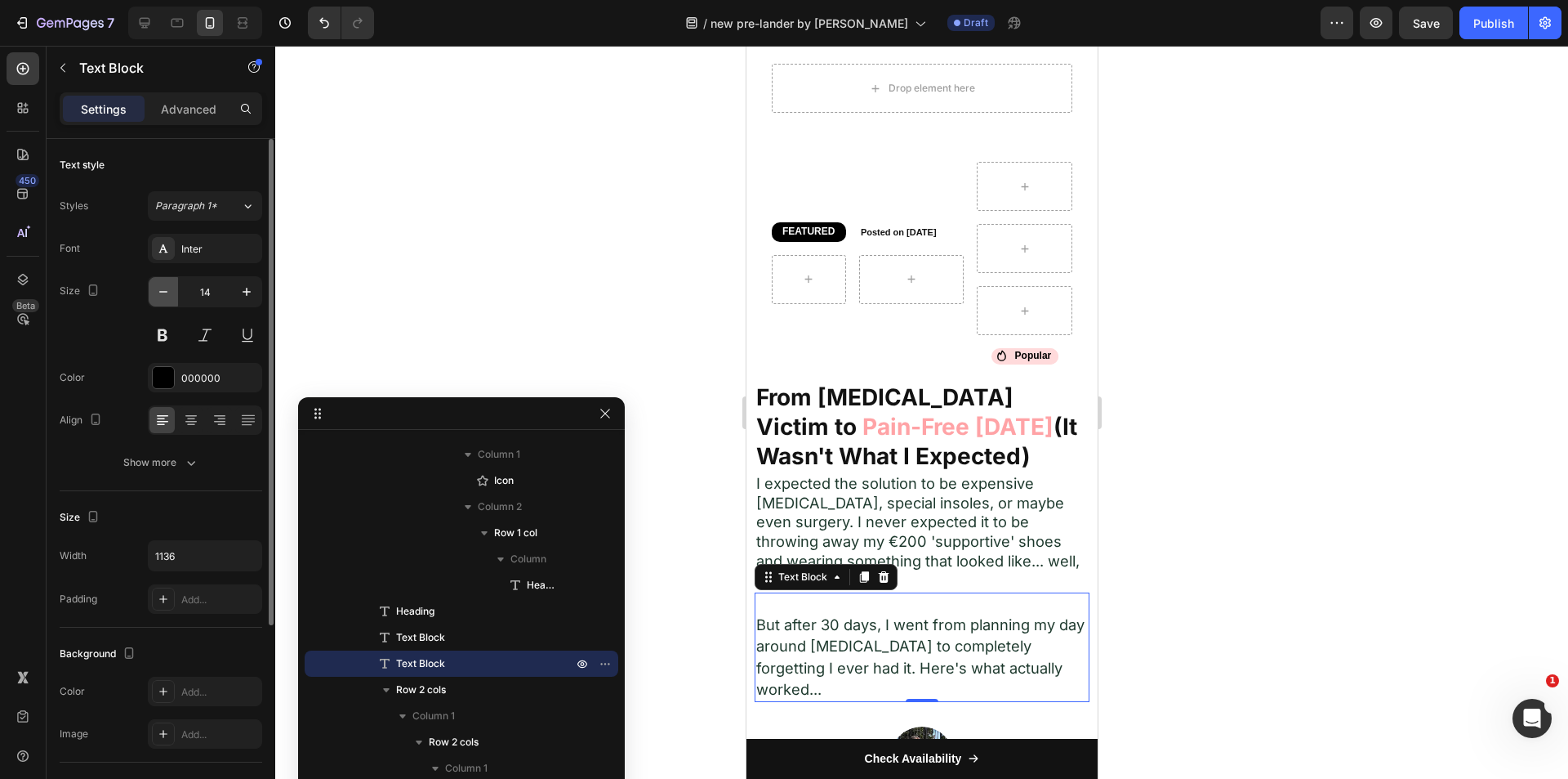
click at [156, 295] on icon "button" at bounding box center [163, 291] width 17 height 17
type input "12"
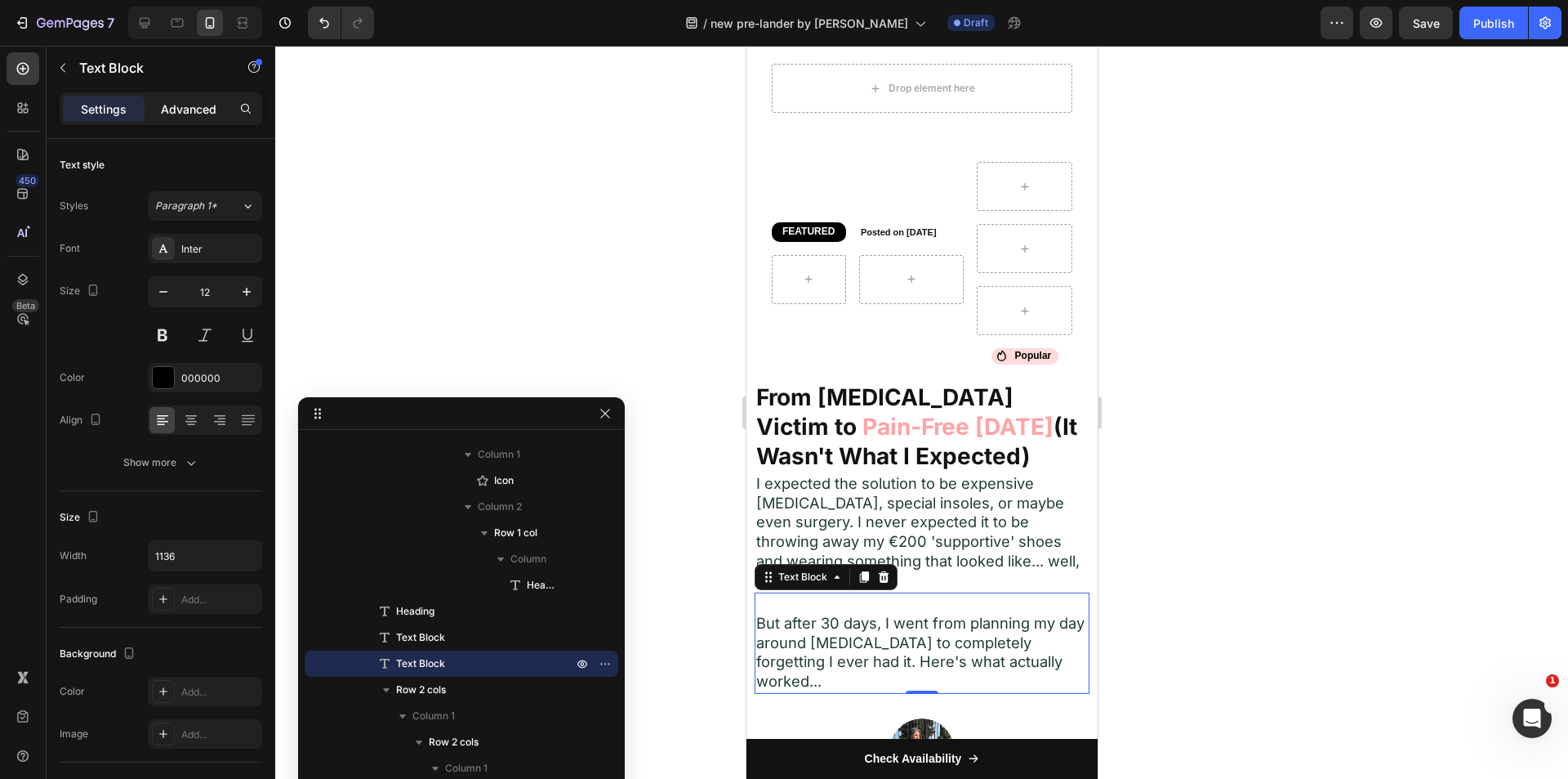
click at [179, 108] on p "Advanced" at bounding box center [189, 108] width 55 height 17
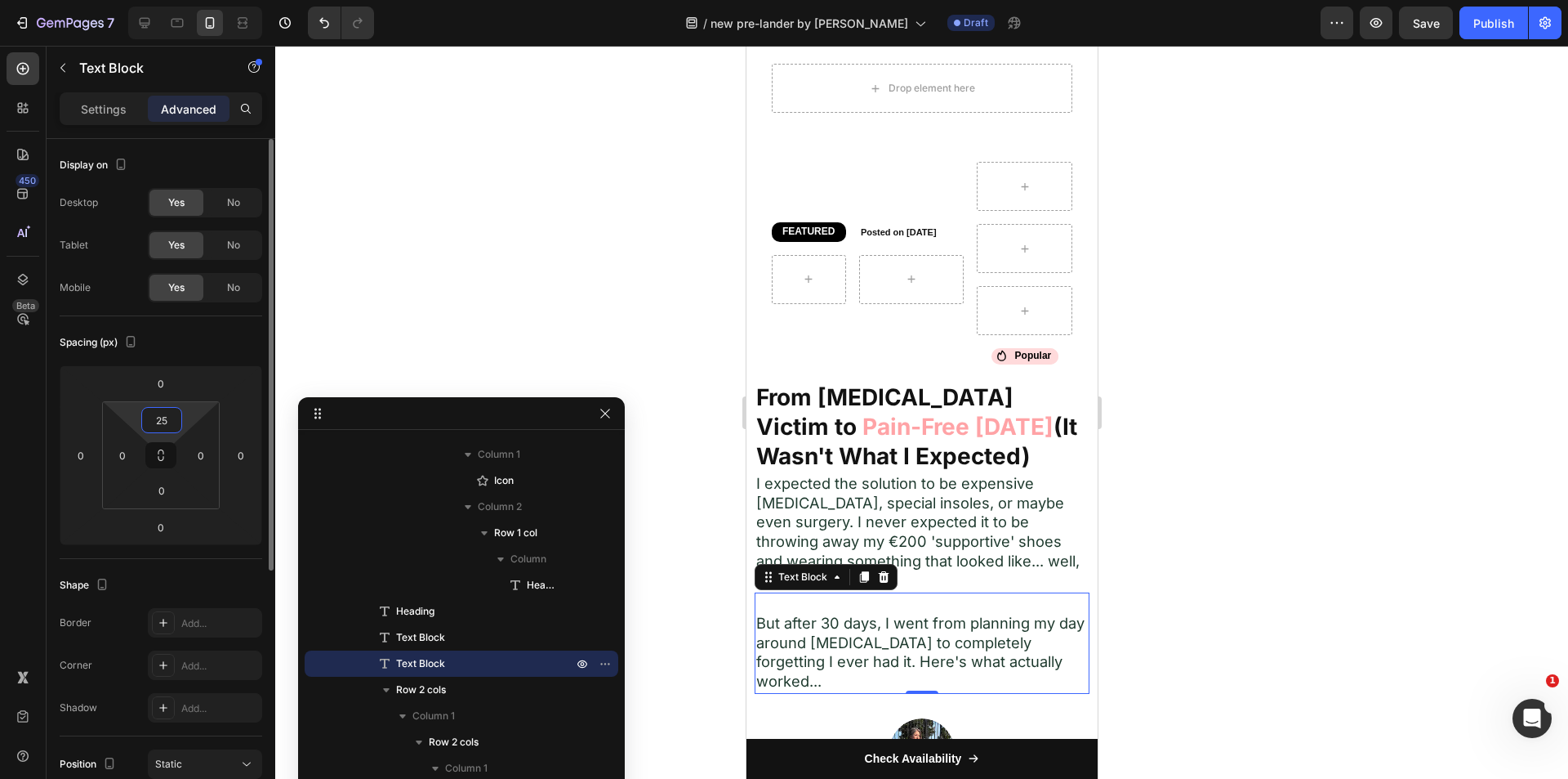
click at [167, 425] on input "25" at bounding box center [161, 420] width 32 height 25
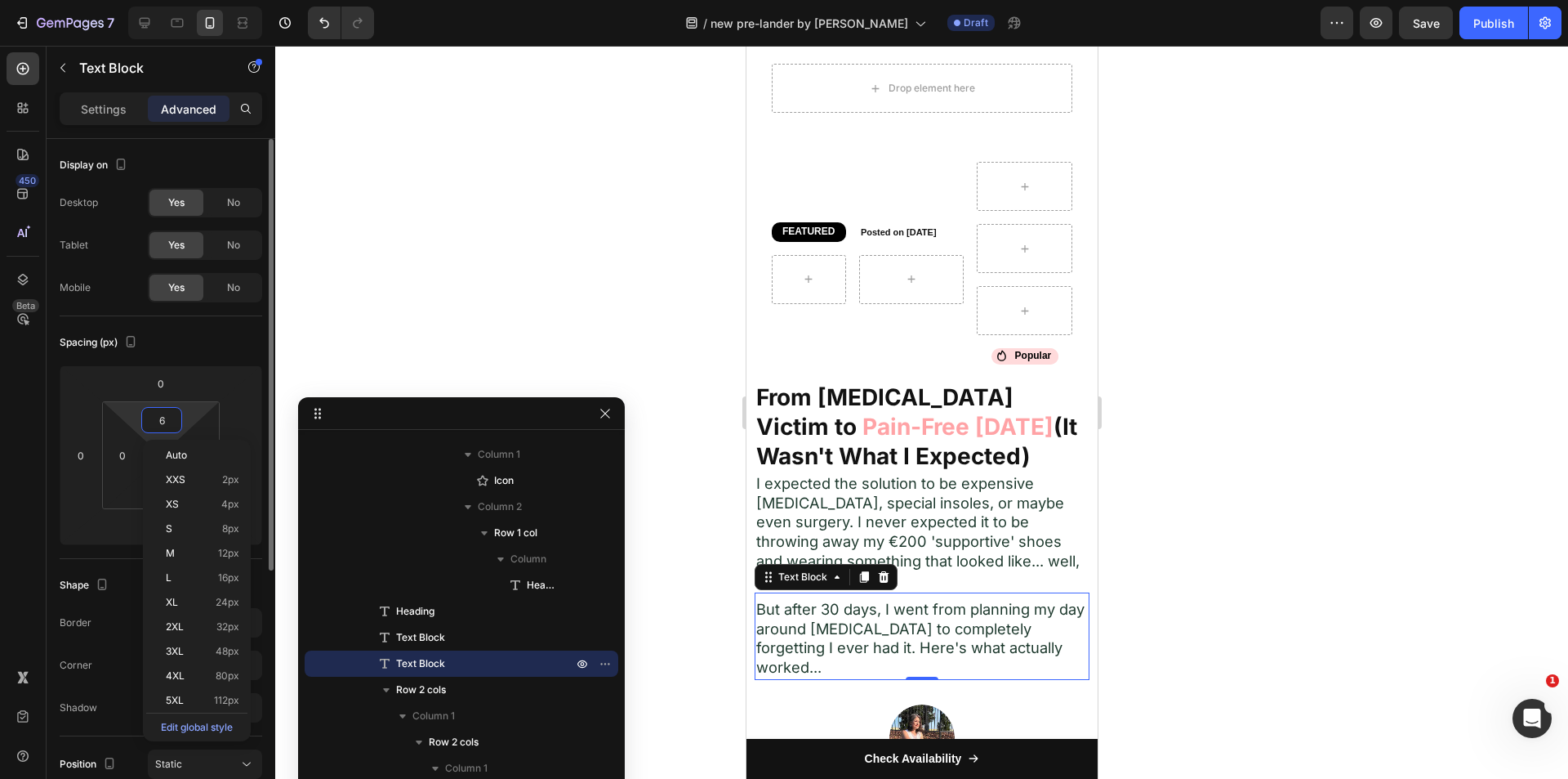
type input "5"
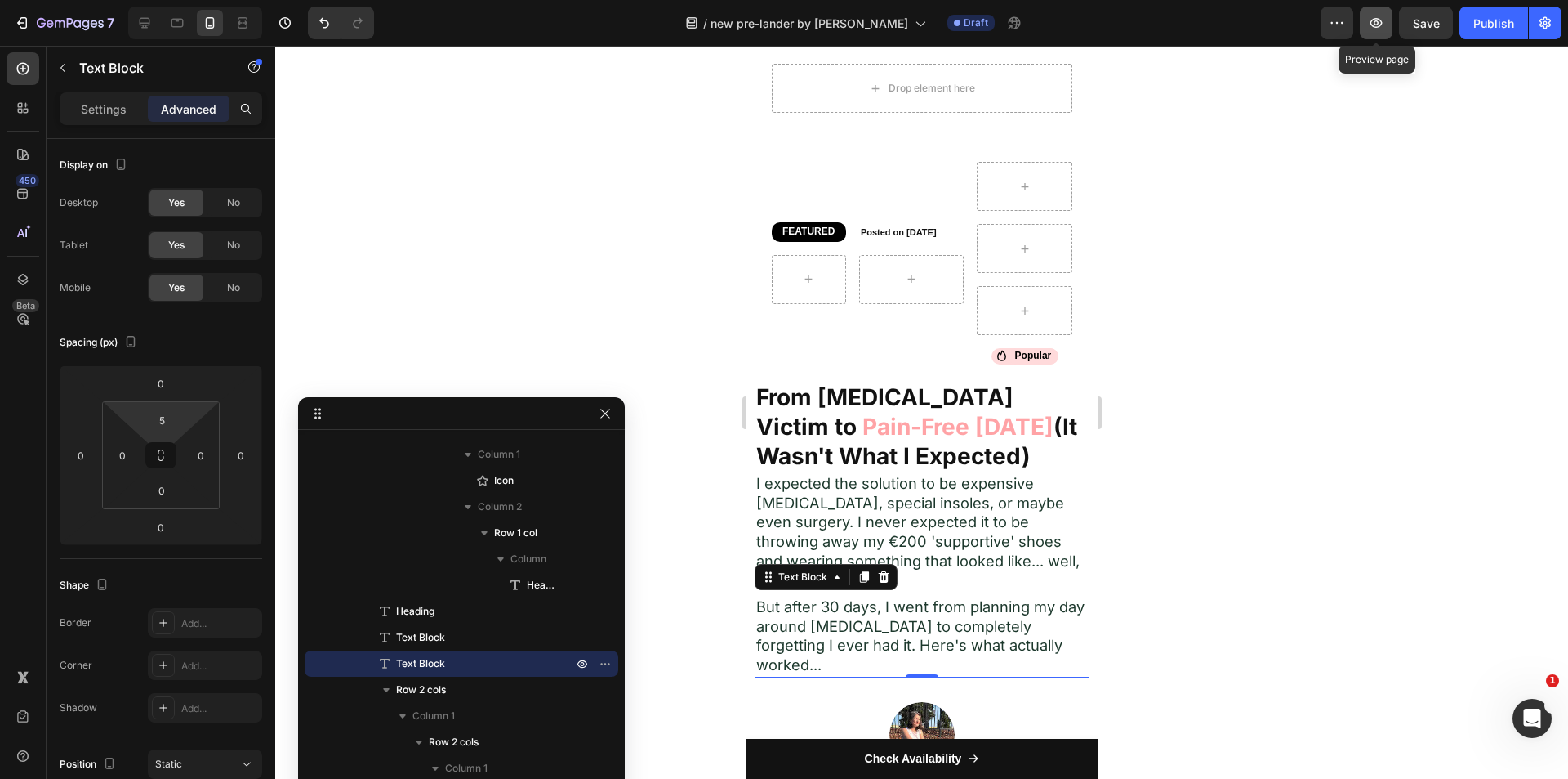
click at [1363, 21] on button "button" at bounding box center [1375, 23] width 32 height 32
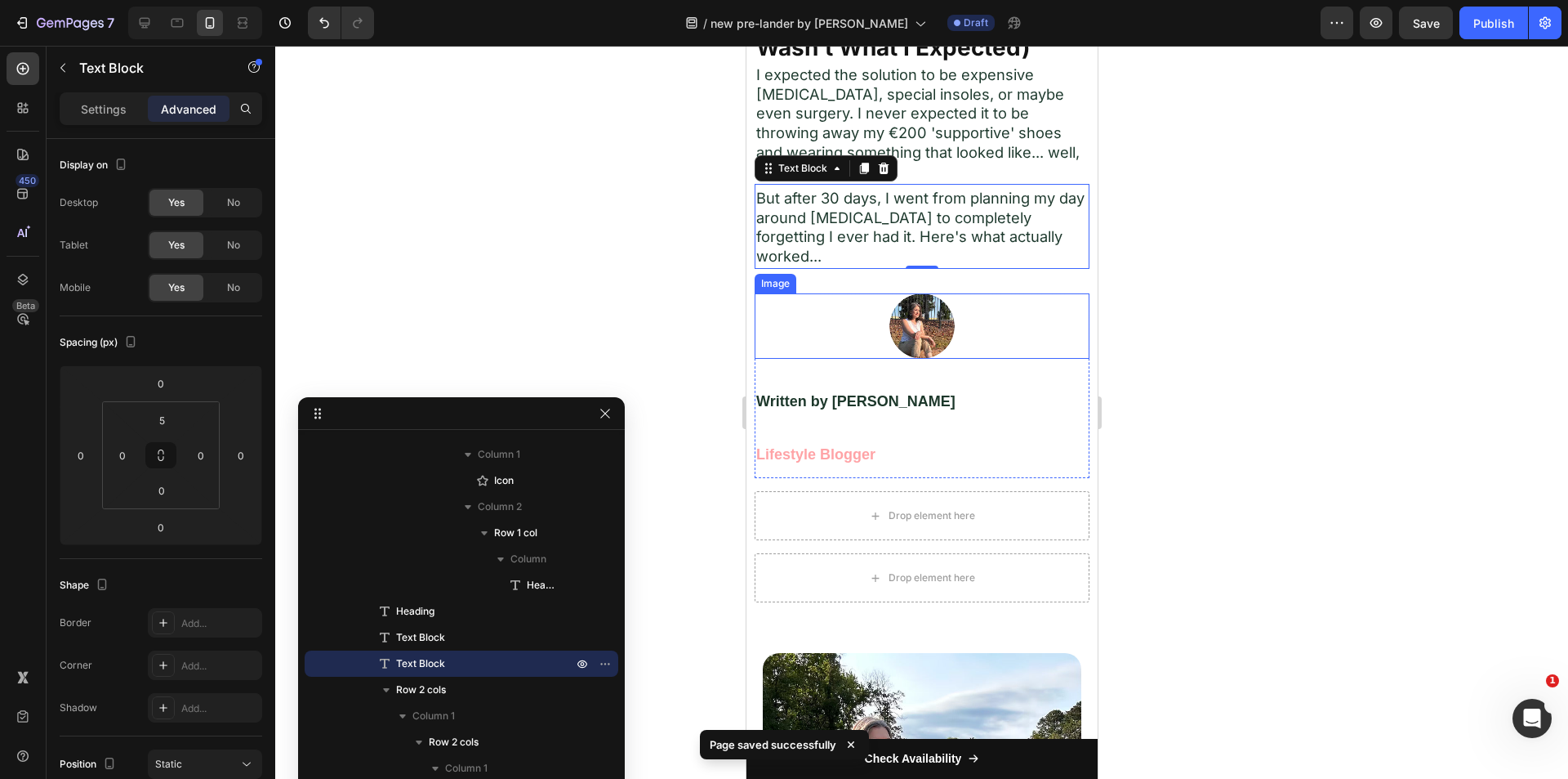
scroll to position [1332, 0]
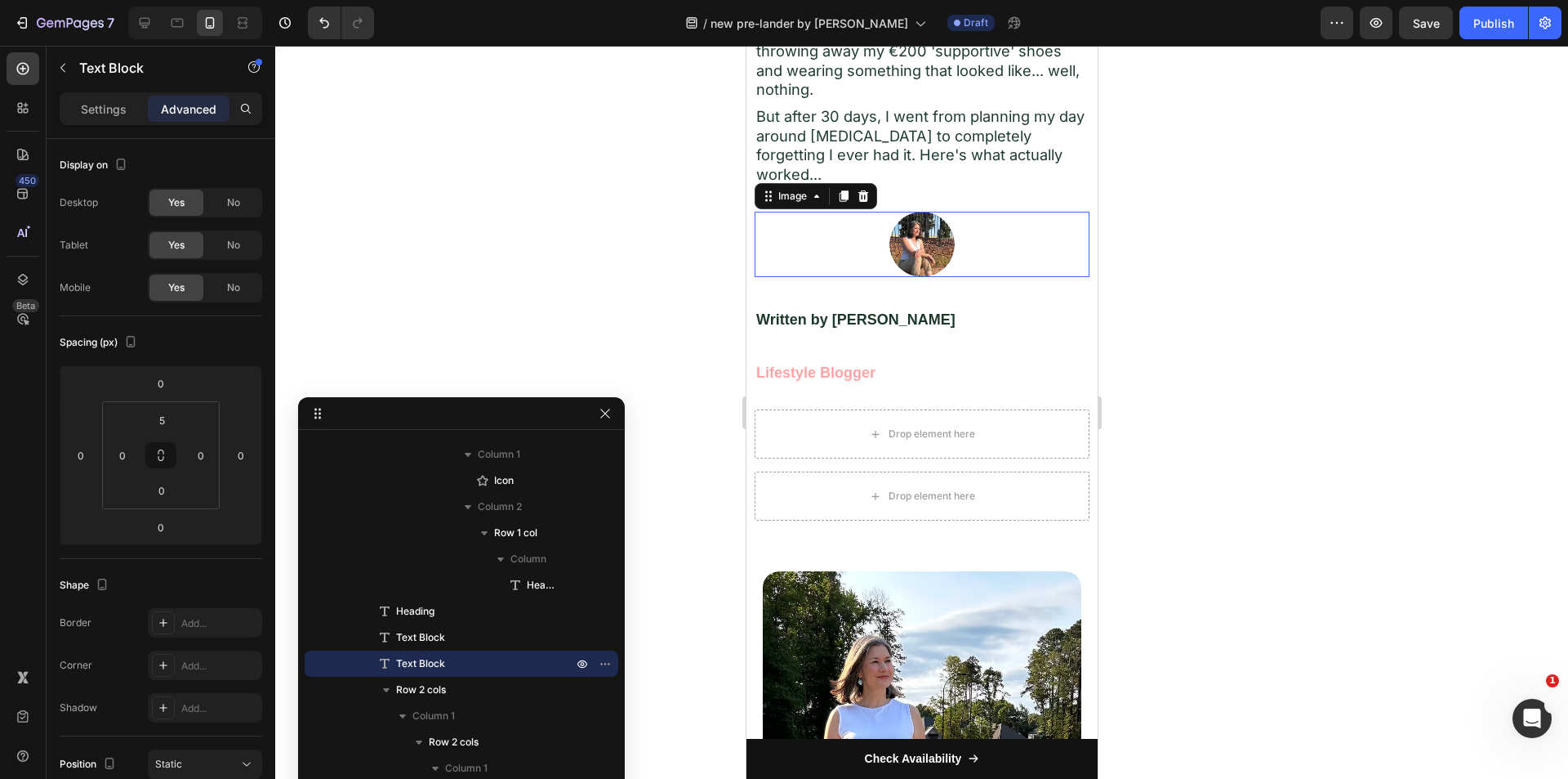
click at [1071, 253] on div at bounding box center [921, 244] width 335 height 65
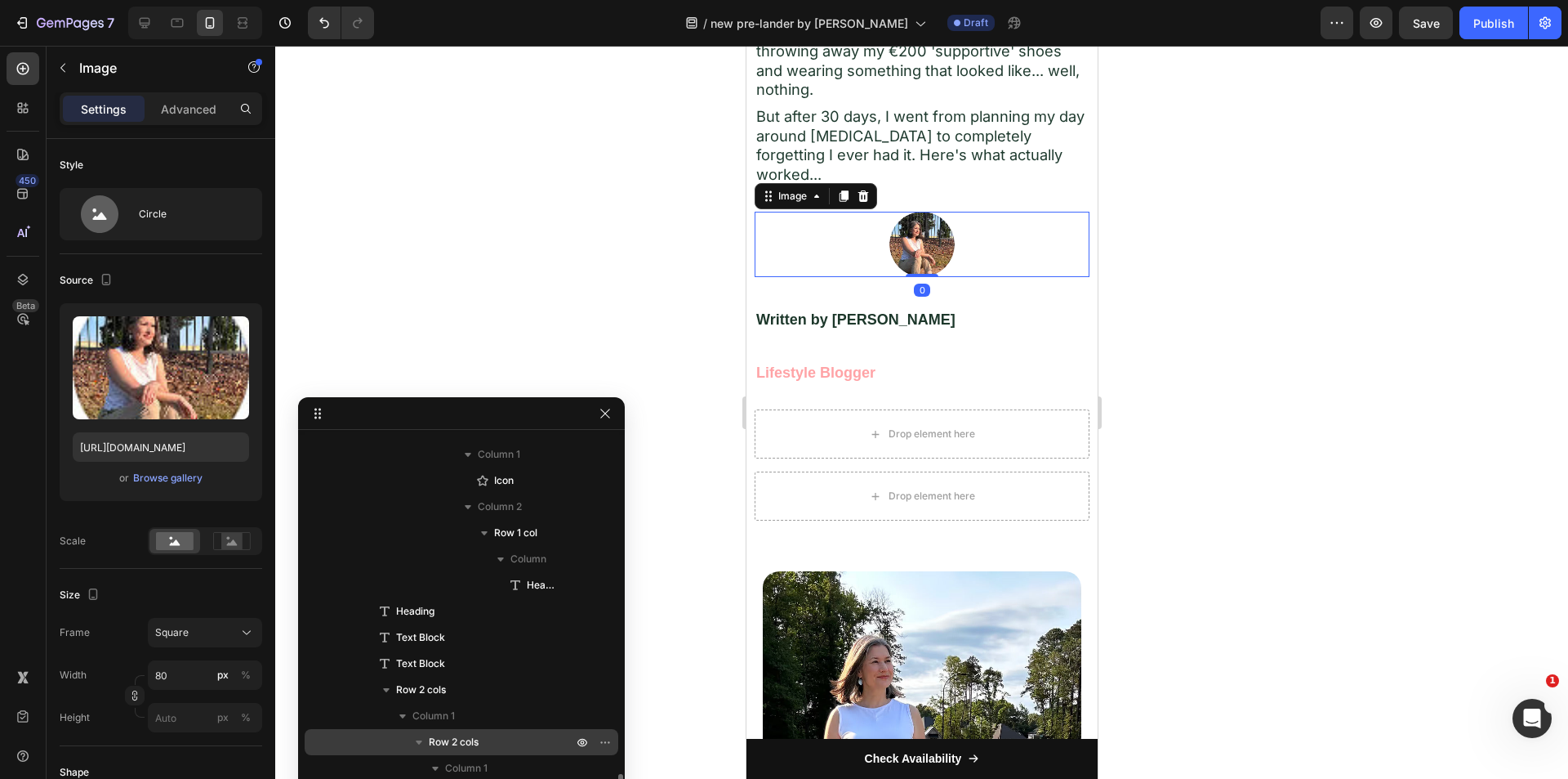
scroll to position [1436, 0]
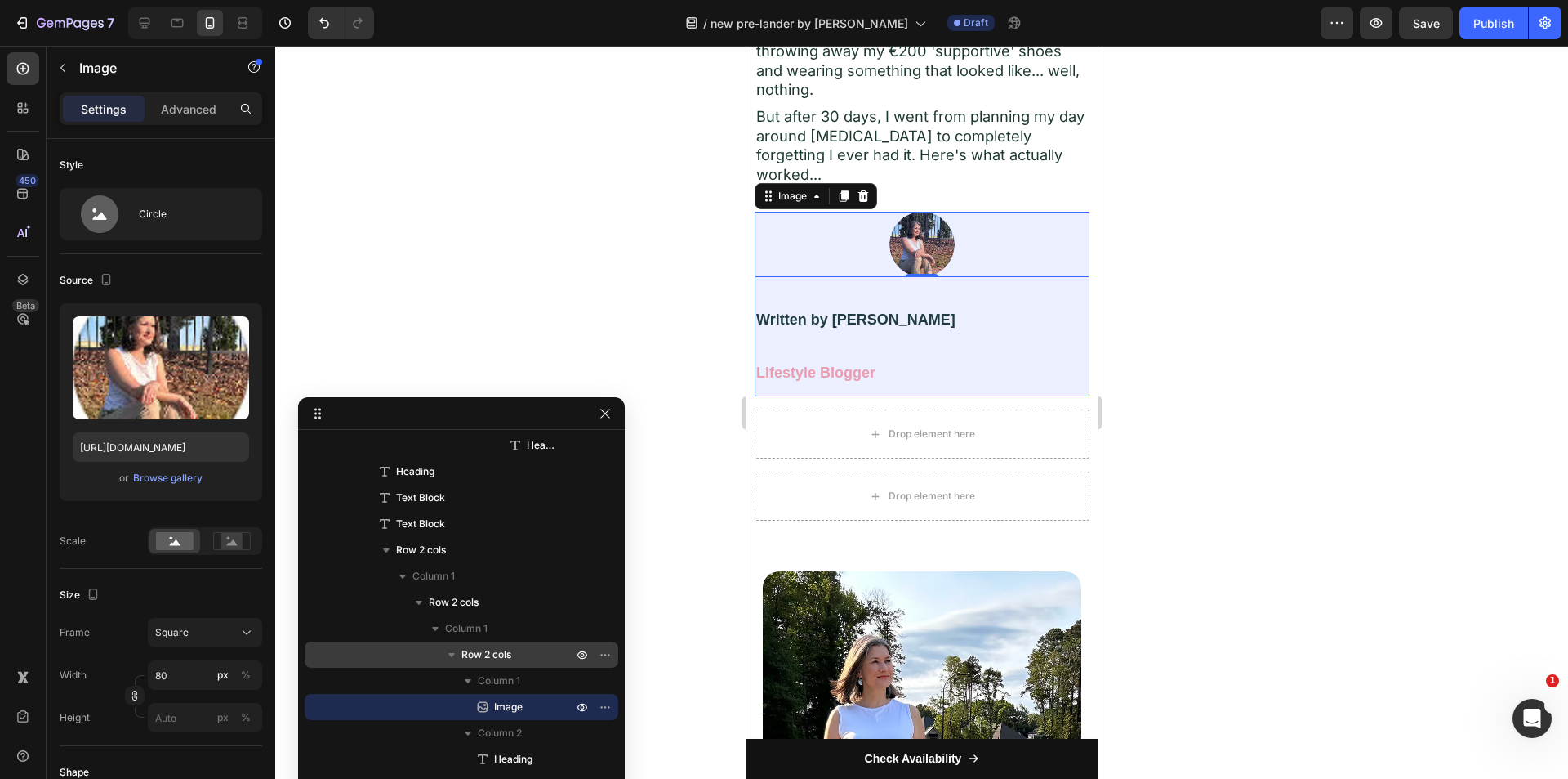
click at [499, 654] on span "Row 2 cols" at bounding box center [486, 654] width 50 height 17
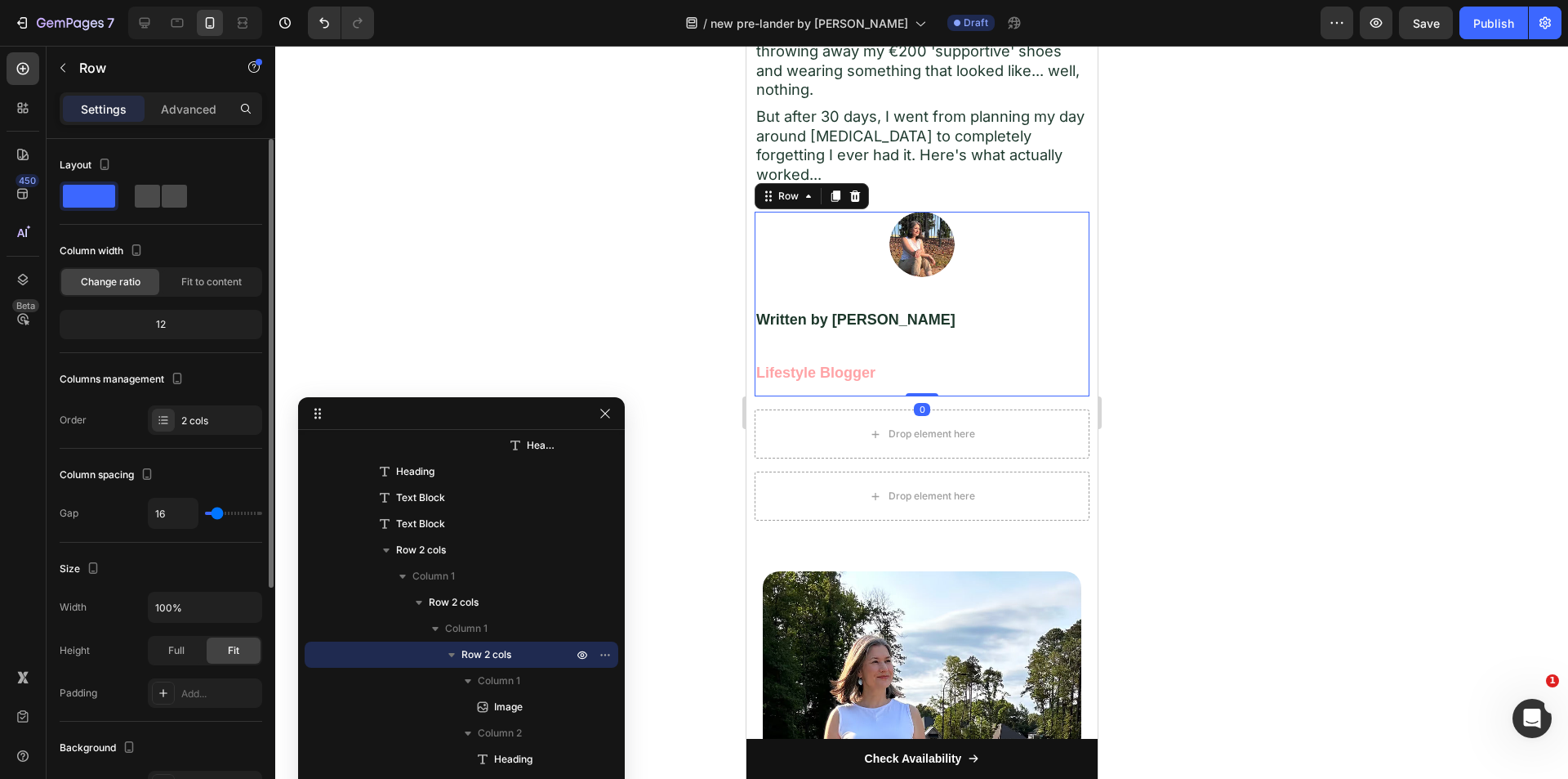
click at [154, 184] on div at bounding box center [161, 196] width 59 height 30
type input "0"
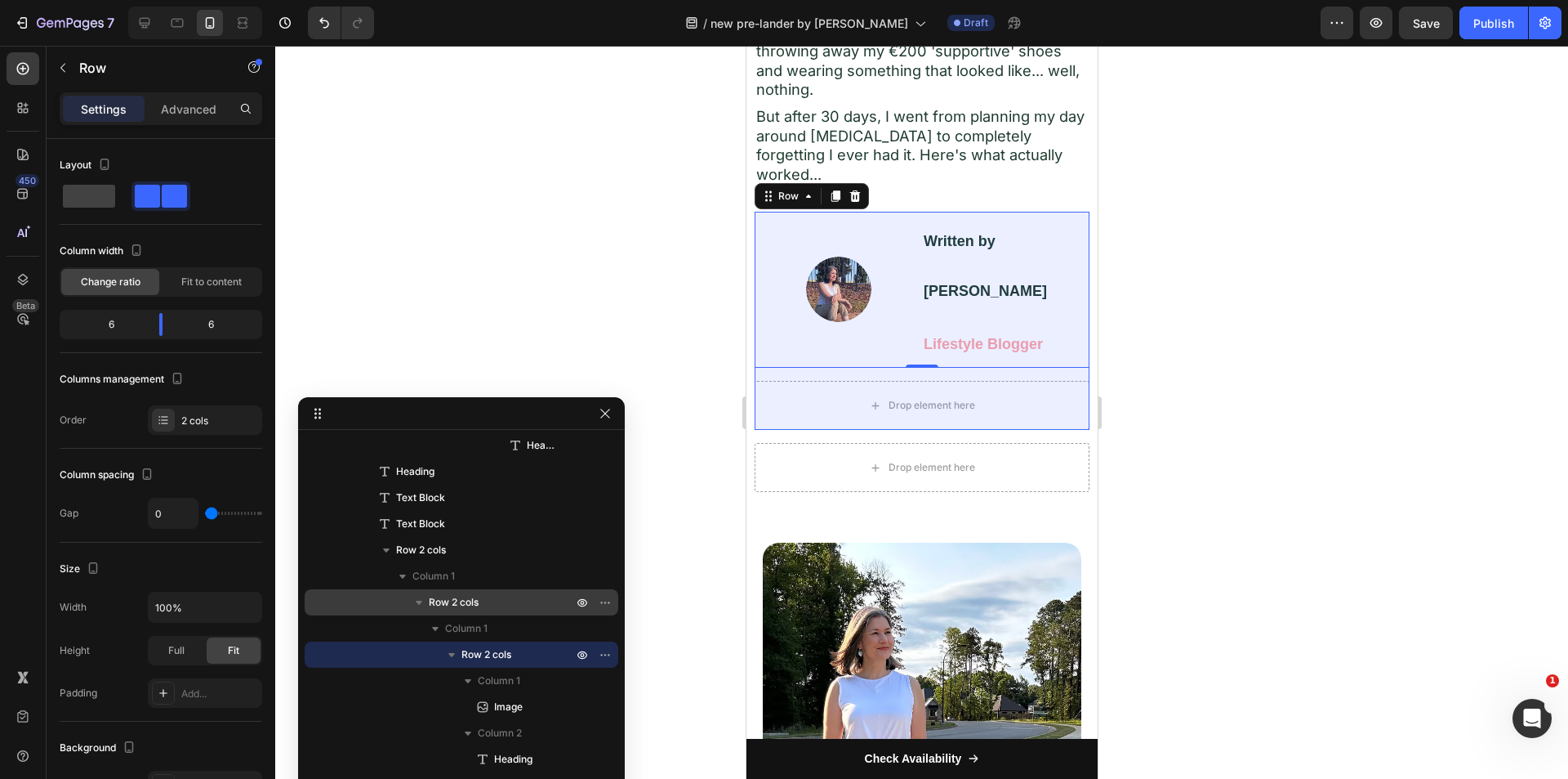
click at [470, 604] on span "Row 2 cols" at bounding box center [453, 602] width 50 height 17
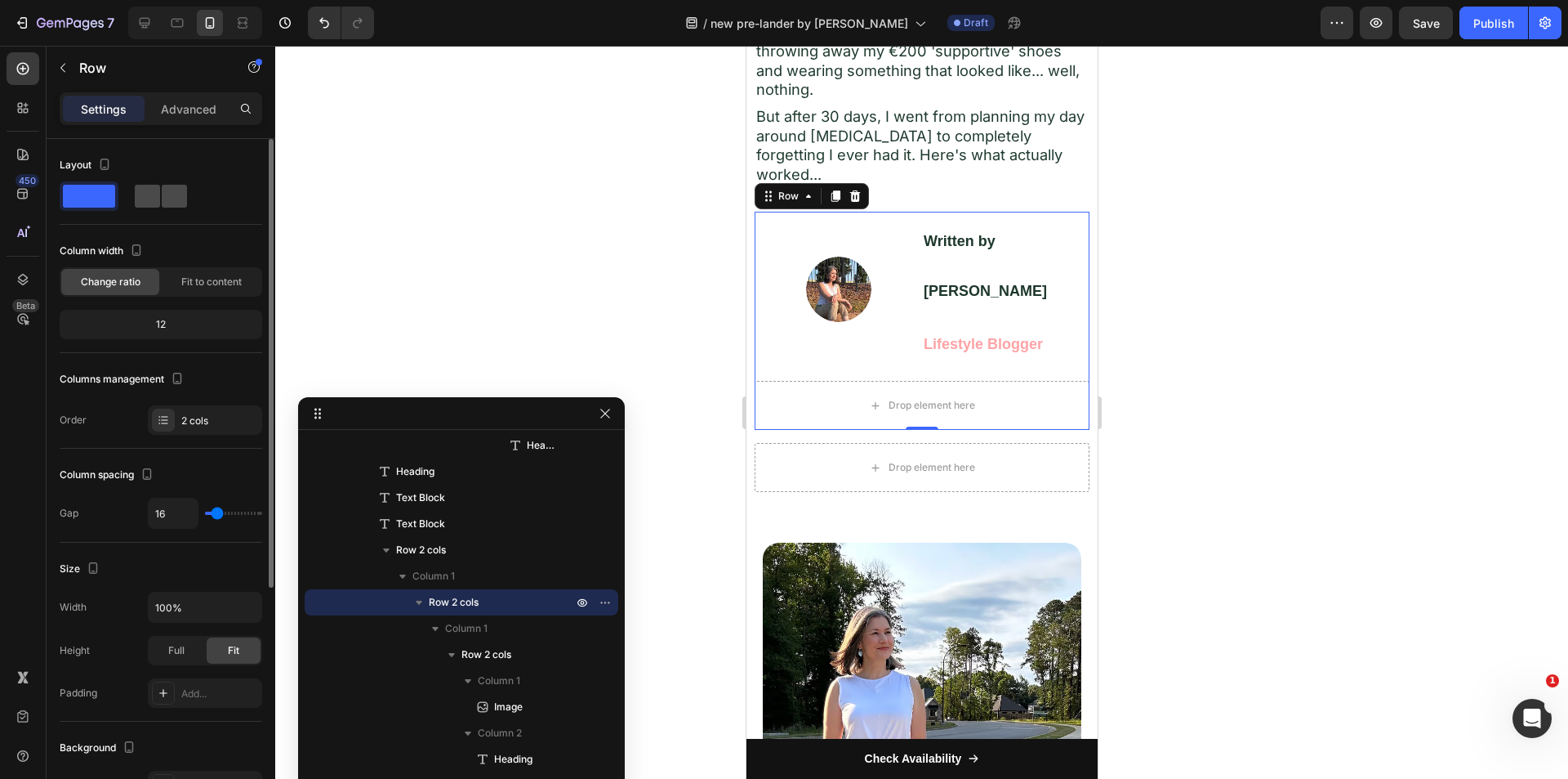
click at [166, 196] on span at bounding box center [174, 196] width 26 height 23
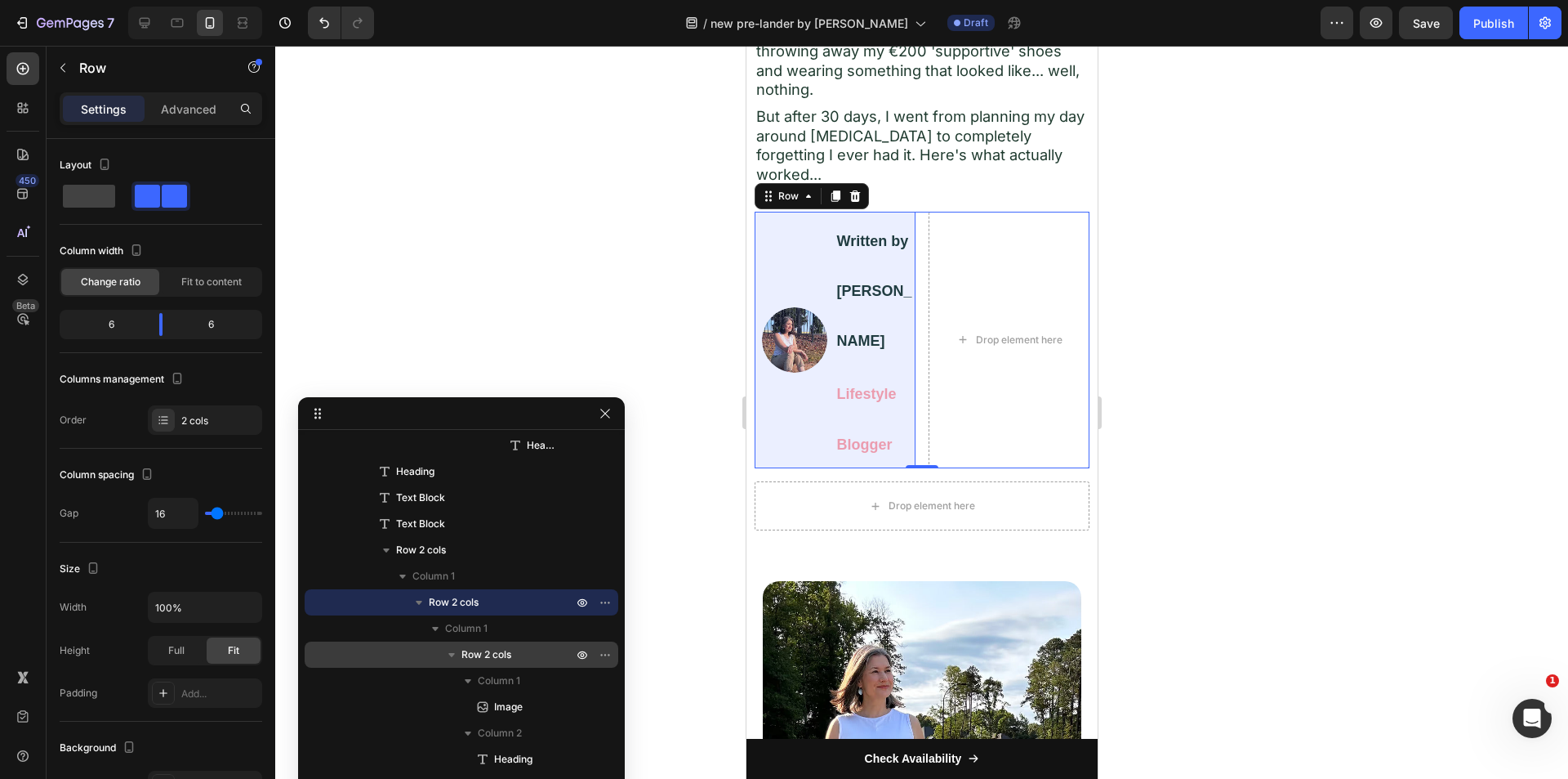
click at [502, 648] on span "Row 2 cols" at bounding box center [486, 654] width 50 height 17
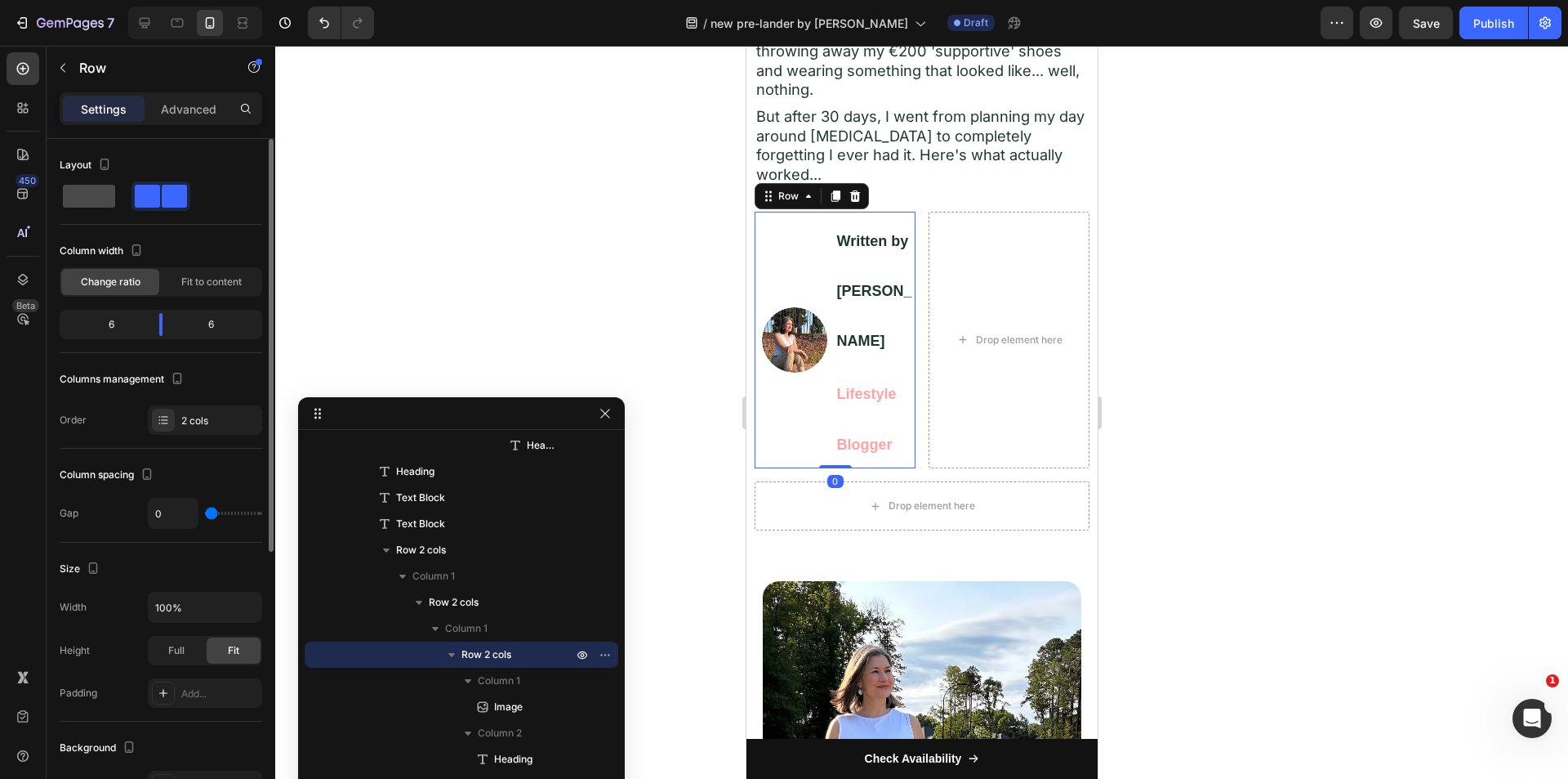
click at [91, 191] on span at bounding box center [88, 196] width 52 height 23
type input "16"
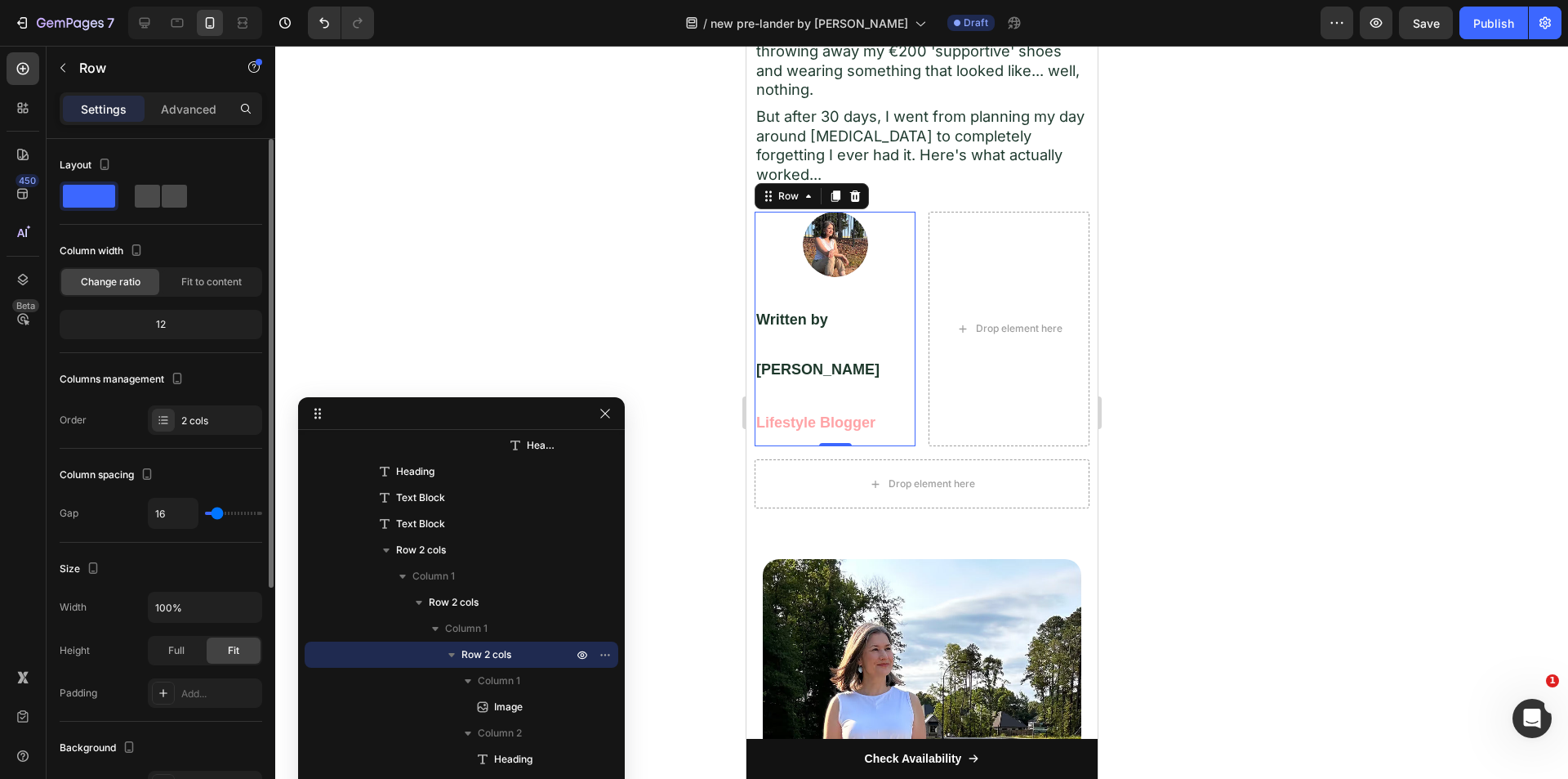
click at [163, 206] on span at bounding box center [174, 196] width 26 height 23
type input "0"
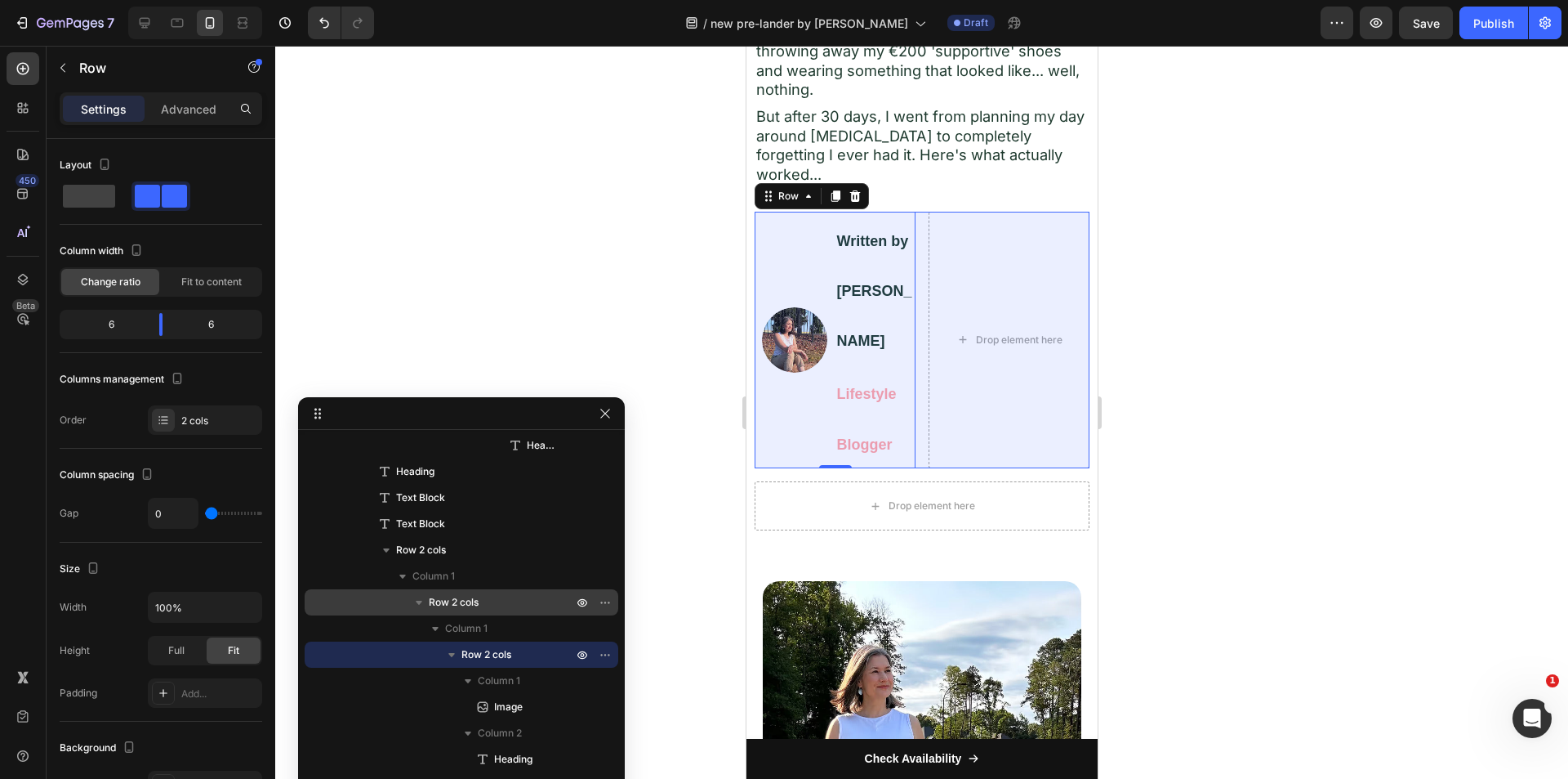
click at [469, 596] on span "Row 2 cols" at bounding box center [453, 602] width 50 height 17
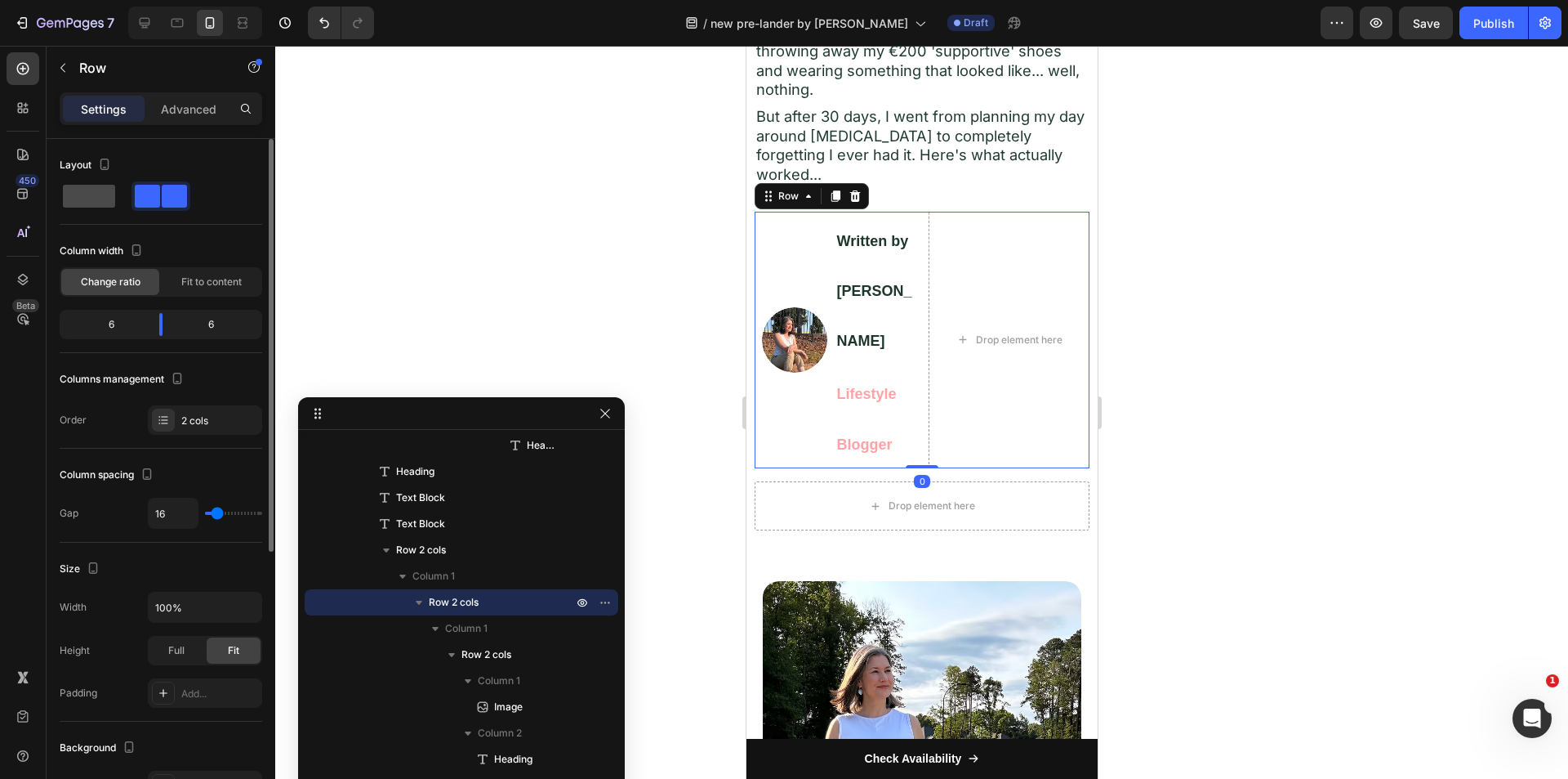
click at [132, 208] on div at bounding box center [161, 196] width 59 height 30
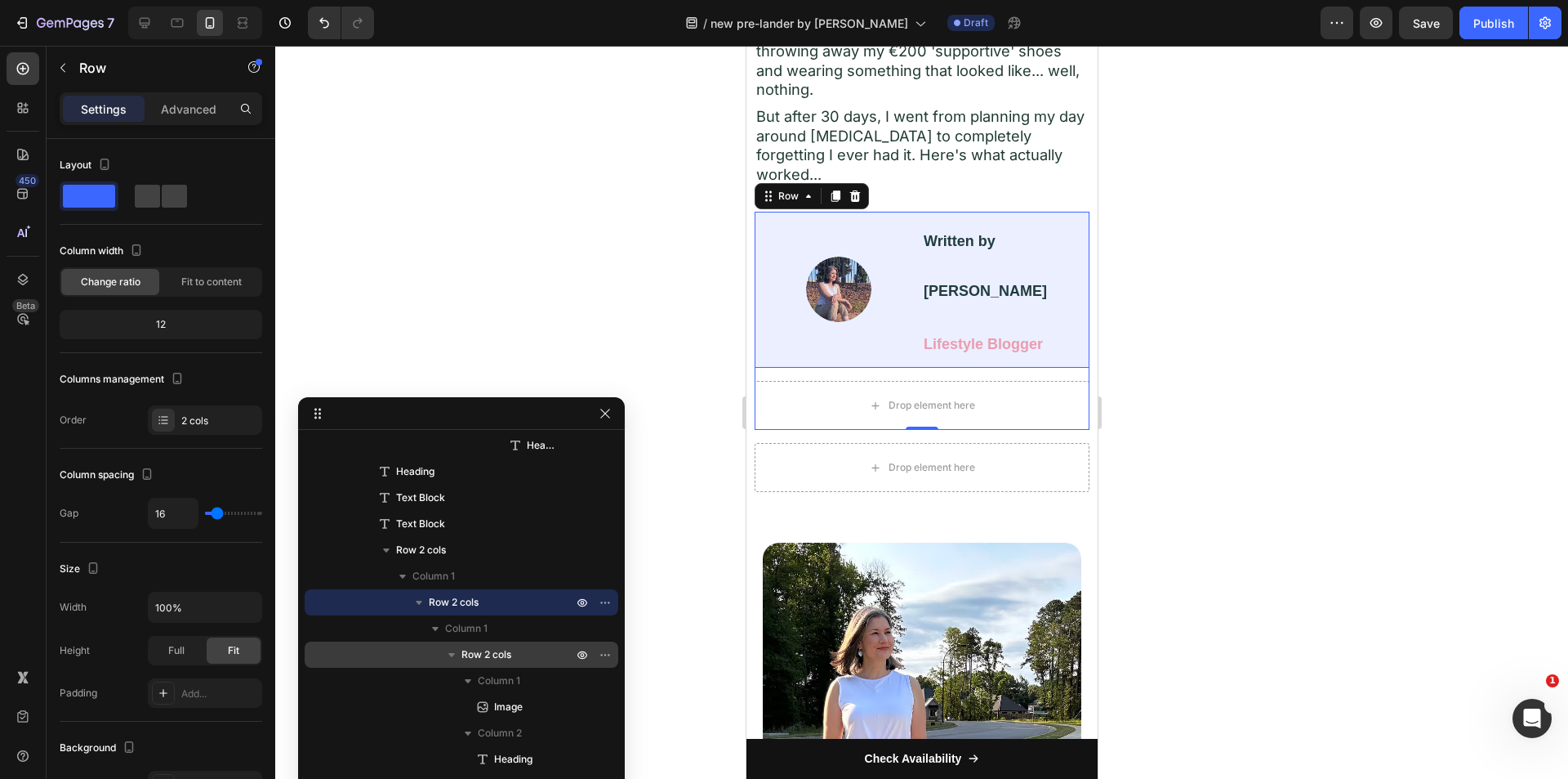
click at [475, 646] on span "Row 2 cols" at bounding box center [486, 654] width 50 height 17
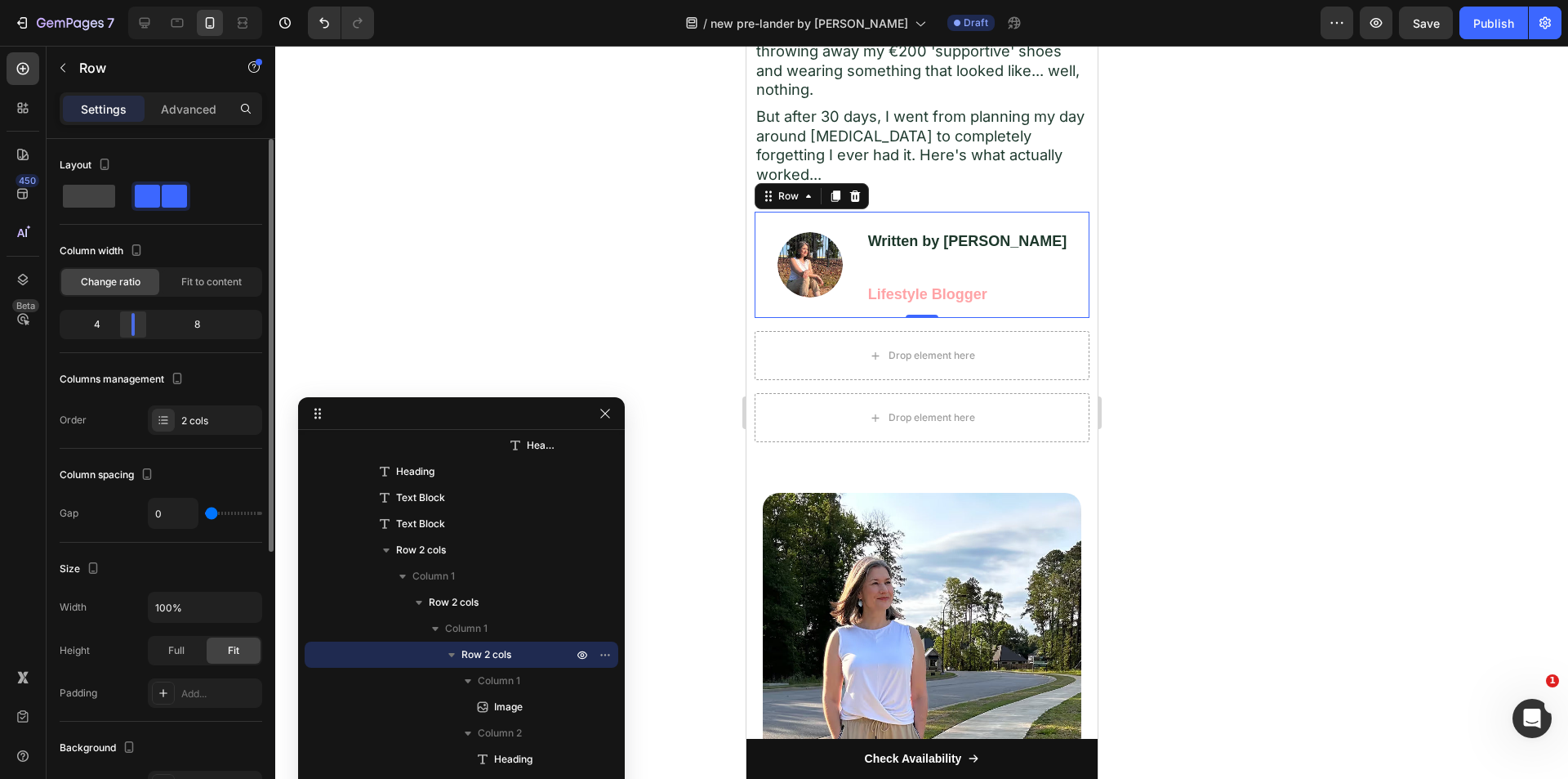
drag, startPoint x: 163, startPoint y: 323, endPoint x: 131, endPoint y: 323, distance: 32.0
click at [131, 323] on div at bounding box center [133, 324] width 29 height 23
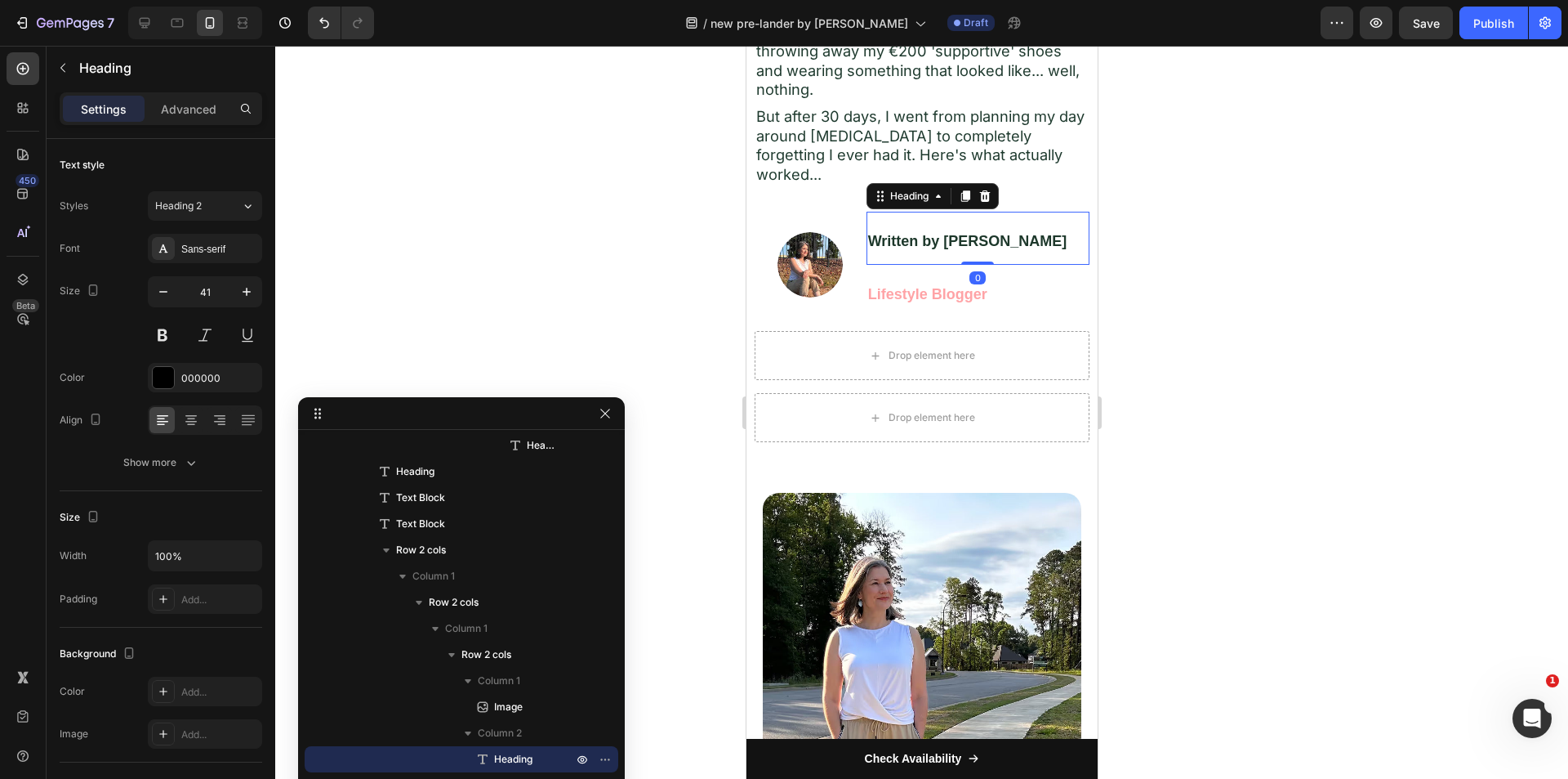
click at [964, 233] on strong "Written by Jessica Kim" at bounding box center [966, 241] width 200 height 17
click at [198, 287] on input "41" at bounding box center [204, 292] width 54 height 30
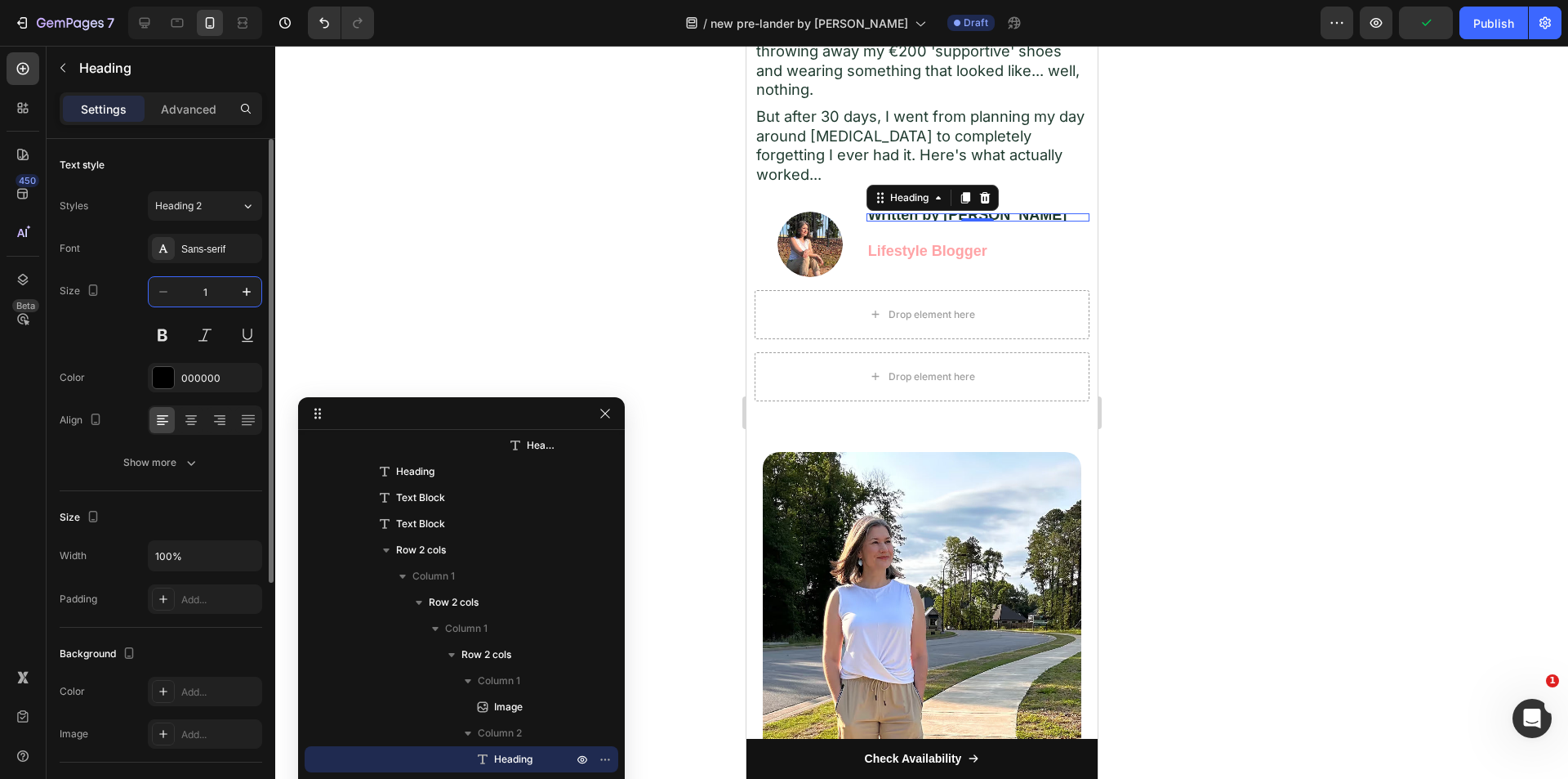
type input "18"
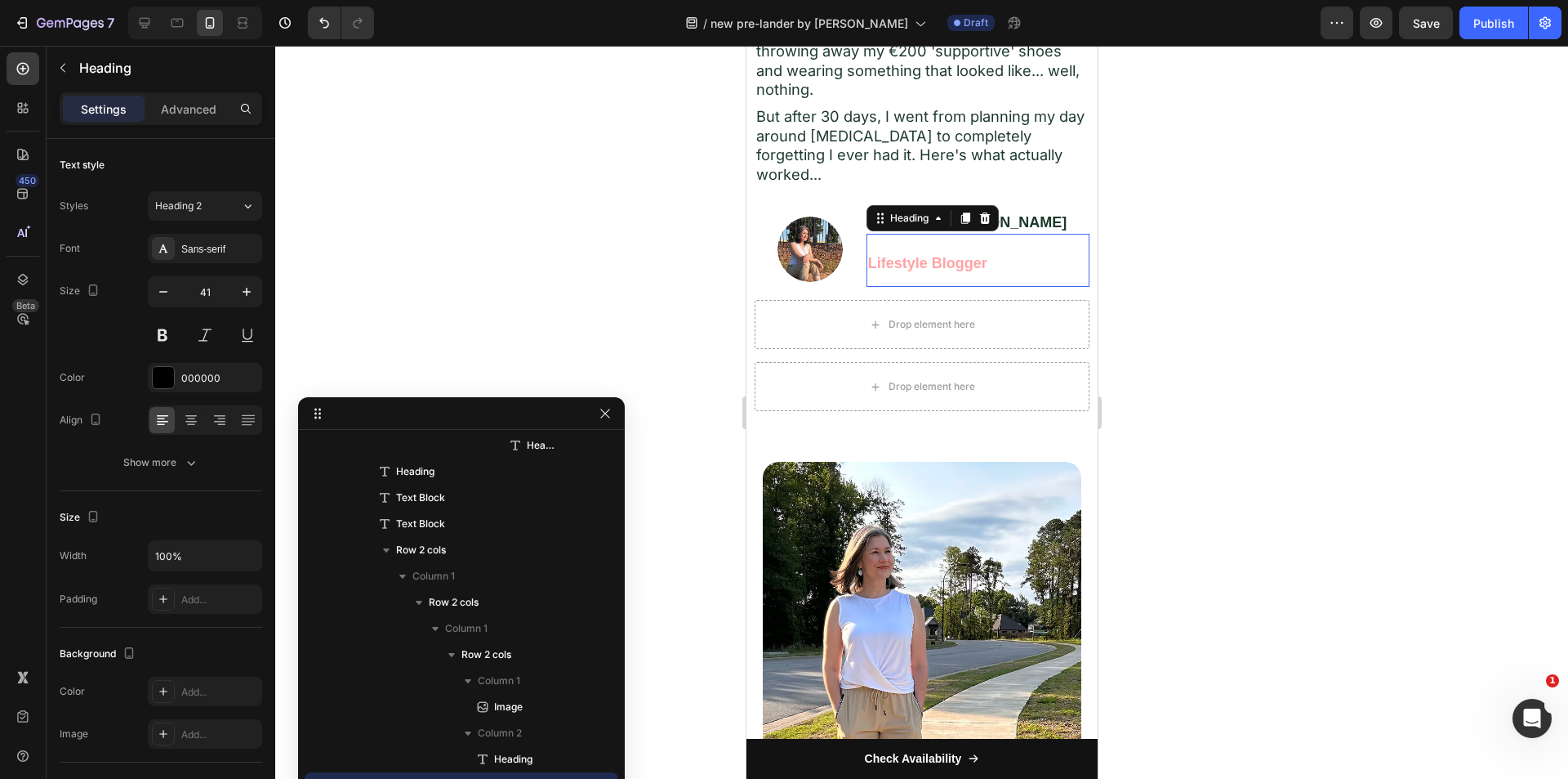
click at [905, 255] on strong "Lifestyle Blogger" at bounding box center [926, 263] width 119 height 17
click at [203, 296] on input "41" at bounding box center [204, 292] width 54 height 30
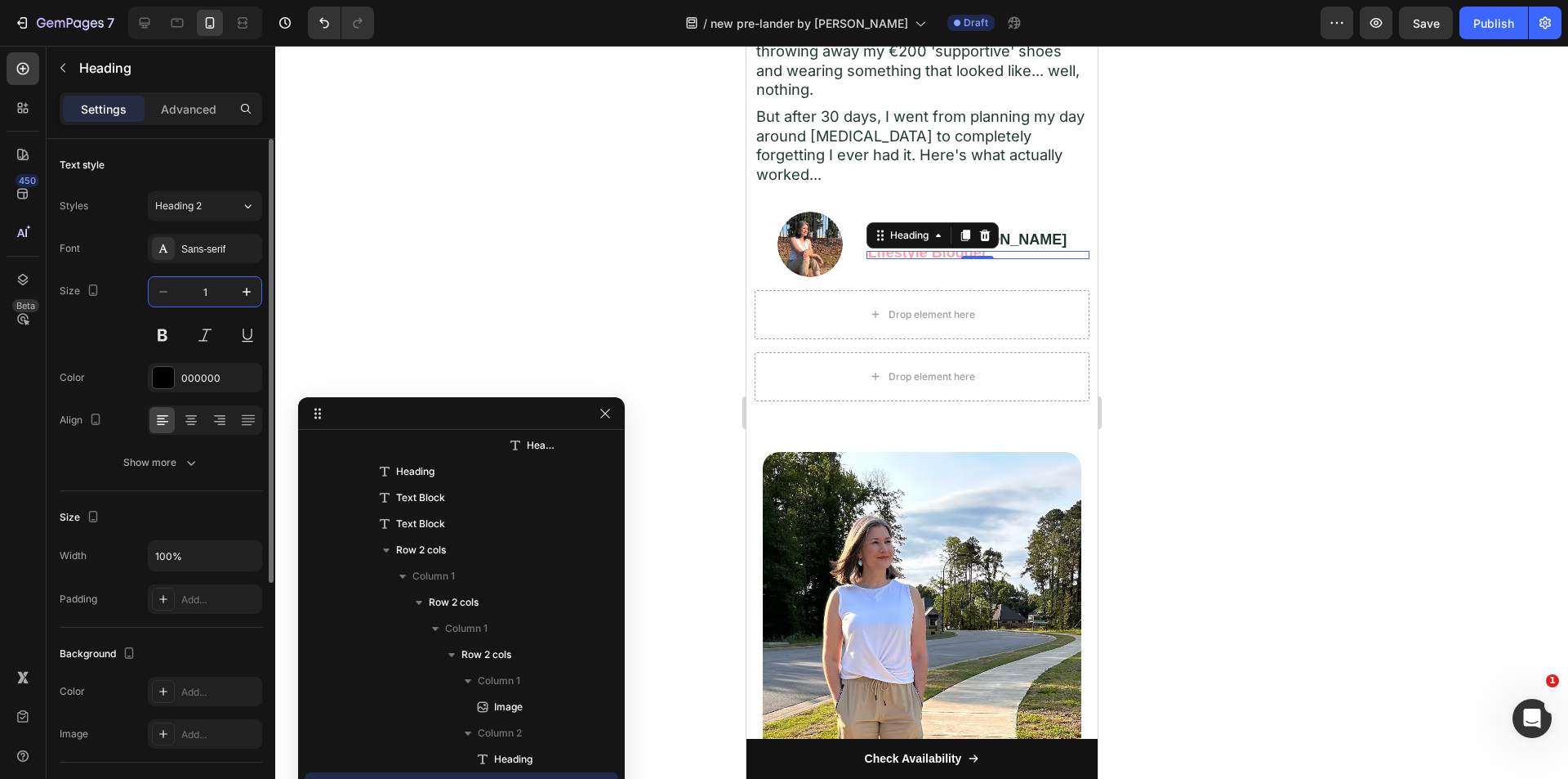
type input "18"
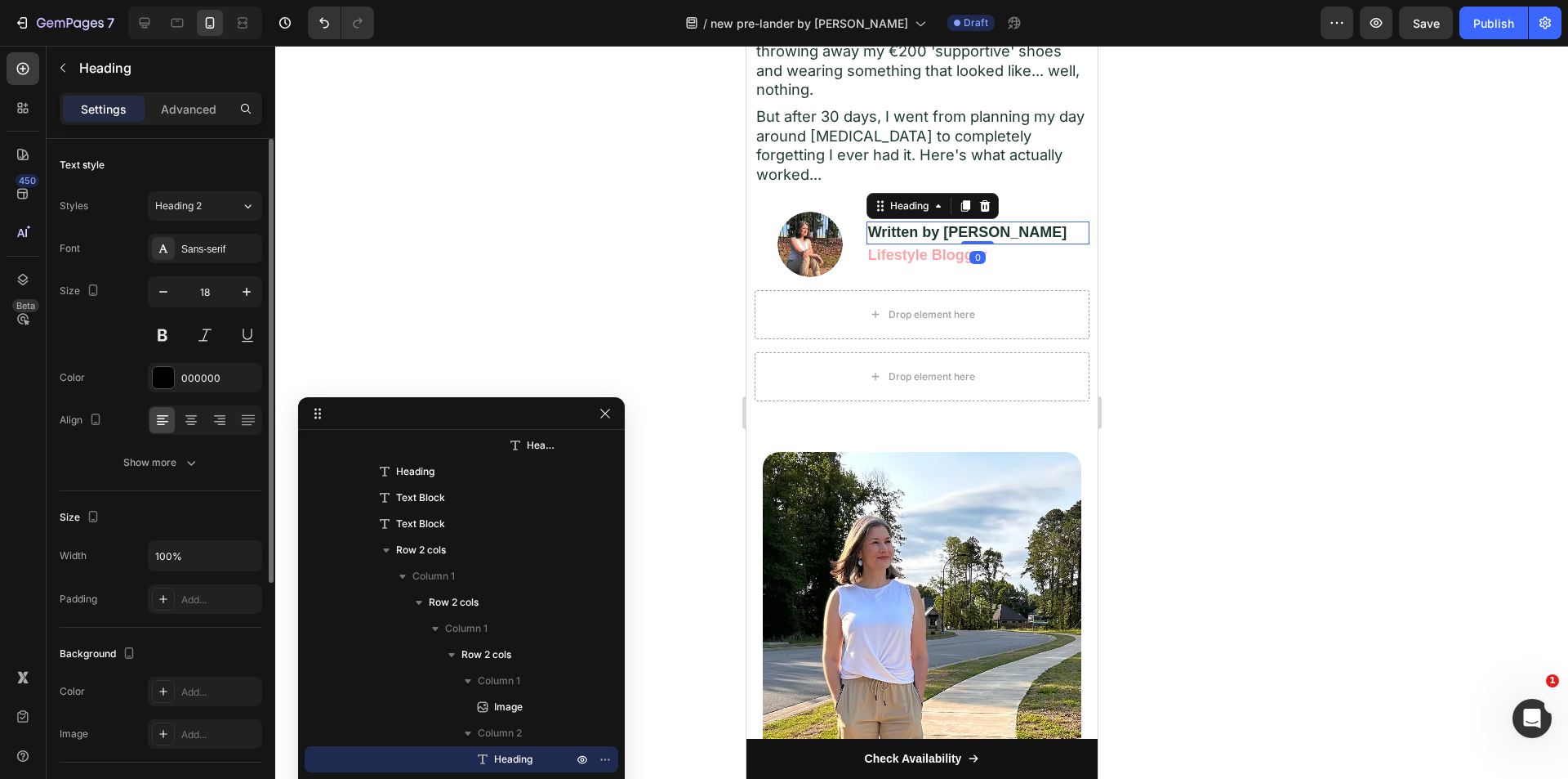
click at [1068, 221] on h2 "Written by Jessica Kim" at bounding box center [977, 232] width 223 height 22
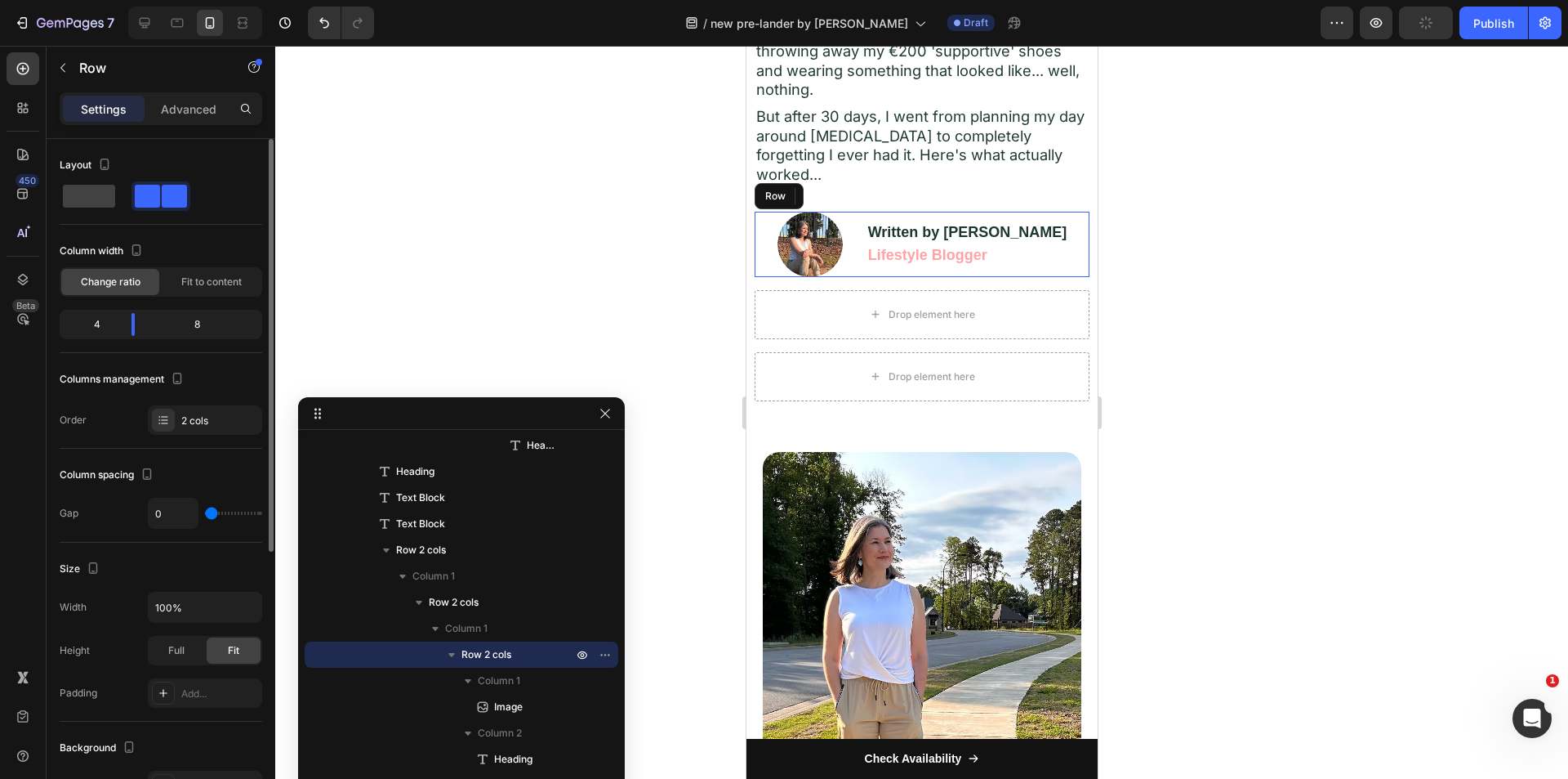
click at [866, 254] on div "Written by Jessica Kim Heading 0 Lifestyle Blogger Heading" at bounding box center [977, 244] width 223 height 65
click at [174, 609] on input "100%" at bounding box center [204, 607] width 113 height 30
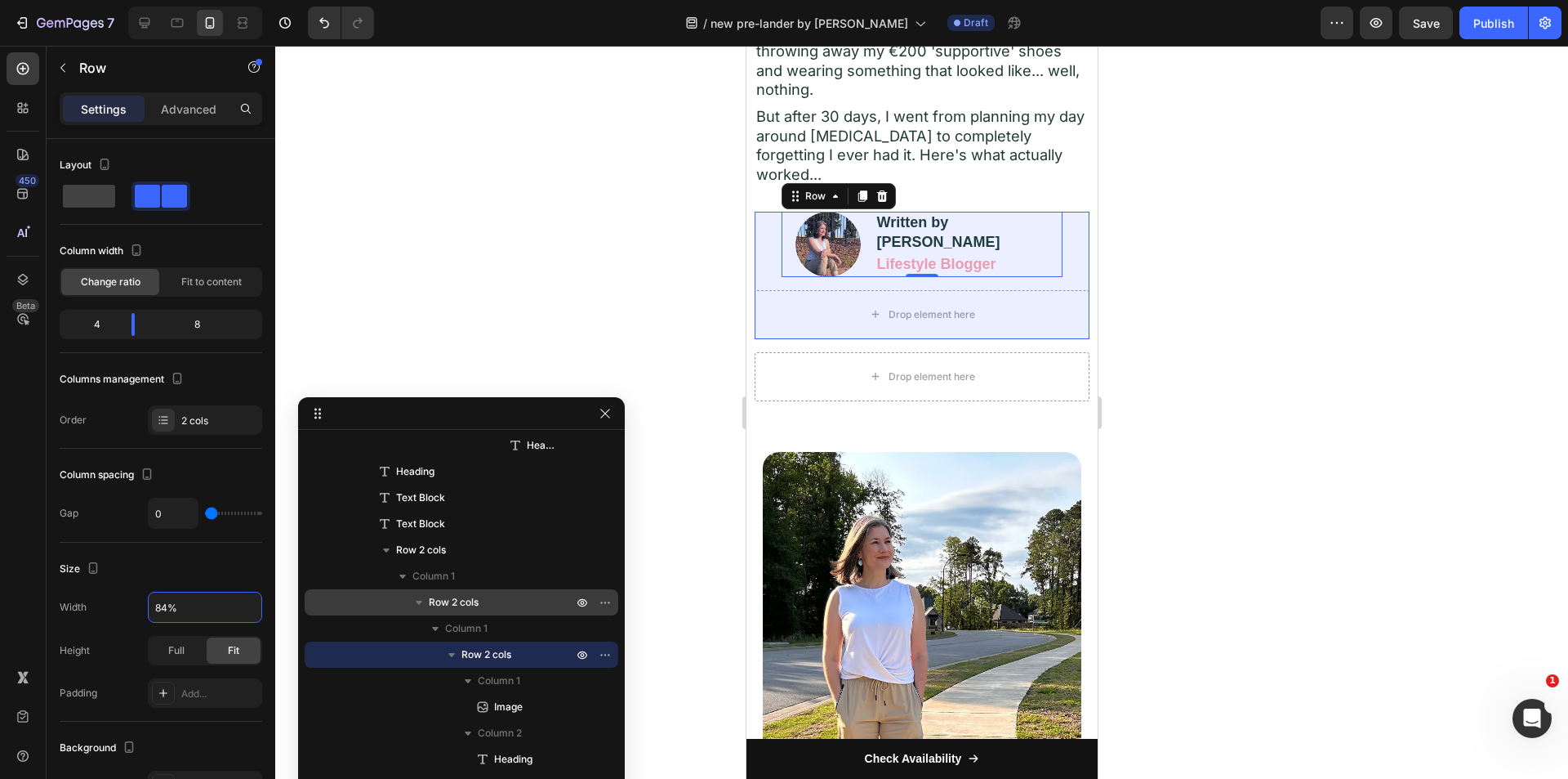
type input "83%"
click at [436, 604] on span "Row 2 cols" at bounding box center [453, 602] width 50 height 17
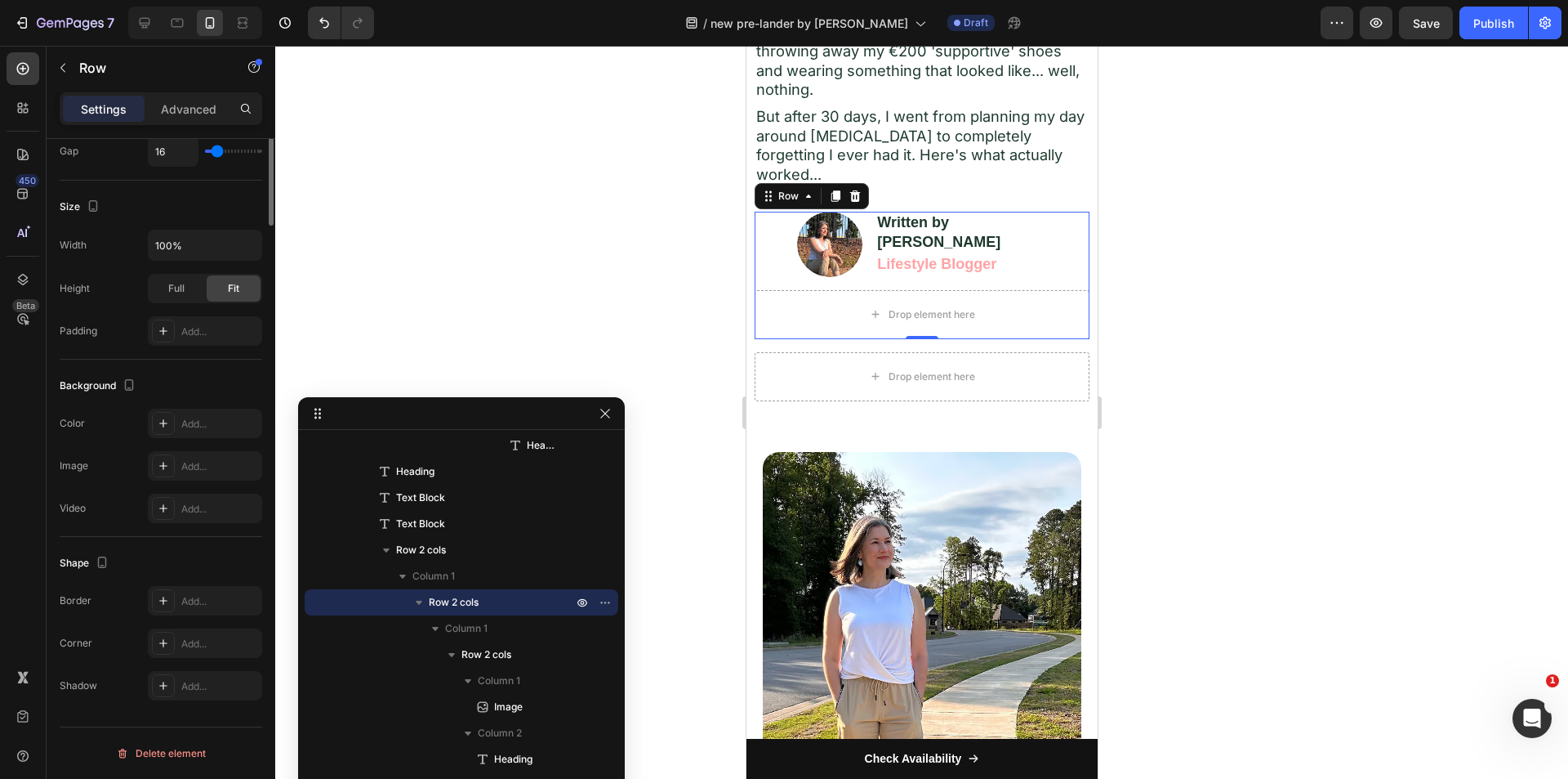
scroll to position [0, 0]
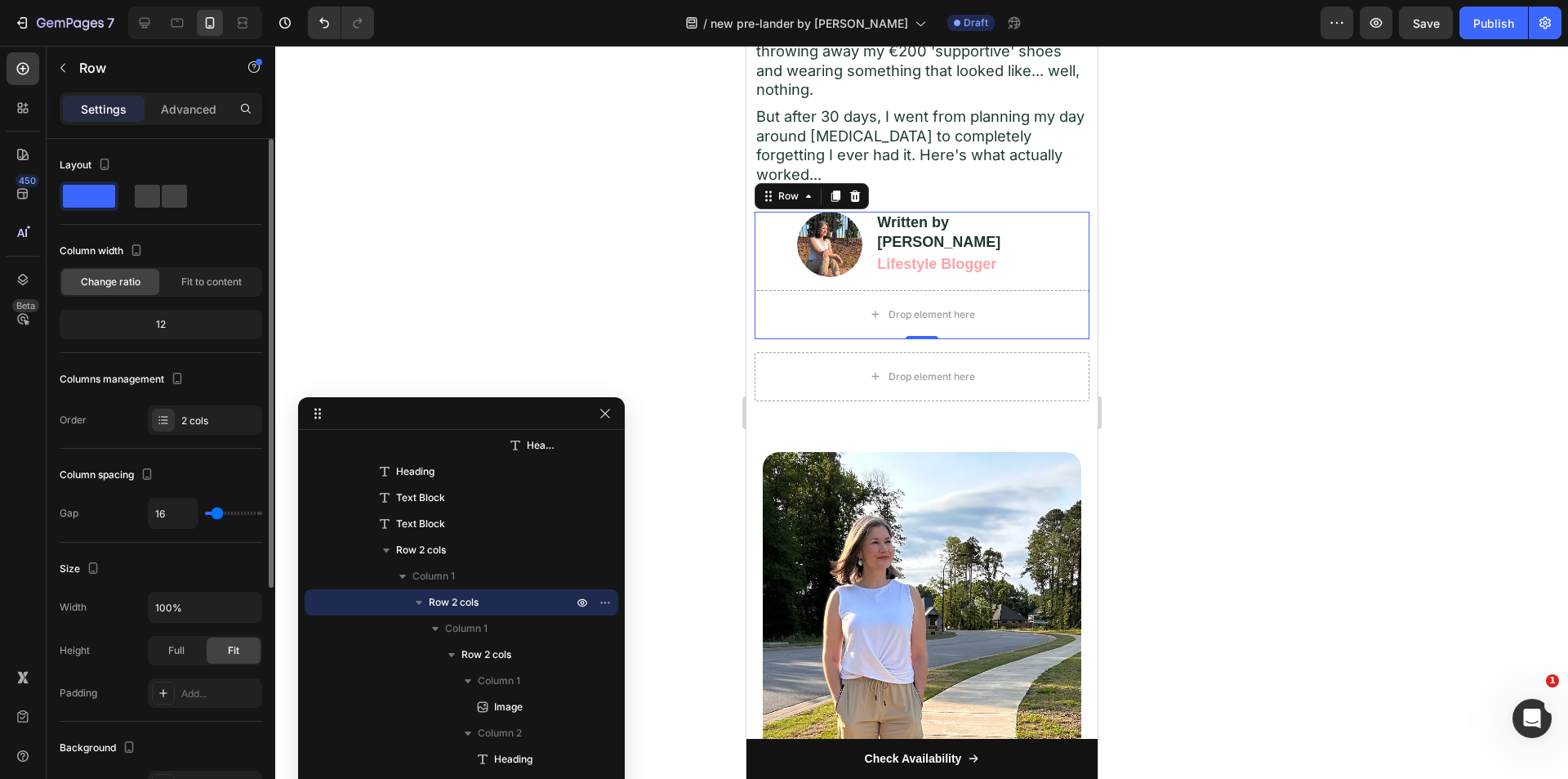
click at [143, 212] on div "Layout" at bounding box center [161, 189] width 203 height 73
click at [164, 199] on span at bounding box center [174, 196] width 26 height 23
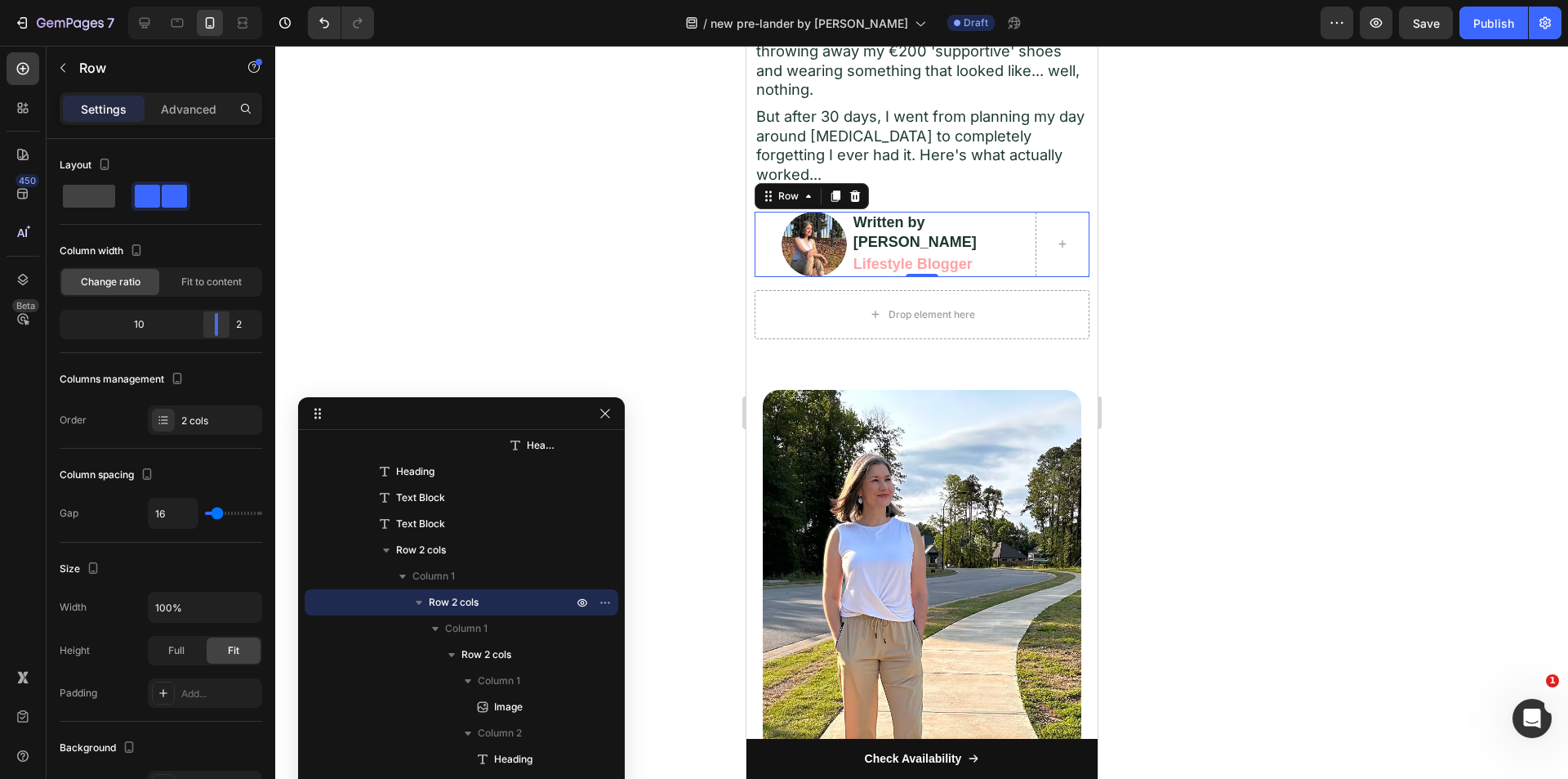
drag, startPoint x: 165, startPoint y: 317, endPoint x: 229, endPoint y: 318, distance: 64.0
click at [229, 318] on div at bounding box center [216, 324] width 29 height 23
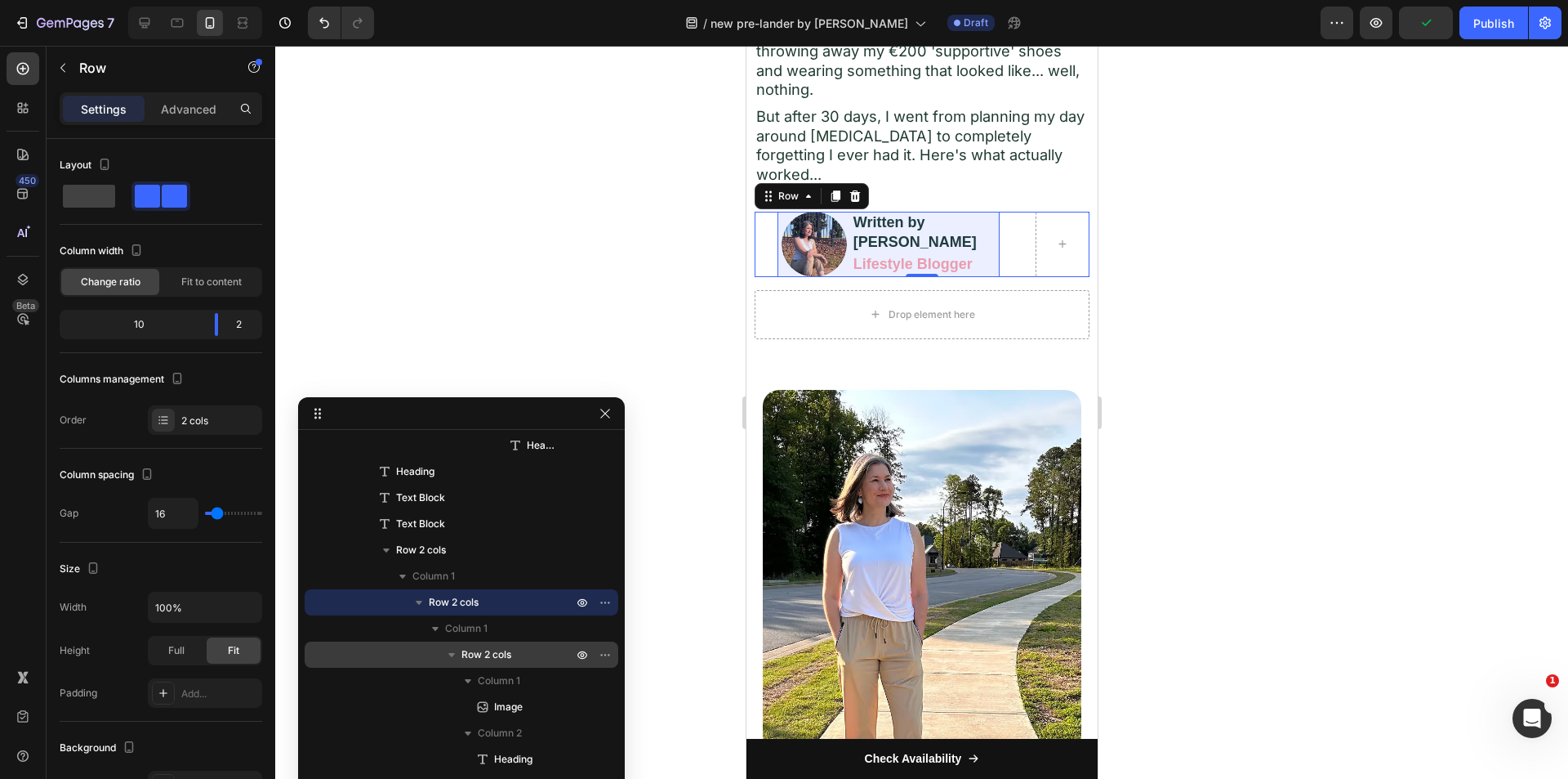
click at [499, 648] on span "Row 2 cols" at bounding box center [486, 654] width 50 height 17
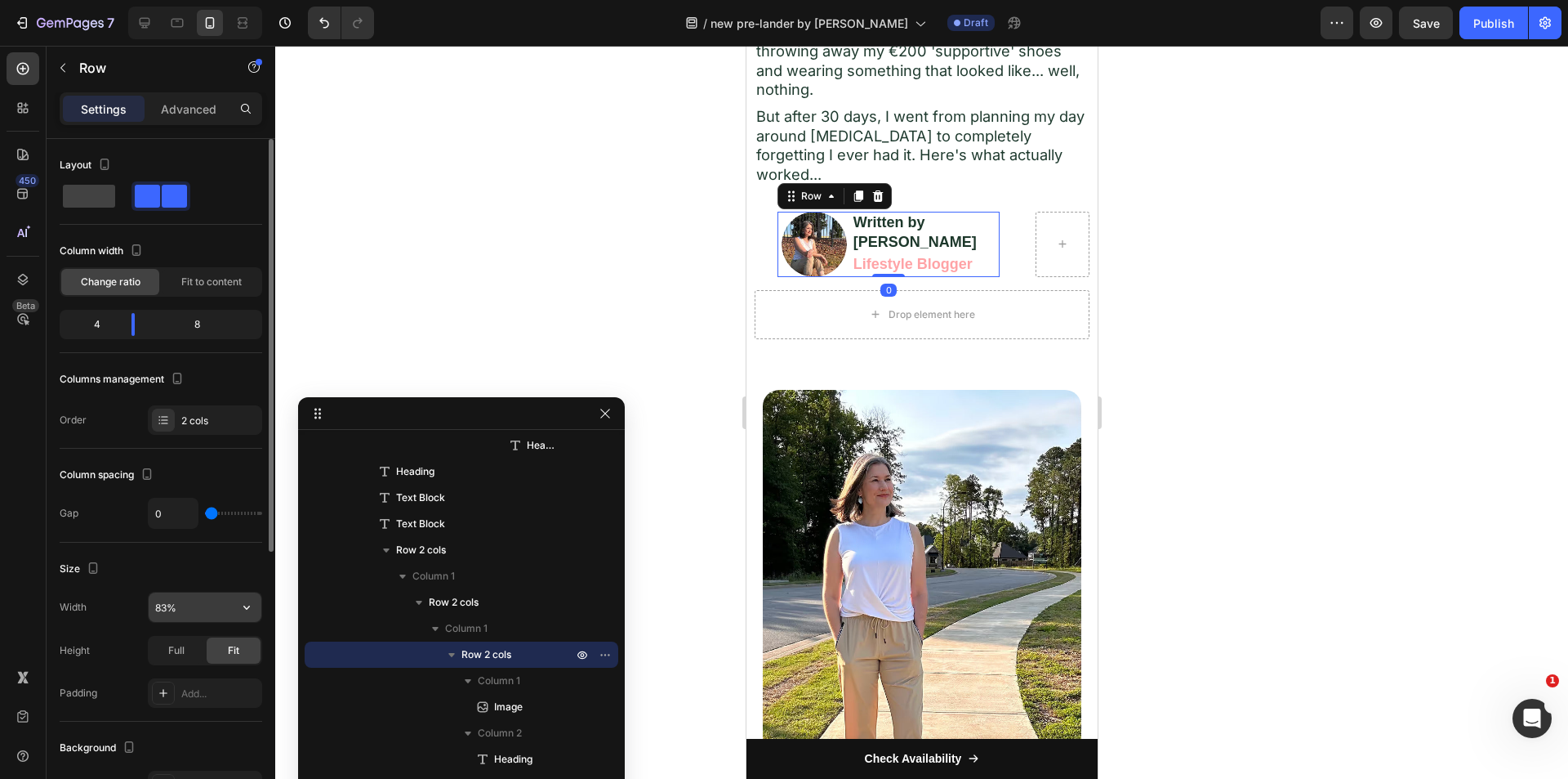
click at [186, 602] on input "83%" at bounding box center [204, 607] width 113 height 30
type input "100%"
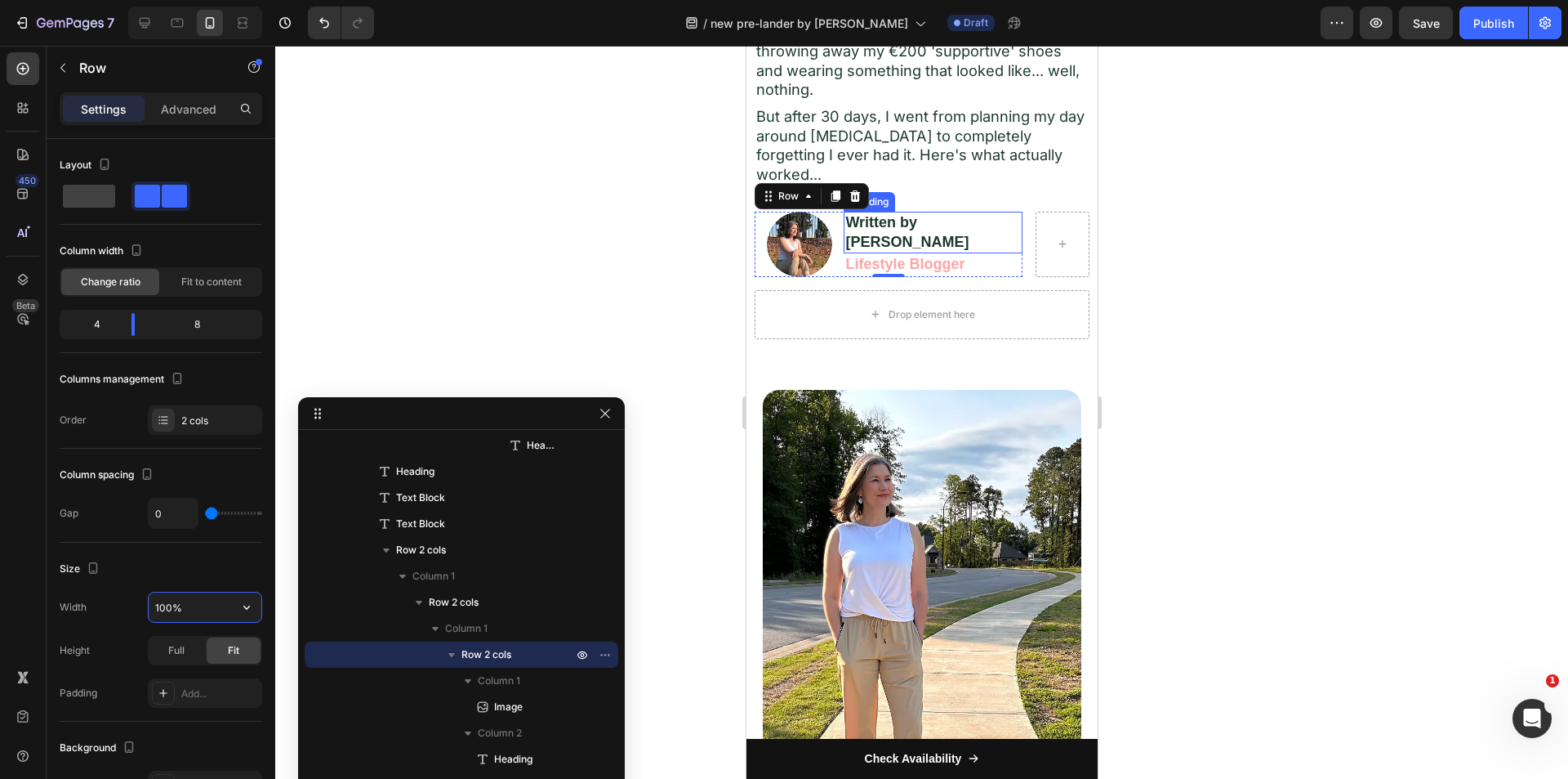
click at [911, 214] on strong "Written by Jessica Kim" at bounding box center [905, 232] width 123 height 35
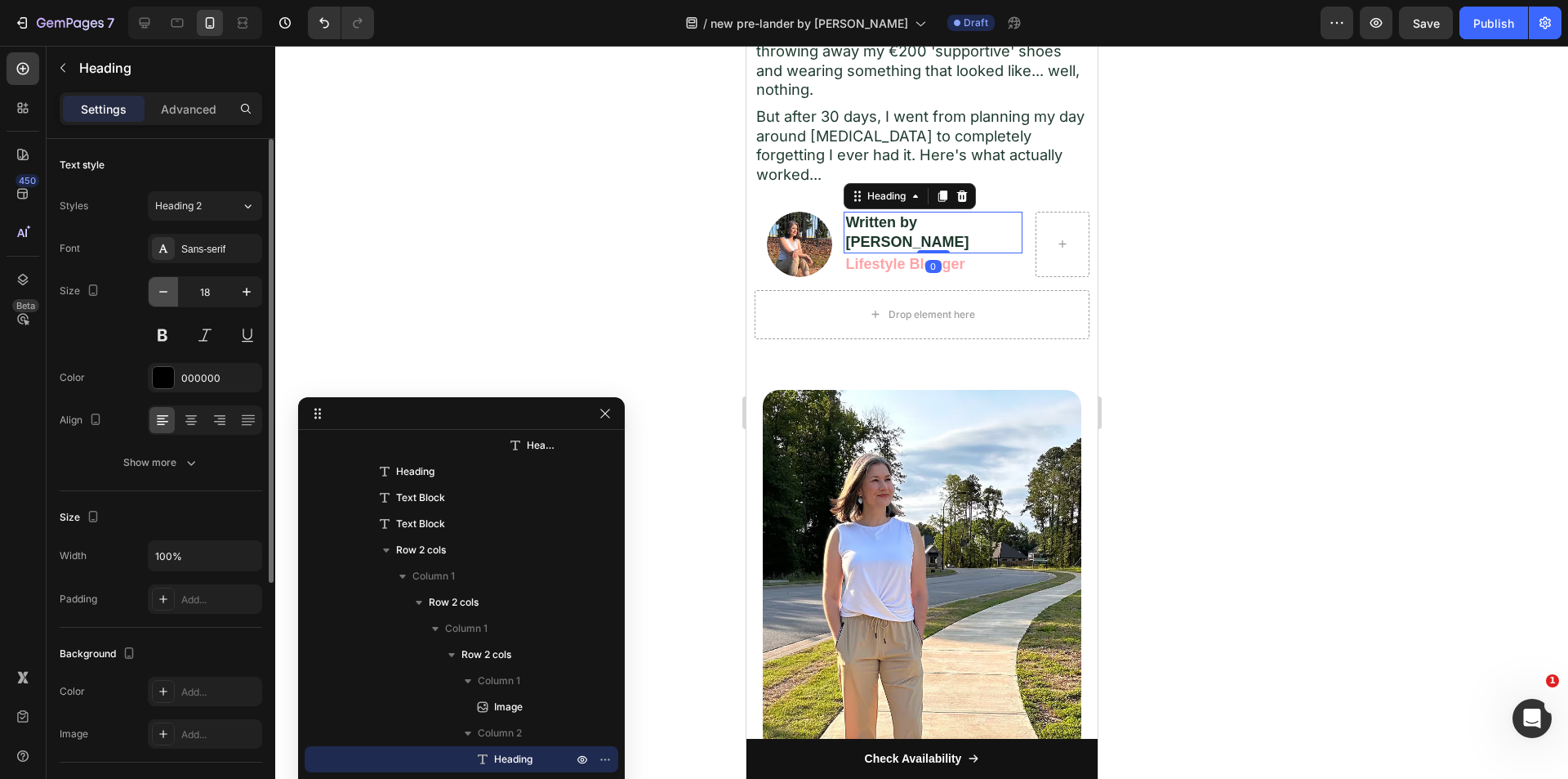
click at [156, 286] on icon "button" at bounding box center [163, 291] width 17 height 17
type input "16"
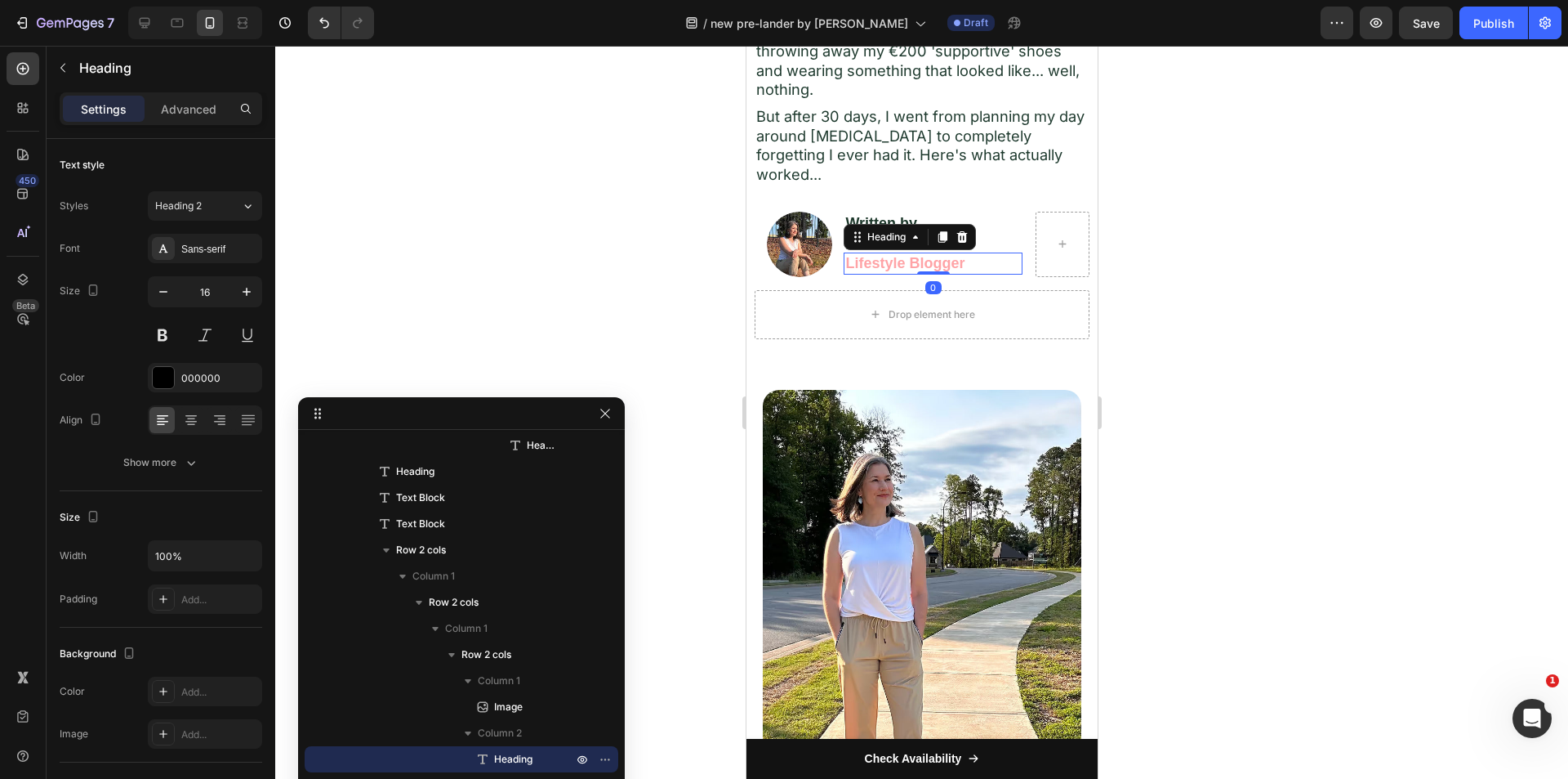
click at [884, 255] on strong "Lifestyle Blogger" at bounding box center [903, 263] width 119 height 17
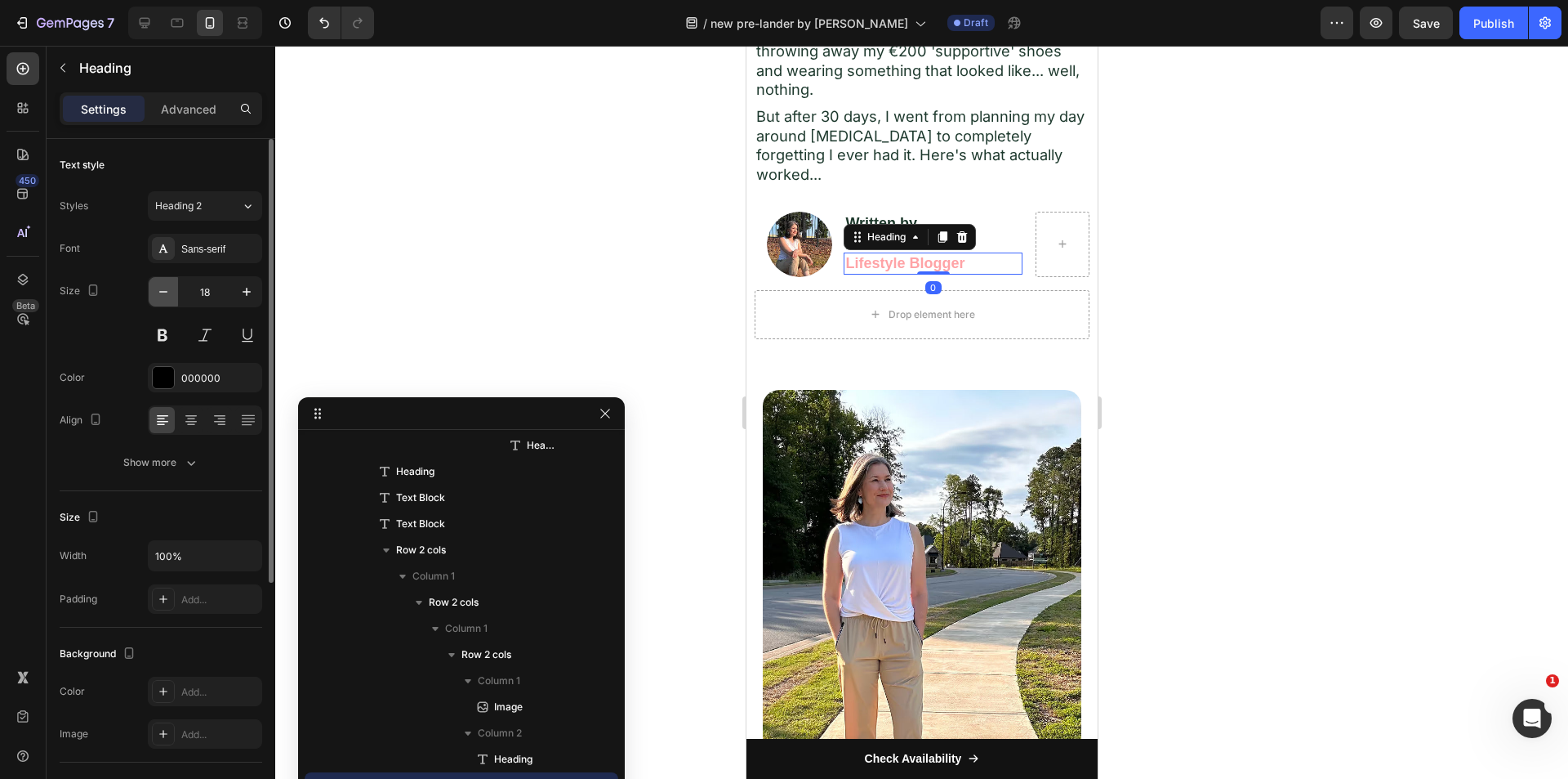
click at [155, 292] on icon "button" at bounding box center [163, 291] width 17 height 17
type input "16"
click at [1378, 17] on icon "button" at bounding box center [1375, 23] width 17 height 17
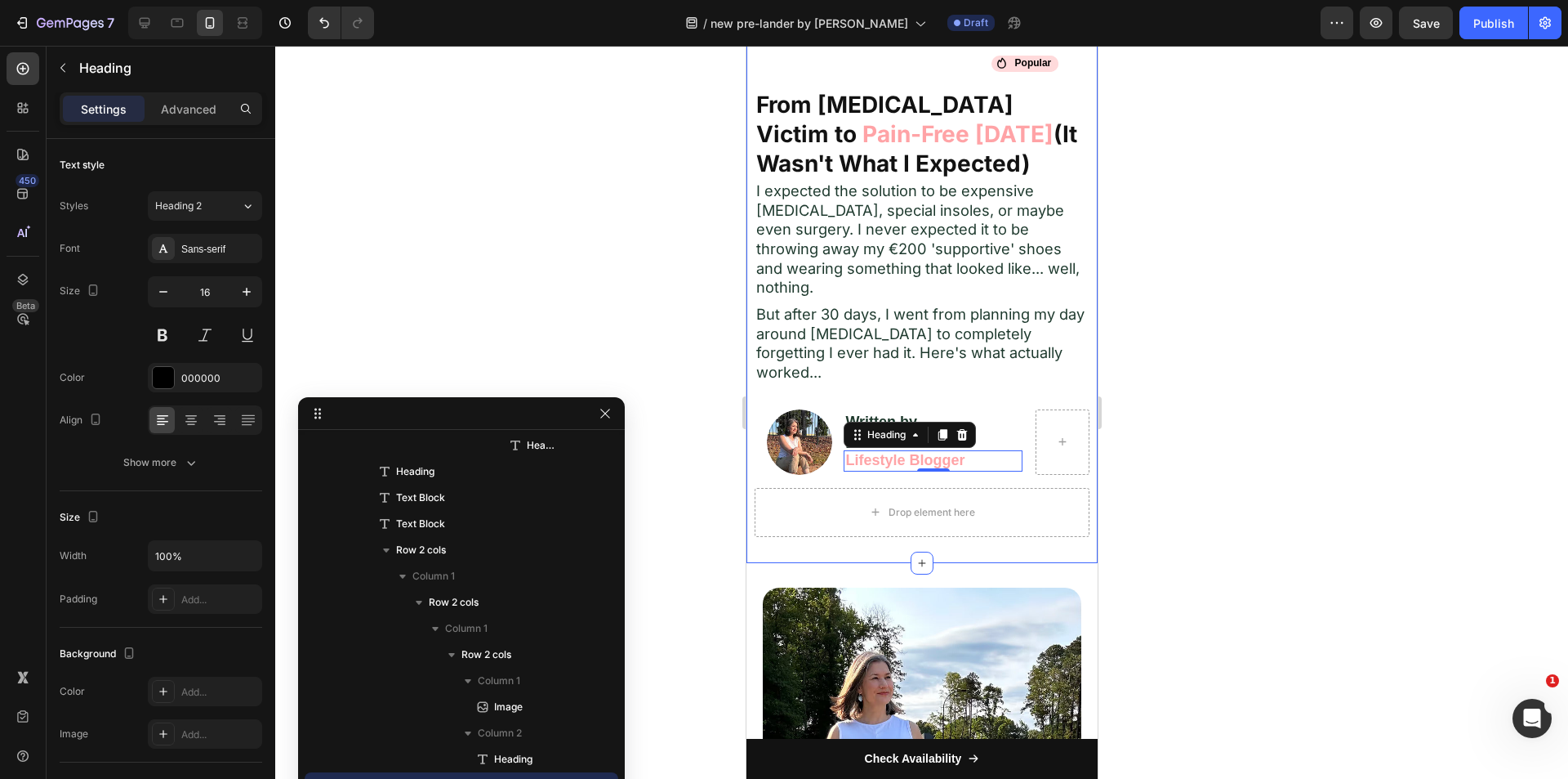
scroll to position [924, 0]
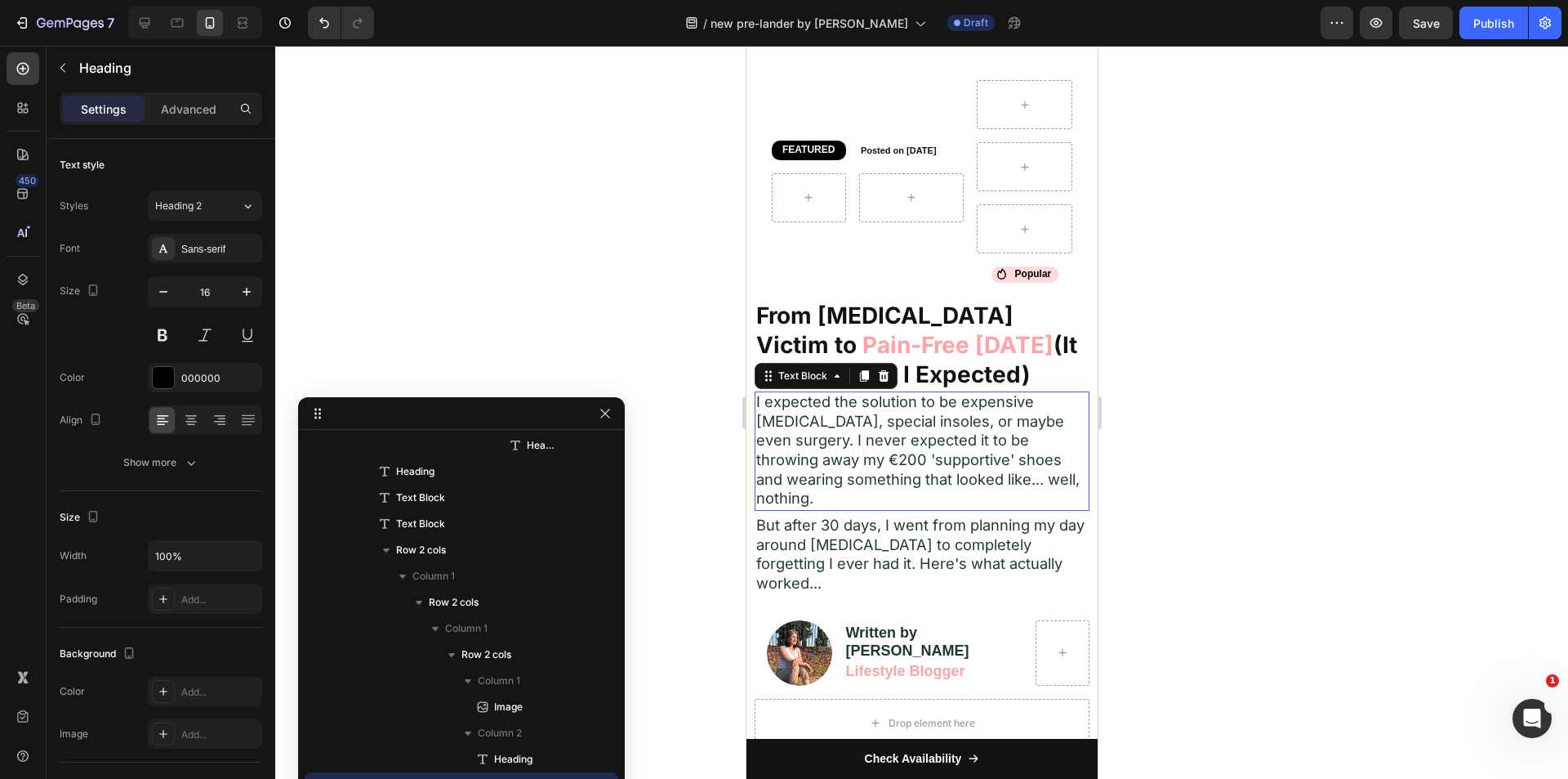
click at [871, 428] on span "I expected the solution to be expensive orthotics, special insoles, or maybe ev…" at bounding box center [916, 449] width 323 height 115
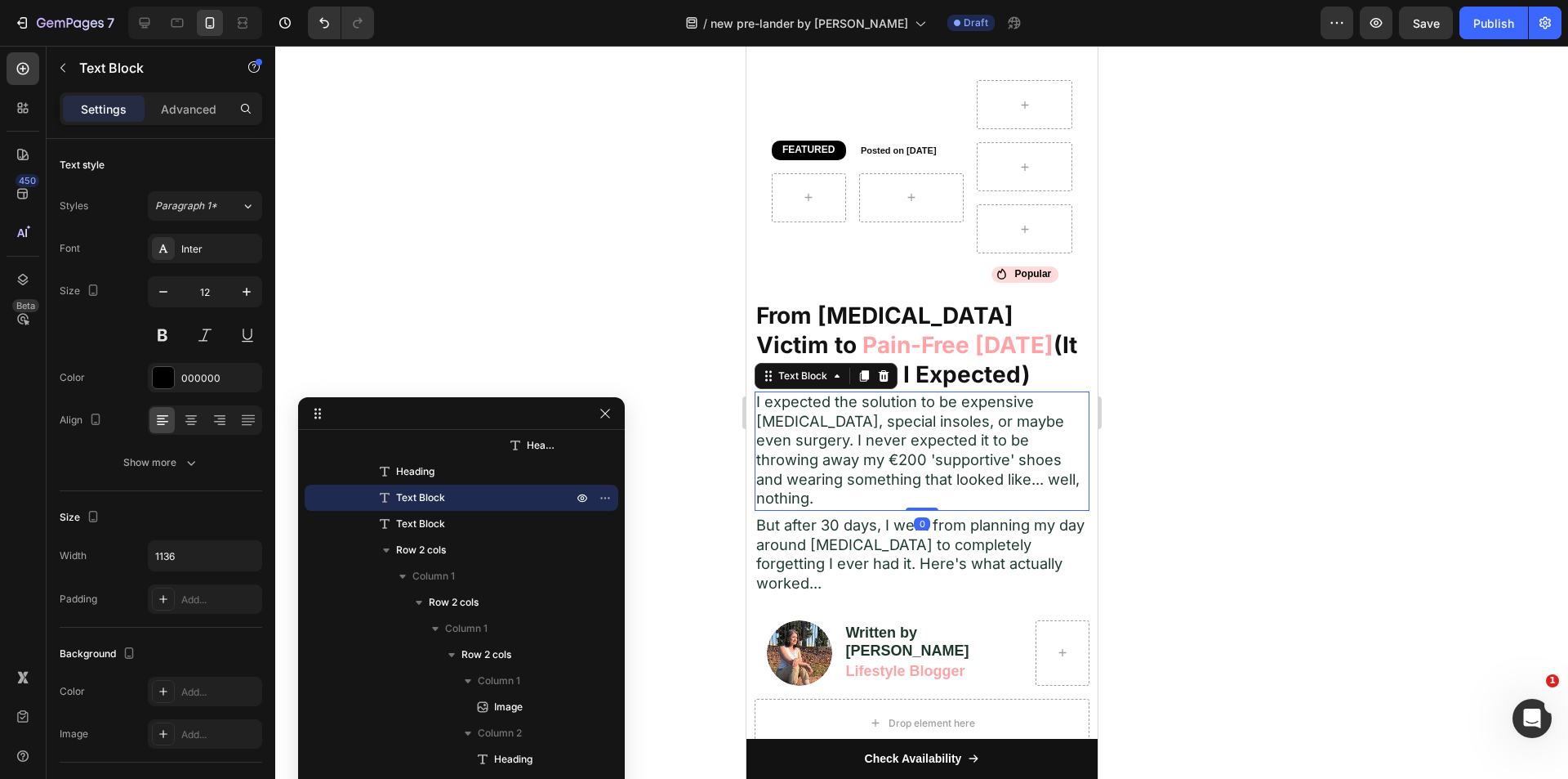
click at [181, 123] on div "Settings Advanced" at bounding box center [161, 108] width 203 height 32
click at [196, 108] on p "Advanced" at bounding box center [189, 108] width 55 height 17
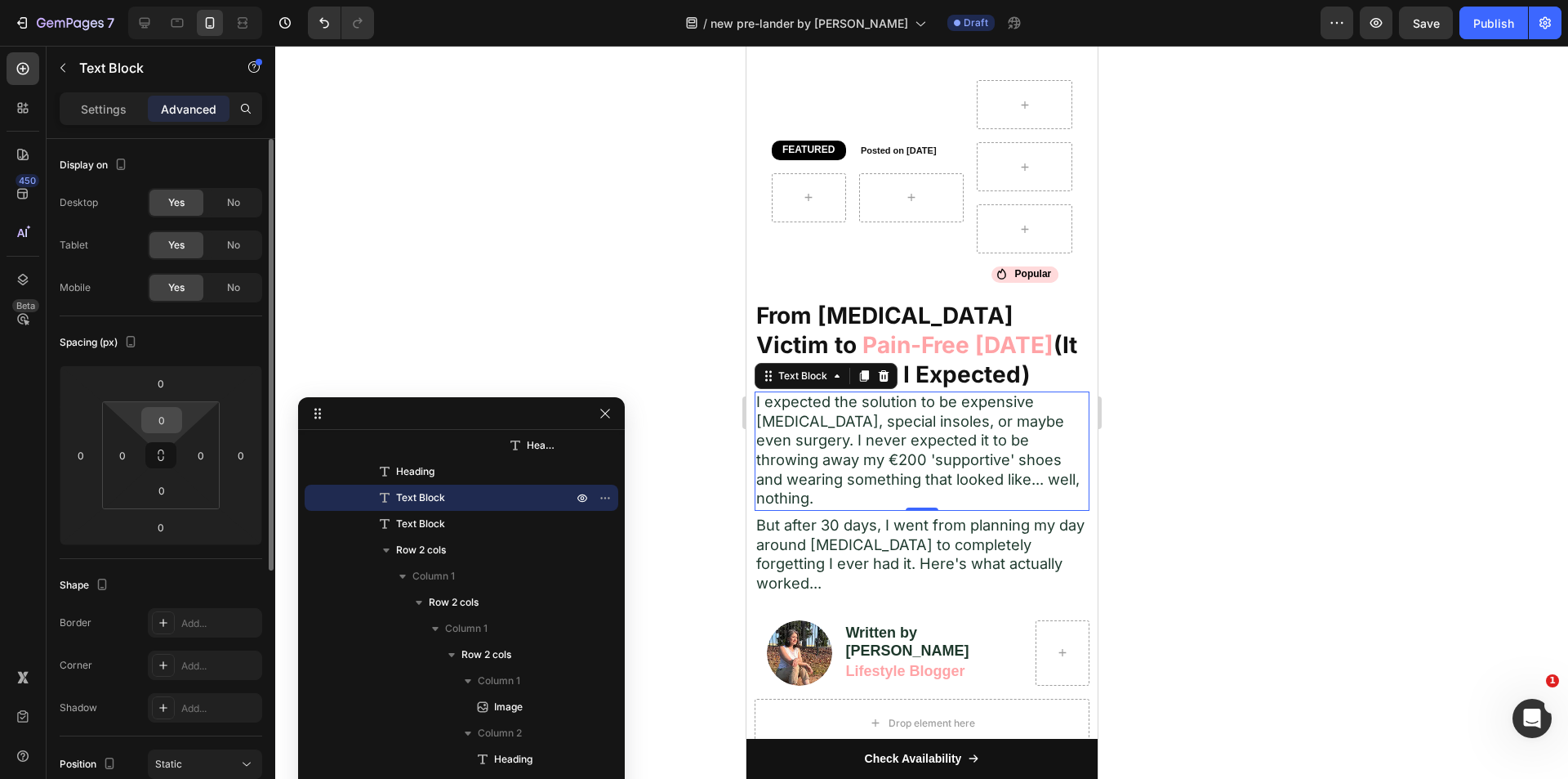
click at [166, 410] on input "0" at bounding box center [161, 420] width 32 height 25
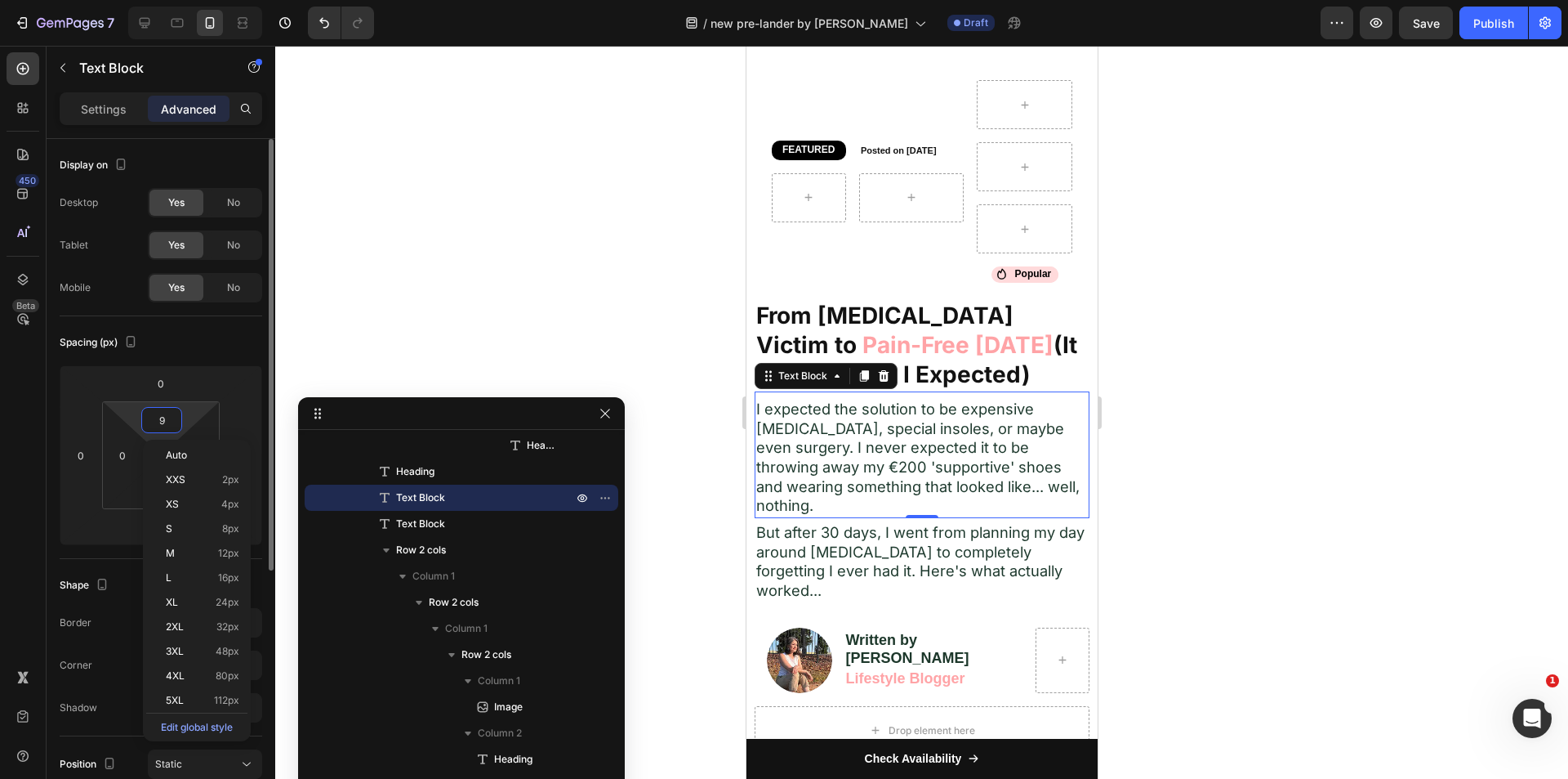
type input "10"
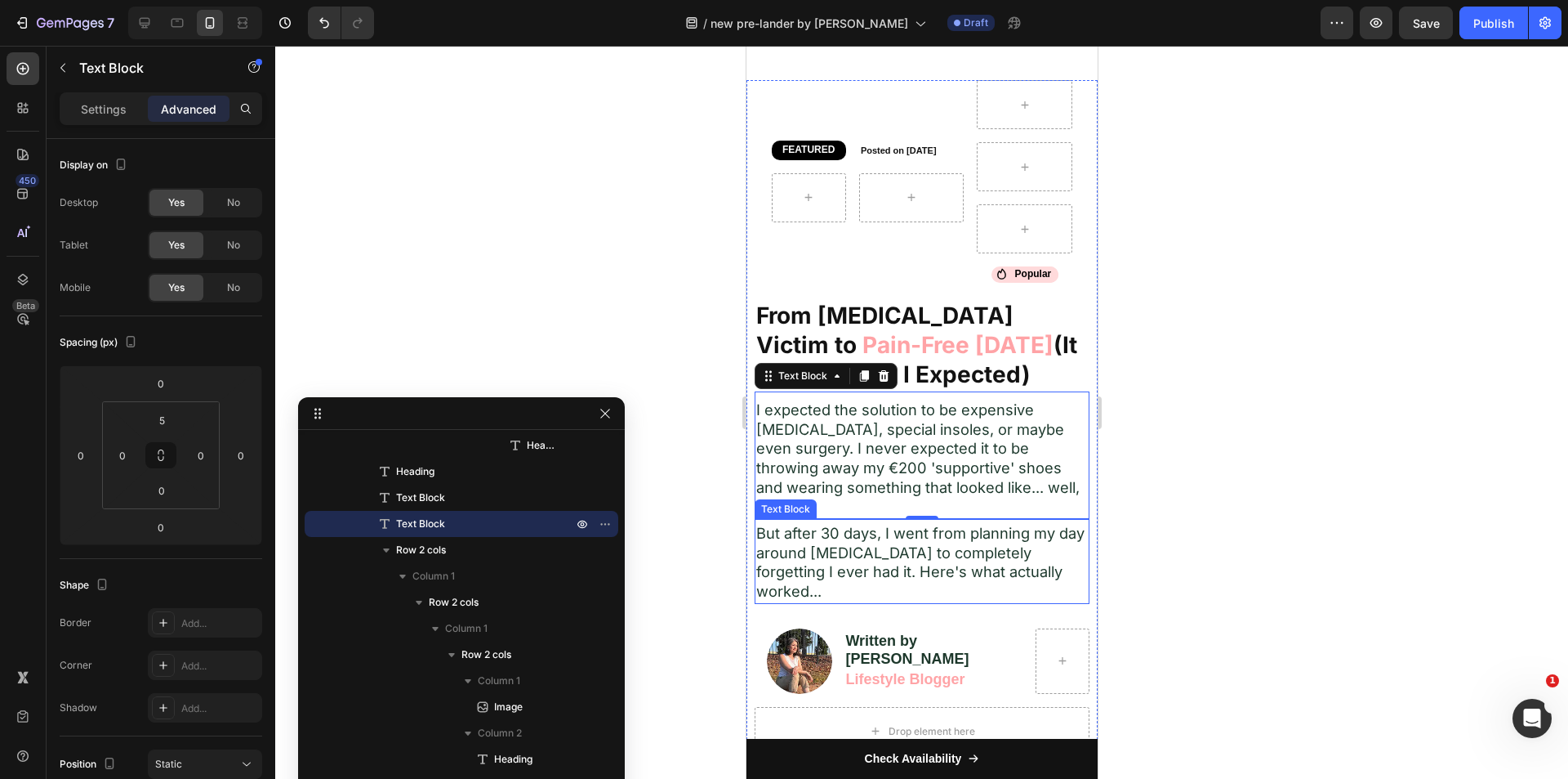
click at [877, 537] on span "But after 30 days, I went from planning my day around foot pain to completely f…" at bounding box center [919, 561] width 328 height 76
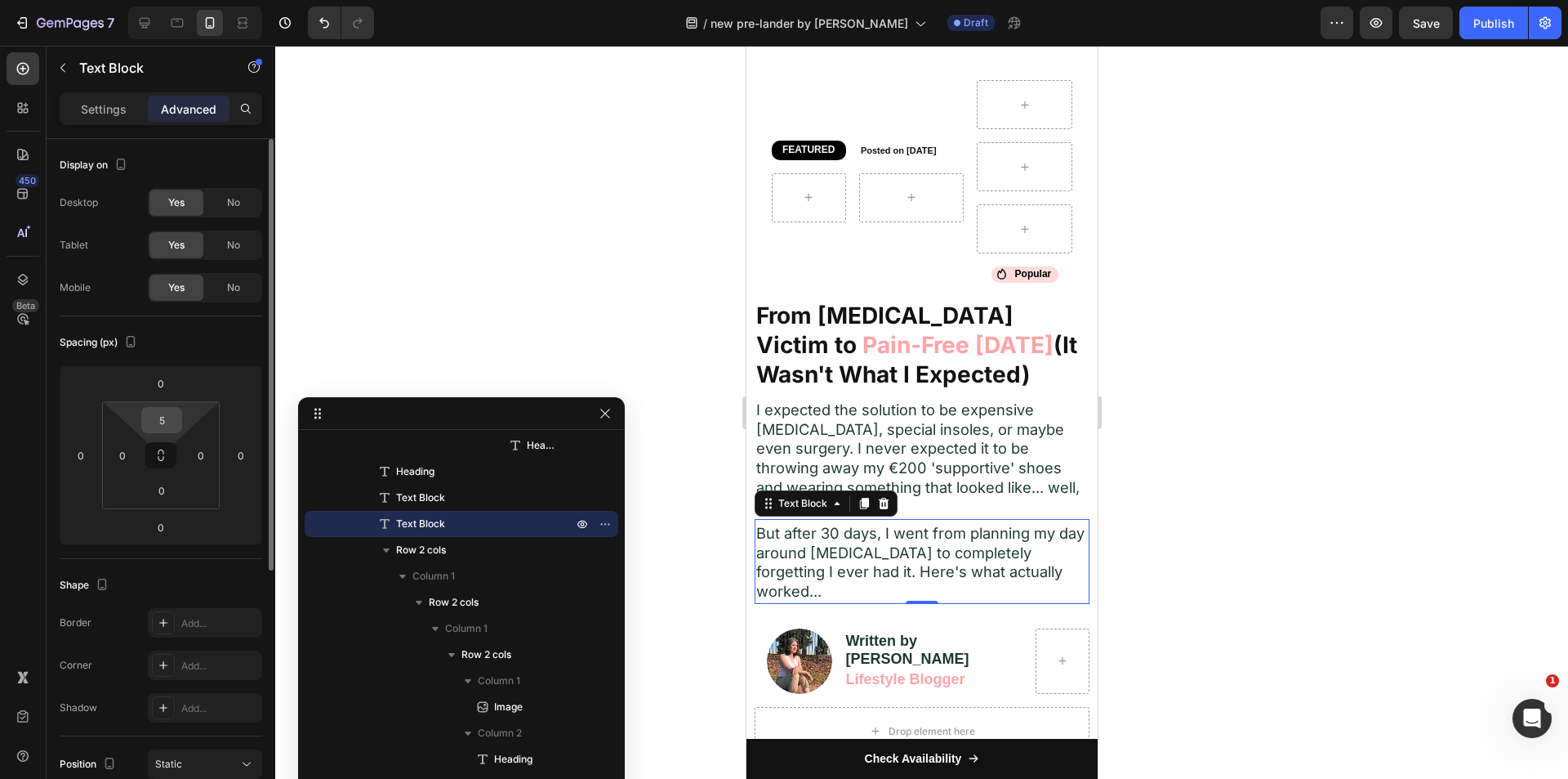
click at [178, 412] on div "5" at bounding box center [162, 420] width 41 height 27
click at [171, 412] on input "5" at bounding box center [161, 420] width 32 height 25
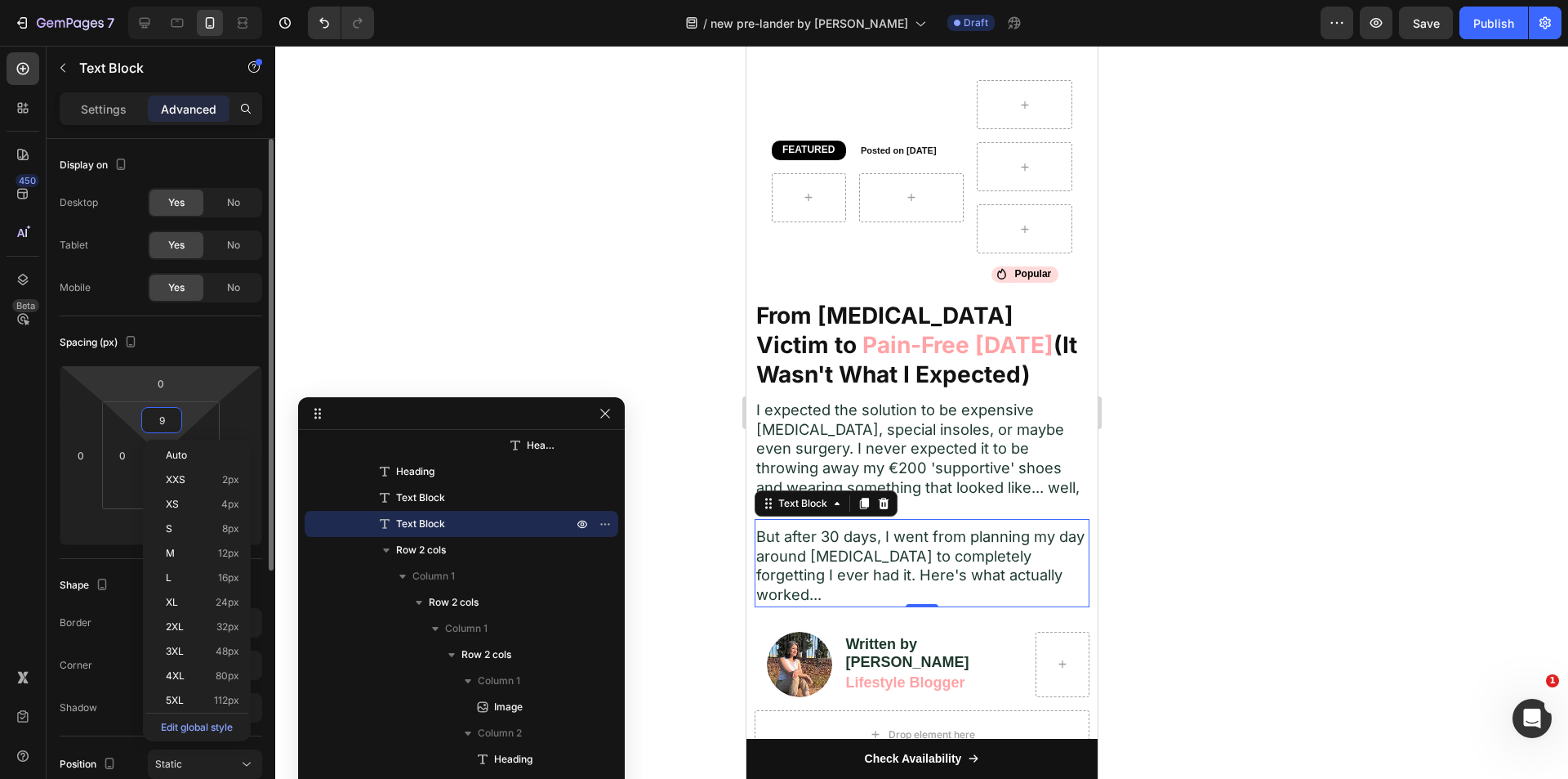
type input "10"
click at [127, 114] on div "Settings" at bounding box center [103, 108] width 82 height 27
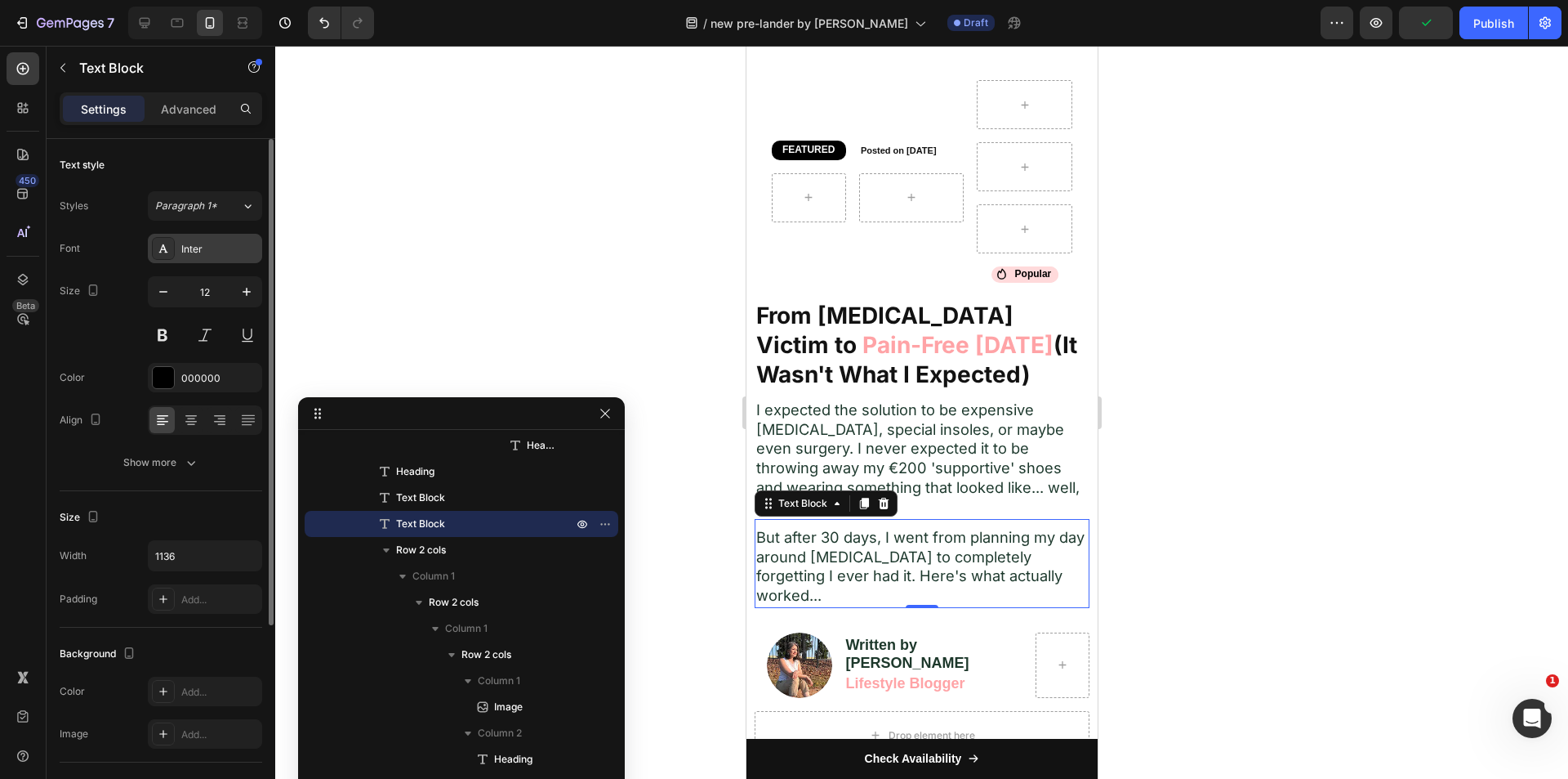
click at [208, 245] on div "Inter" at bounding box center [219, 249] width 77 height 15
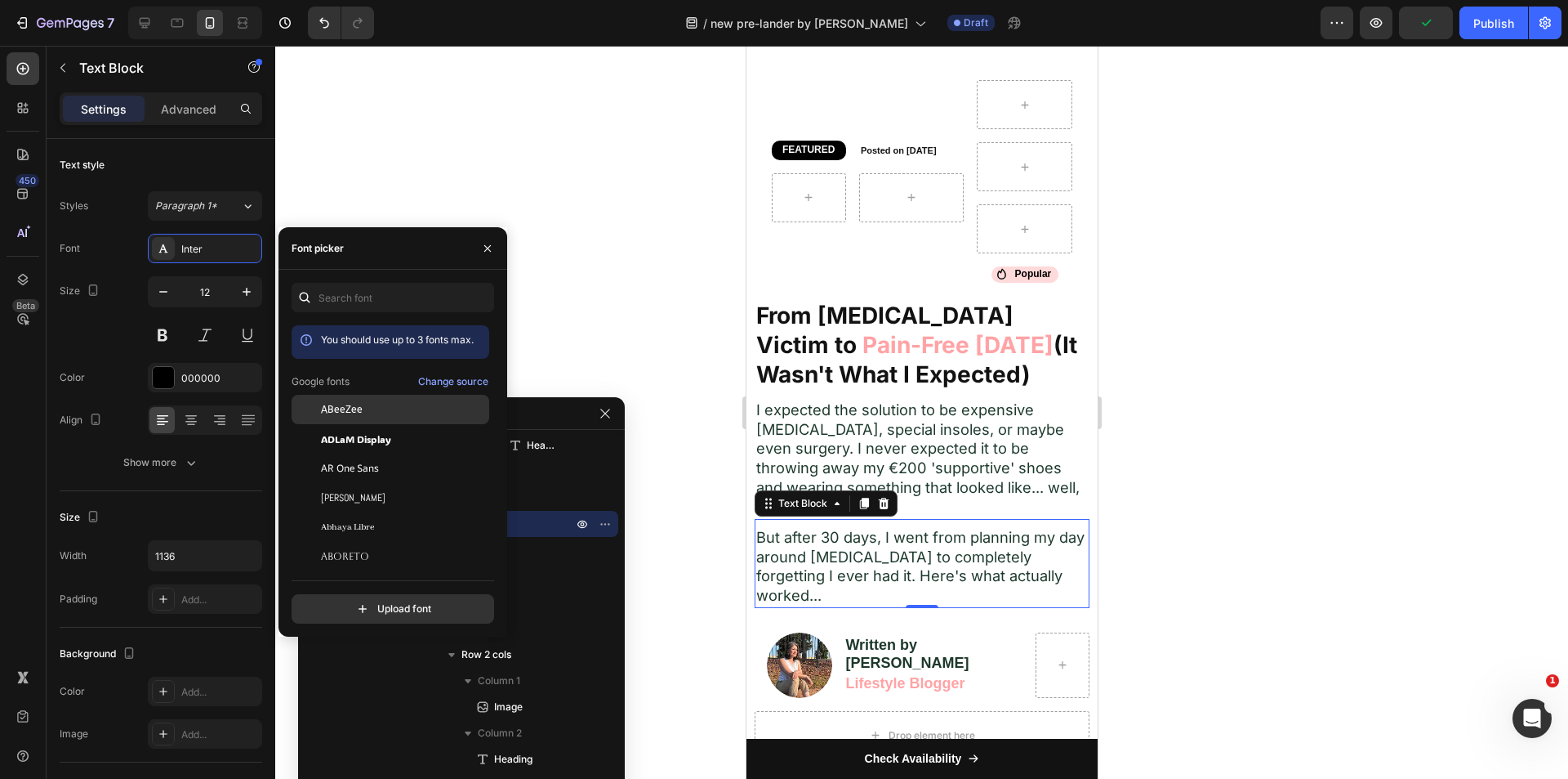
click at [360, 403] on span "ABeeZee" at bounding box center [341, 409] width 41 height 15
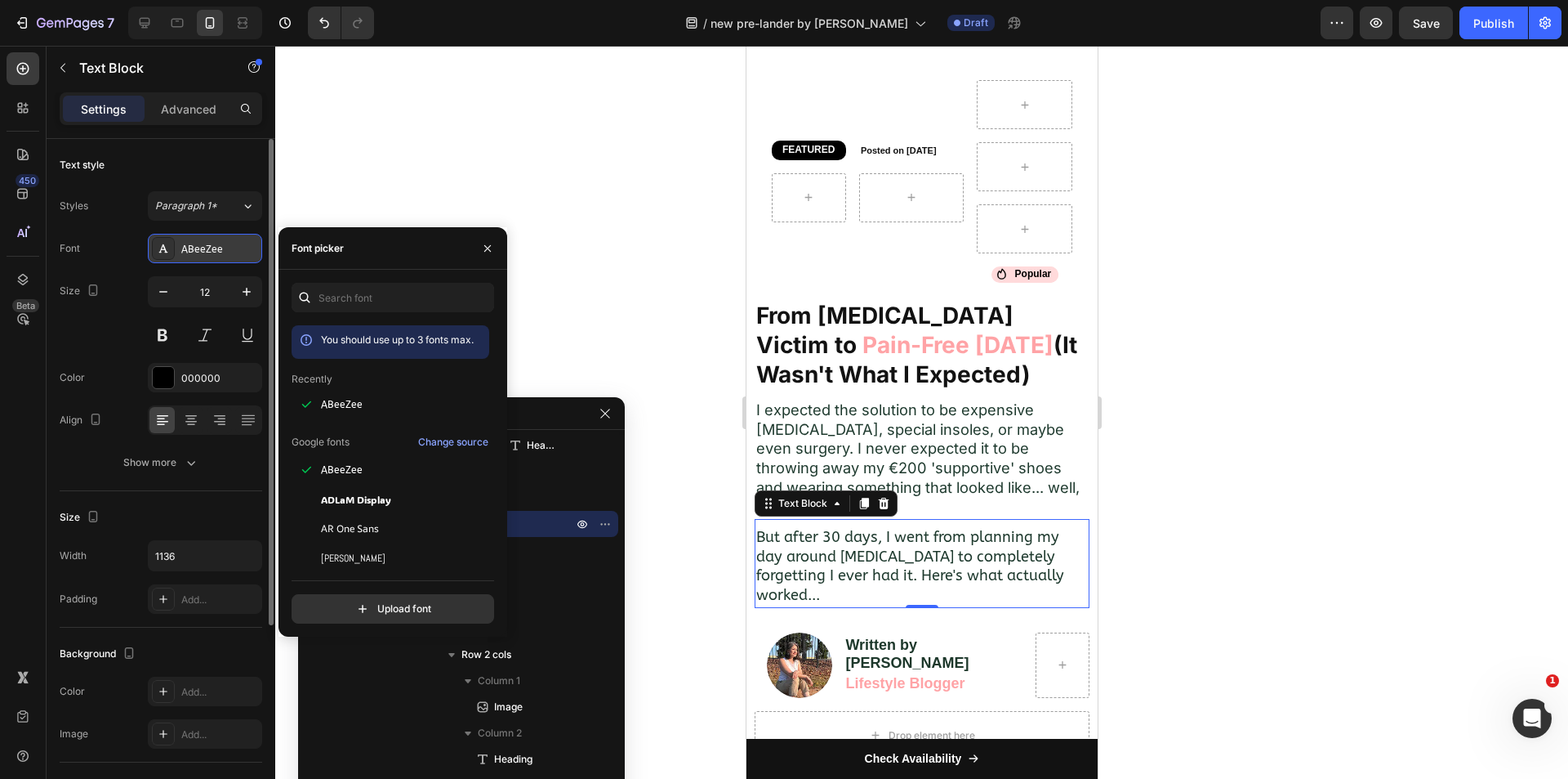
click at [192, 245] on div "ABeeZee" at bounding box center [219, 249] width 77 height 15
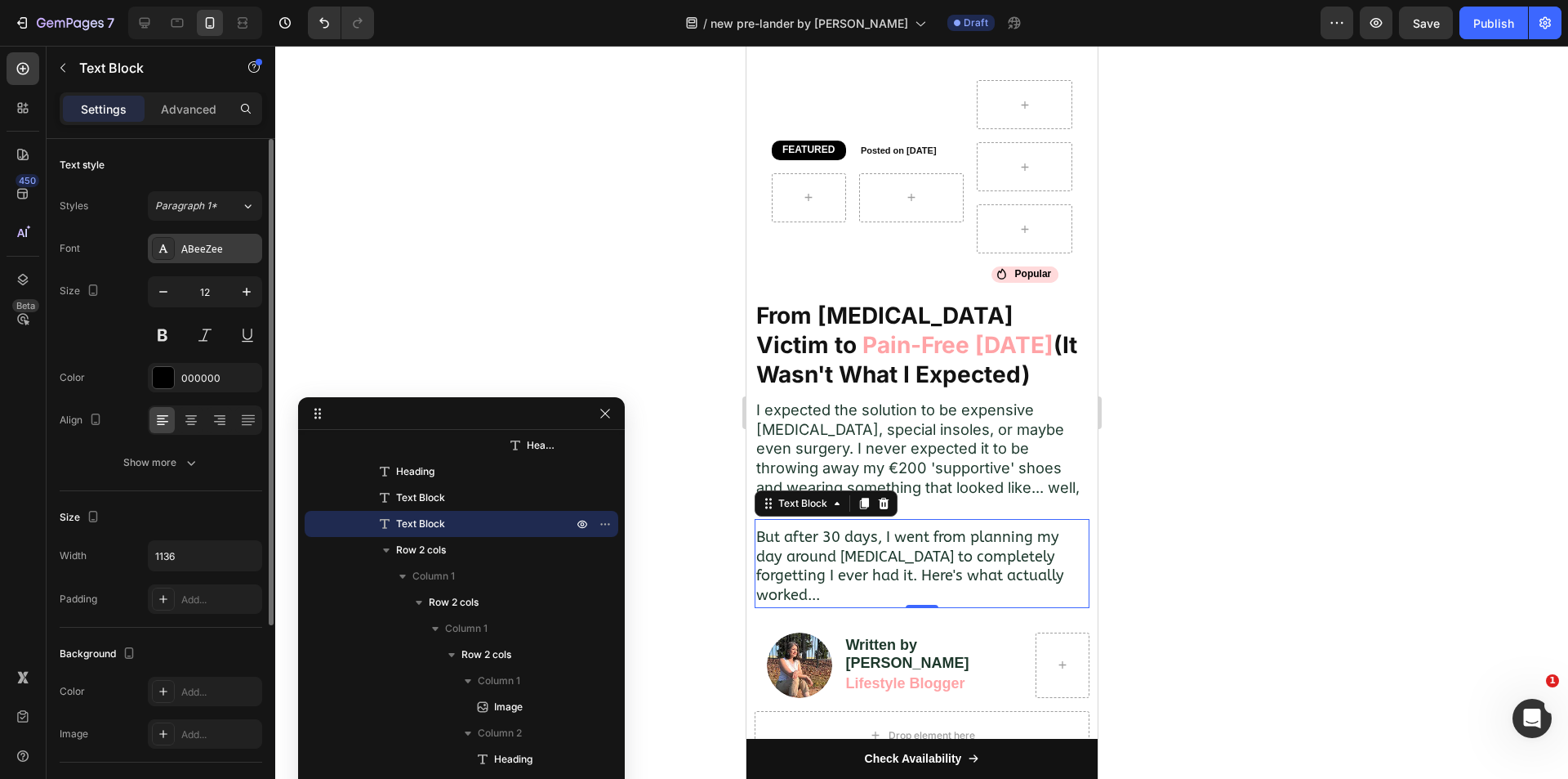
click at [201, 249] on div "ABeeZee" at bounding box center [219, 249] width 77 height 15
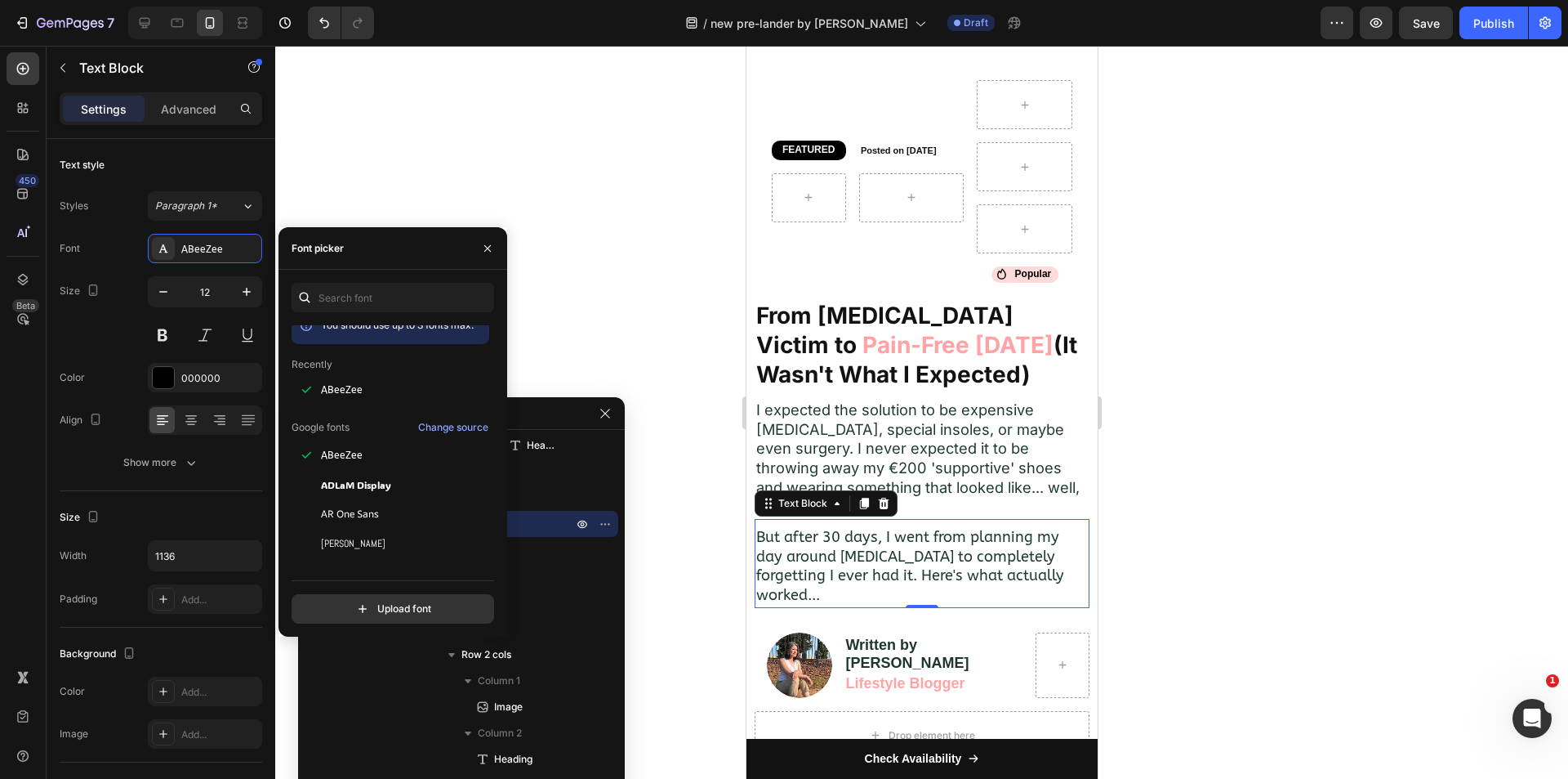
scroll to position [0, 0]
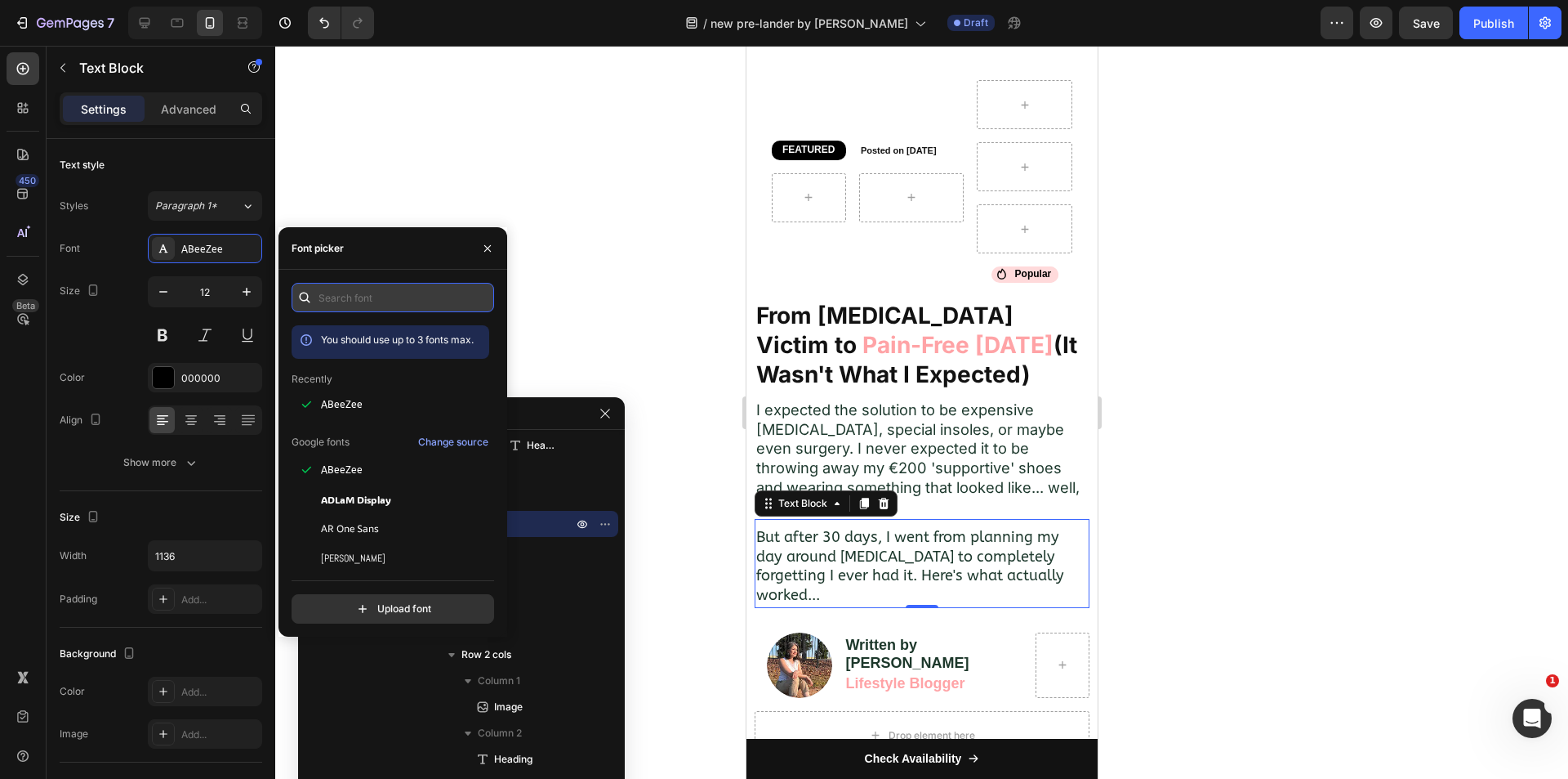
click at [358, 286] on input "text" at bounding box center [393, 297] width 203 height 30
type input "inter"
